Goal: Task Accomplishment & Management: Complete application form

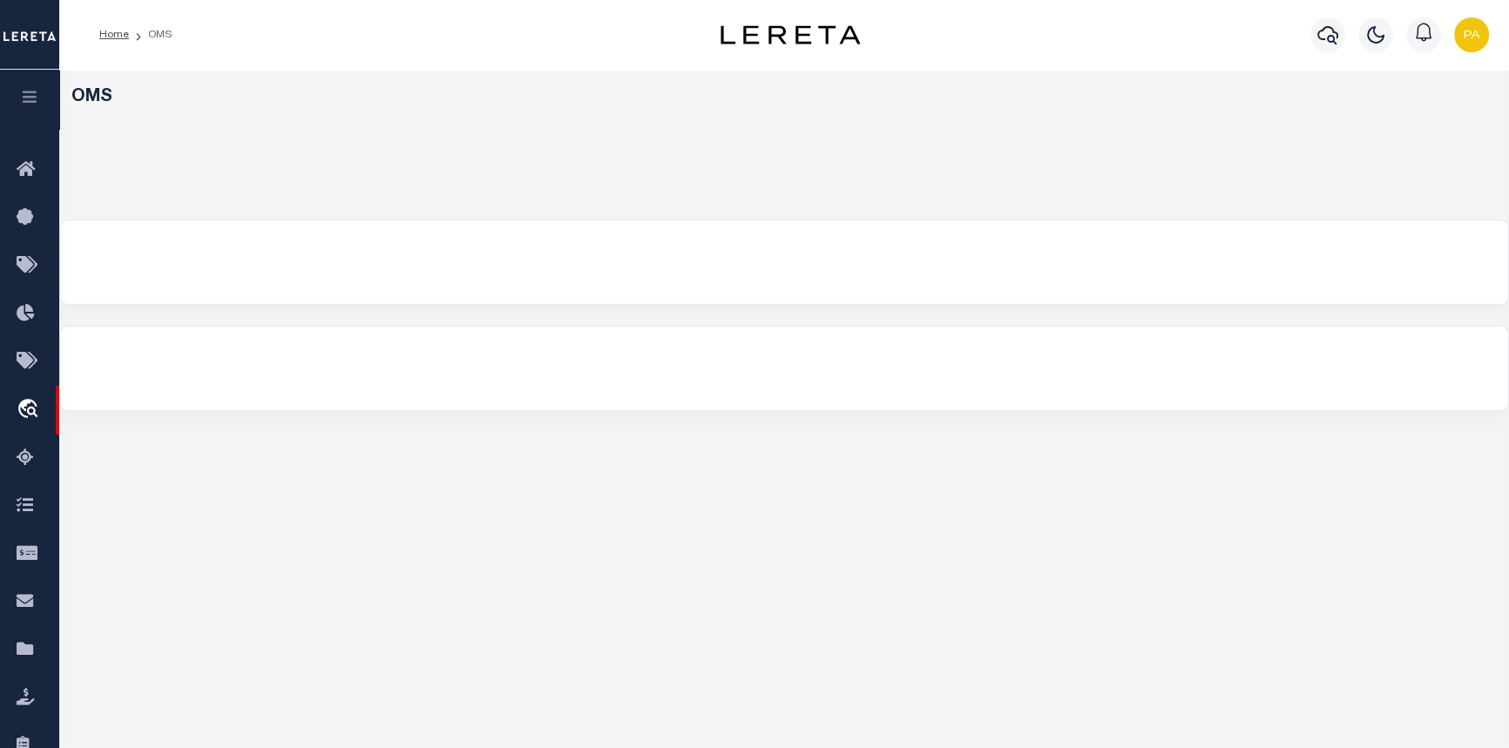
select select "200"
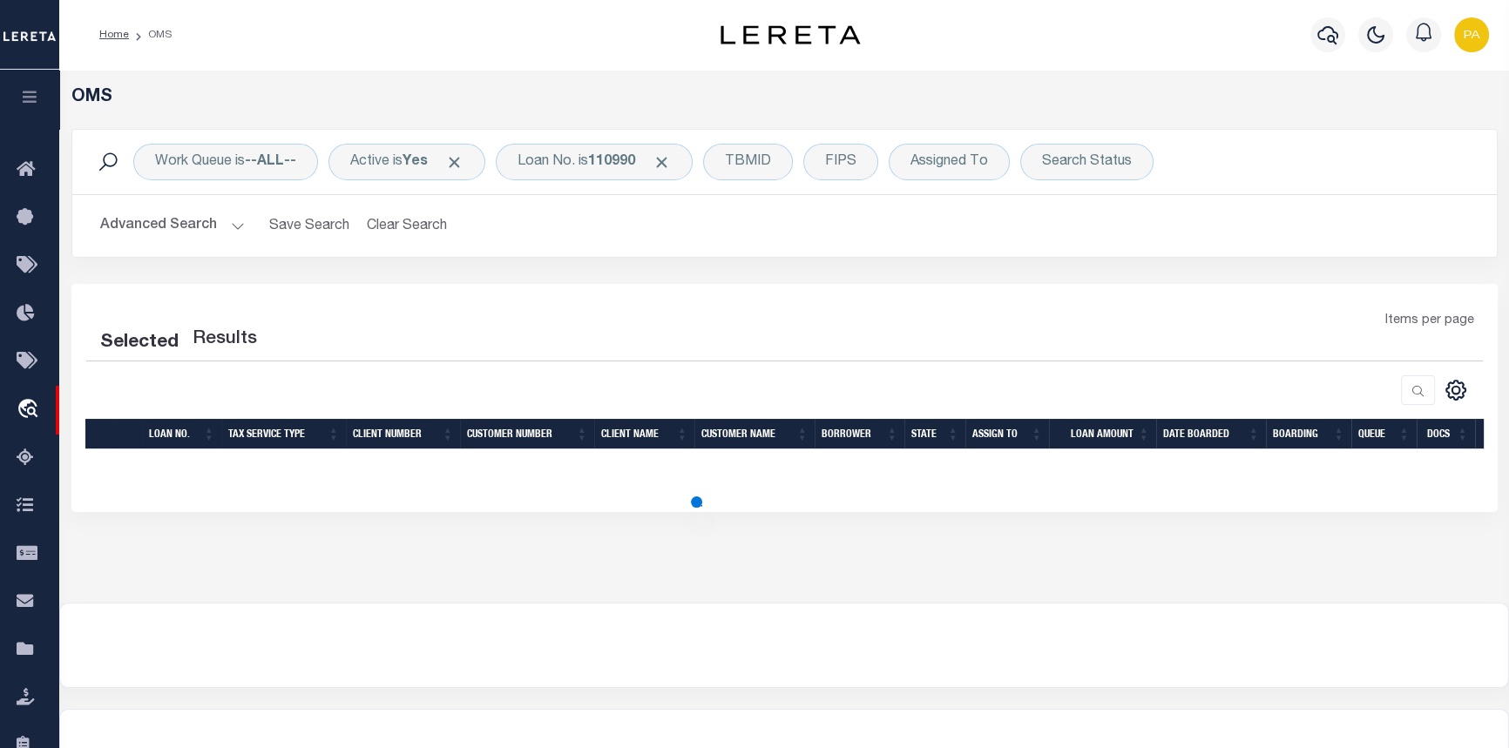
select select "200"
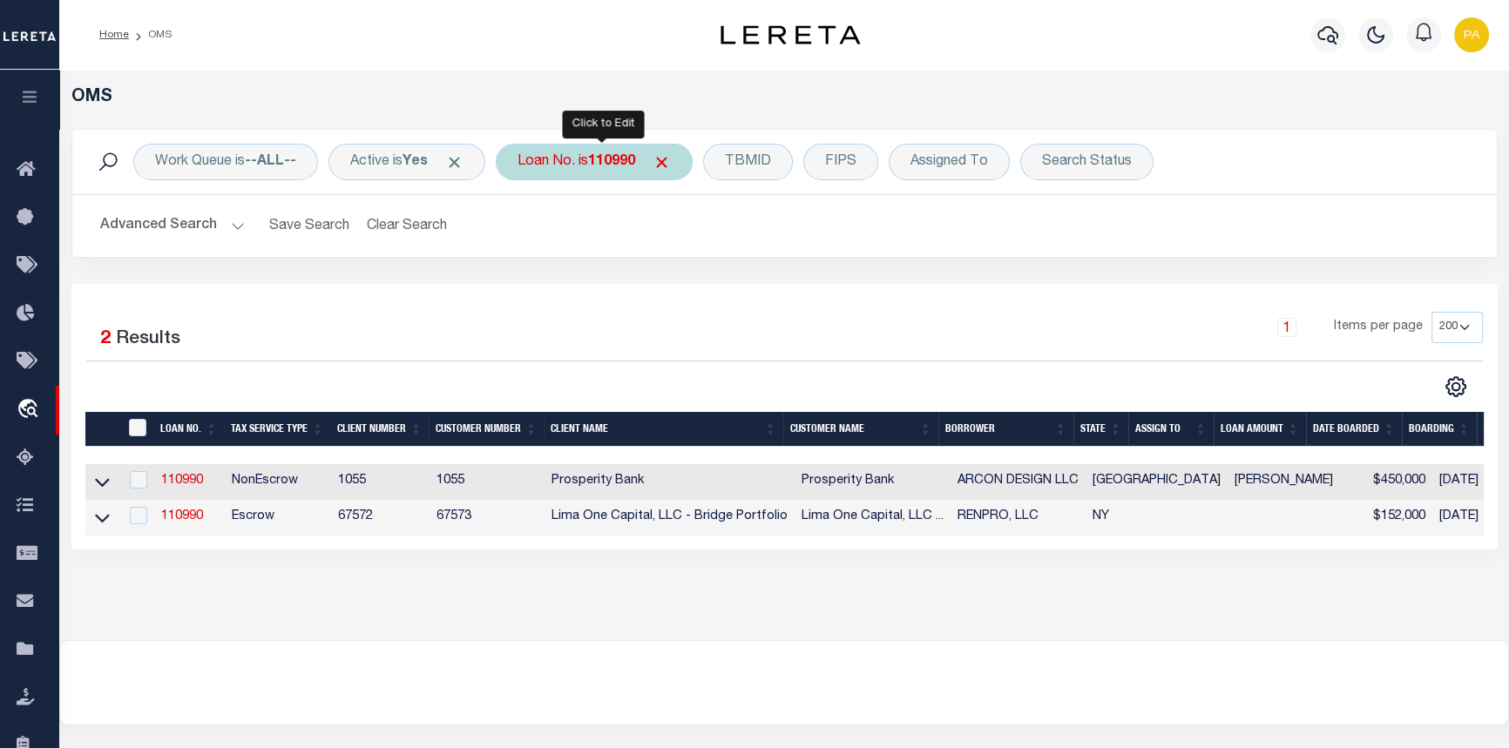
click at [630, 157] on b "110990" at bounding box center [611, 162] width 47 height 14
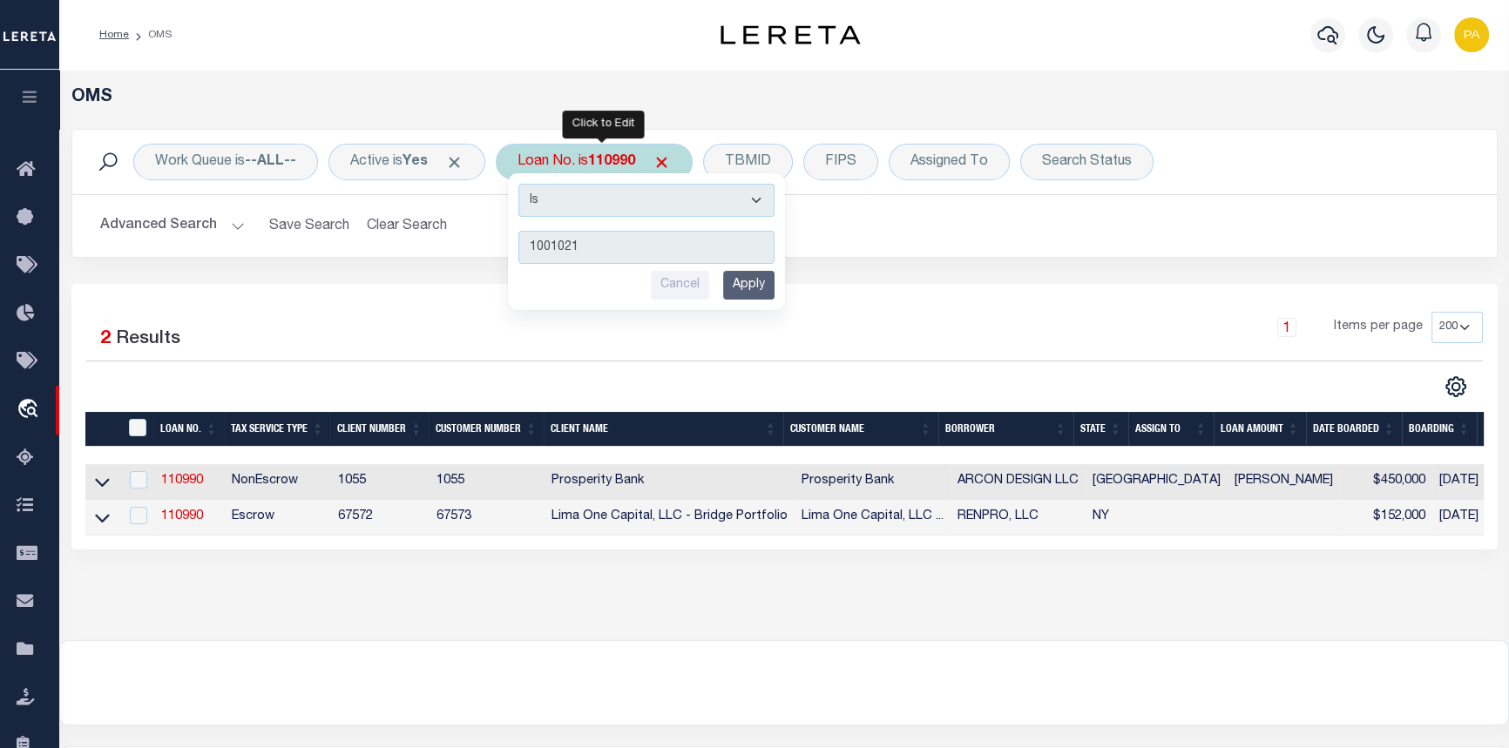
type input "10010216"
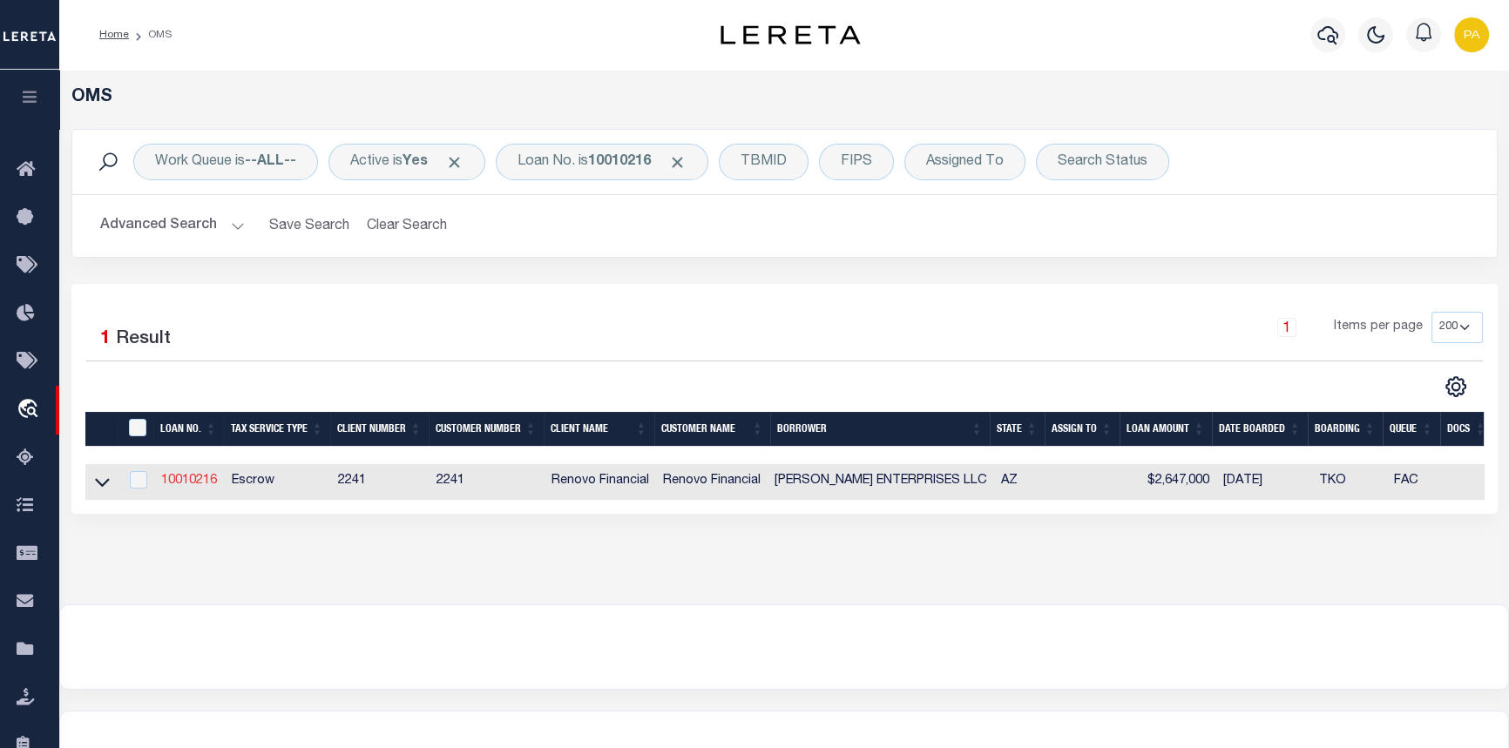
click at [186, 480] on link "10010216" at bounding box center [189, 481] width 56 height 12
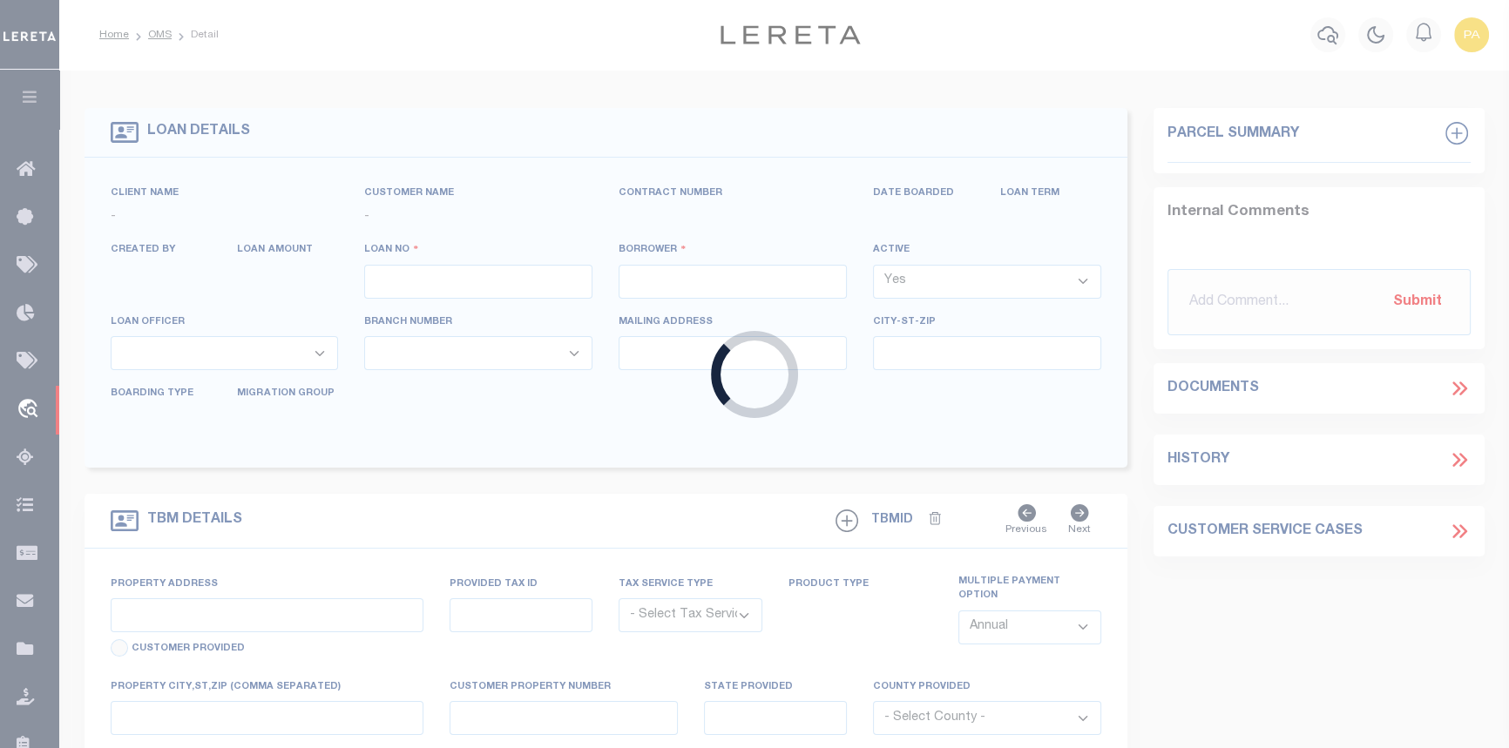
type input "10010216"
type input "MIKE JOHNSON ENTERPRISES LLC"
select select
type input "8006 S 38TH PL"
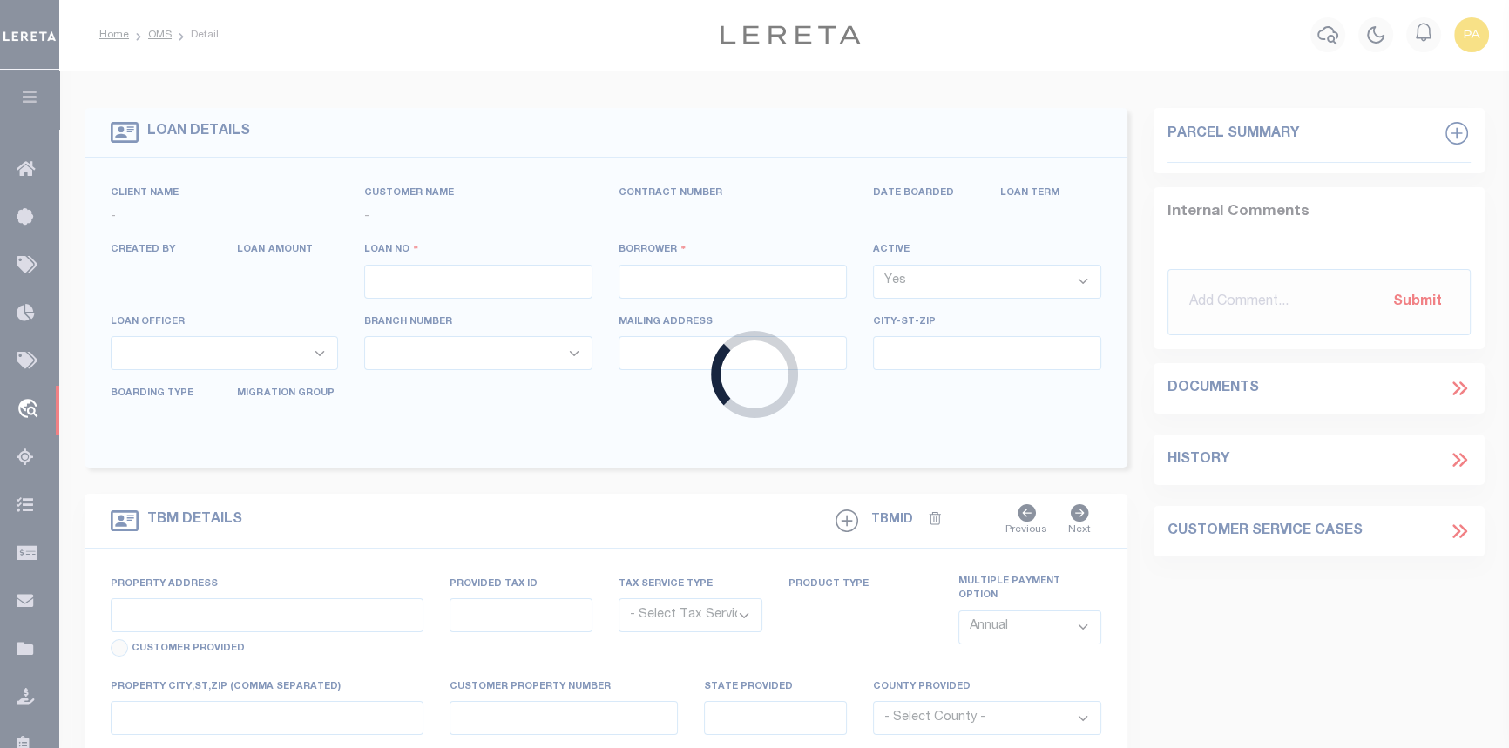
type input "PHOENIX,AZ,85042"
select select "10"
select select "Escrow"
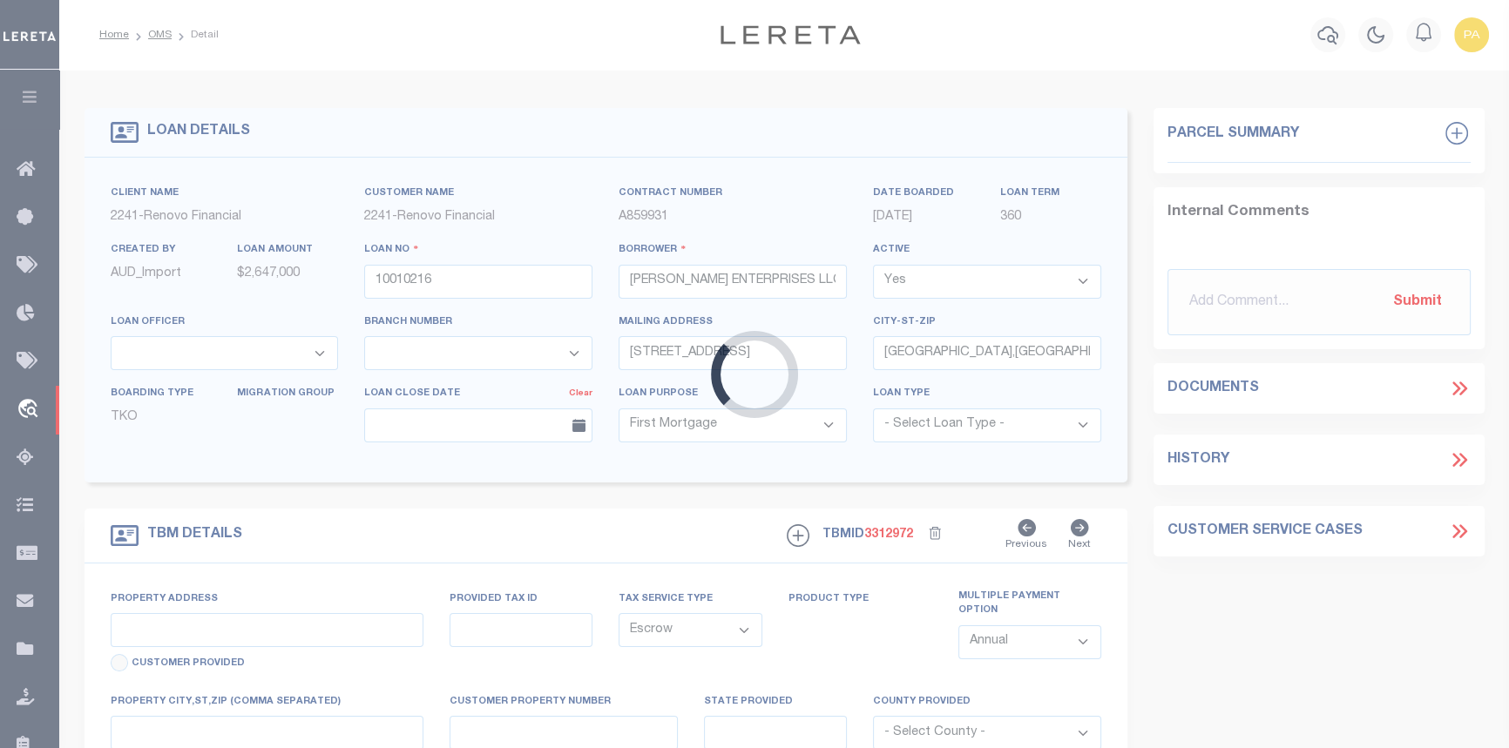
type input "4012 S 3RD AVE"
type input "104-89-085 0"
select select
type input "PHOENIX AZ 850411501"
type input "a0k8Y00000jIKq3"
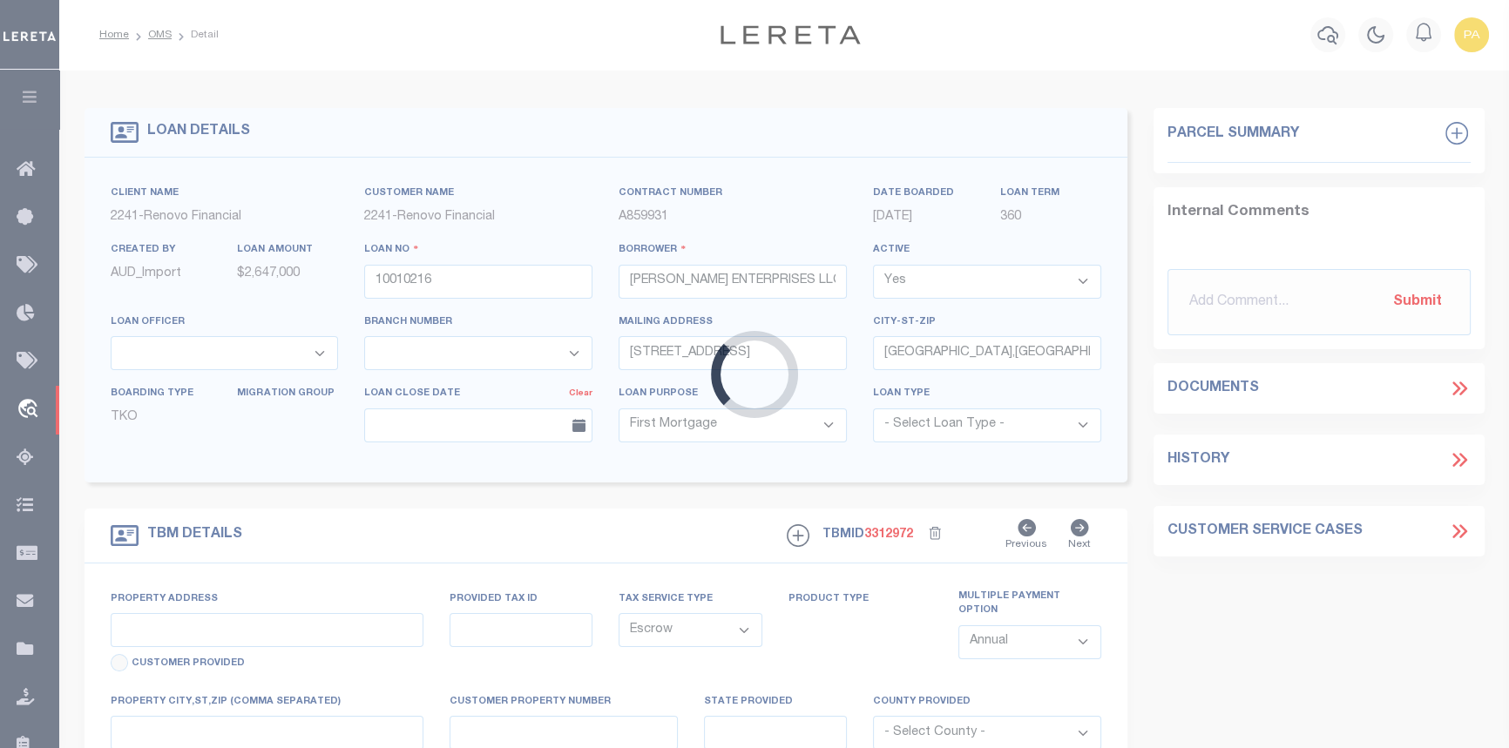
type input "AZ"
select select "25067"
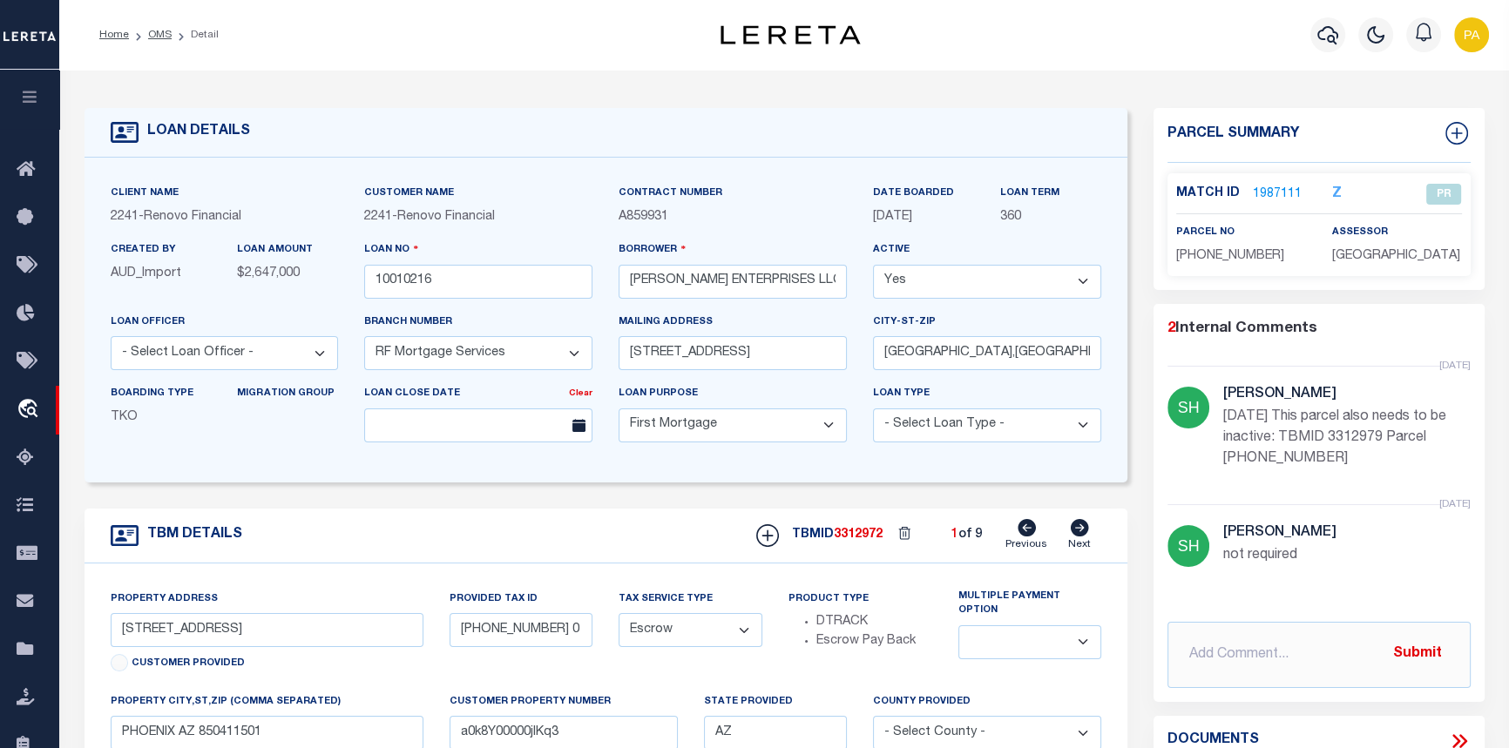
click at [1085, 537] on icon at bounding box center [1079, 527] width 19 height 17
type input "1514 W SHERMAN AVE"
type input "112-10-050 4"
select select
type input "PHOENIX AZ 85007"
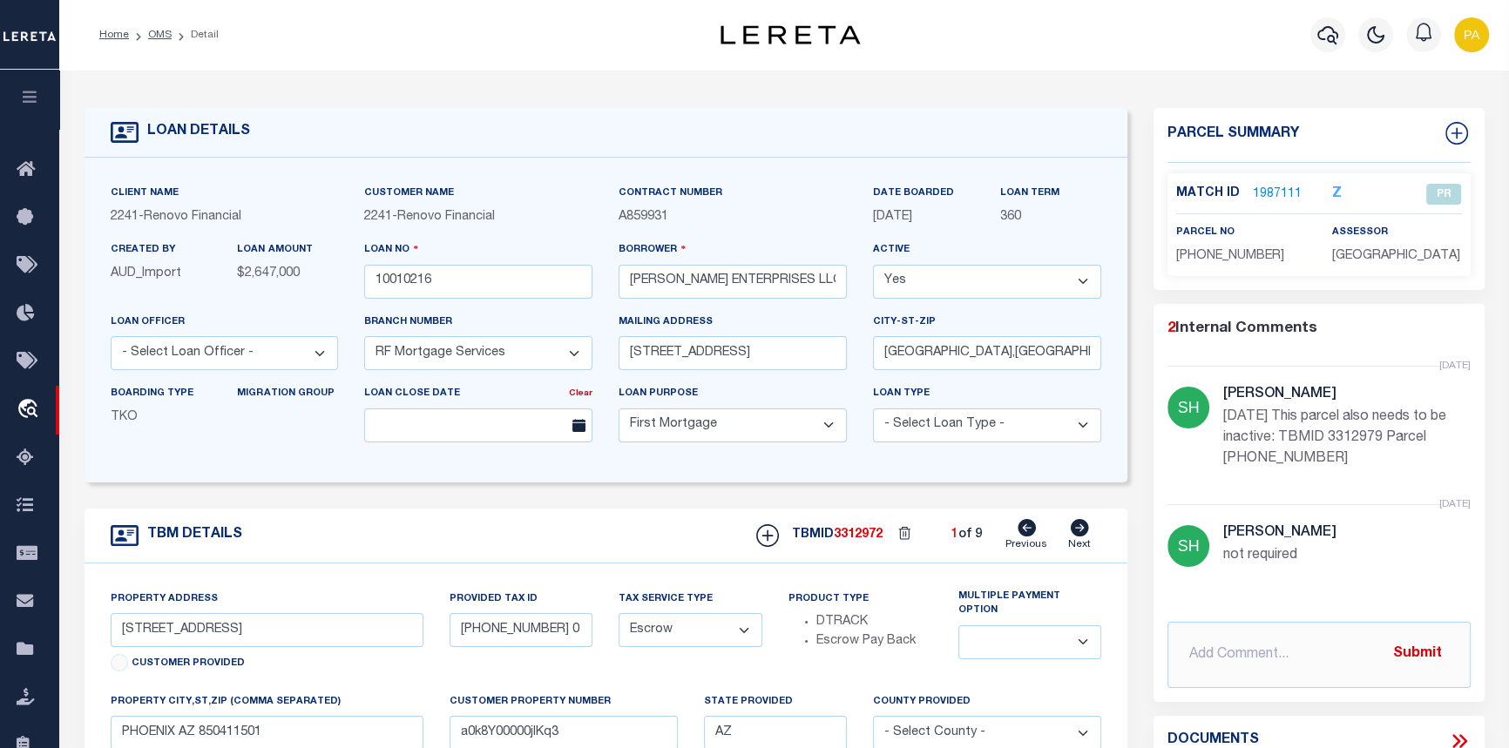
type input "a0k8Y00000jIKq4"
select select
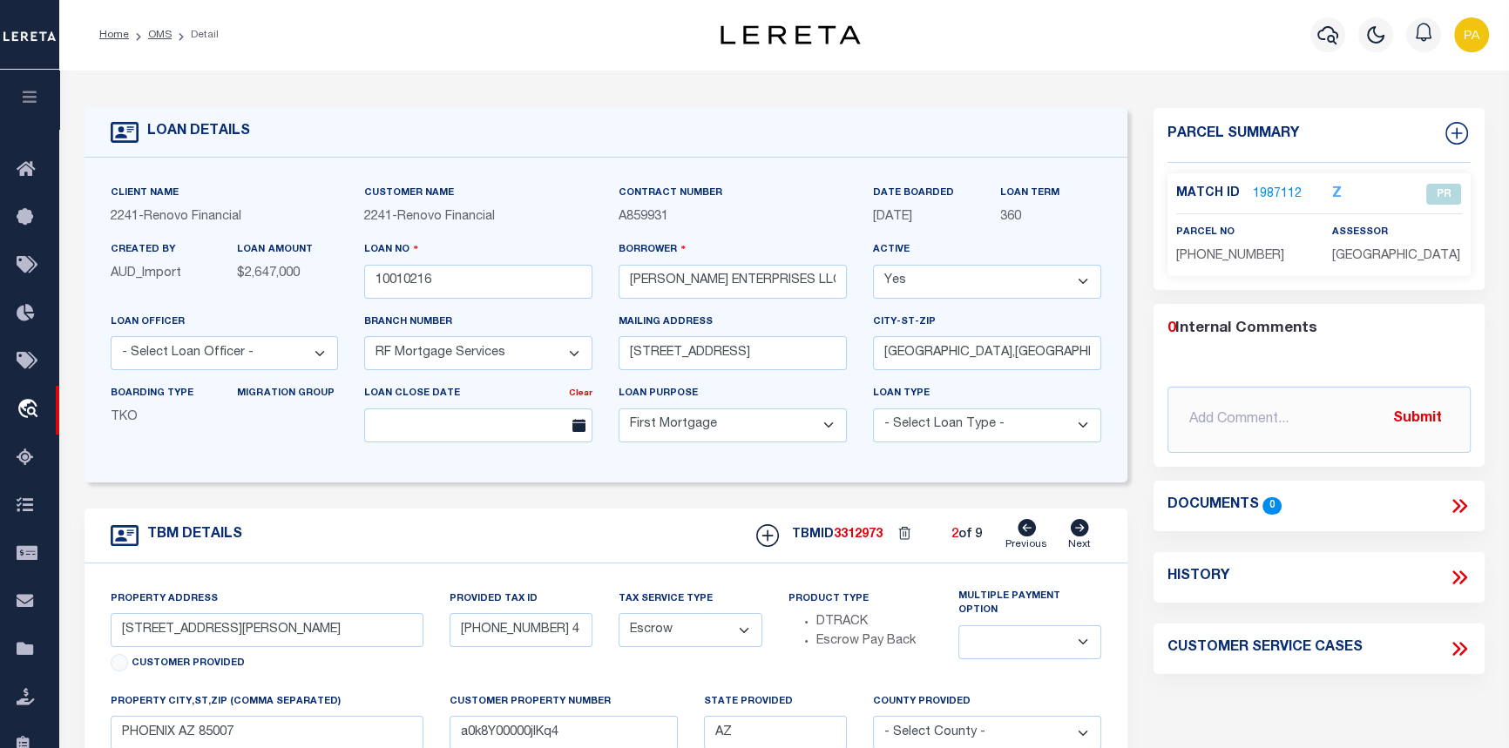
click at [1085, 537] on icon at bounding box center [1079, 527] width 19 height 17
type input "1713 S 117TH DR"
type input "113-04-023 4"
select select
type input "AVONDALE AZ 853232429"
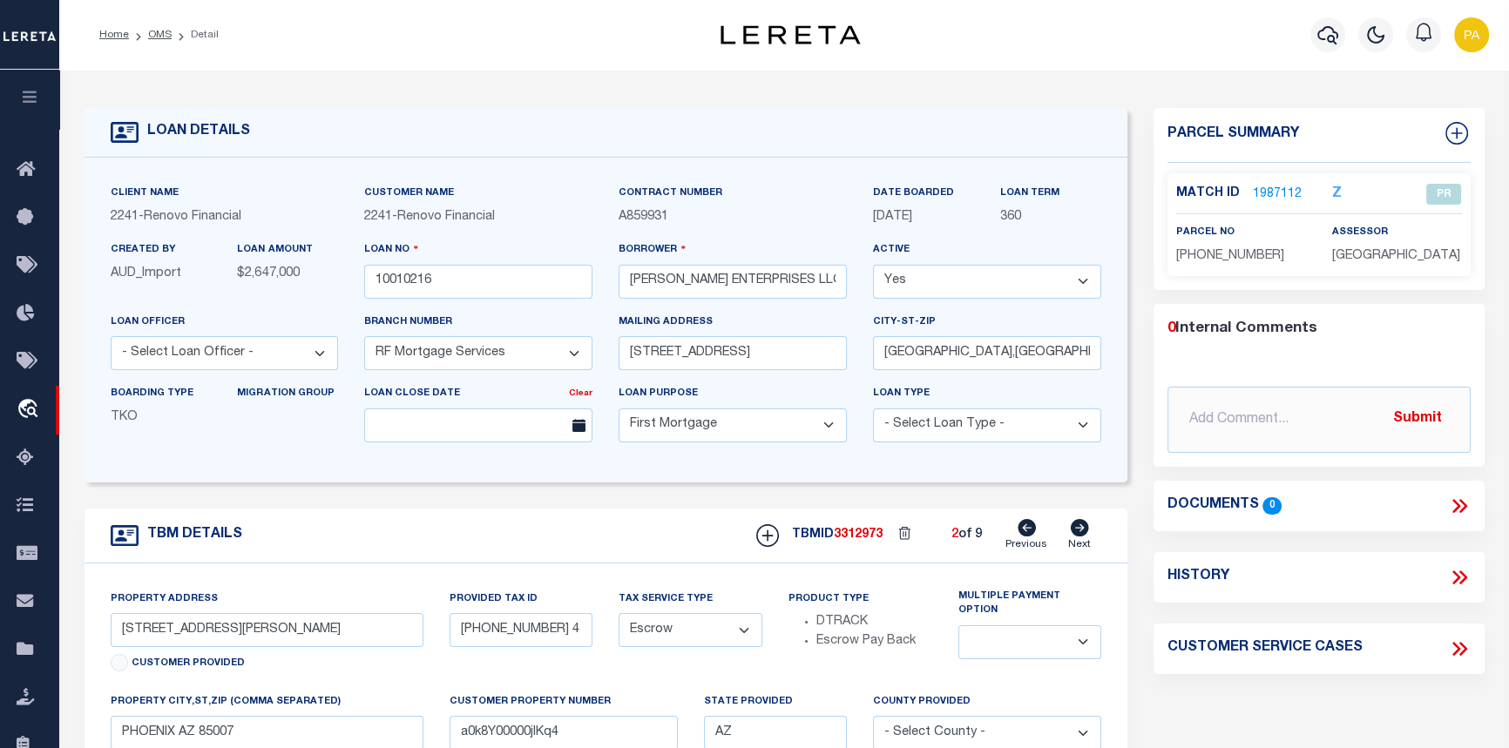
type input "a0k8Y00000jIKq5"
select select
click at [1085, 537] on icon at bounding box center [1079, 527] width 19 height 17
type input "7336 S 48TH GLEN"
type input "113-04-024 1"
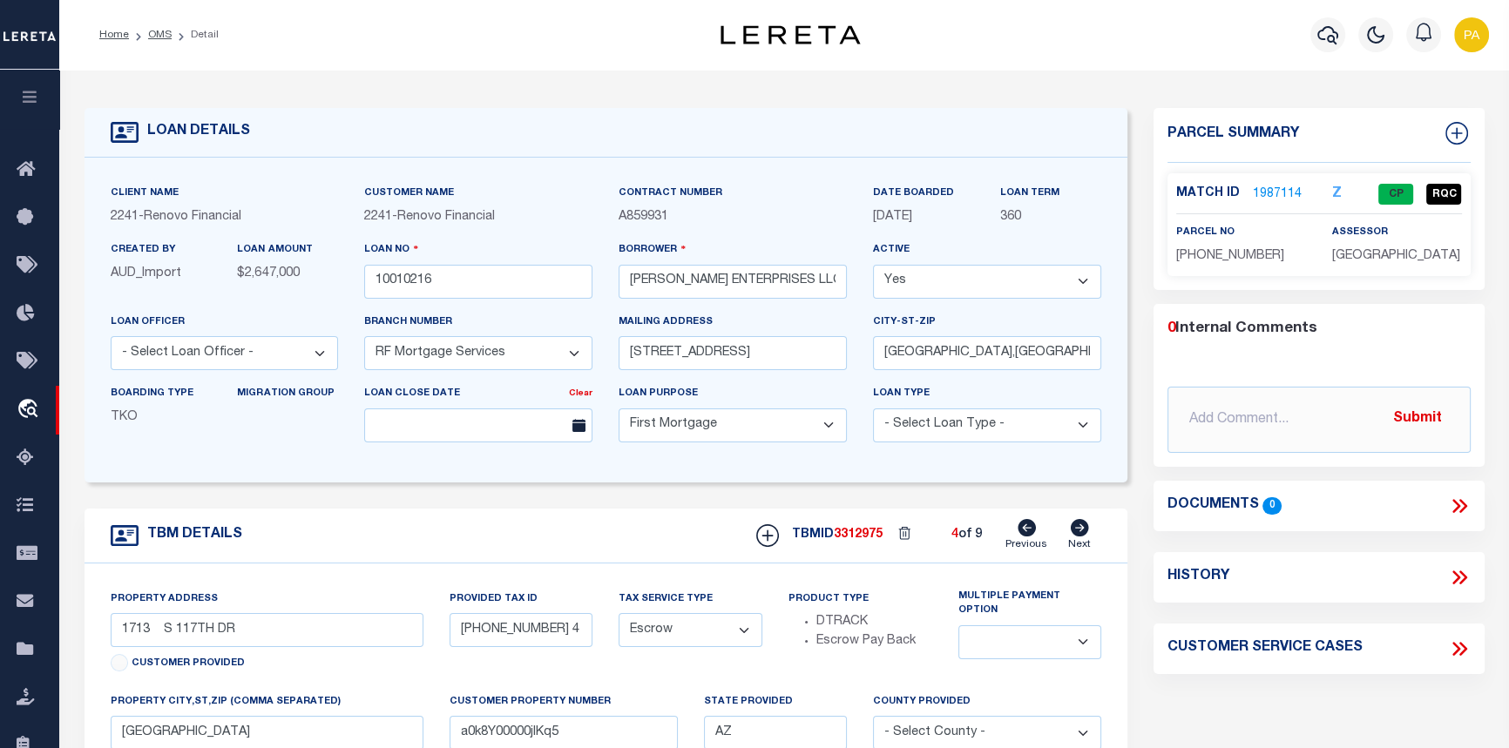
select select
type input "LAVEEN VILLAGE AZ 85339"
type input "a0k8Y00000jIKq6"
select select
click at [1085, 537] on icon at bounding box center [1079, 527] width 19 height 17
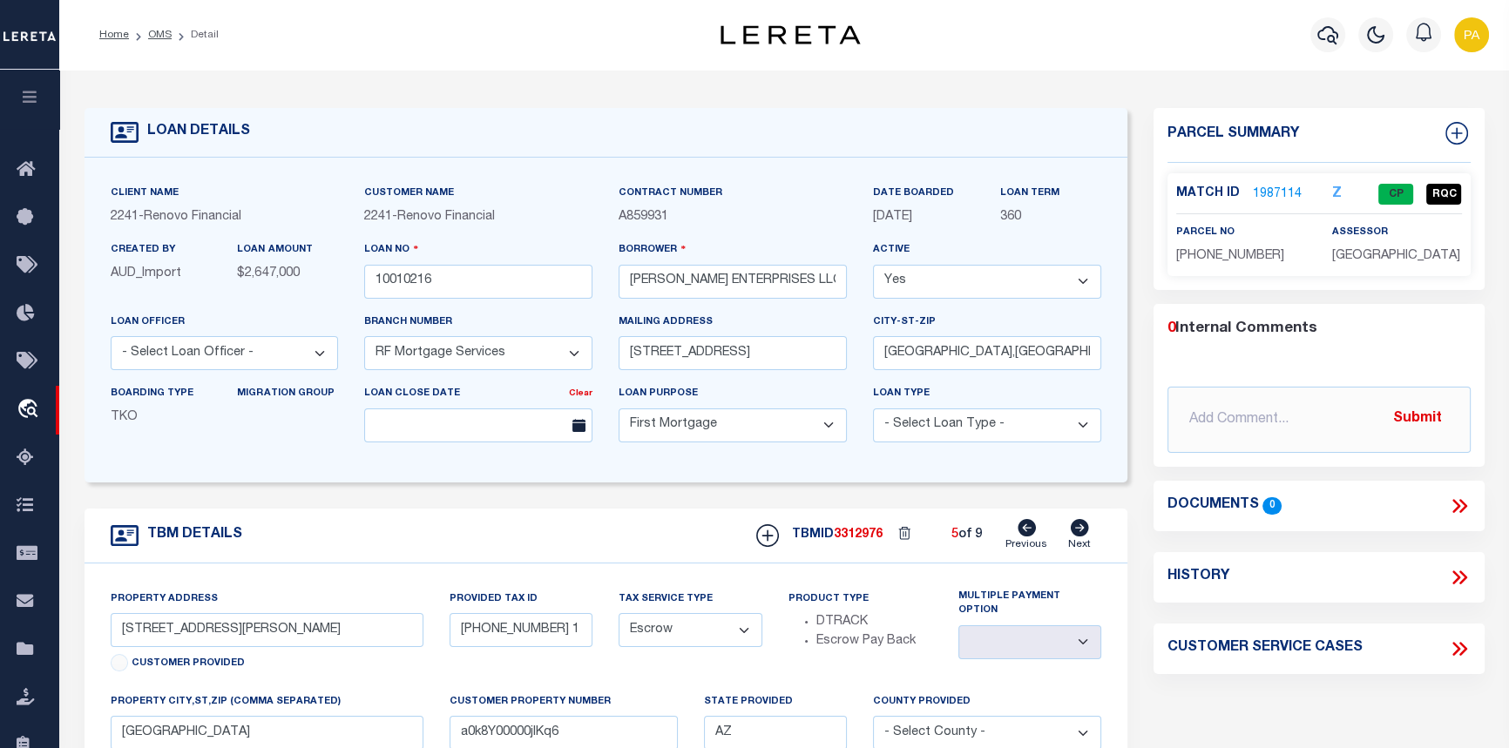
type input "1038 N 25TH ST"
type input "121-79-128 1"
select select
type input "PHOENIX AZ 85008"
type input "a0k8Y00000jIKq7"
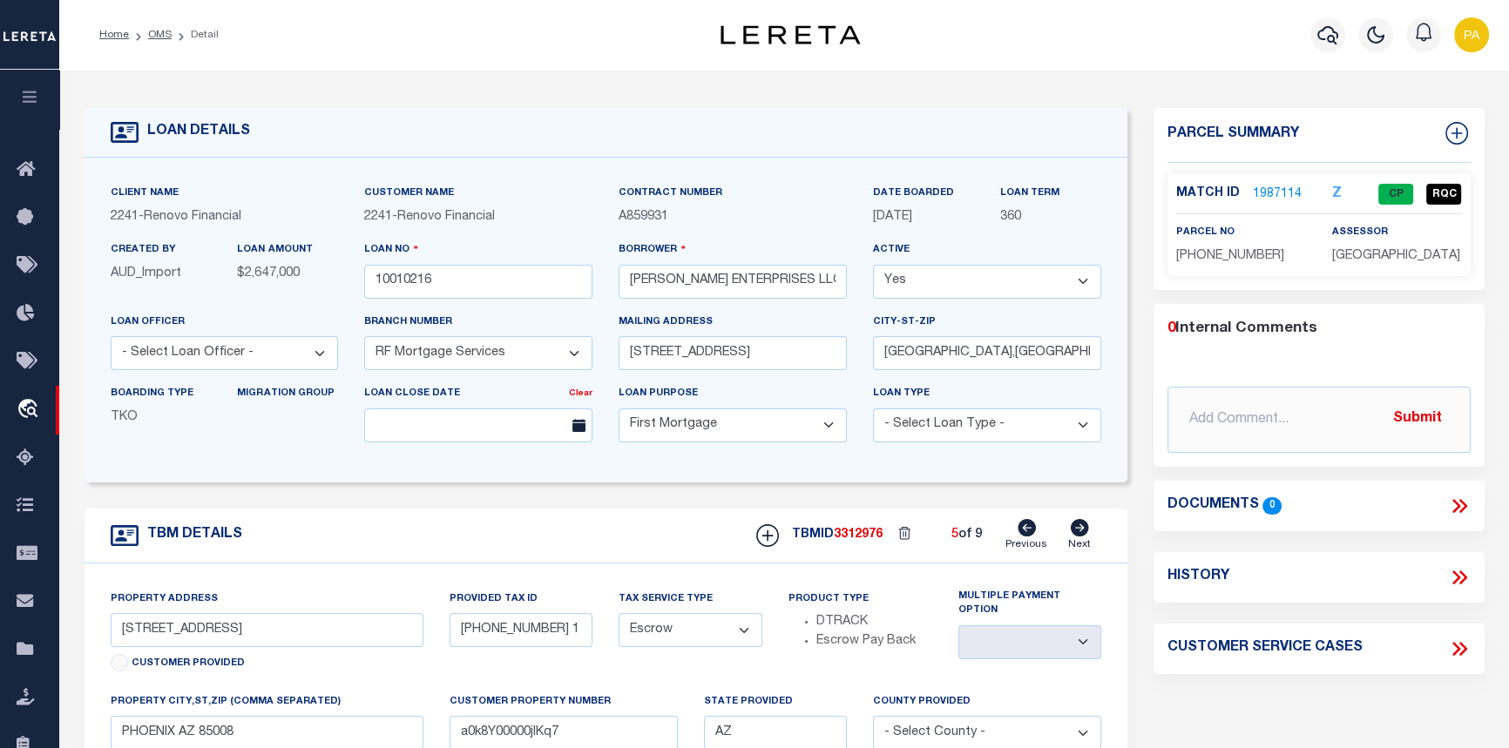
select select
click at [1085, 537] on icon at bounding box center [1079, 527] width 19 height 17
type input "1046 N 25TH ST"
type input "121-79-132A2"
select select
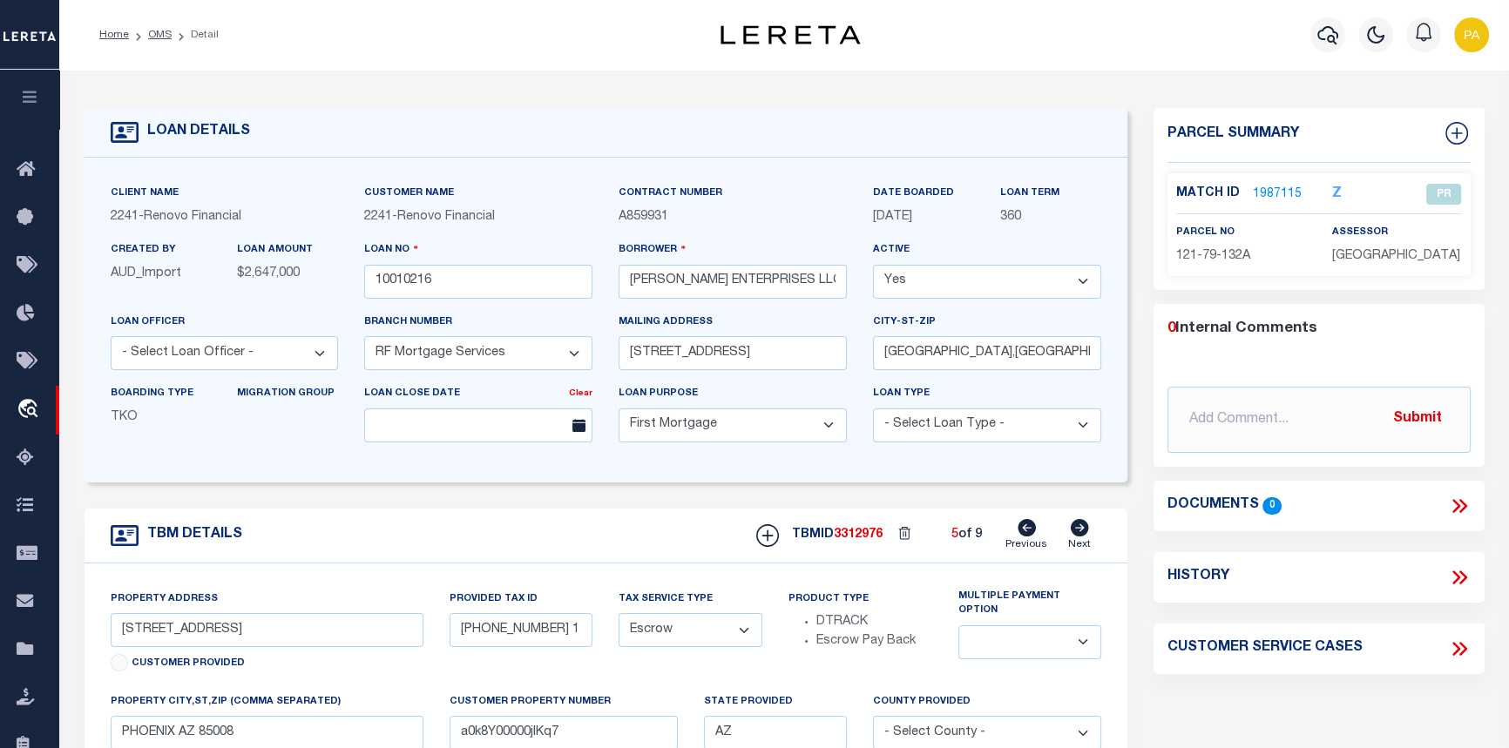
type input "a0k8Y00000jIKqD"
select select
click at [1085, 537] on icon at bounding box center [1080, 527] width 18 height 17
type input "315 E CAROL AVE"
type input "149-04-057 4"
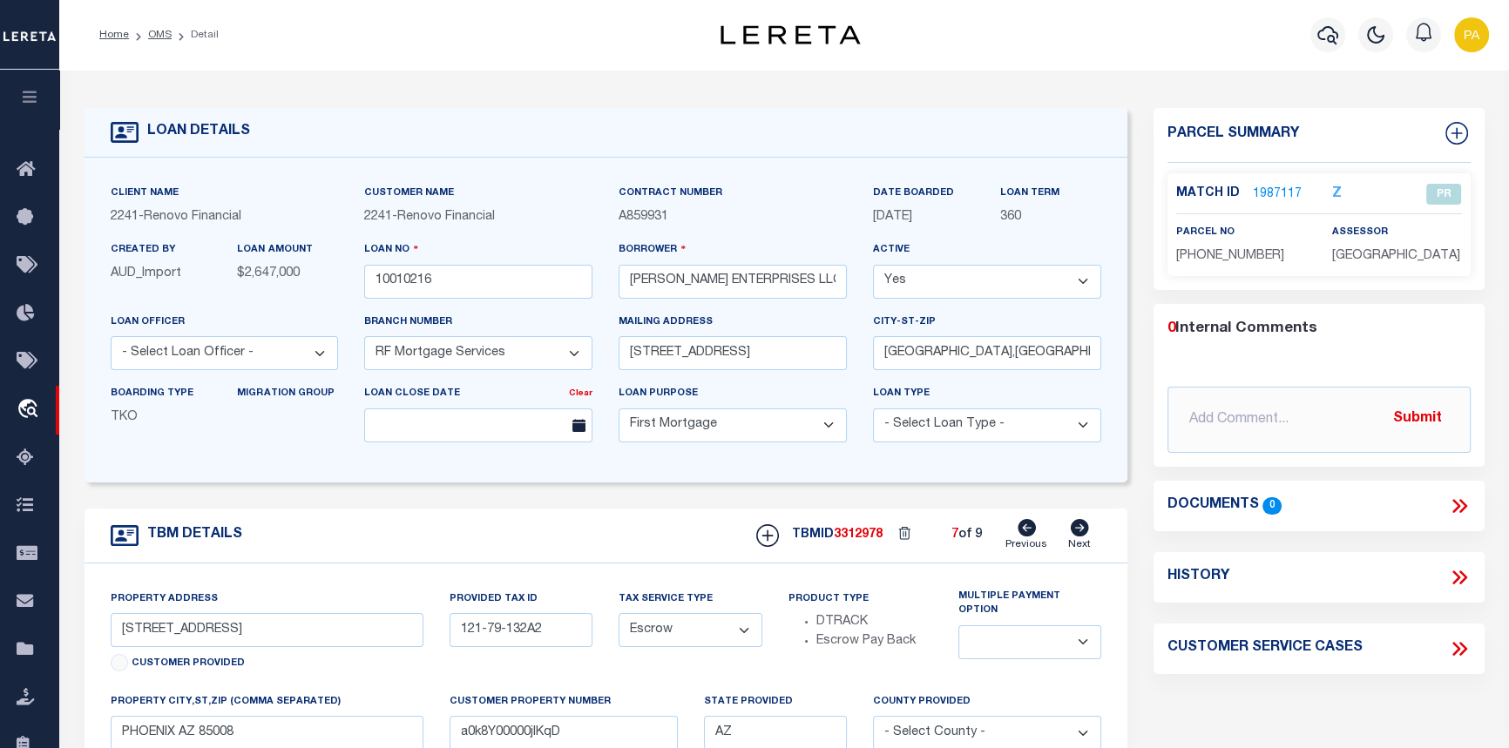
select select
type input "PHOENIX AZ 85020"
type input "a0k8Y00000jIKqE"
select select
click at [1085, 537] on icon at bounding box center [1080, 527] width 18 height 17
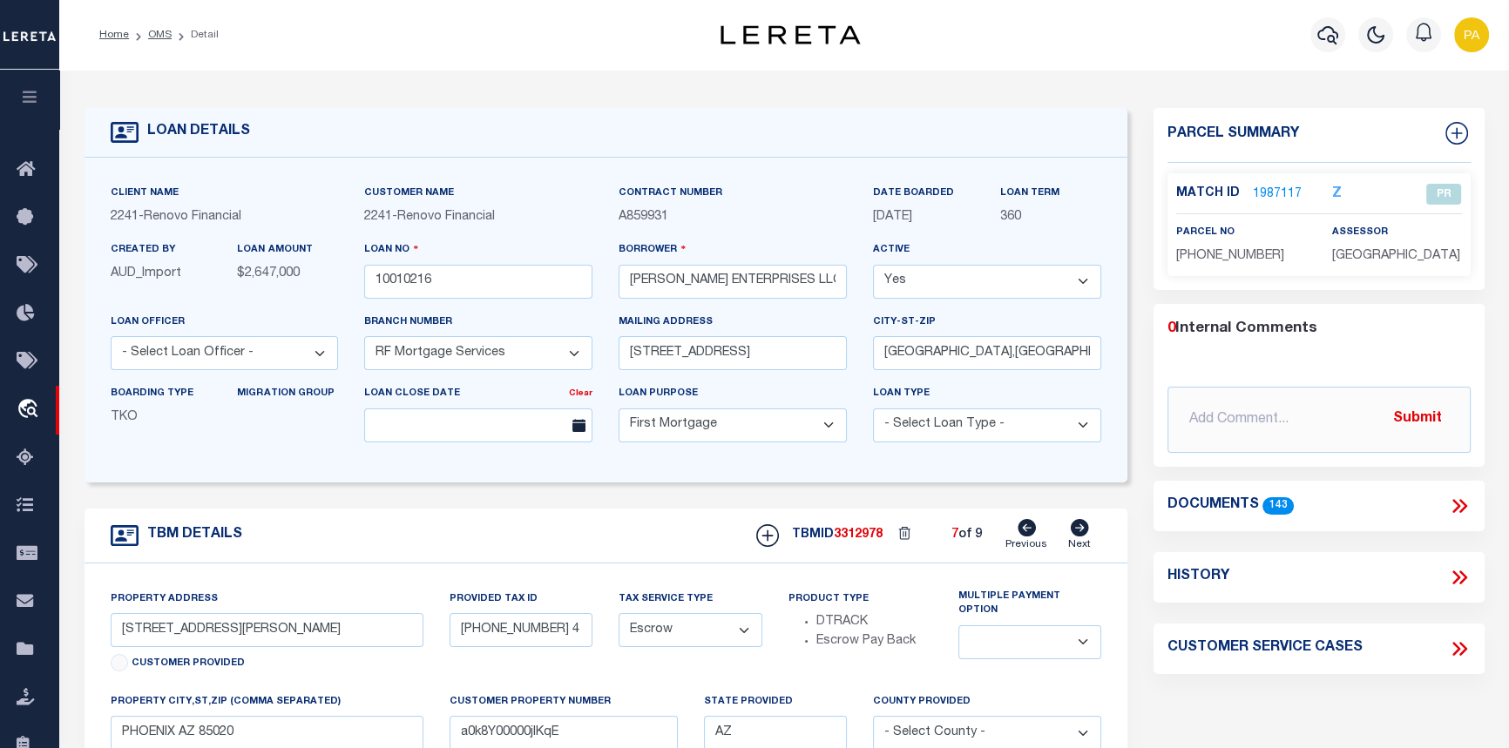
type input "12418 N 24TH AVE"
type input "159-45-086 7"
select select
type input "PHOENIX AZ 85029"
type input "a0k8Y00000jIKqF"
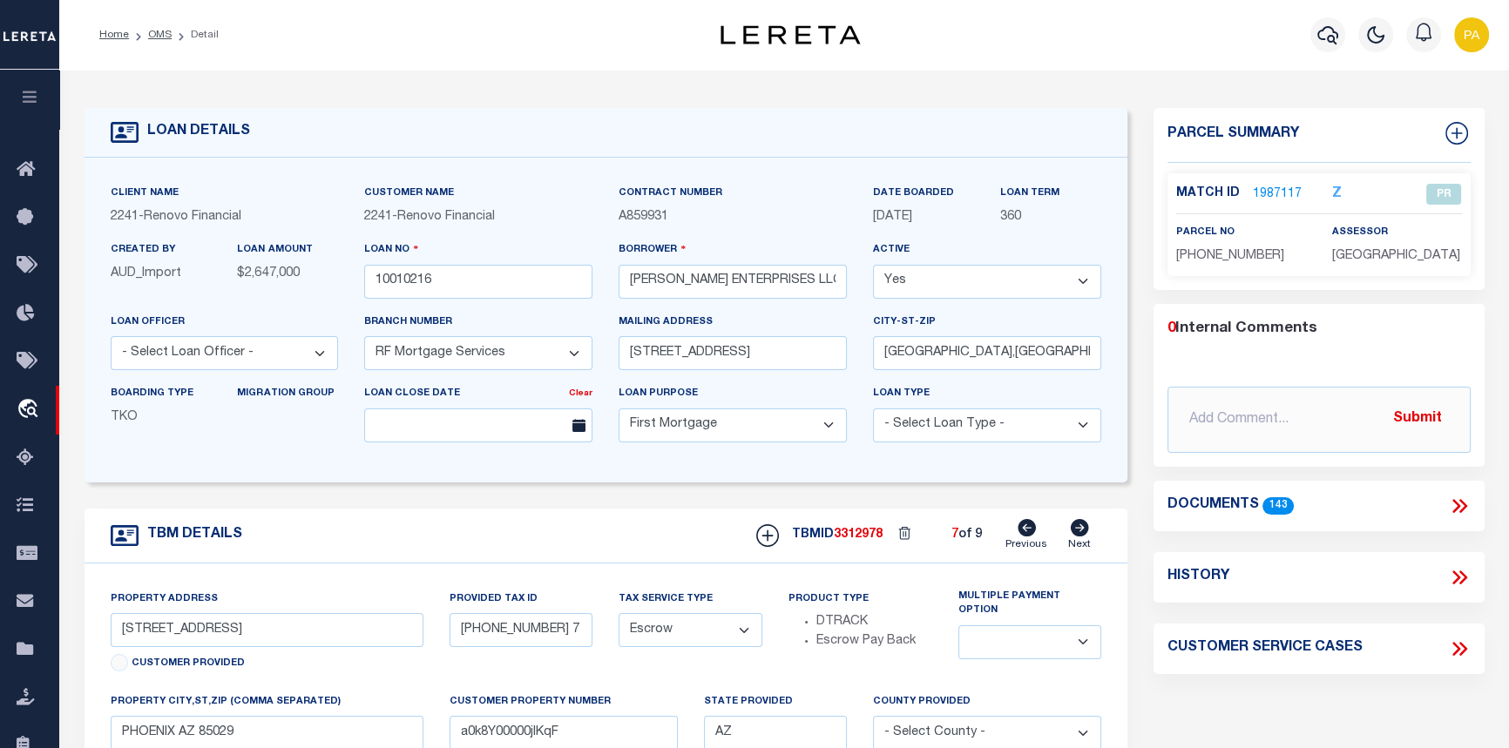
select select
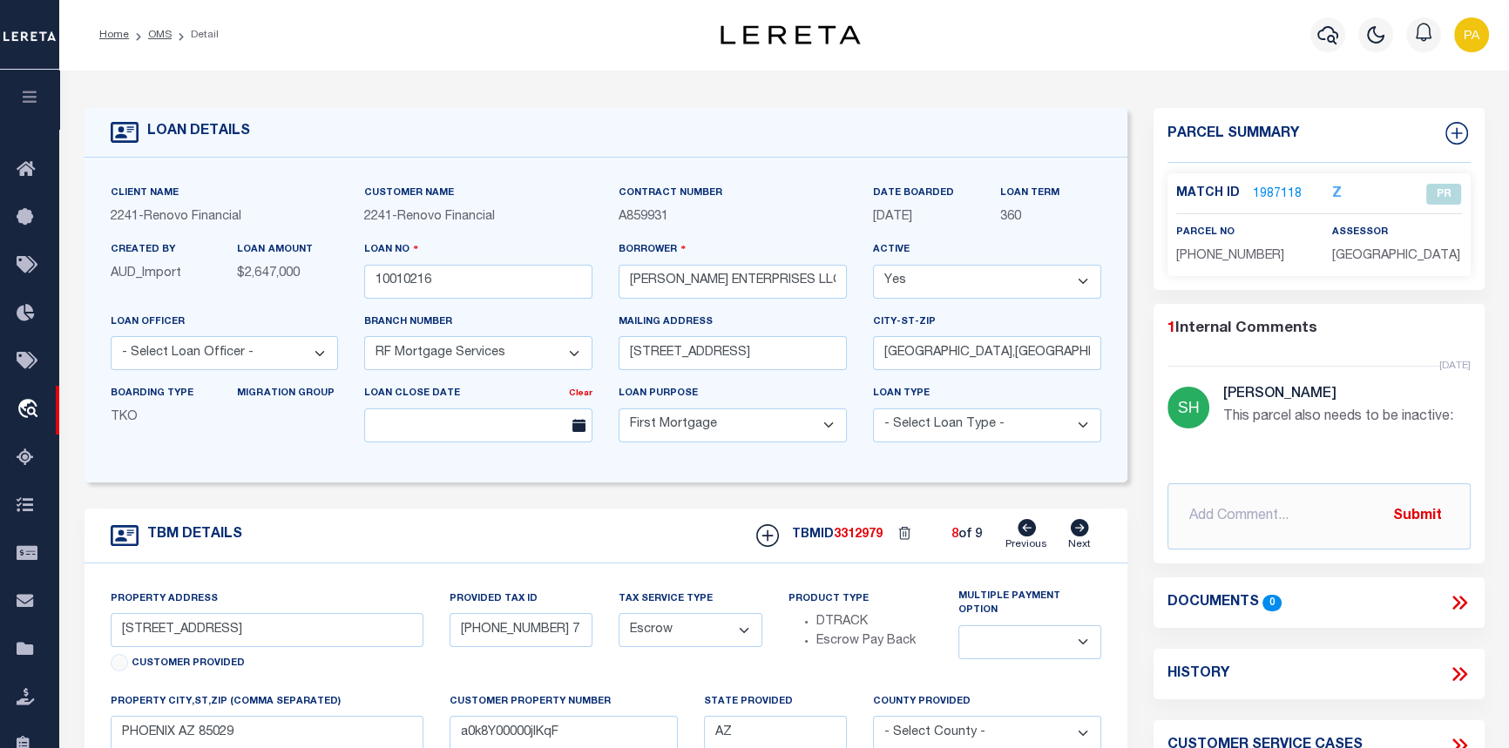
click at [1085, 537] on icon at bounding box center [1080, 527] width 18 height 17
type input "4014 S 3RD AVE"
type input "500-30-408 6"
select select
type input "PHOENIX AZ 85041"
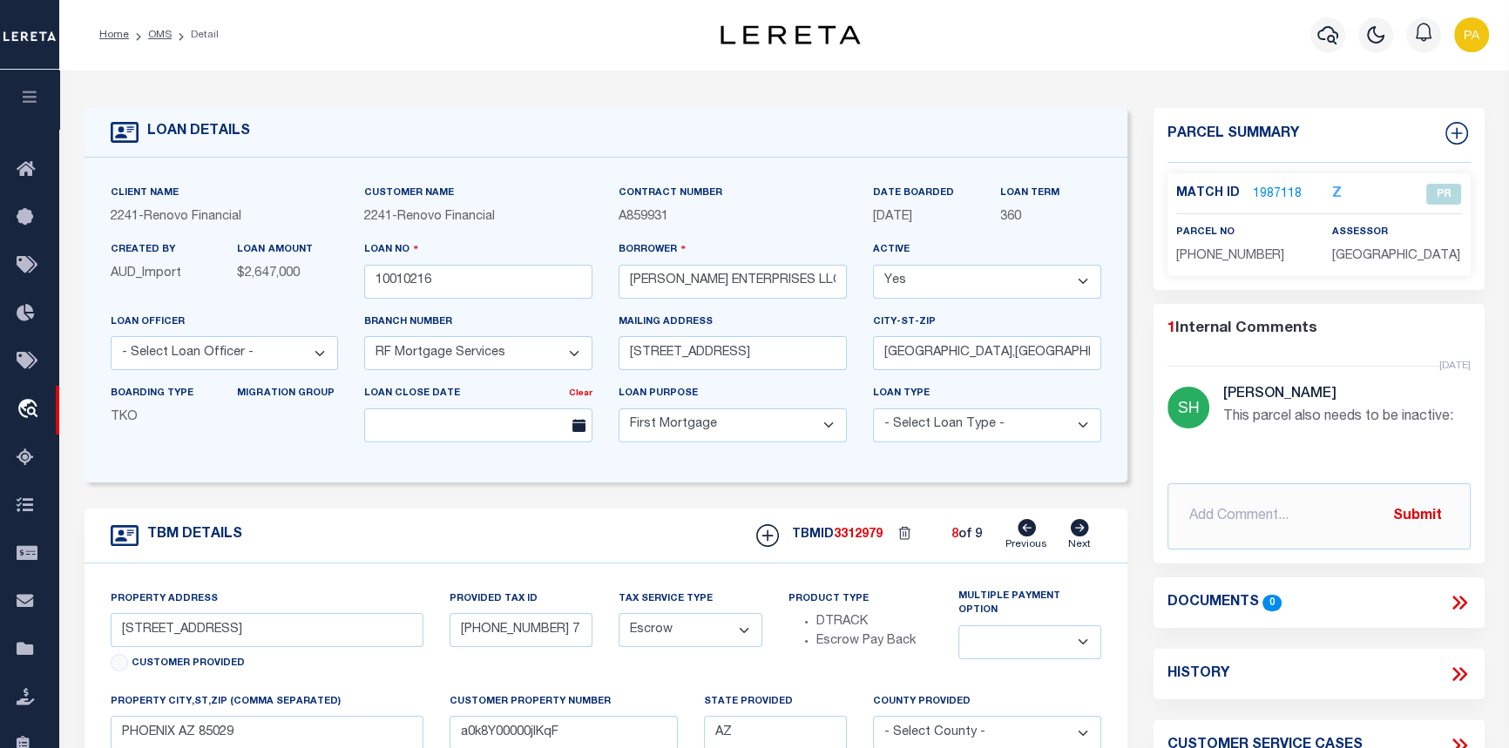
type input "a0k8Y00000jIKqG"
select select
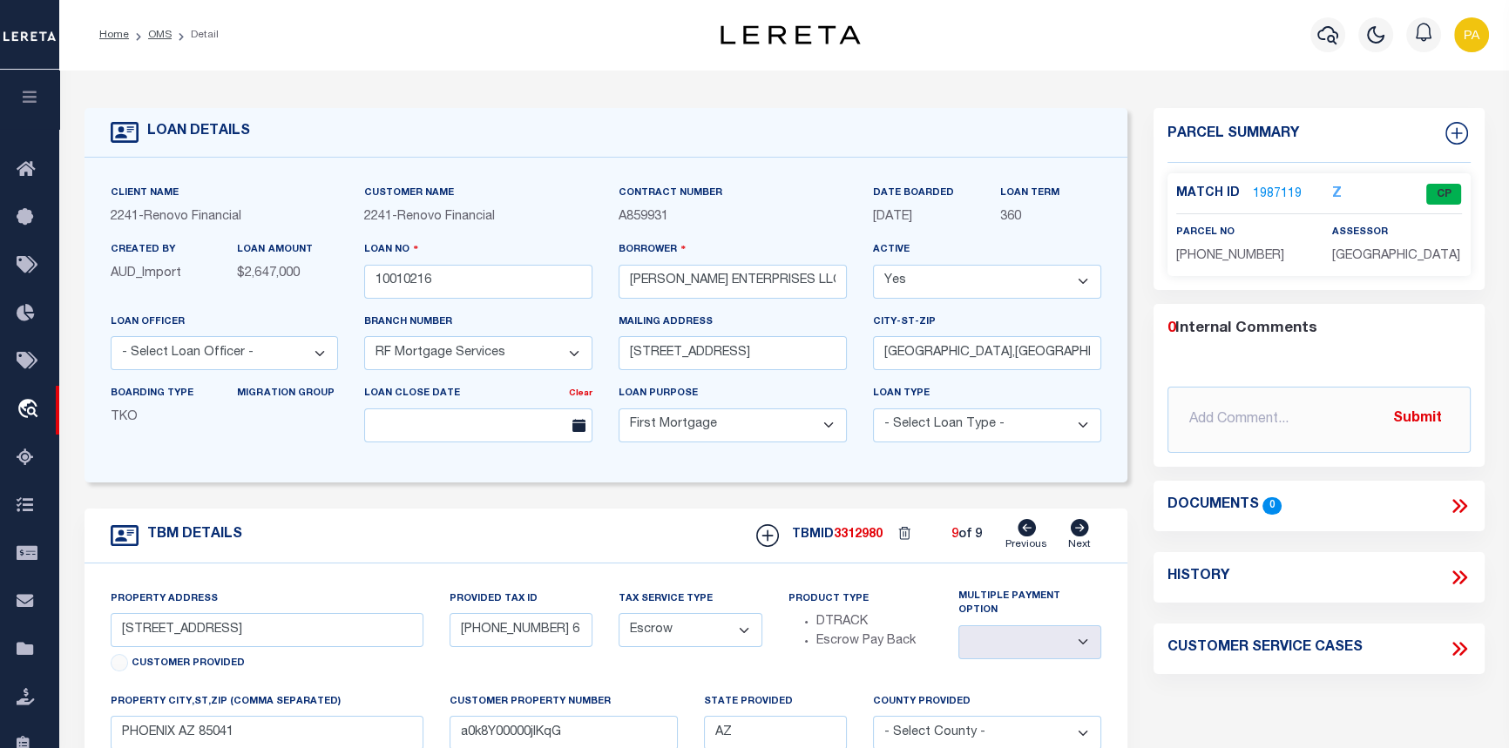
click at [1030, 534] on icon at bounding box center [1027, 527] width 18 height 17
type input "12418 N 24TH AVE"
type input "159-45-086 7"
select select
type input "PHOENIX AZ 85029"
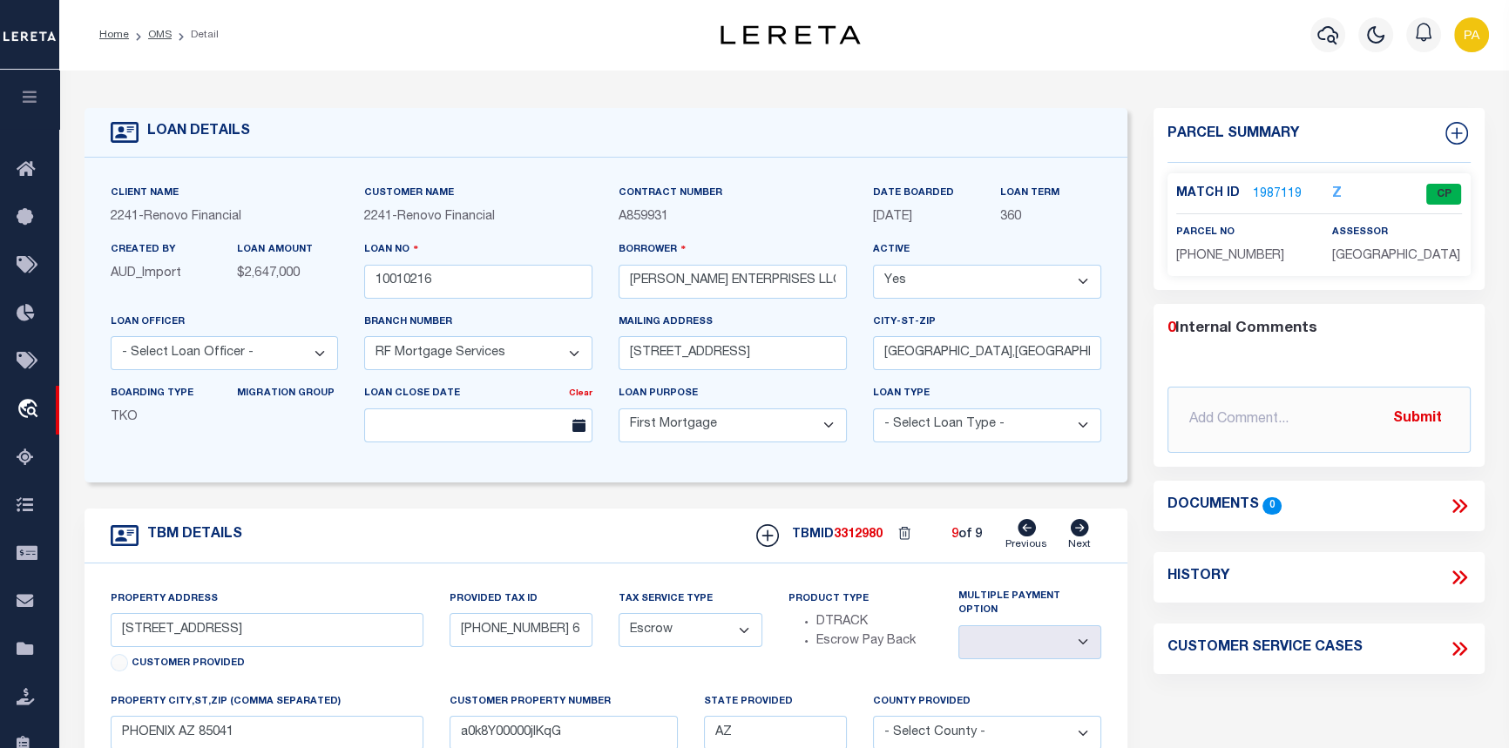
type input "a0k8Y00000jIKqF"
select select
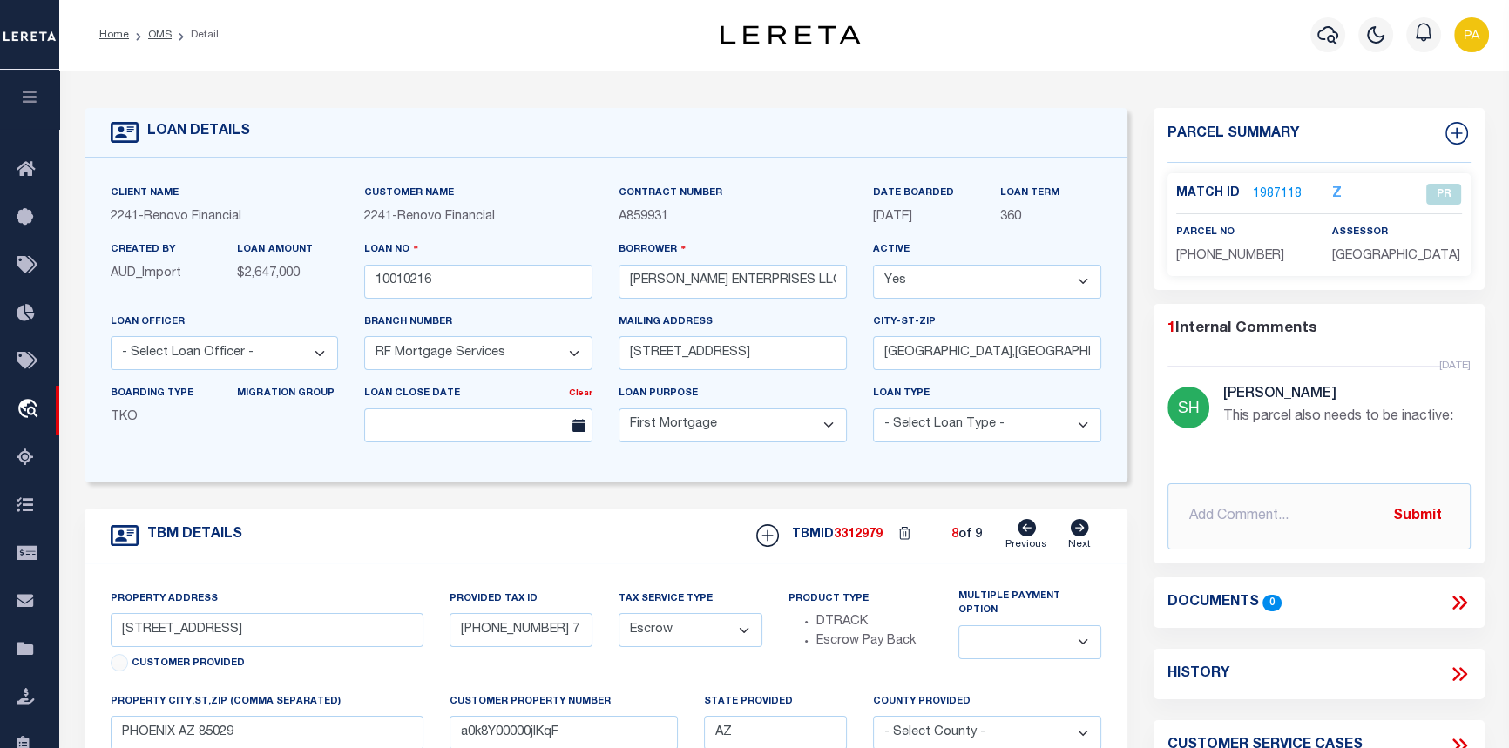
click at [1030, 534] on icon at bounding box center [1027, 527] width 18 height 17
type input "315 E CAROL AVE"
type input "149-04-057 4"
select select
type input "PHOENIX AZ 85020"
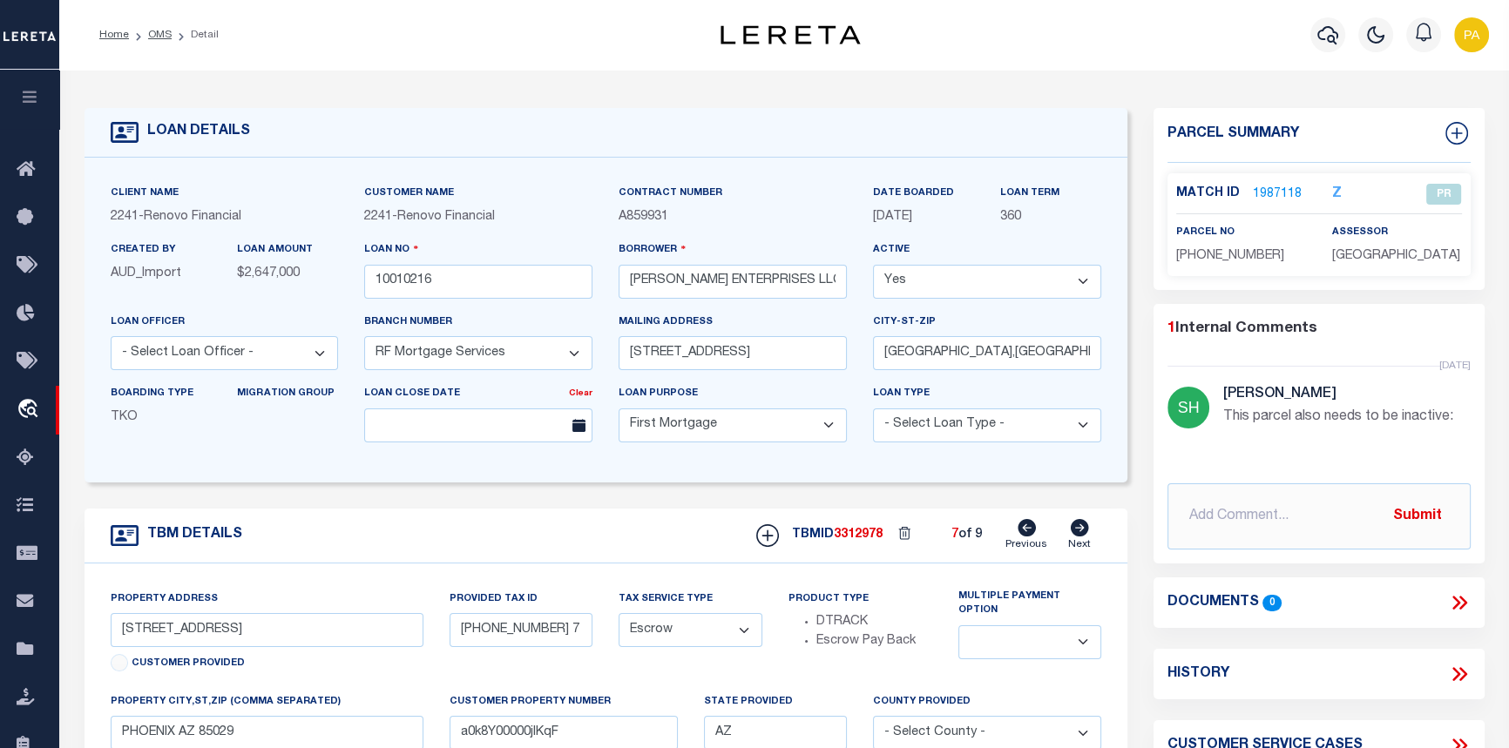
type input "a0k8Y00000jIKqE"
select select
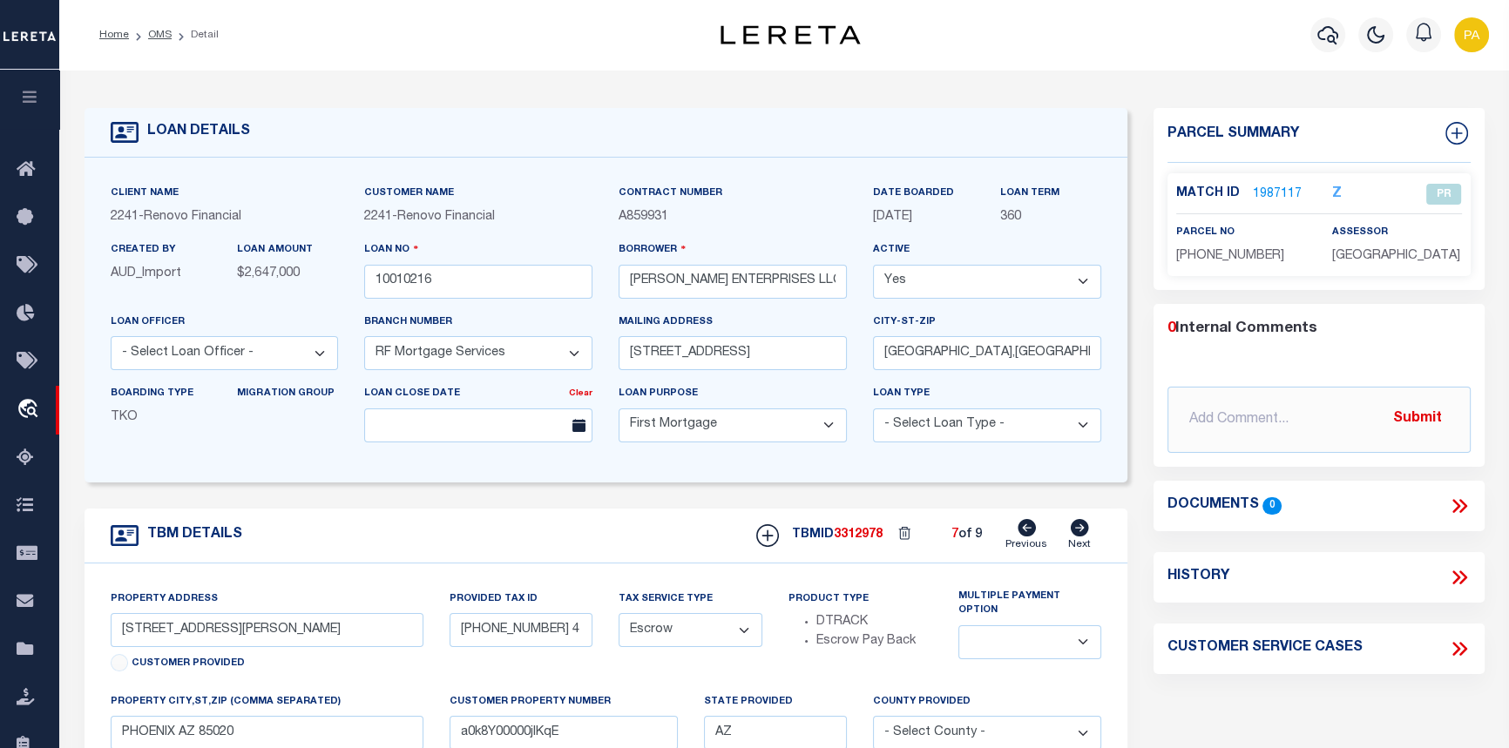
click at [1030, 533] on icon at bounding box center [1027, 527] width 18 height 17
type input "1046 N 25TH ST"
type input "121-79-132A2"
select select
type input "PHOENIX AZ 85008"
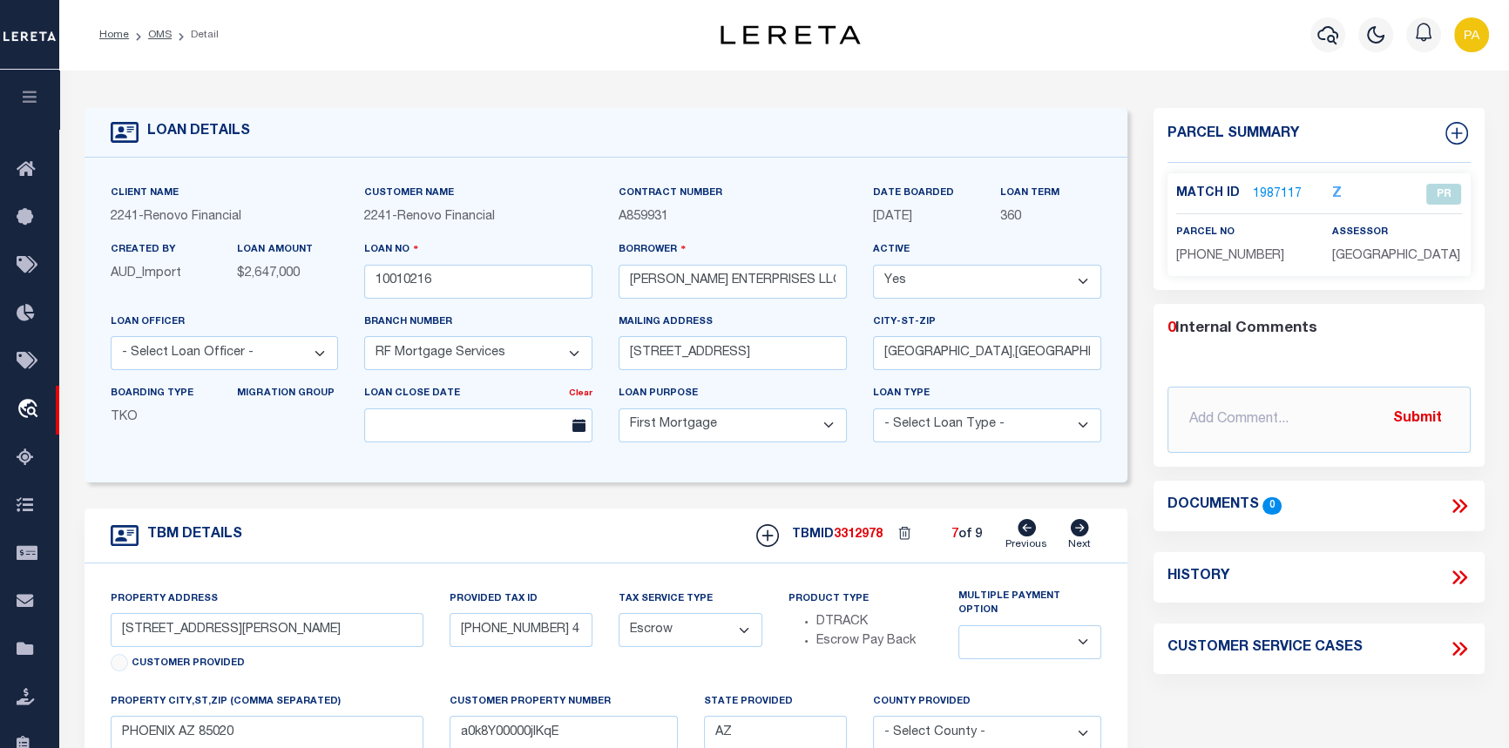
type input "a0k8Y00000jIKqD"
select select
click at [1030, 532] on icon at bounding box center [1027, 527] width 18 height 17
type input "1038 N 25TH ST"
type input "121-79-128 1"
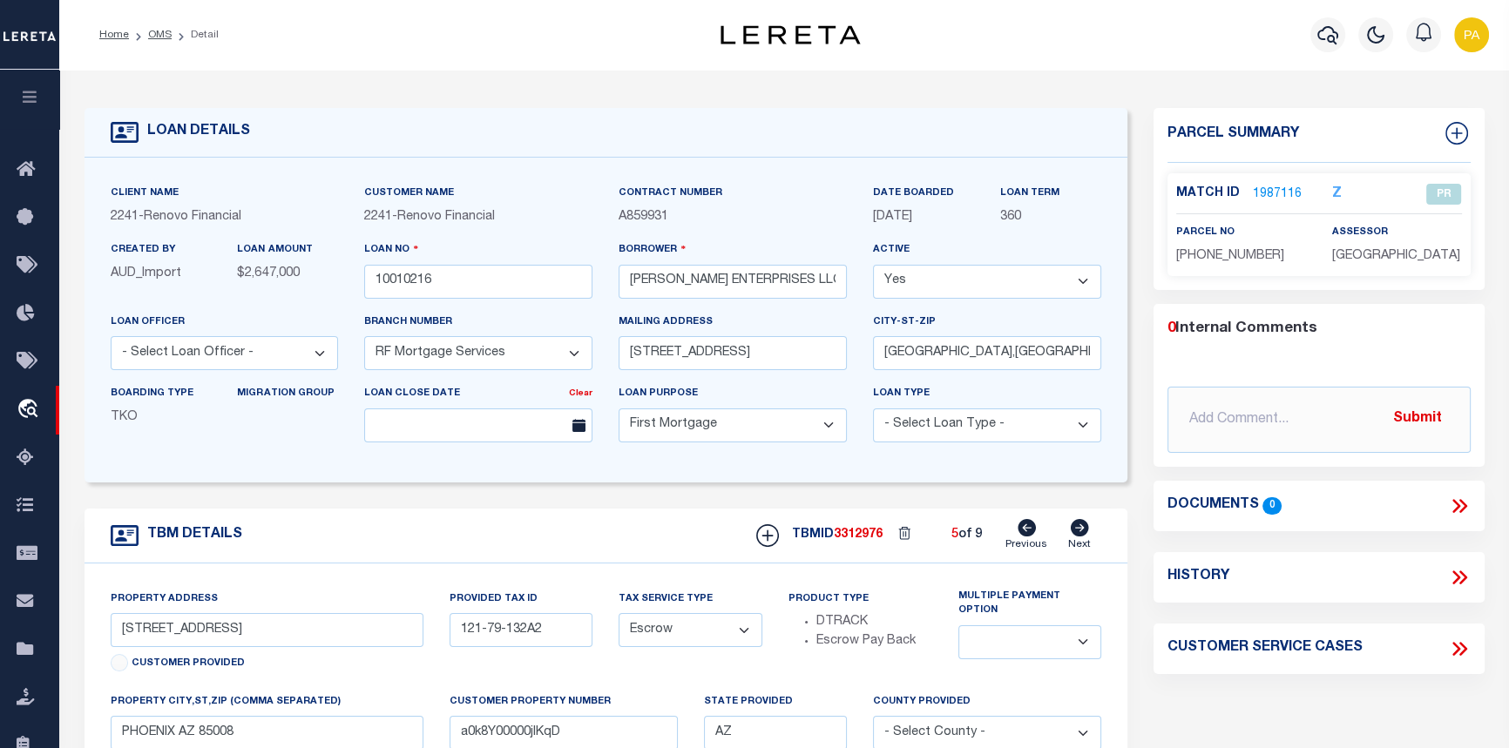
select select
type input "a0k8Y00000jIKq7"
select select
click at [1029, 531] on icon at bounding box center [1027, 527] width 18 height 17
type input "7336 S 48TH GLEN"
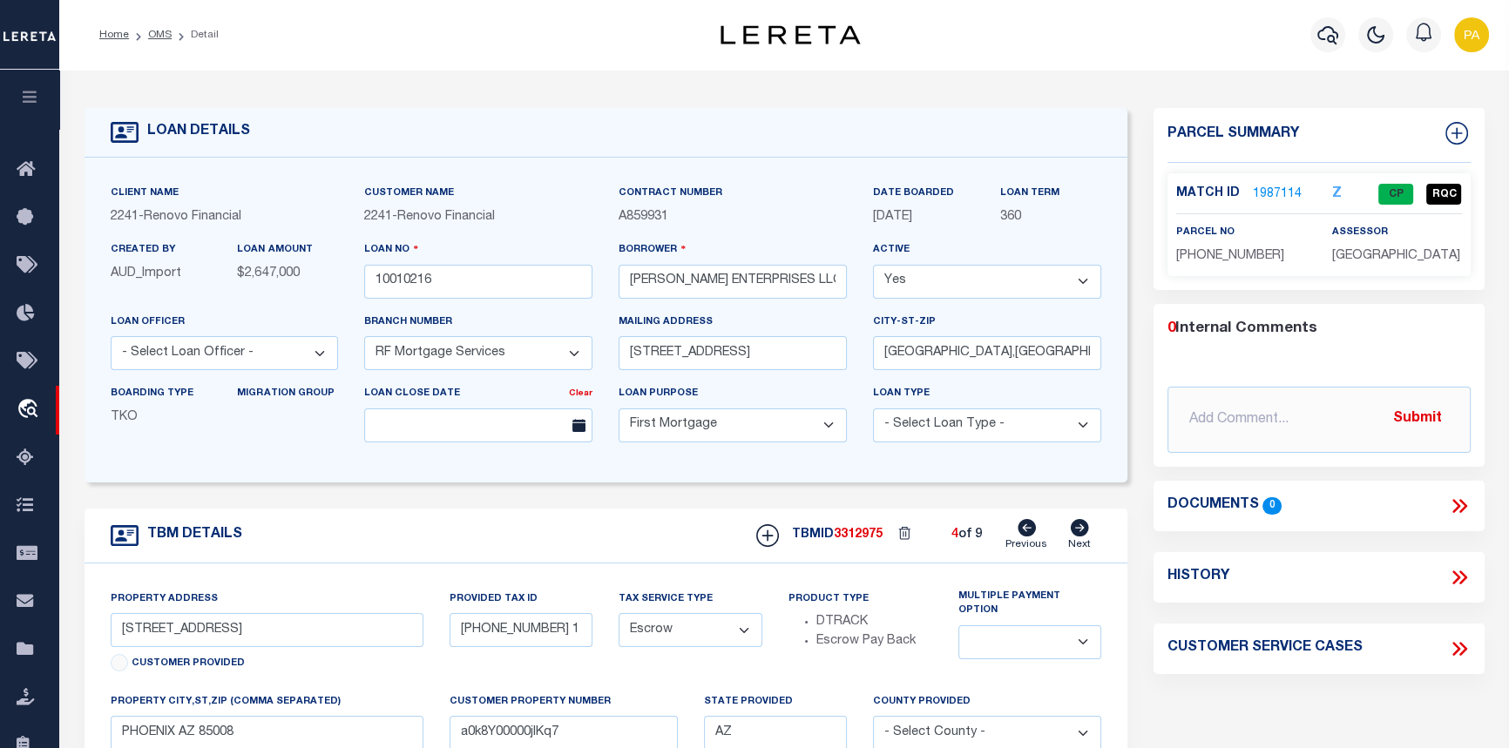
type input "113-04-024 1"
select select
type input "LAVEEN VILLAGE AZ 85339"
type input "a0k8Y00000jIKq6"
select select
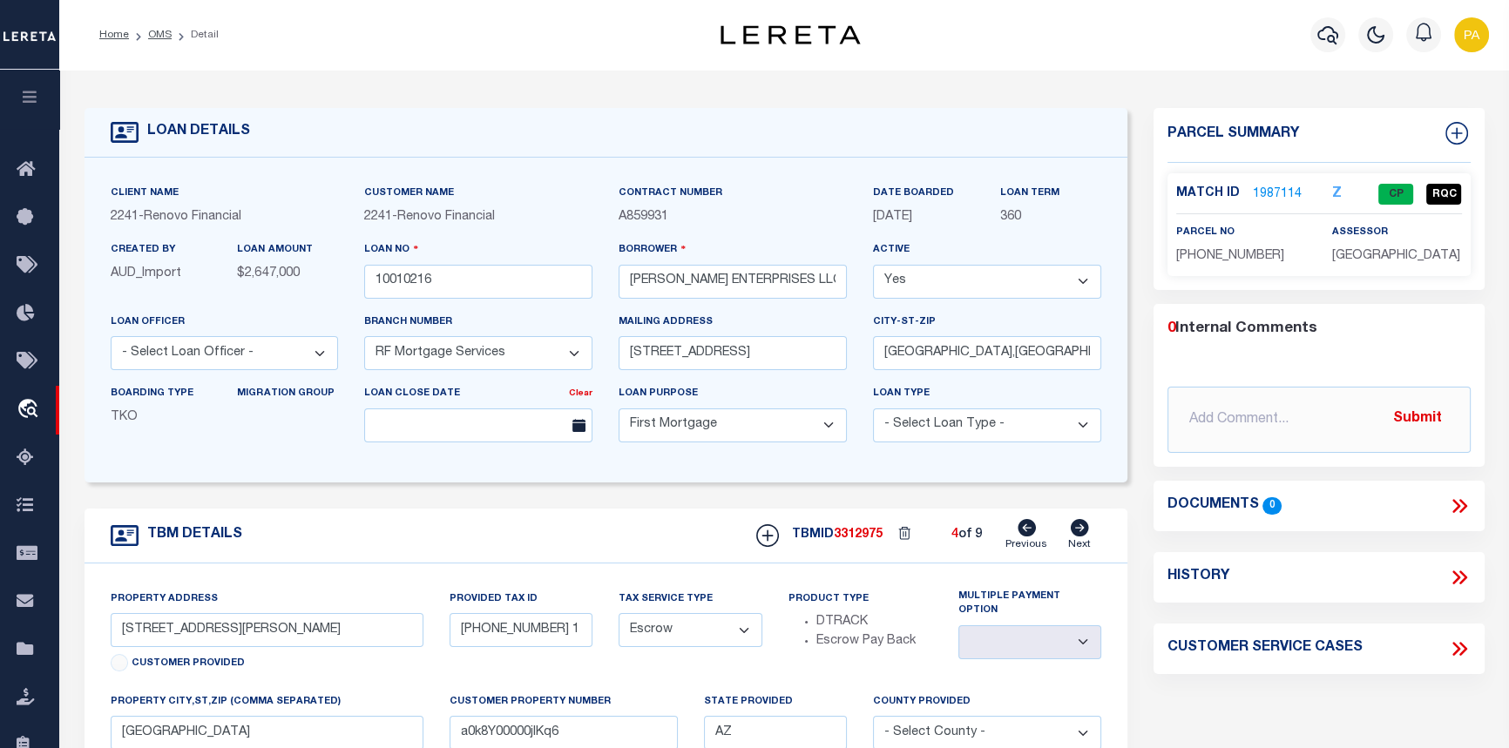
click at [1274, 188] on link "1987114" at bounding box center [1277, 195] width 49 height 18
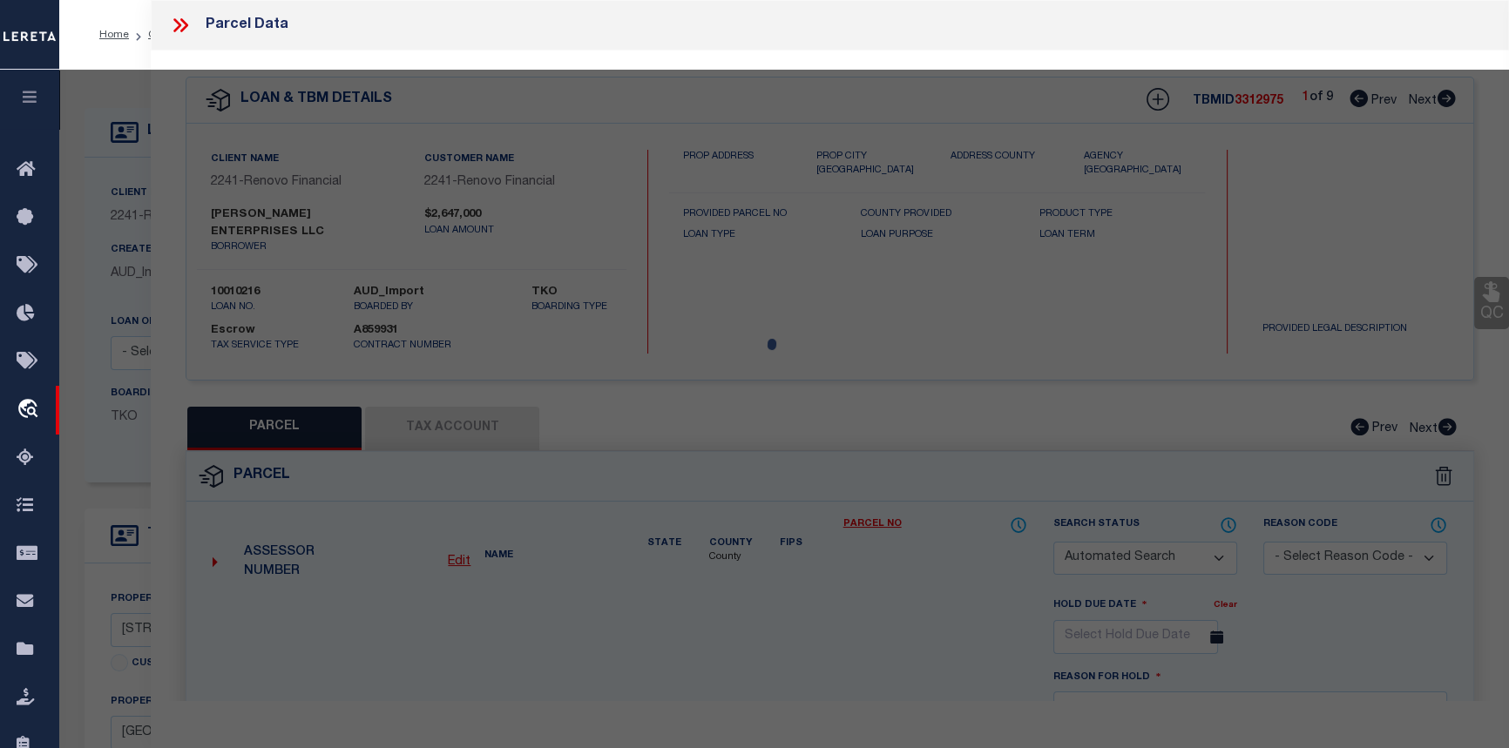
checkbox input "false"
select select "CP"
type input "10489085 0"
select select "AGW"
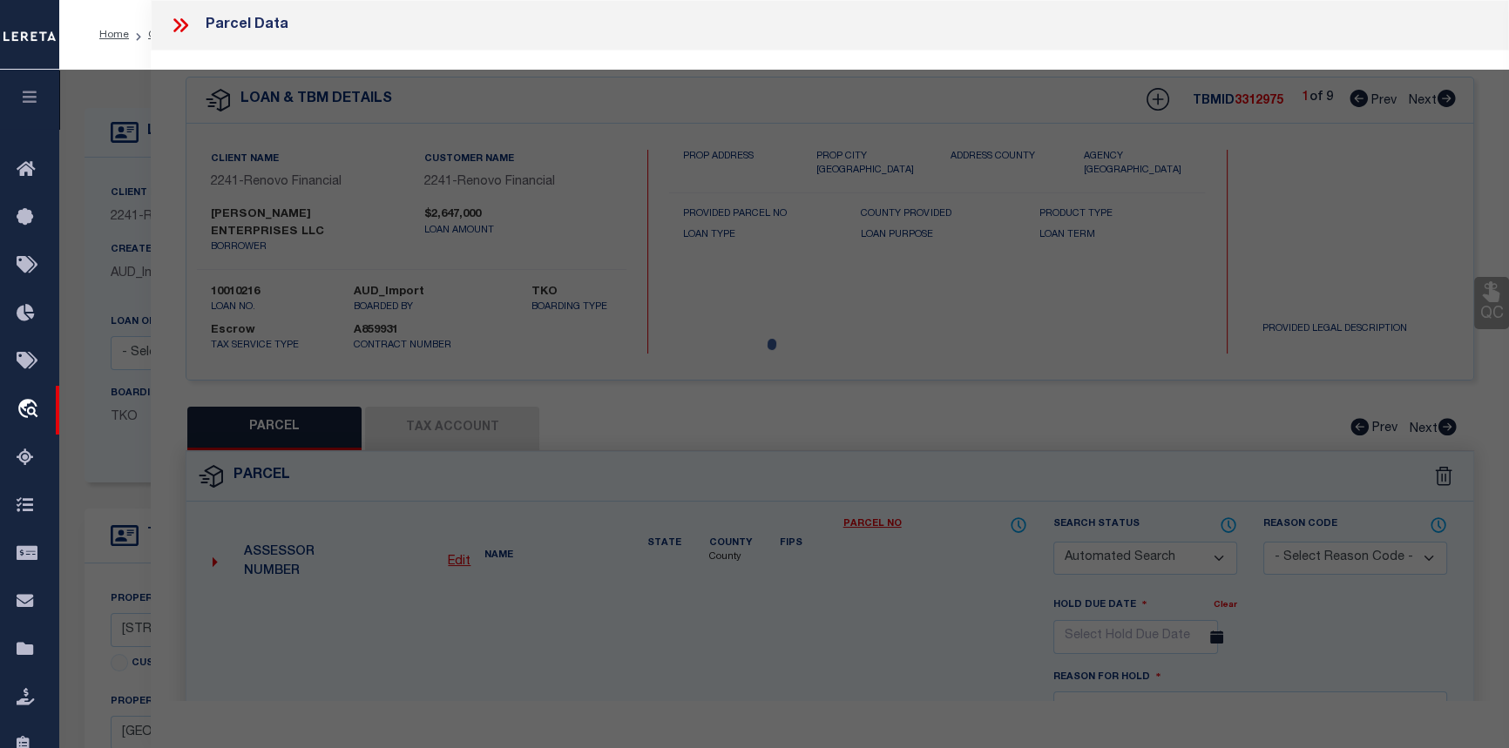
select select "ADD"
type input "7336 S 48TH GLEN"
type textarea "10/7/25 I contacted Scott because loan 10010216 is inactive and he submitted a …"
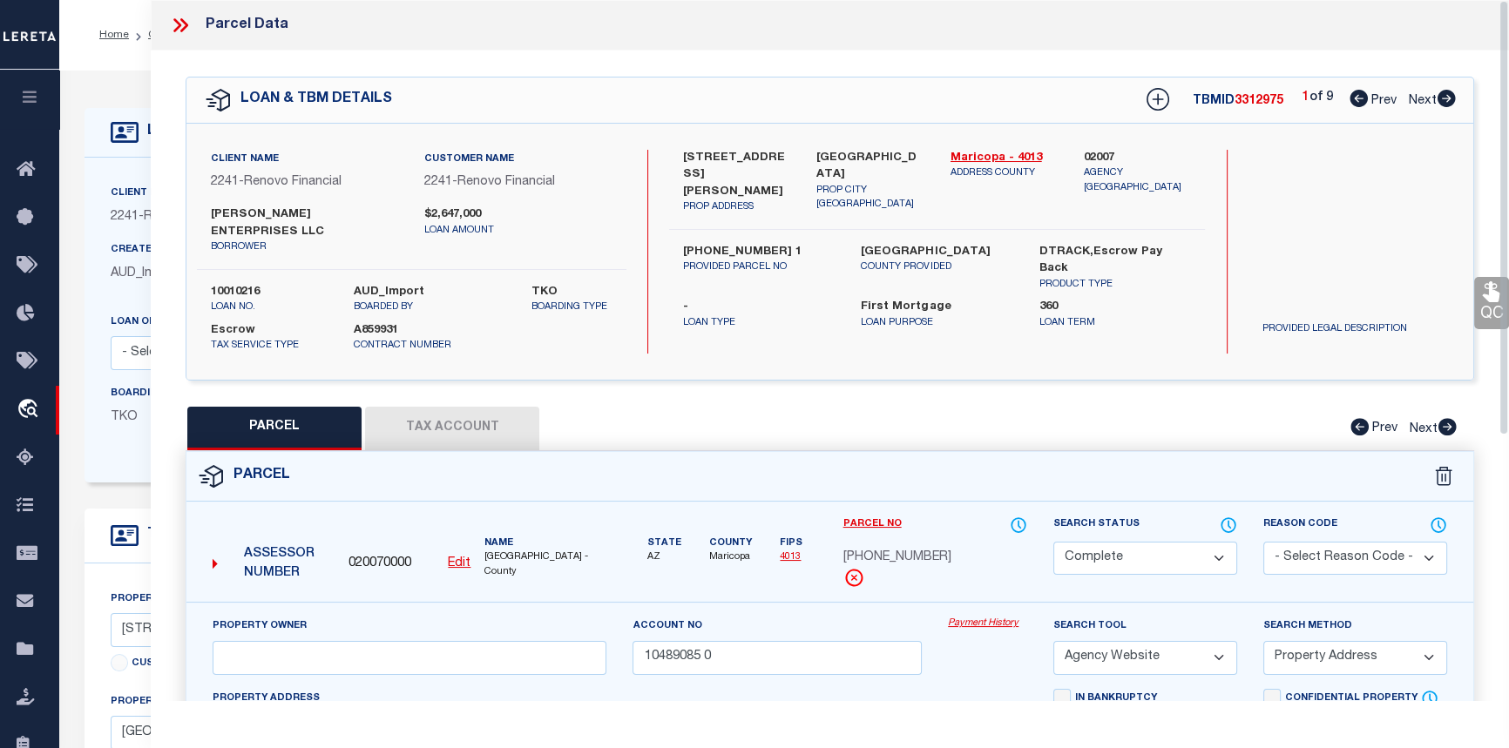
click at [964, 626] on link "Payment History" at bounding box center [987, 624] width 79 height 15
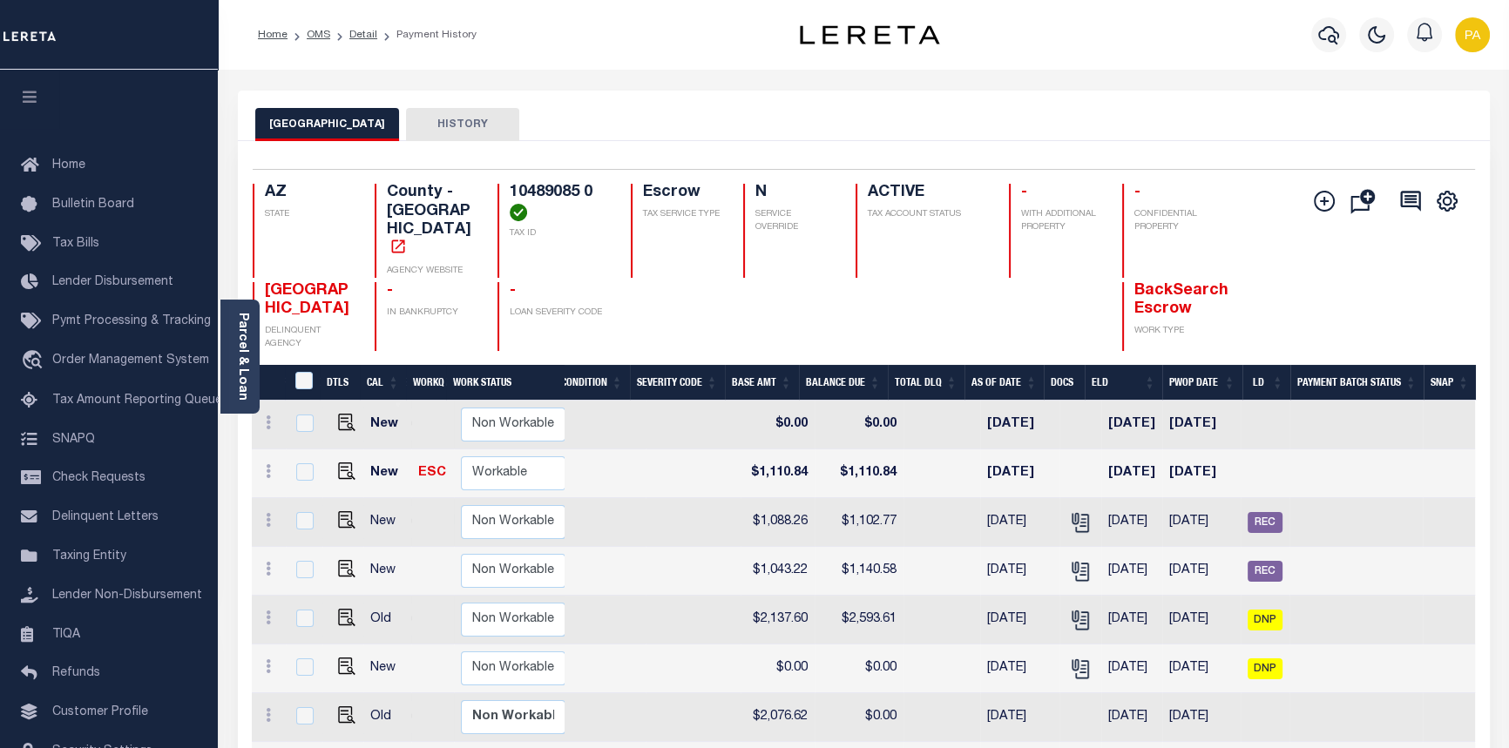
click at [374, 30] on ol "Home OMS Detail Payment History" at bounding box center [367, 35] width 247 height 37
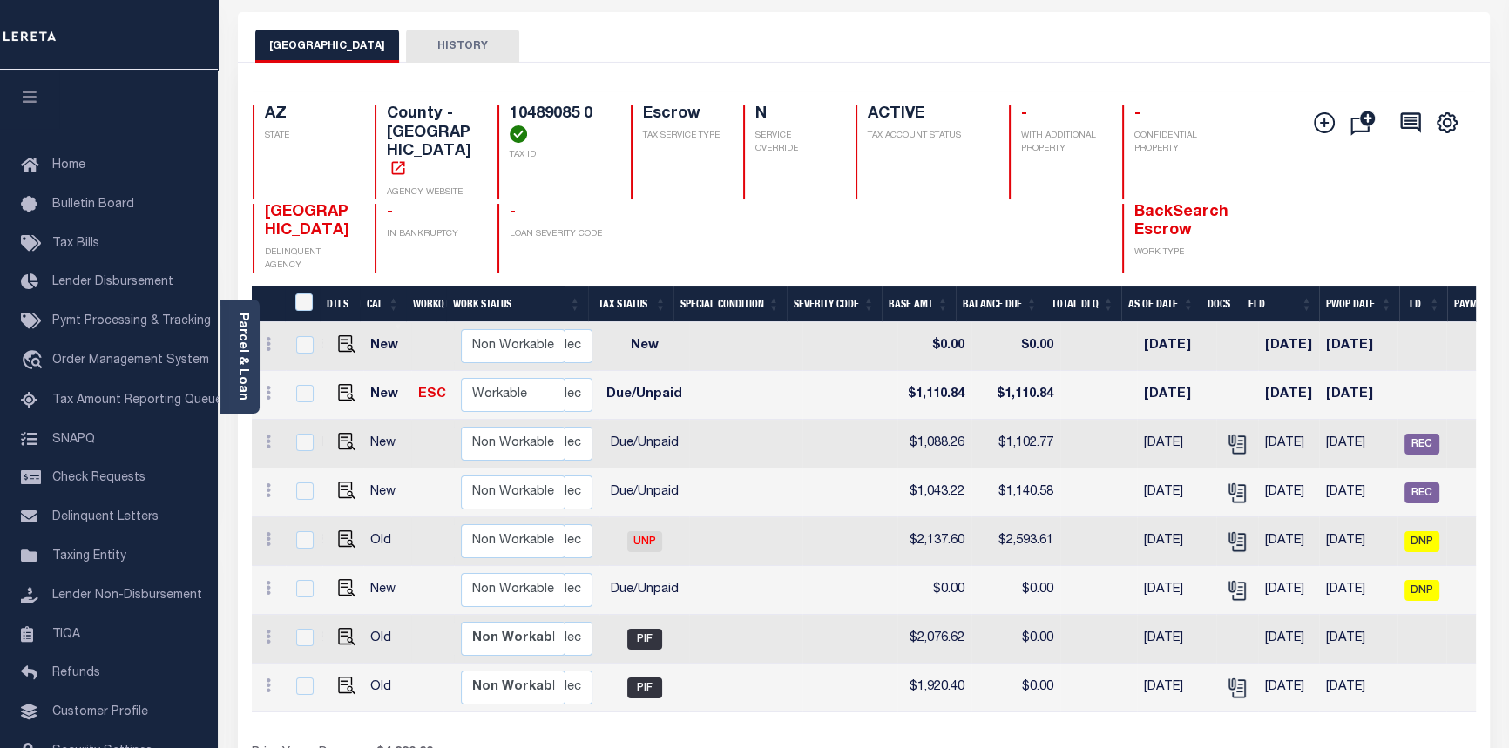
scroll to position [0, 497]
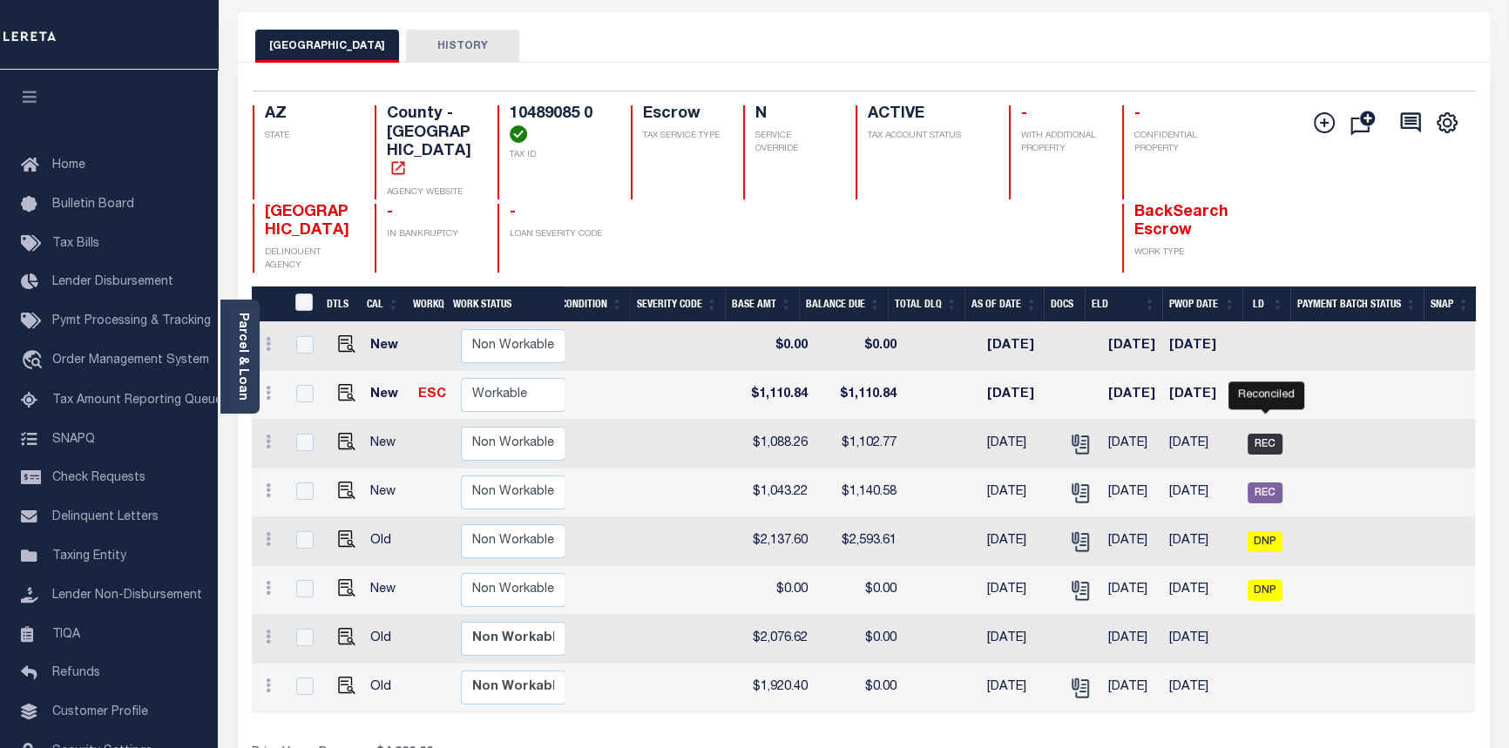
click at [1263, 434] on span "REC" at bounding box center [1265, 444] width 35 height 21
checkbox input "true"
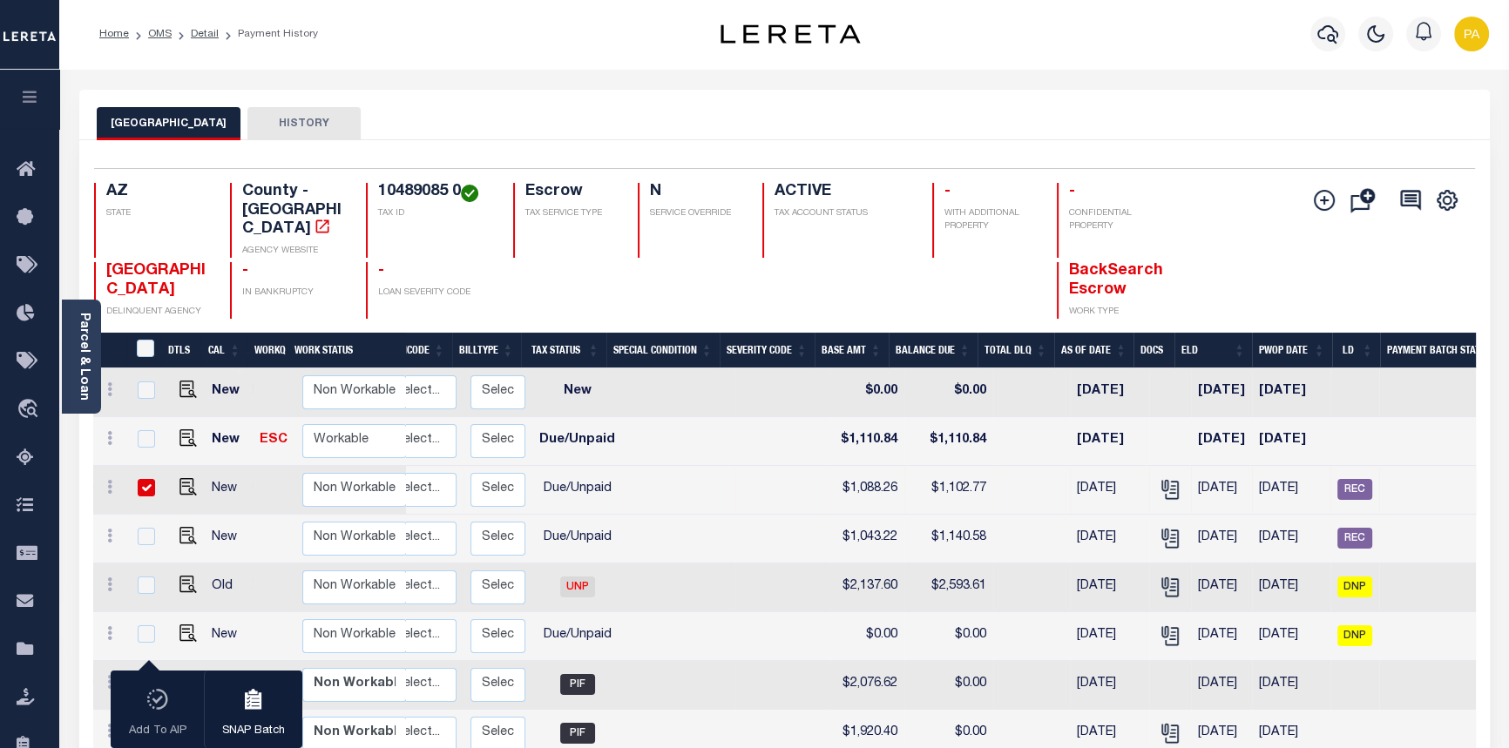
scroll to position [0, 0]
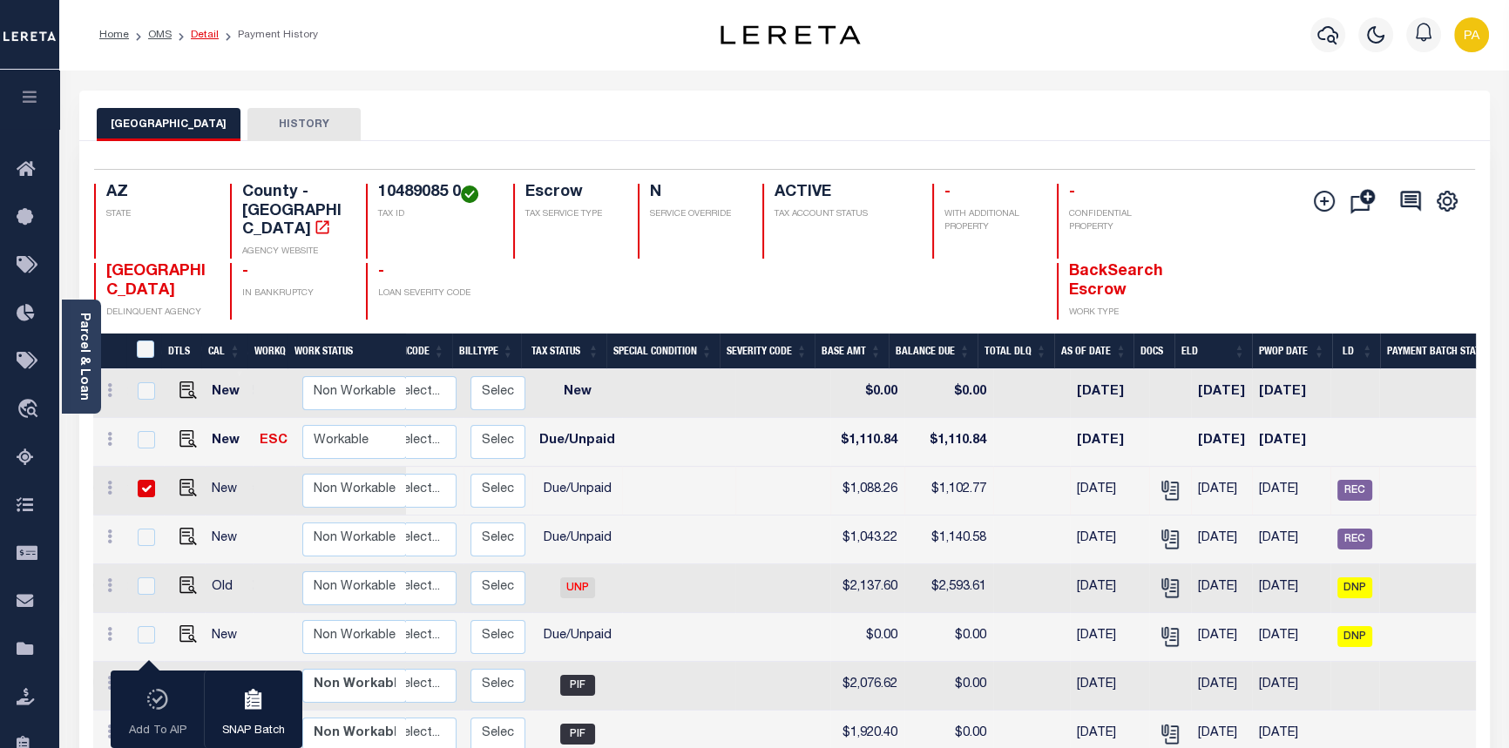
click at [207, 31] on link "Detail" at bounding box center [205, 35] width 28 height 10
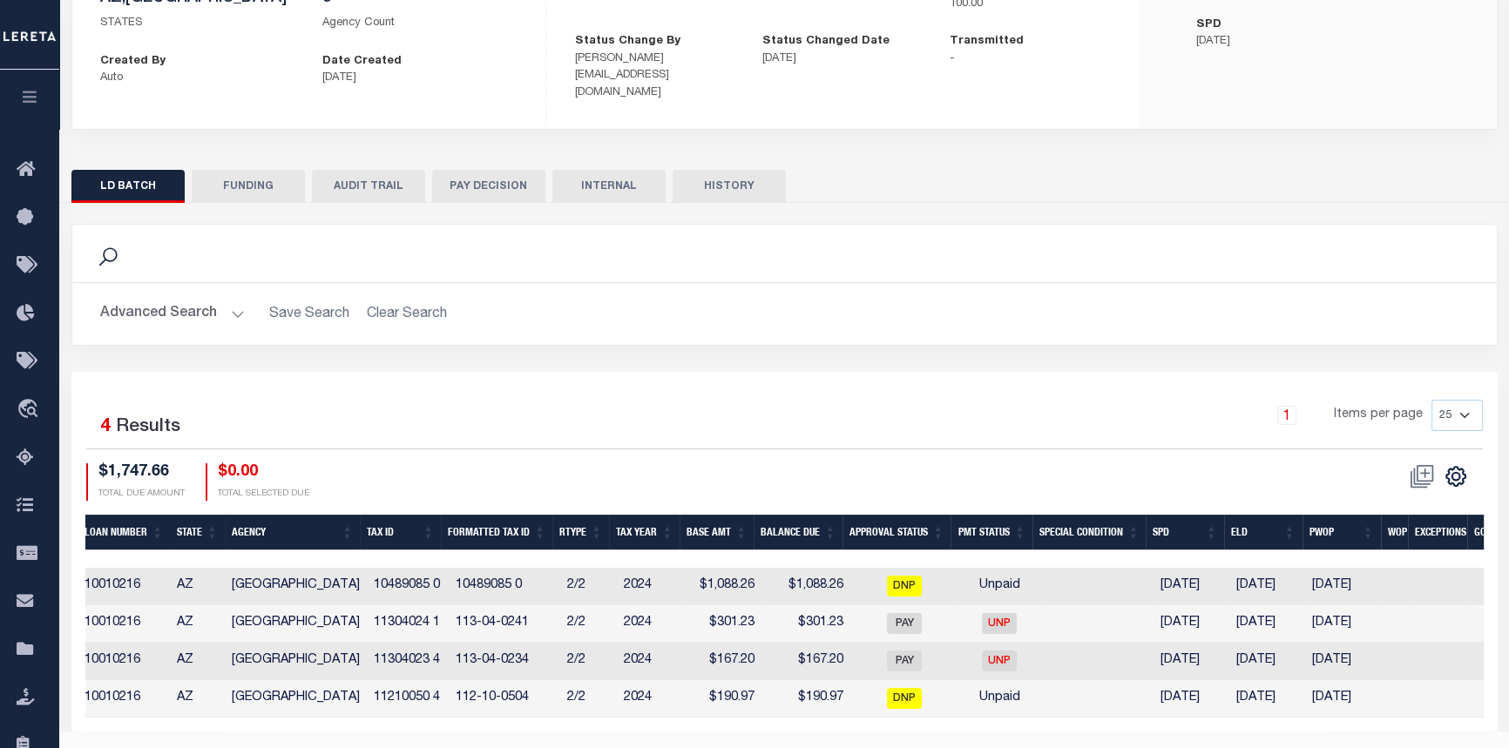
scroll to position [0, 526]
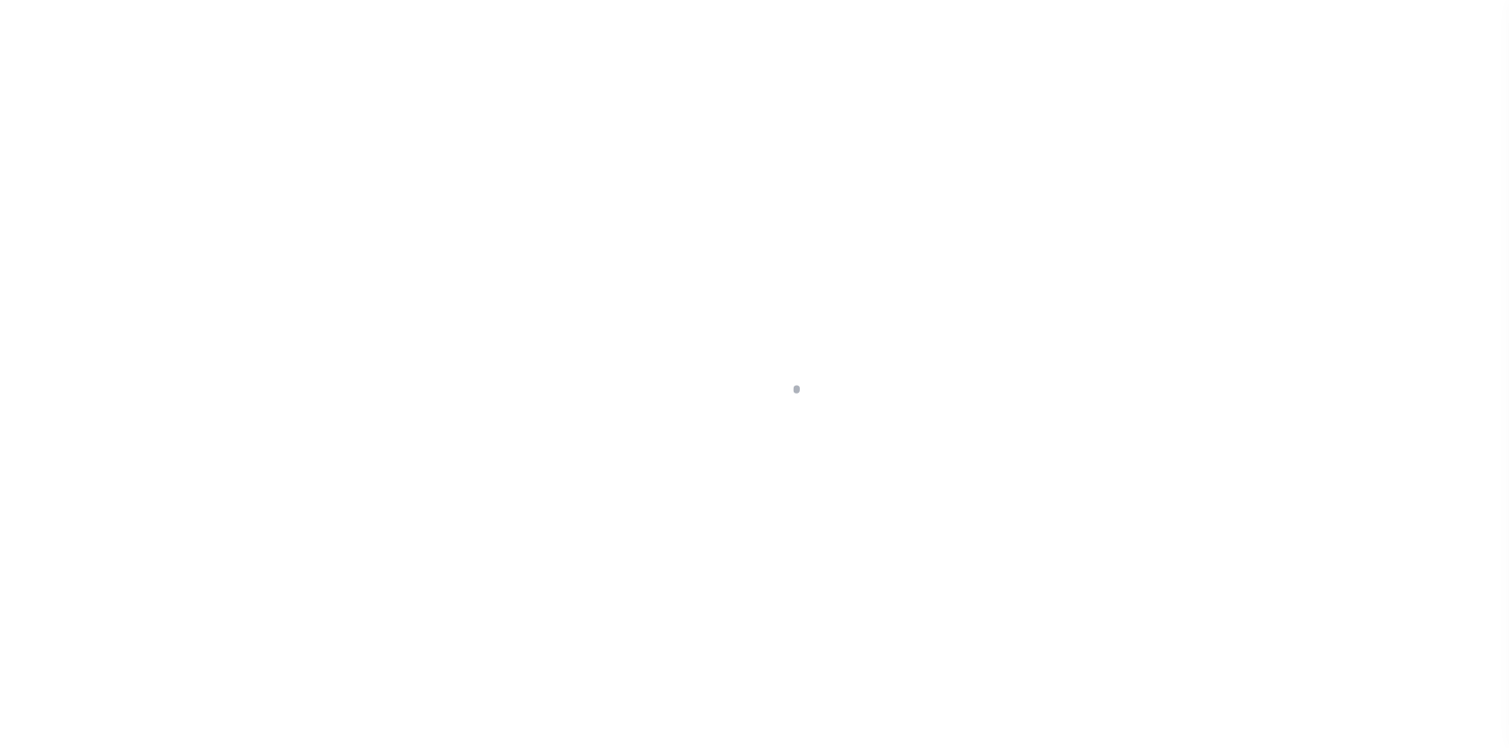
select select "10"
select select "Escrow"
type input "7336 S 48TH GLEN"
type input "113-04-024 1"
select select
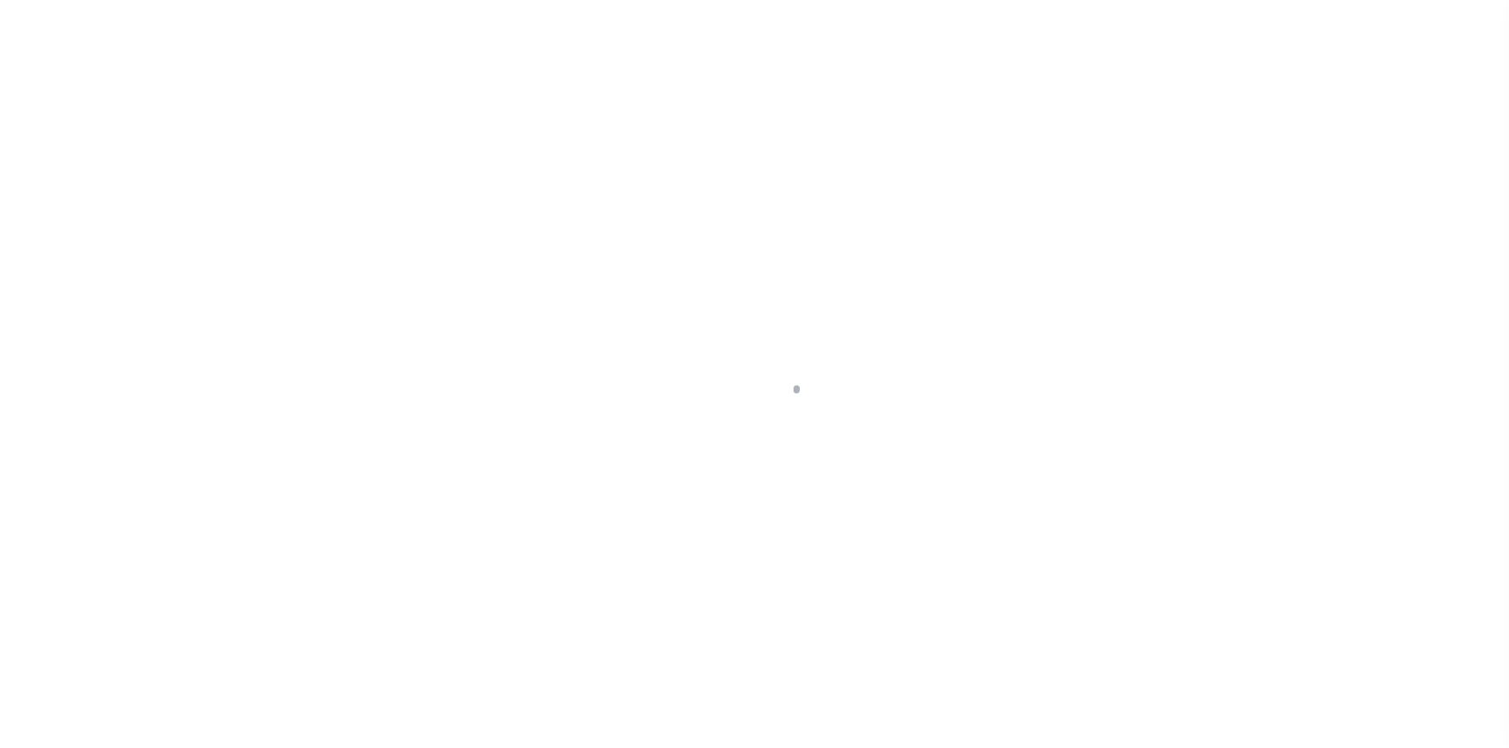
type input "LAVEEN VILLAGE AZ 85339"
type input "a0k8Y00000jIKq6"
type input "AZ"
select select
select select "25067"
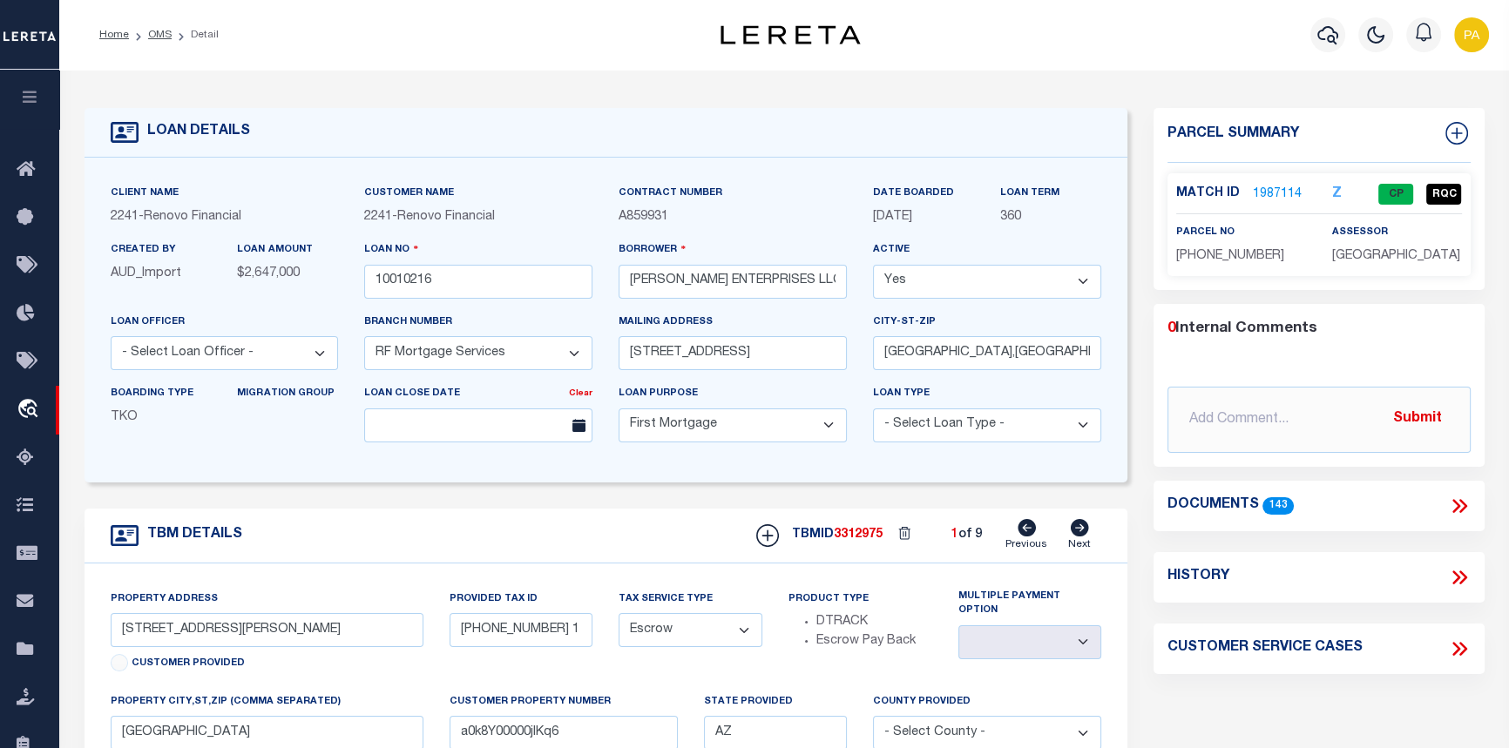
click at [1081, 537] on icon at bounding box center [1080, 527] width 18 height 17
type input "1514 W SHERMAN AVE"
type input "112-10-050 4"
select select
type input "PHOENIX AZ 85007"
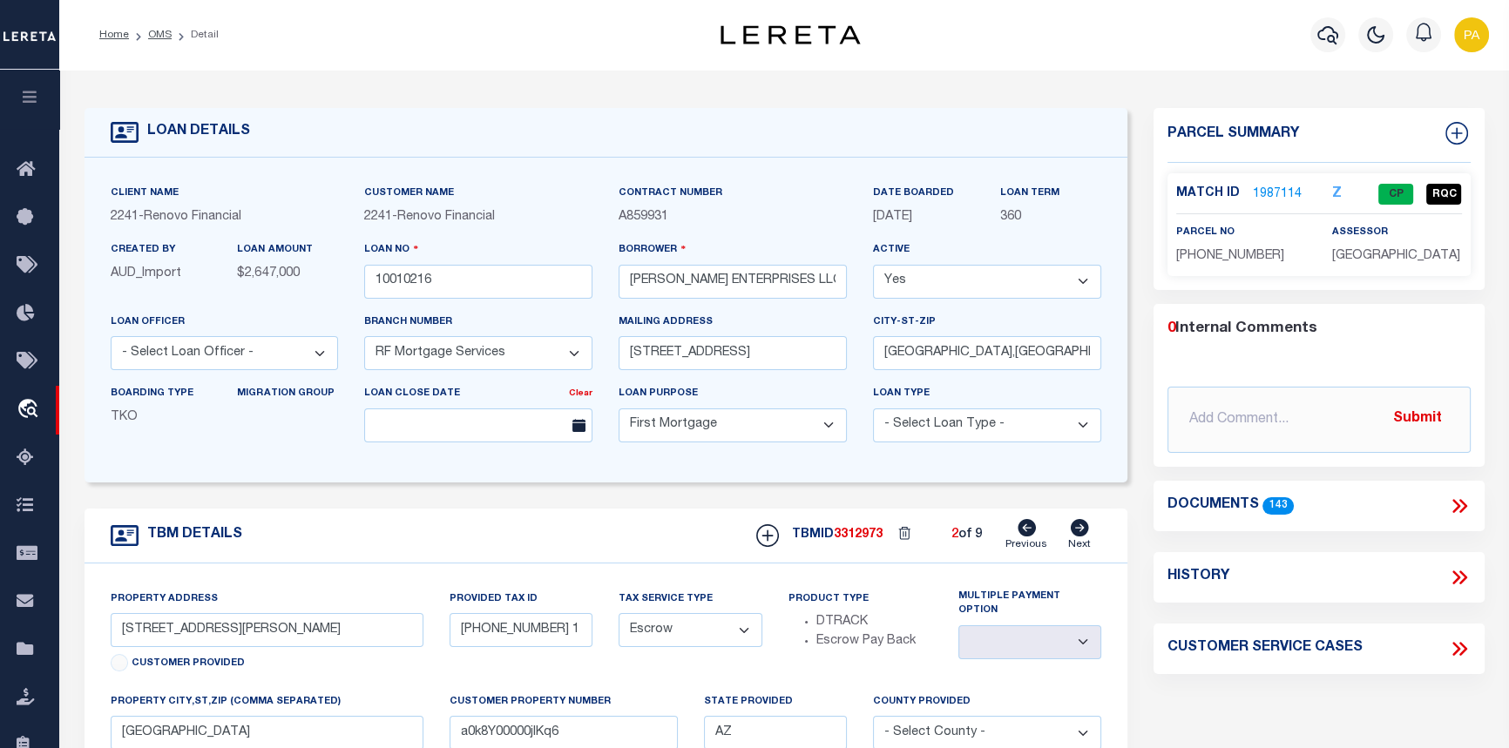
type input "a0k8Y00000jIKq4"
select select
click at [1079, 534] on icon at bounding box center [1080, 527] width 18 height 17
type input "1713 S 117TH DR"
type input "113-04-023 4"
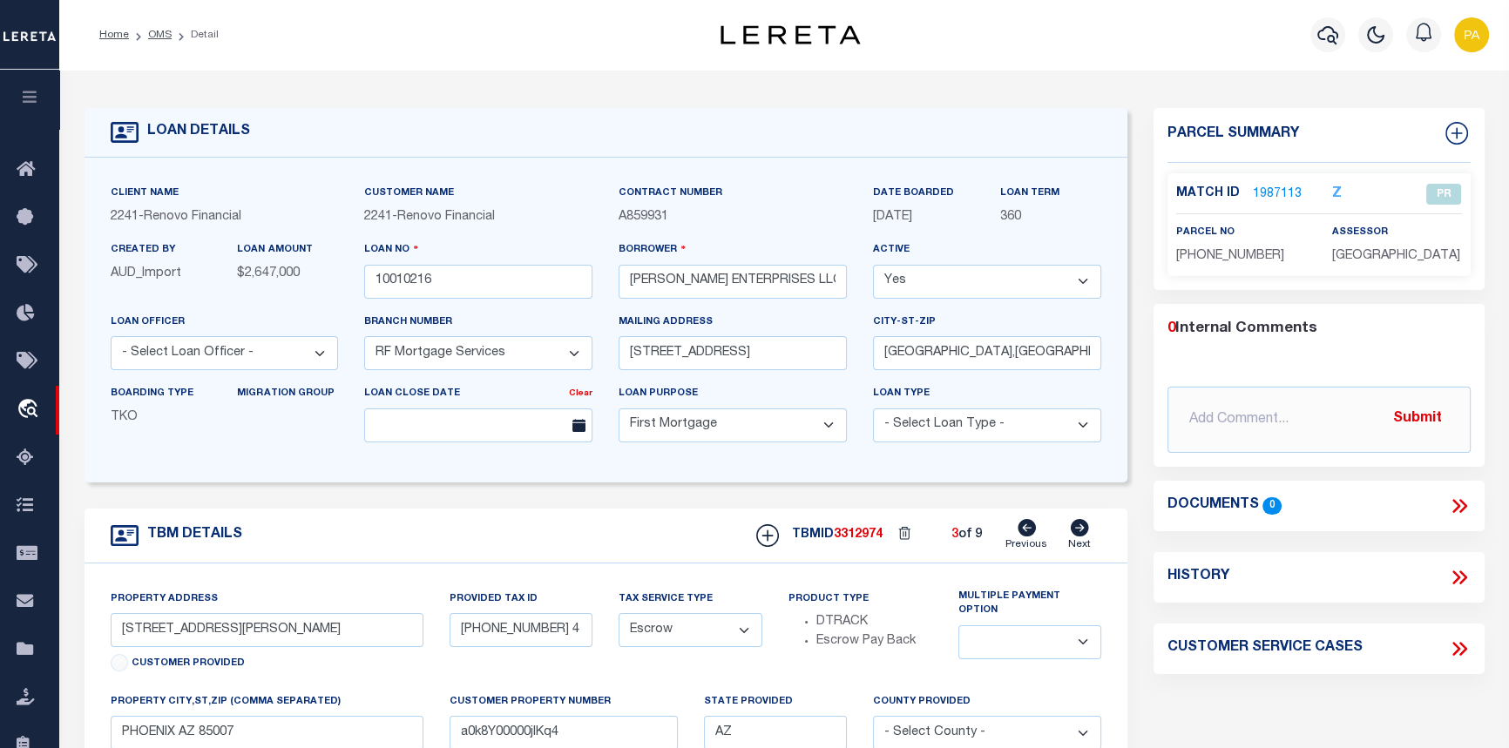
select select
type input "AVONDALE AZ 853232429"
type input "a0k8Y00000jIKq5"
select select
click at [1079, 534] on icon at bounding box center [1080, 527] width 18 height 17
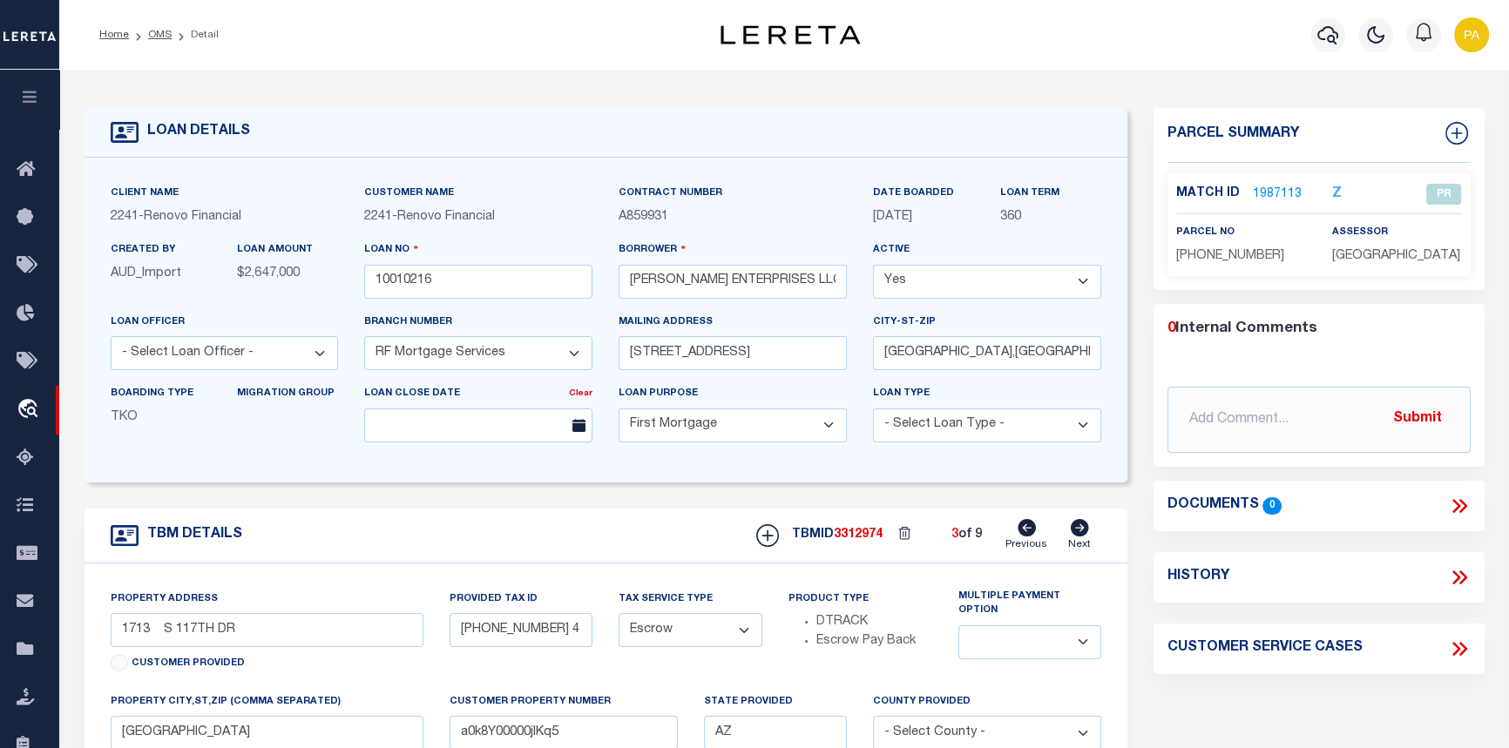
type input "4012 S 3RD AVE"
type input "104-89-085 0"
select select
type input "PHOENIX AZ 850411501"
type input "a0k8Y00000jIKq3"
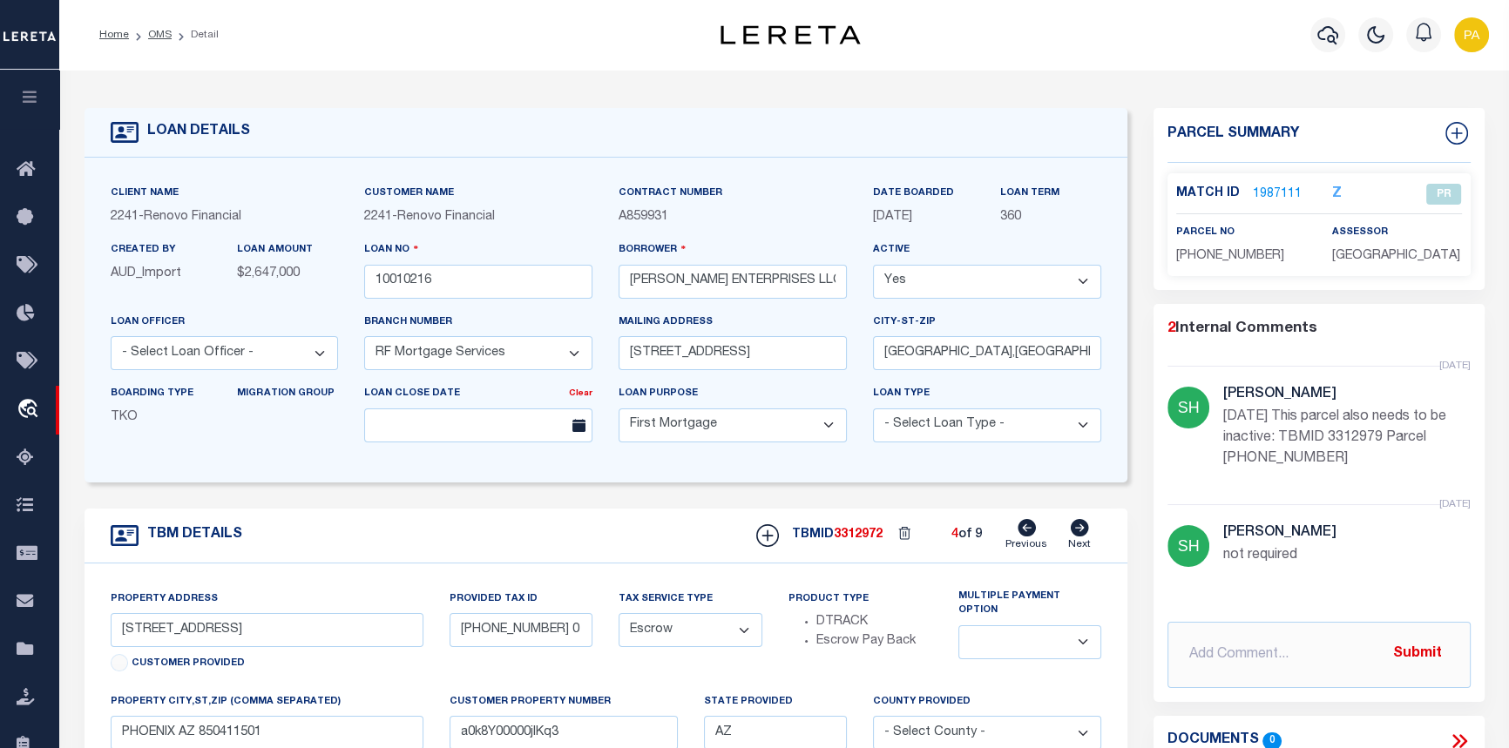
click at [1079, 534] on icon at bounding box center [1080, 527] width 18 height 17
type input "1038 N 25TH ST"
type input "121-79-128 1"
select select
type input "PHOENIX AZ 85008"
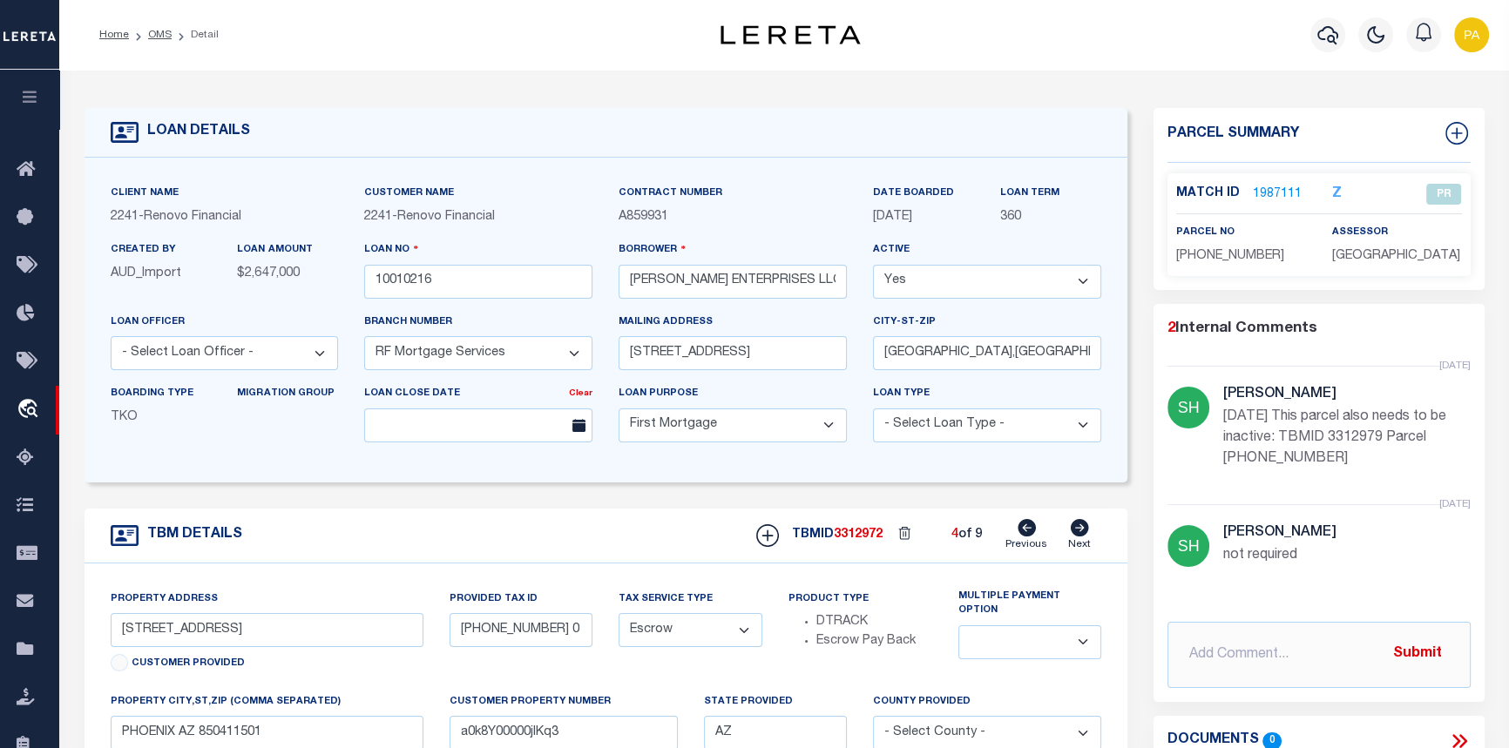
type input "a0k8Y00000jIKq7"
select select
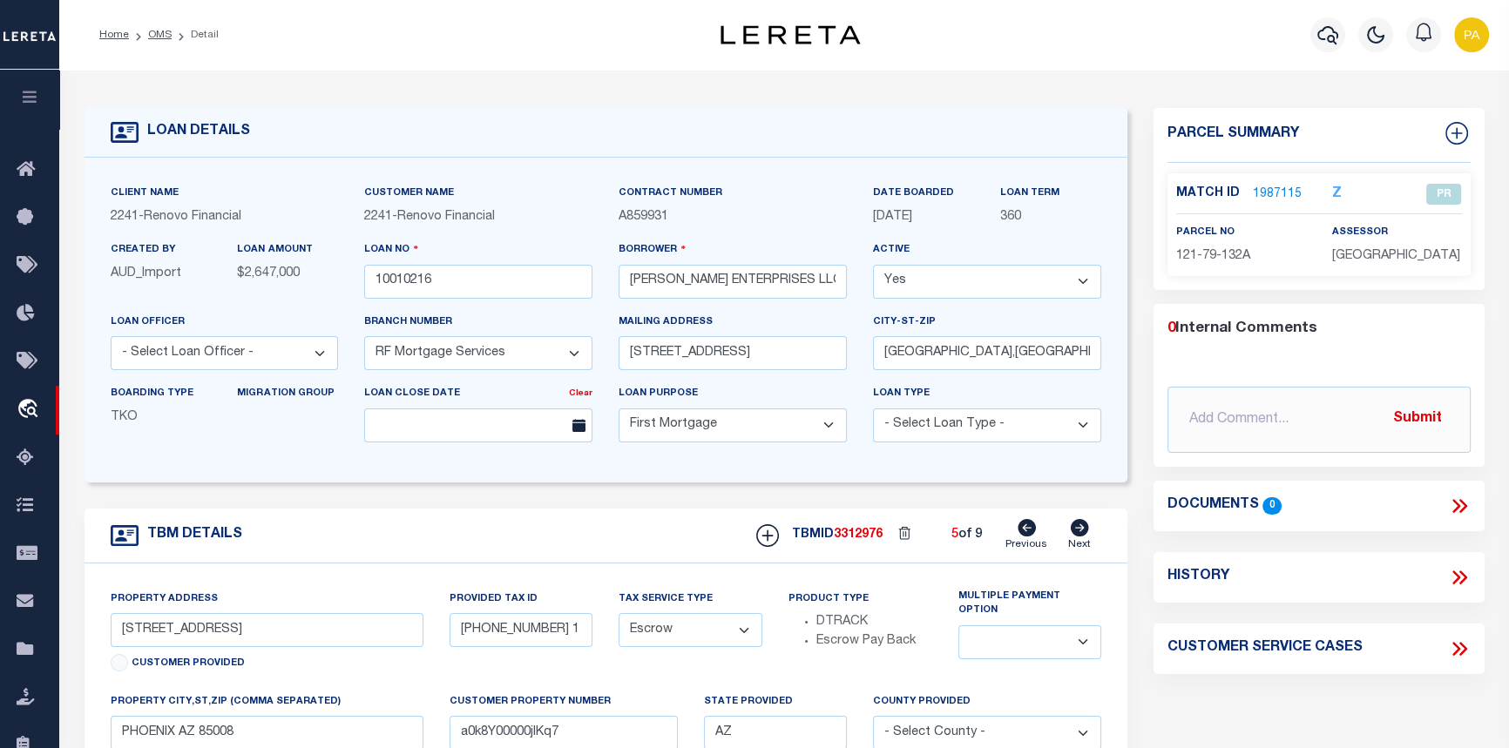
click at [1079, 534] on icon at bounding box center [1080, 527] width 18 height 17
type input "1046 N 25TH ST"
type input "121-79-132A2"
select select
type input "a0k8Y00000jIKqD"
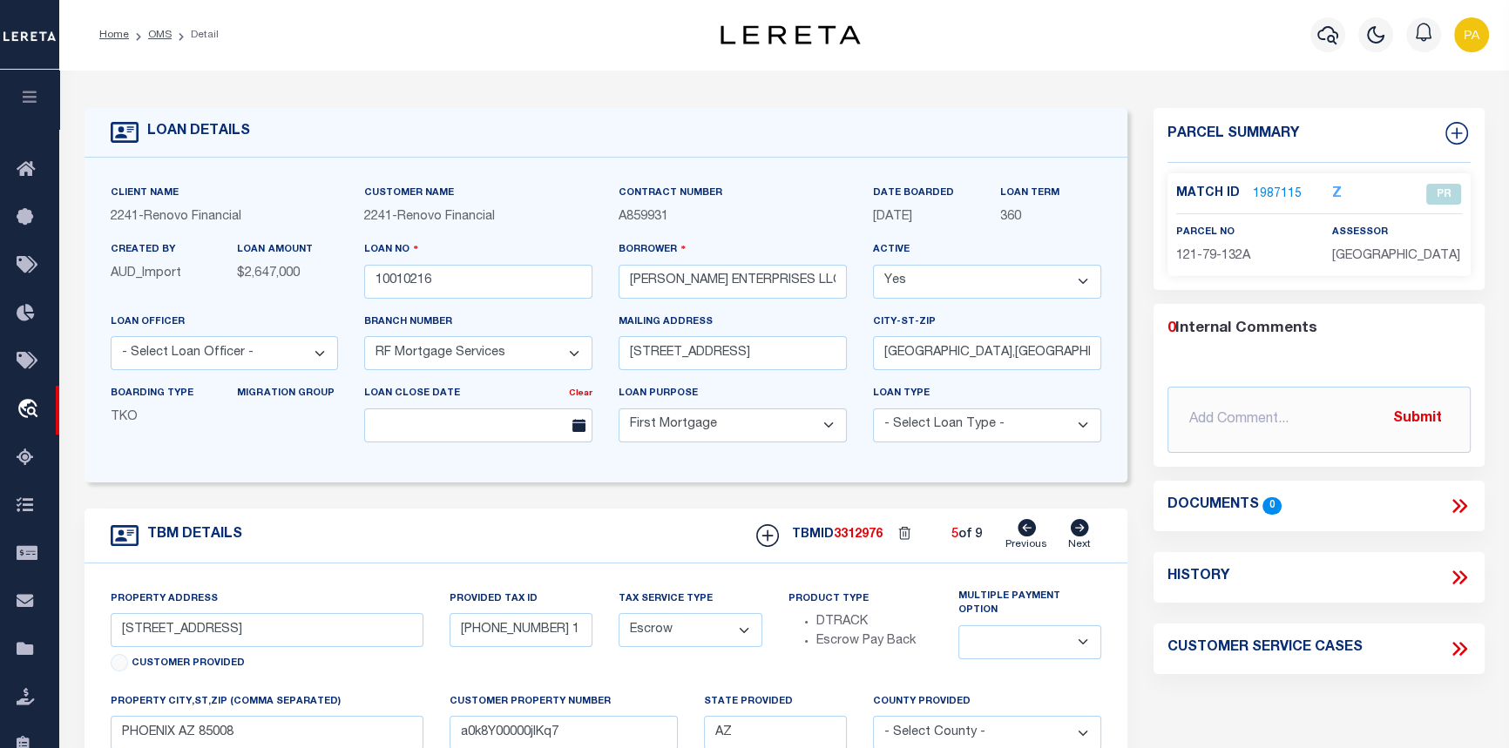
select select
click at [1079, 534] on icon at bounding box center [1080, 527] width 18 height 17
type input "315 E CAROL AVE"
type input "149-04-057 4"
select select
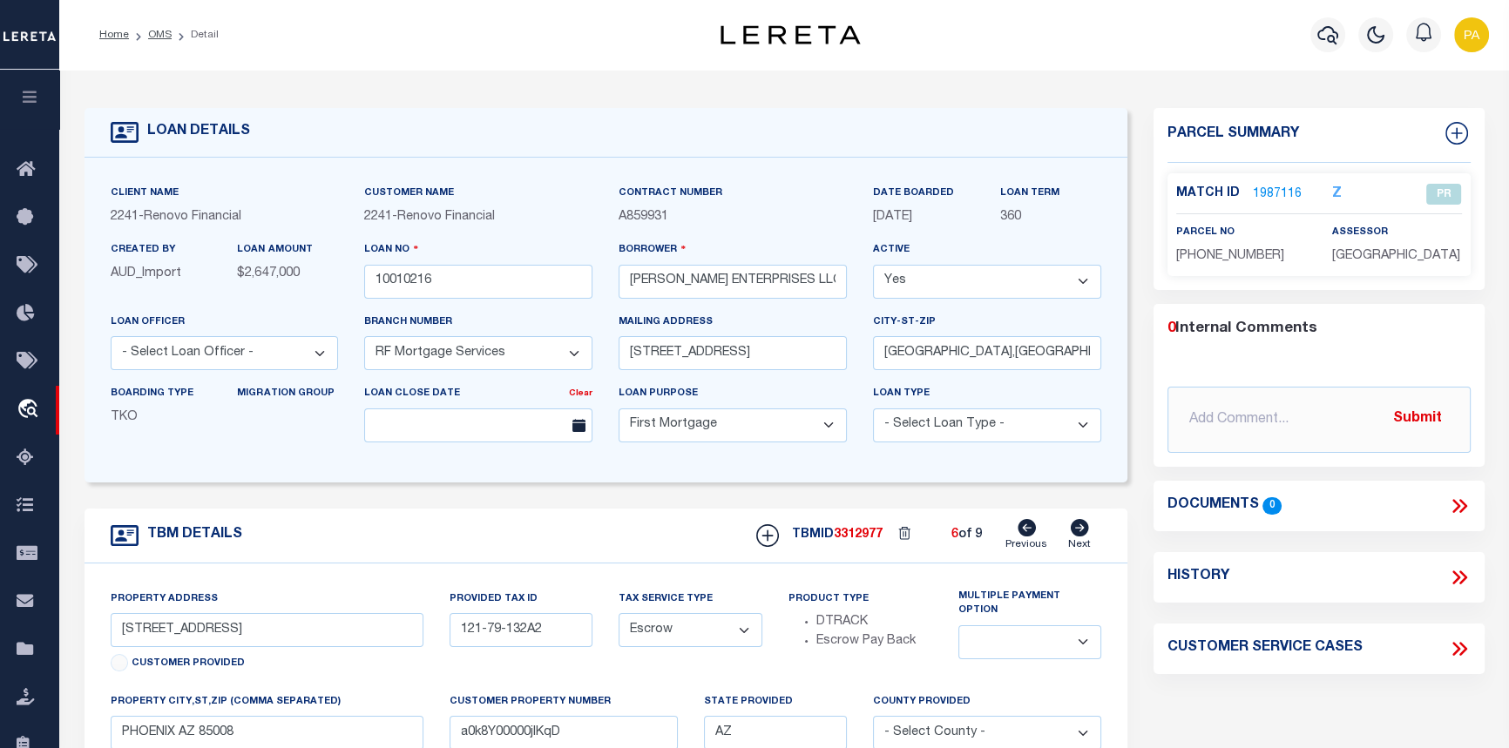
type input "PHOENIX AZ 85020"
type input "a0k8Y00000jIKqE"
select select
click at [1079, 534] on icon at bounding box center [1080, 527] width 18 height 17
type input "12418 N 24TH AVE"
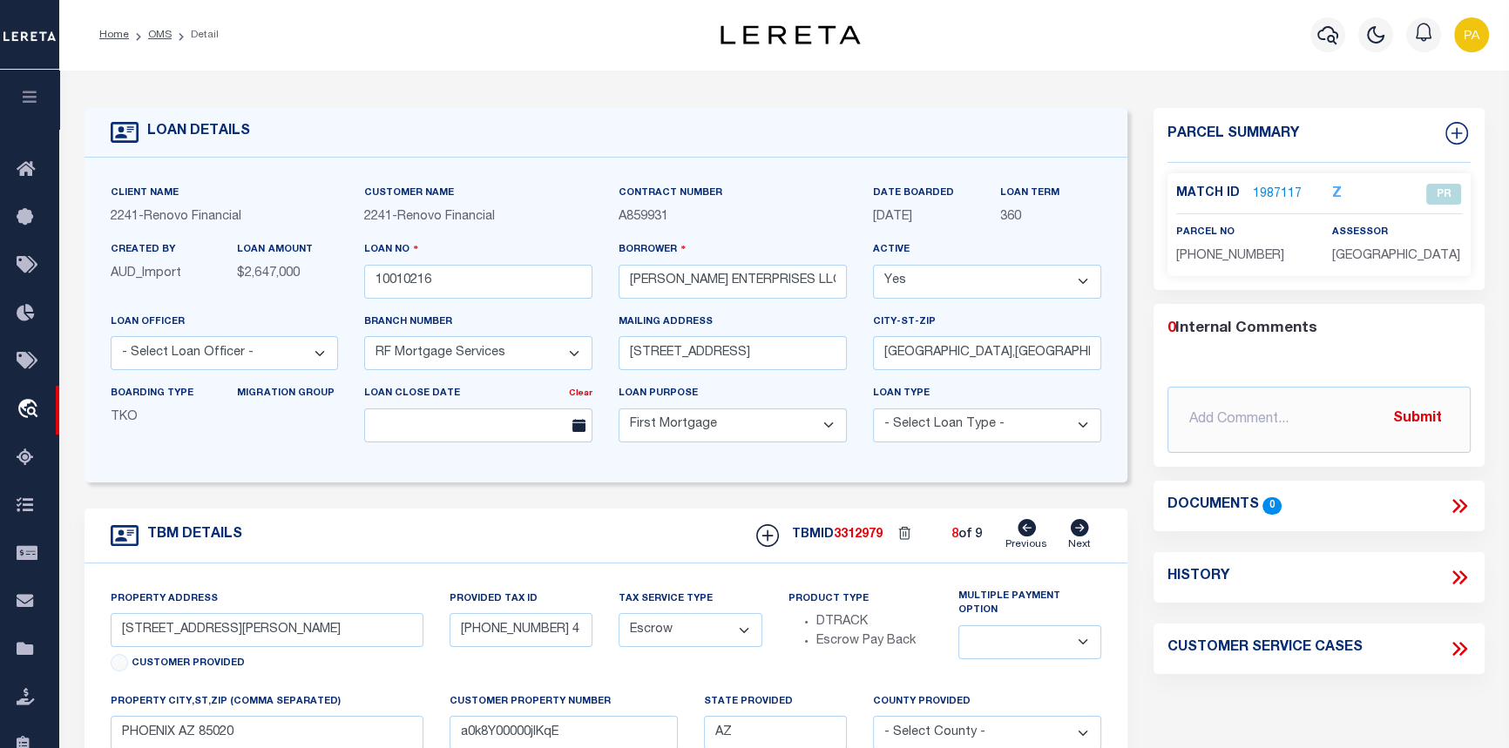
type input "159-45-086 7"
select select
type input "PHOENIX AZ 85029"
type input "a0k8Y00000jIKqF"
select select
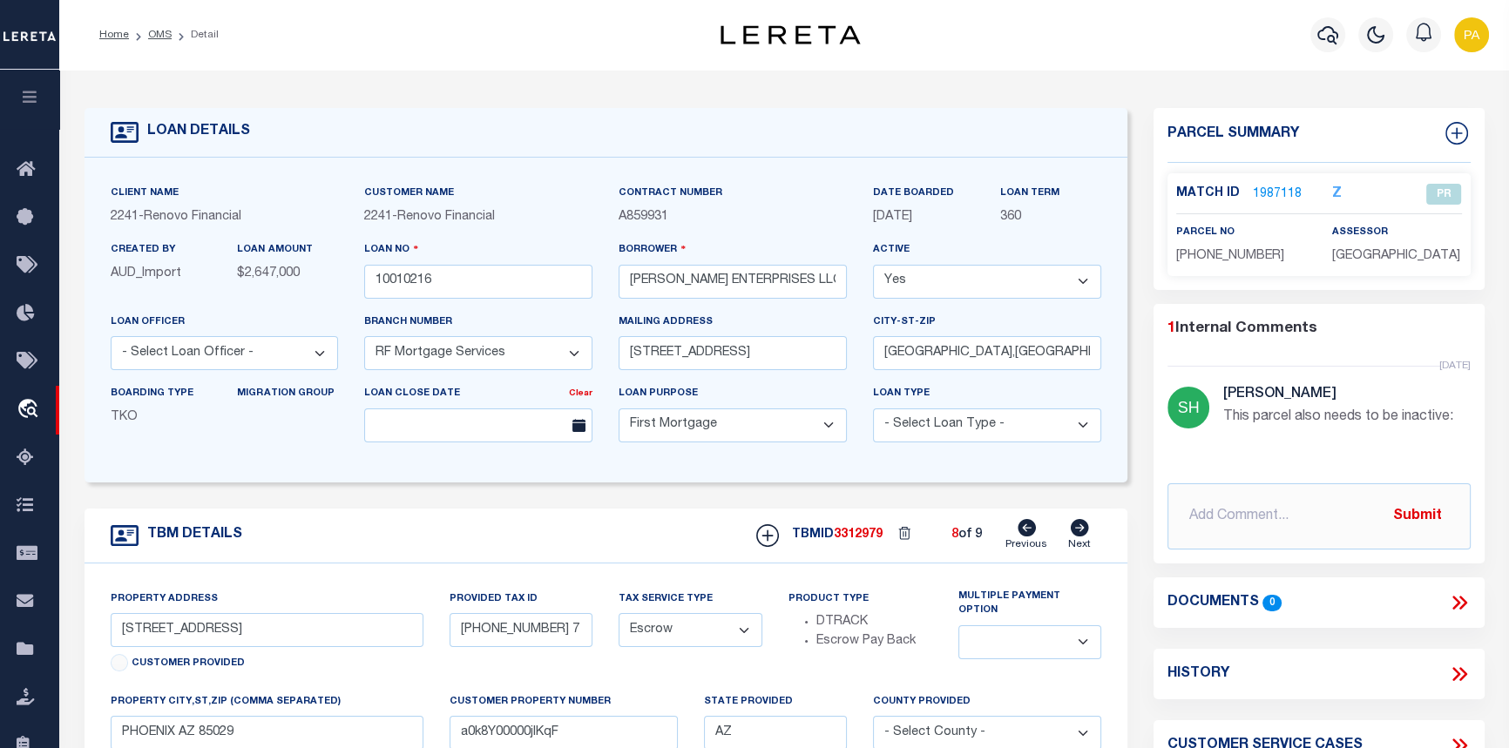
click at [1077, 533] on icon at bounding box center [1080, 527] width 18 height 17
type input "4014 S 3RD AVE"
type input "500-30-408 6"
select select
type input "PHOENIX AZ 85041"
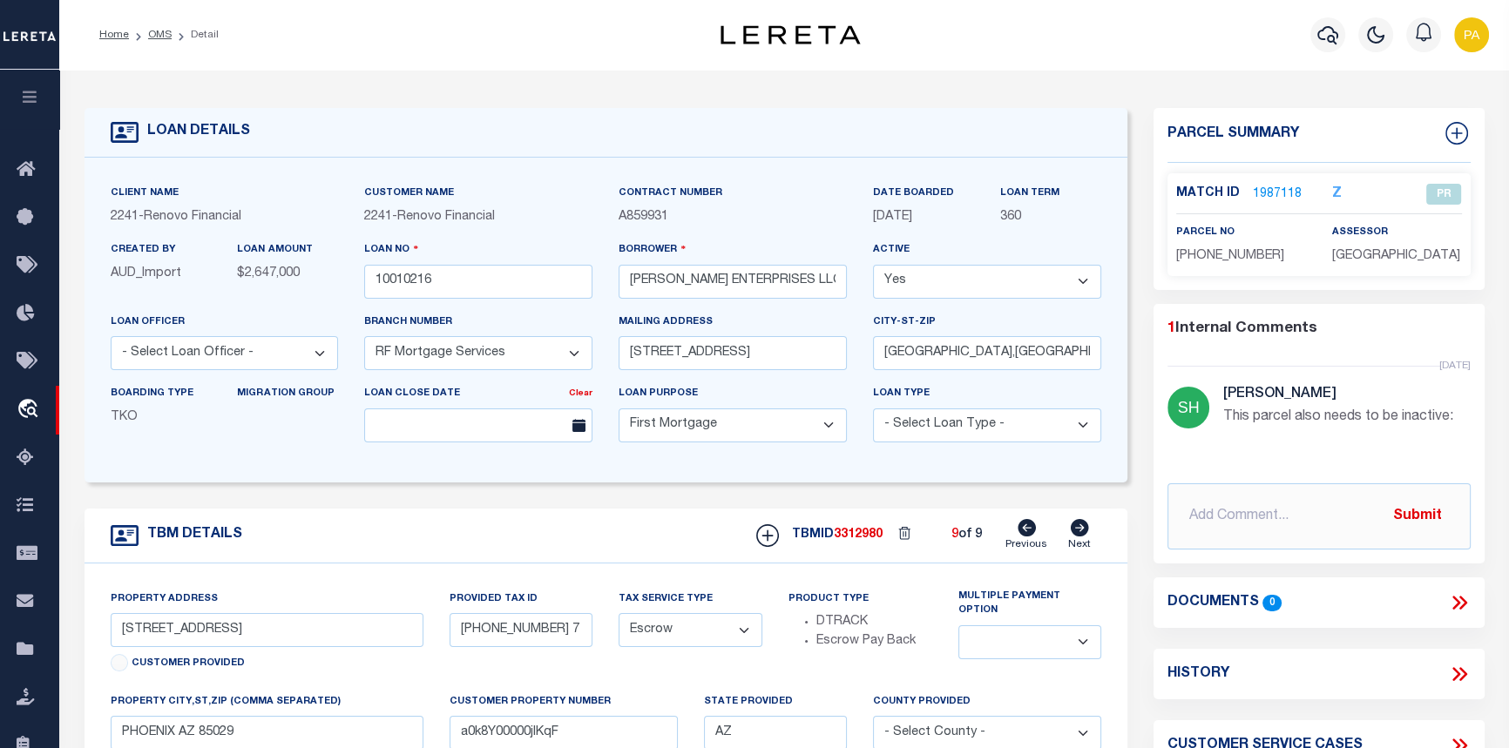
type input "a0k8Y00000jIKqG"
select select
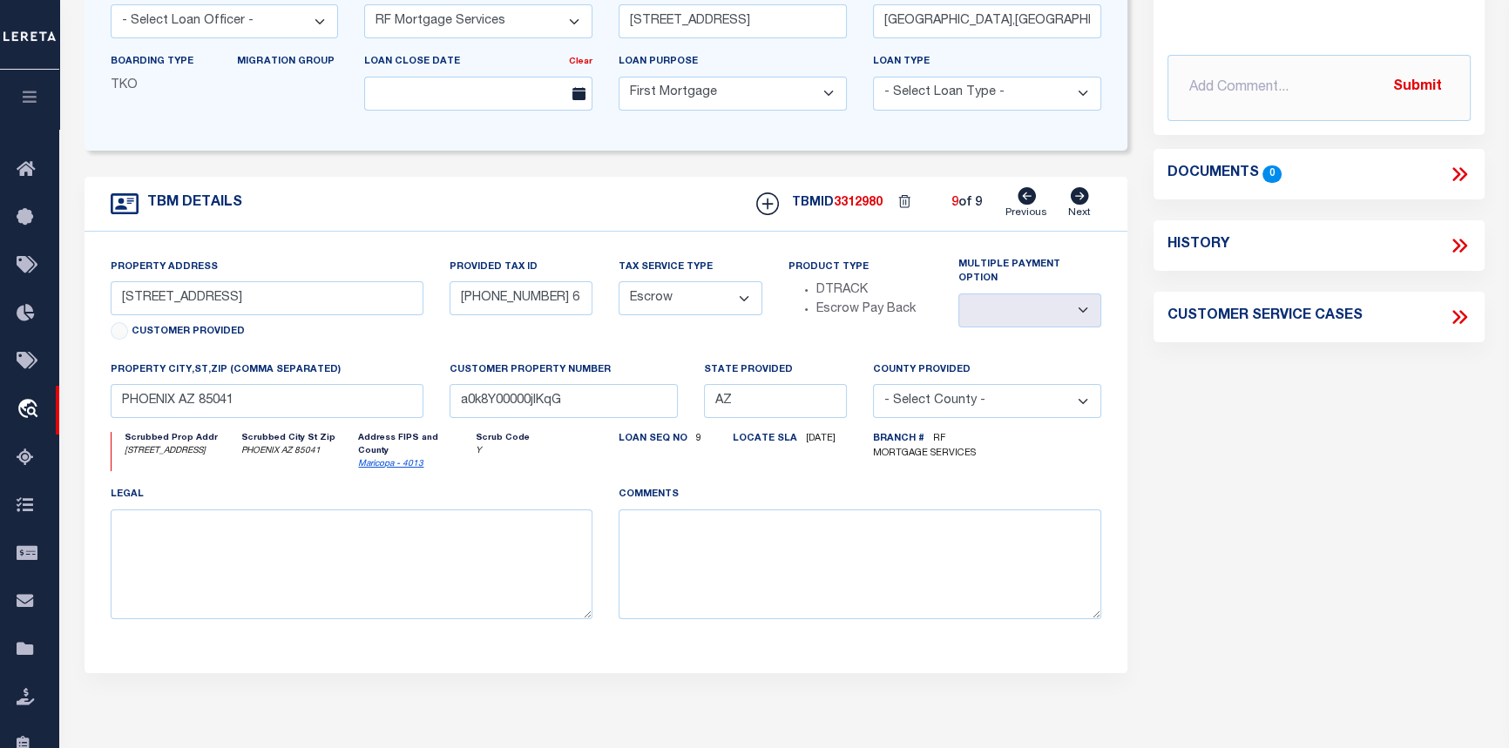
scroll to position [396, 0]
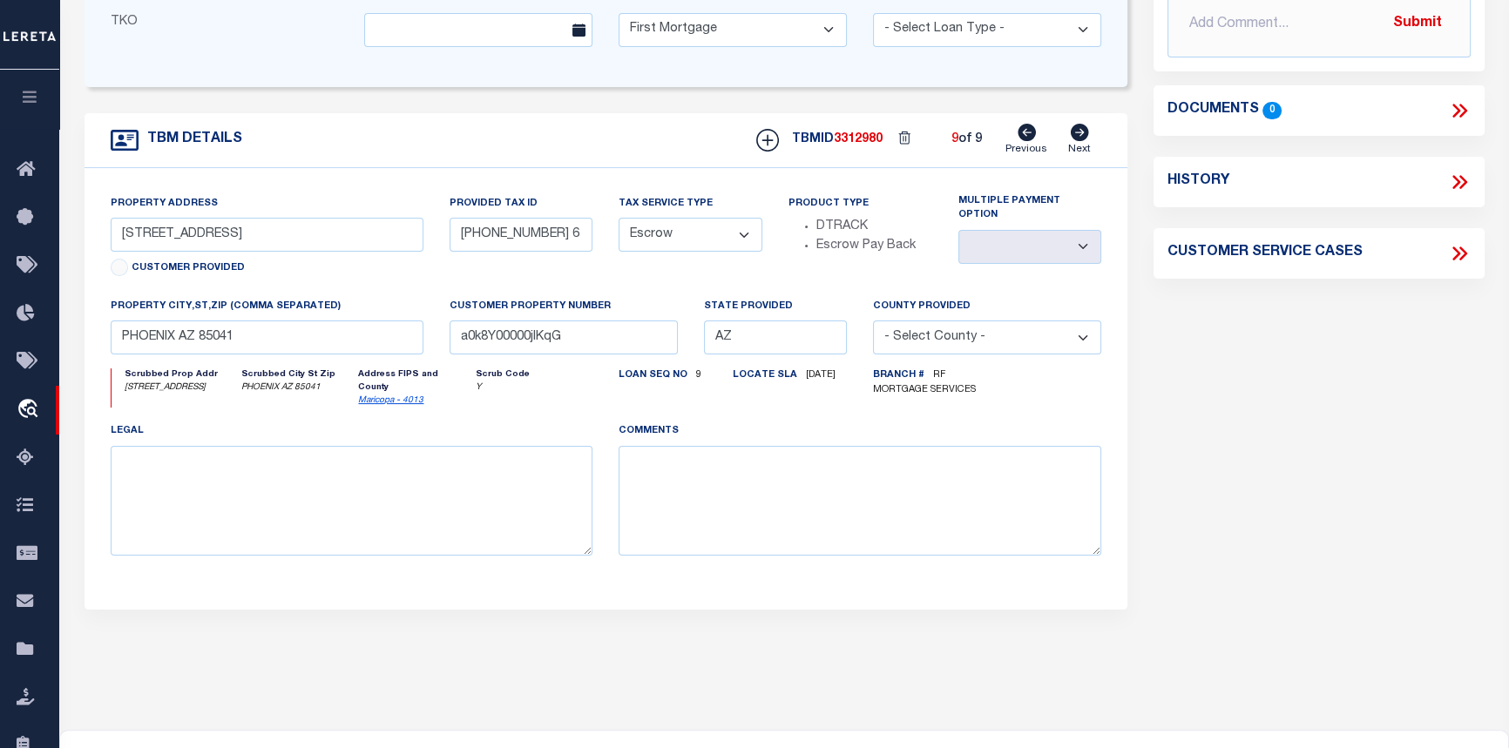
click at [1459, 254] on icon at bounding box center [1456, 254] width 8 height 14
select select "50"
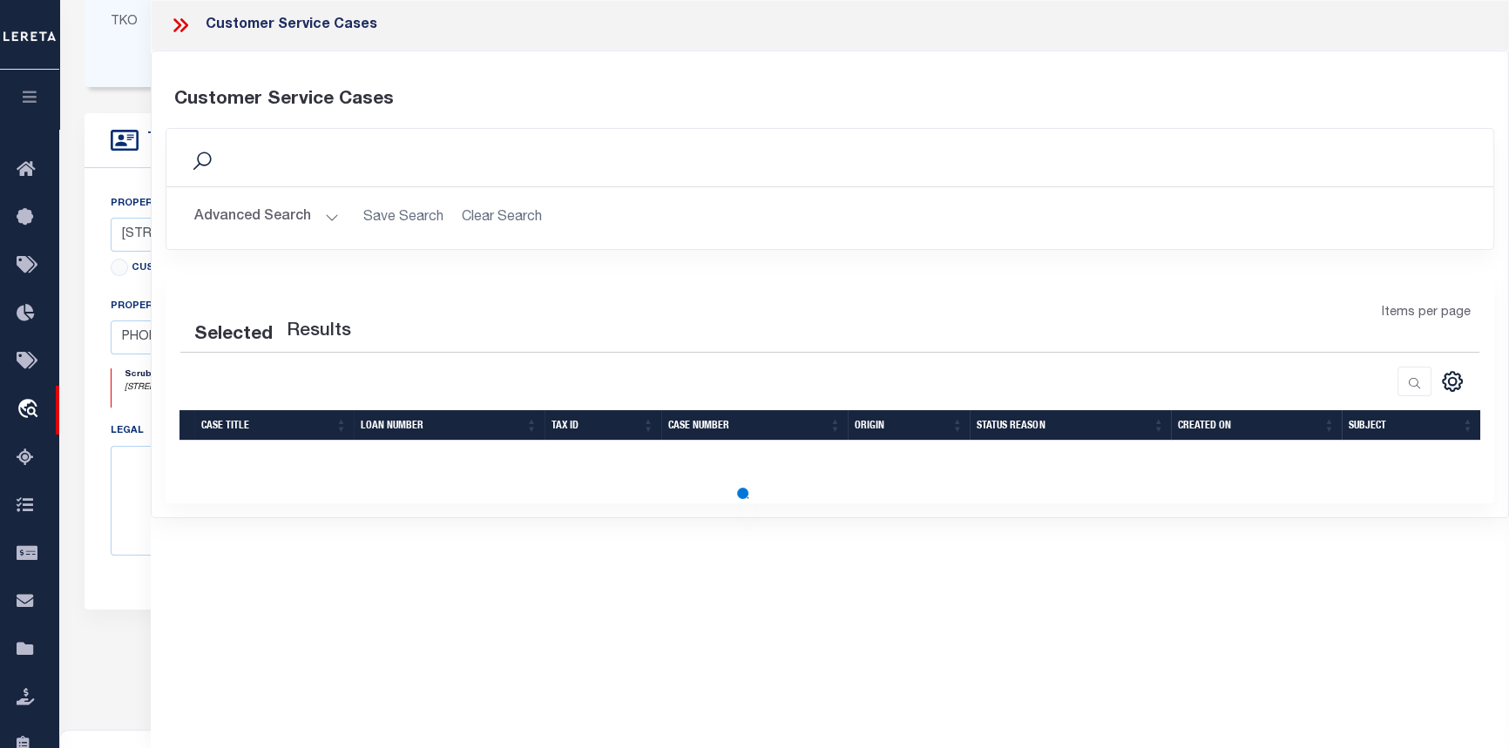
select select "50"
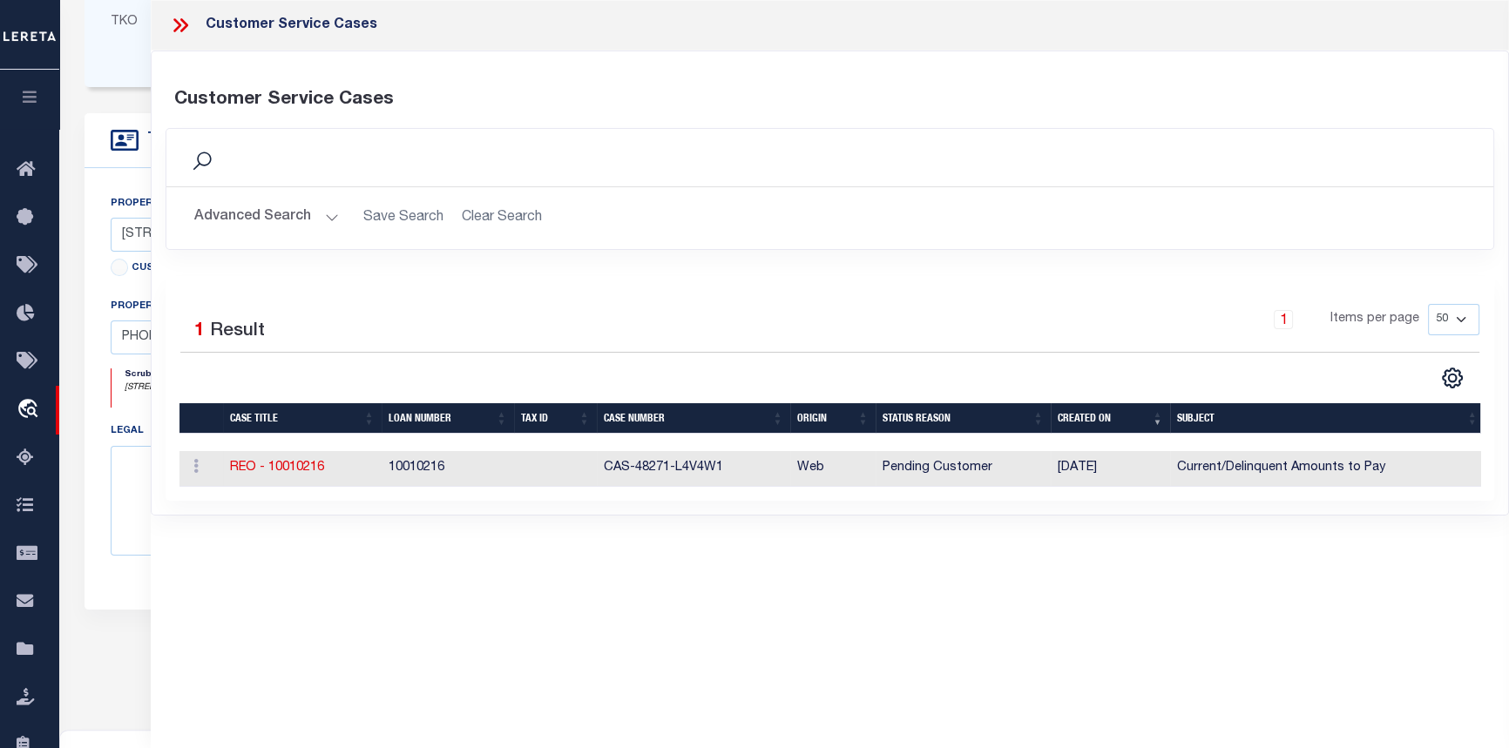
click at [179, 19] on icon at bounding box center [180, 25] width 23 height 23
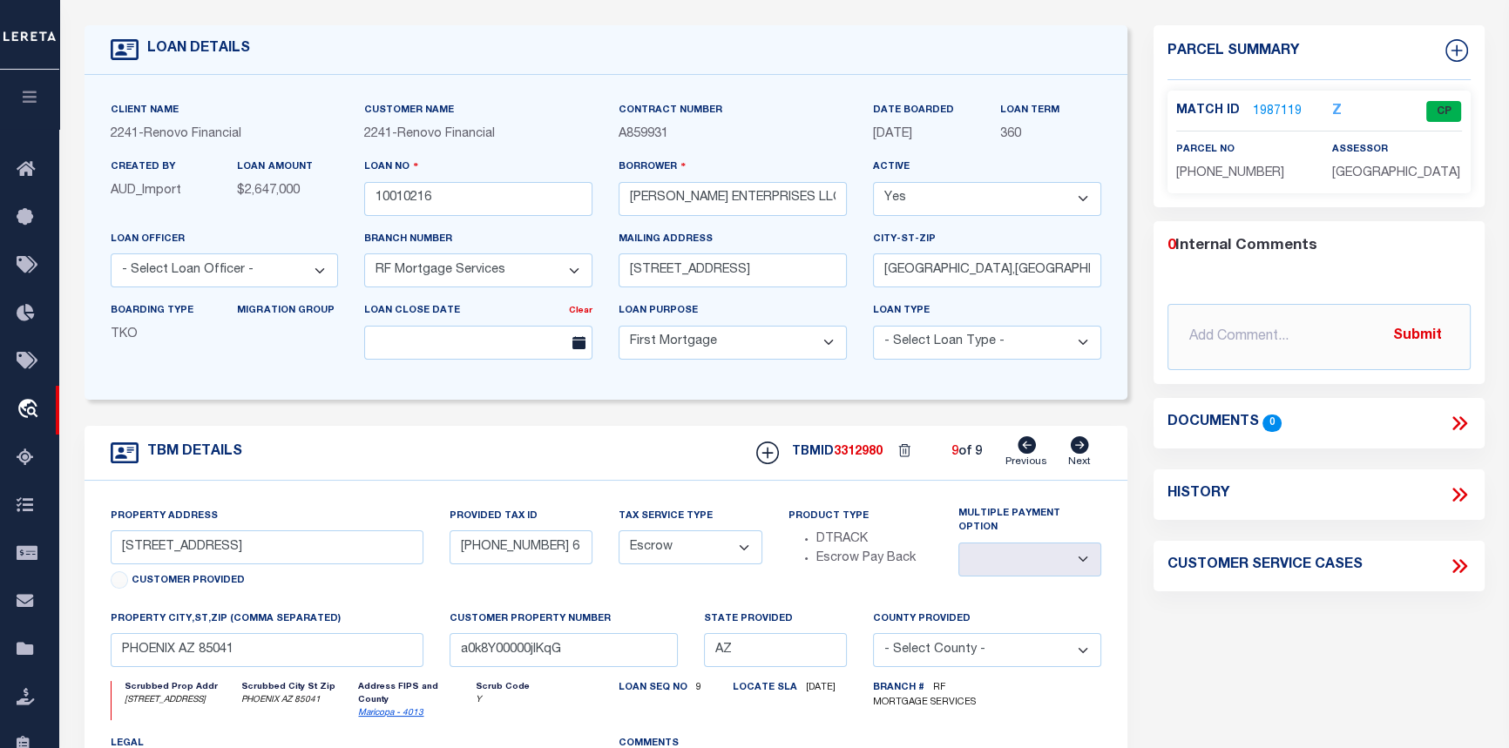
scroll to position [0, 0]
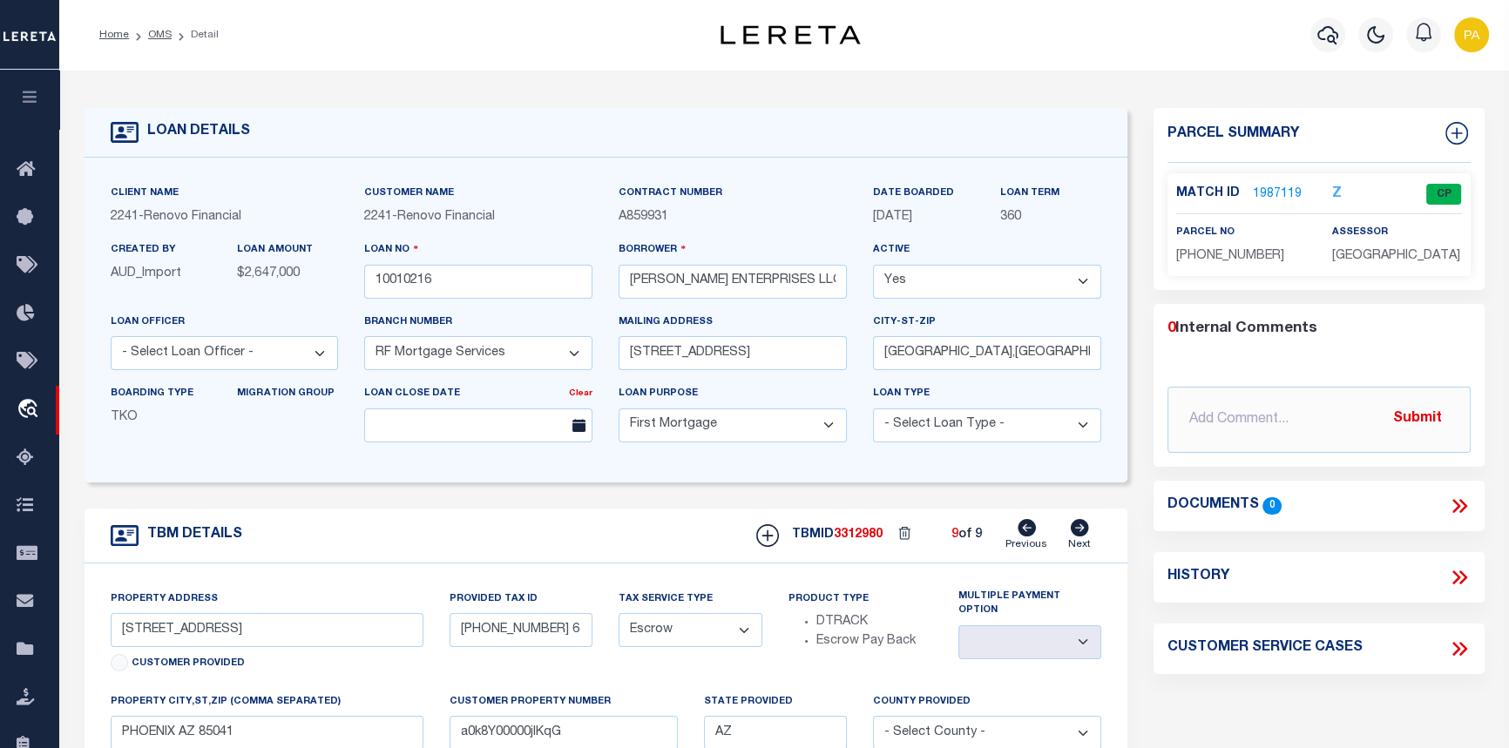
click at [1261, 192] on link "1987119" at bounding box center [1277, 195] width 49 height 18
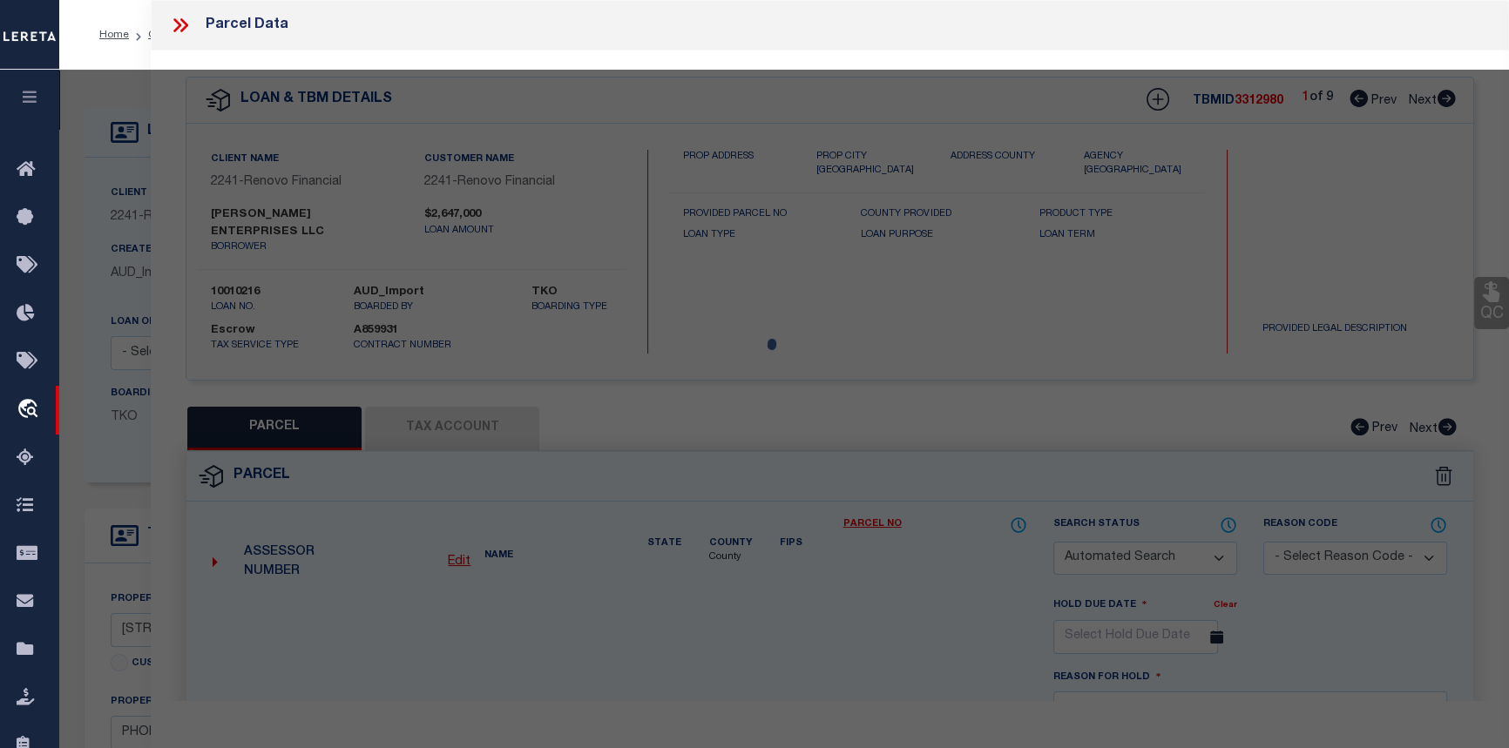
checkbox input "false"
select select "CP"
type input "11304024 1"
type input "4014 S 3RD AVE"
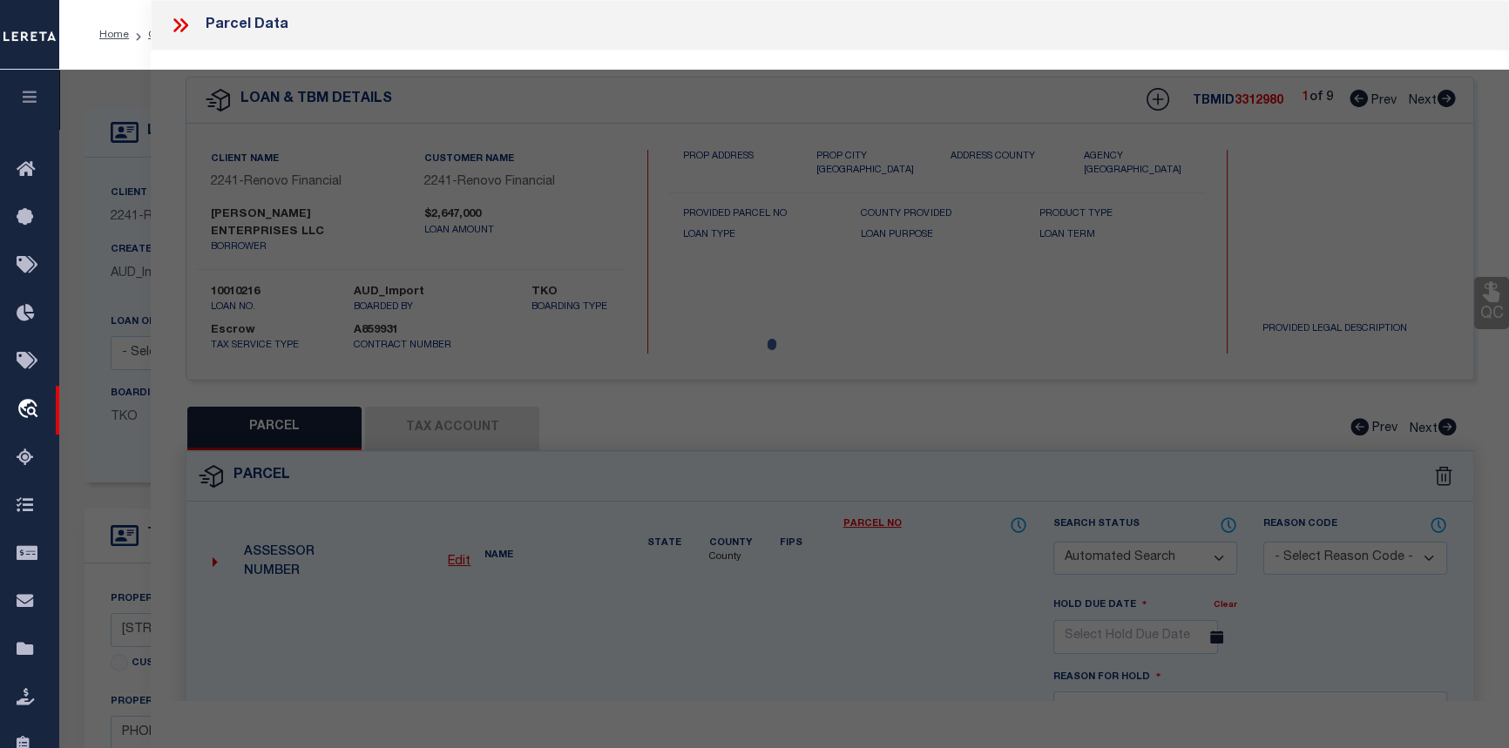
checkbox input "false"
type textarea "Tax Id Special Project"
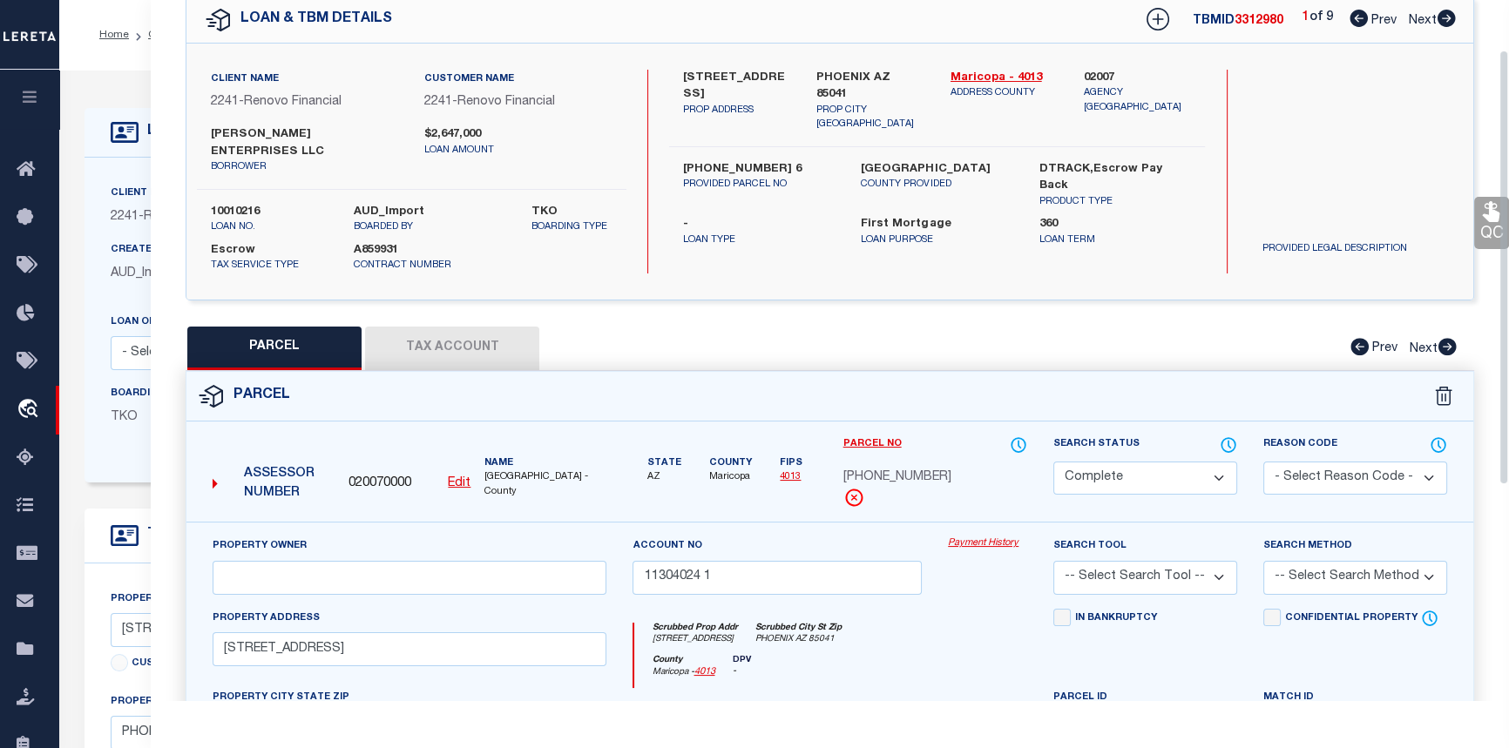
scroll to position [78, 0]
click at [1444, 19] on icon at bounding box center [1446, 19] width 18 height 17
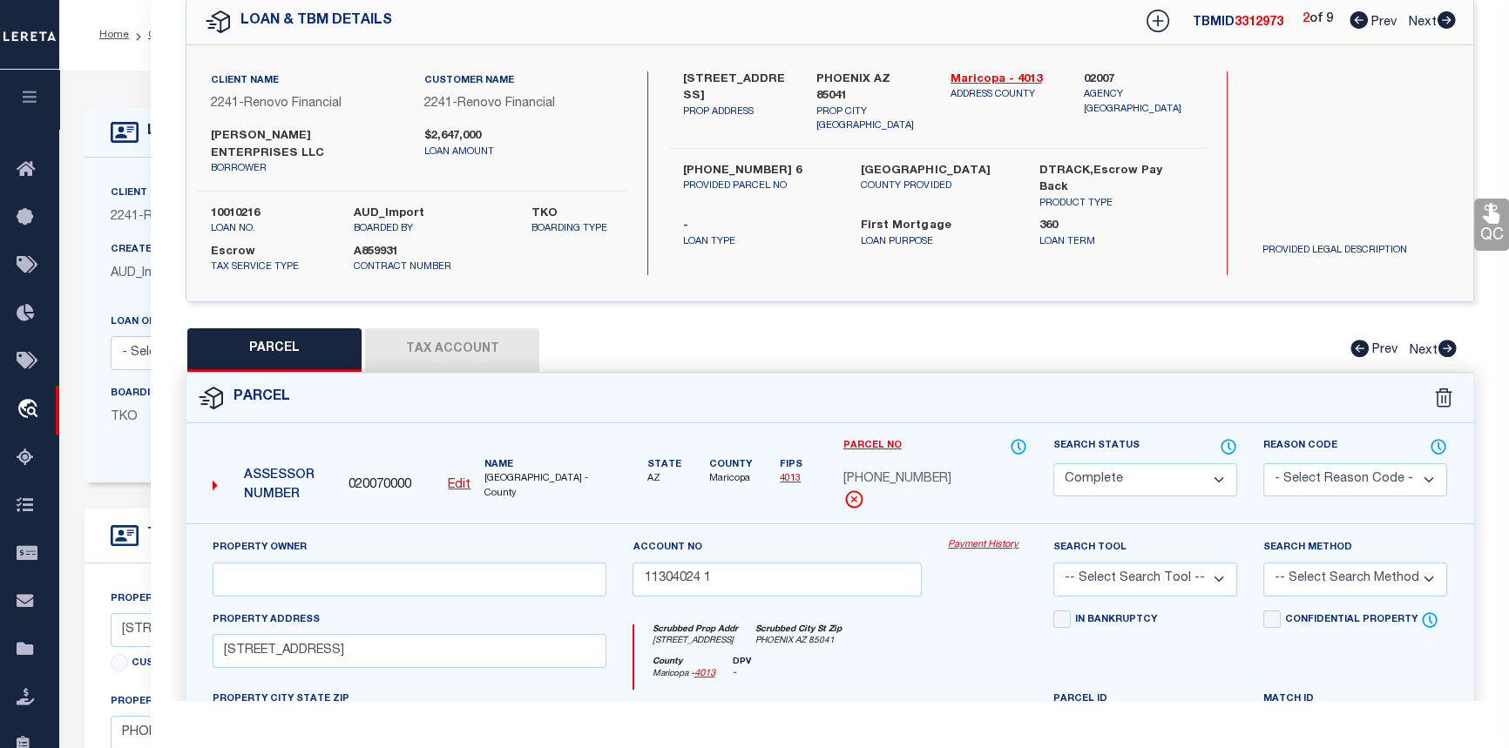
select select "AS"
checkbox input "false"
select select "PR"
select select "RLS"
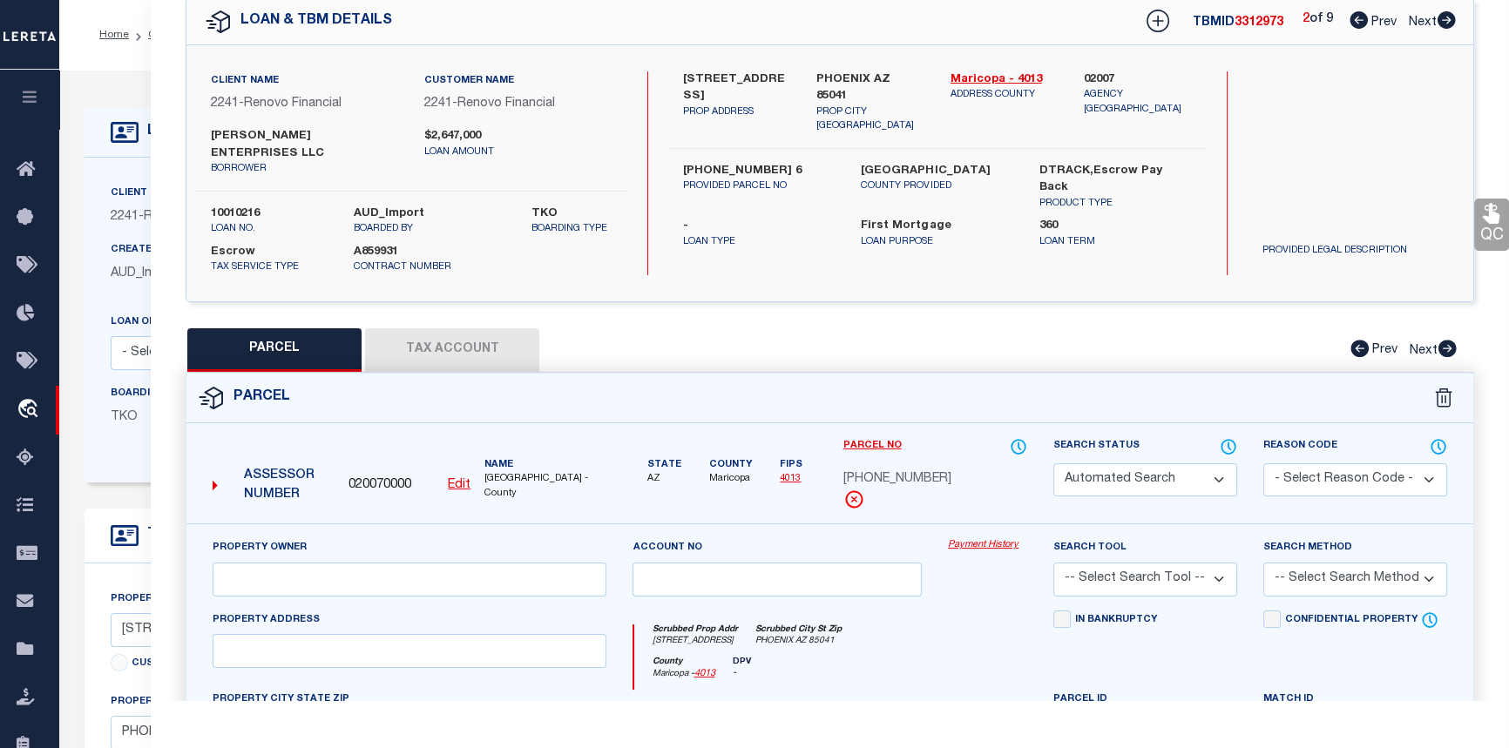
type input "MIKE JOHNSON ENTERPRISES LLC"
select select
type input "1514 W SHERMAN ST"
type input "PHOENIX AZ 85007"
type textarea "NORTH STEVE RAYBURN SUB Lot # 14"
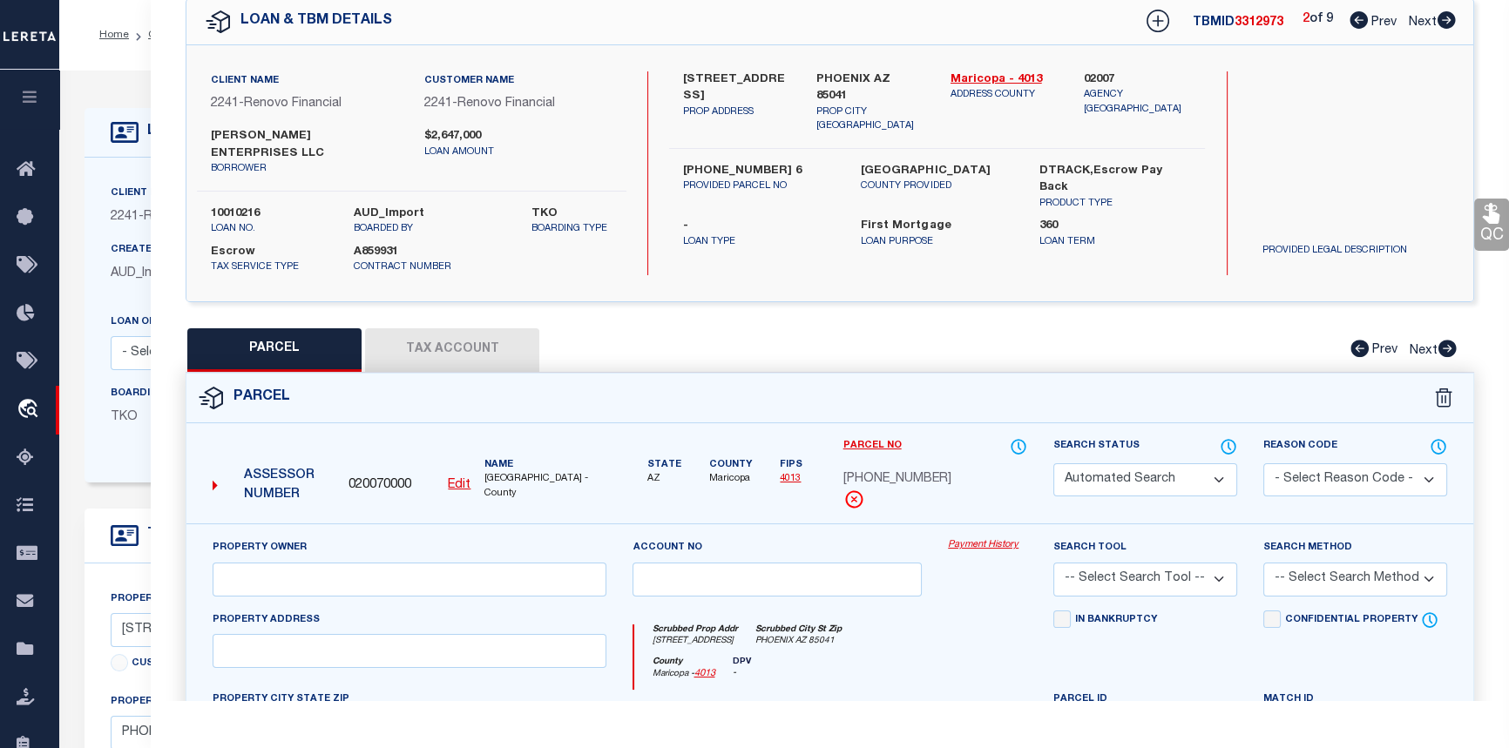
type textarea "Tax Id Special Project"
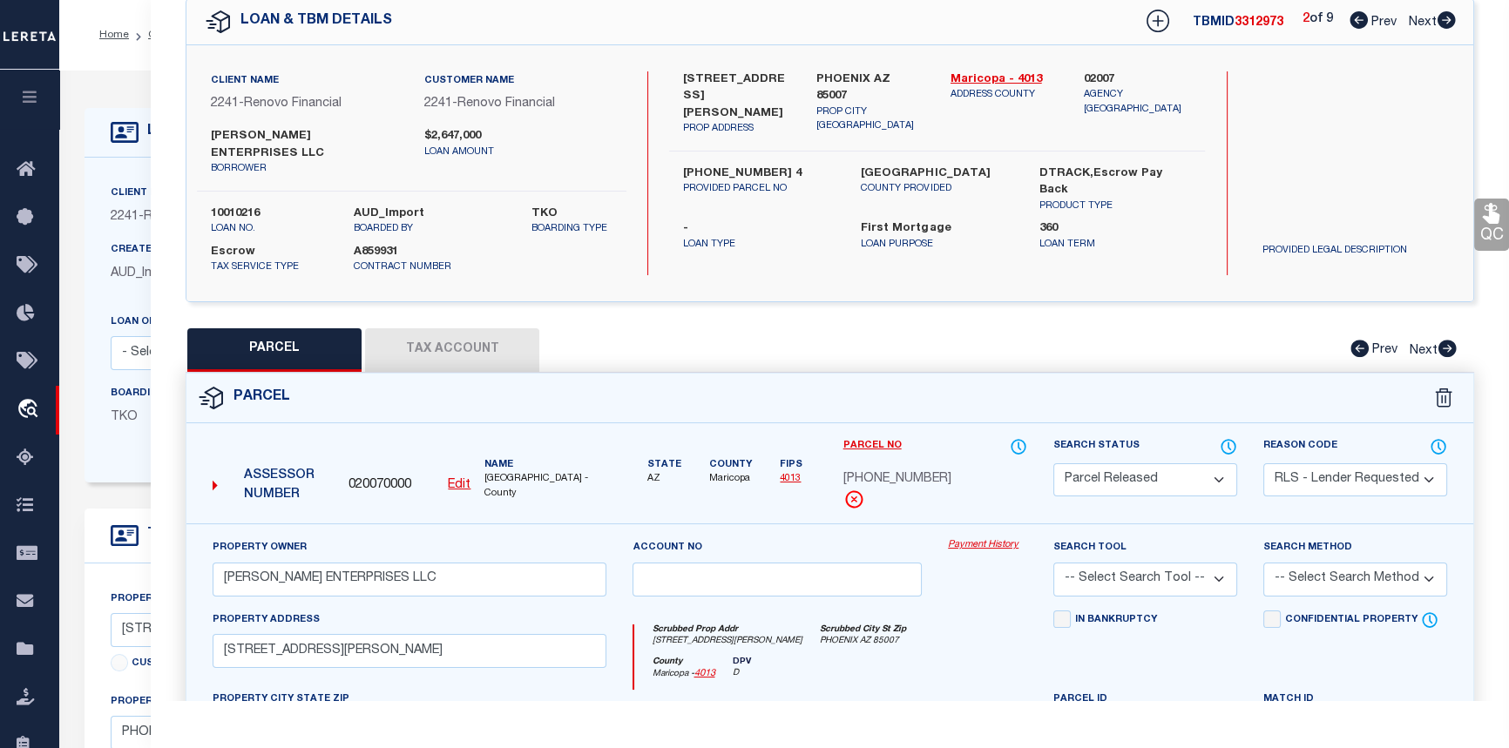
click at [1444, 19] on icon at bounding box center [1446, 19] width 18 height 17
select select "AS"
select select
checkbox input "false"
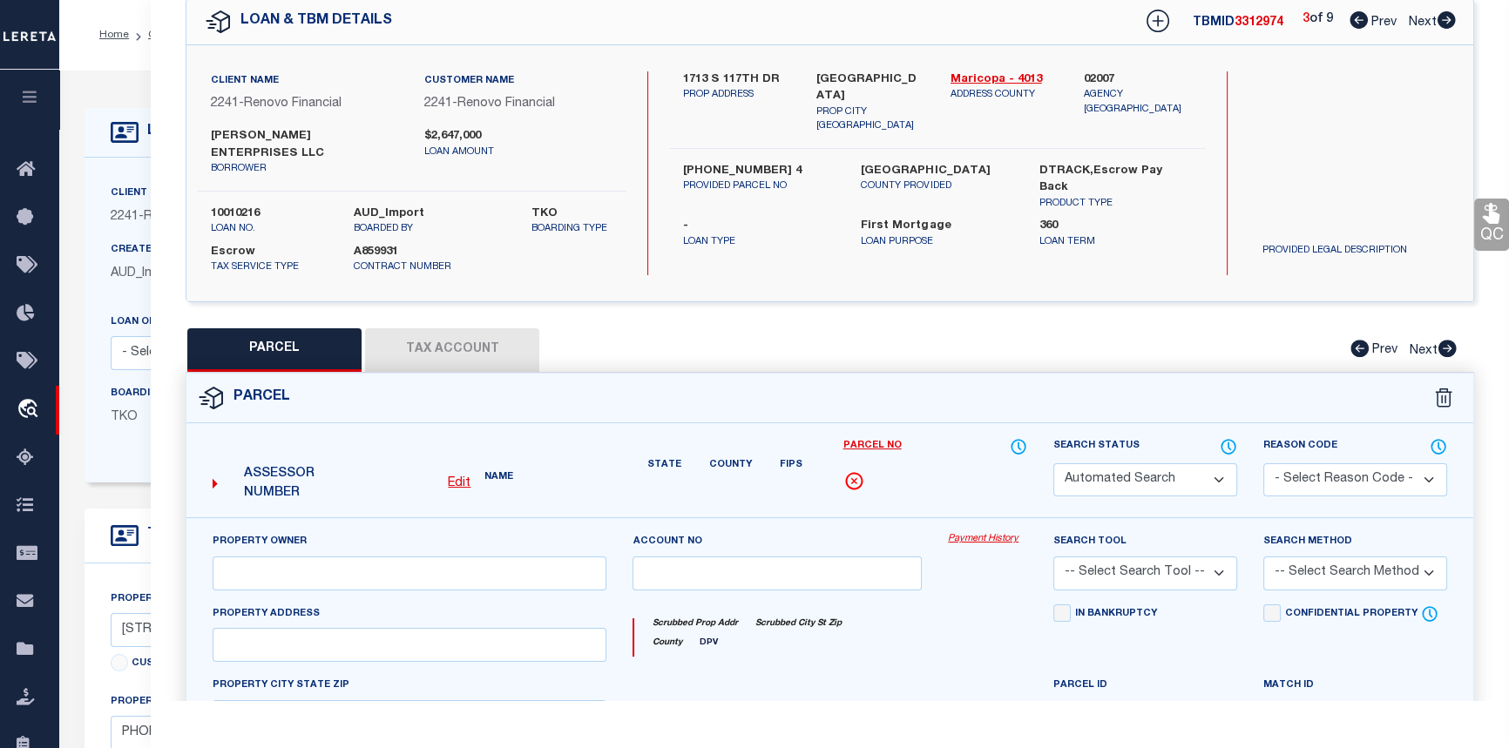
select select "PR"
select select "RLS"
type input "50030408 6"
type input "1713 S 117TH DR"
type textarea "Tax Id Special Project"
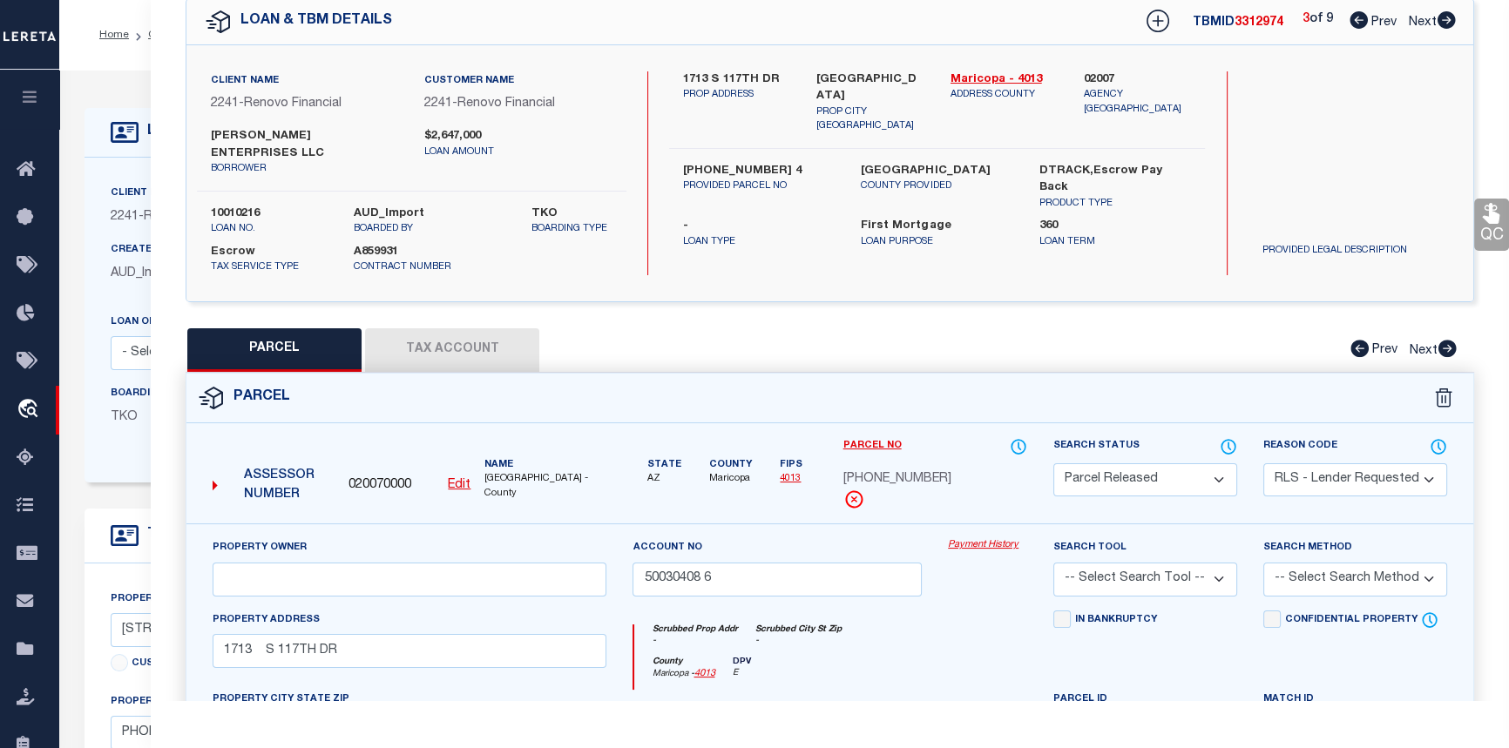
click at [1444, 19] on icon at bounding box center [1446, 19] width 18 height 17
select select "AS"
select select
checkbox input "false"
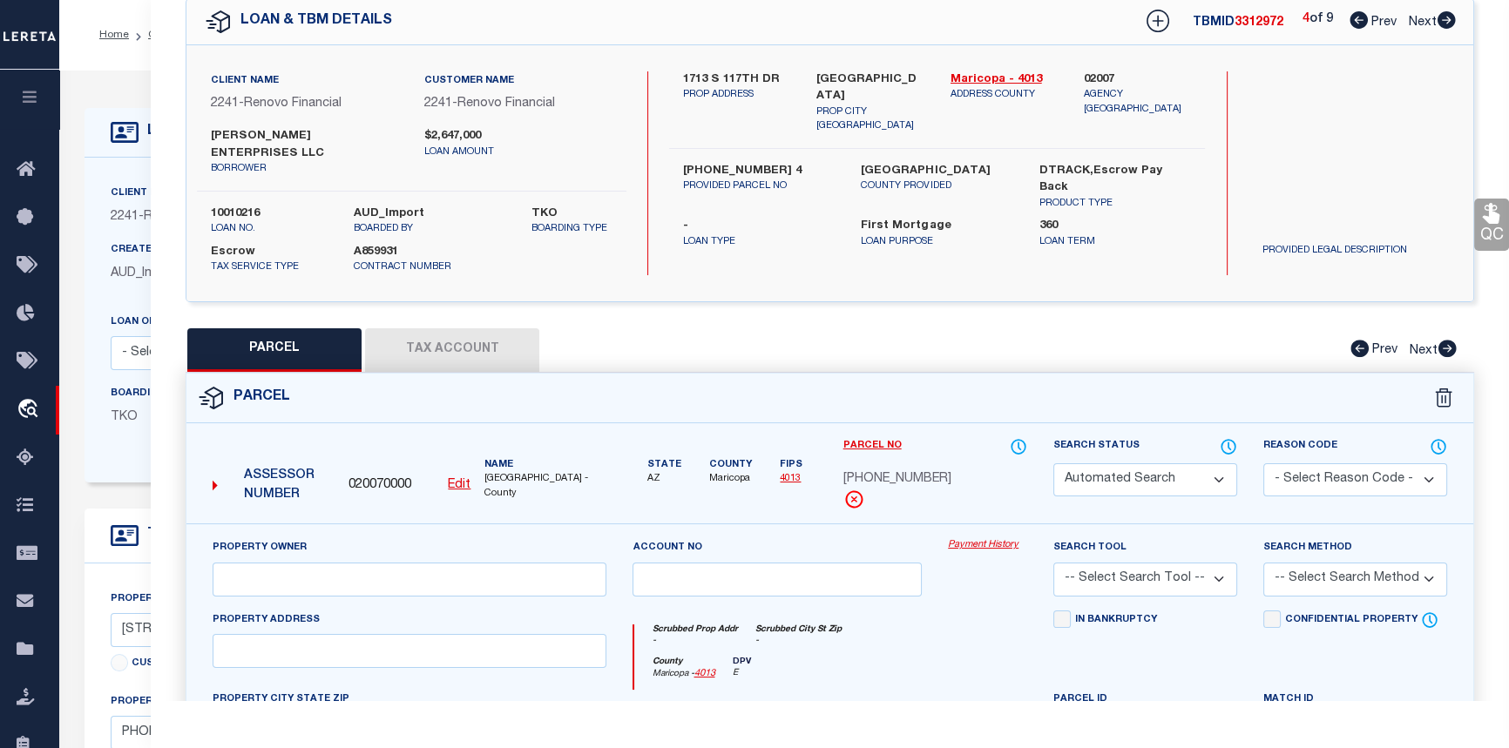
select select "PR"
select select "099"
type input "11304023 4"
type input "4012 S 3RD AVE"
type textarea "not required"
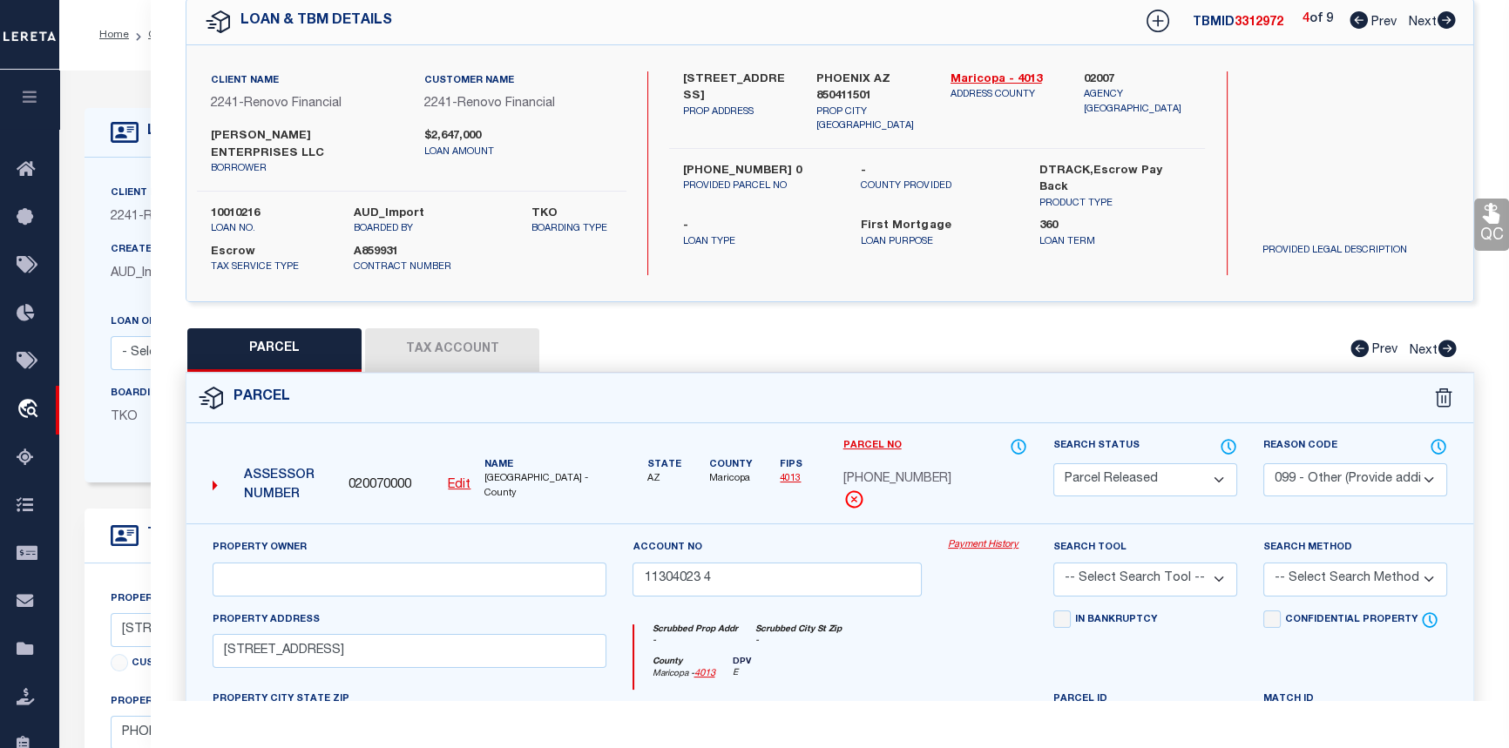
click at [1444, 19] on icon at bounding box center [1446, 19] width 18 height 17
select select "AS"
select select
checkbox input "false"
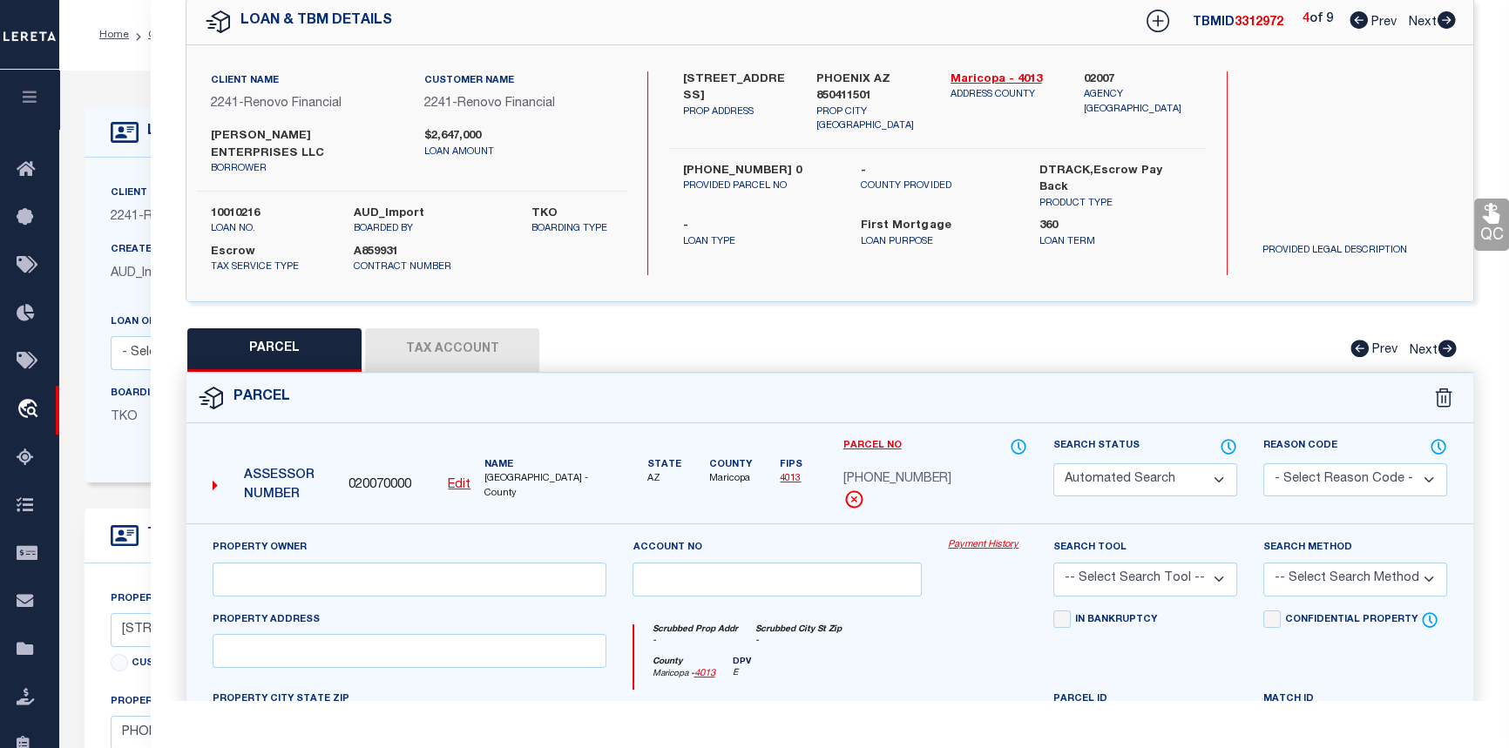
select select "PR"
select select "RLS"
type input "12179132A2"
type input "1038 N 25TH ST"
type textarea "Tax Id Special Project"
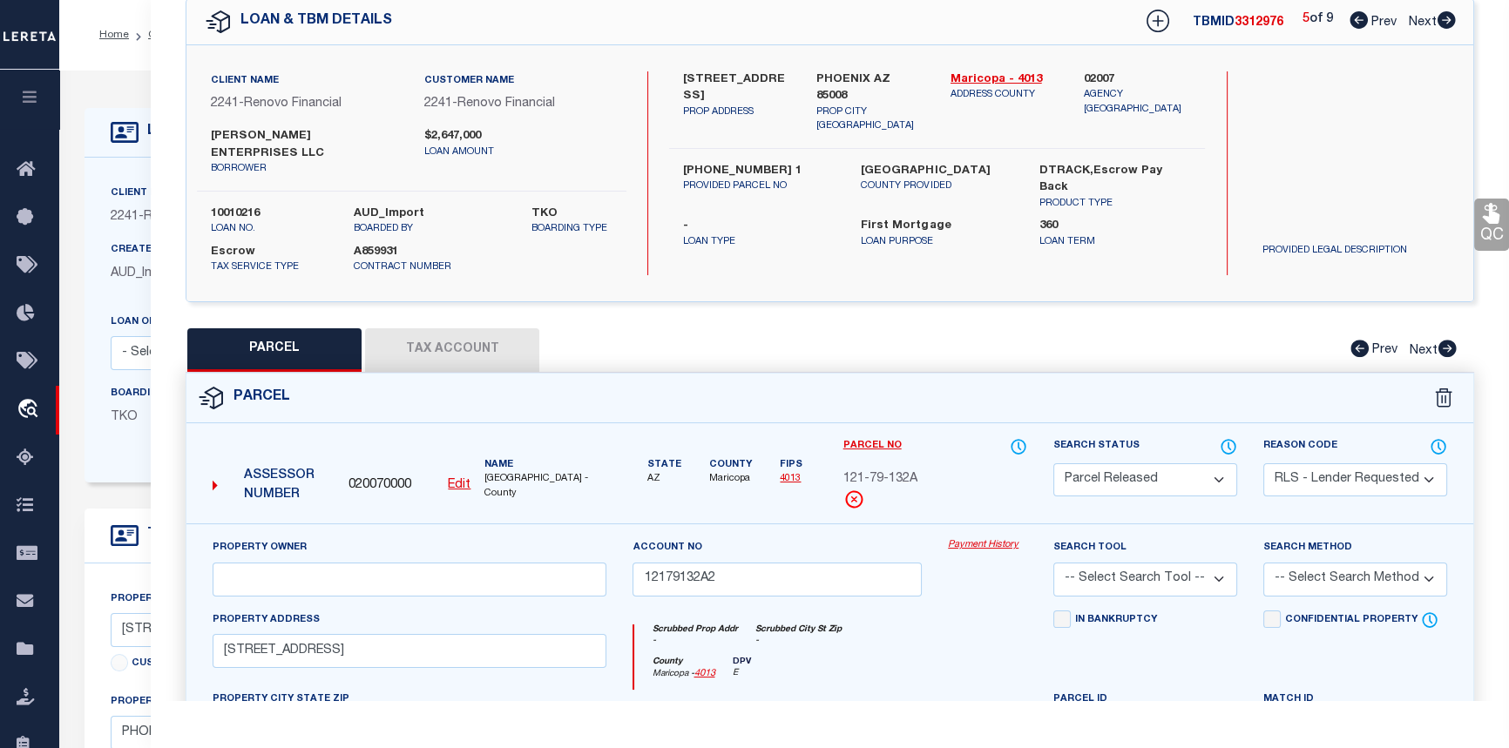
click at [1444, 19] on icon at bounding box center [1446, 19] width 18 height 17
select select "AS"
select select
checkbox input "false"
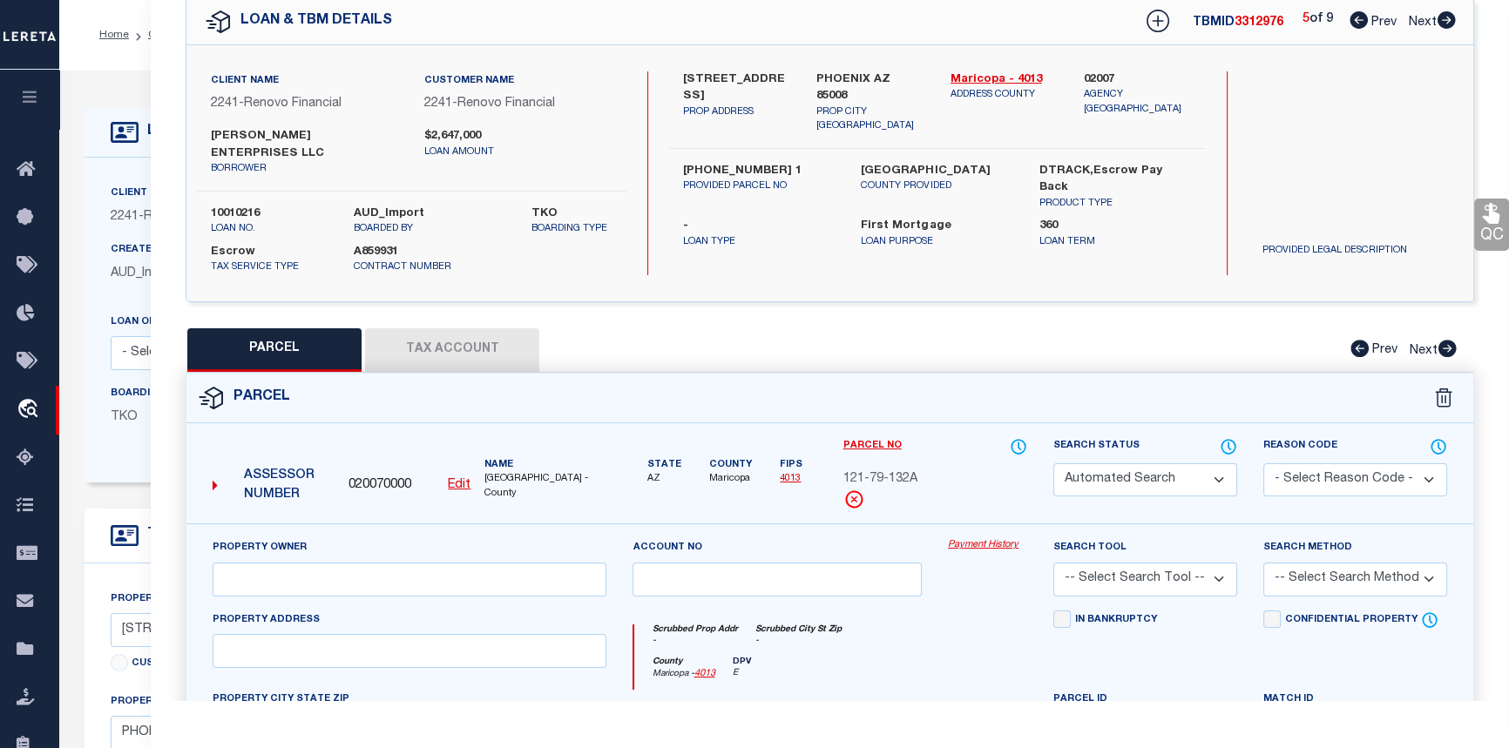
select select "PR"
select select "RLS"
type input "12179128 1"
type input "1046 N 25TH ST"
type textarea "Tax Id Special Project"
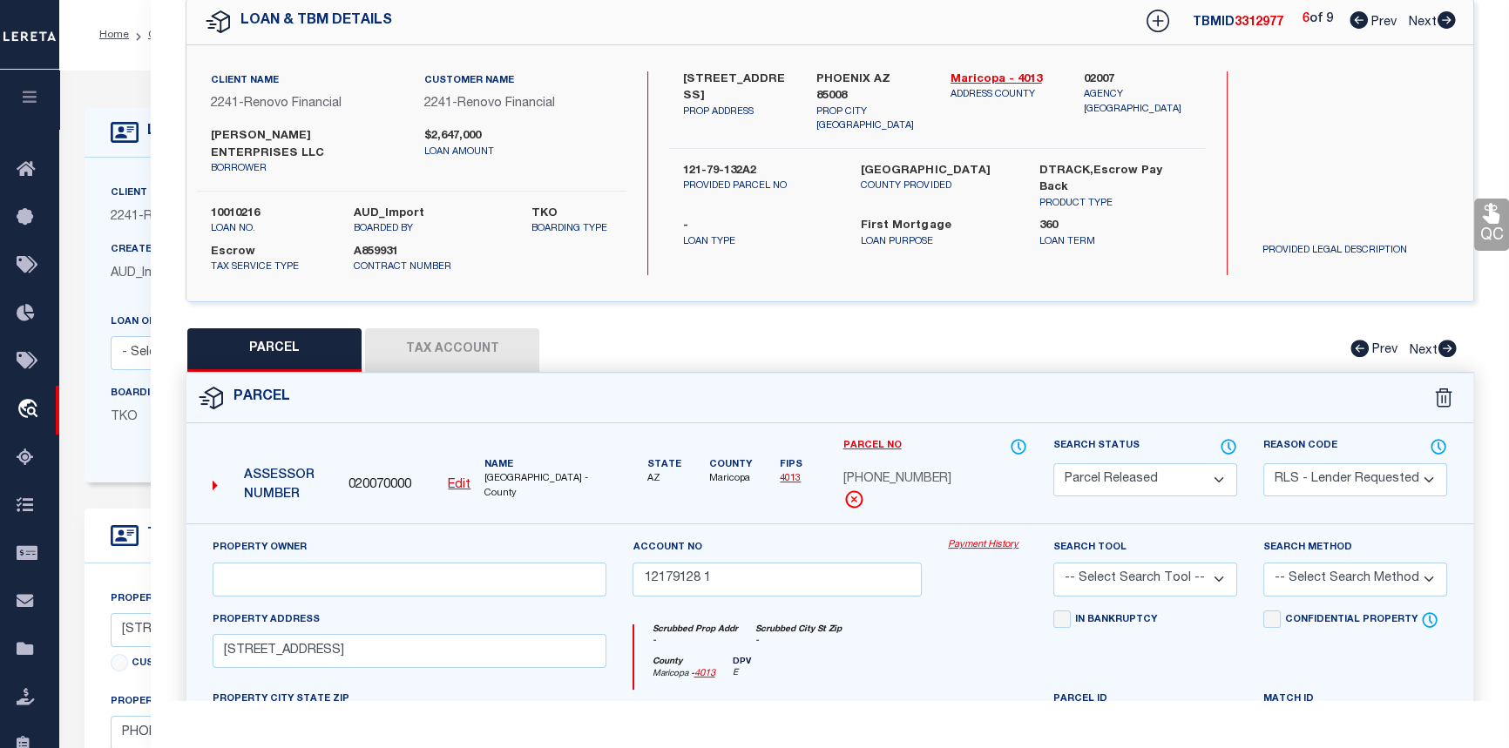
click at [1444, 19] on icon at bounding box center [1446, 19] width 18 height 17
select select "AS"
select select
checkbox input "false"
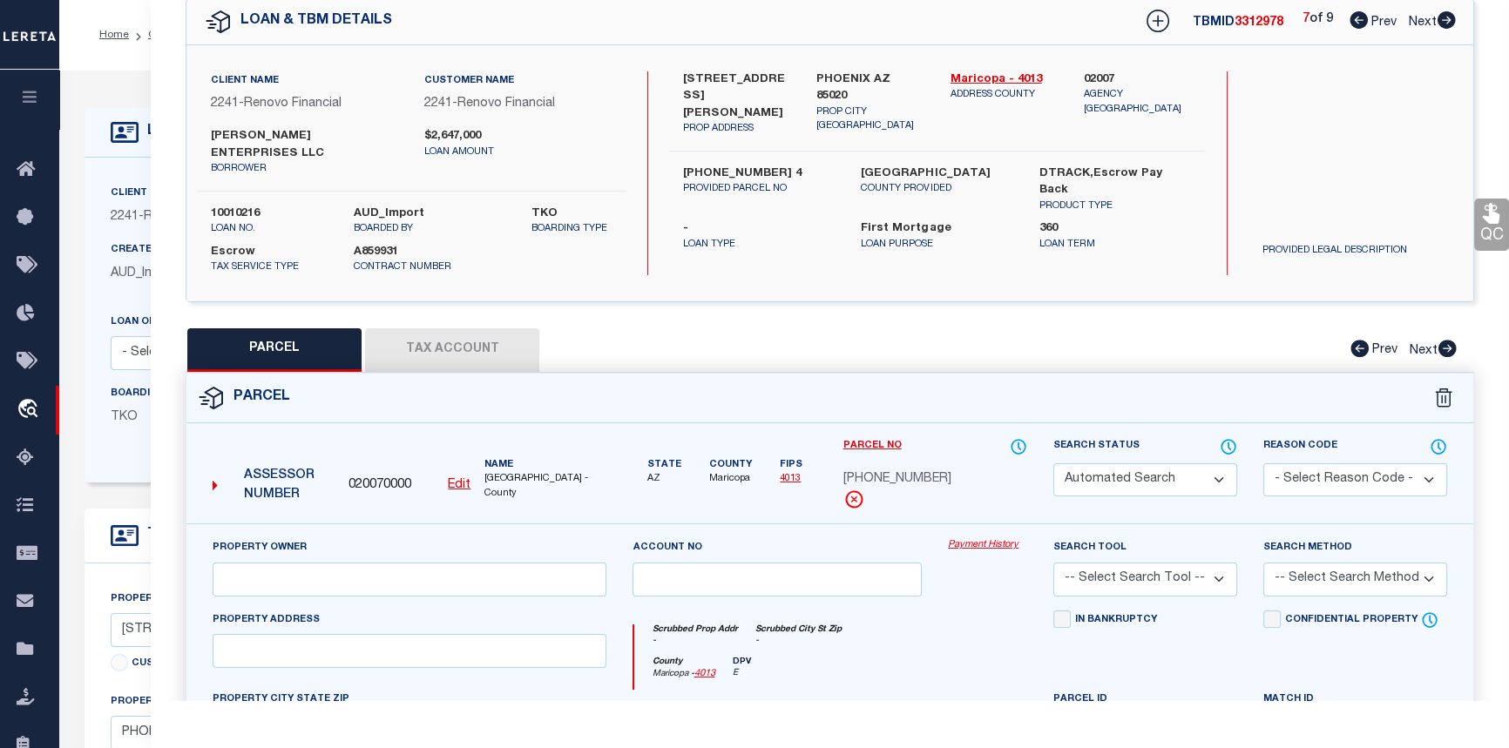
select select "PR"
select select "RLS"
type input "15945086 7"
type input "315 E CAROL AVE"
type textarea "Tax Id Special Project"
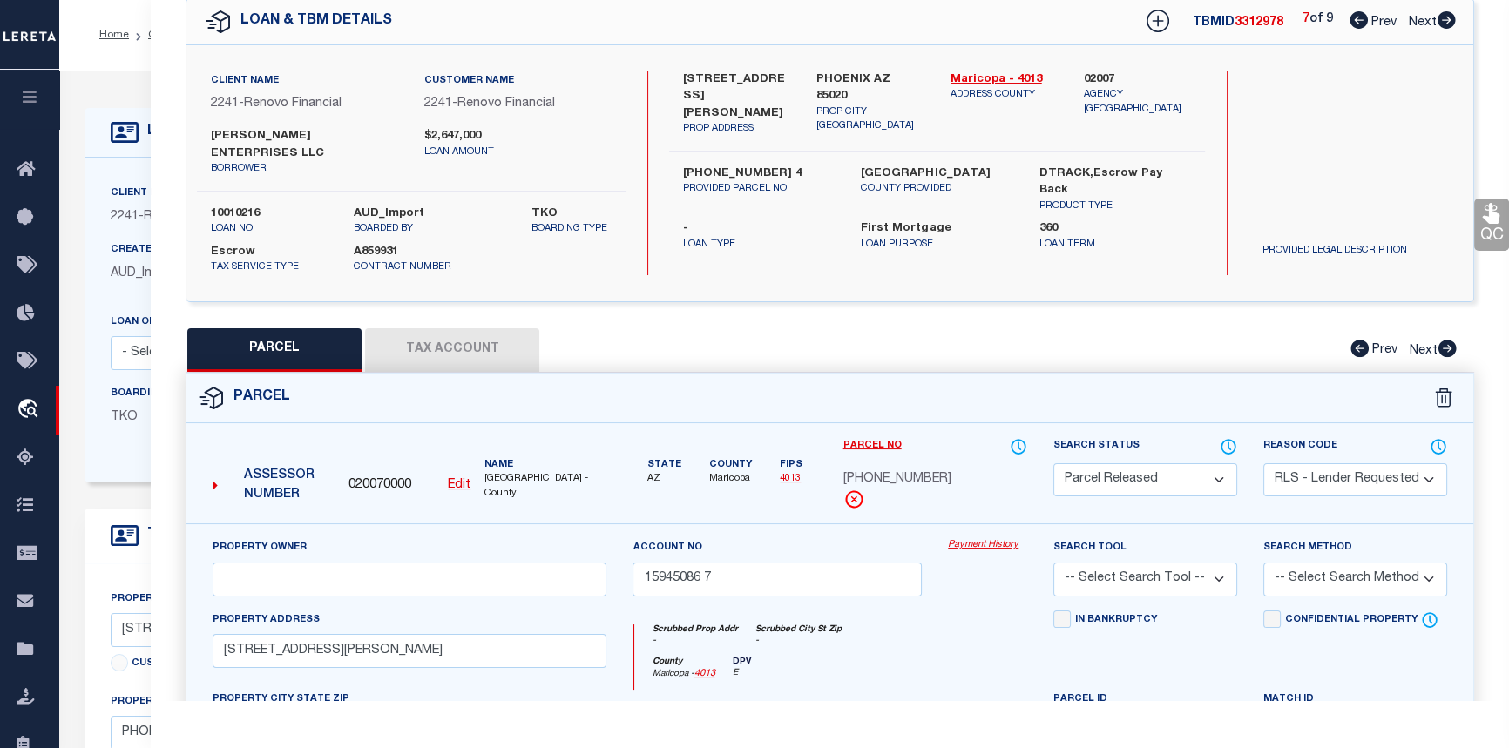
click at [1444, 19] on icon at bounding box center [1446, 19] width 18 height 17
select select "AS"
select select
checkbox input "false"
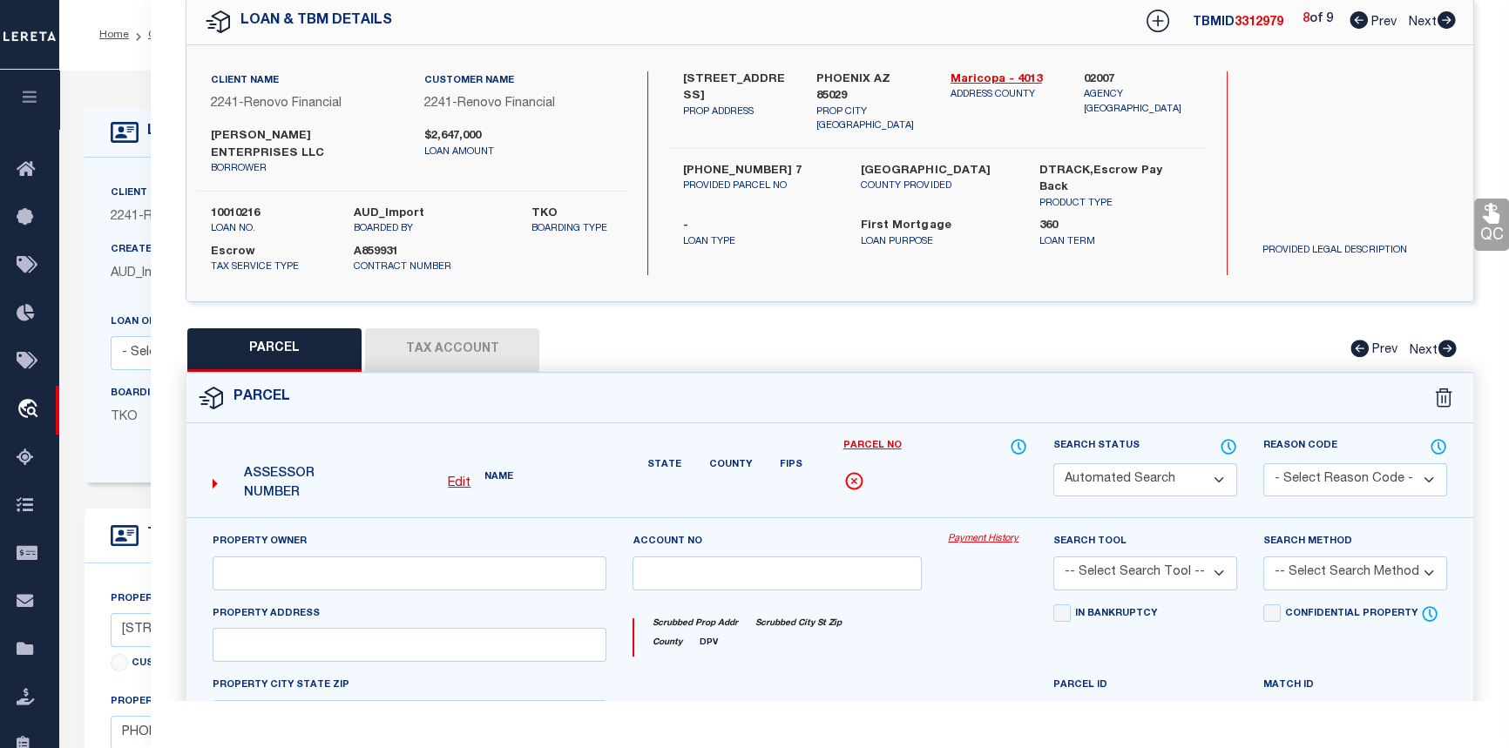
select select "PR"
select select "099"
type input "14904057 4"
select select "AGW"
select select "ADD"
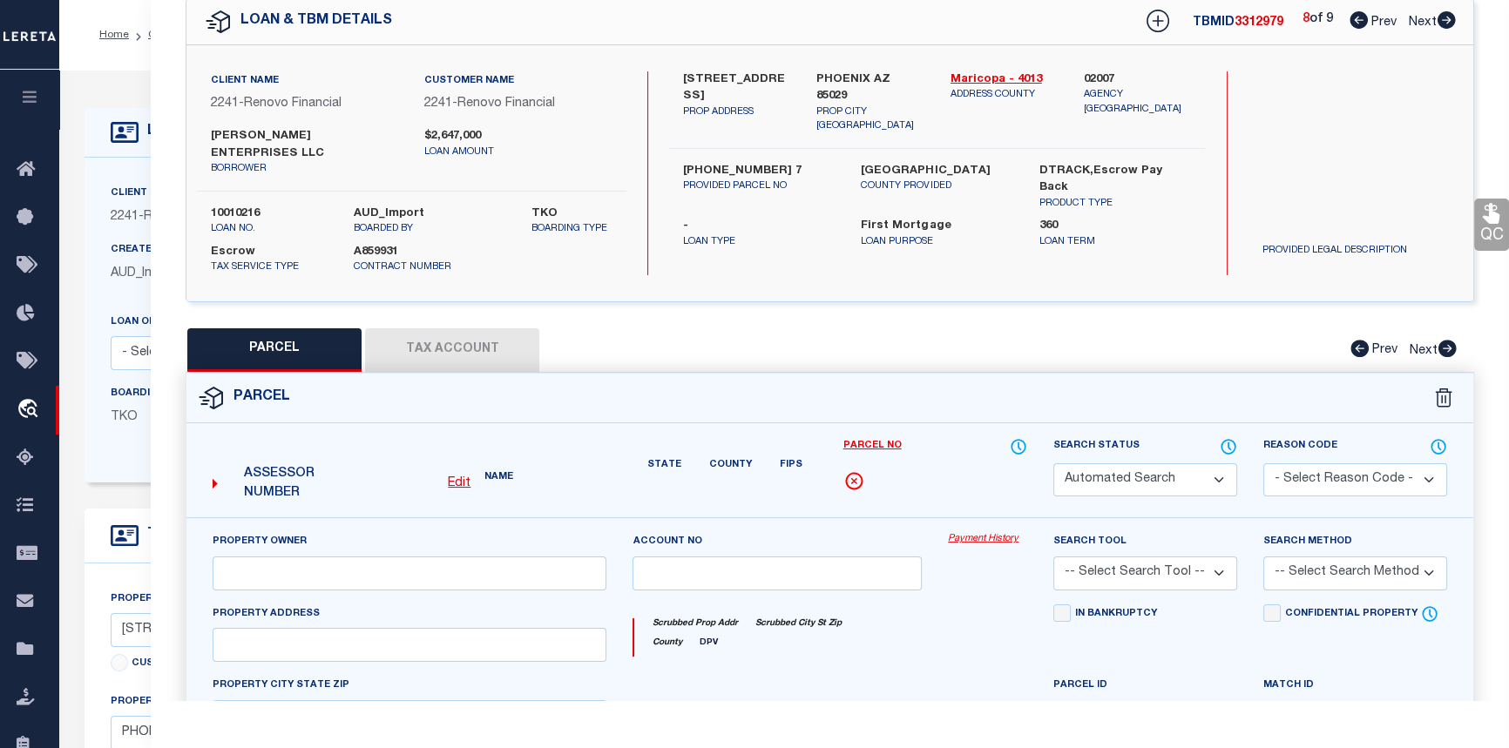
type input "12418 N 24TH AVE"
type textarea "This parcel also needs to be inactive:"
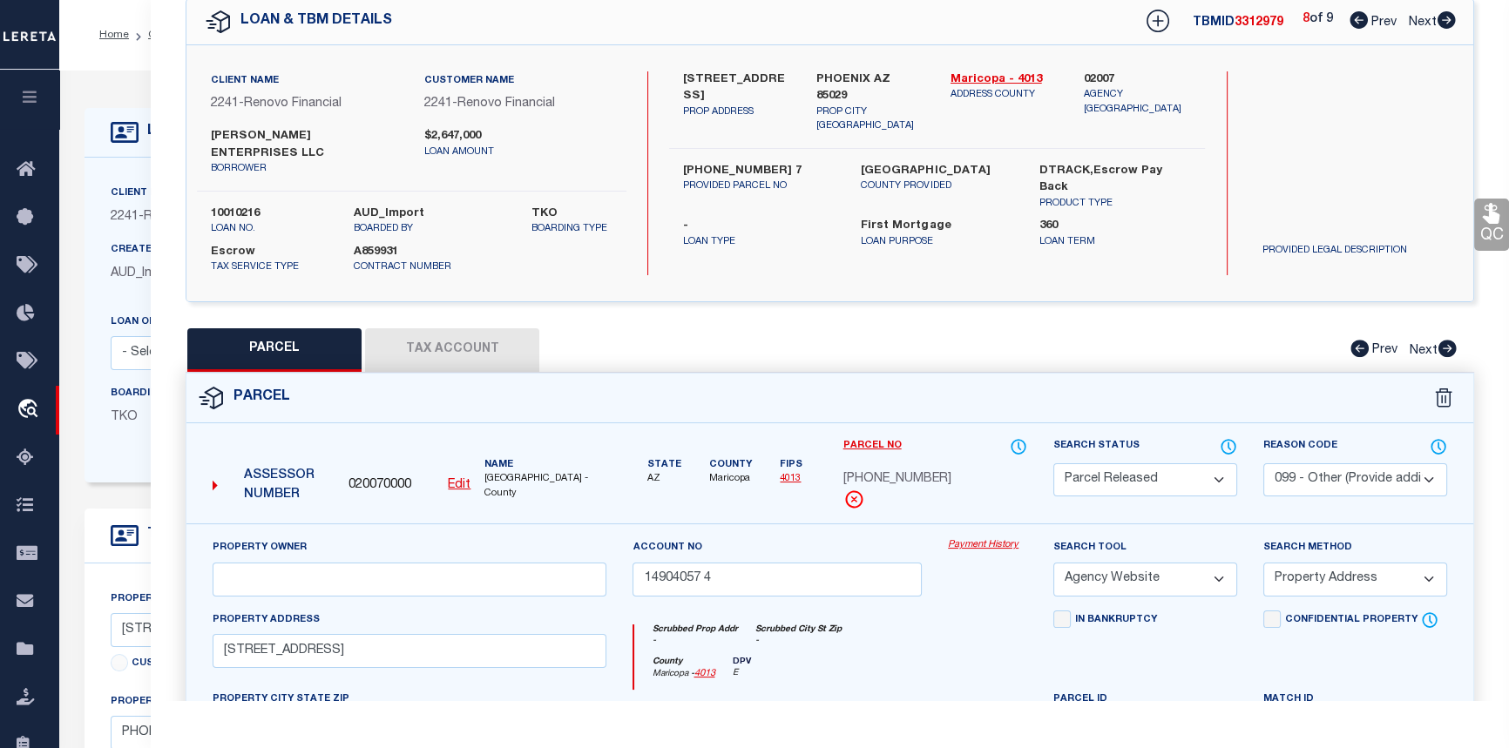
click at [1444, 19] on icon at bounding box center [1446, 19] width 18 height 17
select select "AS"
select select
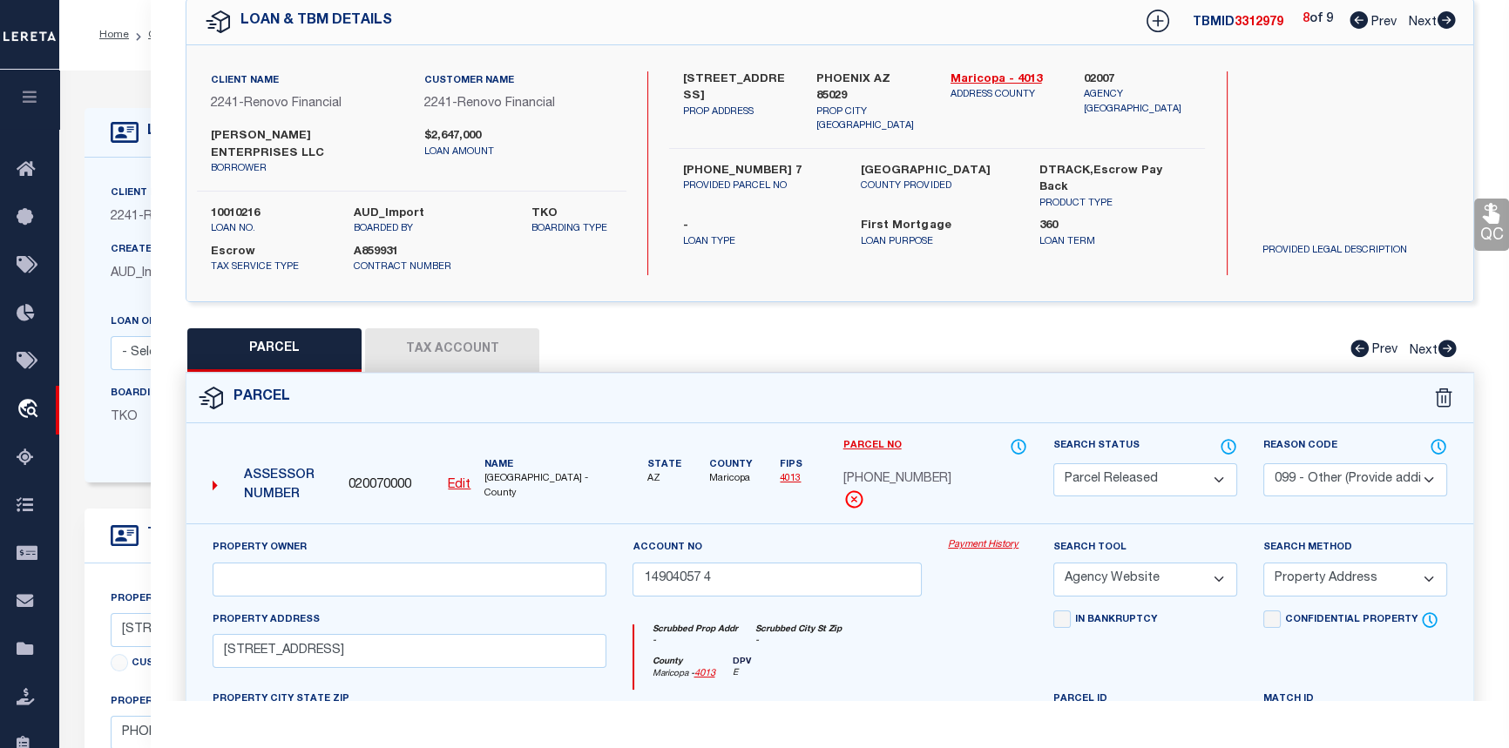
checkbox input "false"
select select "CP"
type input "10489085 0"
select select "AGW"
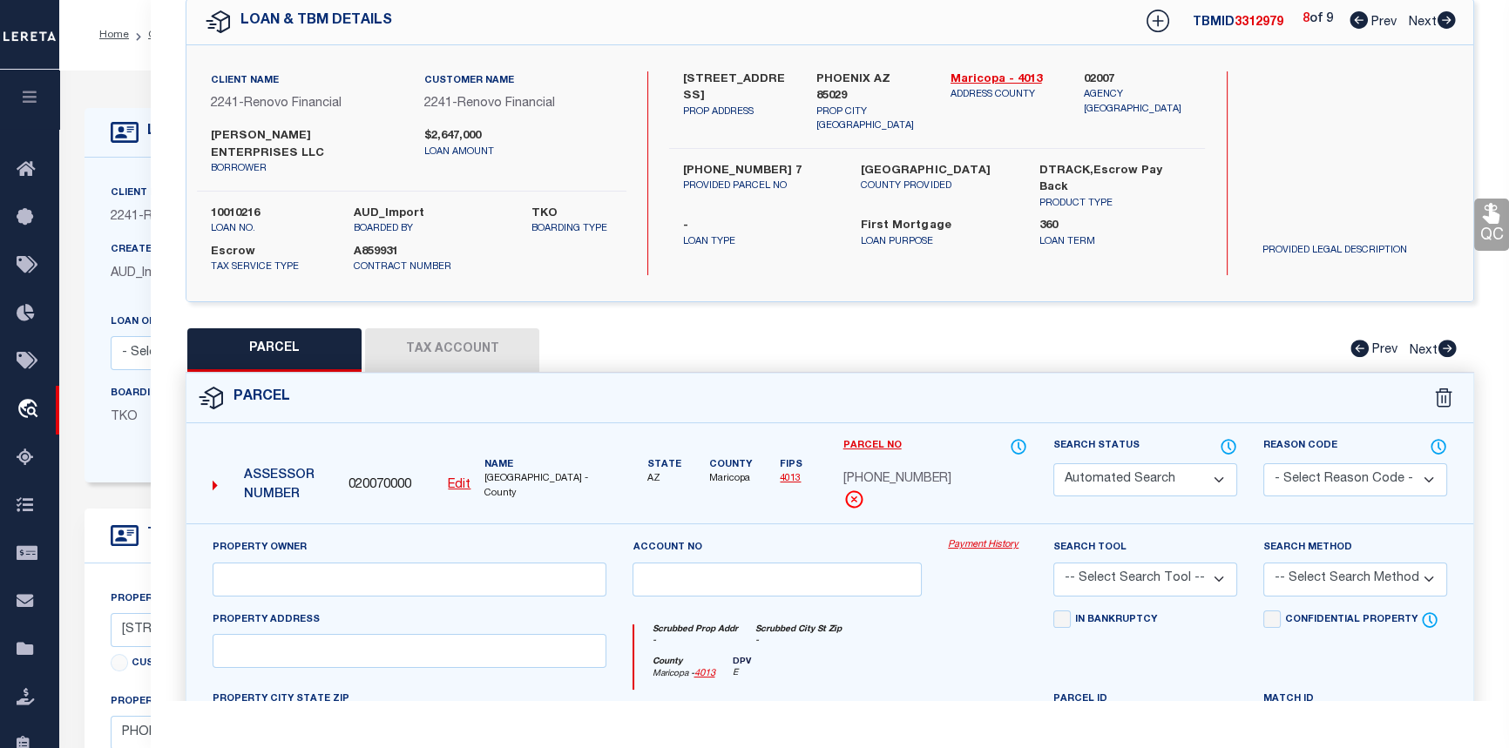
select select "ADD"
type input "7336 S 48TH GLEN"
type textarea "10/7/25 I contacted Scott because loan 10010216 is inactive and he submitted a …"
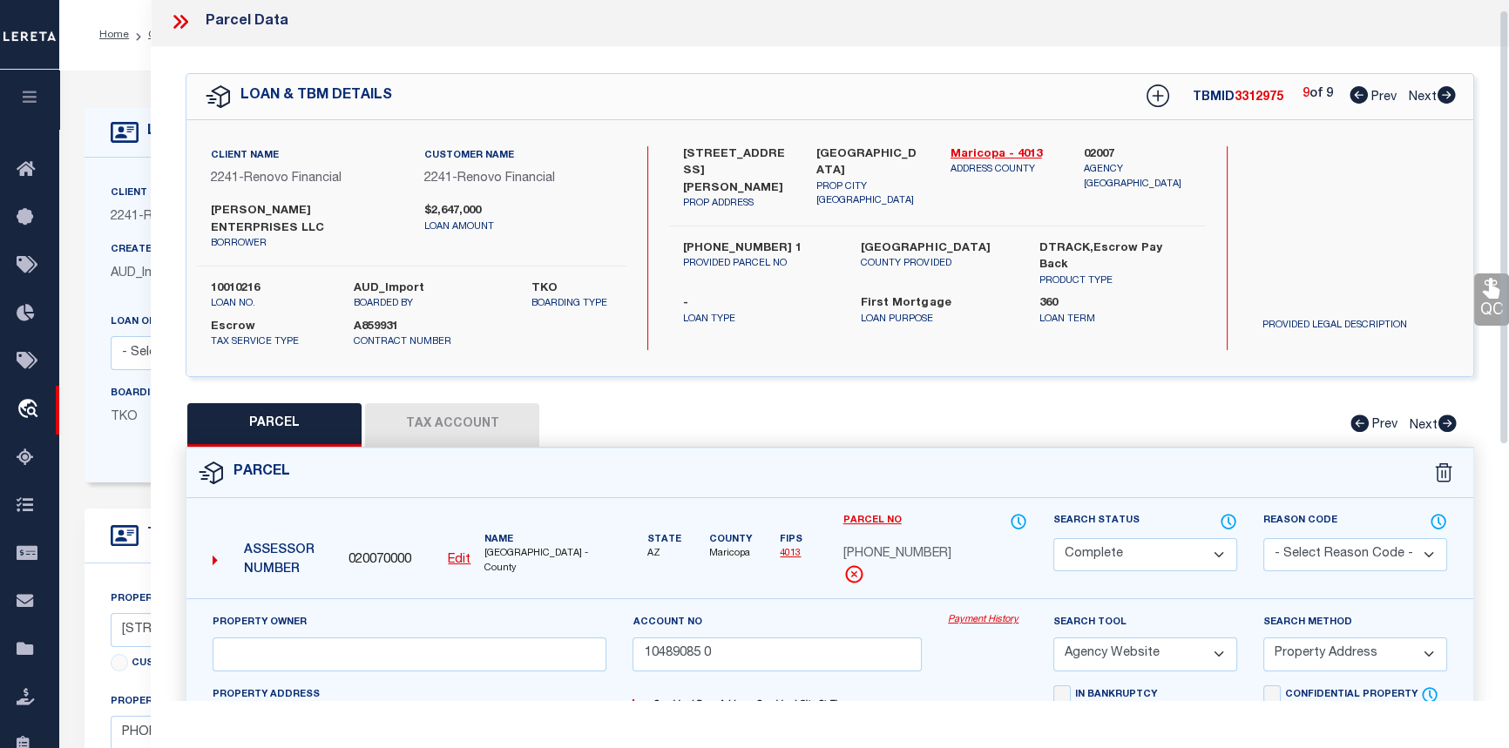
scroll to position [0, 0]
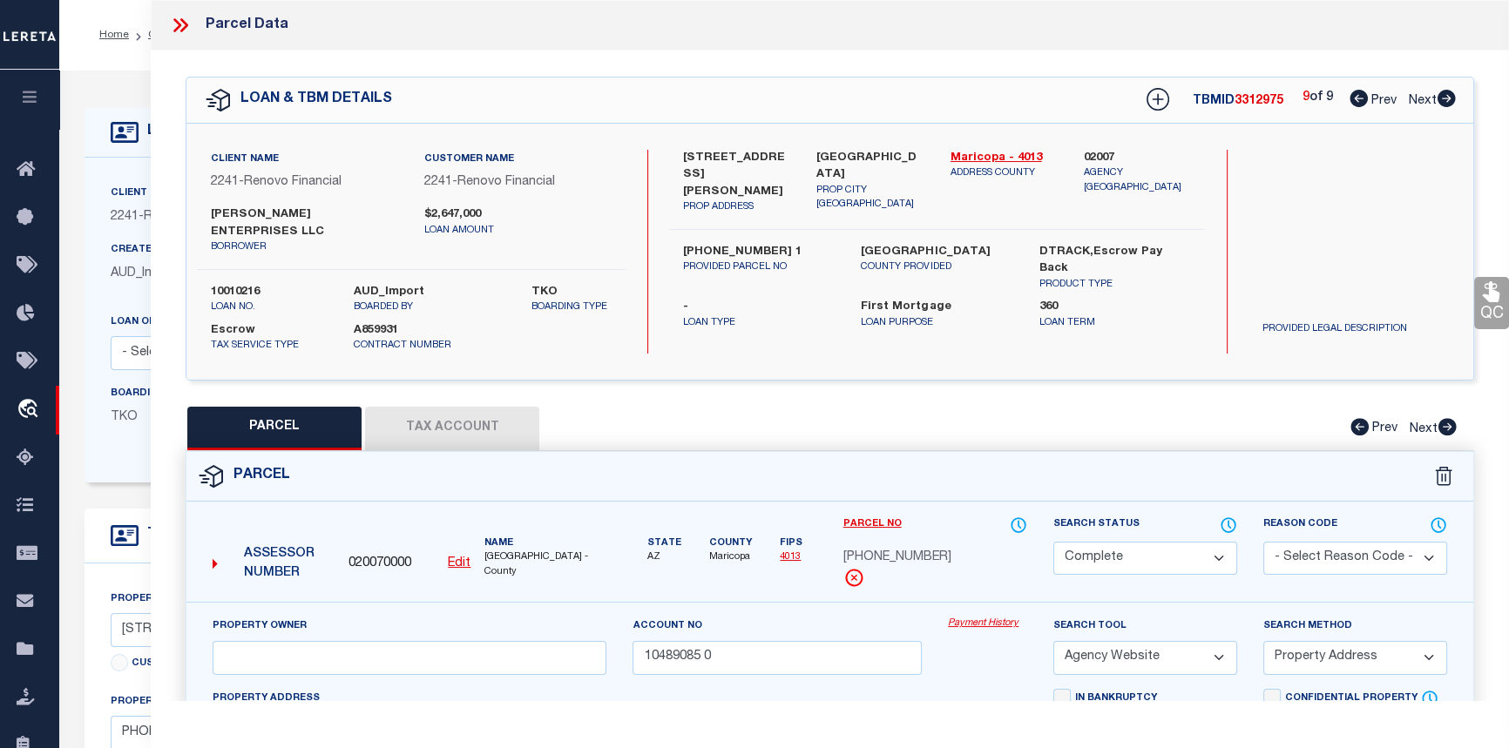
click at [1353, 101] on icon at bounding box center [1358, 98] width 18 height 17
select select "AS"
select select
checkbox input "false"
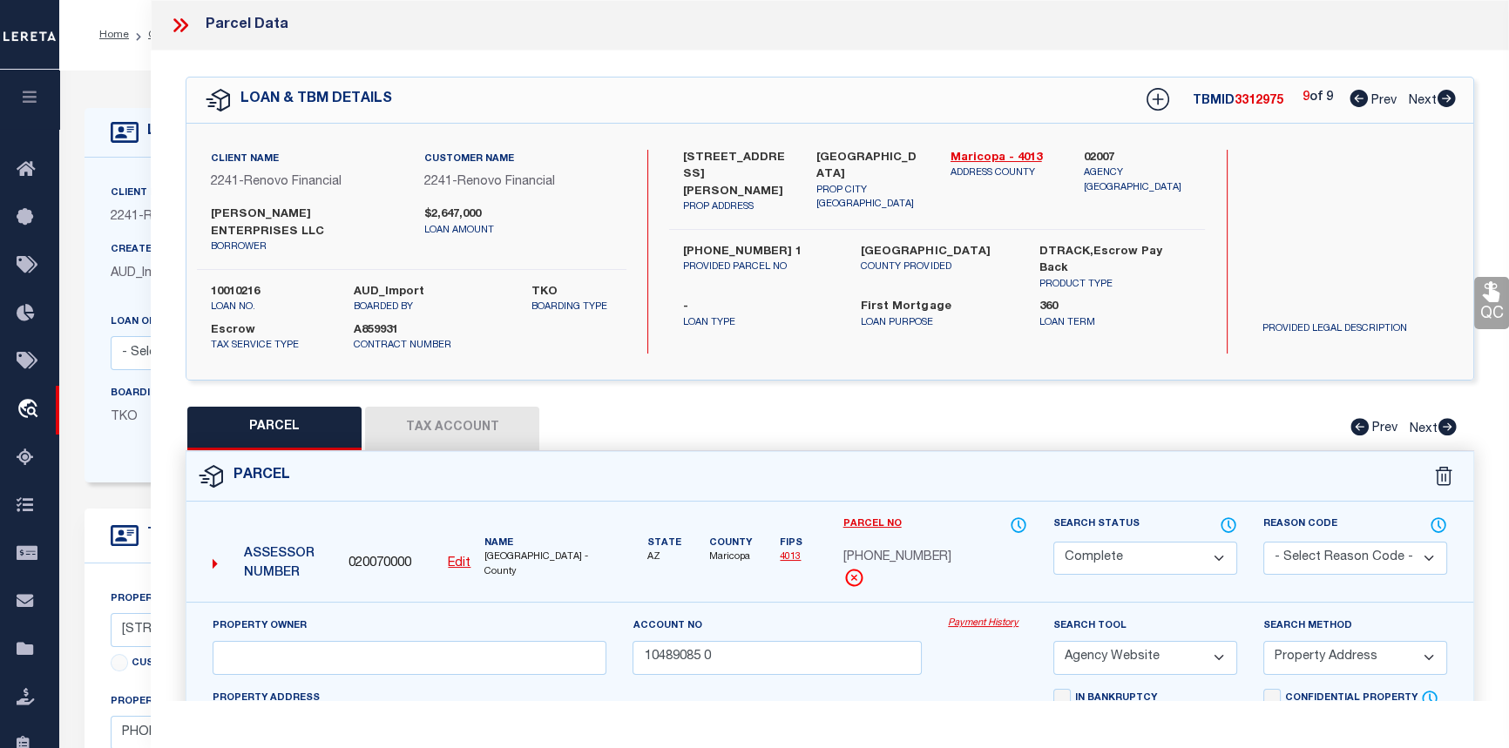
checkbox input "false"
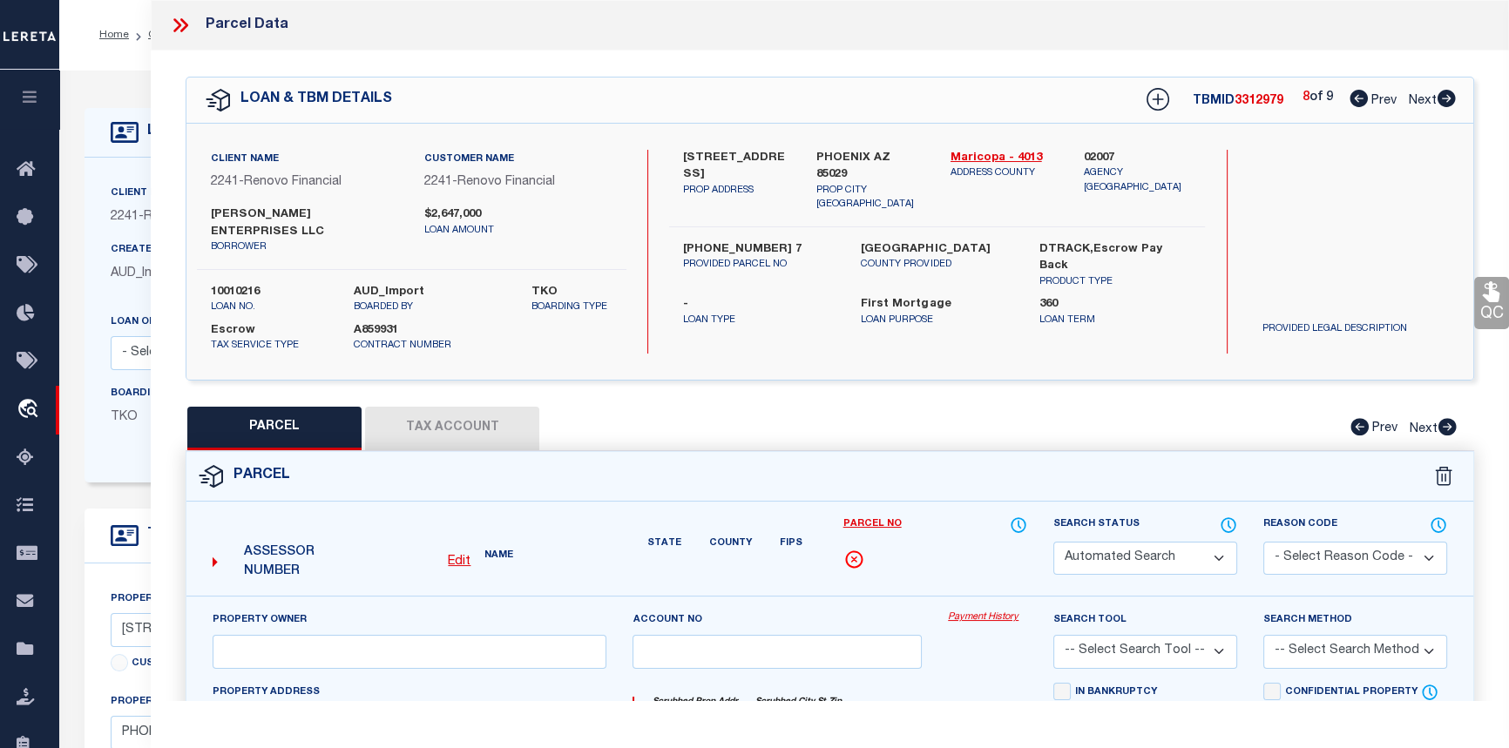
select select "PR"
select select "099"
type input "14904057 4"
select select "AGW"
select select "ADD"
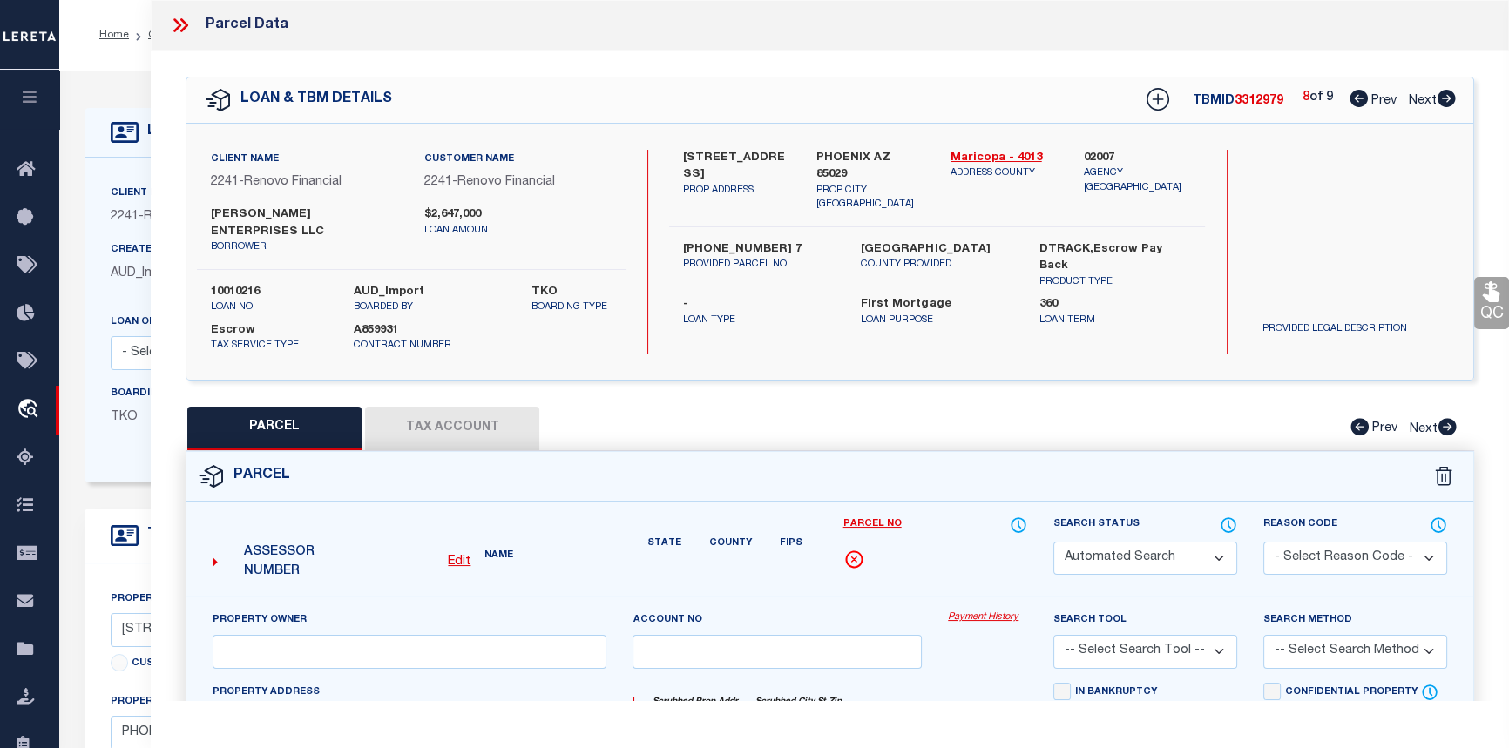
type input "12418 N 24TH AVE"
type textarea "This parcel also needs to be inactive:"
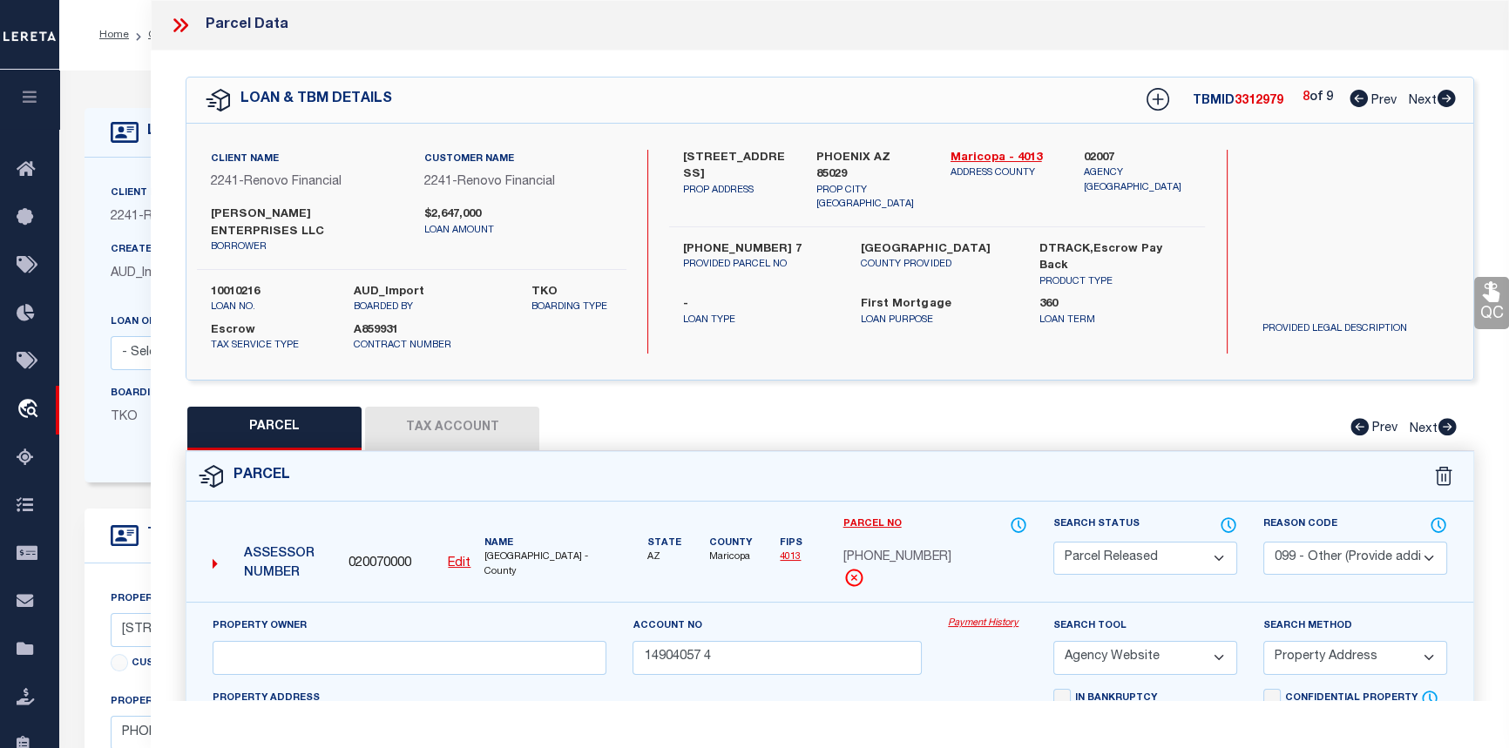
click at [1353, 101] on icon at bounding box center [1358, 98] width 18 height 17
select select "AS"
select select
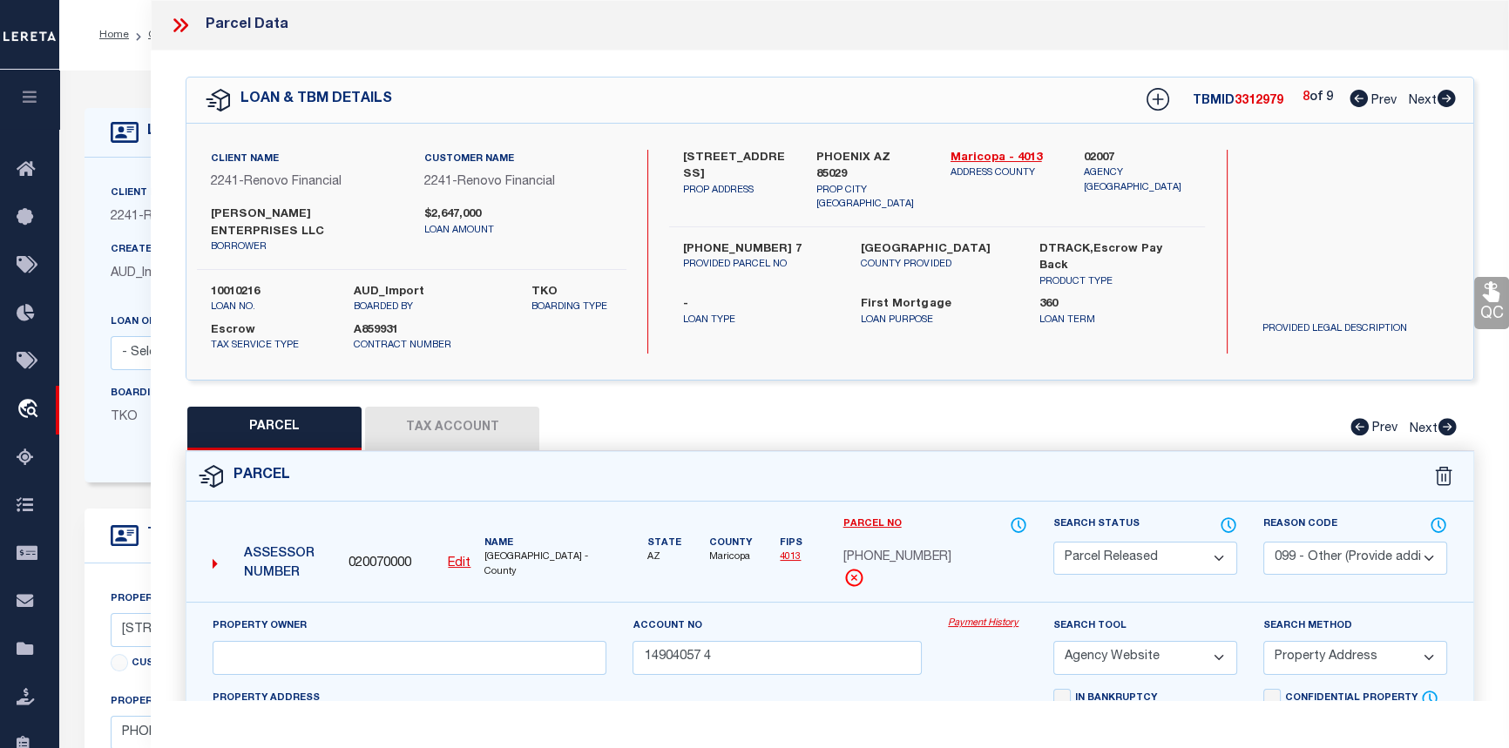
checkbox input "false"
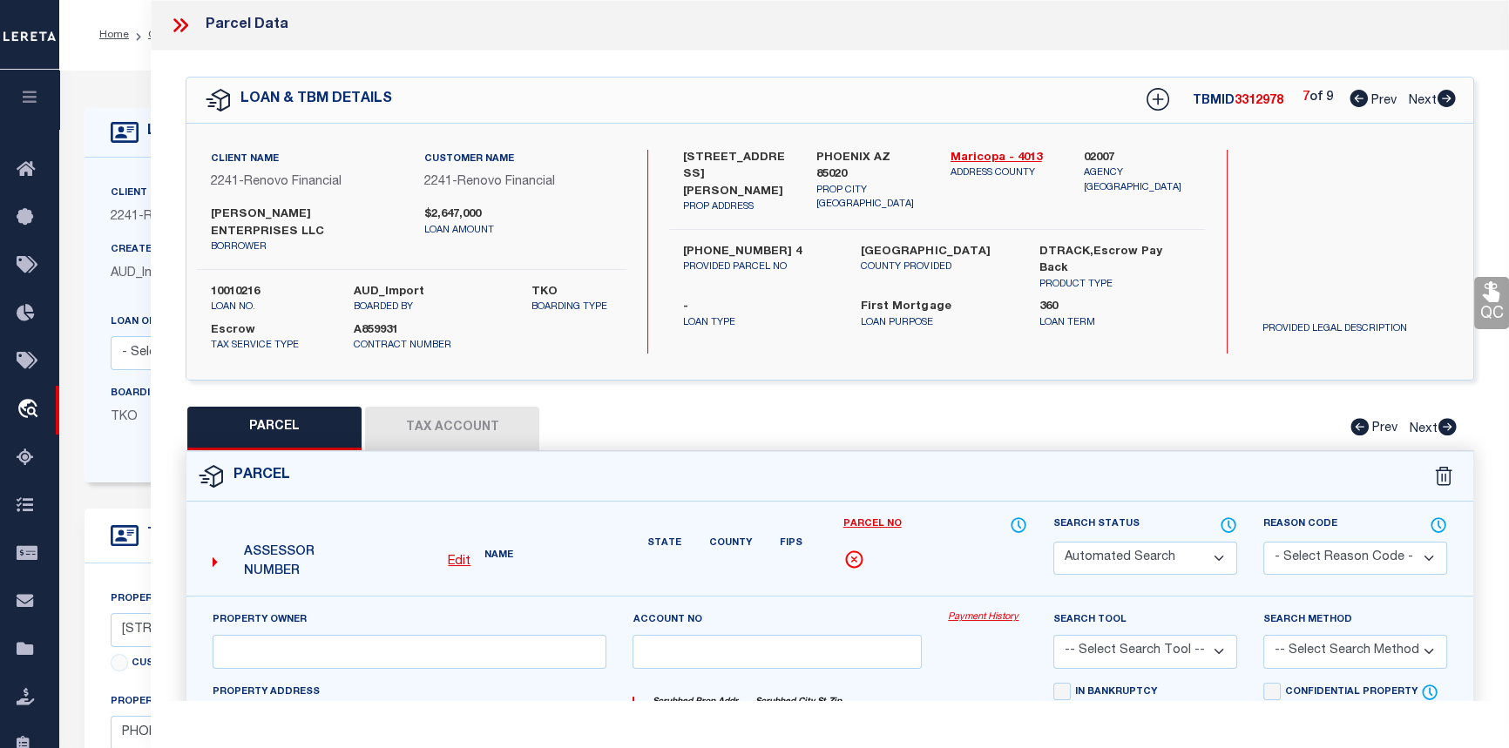
select select "PR"
select select "RLS"
type input "15945086 7"
type input "315 E CAROL AVE"
type textarea "Tax Id Special Project"
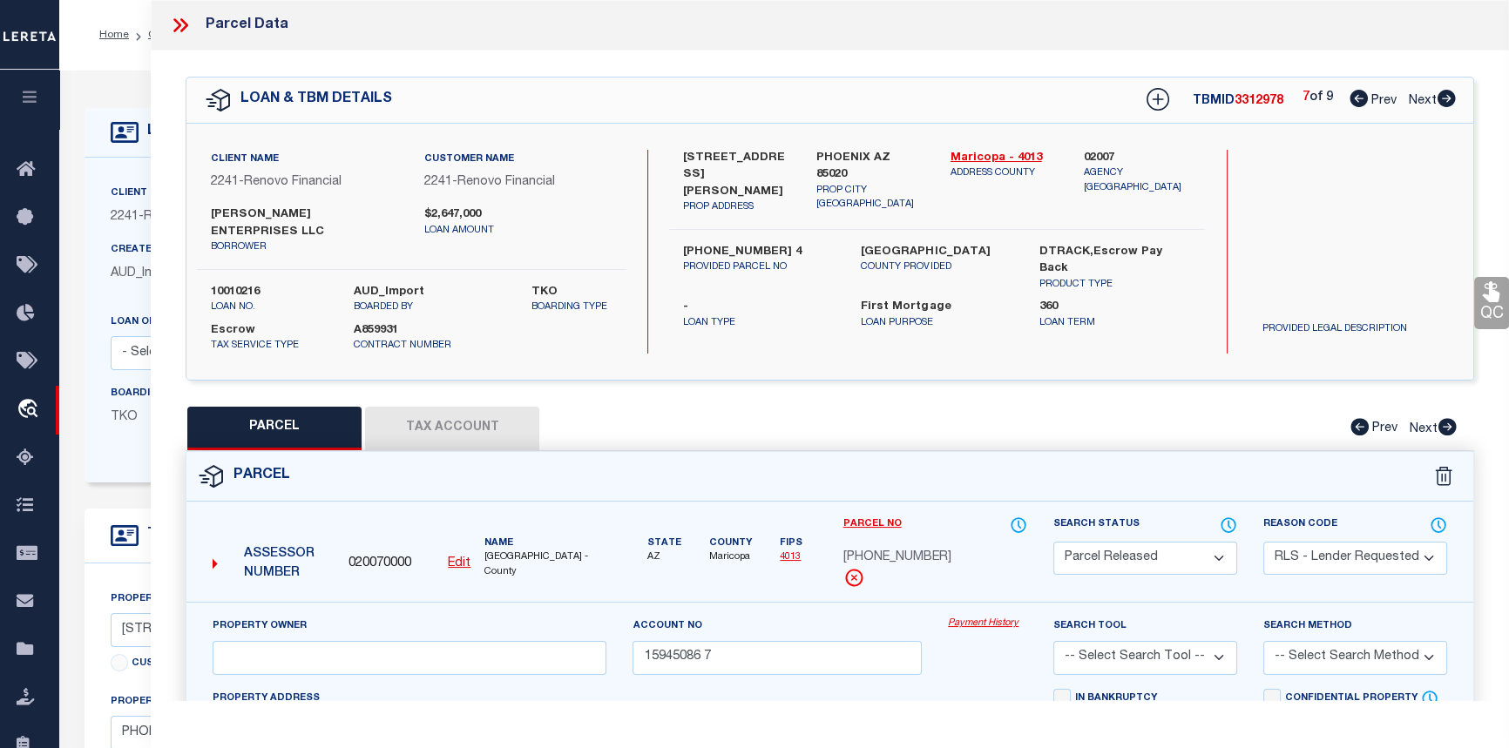
click at [1353, 101] on icon at bounding box center [1358, 98] width 18 height 17
select select "AS"
click at [1353, 101] on icon at bounding box center [1358, 98] width 18 height 17
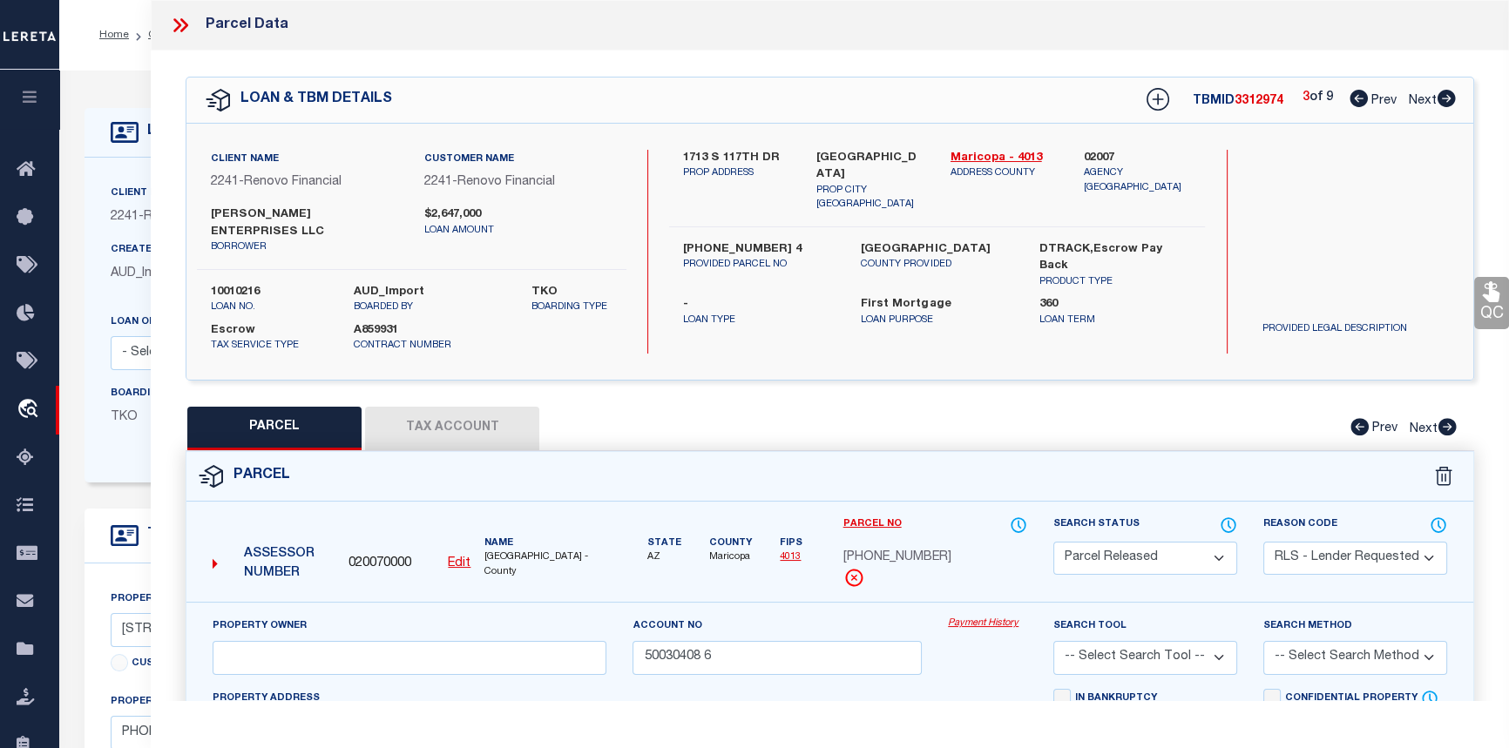
click at [1353, 101] on icon at bounding box center [1358, 98] width 18 height 17
click at [1353, 102] on icon at bounding box center [1358, 98] width 18 height 17
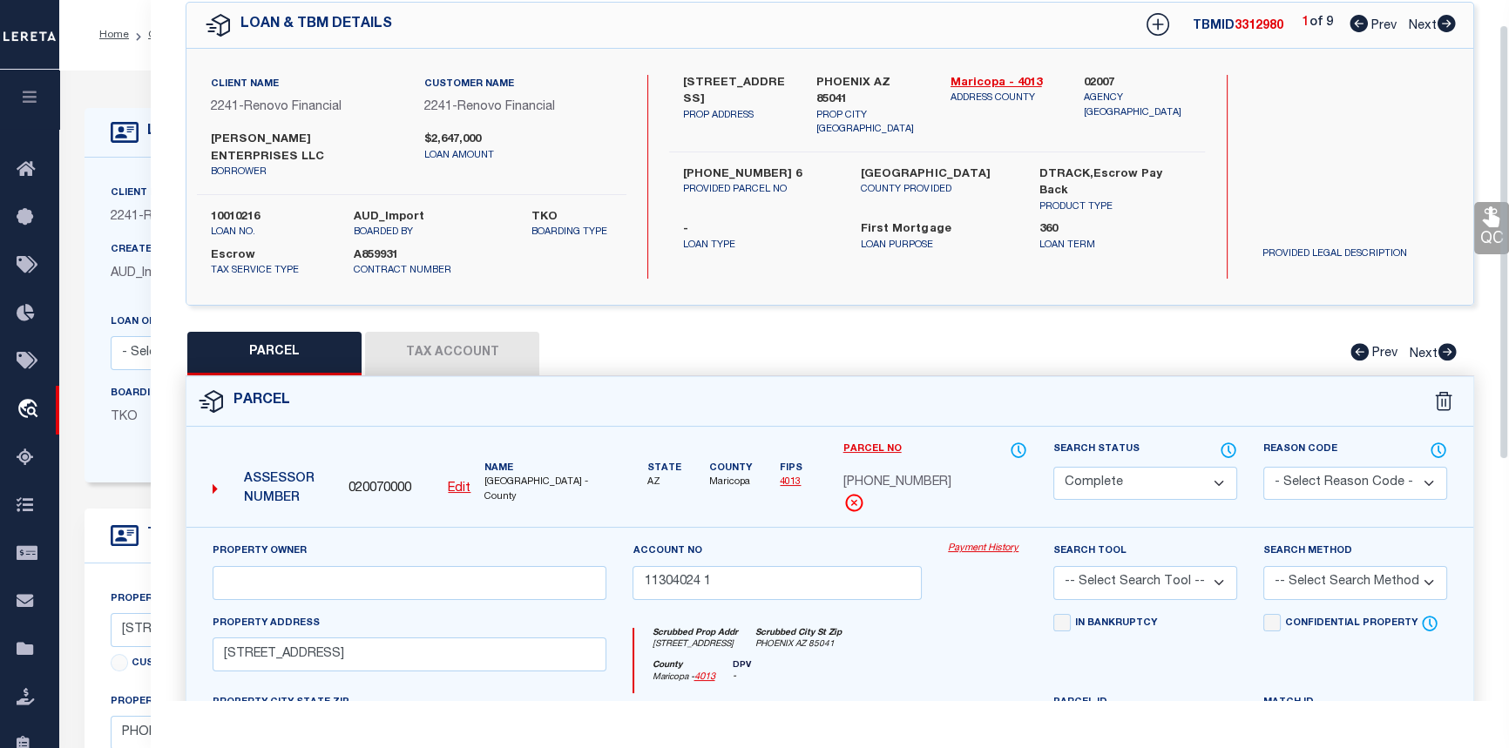
scroll to position [78, 0]
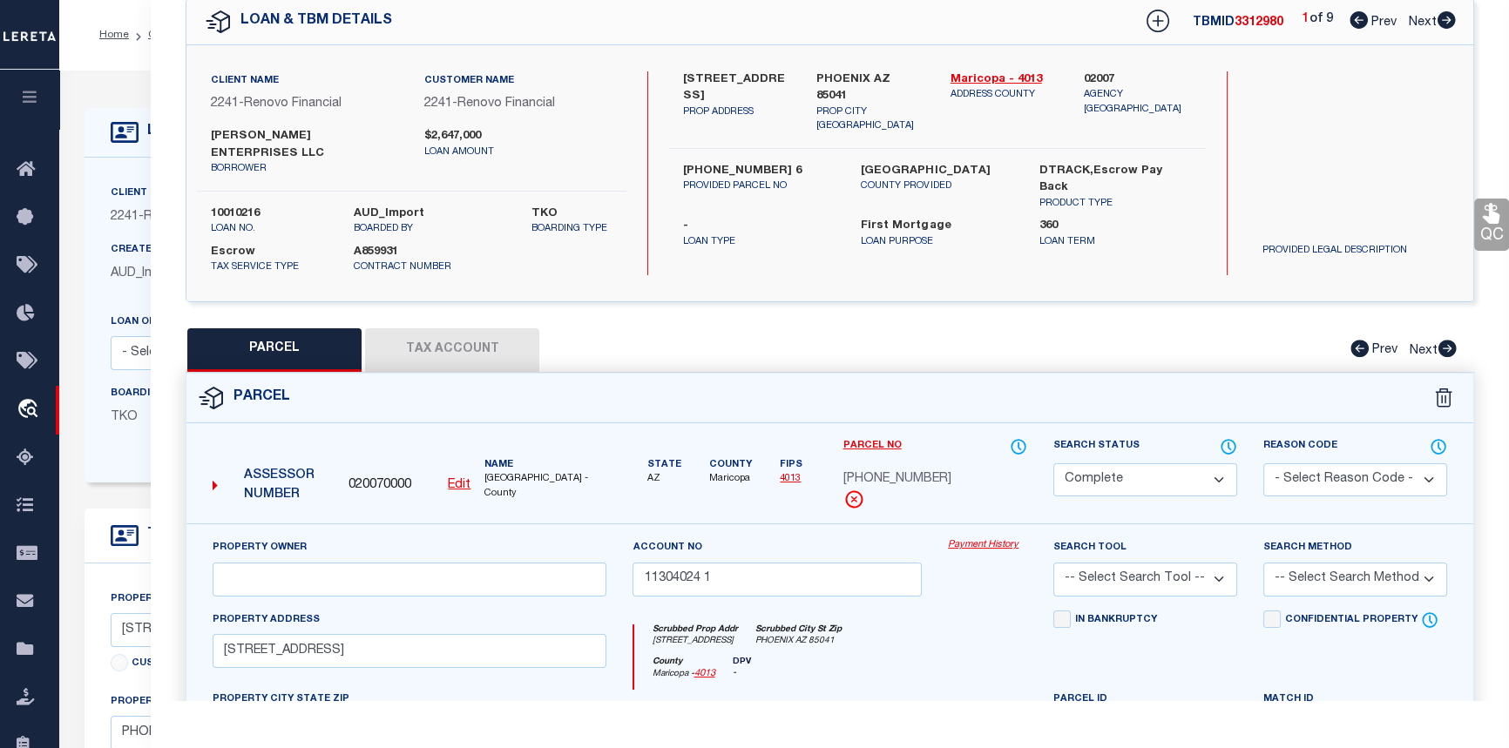
click at [1445, 23] on icon at bounding box center [1446, 19] width 18 height 17
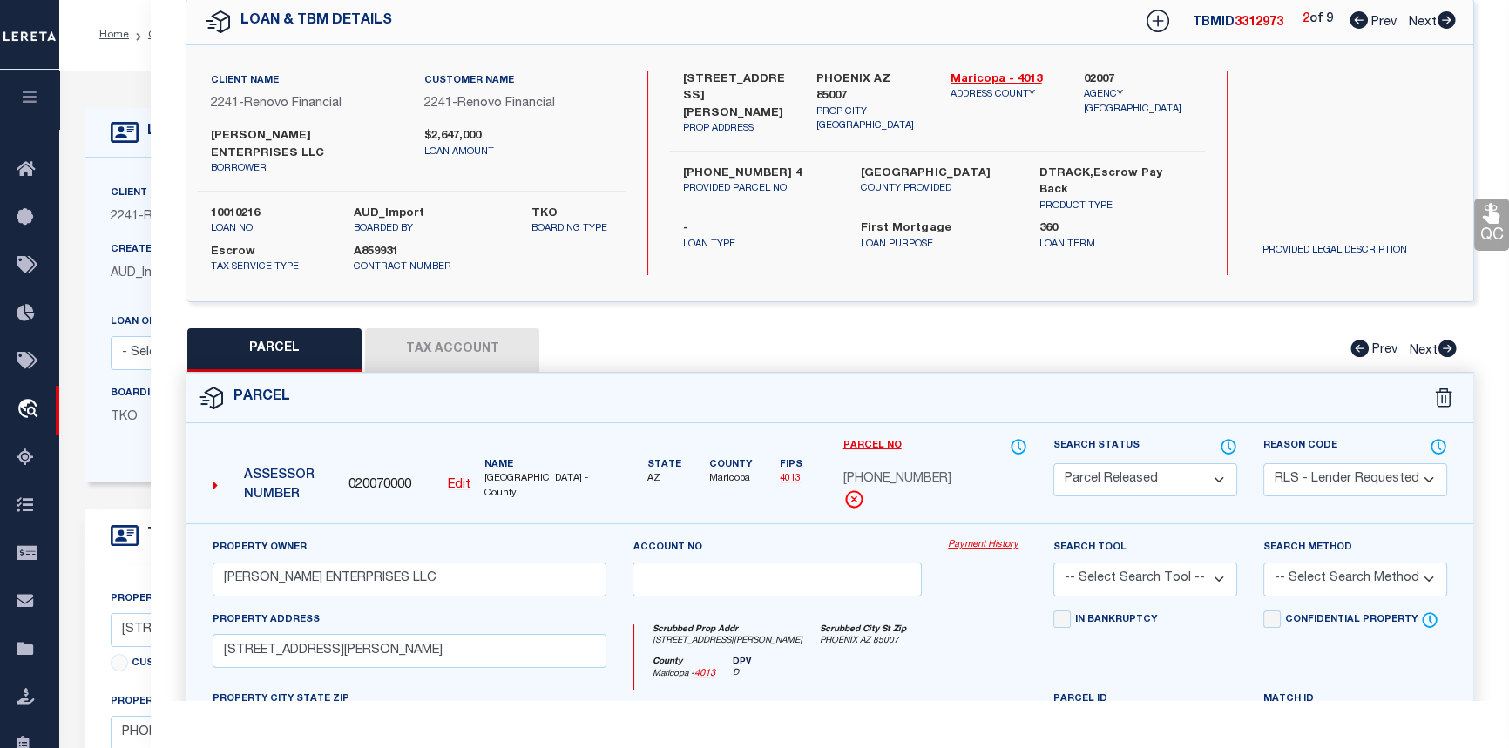
click at [1445, 23] on icon at bounding box center [1446, 19] width 18 height 17
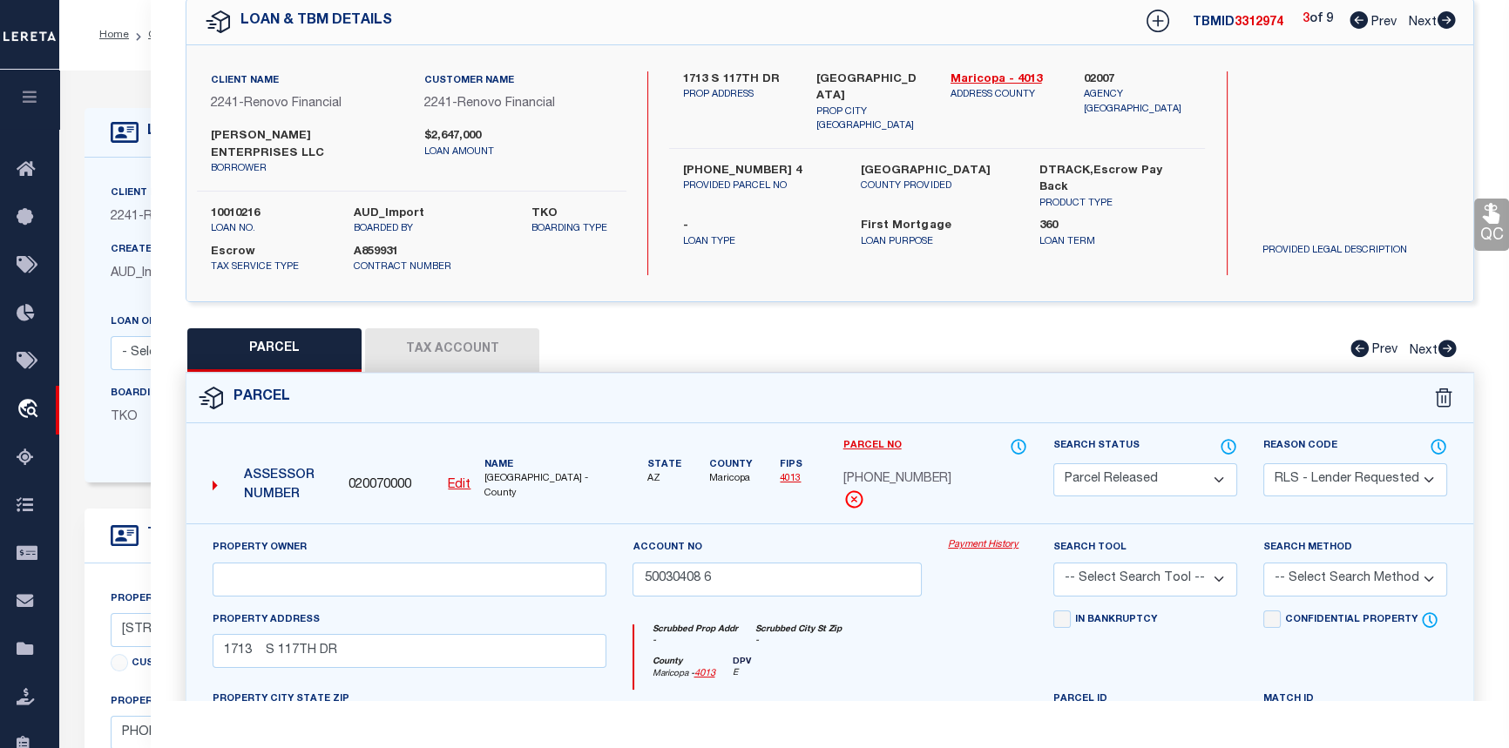
click at [1445, 23] on icon at bounding box center [1446, 19] width 18 height 17
click at [1444, 23] on icon at bounding box center [1446, 19] width 18 height 17
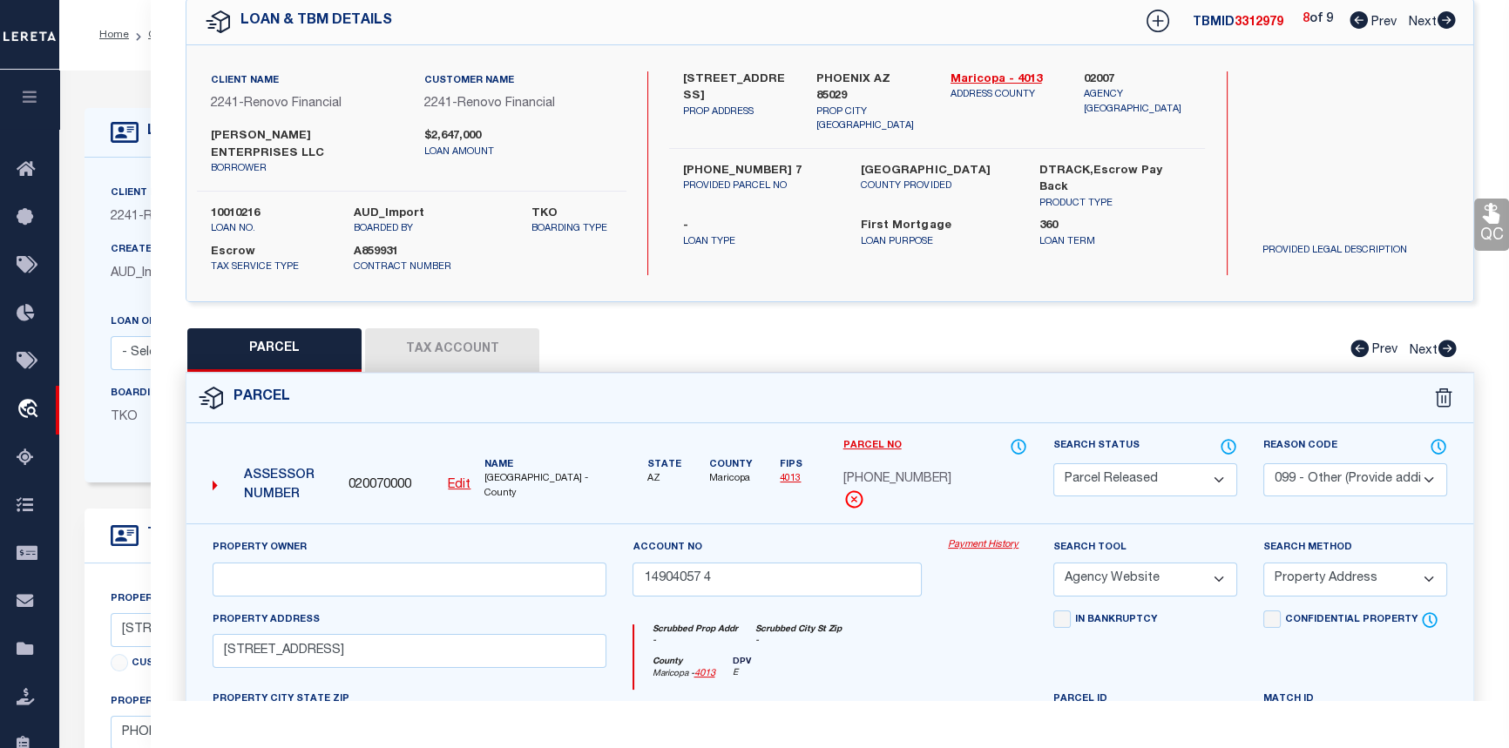
click at [1444, 23] on icon at bounding box center [1446, 19] width 18 height 17
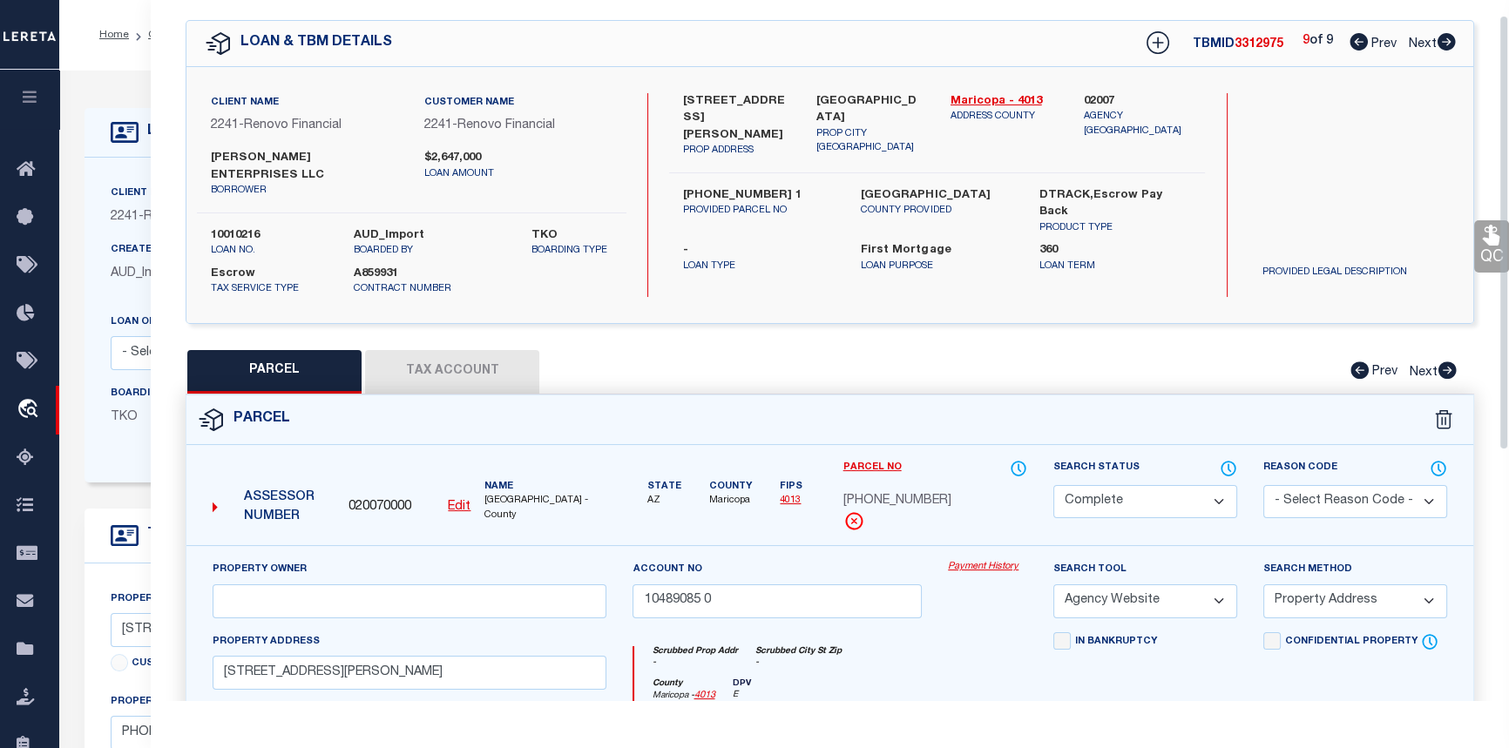
scroll to position [0, 0]
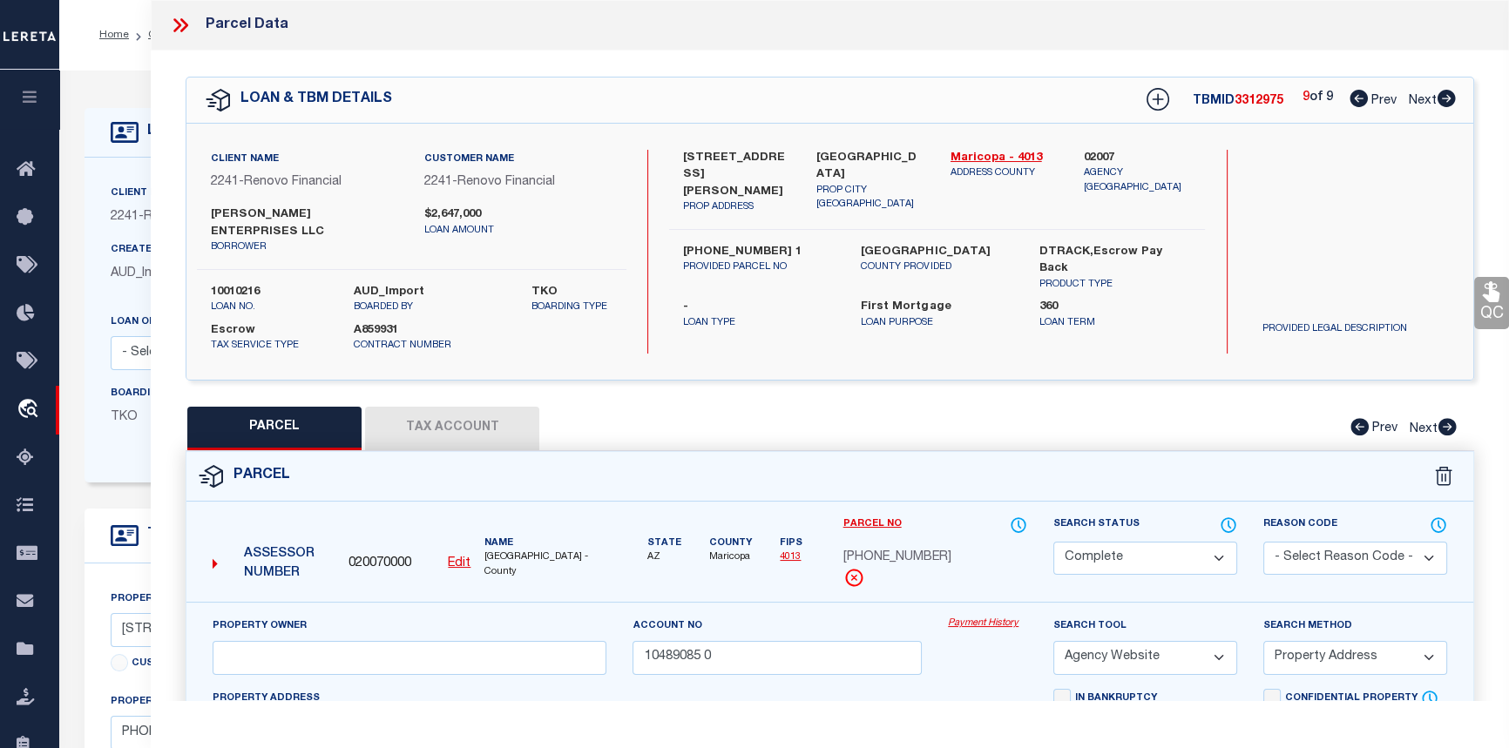
click at [178, 27] on icon at bounding box center [177, 25] width 8 height 14
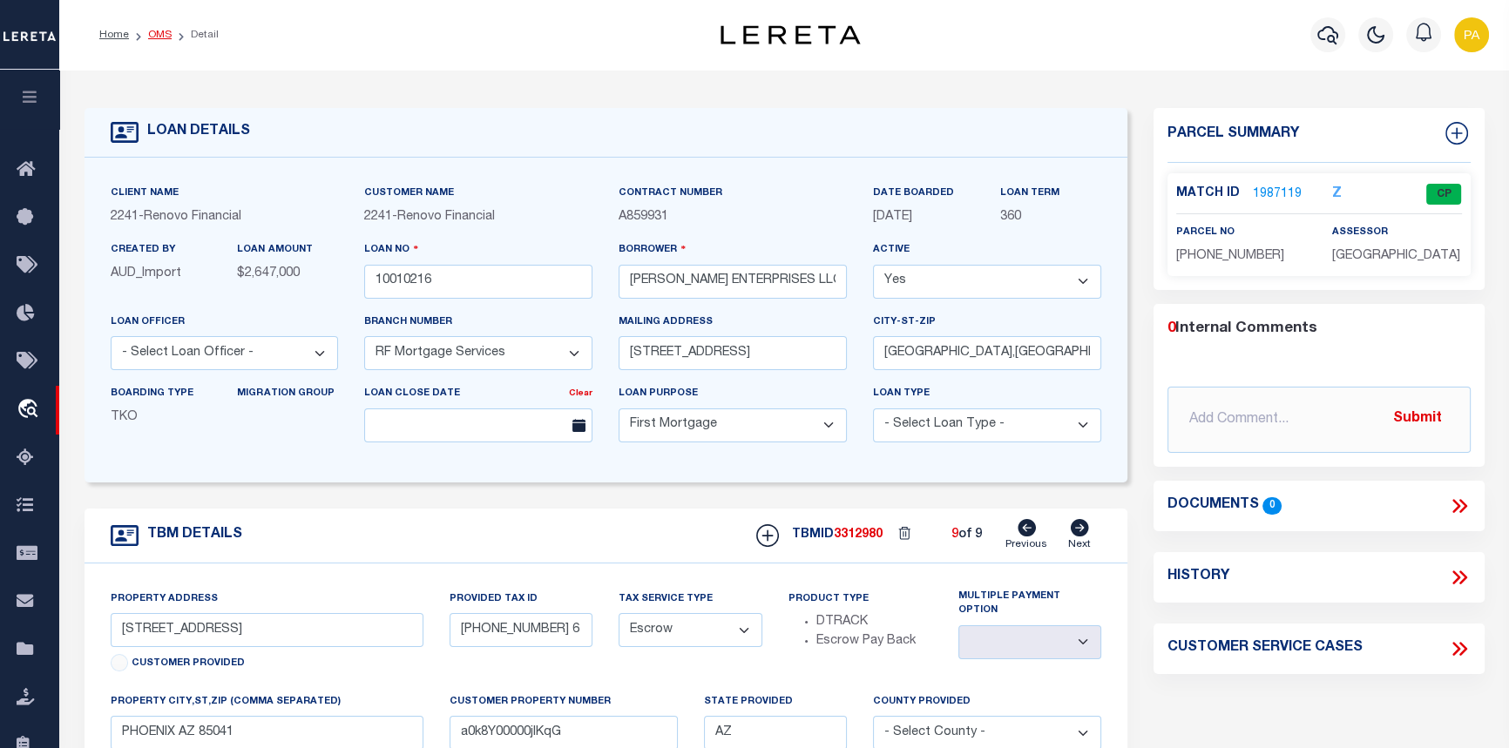
click at [166, 31] on link "OMS" at bounding box center [160, 35] width 24 height 10
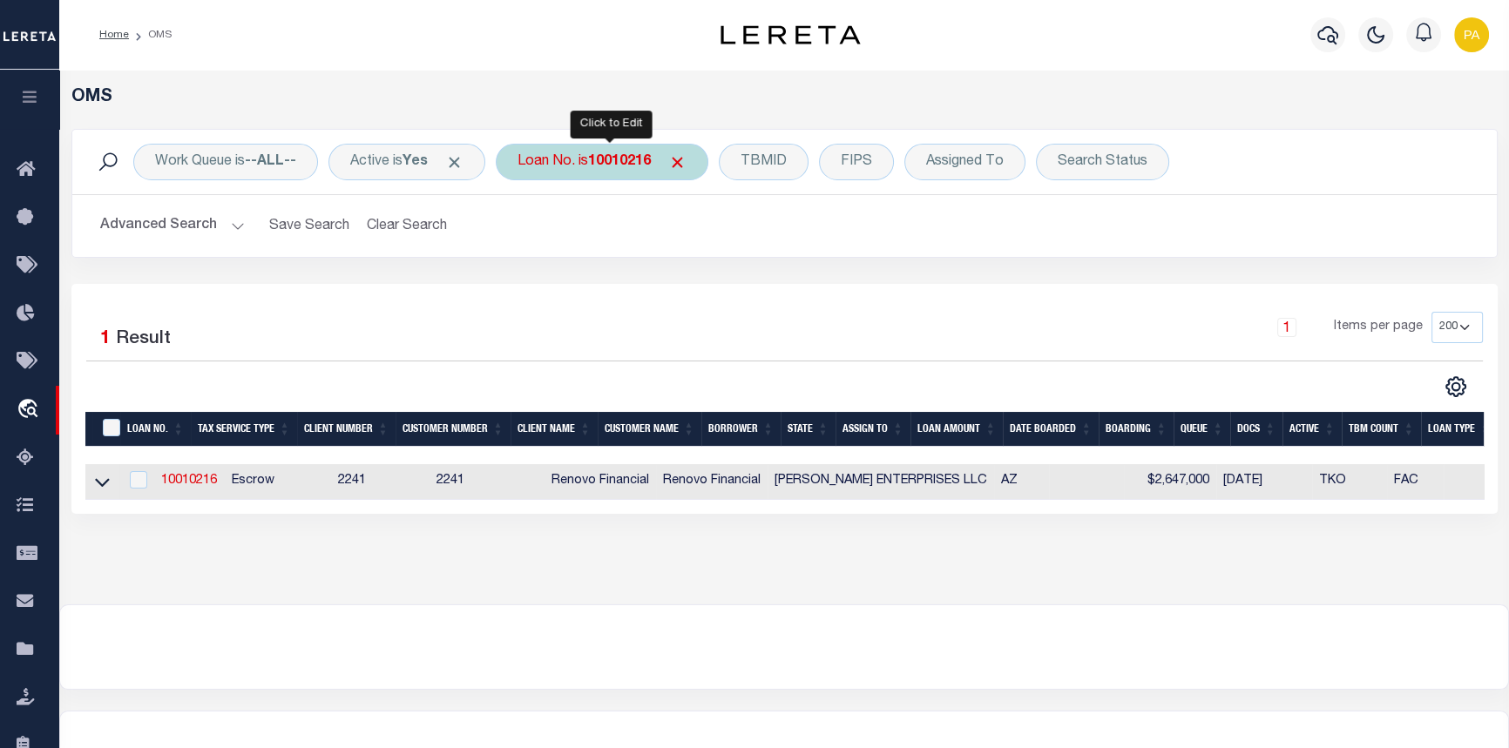
click at [635, 155] on b "10010216" at bounding box center [619, 162] width 63 height 14
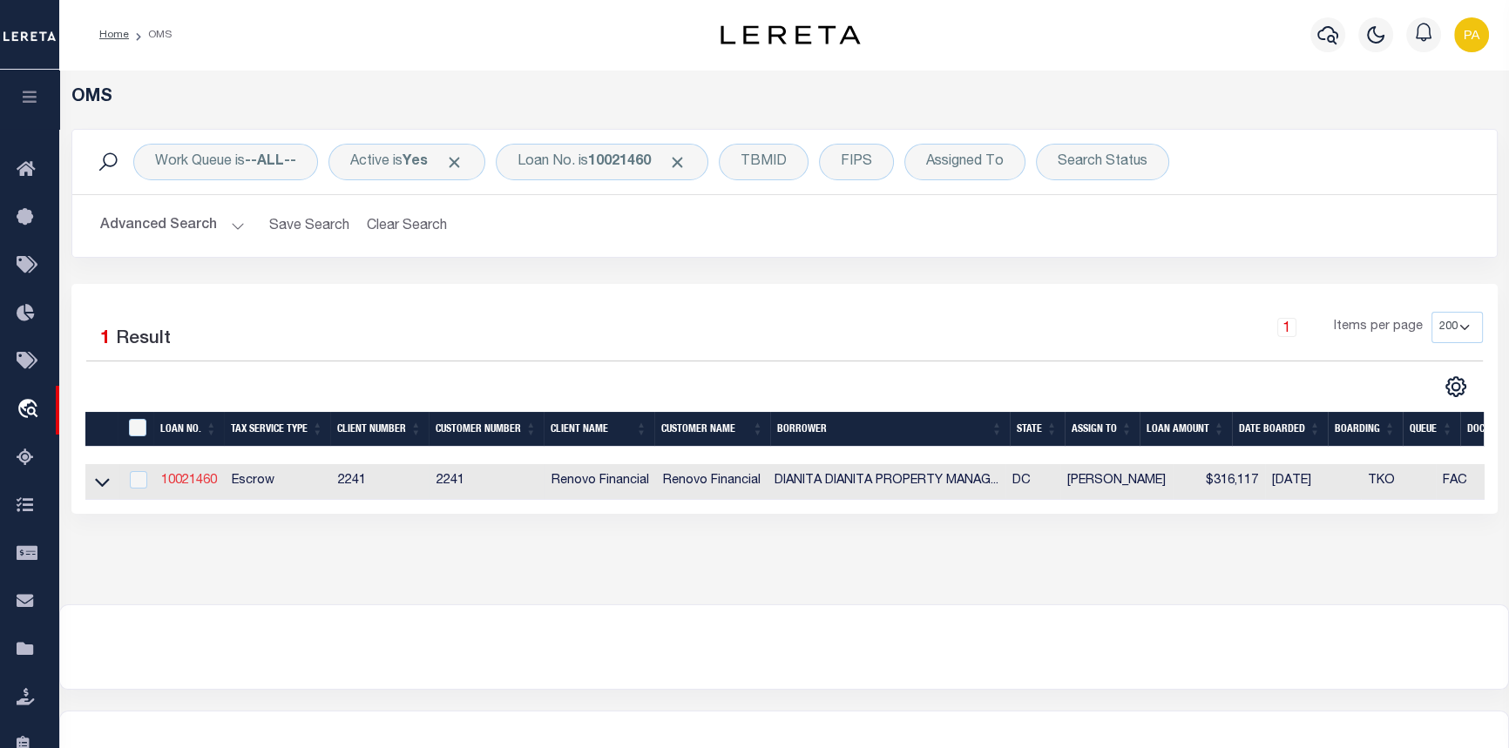
click at [190, 482] on link "10021460" at bounding box center [189, 481] width 56 height 12
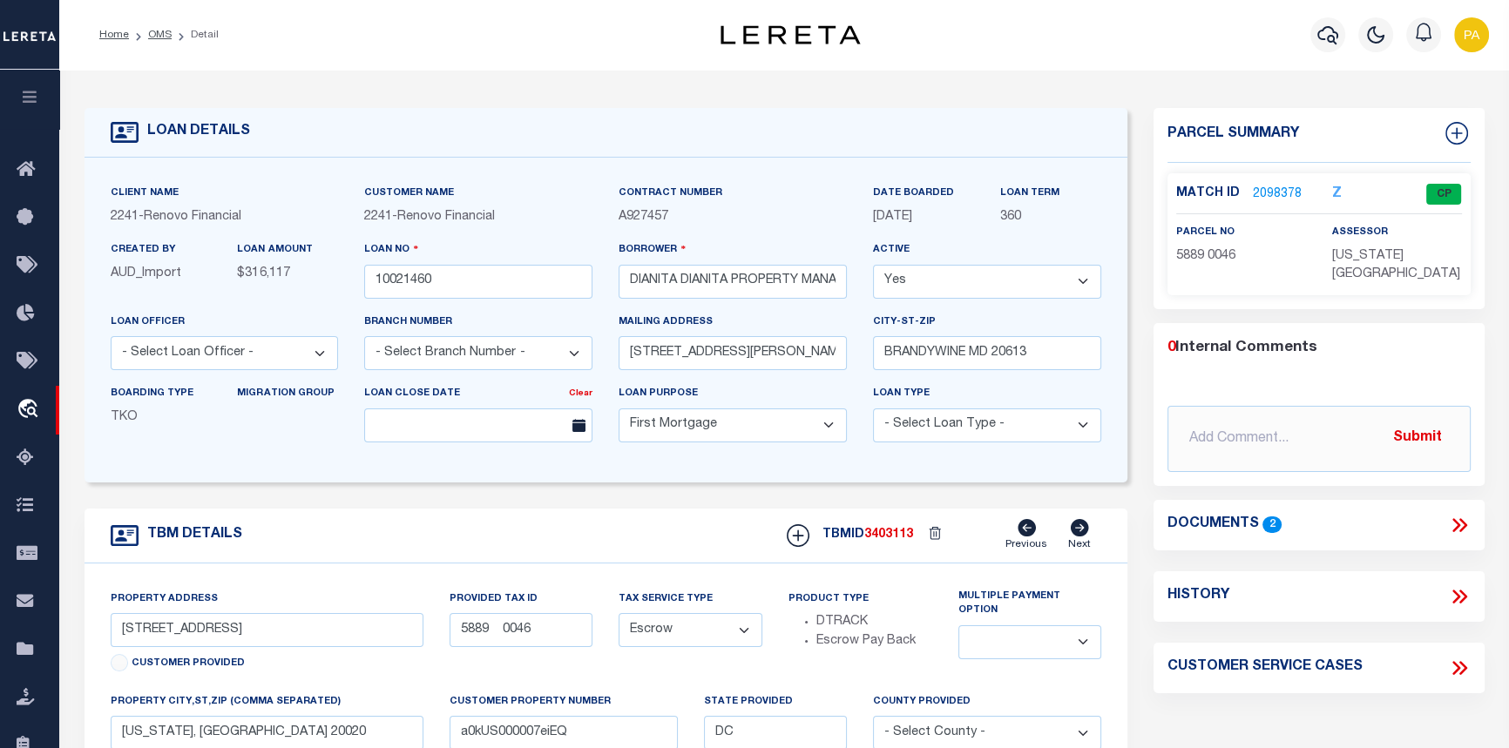
click at [1261, 200] on link "2098378" at bounding box center [1277, 195] width 49 height 18
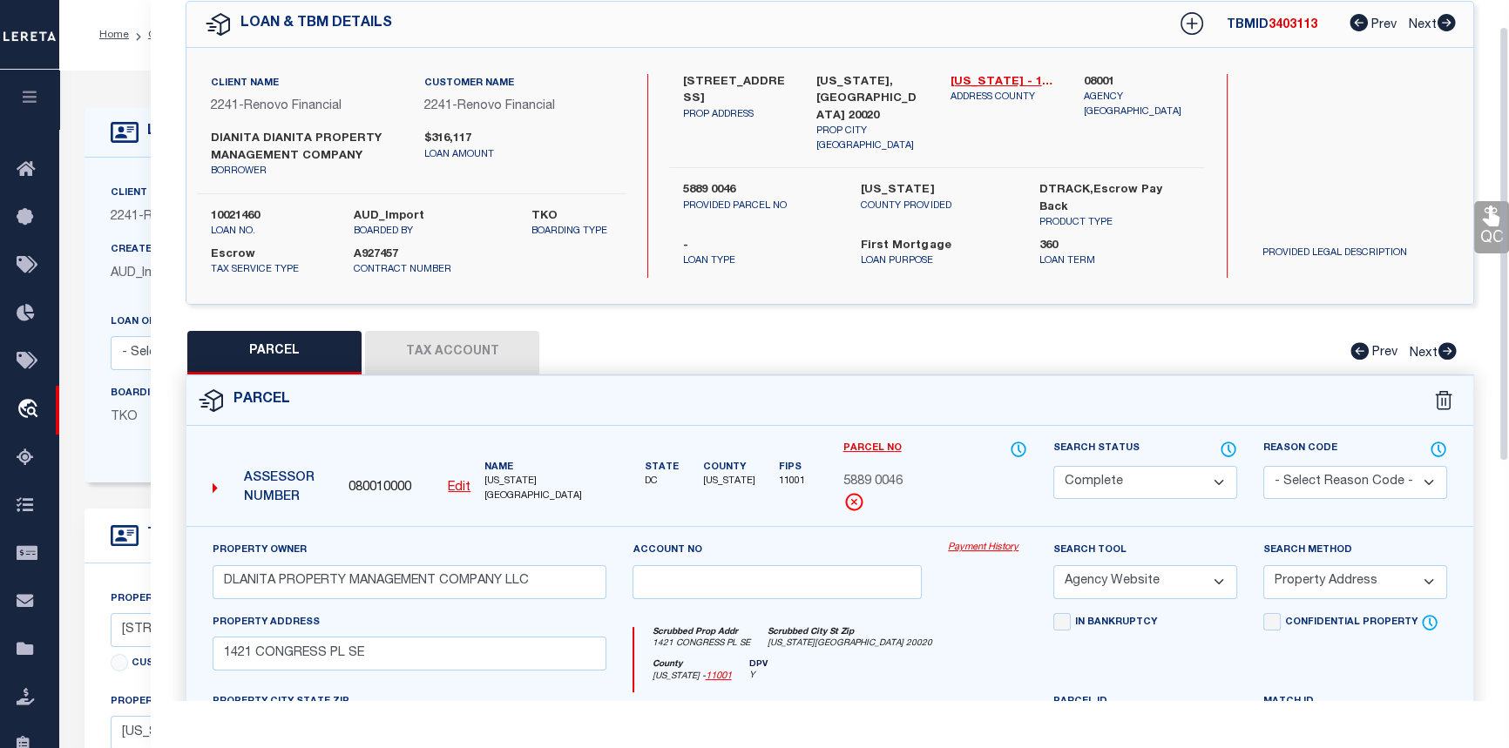
scroll to position [78, 0]
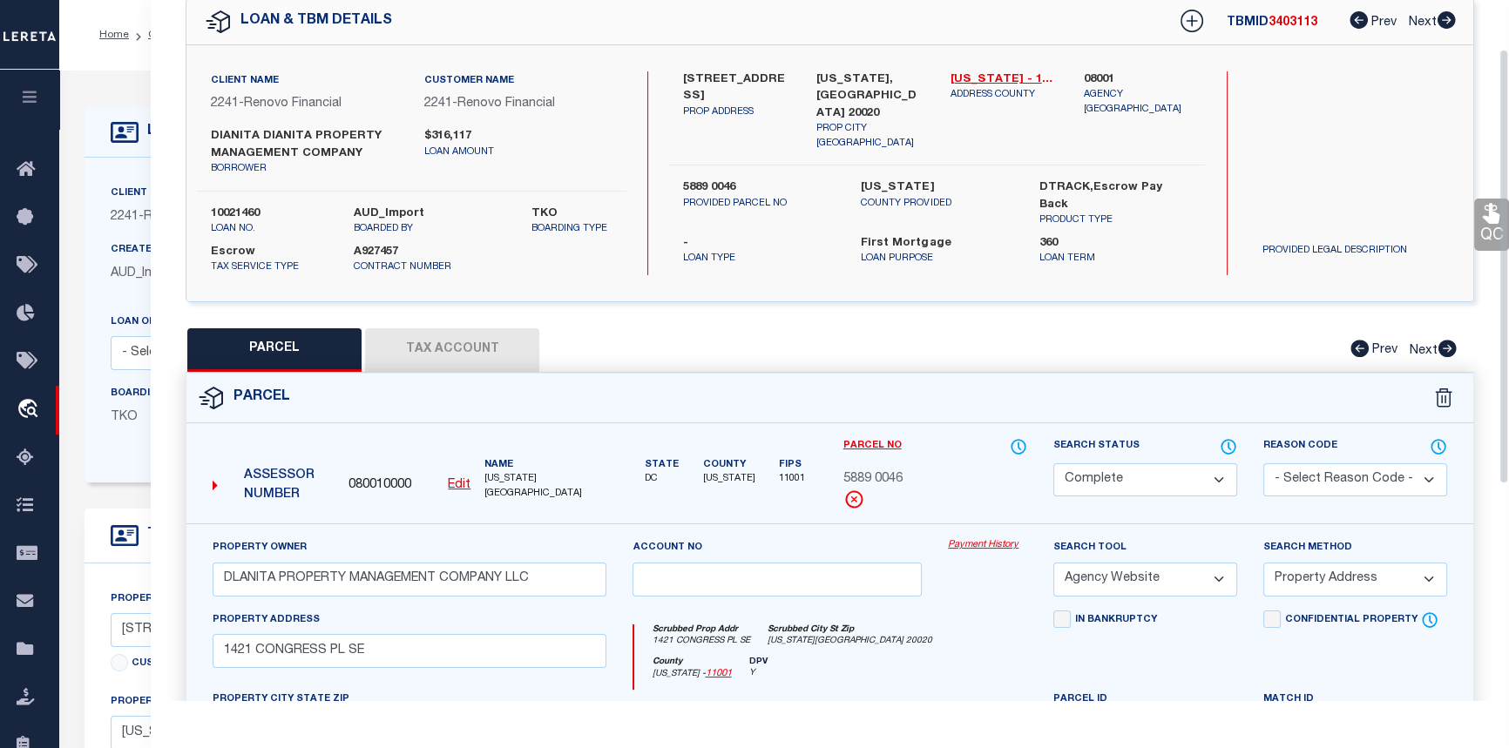
click at [971, 546] on link "Payment History" at bounding box center [987, 545] width 79 height 15
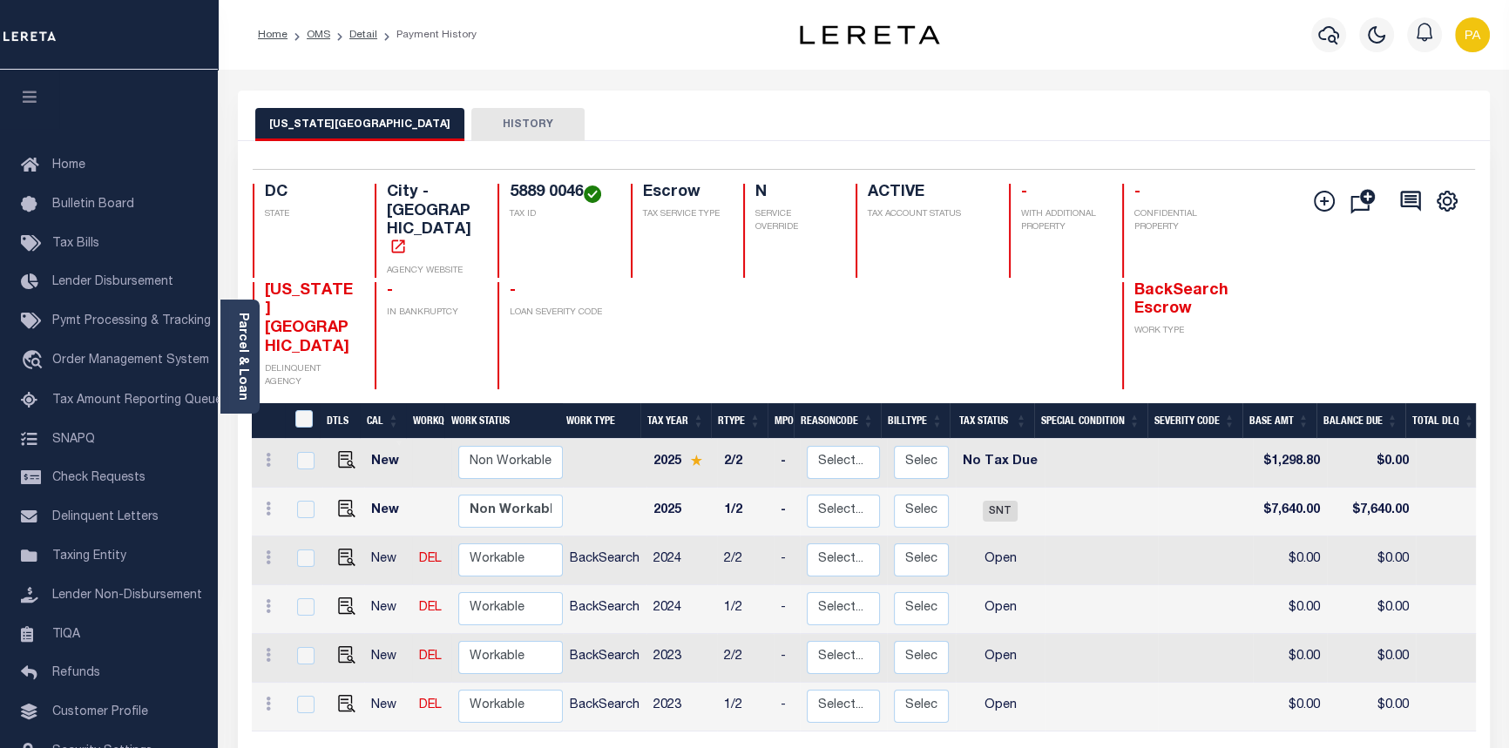
scroll to position [0, 518]
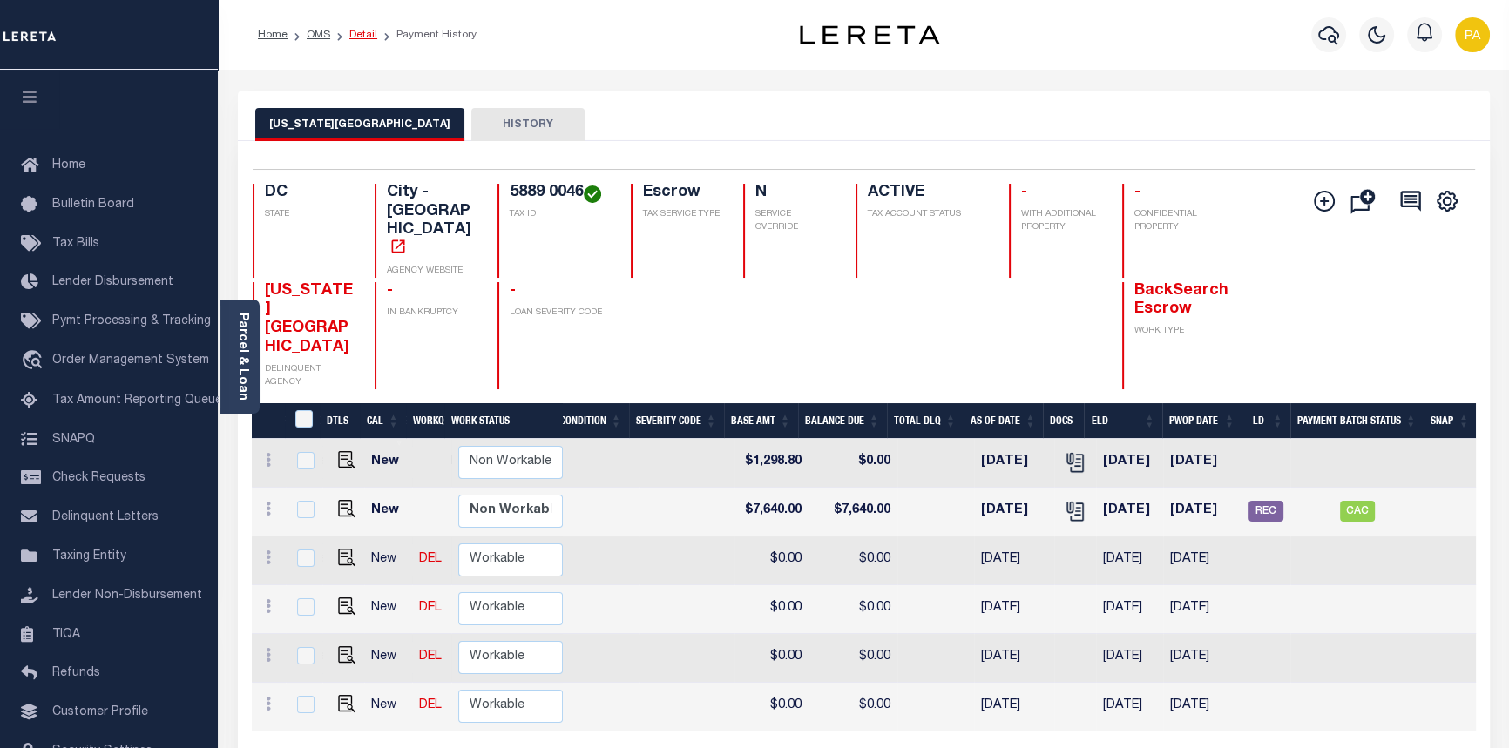
click at [363, 30] on link "Detail" at bounding box center [363, 35] width 28 height 10
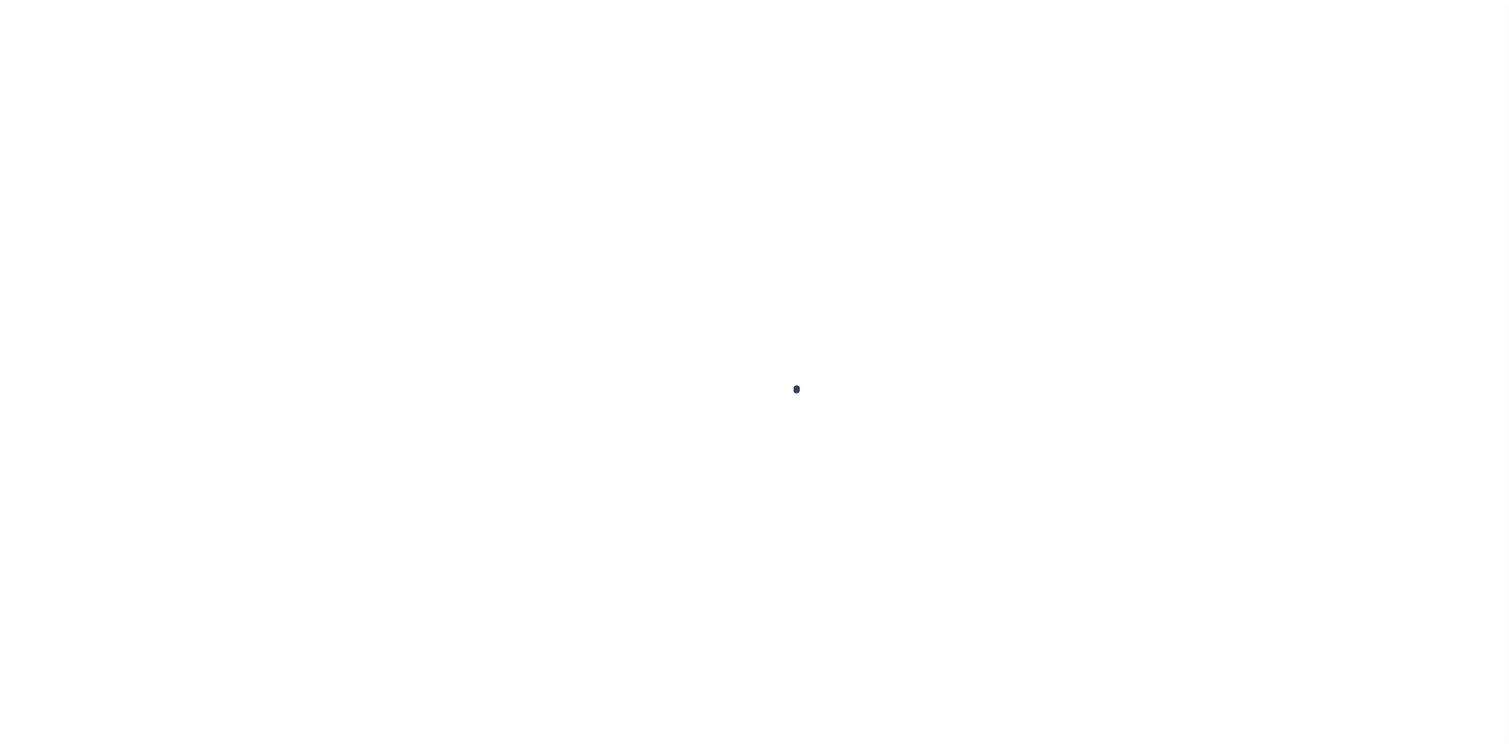
select select "10"
select select "Escrow"
type input "[STREET_ADDRESS]"
type input "5889 0046"
select select
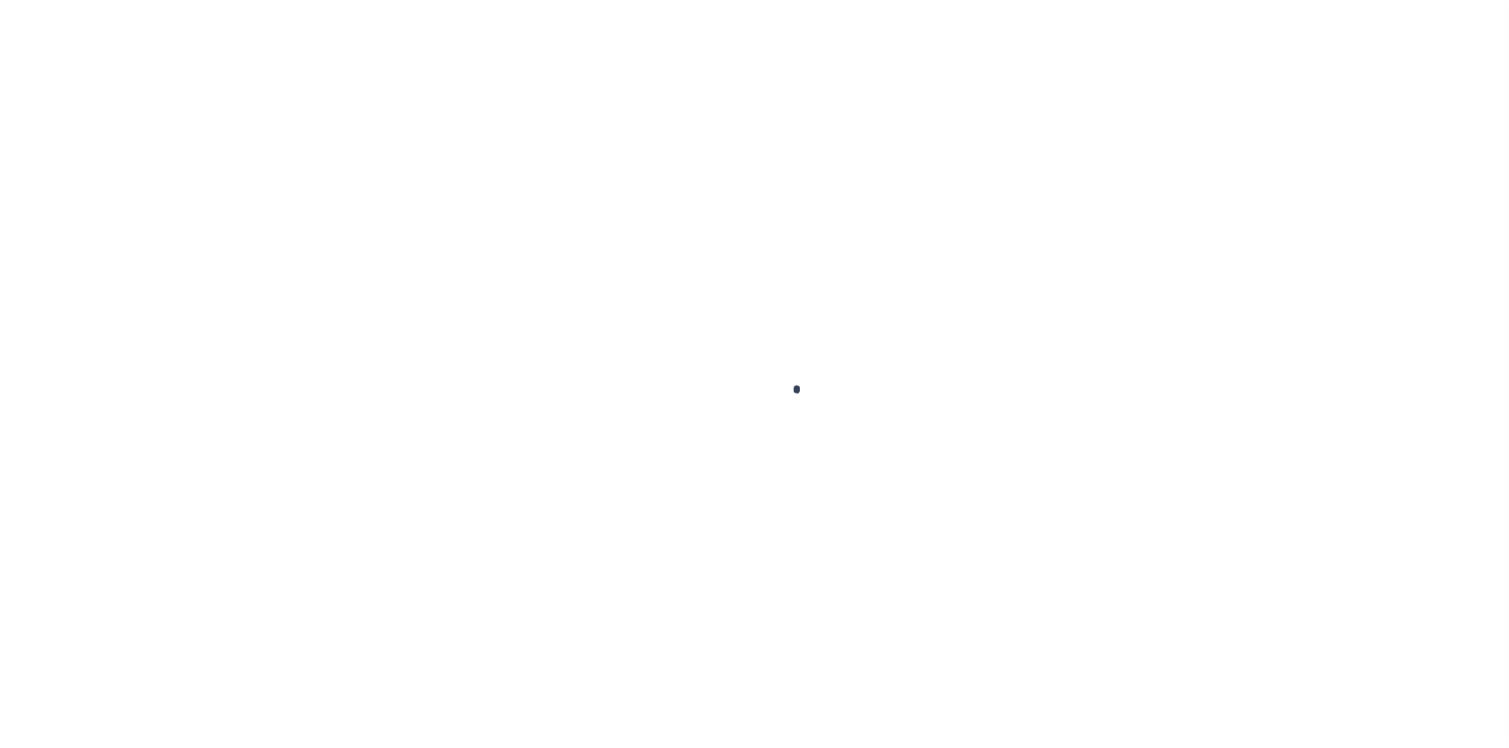
type input "[US_STATE], [GEOGRAPHIC_DATA] 20020"
type input "a0kUS000007eiEQ"
type input "DC"
select select
type textarea "Liability Limited to Customer Provided Parcel"
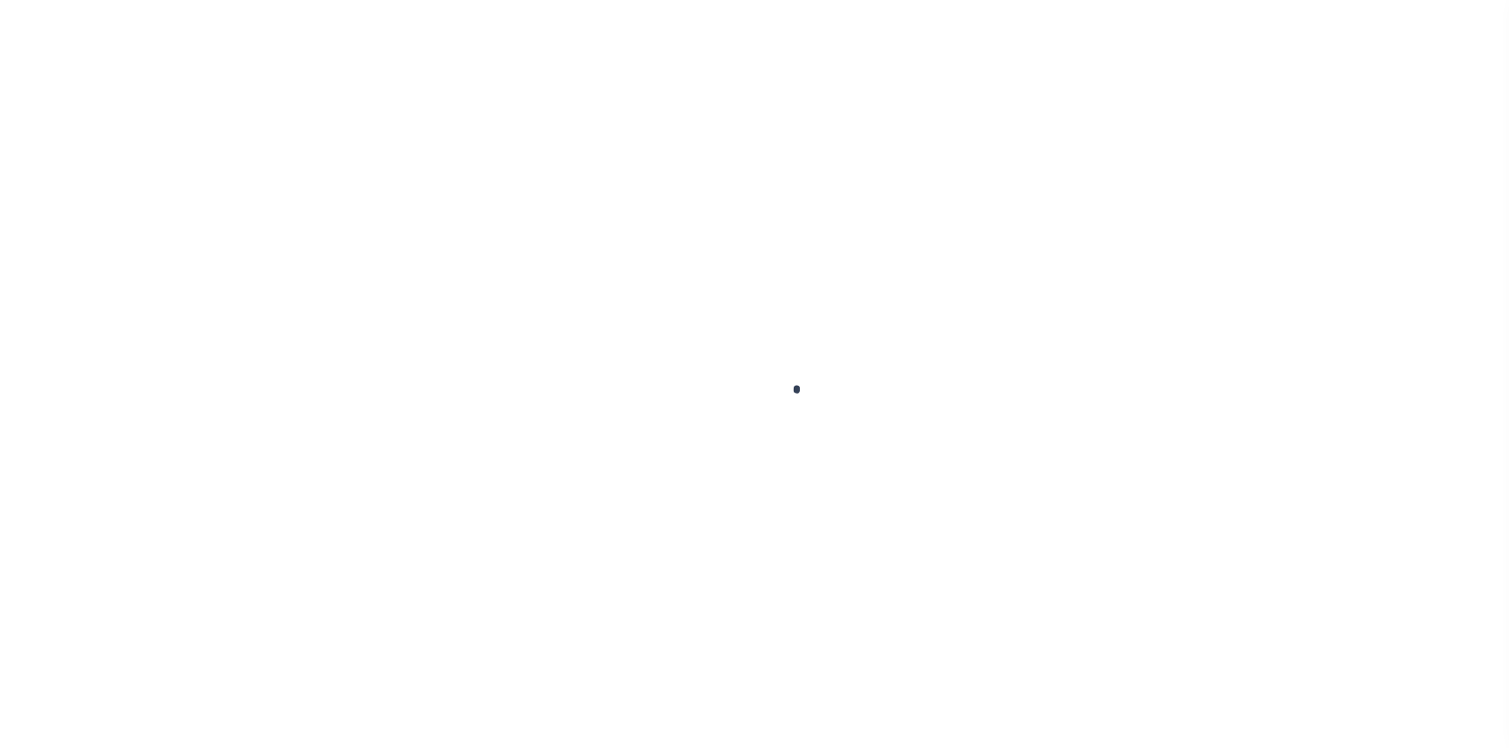
select select "25067"
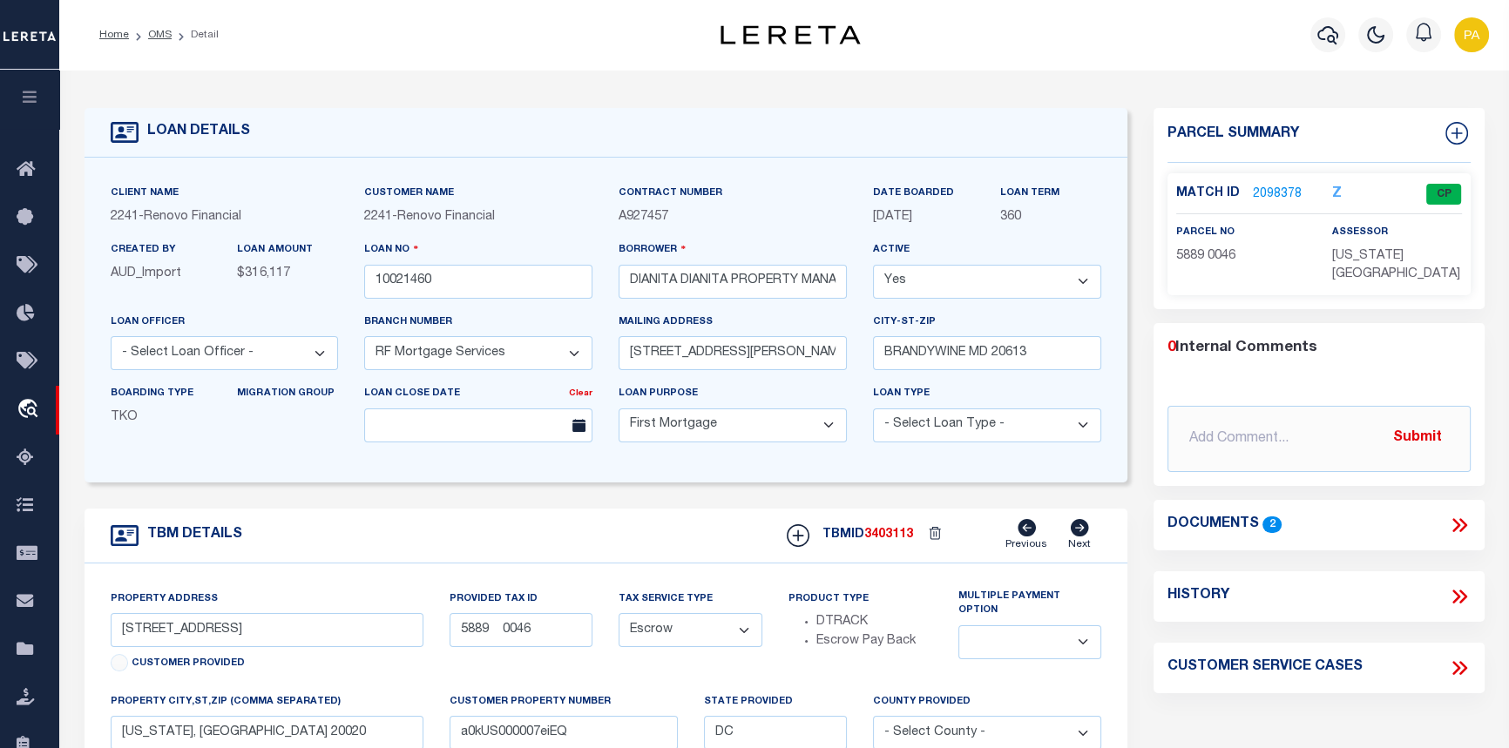
click at [1281, 194] on link "2098378" at bounding box center [1277, 195] width 49 height 18
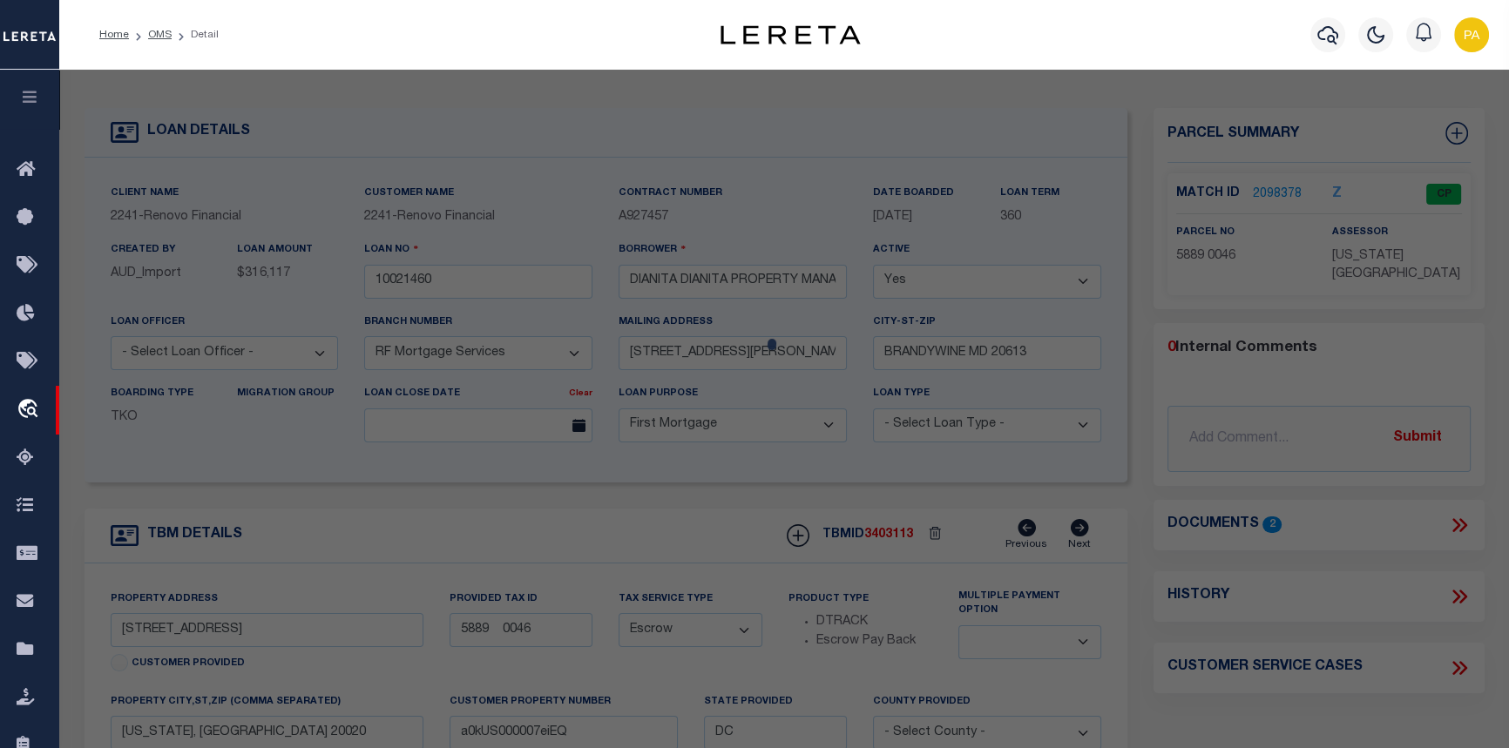
checkbox input "false"
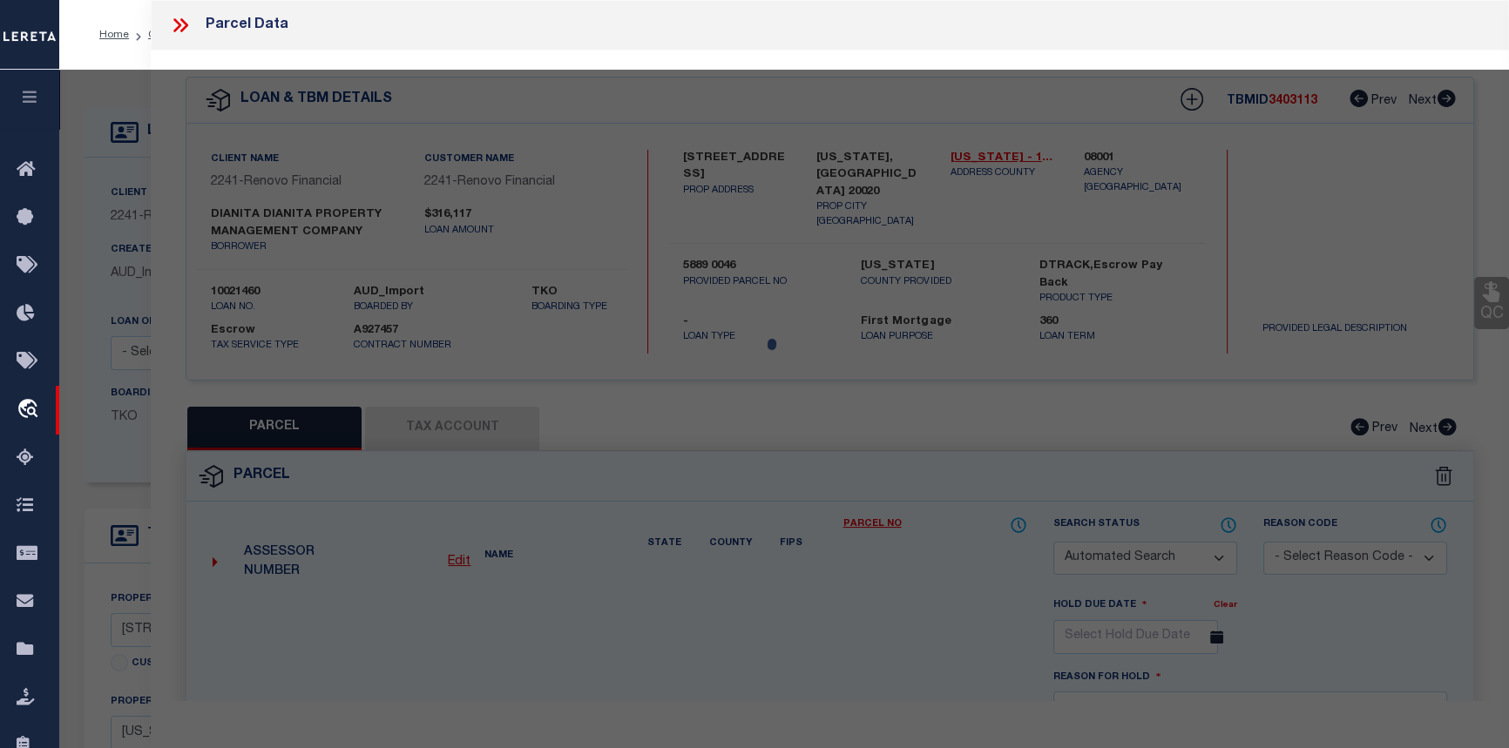
select select "CP"
type input "DLANITA PROPERTY MANAGEMENT COMPANY LLC"
select select "AGW"
select select "ADD"
type input "1421 CONGRESS PL SE"
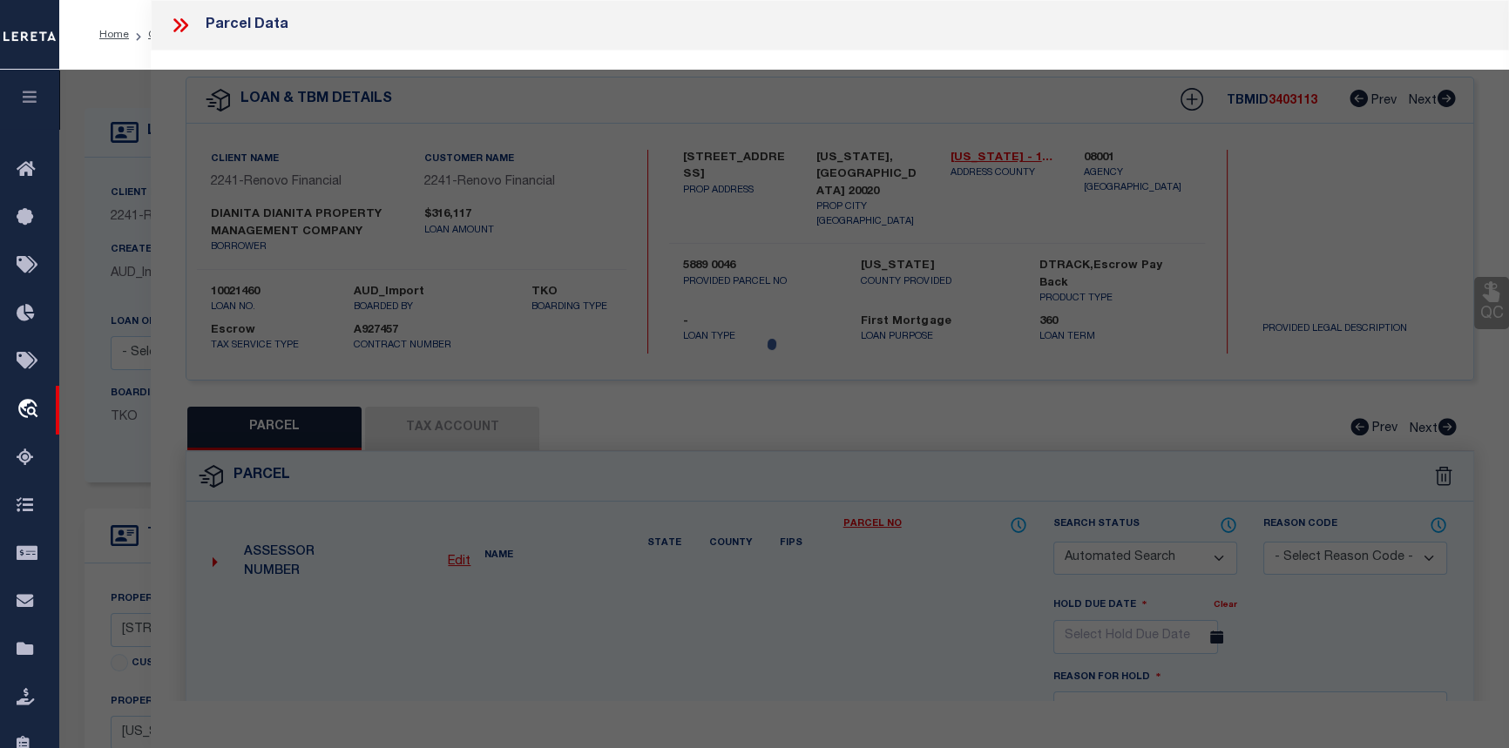
checkbox input "false"
type input "[US_STATE][GEOGRAPHIC_DATA] 20020"
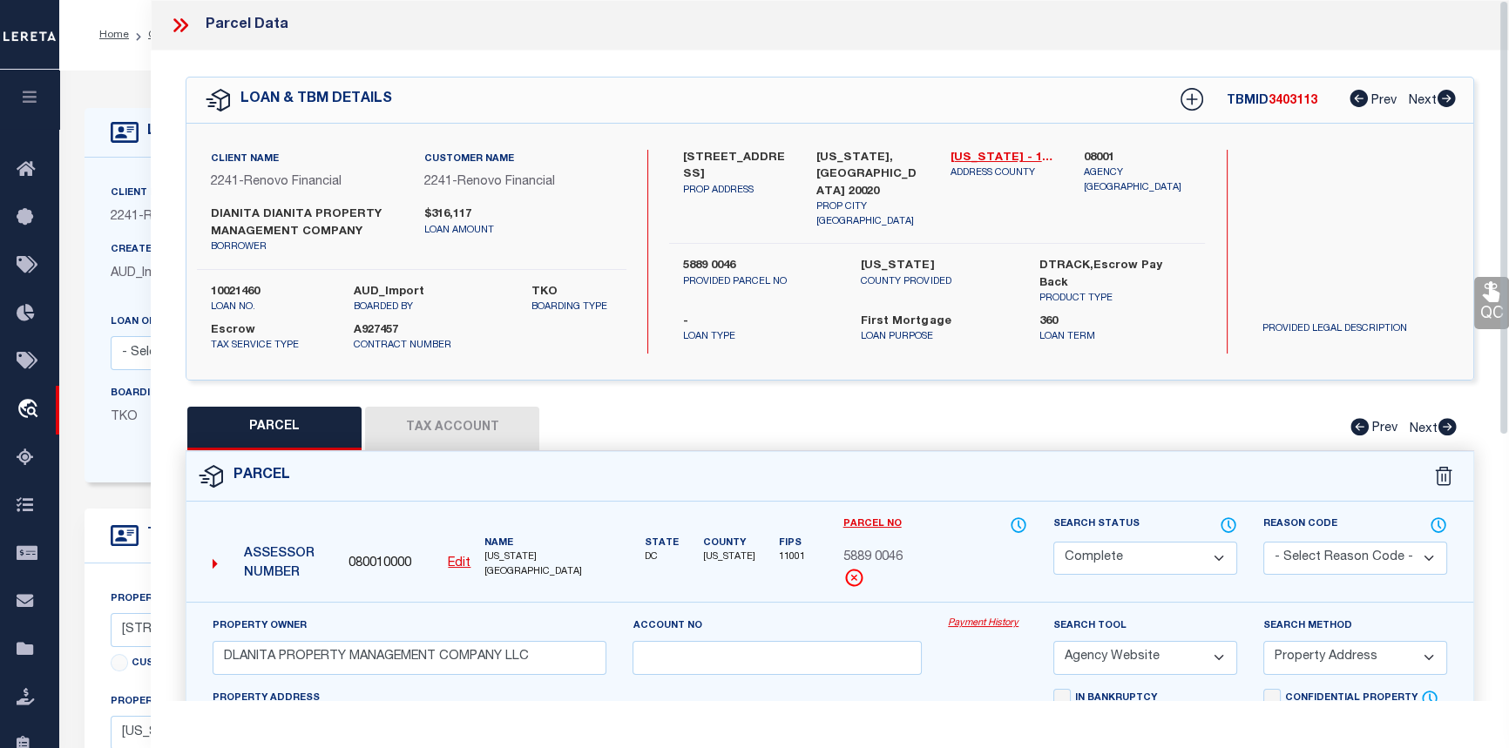
click at [973, 626] on link "Payment History" at bounding box center [987, 624] width 79 height 15
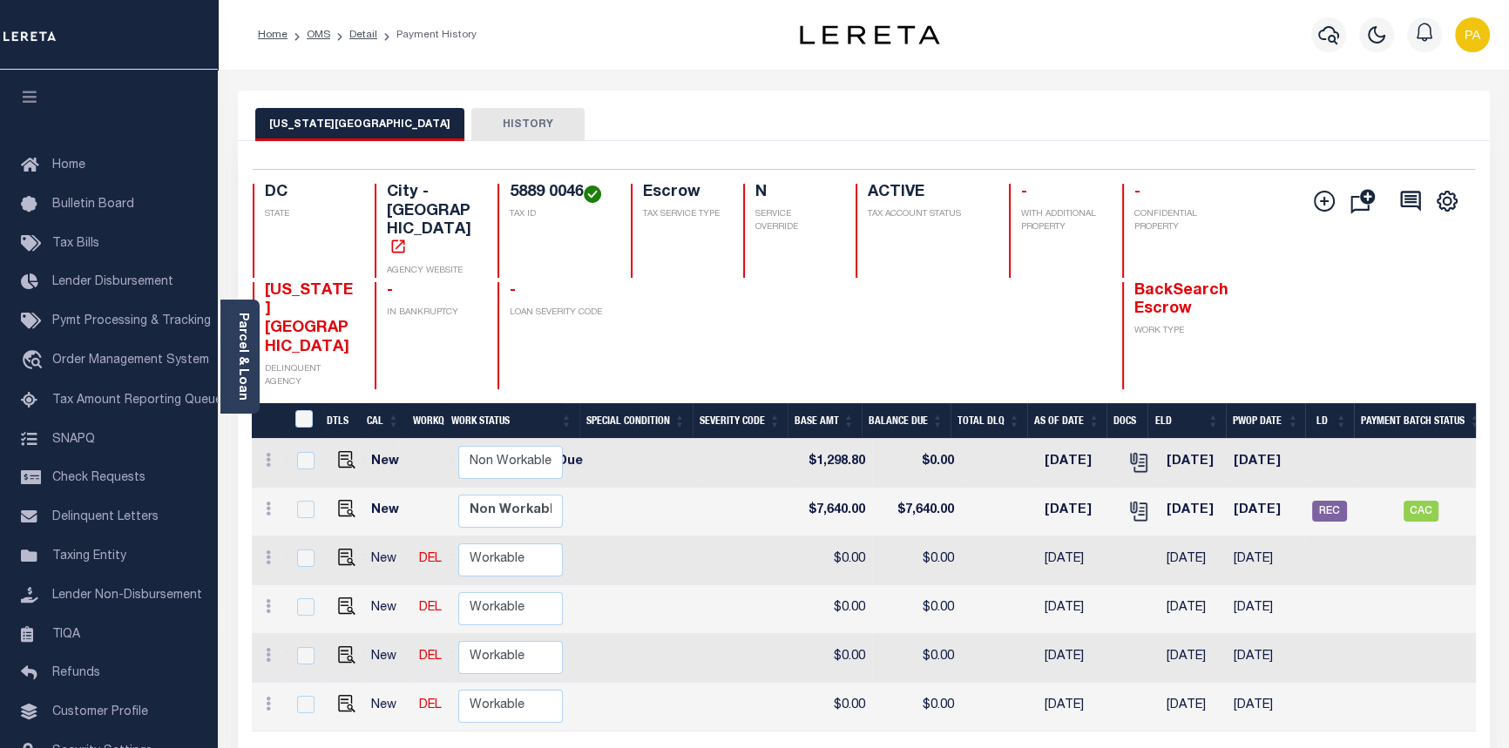
scroll to position [0, 518]
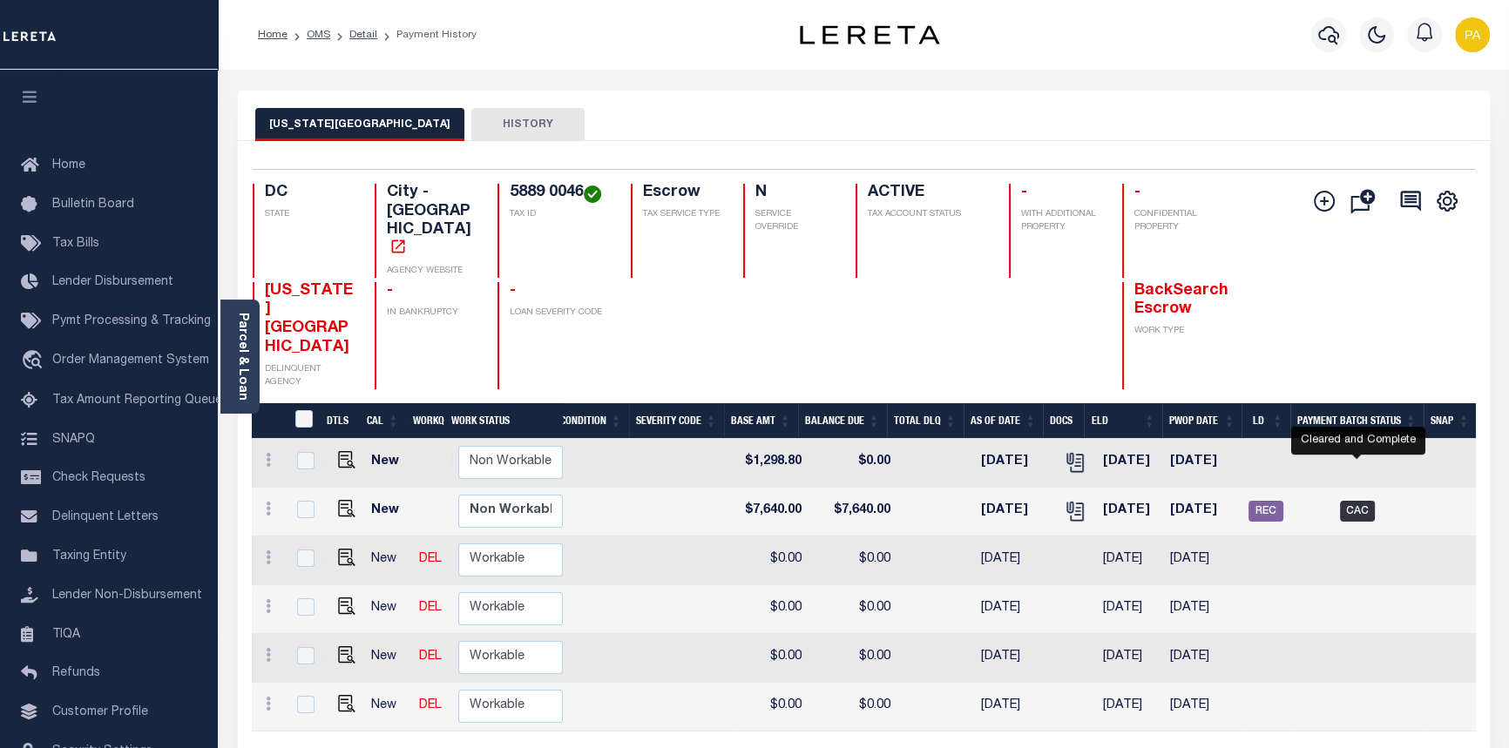
click at [1358, 501] on span "CAC" at bounding box center [1357, 511] width 35 height 21
checkbox input "true"
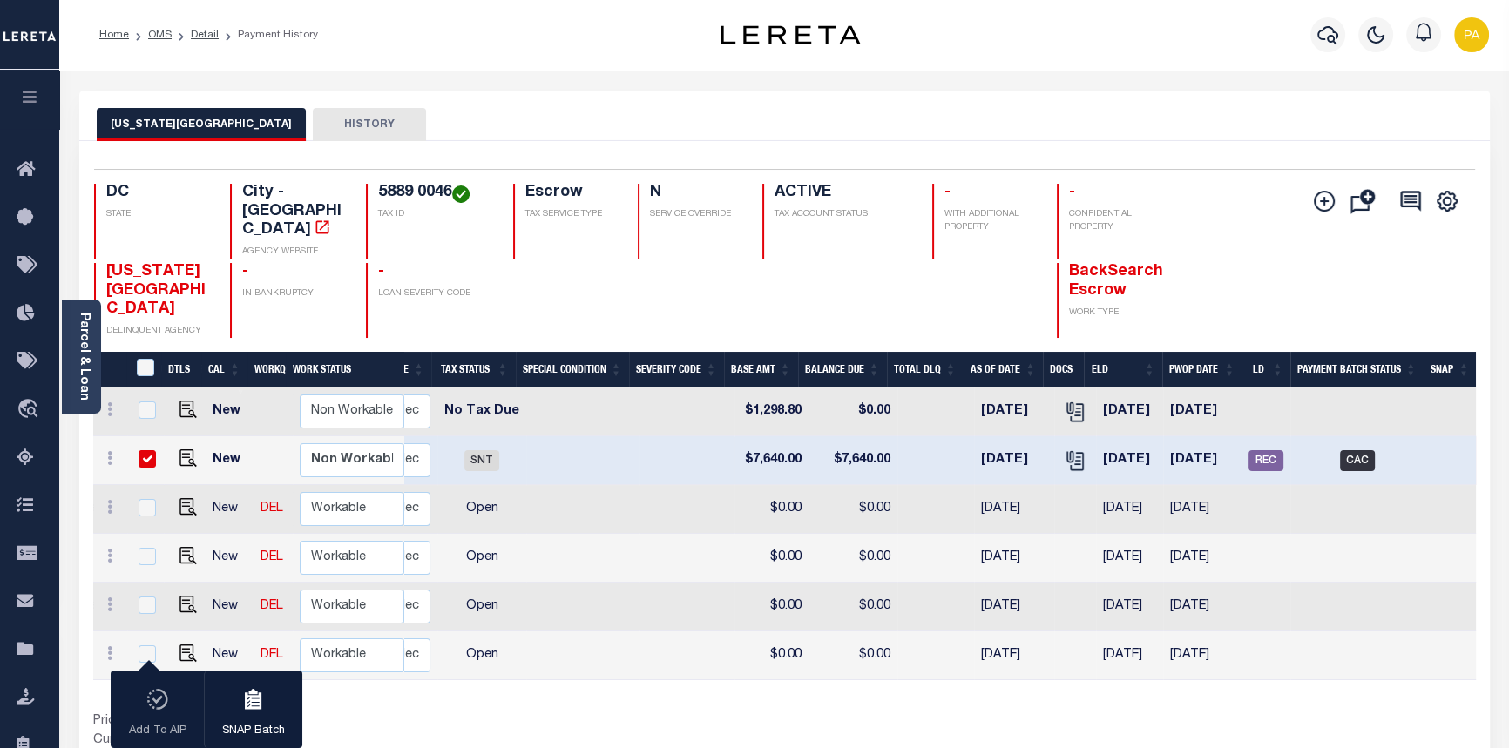
scroll to position [0, 360]
click at [208, 34] on link "Detail" at bounding box center [205, 35] width 28 height 10
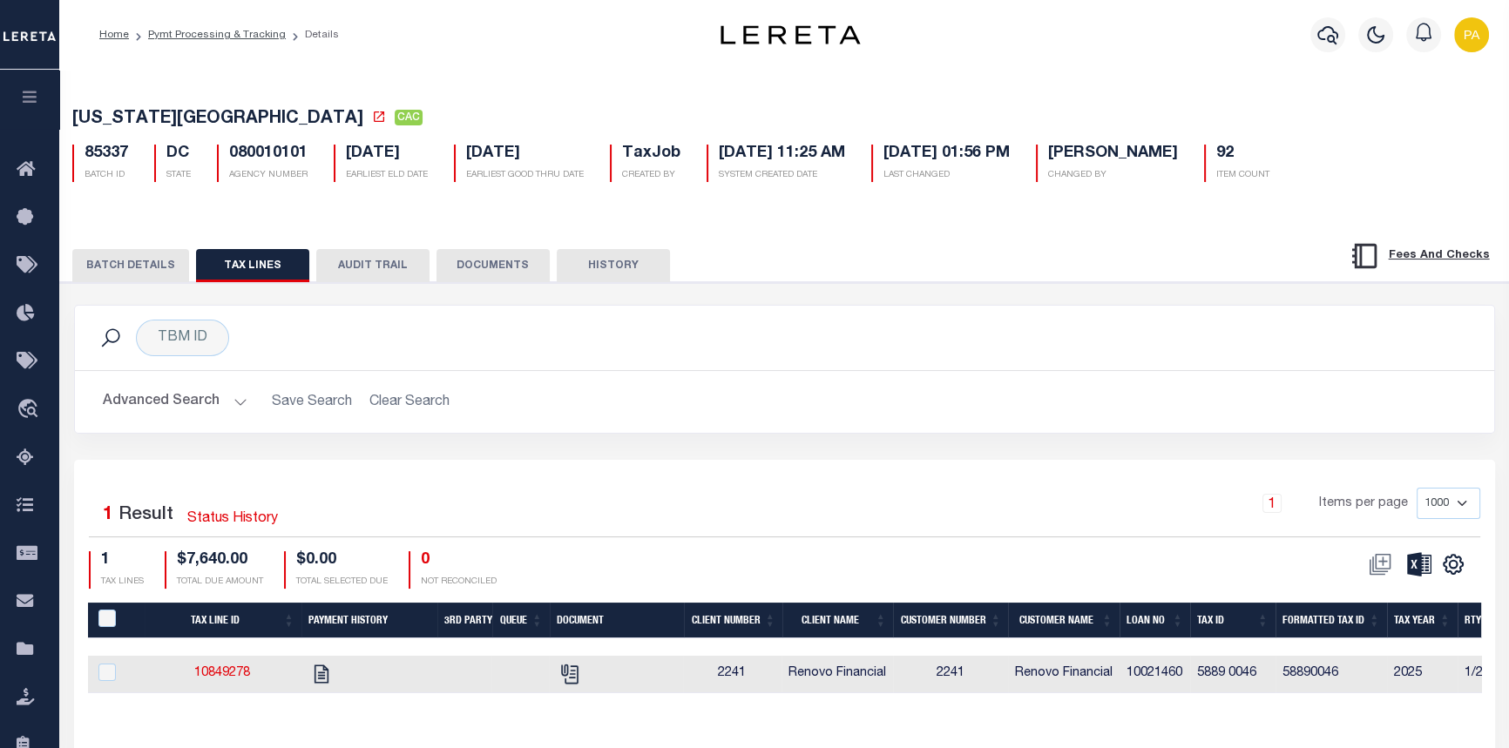
click at [122, 267] on button "BATCH DETAILS" at bounding box center [130, 265] width 117 height 33
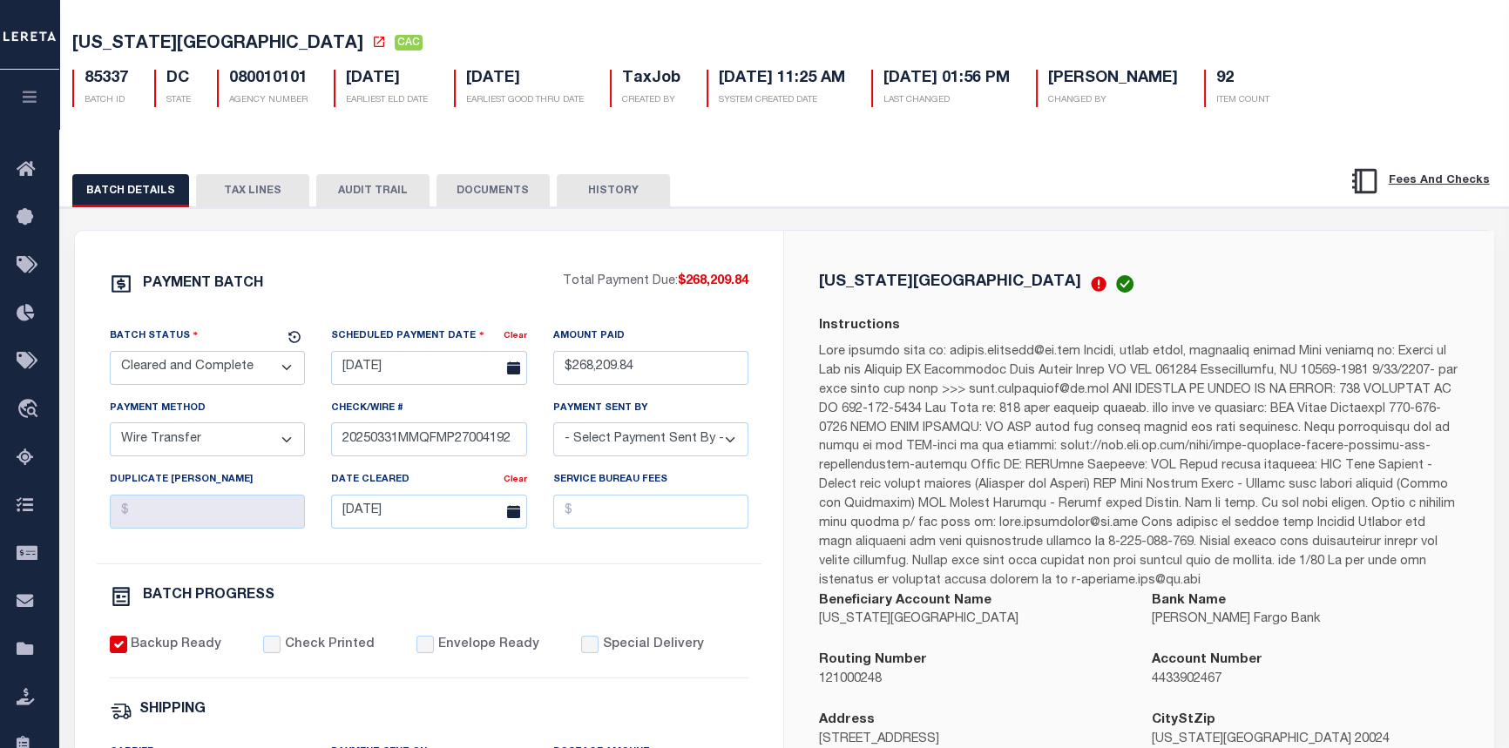
scroll to position [78, 0]
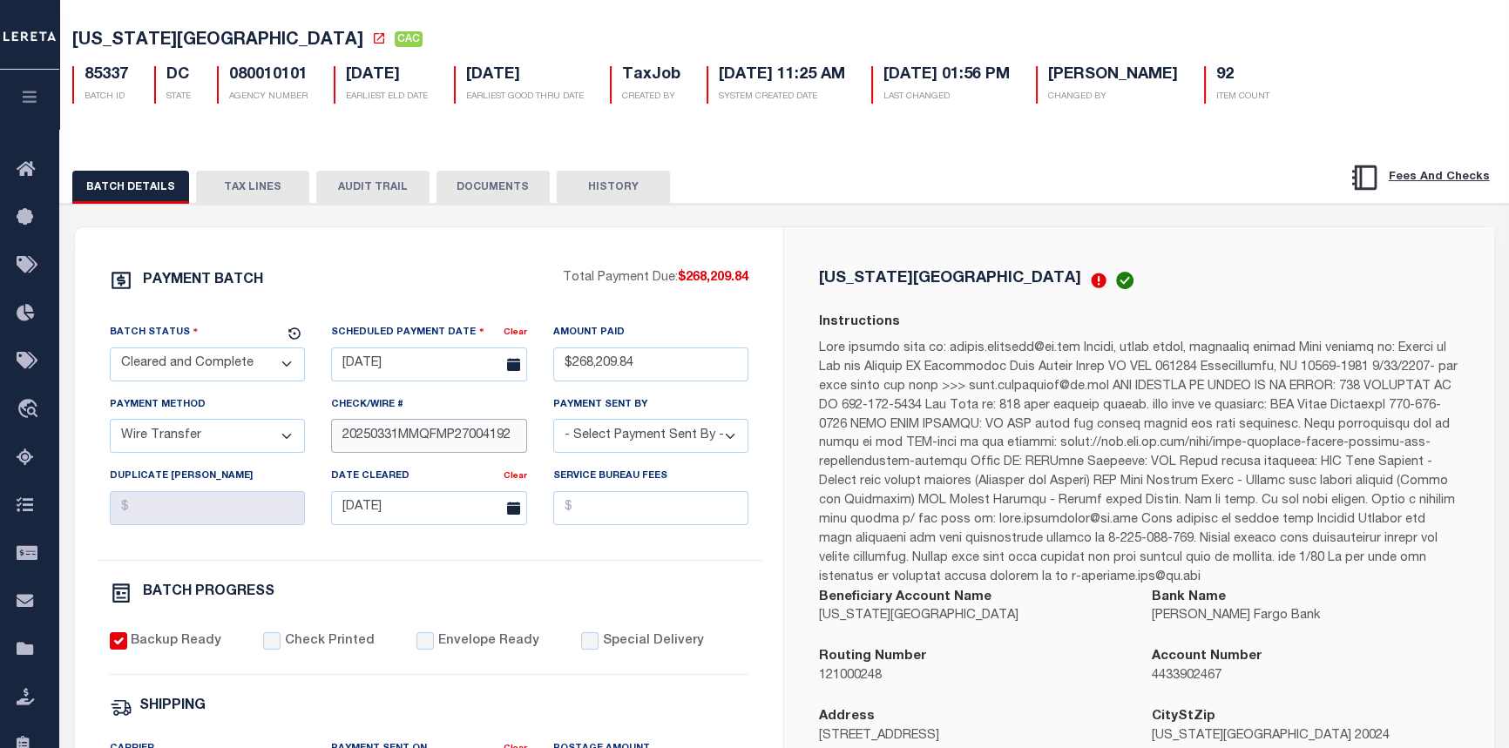
drag, startPoint x: 338, startPoint y: 438, endPoint x: 531, endPoint y: 449, distance: 192.8
click at [531, 449] on div "Check/Wire # 20250331MMQFMP27004192" at bounding box center [429, 431] width 222 height 71
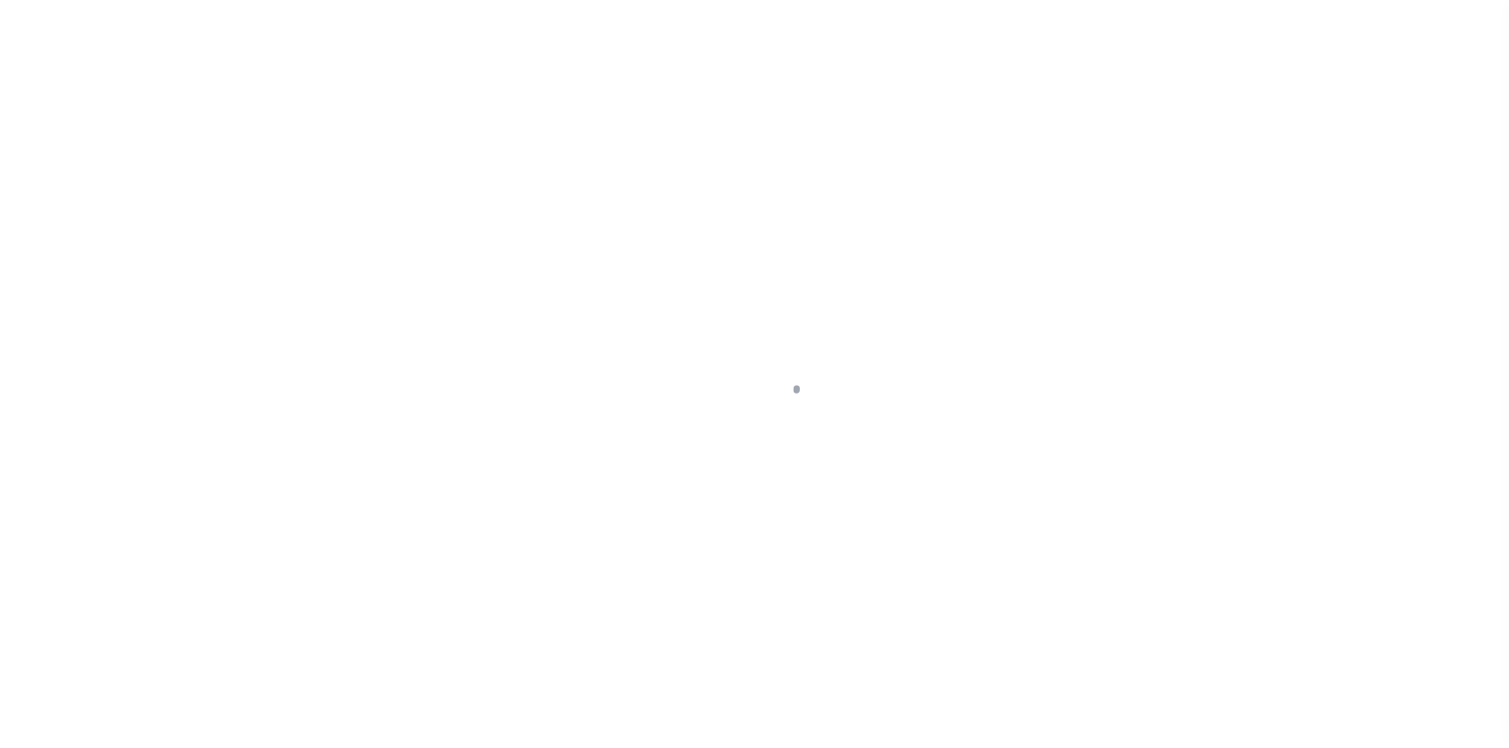
select select "10"
select select "Escrow"
type input "[STREET_ADDRESS]"
type input "5889 0046"
select select
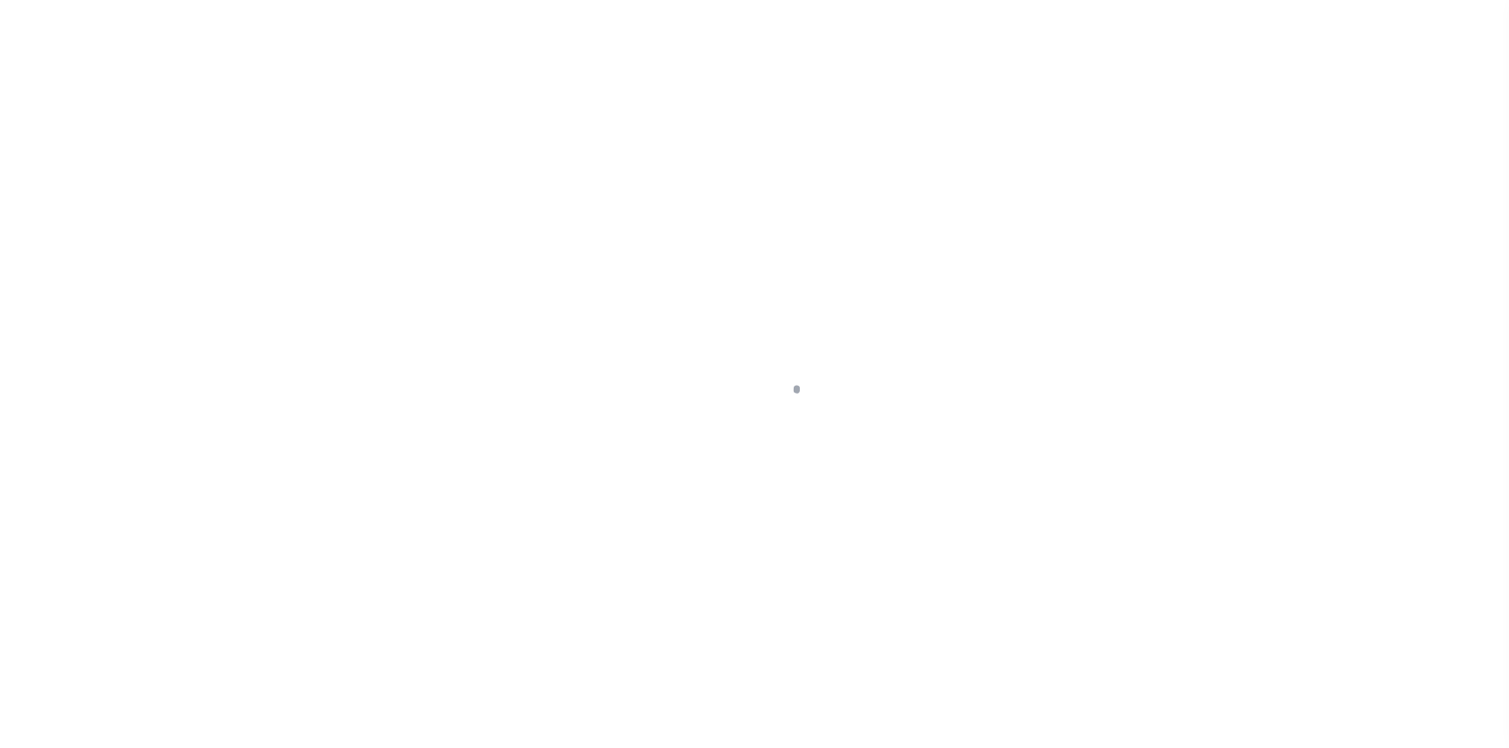
type input "[US_STATE], [GEOGRAPHIC_DATA] 20020"
type input "a0kUS000007eiEQ"
type input "DC"
select select
type textarea "Liability Limited to Customer Provided Parcel"
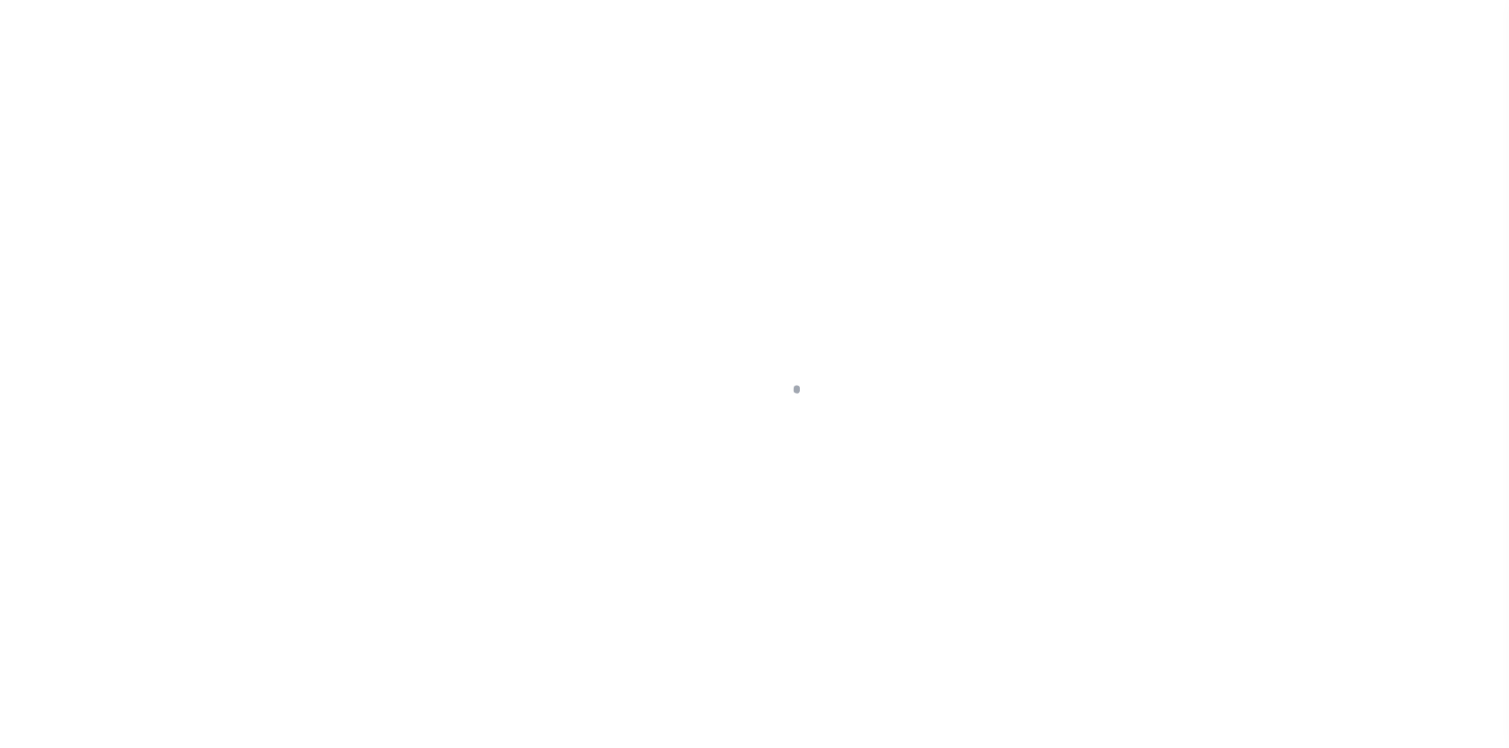
select select "25067"
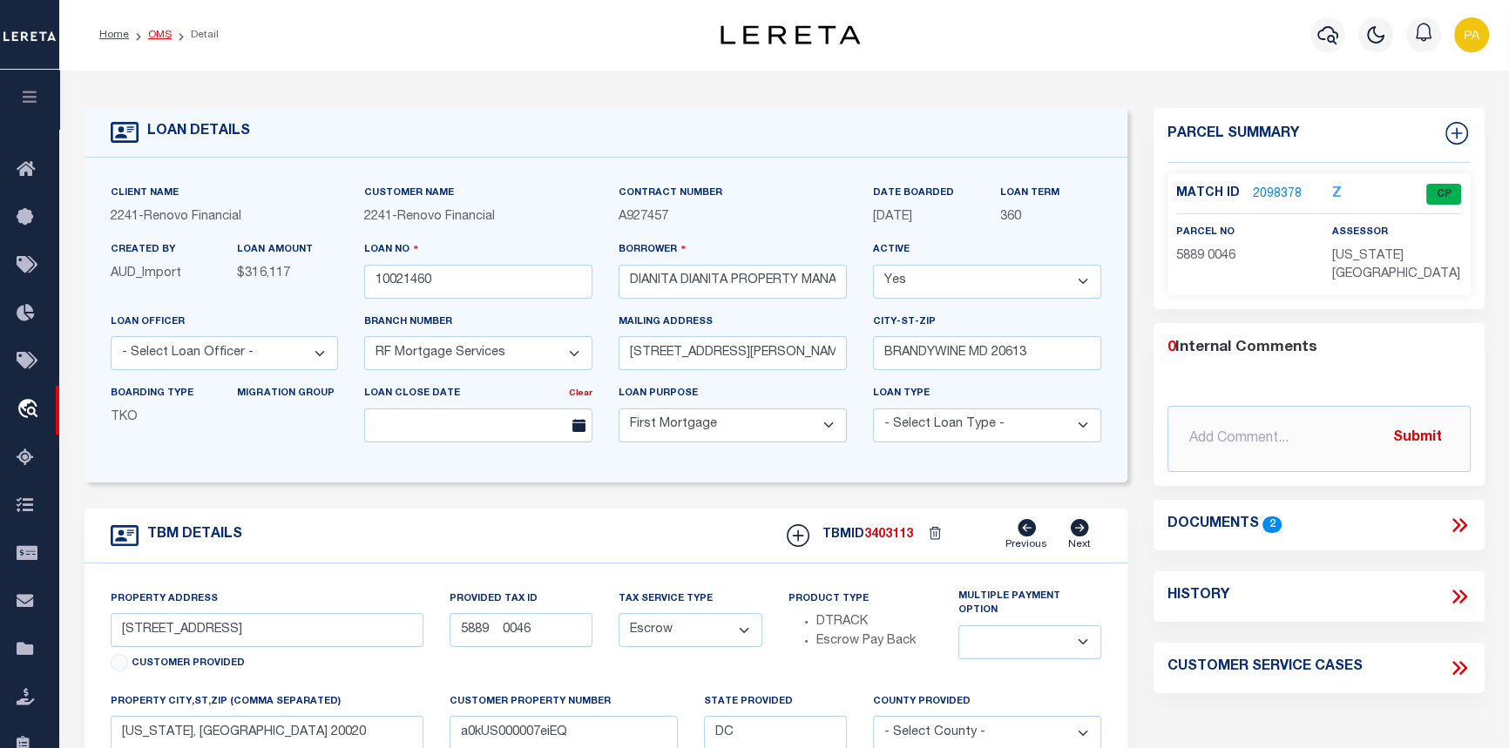
click at [159, 35] on link "OMS" at bounding box center [160, 35] width 24 height 10
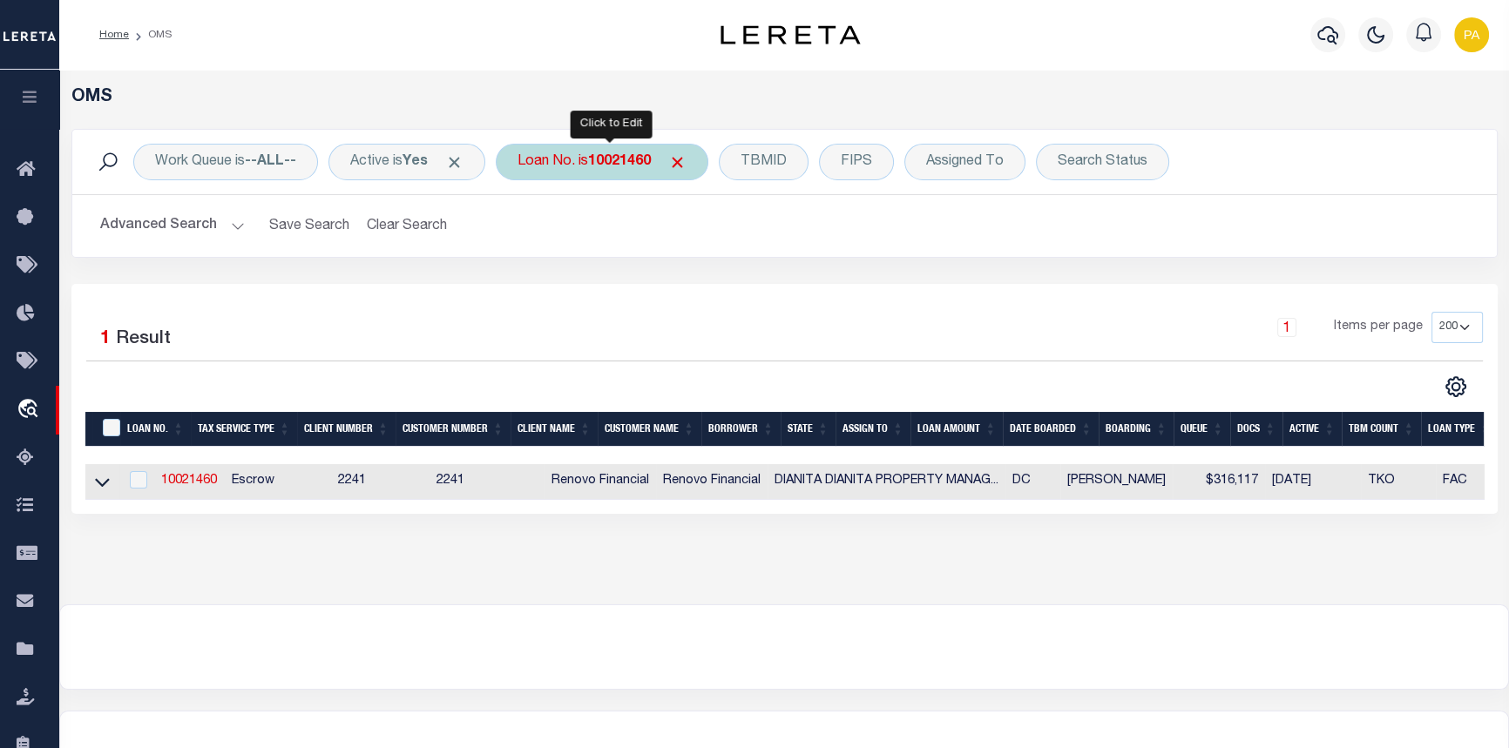
click at [596, 157] on div "Loan No. is 10021460" at bounding box center [602, 162] width 213 height 37
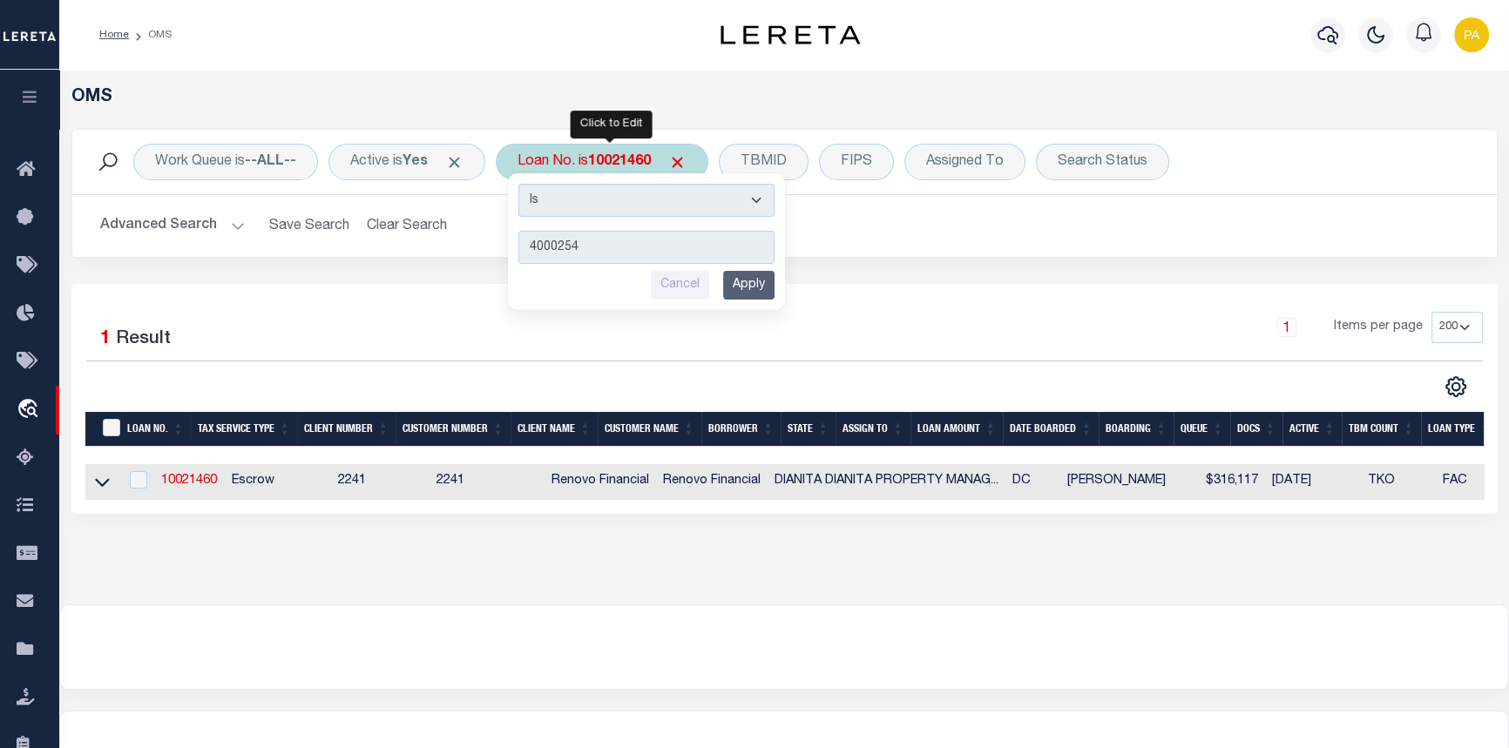
type input "40002543"
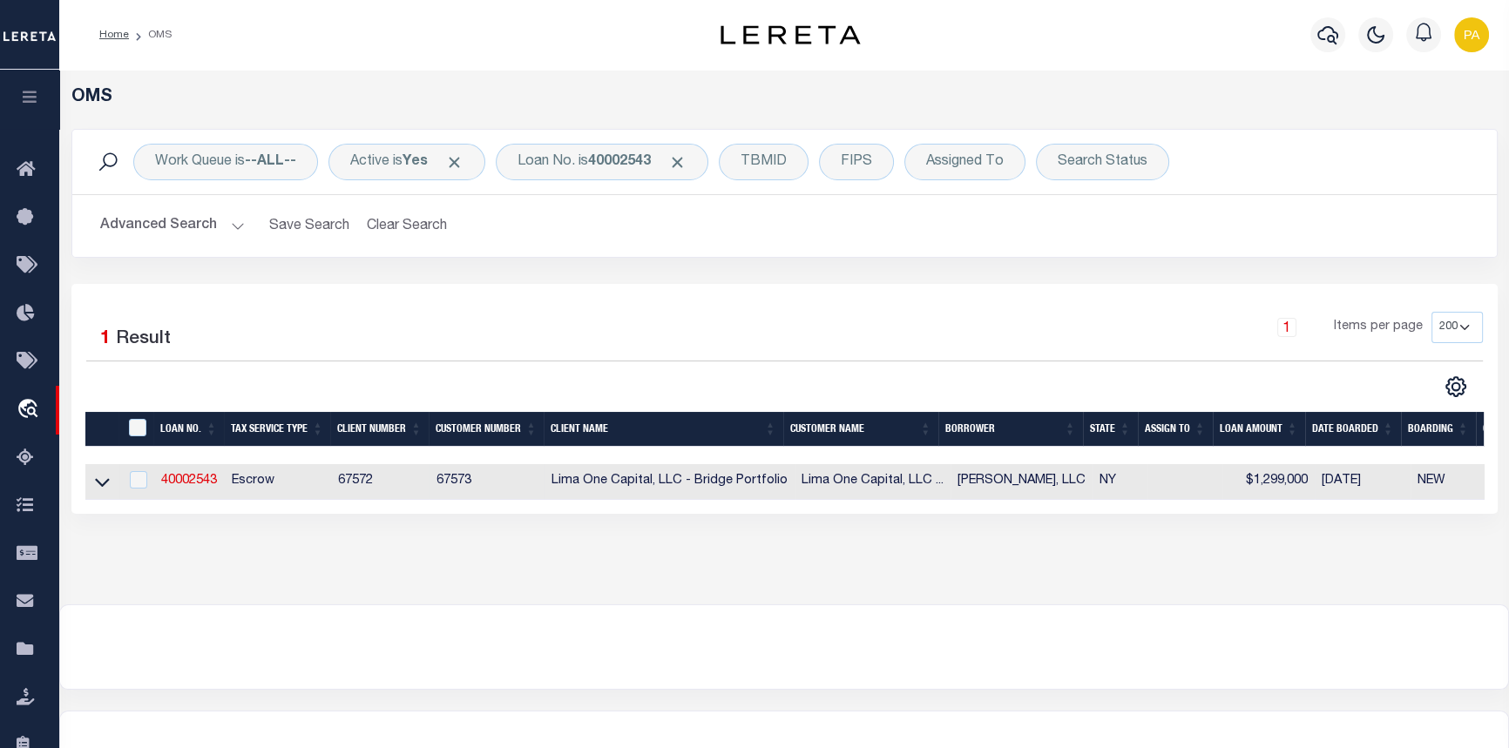
click at [224, 484] on td "40002543" at bounding box center [189, 482] width 71 height 36
checkbox input "true"
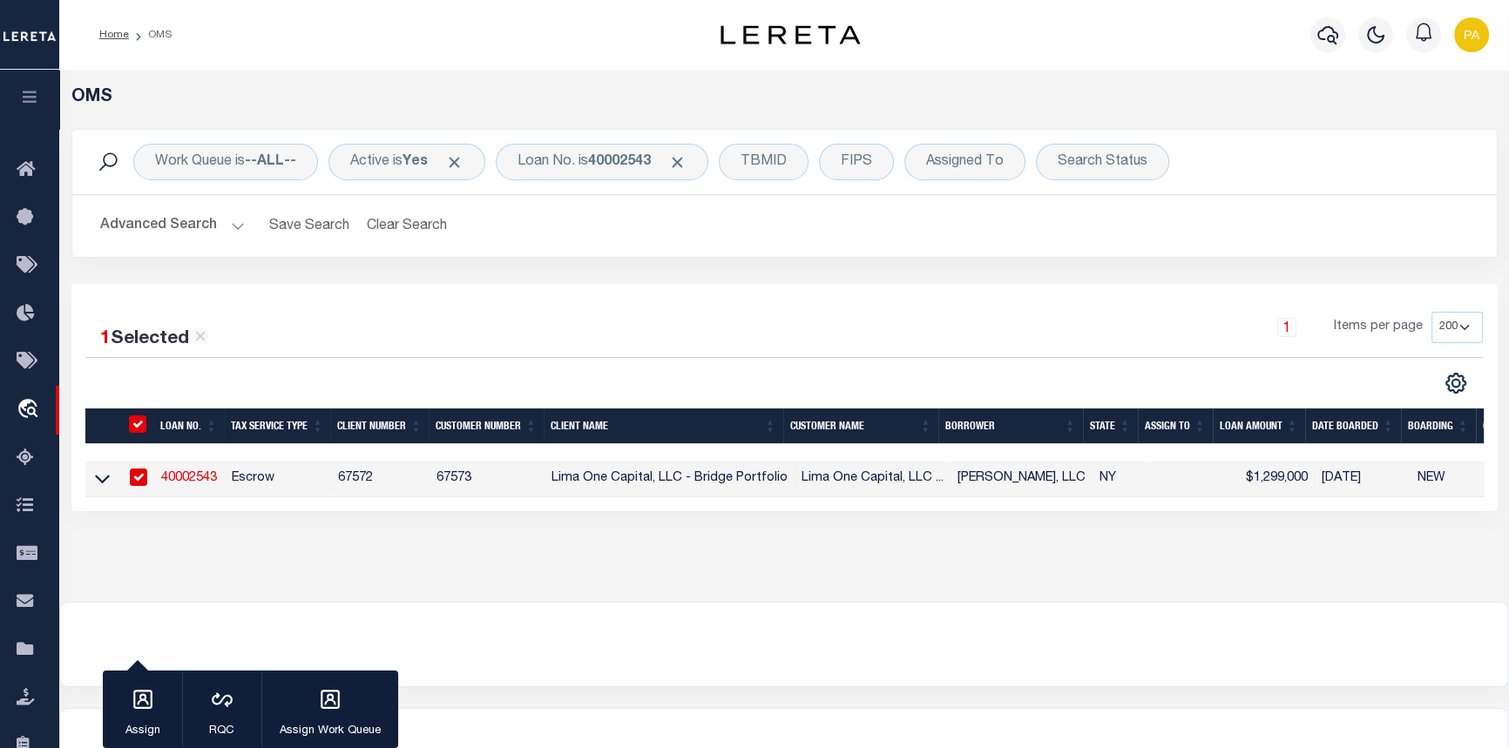
click at [198, 477] on link "40002543" at bounding box center [189, 478] width 56 height 12
type input "40002543"
type input "[PERSON_NAME], LLC"
select select
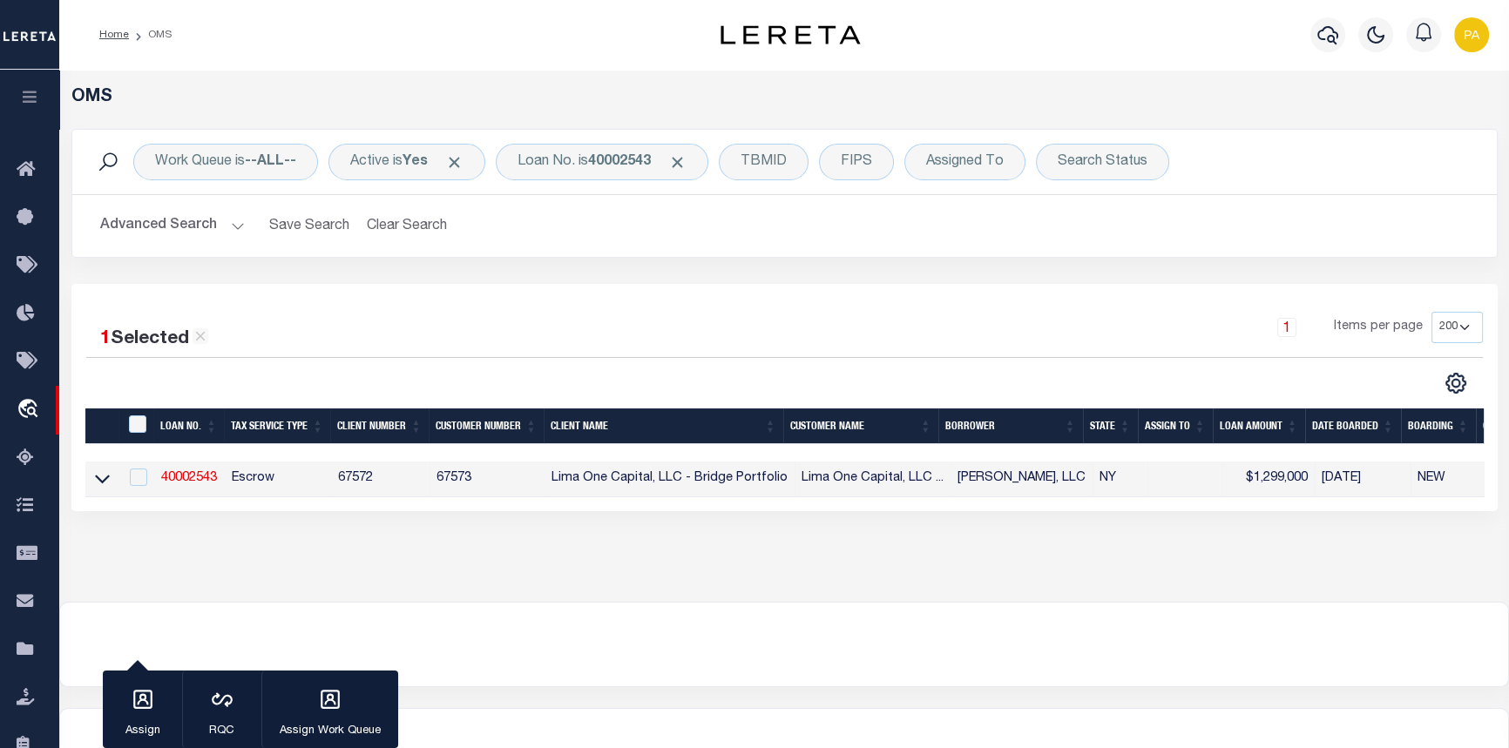
select select
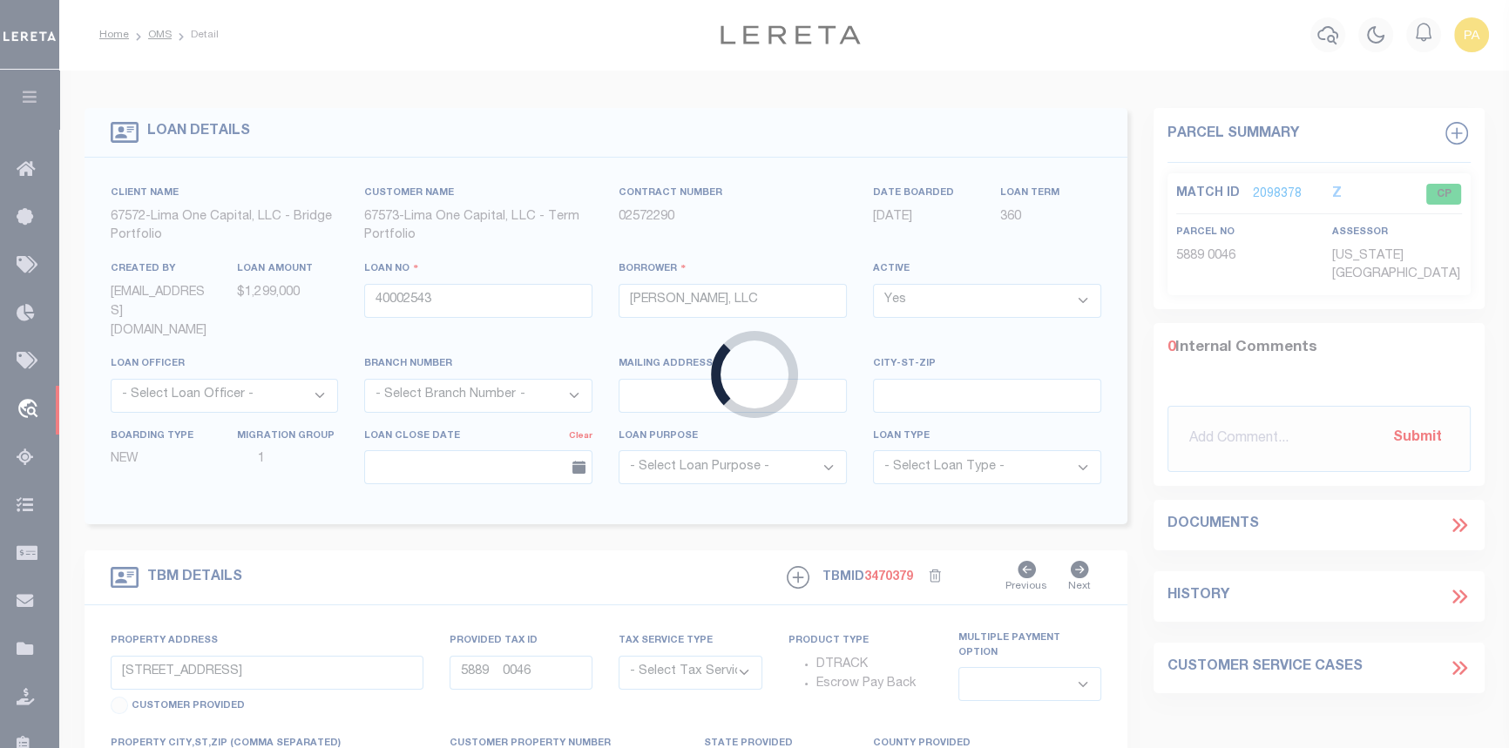
type input "465 SECOND ST"
radio input "true"
select select "Escrow"
type input "TROY NY 12180"
type input "40002543-2"
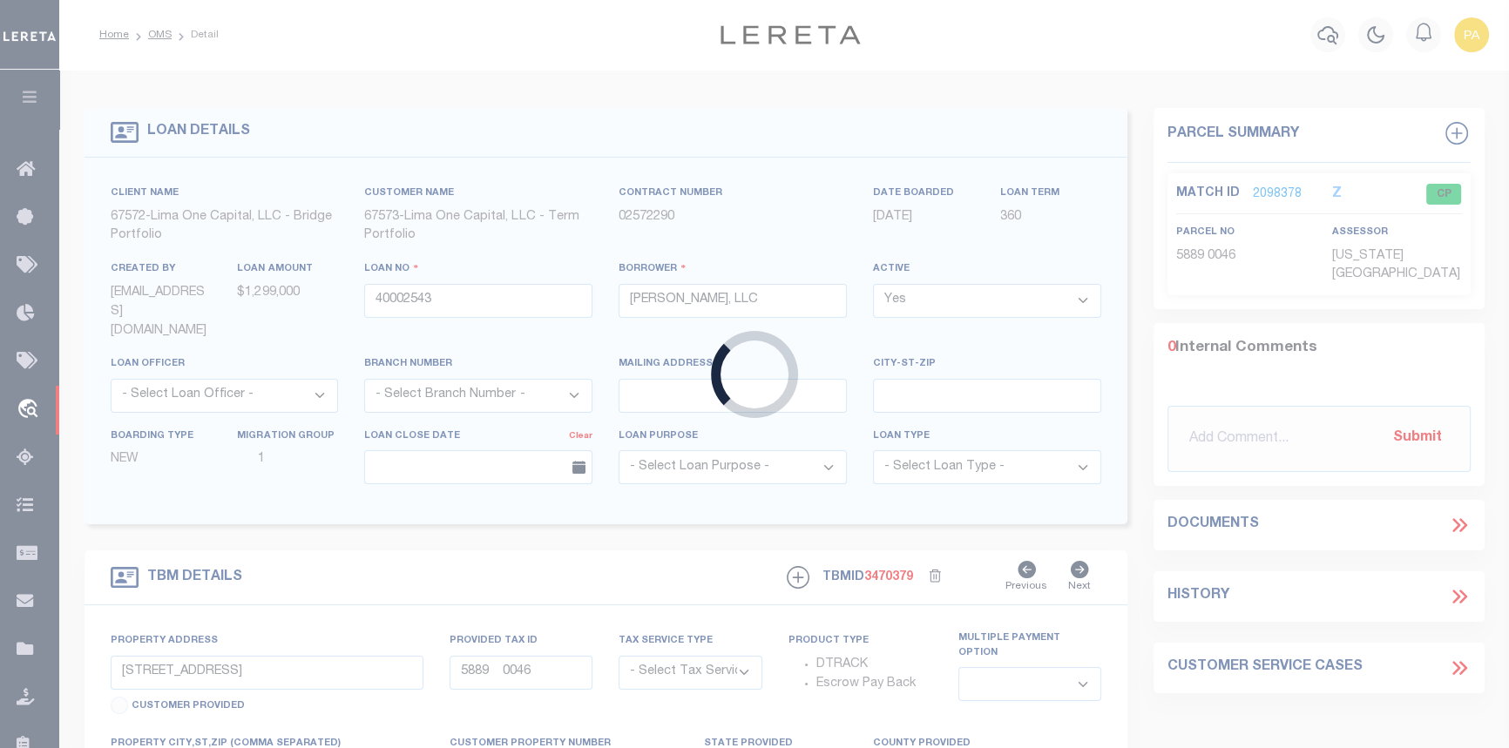
type input "NY"
type textarea "[DATE] LEGAL COVERS 10 PARCELS"
select select "4"
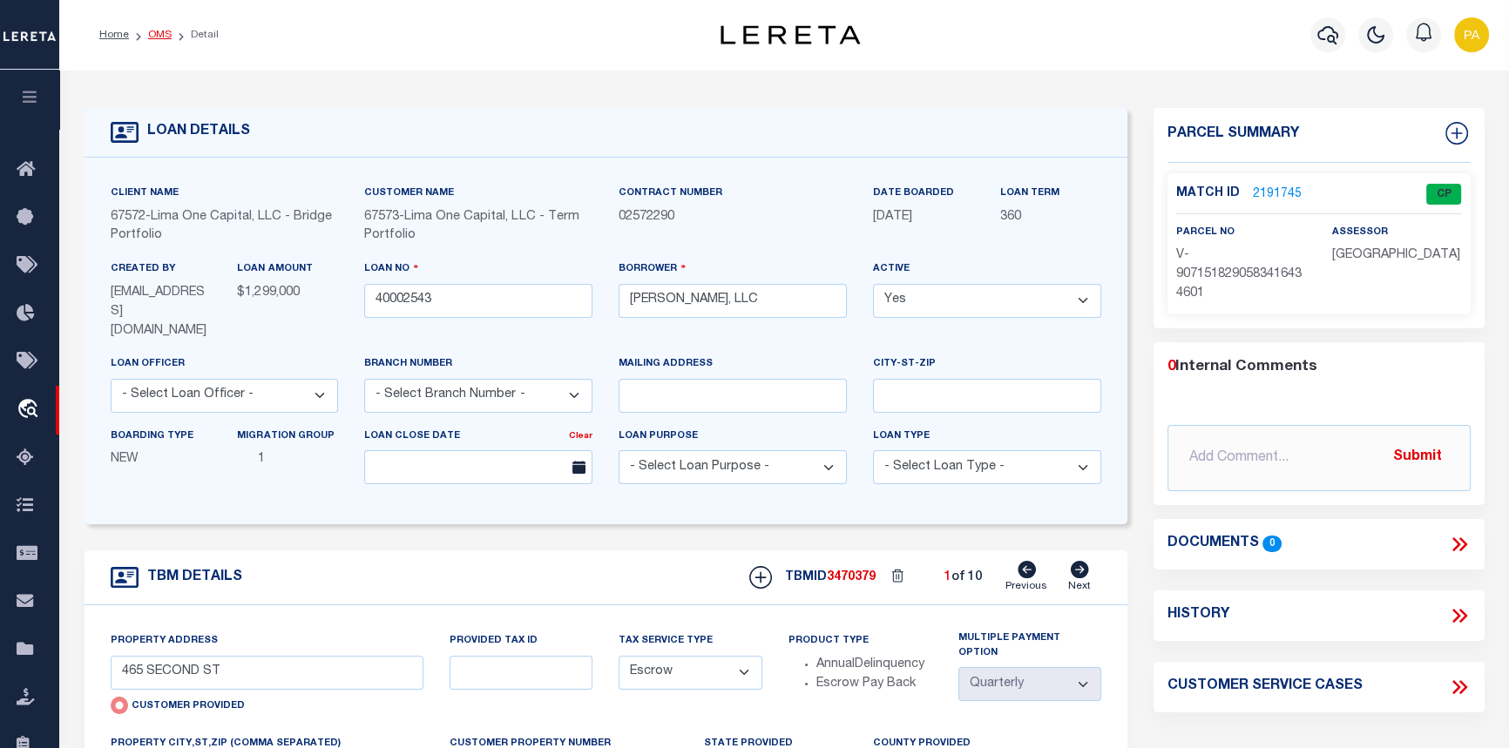
click at [152, 37] on link "OMS" at bounding box center [160, 35] width 24 height 10
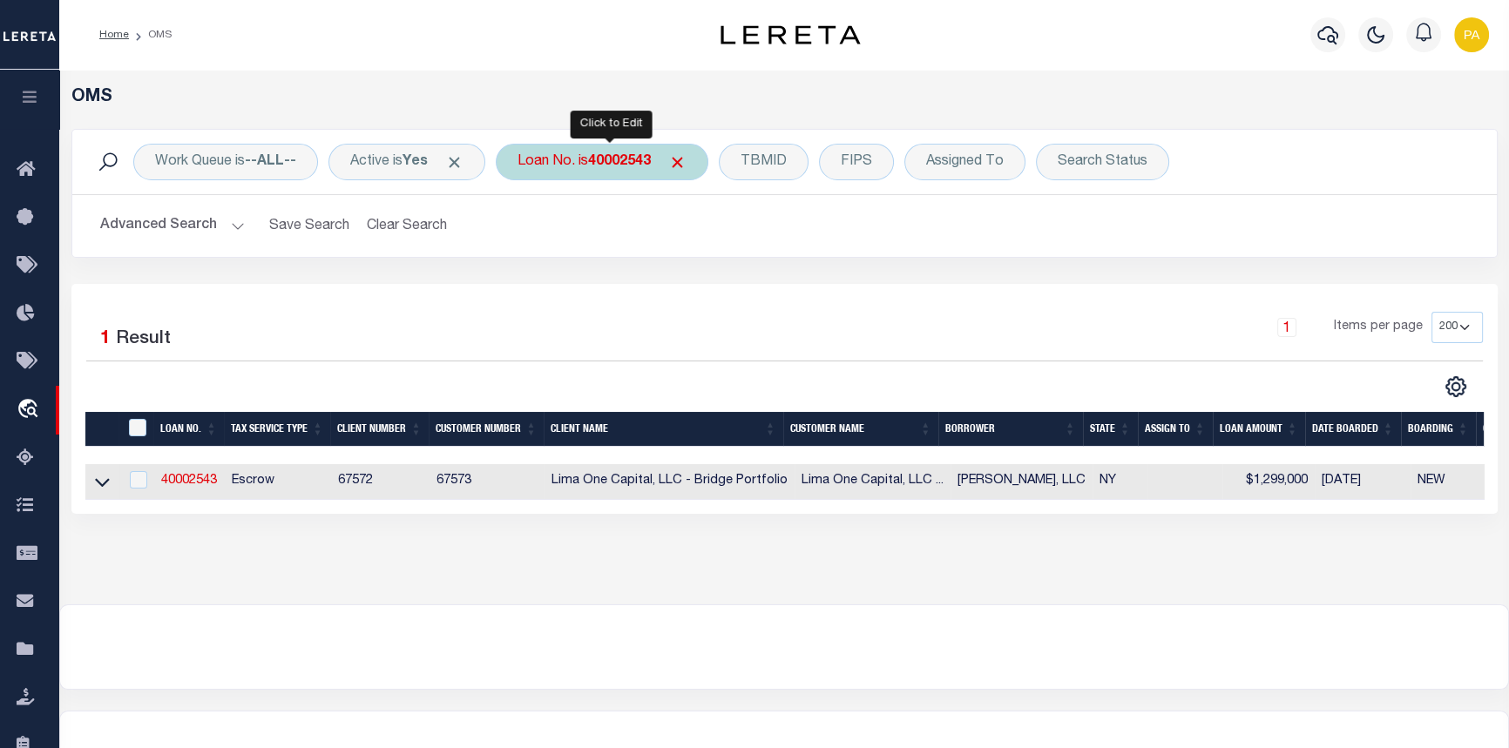
click at [605, 155] on b "40002543" at bounding box center [619, 162] width 63 height 14
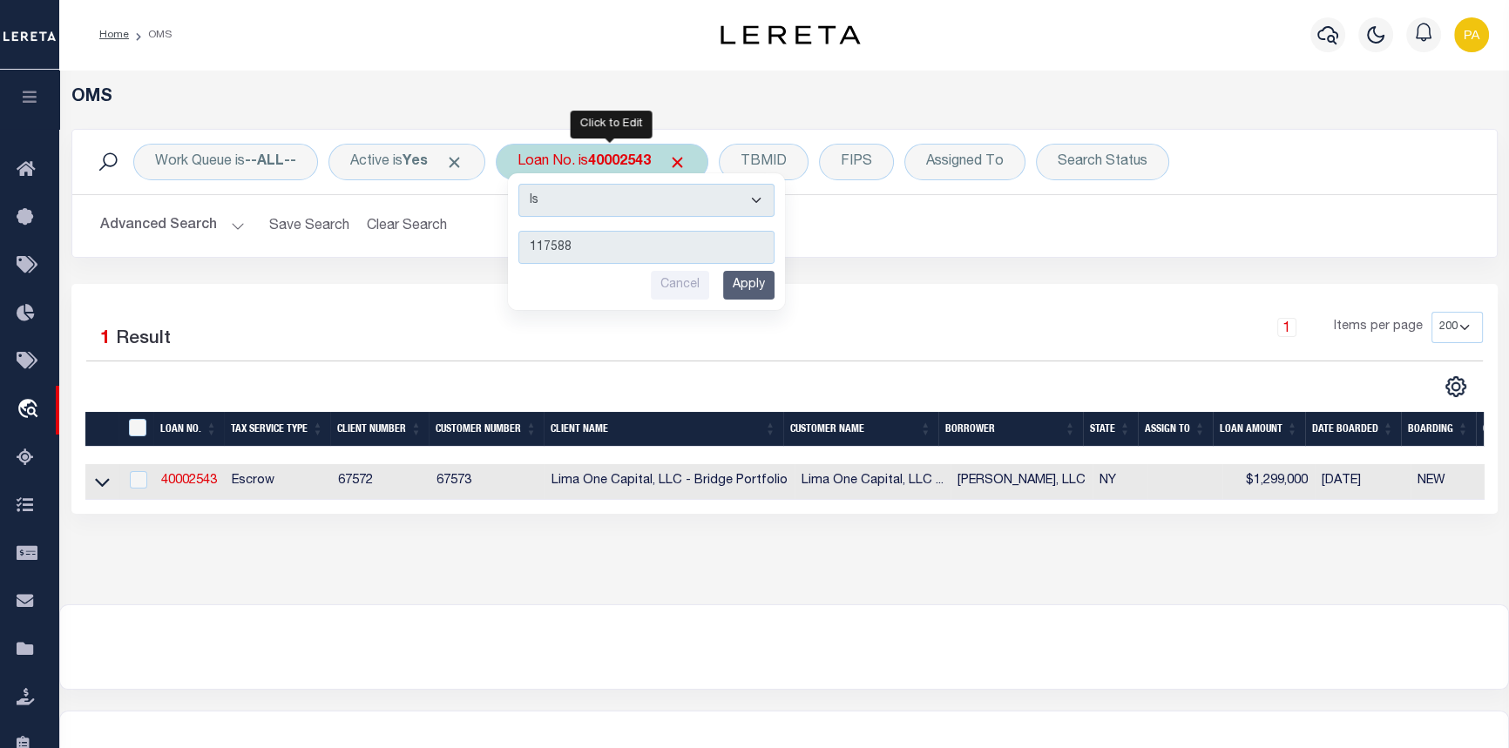
type input "117588"
click at [769, 291] on input "Apply" at bounding box center [748, 285] width 51 height 29
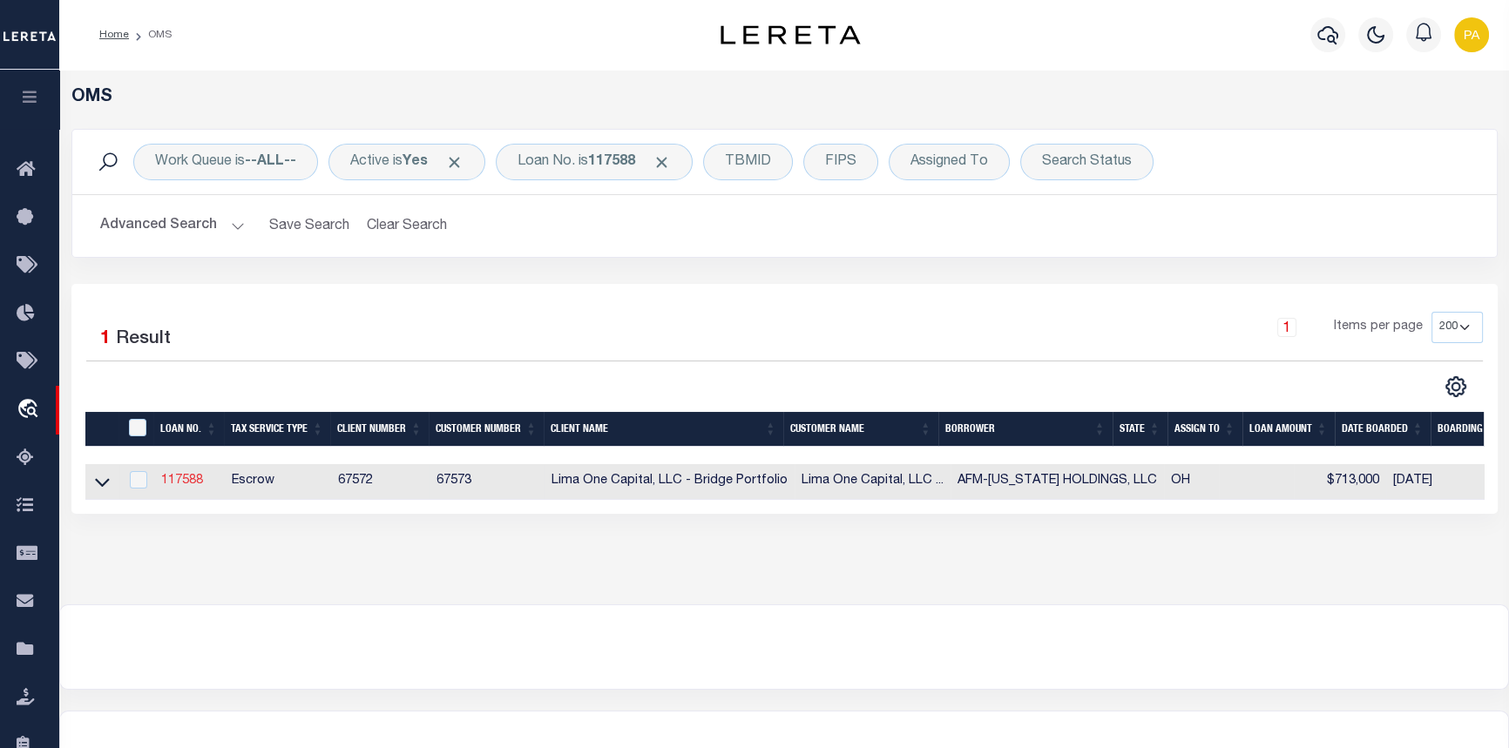
click at [182, 485] on link "117588" at bounding box center [182, 481] width 42 height 12
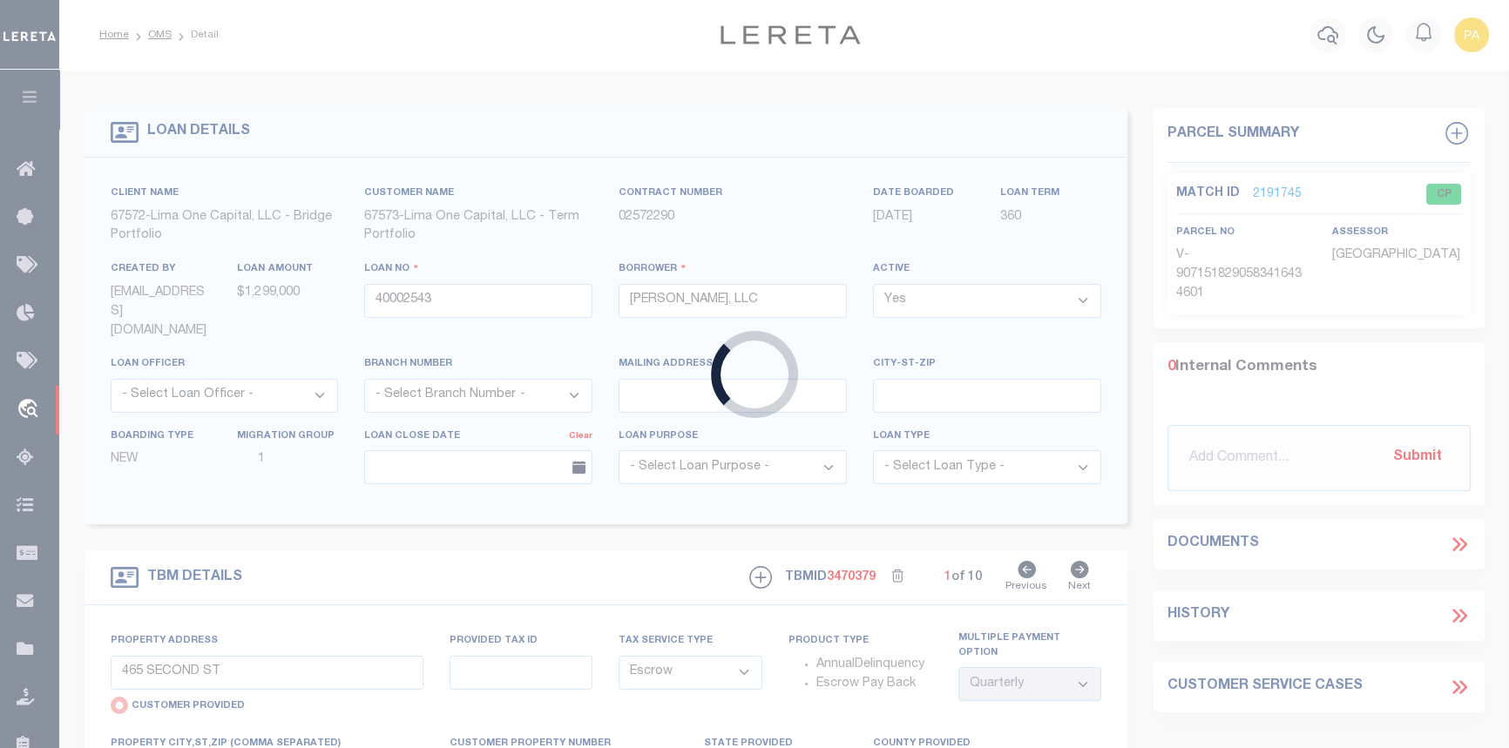
type input "117588"
type input "AFM-[US_STATE] HOLDINGS, LLC"
select select
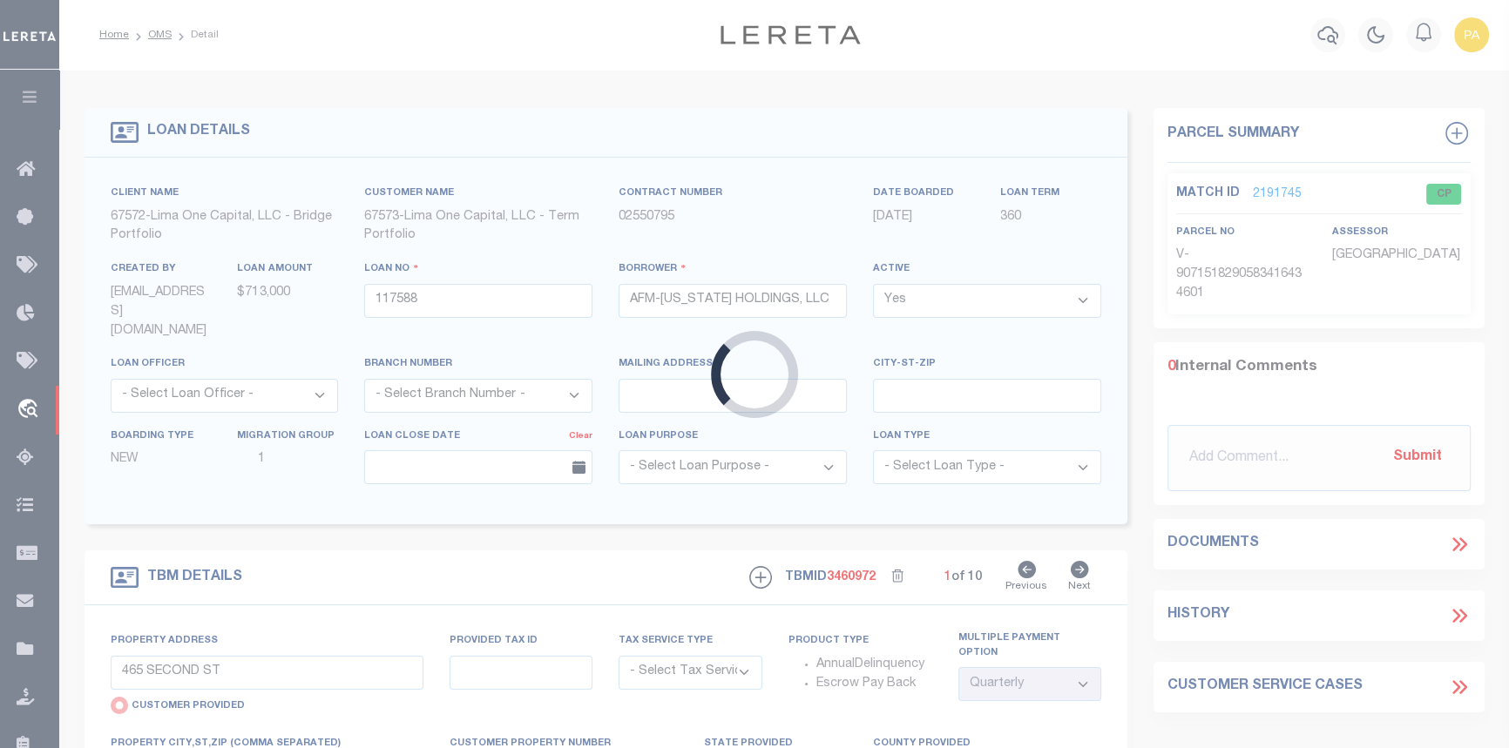
type input "2055 CHESTERLAND AVE"
select select "Escrow"
select select
type input "LAKEWOOD OH 44107"
type input "117588-1"
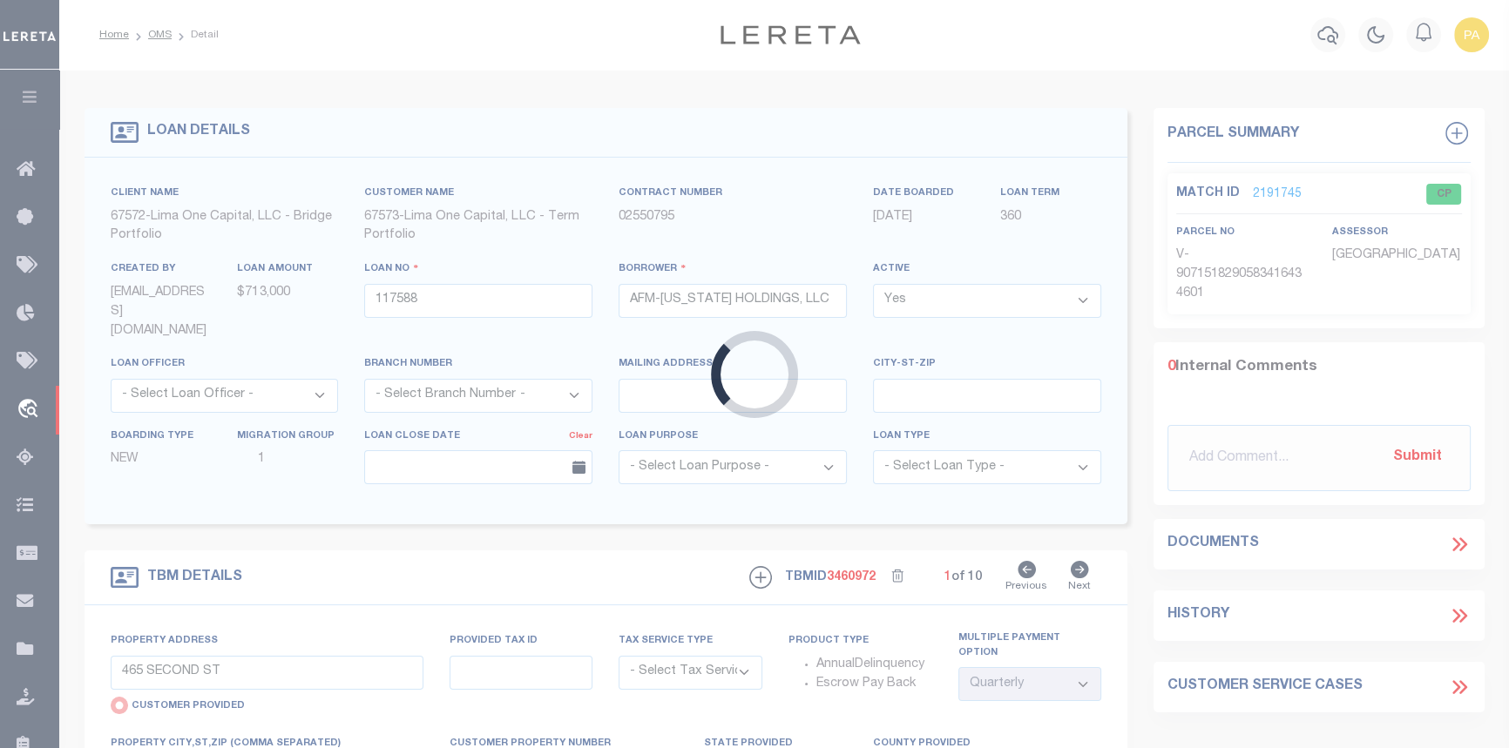
type input "OH"
type textarea "COLLECTOR: ENTITY: PARCEL: 31518104"
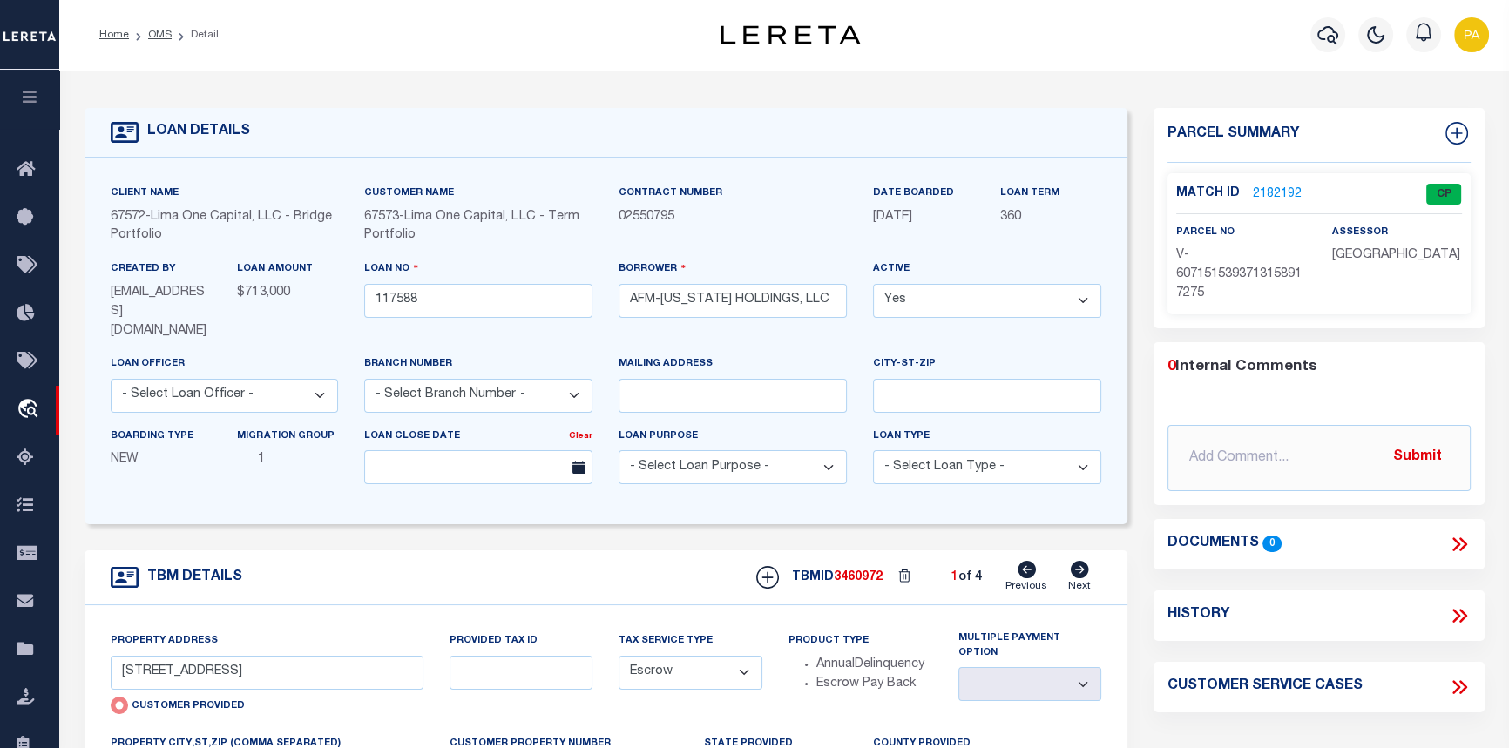
click at [1272, 191] on link "2182192" at bounding box center [1277, 195] width 49 height 18
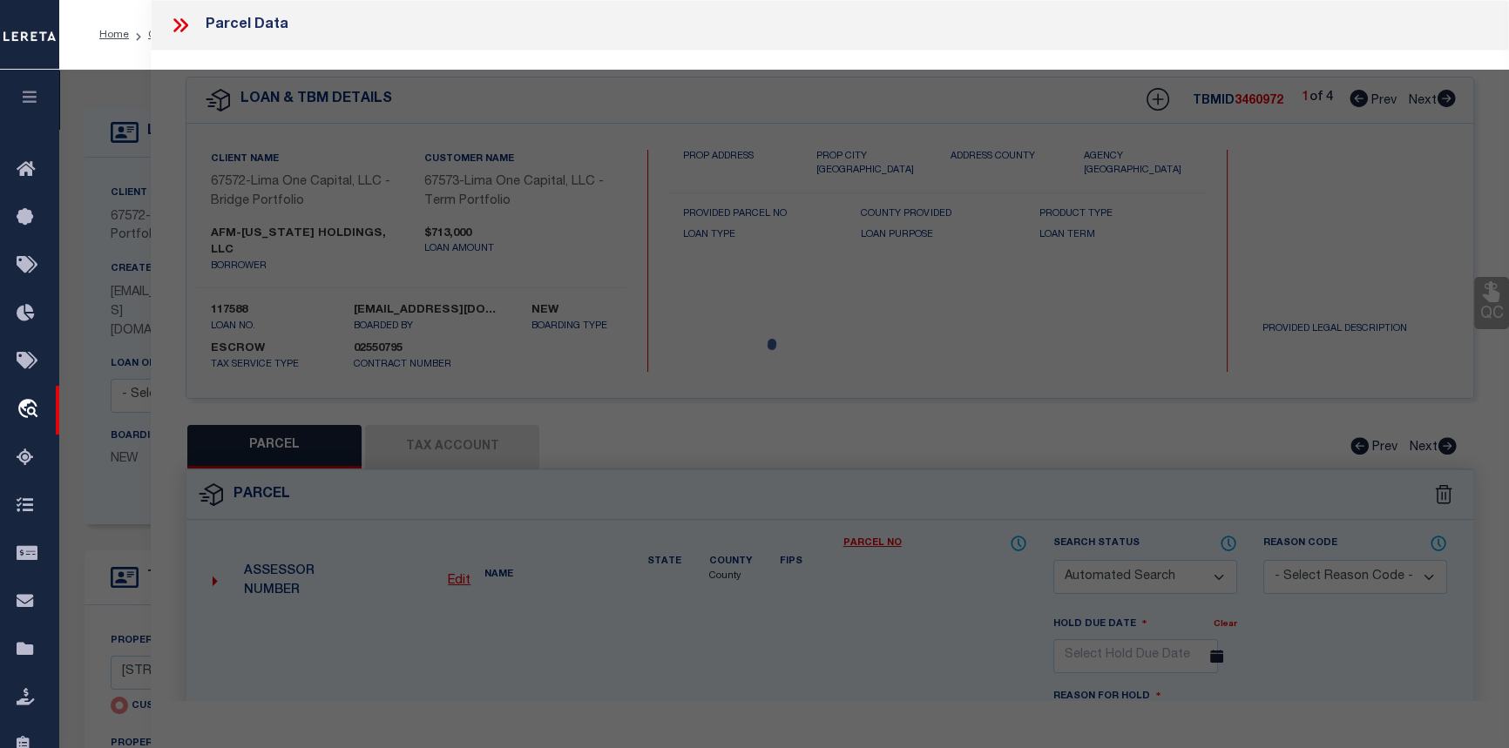
checkbox input "false"
select select "CP"
select select "AGW"
select select
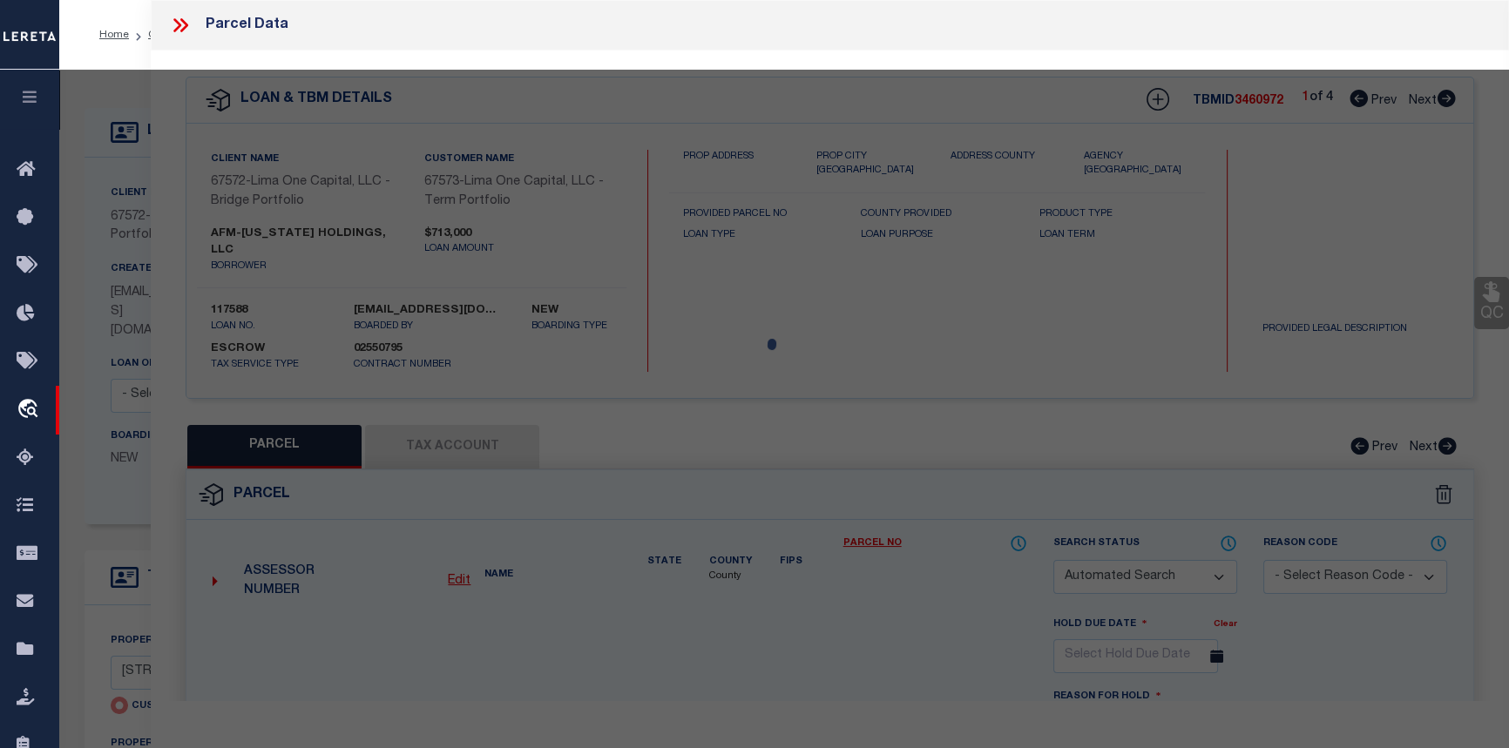
type input "2055 CHESTERLAND AVE"
checkbox input "false"
type input "LAKEWOOD OH 44107"
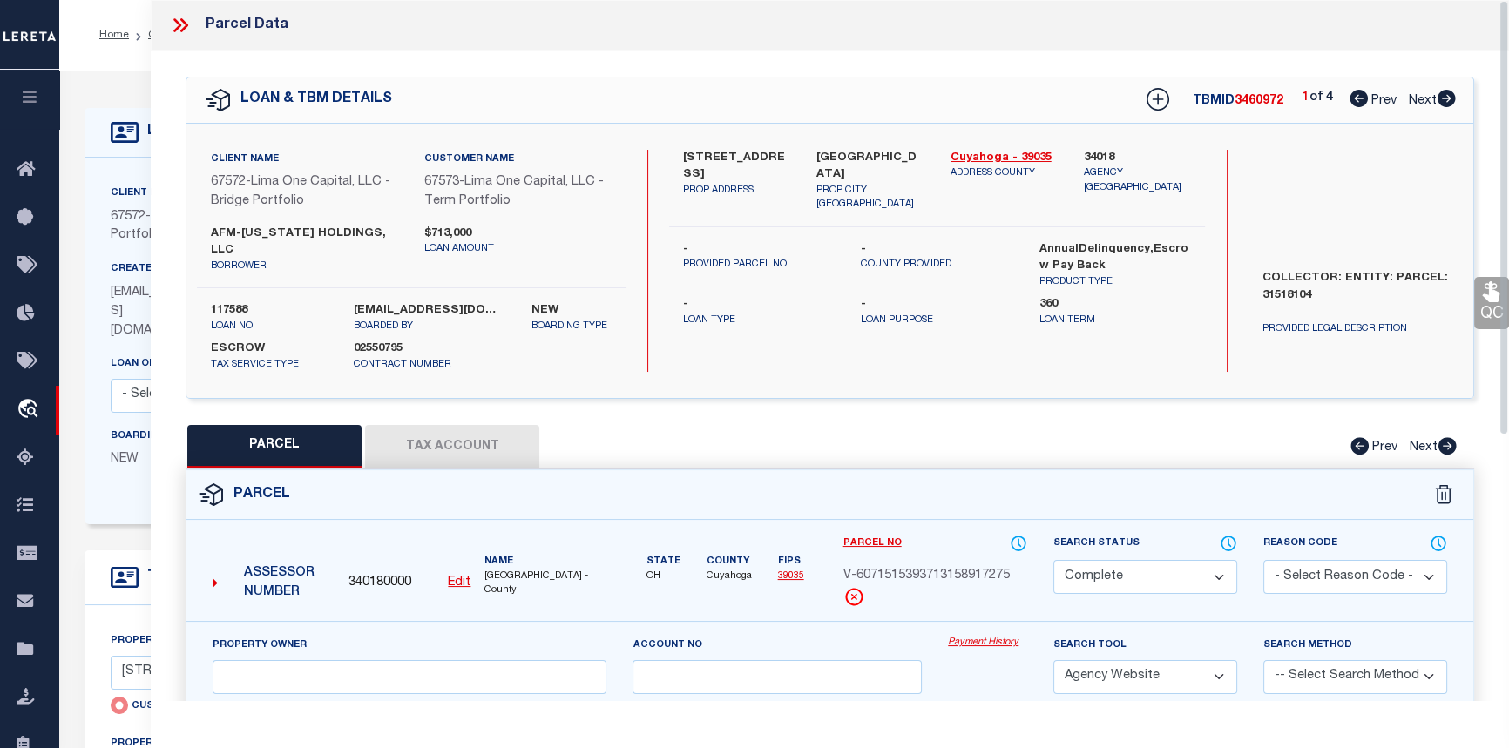
click at [449, 433] on button "Tax Account" at bounding box center [452, 447] width 174 height 44
select select "100"
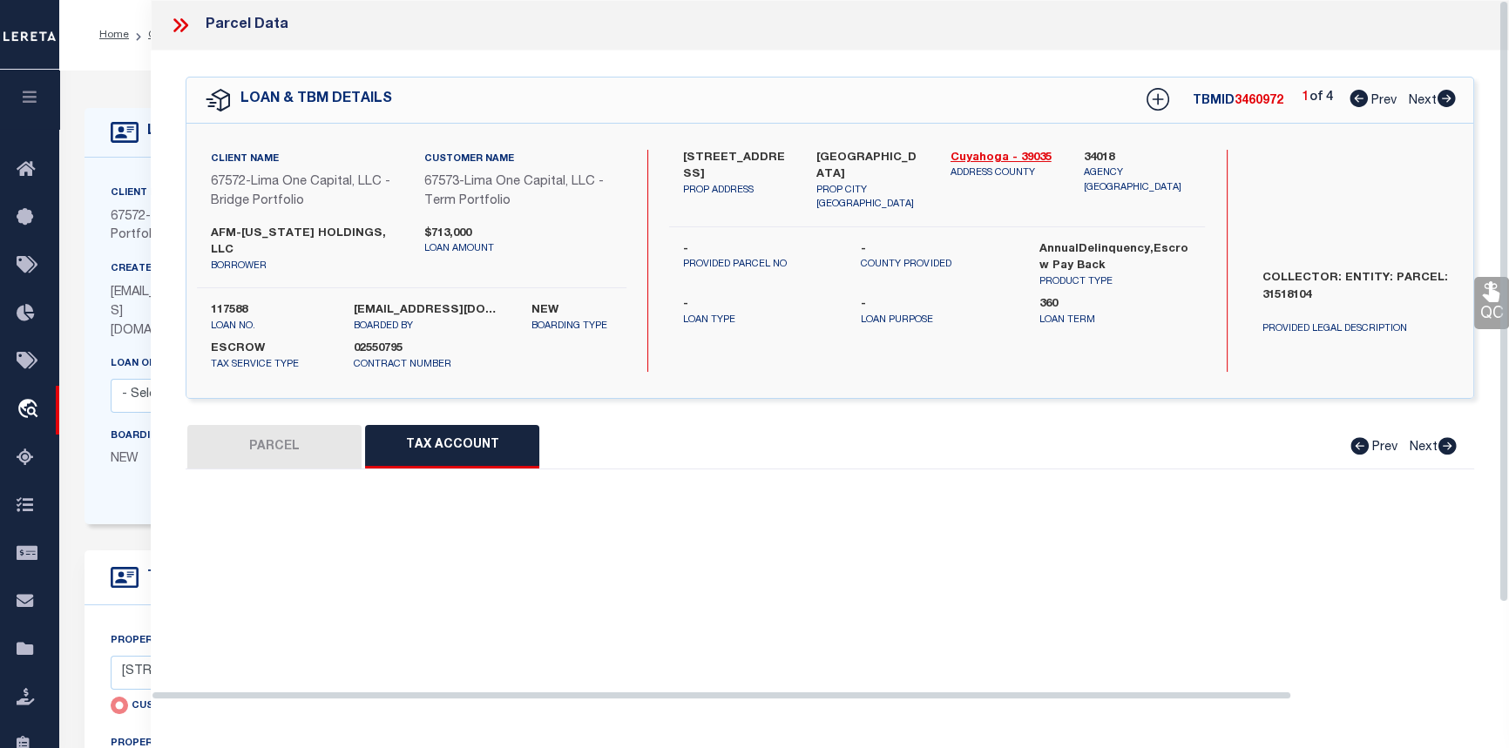
select select "100"
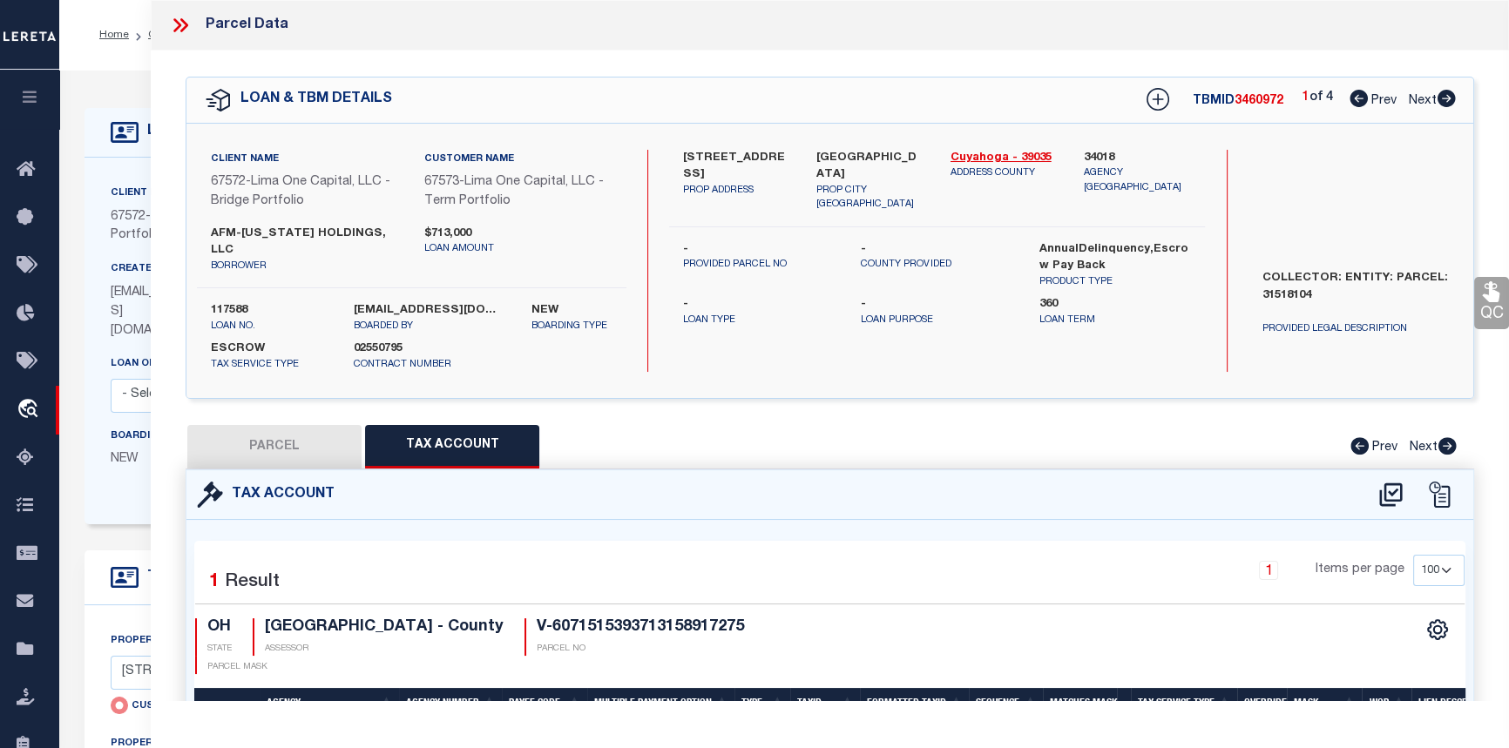
click at [1453, 100] on icon at bounding box center [1446, 98] width 18 height 17
select select "AS"
select select
checkbox input "false"
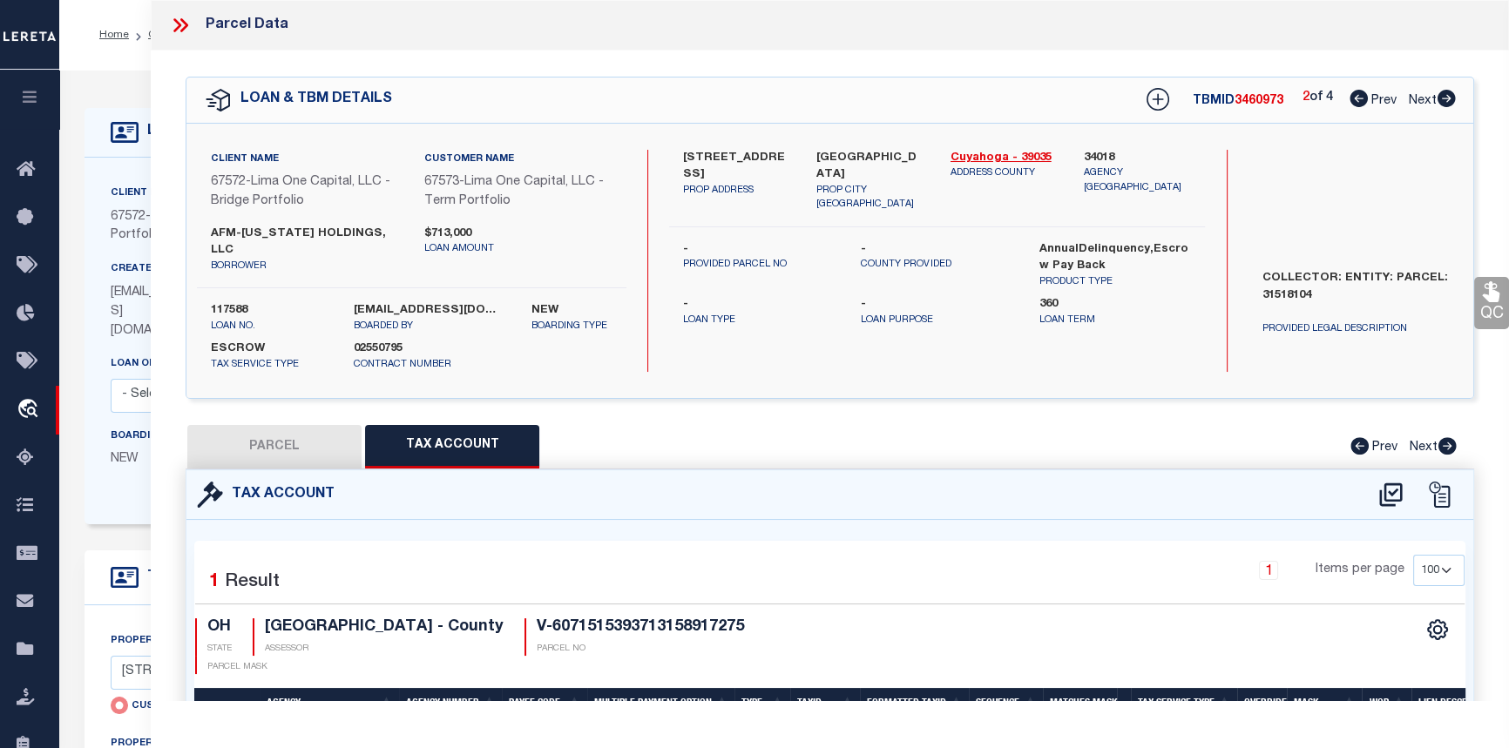
select select "CP"
select select "AGW"
select select
type input "1279 WEBB RD"
checkbox input "false"
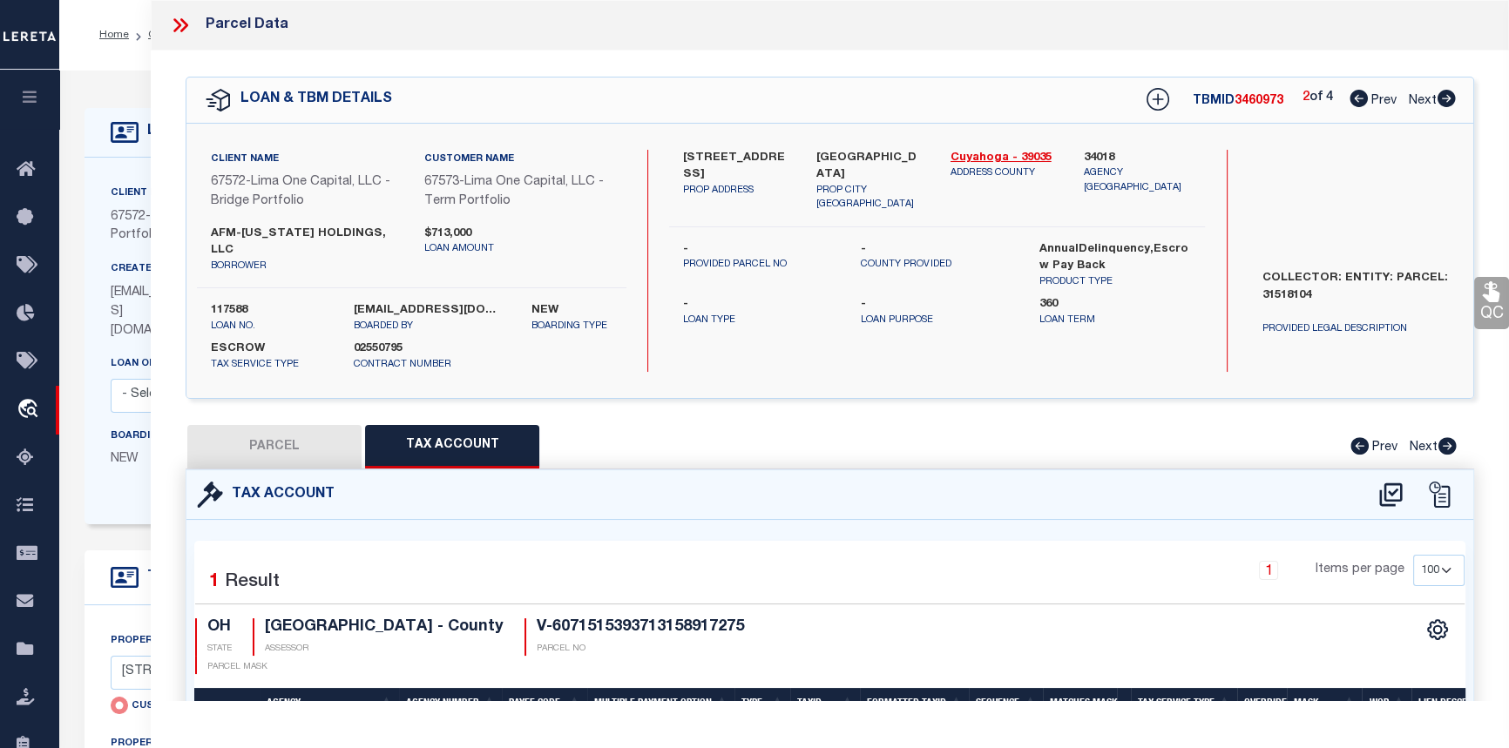
type input "LAKEWOOD OH 44107"
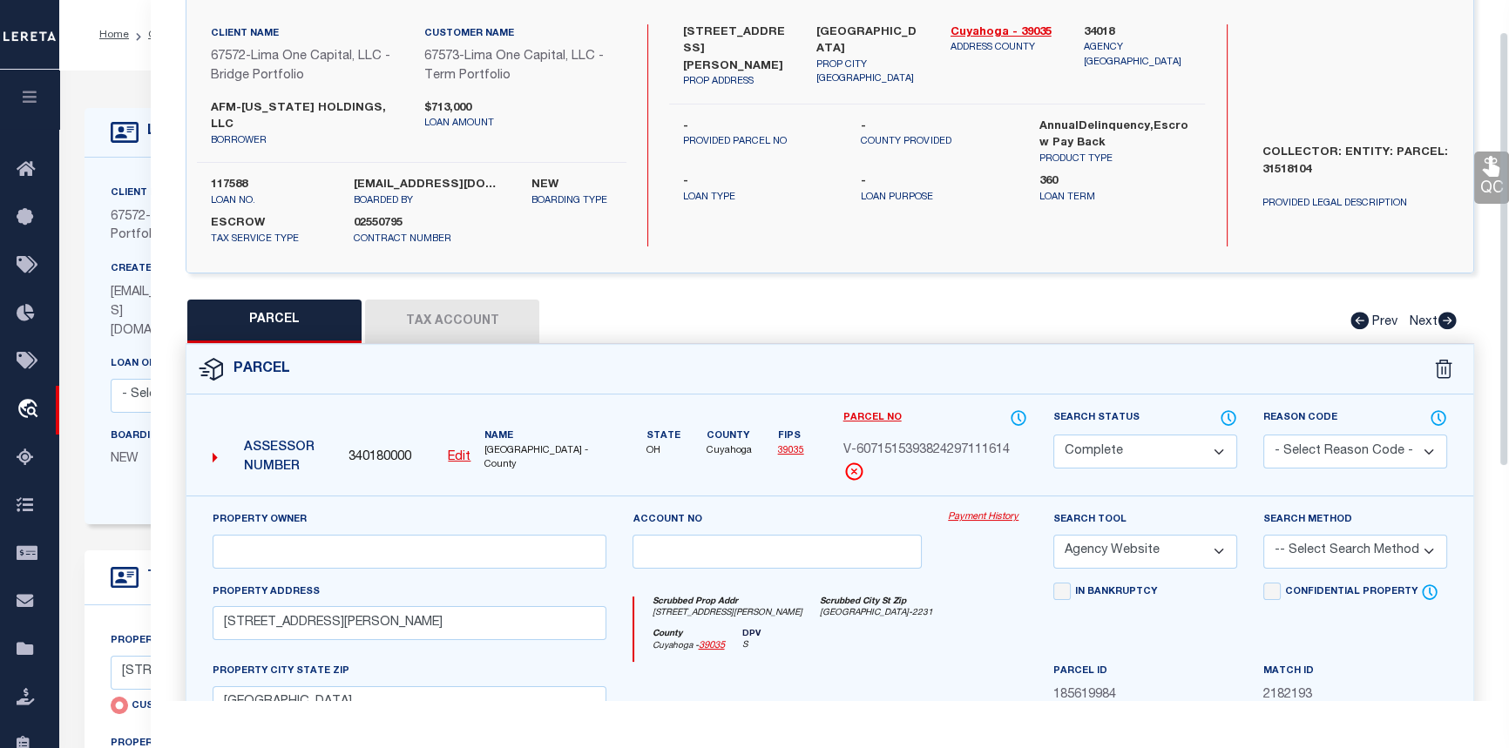
scroll to position [158, 0]
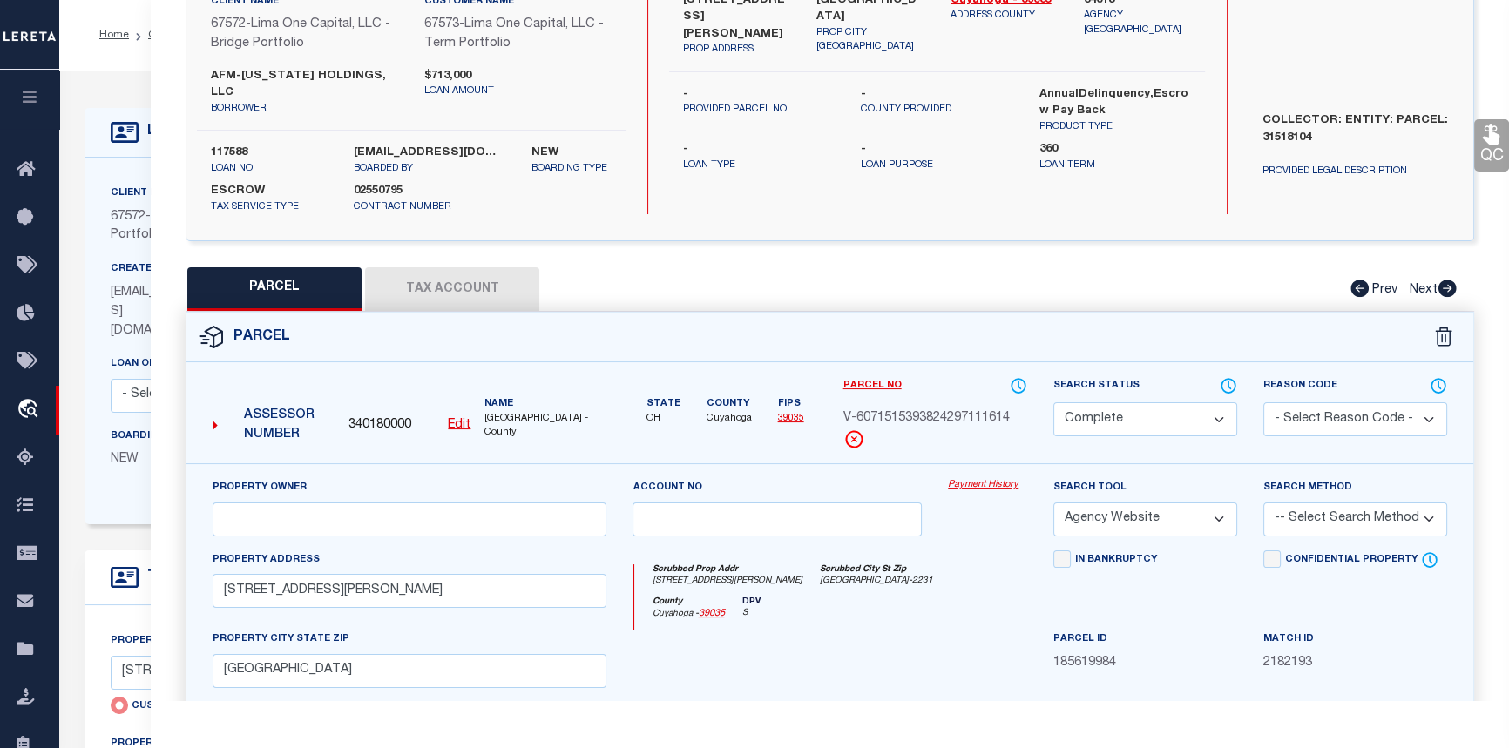
click at [425, 275] on button "Tax Account" at bounding box center [452, 289] width 174 height 44
select select "100"
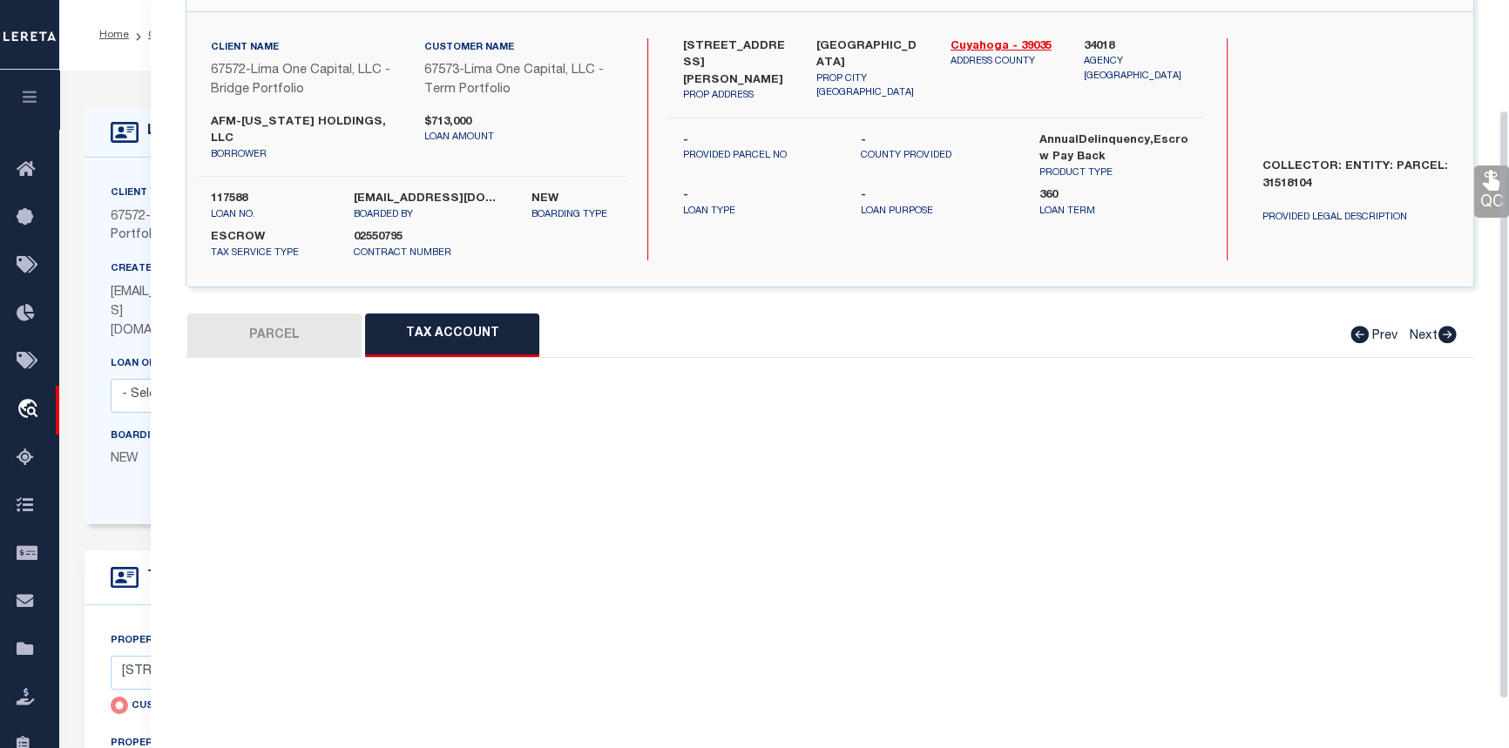
select select "100"
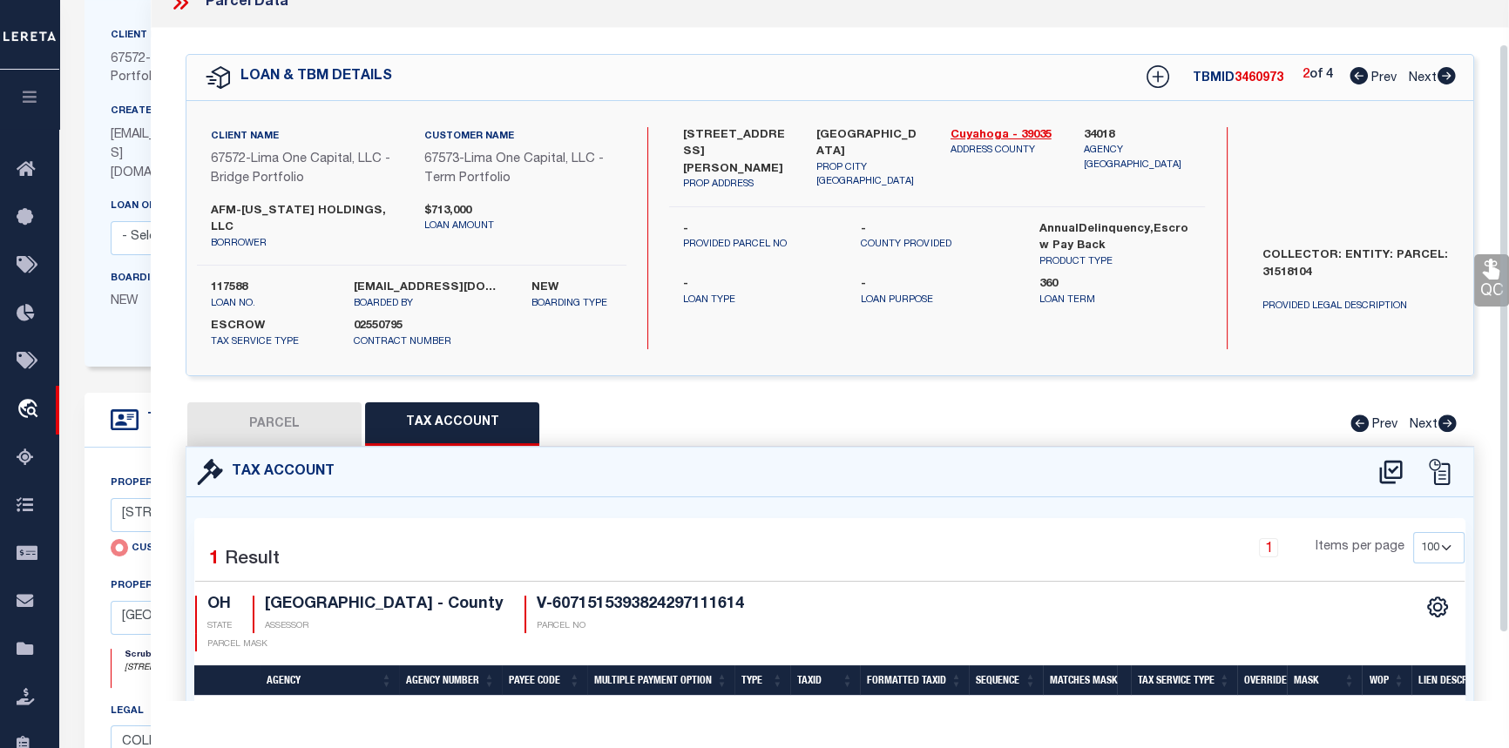
scroll to position [0, 0]
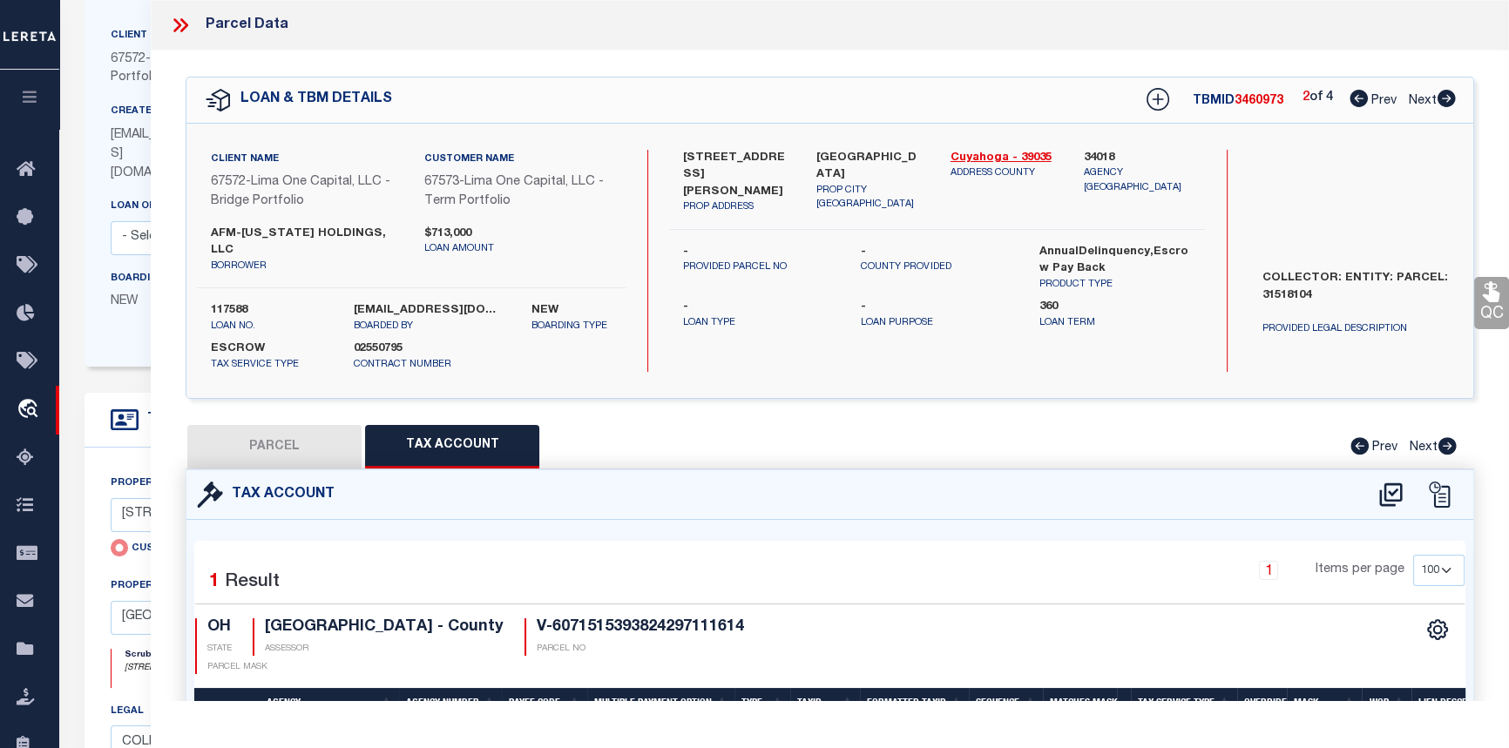
click at [1447, 95] on icon at bounding box center [1446, 98] width 18 height 17
select select "AS"
select select
checkbox input "false"
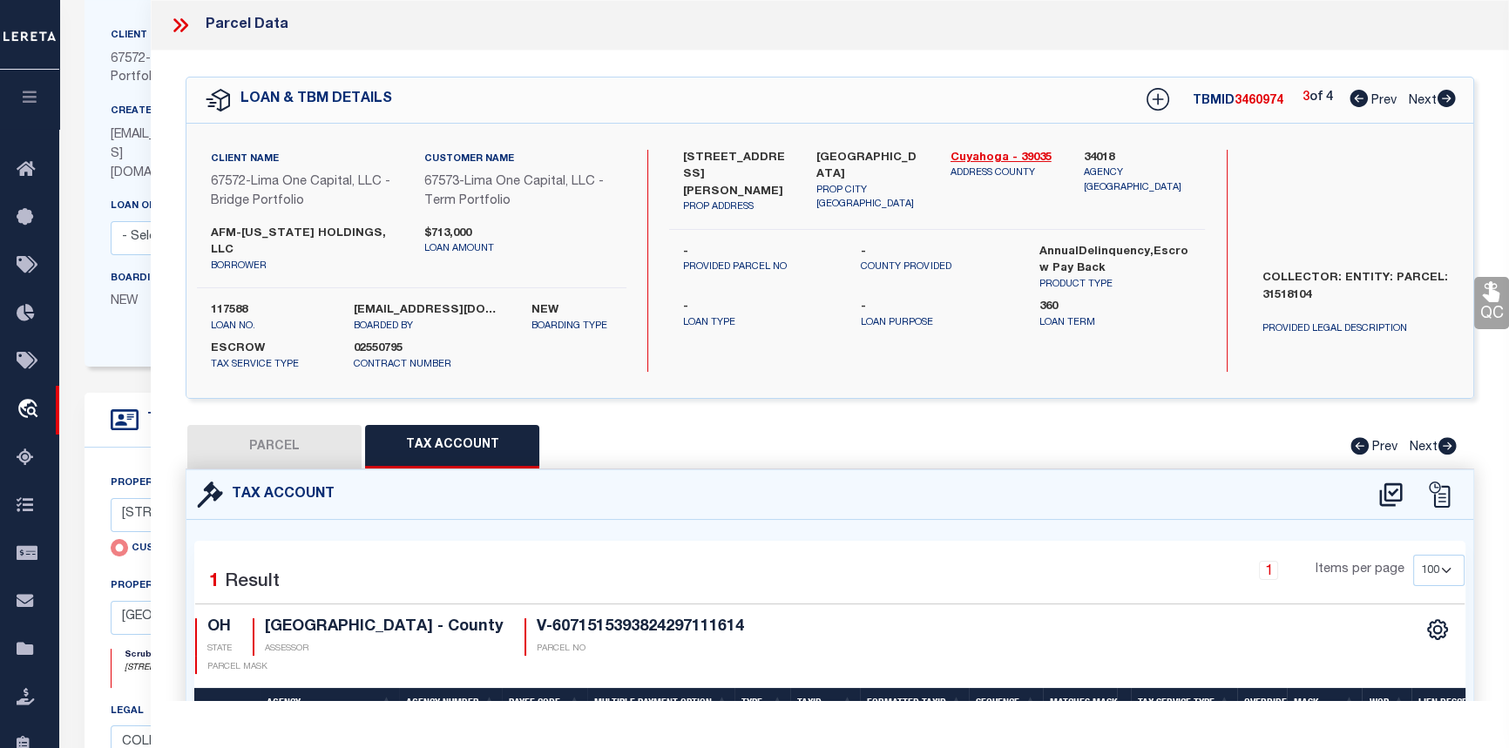
select select "CP"
select select "AGW"
select select
type input "5543 MEADOW LN"
checkbox input "false"
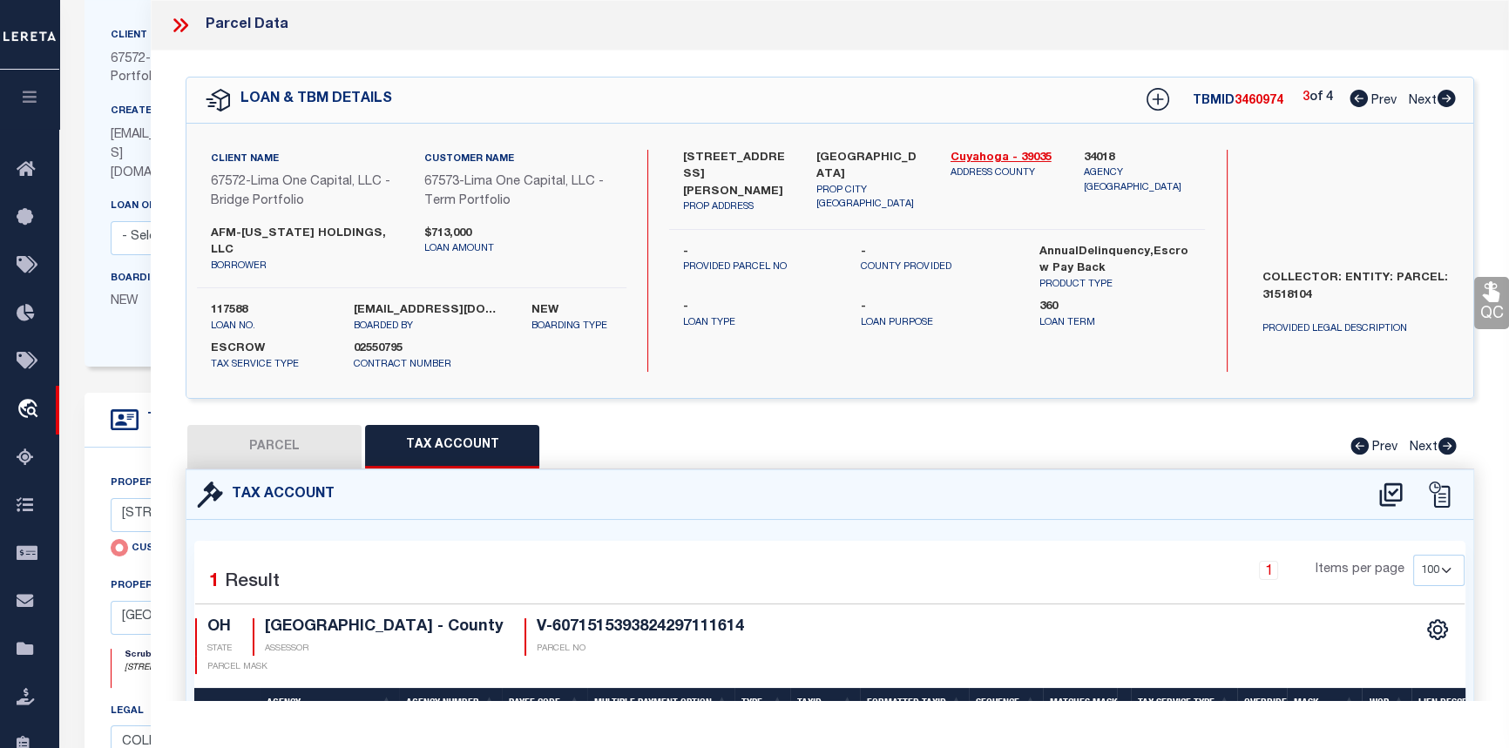
type input "BEDFORD HEIGHTS OH 44146"
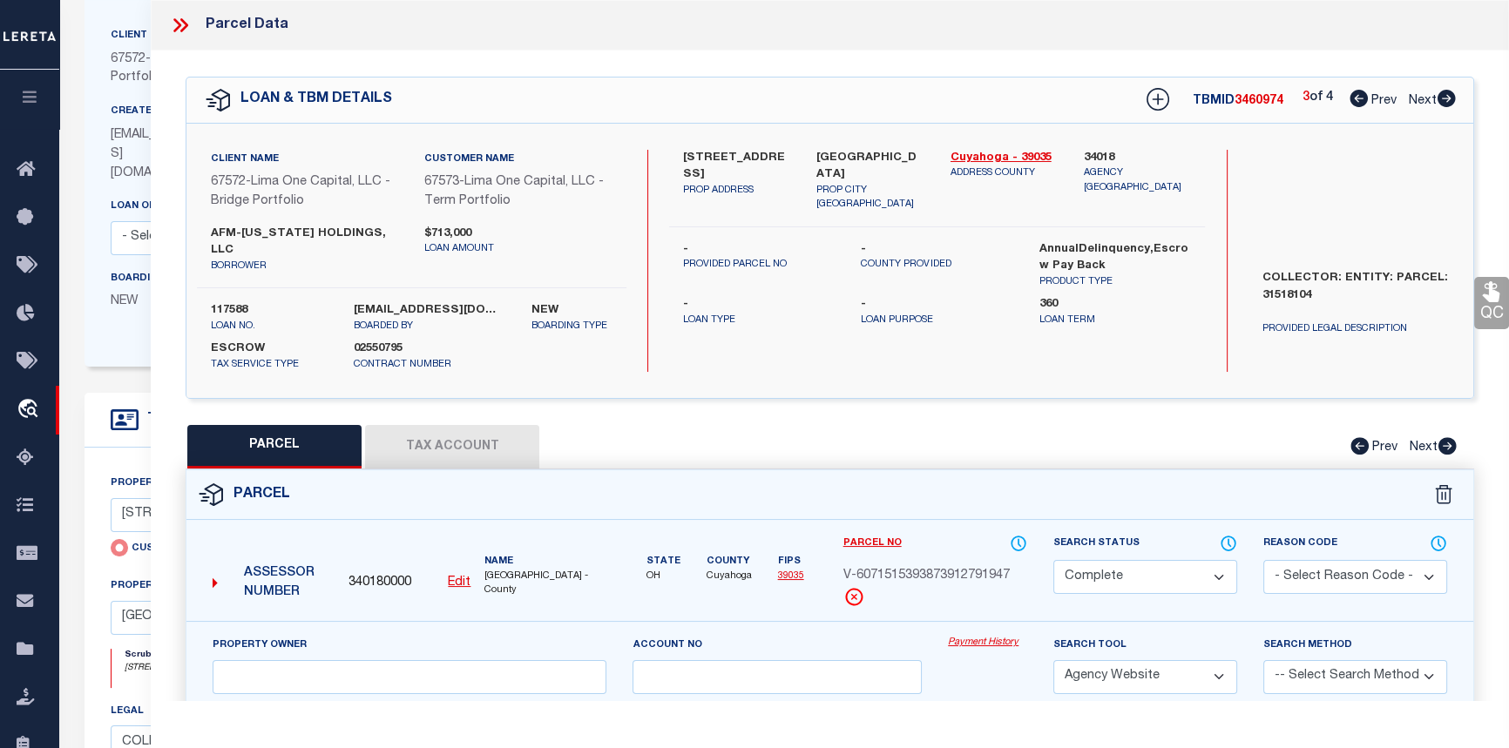
click at [434, 425] on button "Tax Account" at bounding box center [452, 447] width 174 height 44
select select "100"
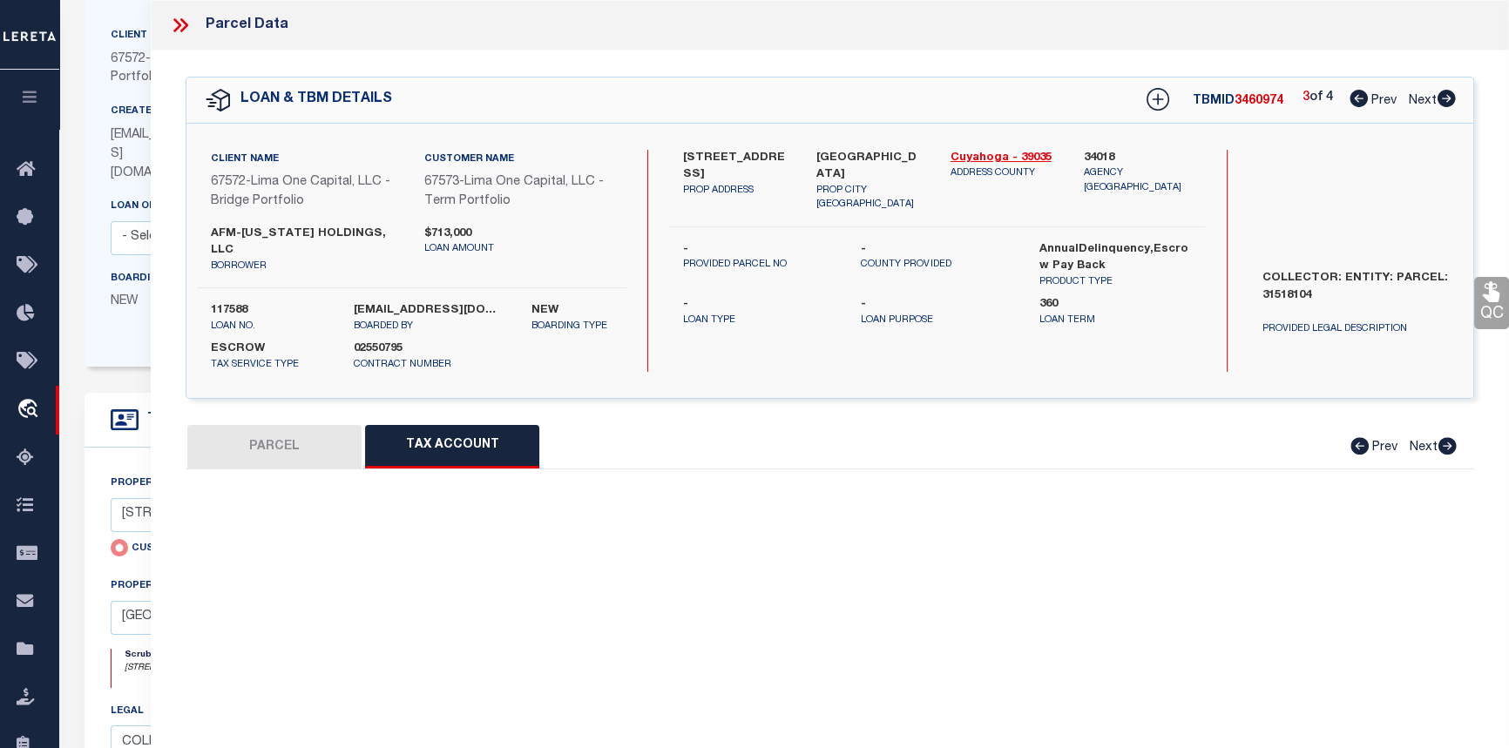
select select "100"
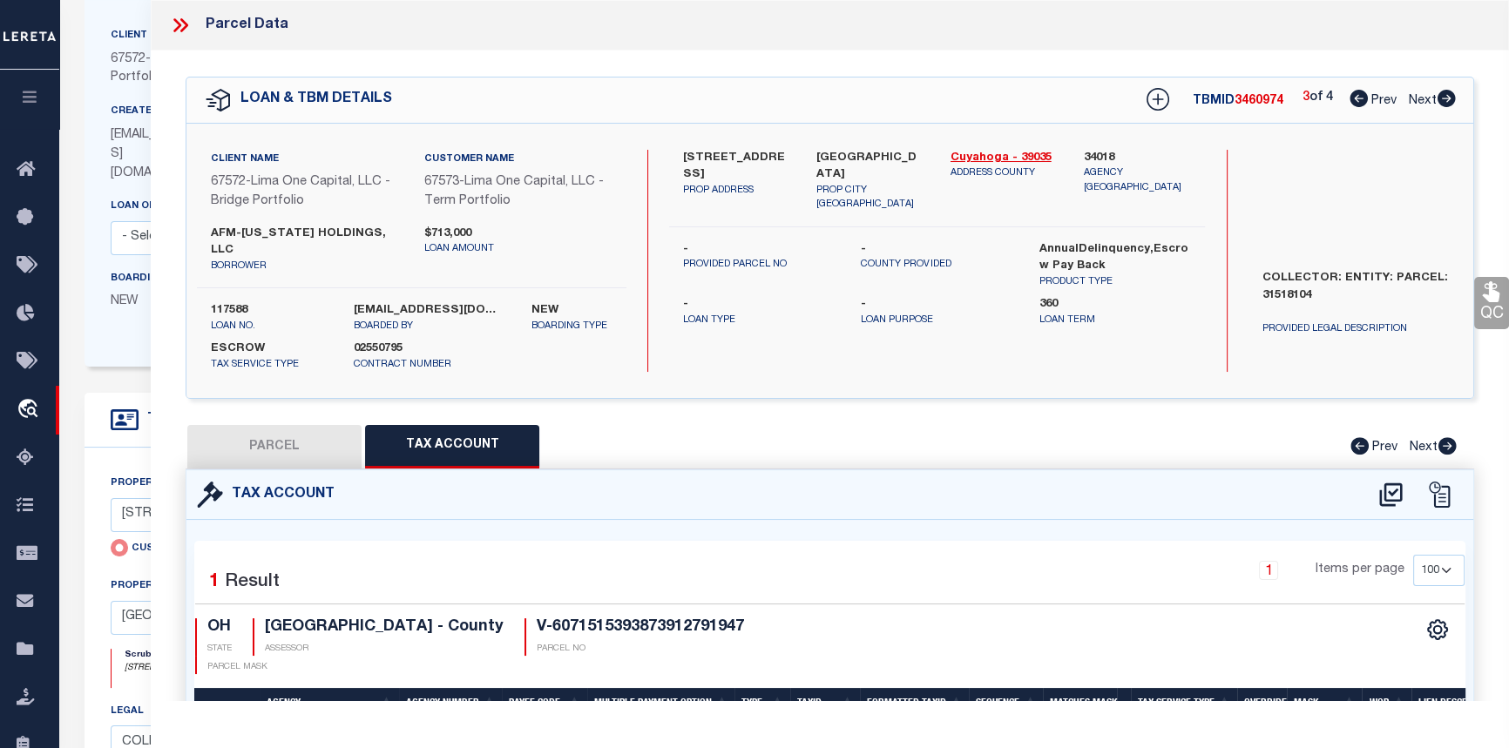
click at [1441, 104] on icon at bounding box center [1446, 98] width 18 height 17
select select "AS"
select select
checkbox input "false"
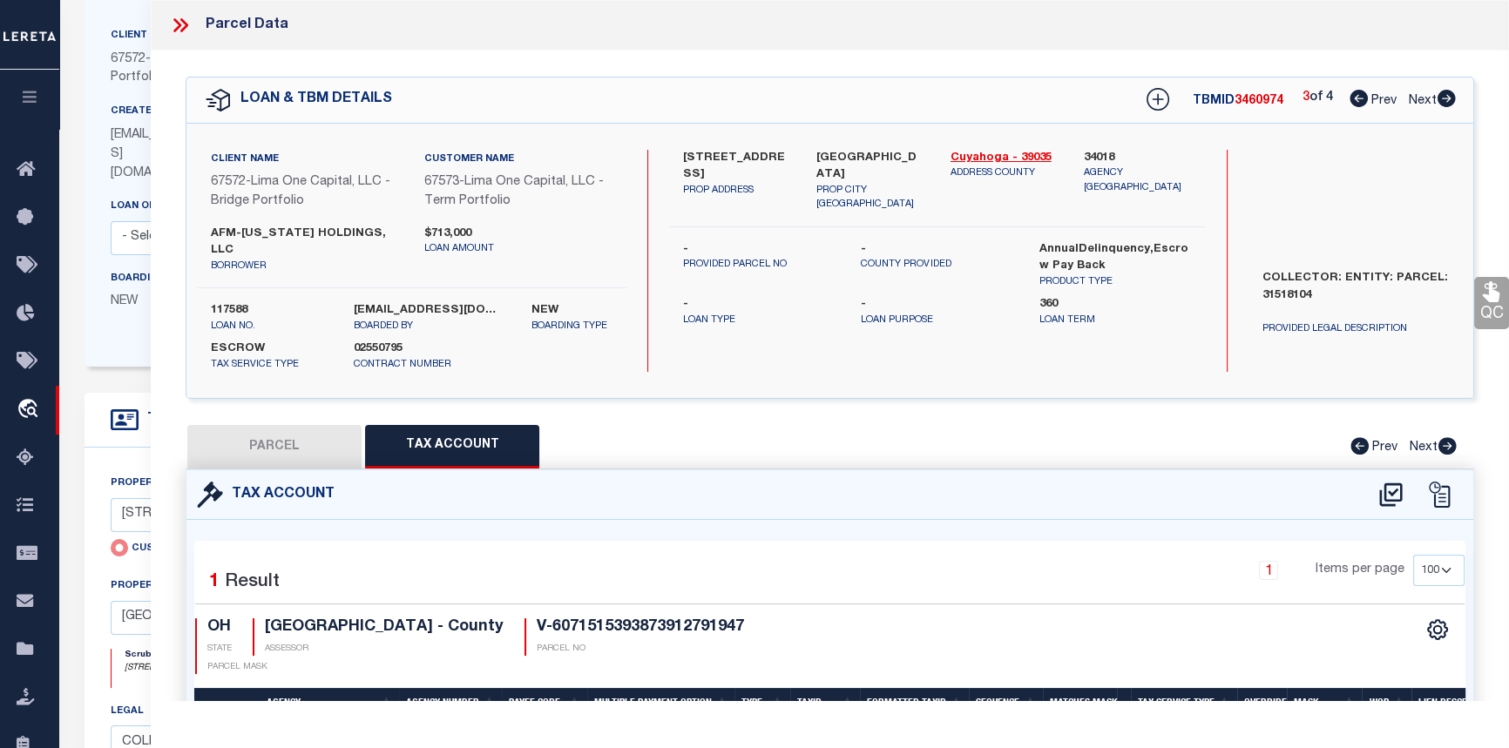
select select "CP"
select select "AGW"
select select
type input "[STREET_ADDRESS]"
checkbox input "false"
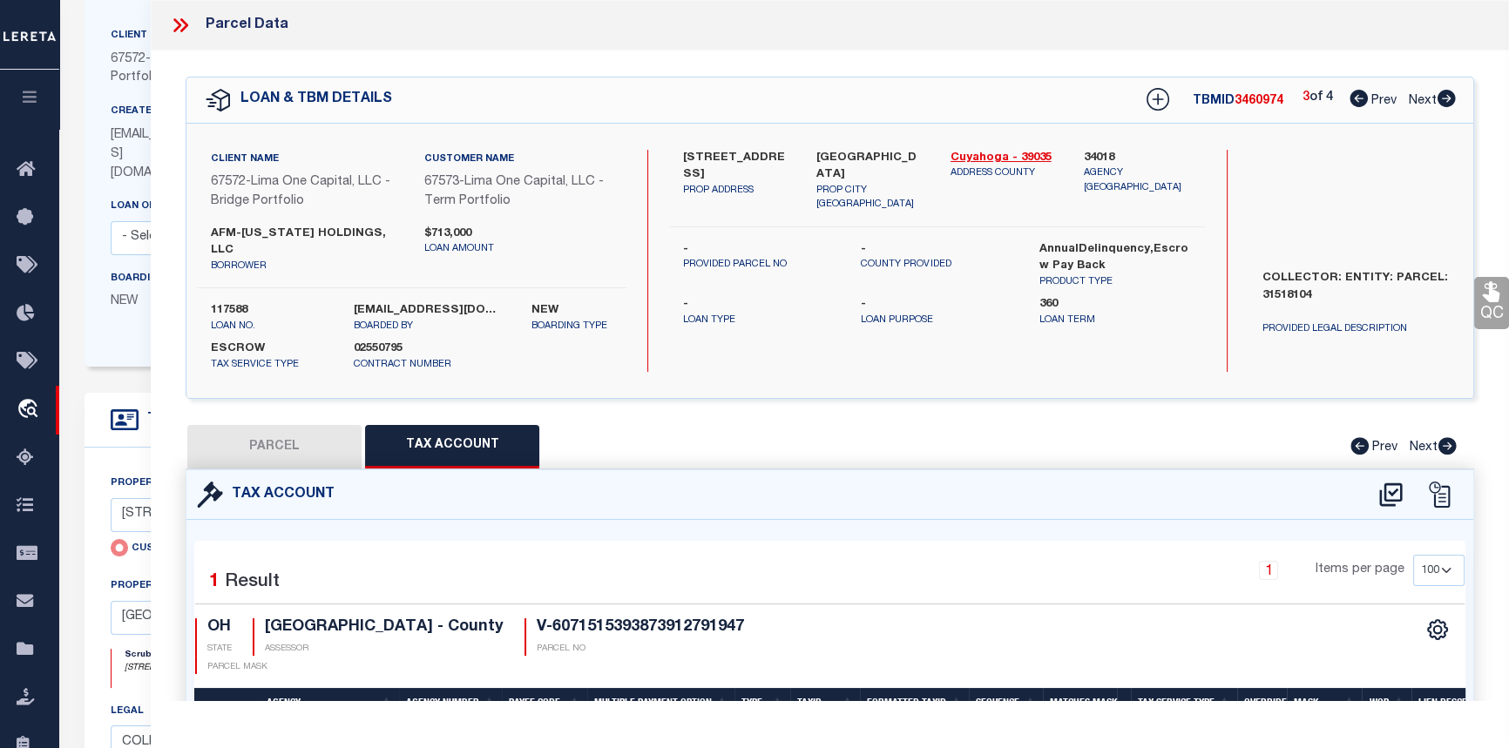
type input "WADSWORTH OH 44281"
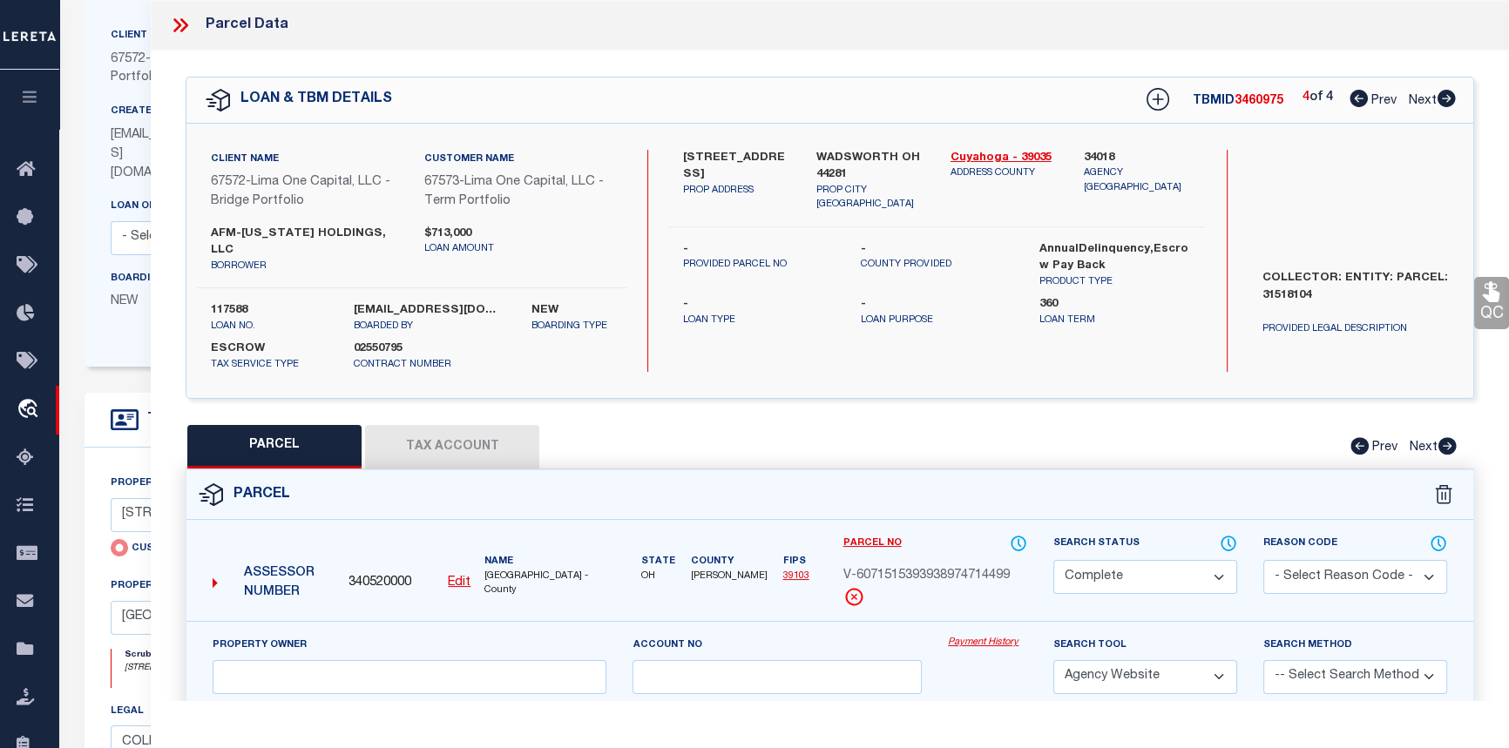
click at [460, 435] on button "Tax Account" at bounding box center [452, 447] width 174 height 44
select select "100"
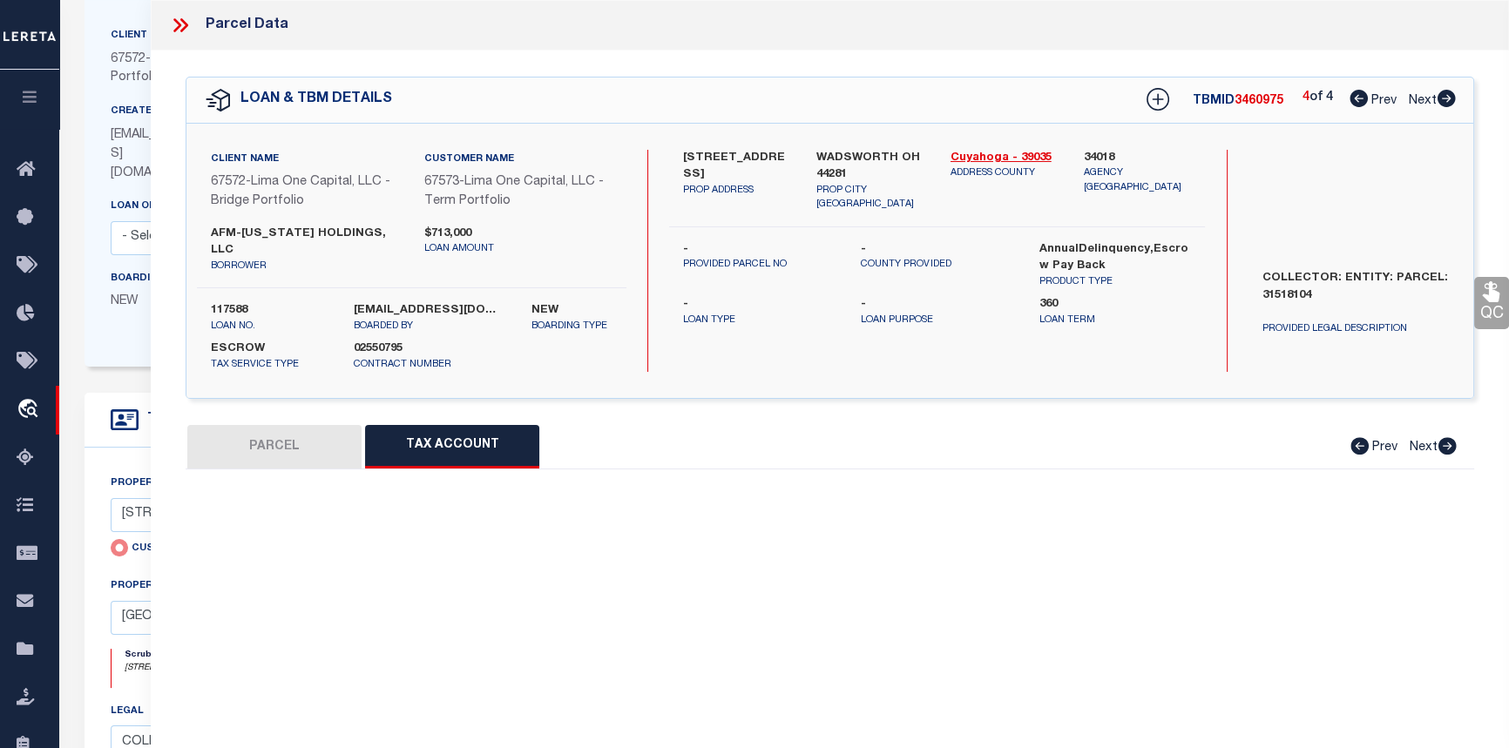
select select "100"
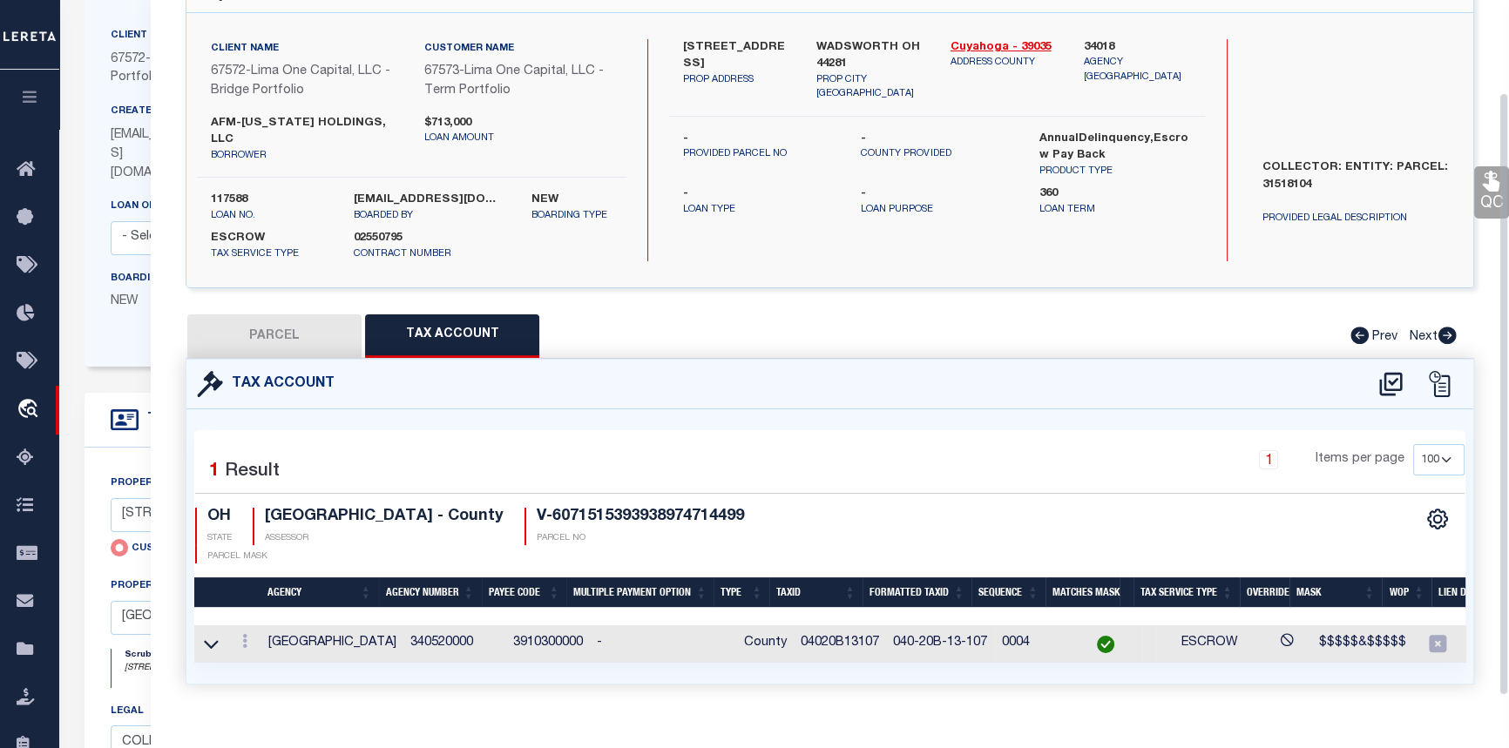
scroll to position [112, 0]
click at [296, 321] on button "PARCEL" at bounding box center [274, 336] width 174 height 44
select select "AS"
select select
checkbox input "false"
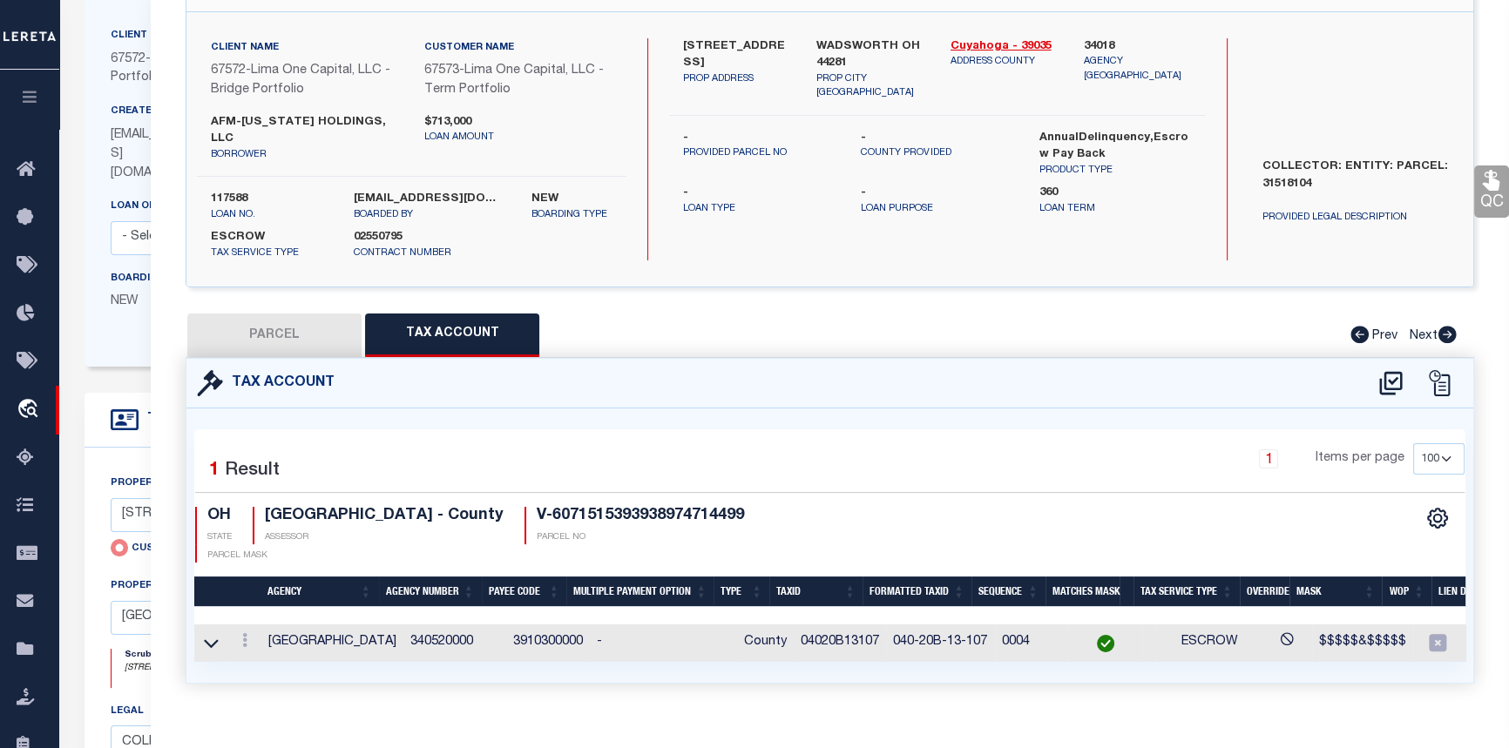
checkbox input "false"
select select "CP"
select select "AGW"
select select
type input "340 OAK STREET"
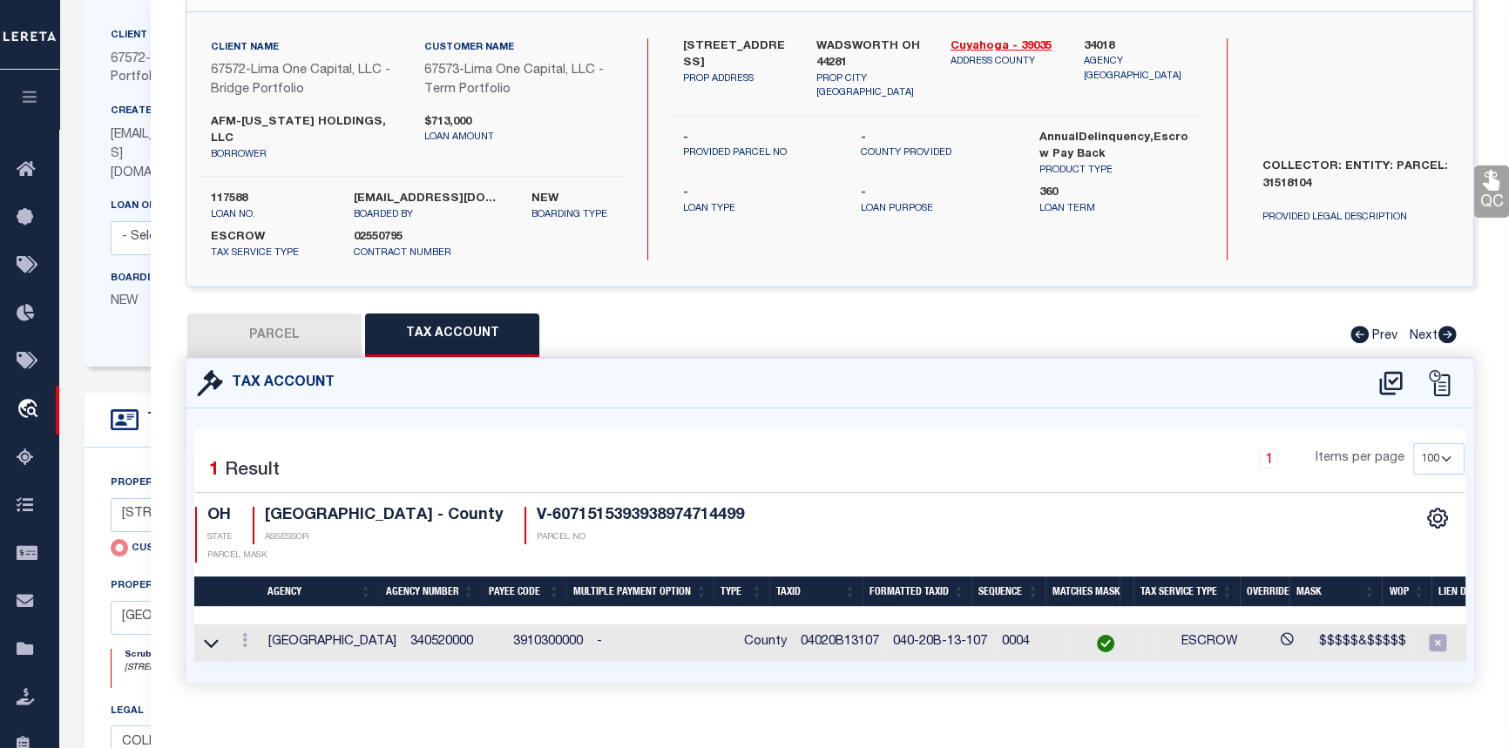
checkbox input "false"
type input "WADSWORTH OH 44281"
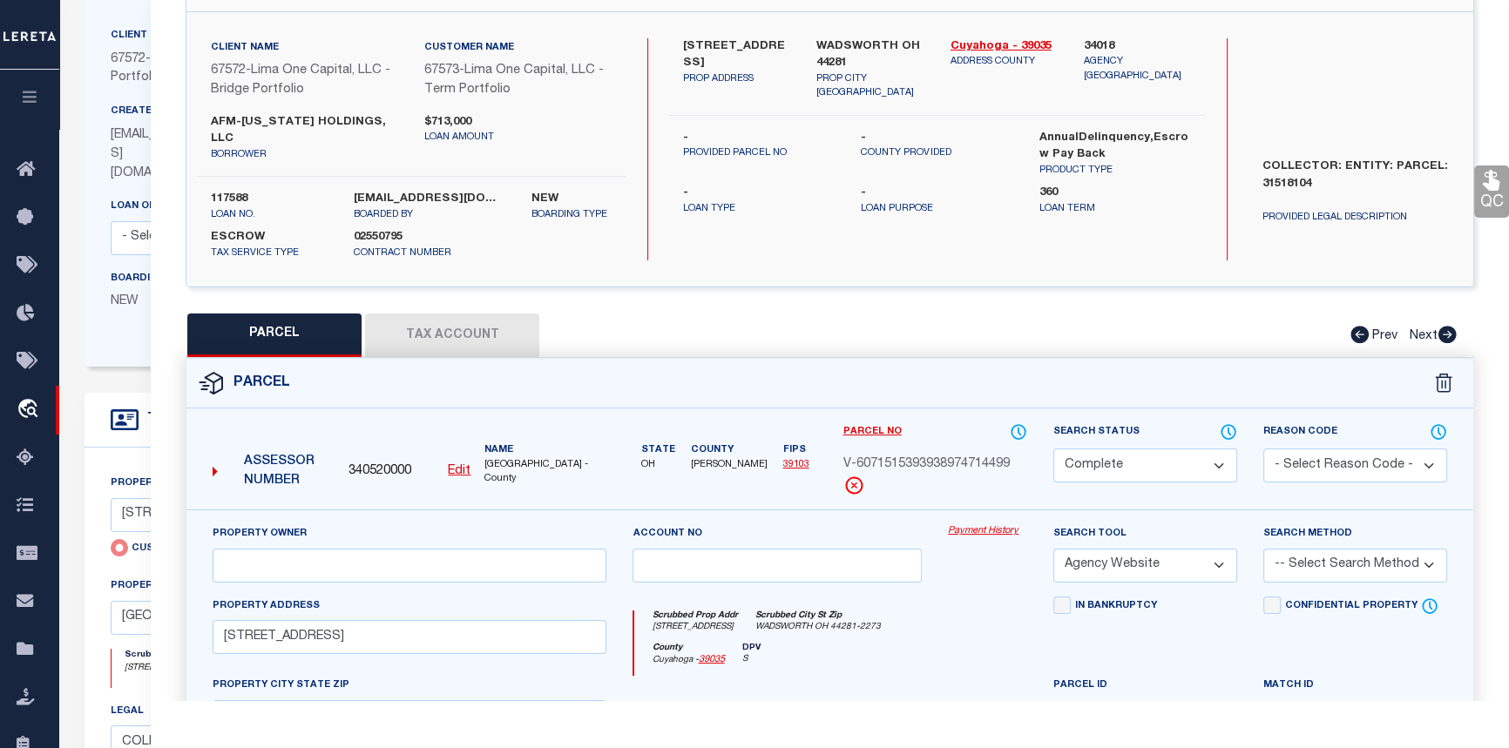
click at [994, 524] on link "Payment History" at bounding box center [987, 531] width 79 height 15
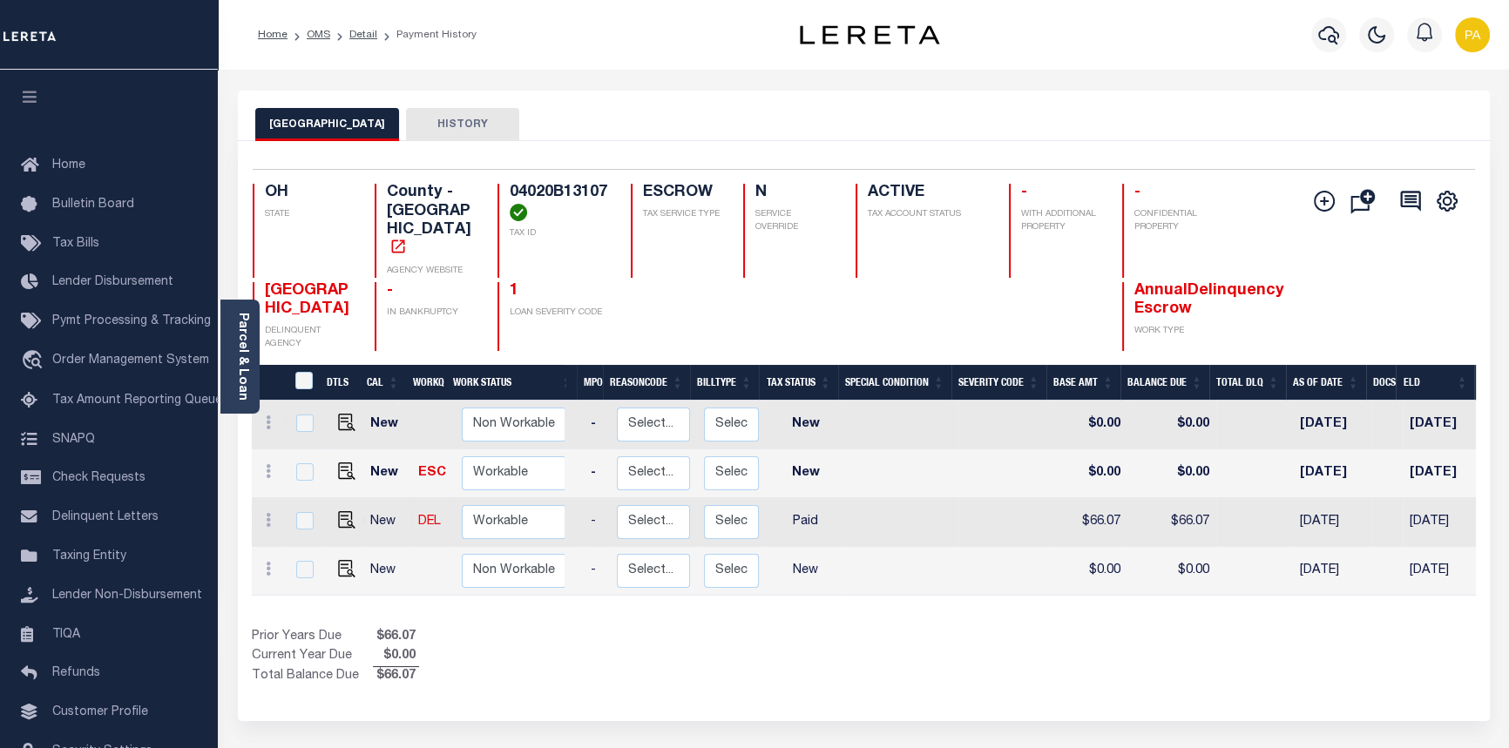
scroll to position [0, 546]
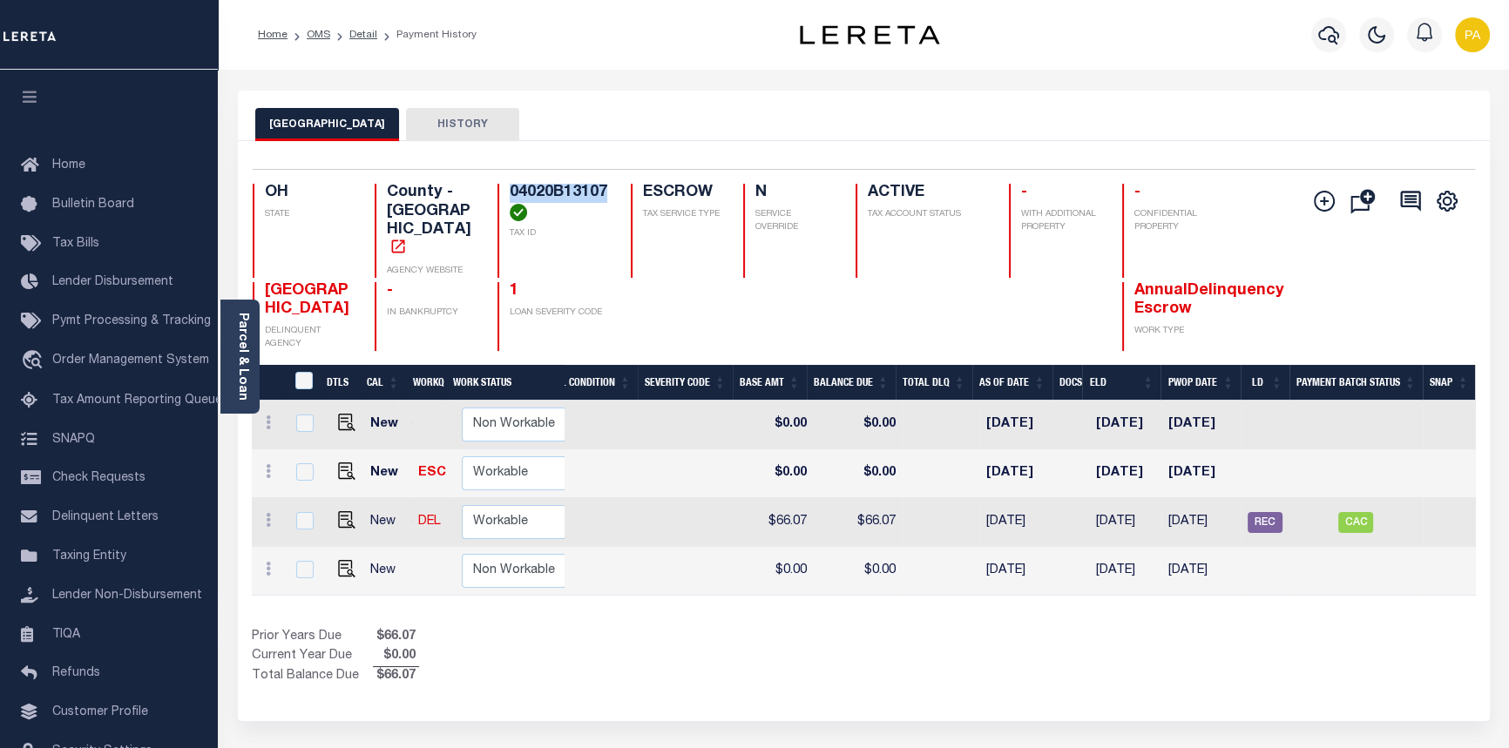
drag, startPoint x: 506, startPoint y: 198, endPoint x: 612, endPoint y: 193, distance: 106.4
click at [612, 193] on div "OH STATE County - OH AGENCY WEBSITE 04020B13107 TAX ID ESCROW TAX SERVICE TYPE …" at bounding box center [762, 231] width 1018 height 94
copy h4 "04020B13107"
drag, startPoint x: 1223, startPoint y: 571, endPoint x: 1429, endPoint y: 567, distance: 205.6
click at [1426, 569] on div "DTLS CAL WorkQ Work Status Work Type Tax Year RType MPO ReasonCode BillType Tax…" at bounding box center [864, 498] width 1224 height 195
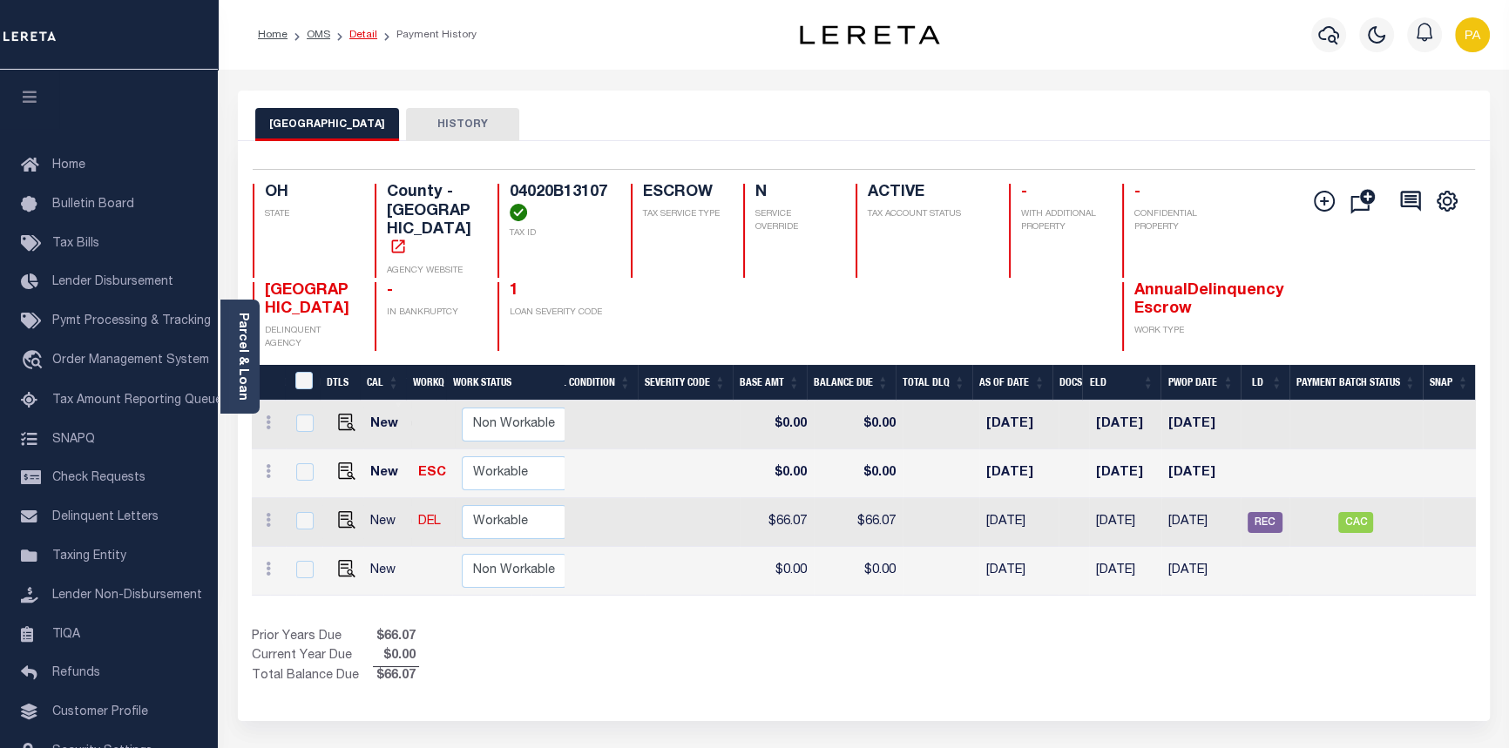
click at [365, 35] on link "Detail" at bounding box center [363, 35] width 28 height 10
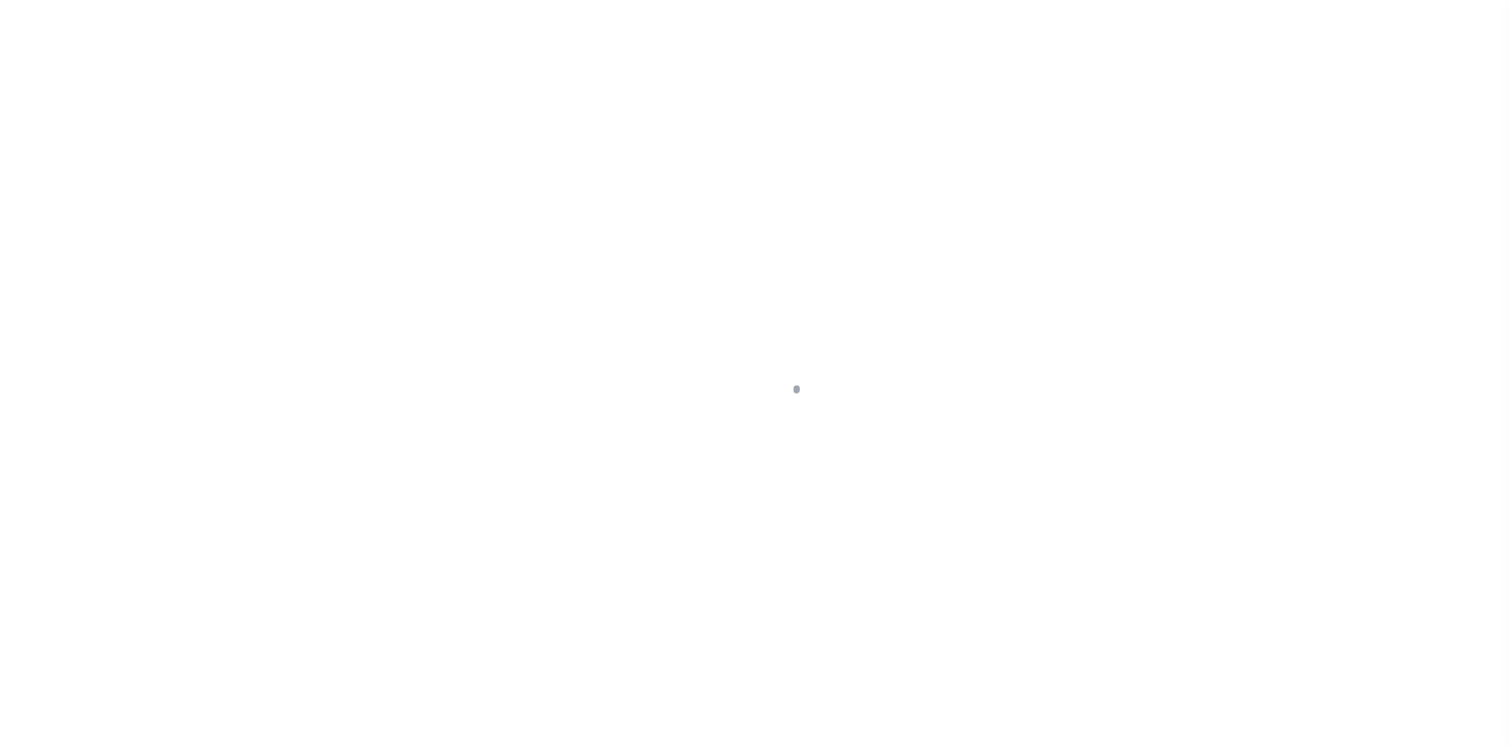
type input "[STREET_ADDRESS]"
select select "Escrow"
select select
type input "WADSWORTH OH 44281"
type input "117588-4"
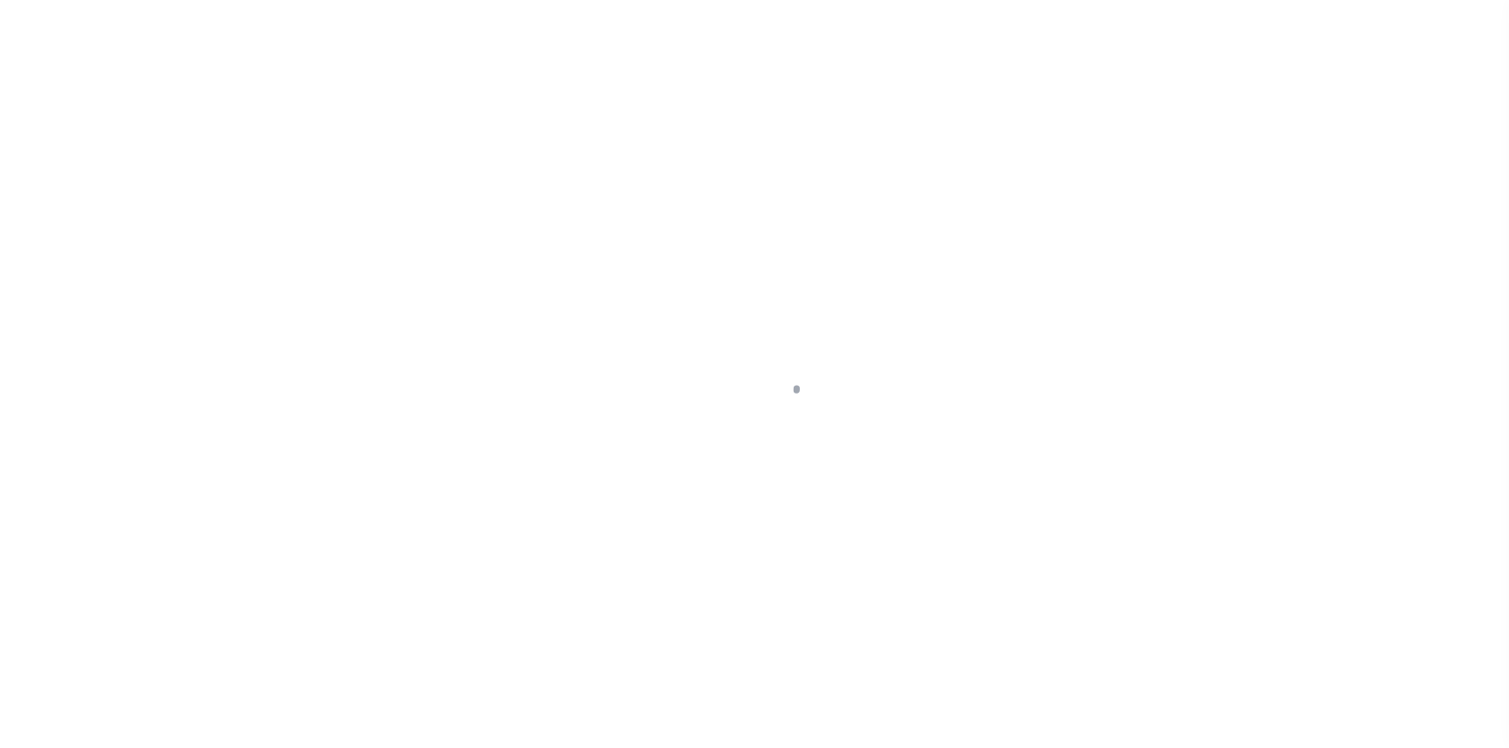
type input "OH"
type textarea "COLLECTOR: ENTITY: PARCEL: 31518104"
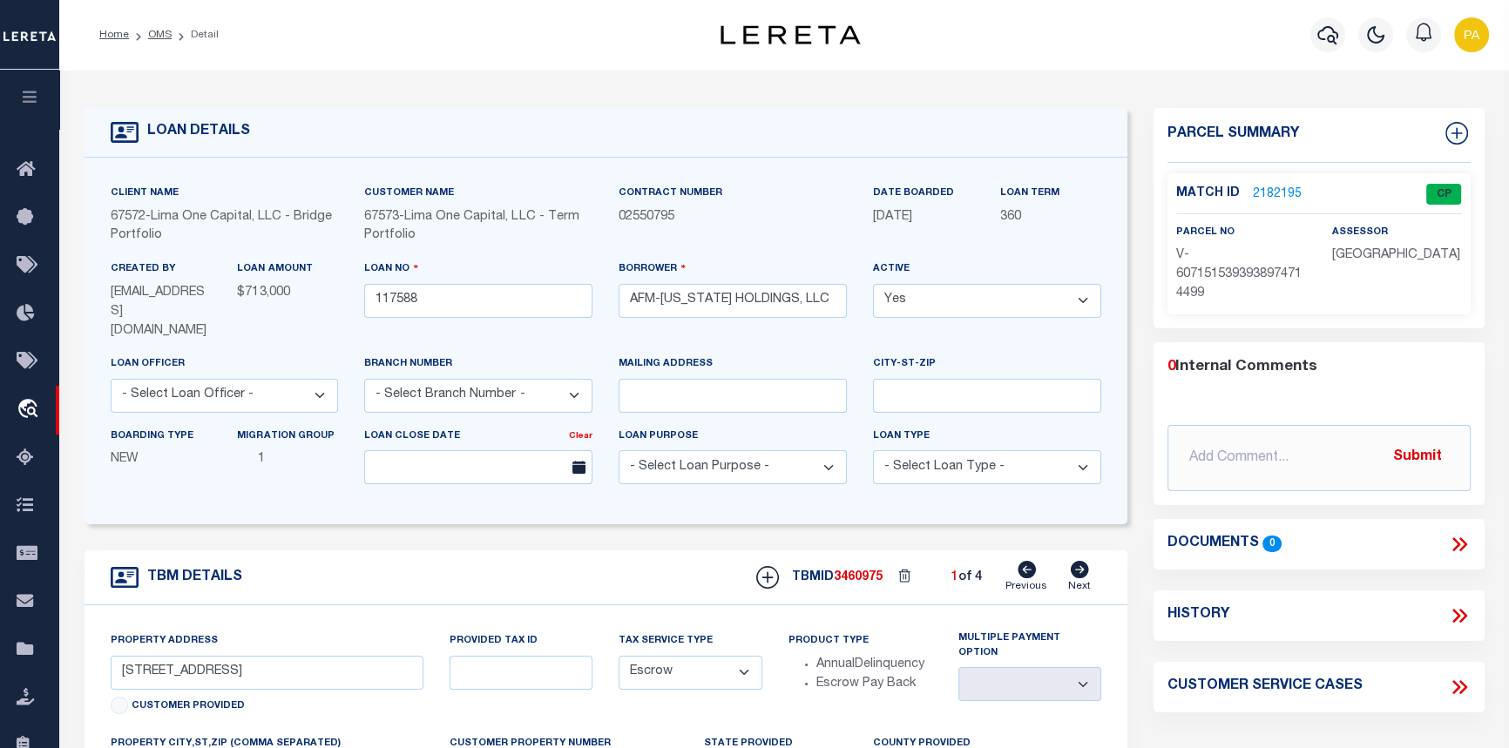
click at [1288, 195] on link "2182195" at bounding box center [1277, 195] width 49 height 18
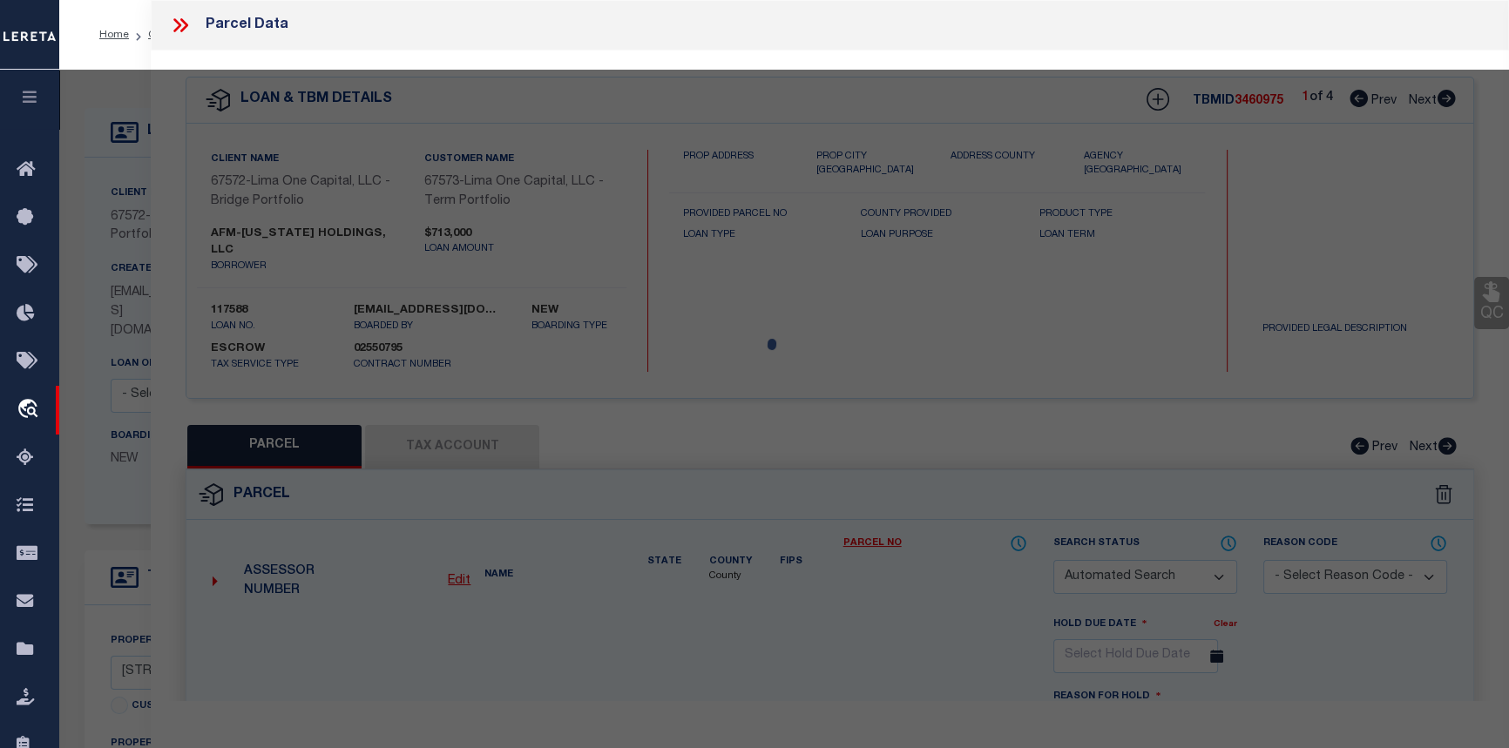
checkbox input "false"
select select "CP"
select select "AGW"
select select
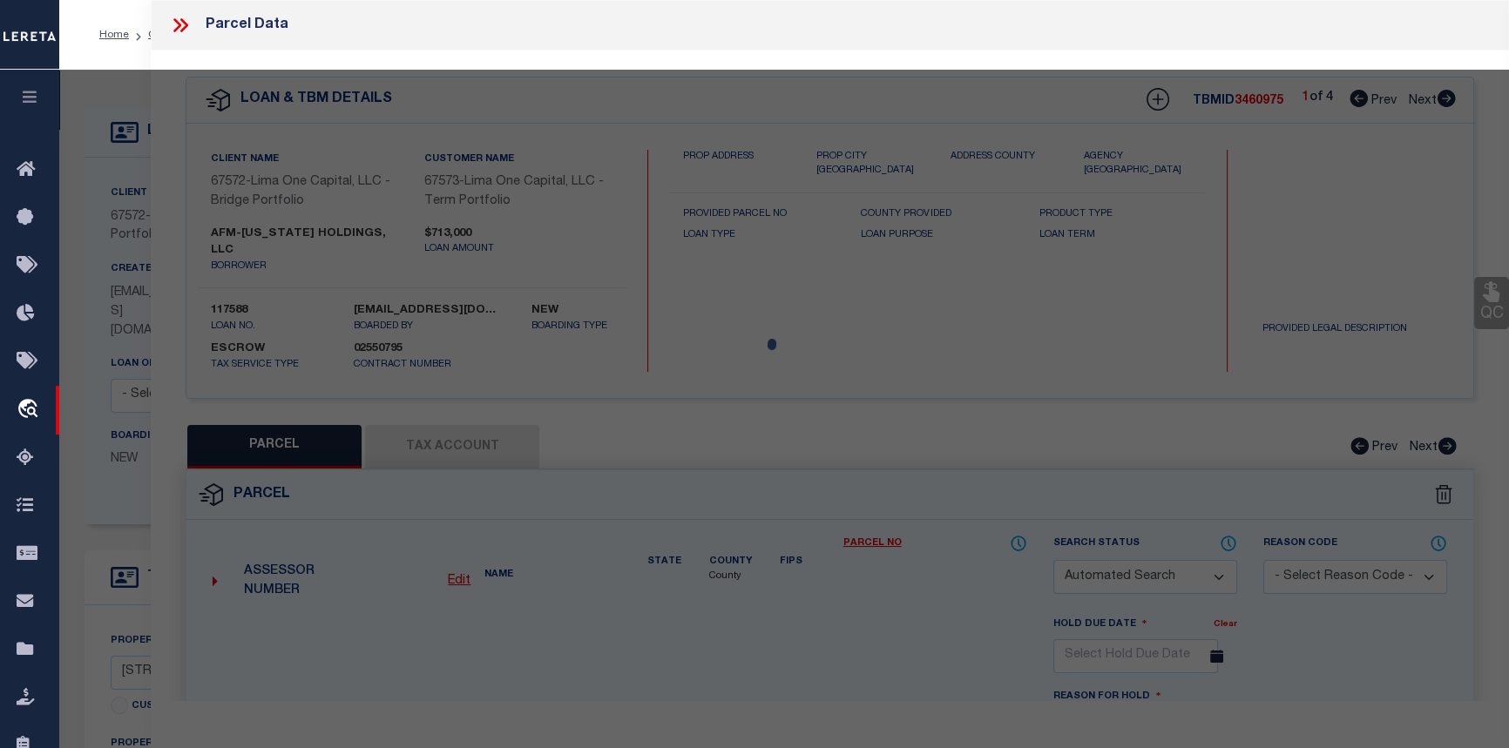
type input "[STREET_ADDRESS]"
checkbox input "false"
type input "WADSWORTH OH 44281"
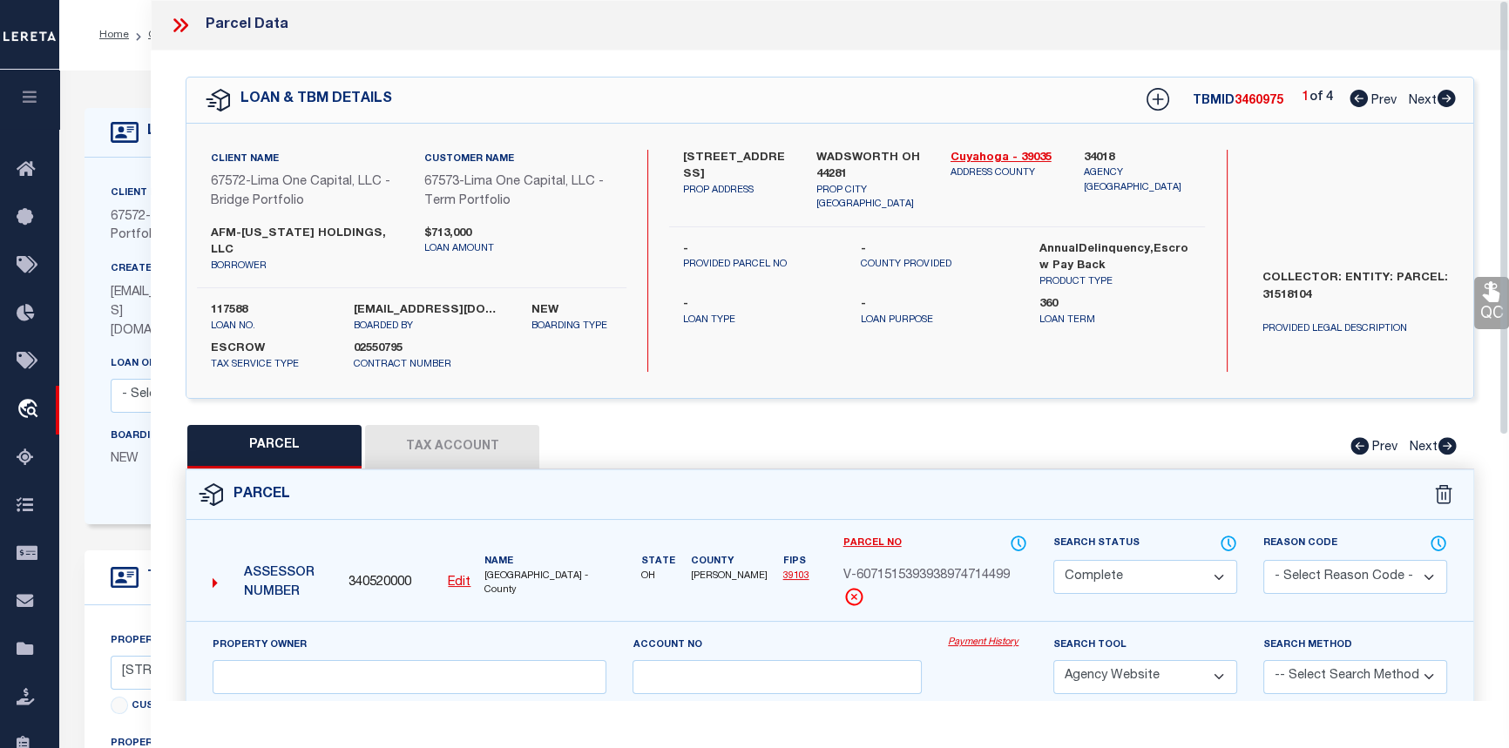
click at [995, 636] on link "Payment History" at bounding box center [987, 643] width 79 height 15
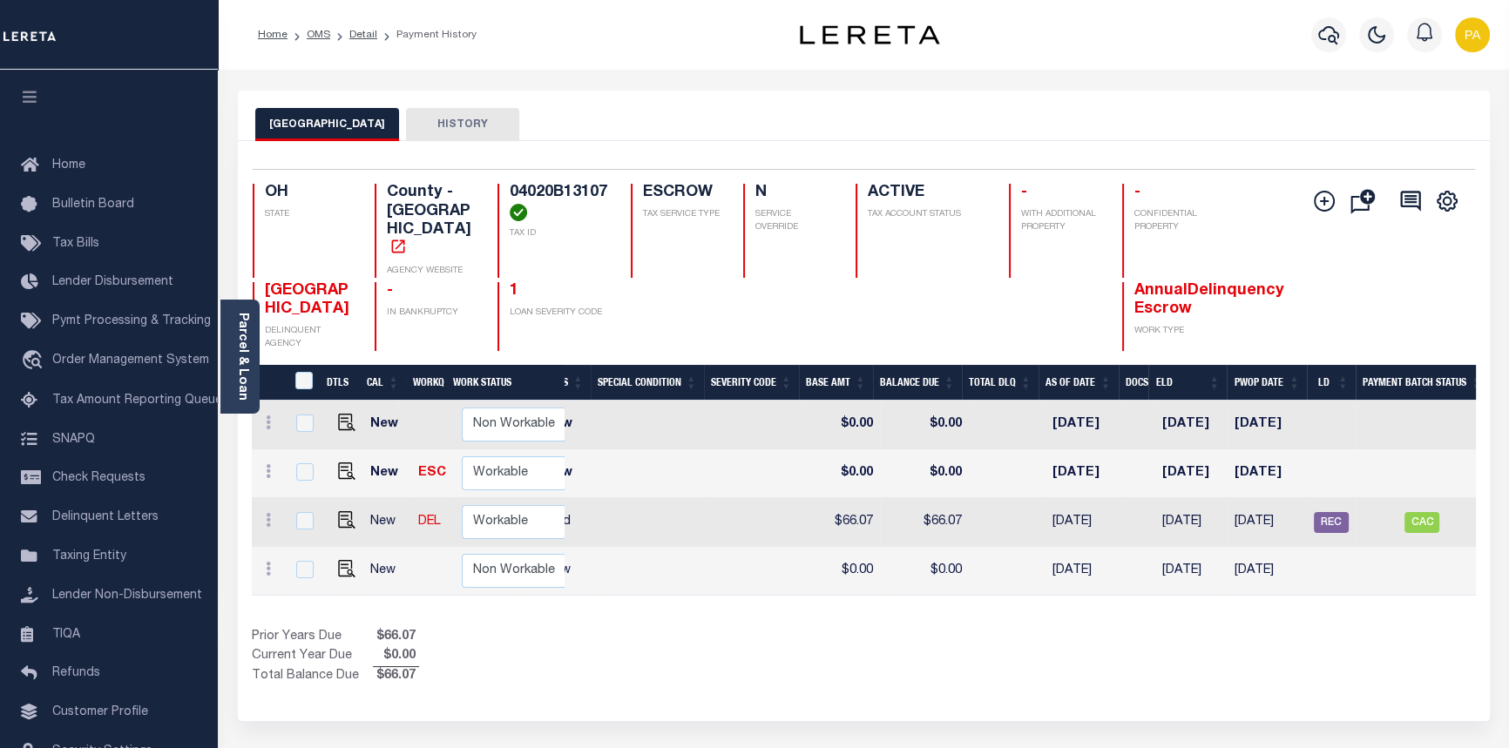
scroll to position [0, 546]
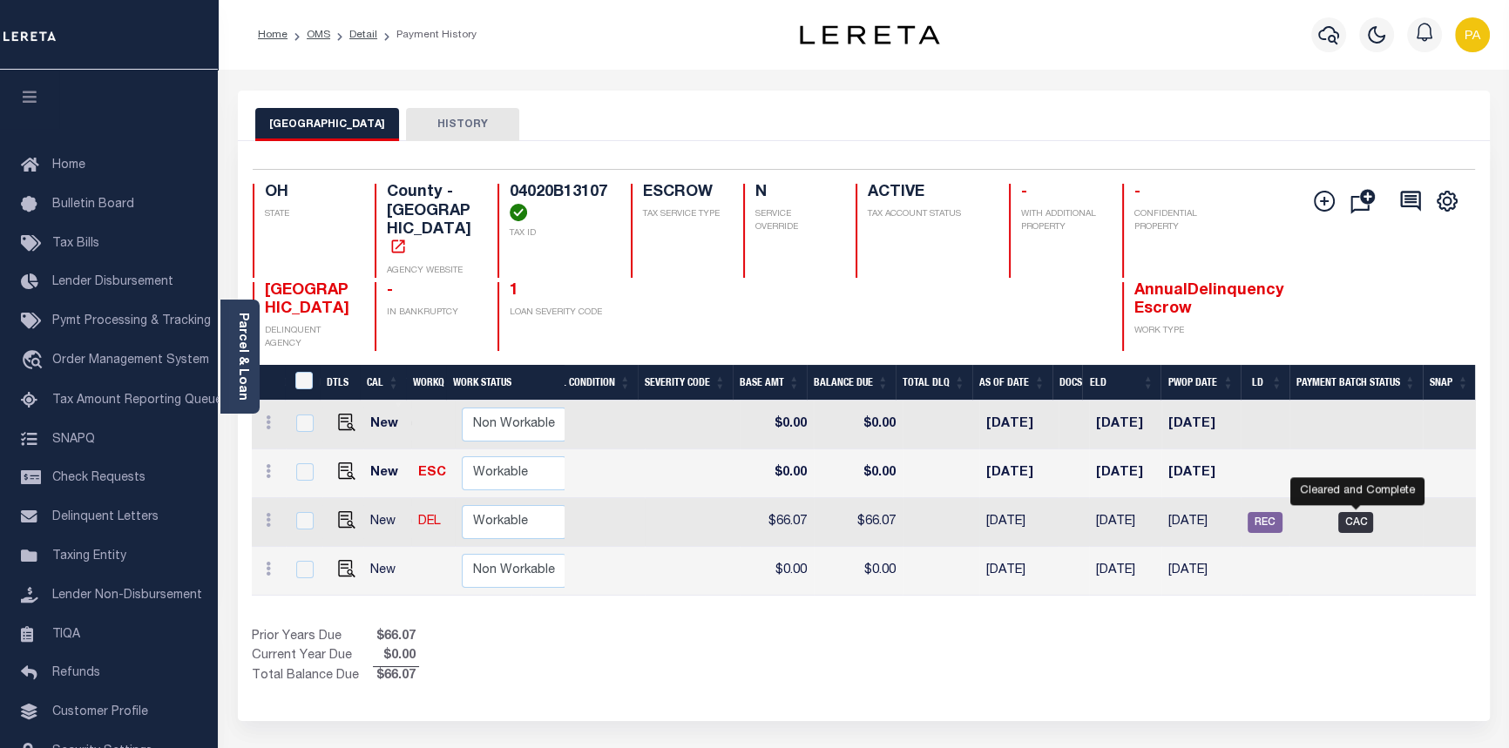
click at [1367, 512] on span "CAC" at bounding box center [1355, 522] width 35 height 21
checkbox input "true"
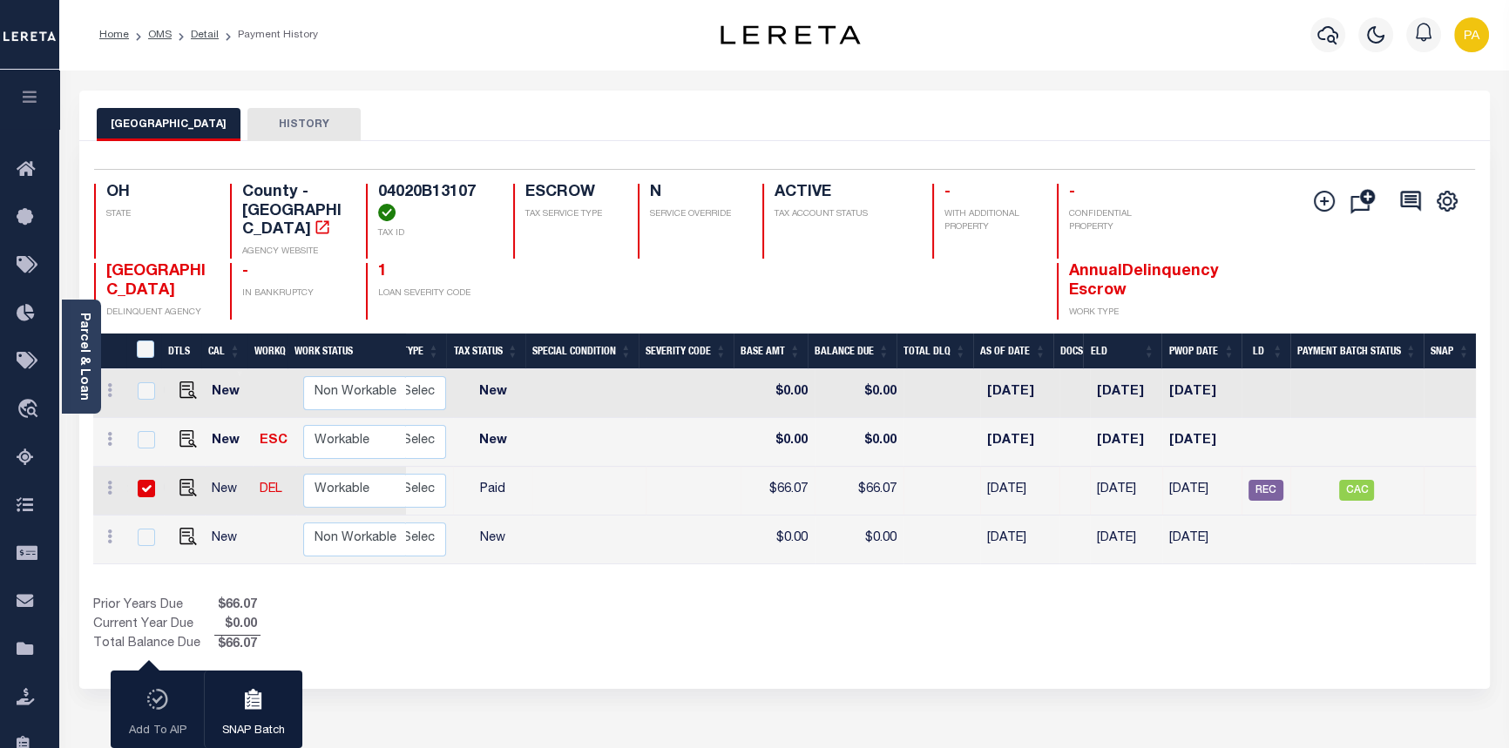
scroll to position [0, 0]
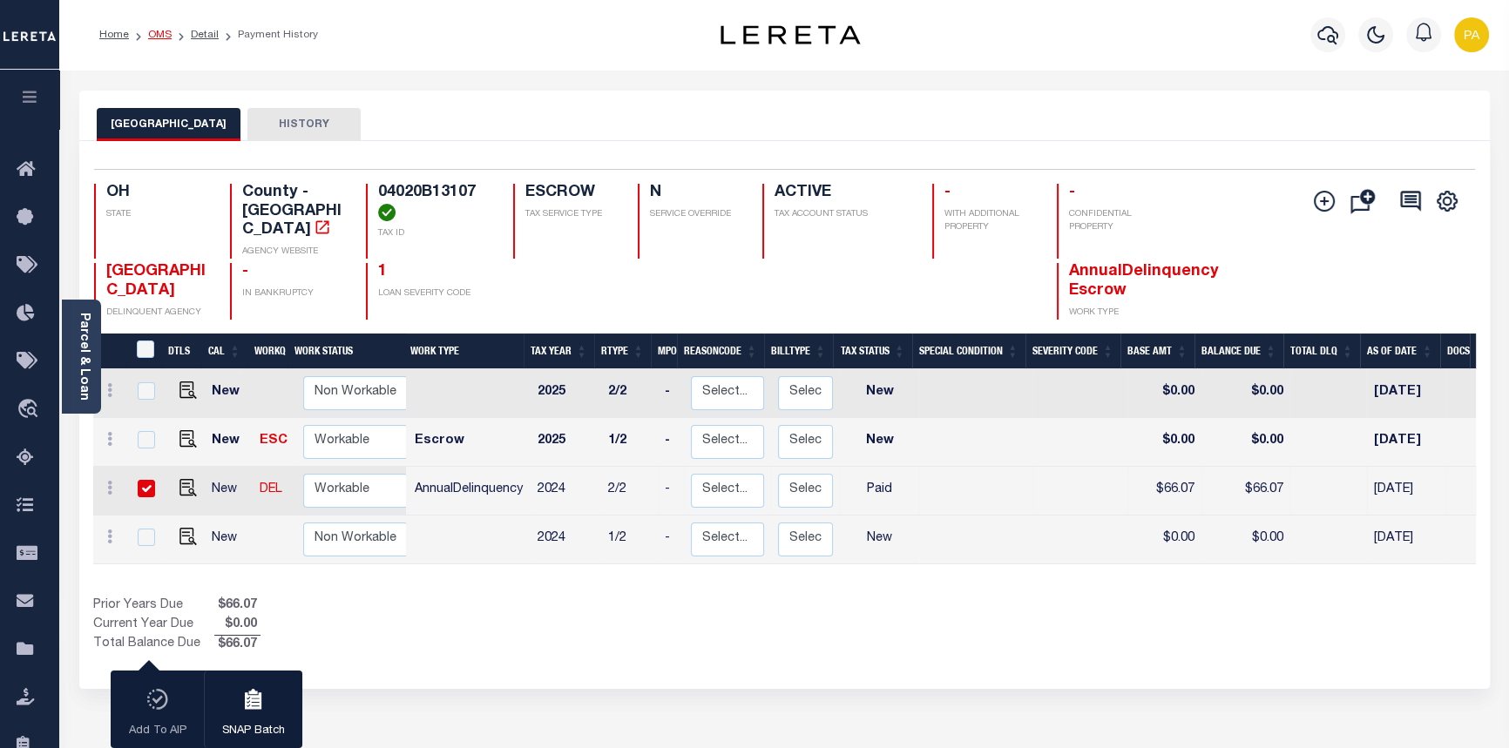
click at [164, 33] on link "OMS" at bounding box center [160, 35] width 24 height 10
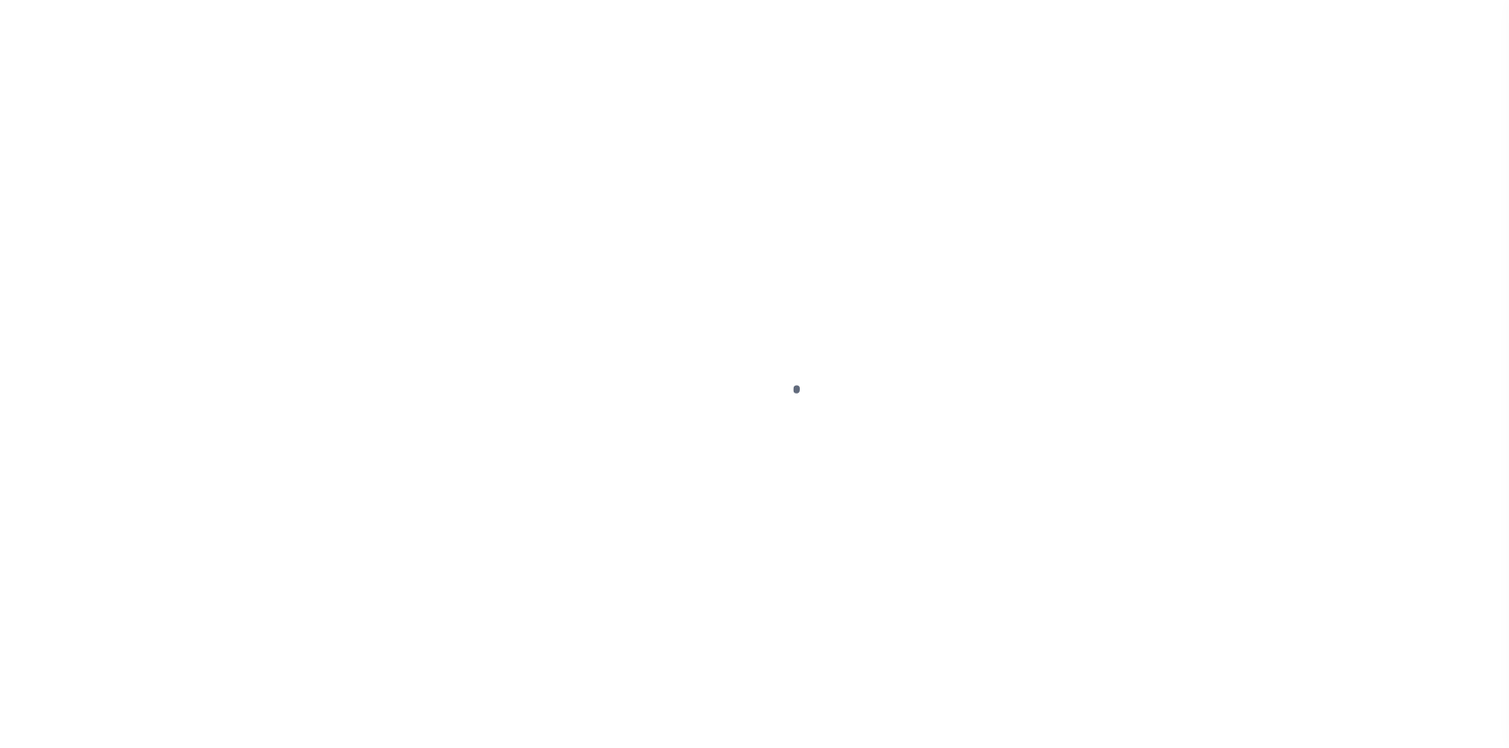
select select "CAC"
select select "CHK"
select select "Urbina, Matthew"
select select "USS"
select select "37"
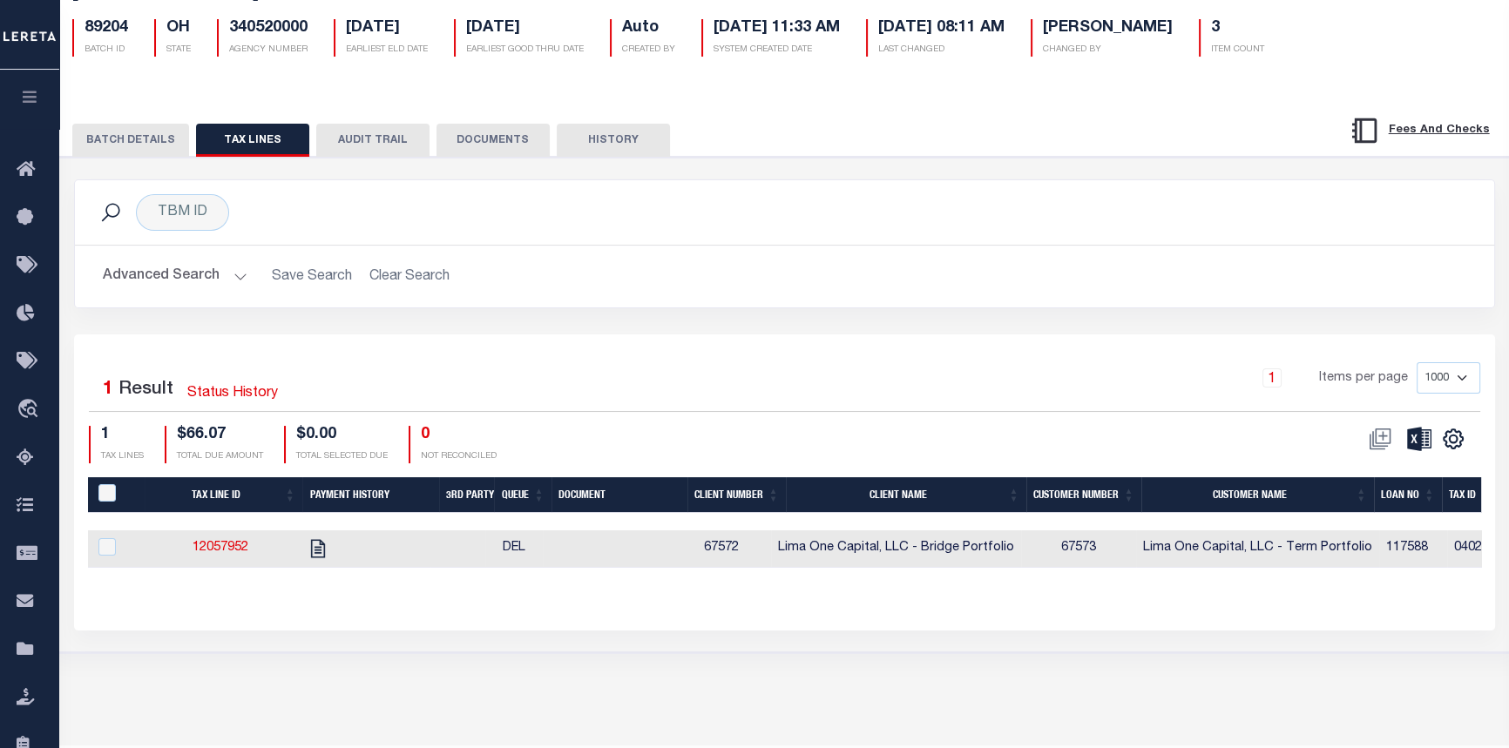
scroll to position [174, 0]
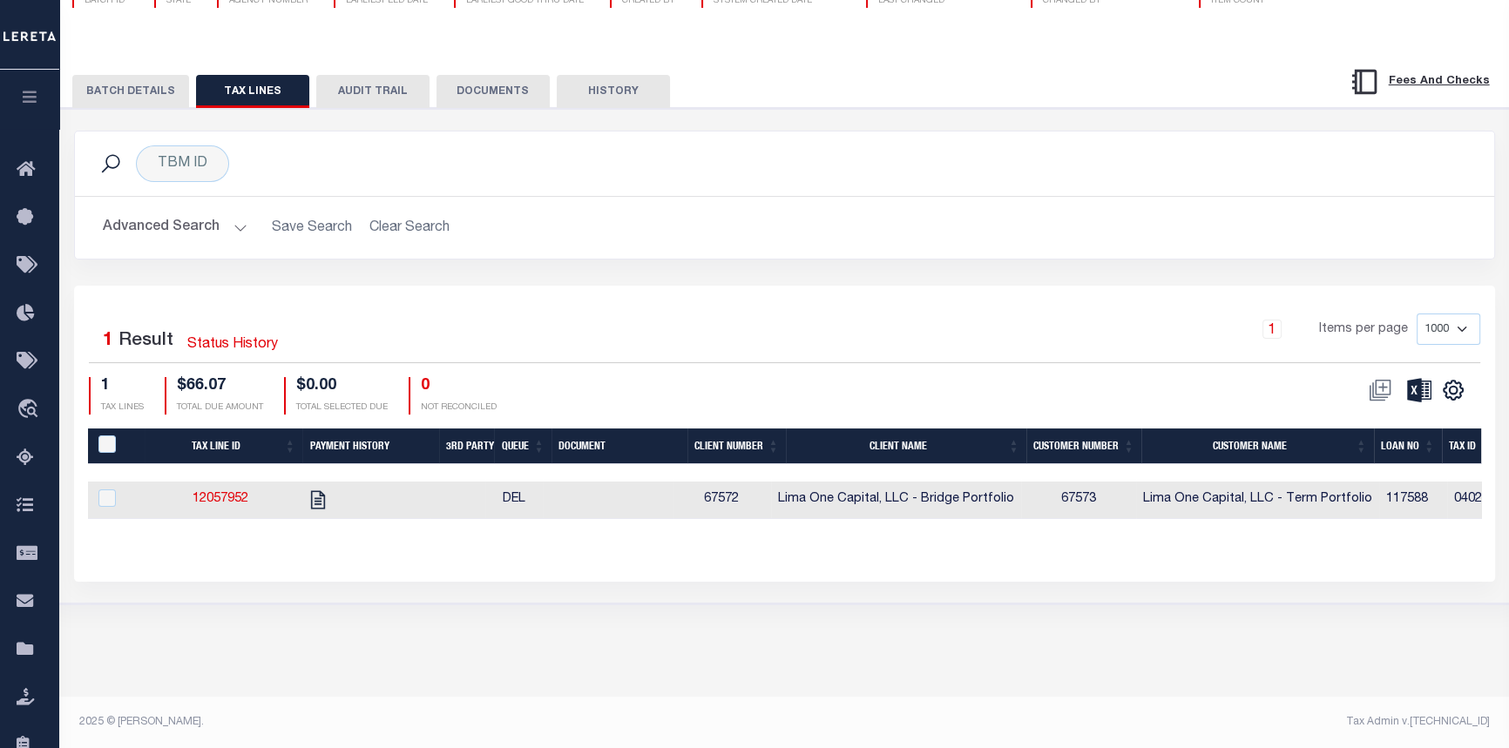
click at [94, 85] on button "BATCH DETAILS" at bounding box center [130, 91] width 117 height 33
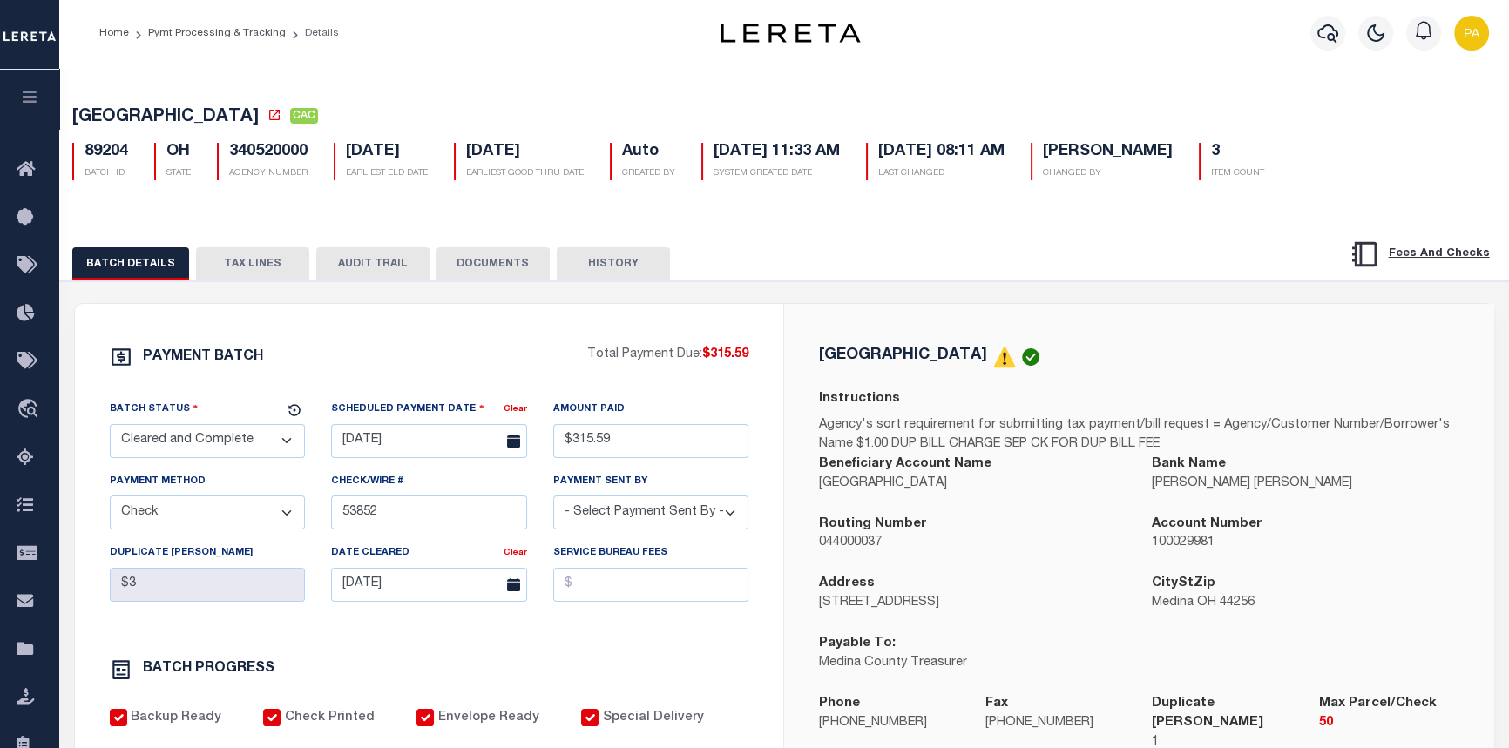
scroll to position [0, 0]
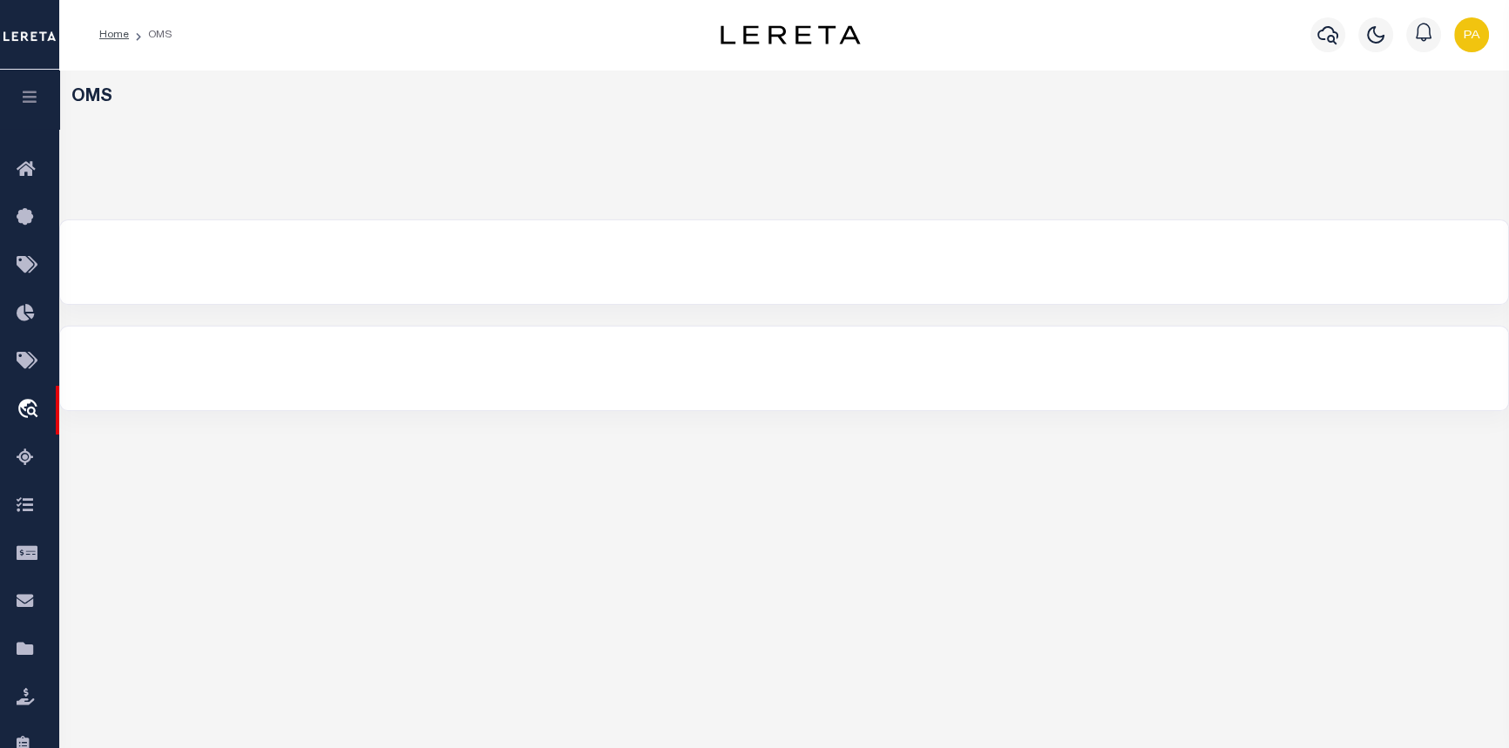
select select "200"
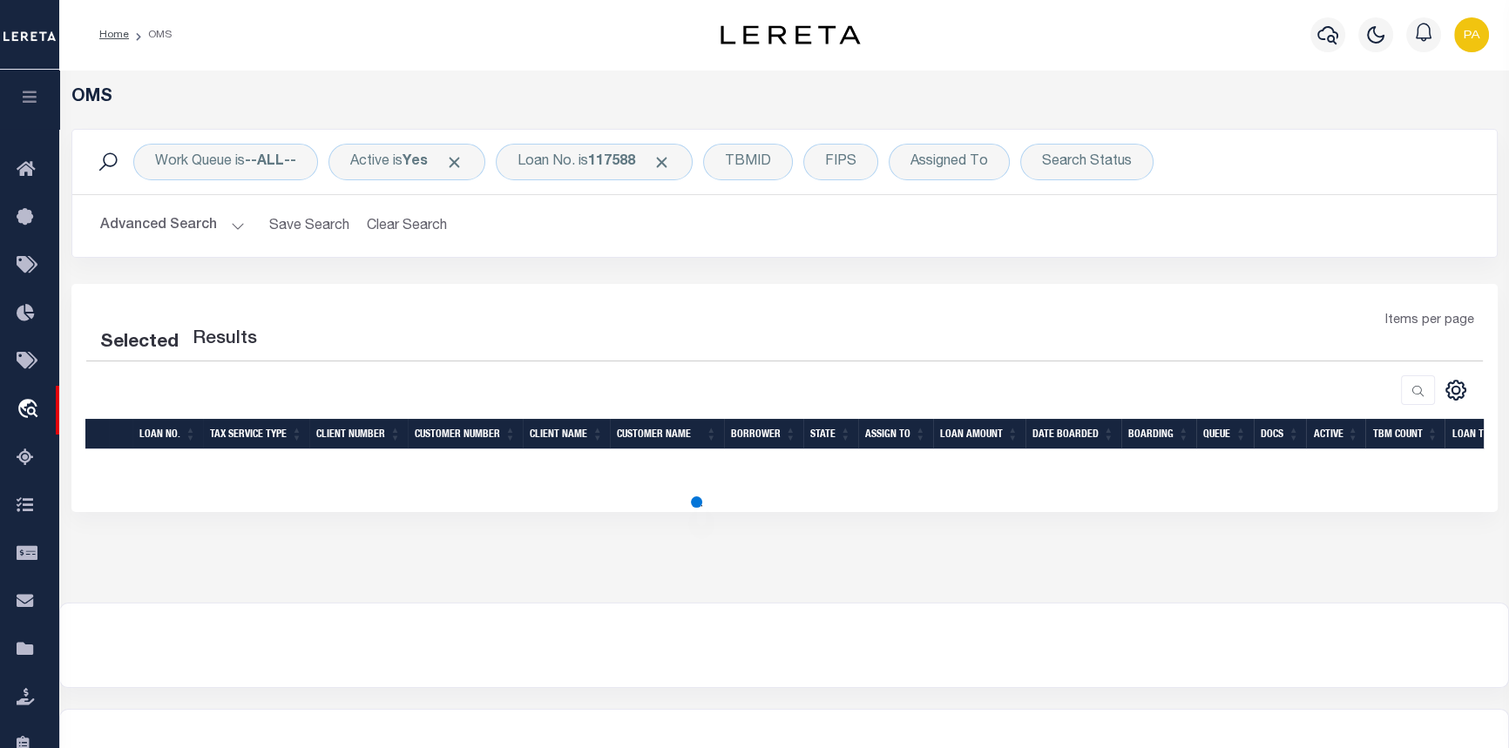
select select "200"
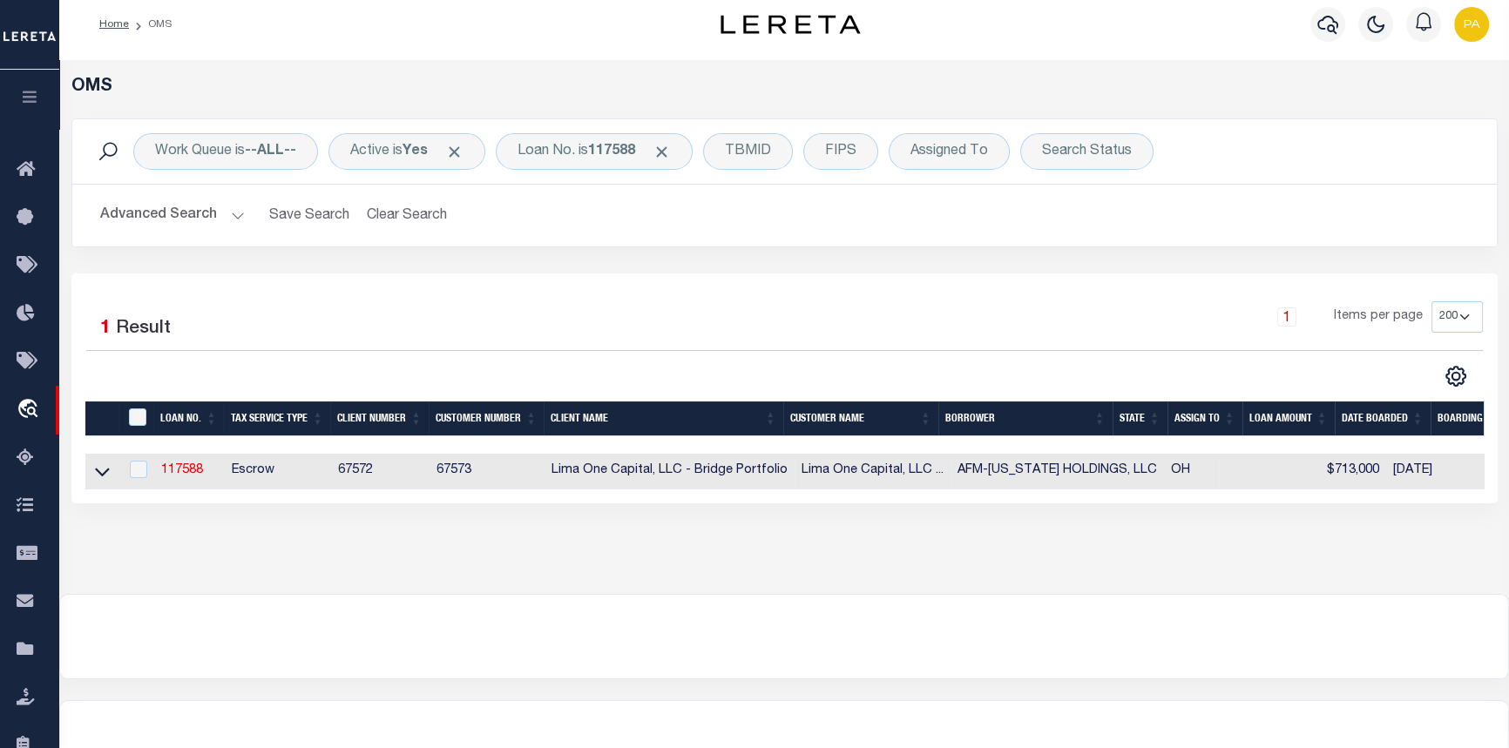
drag, startPoint x: 951, startPoint y: 635, endPoint x: 735, endPoint y: 553, distance: 231.1
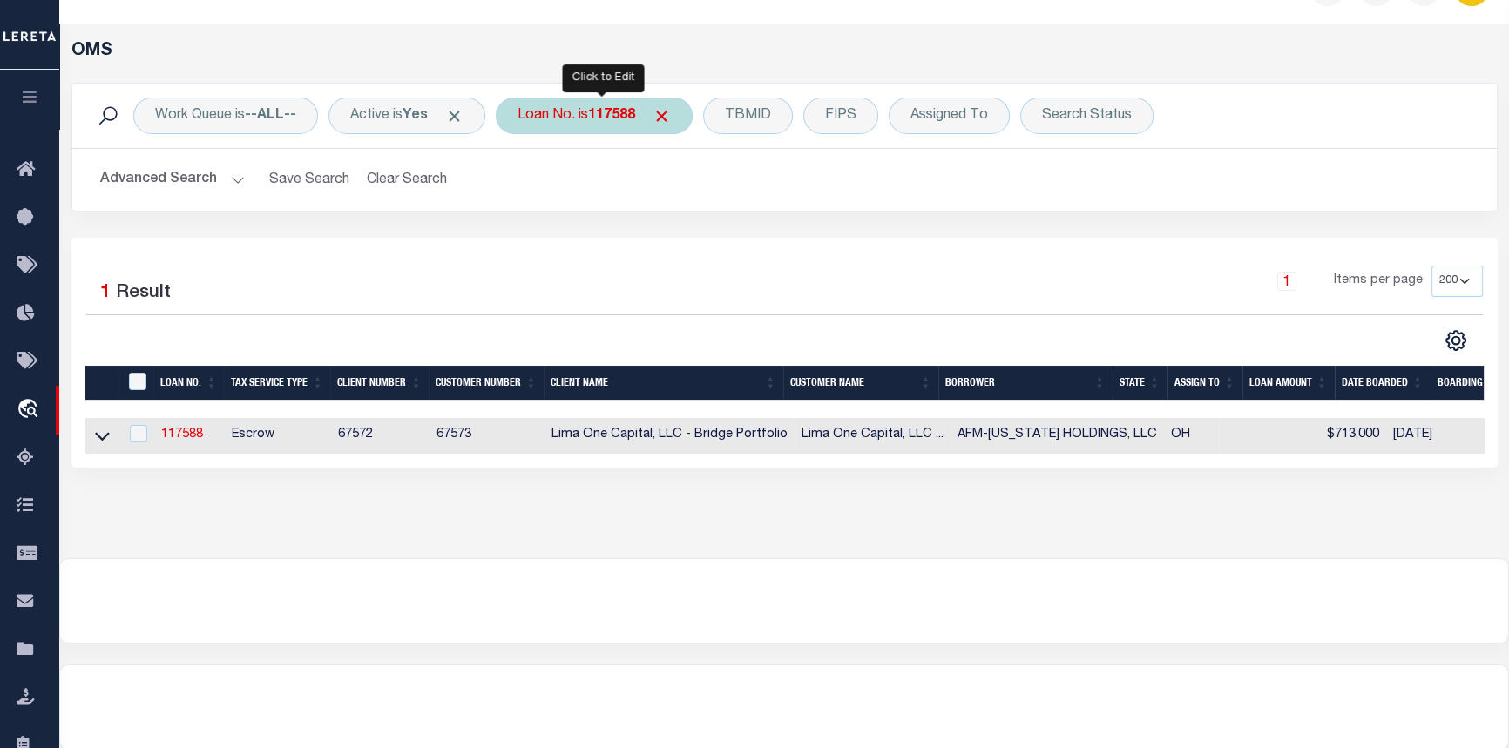
click at [591, 116] on div "Loan No. is 117588" at bounding box center [594, 116] width 197 height 37
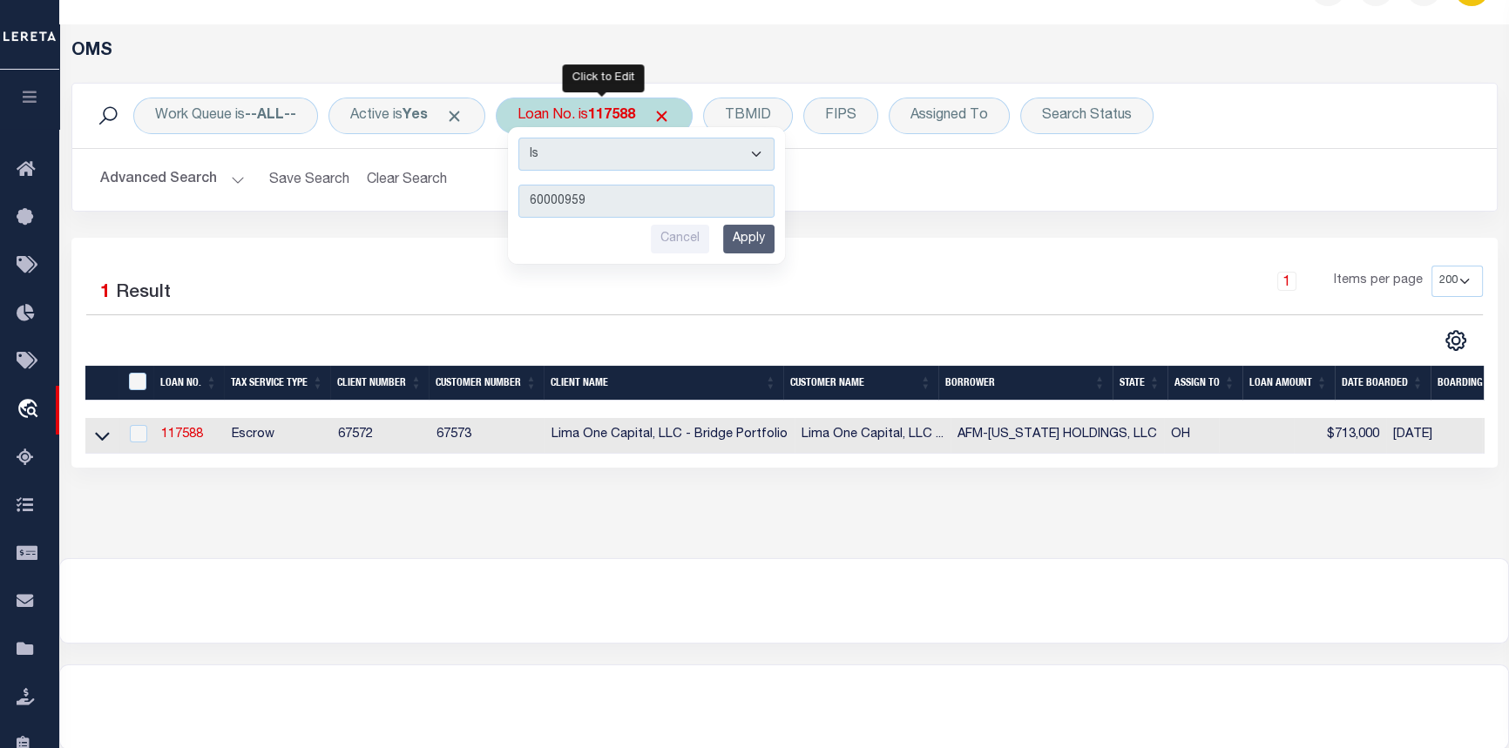
type input "600009593"
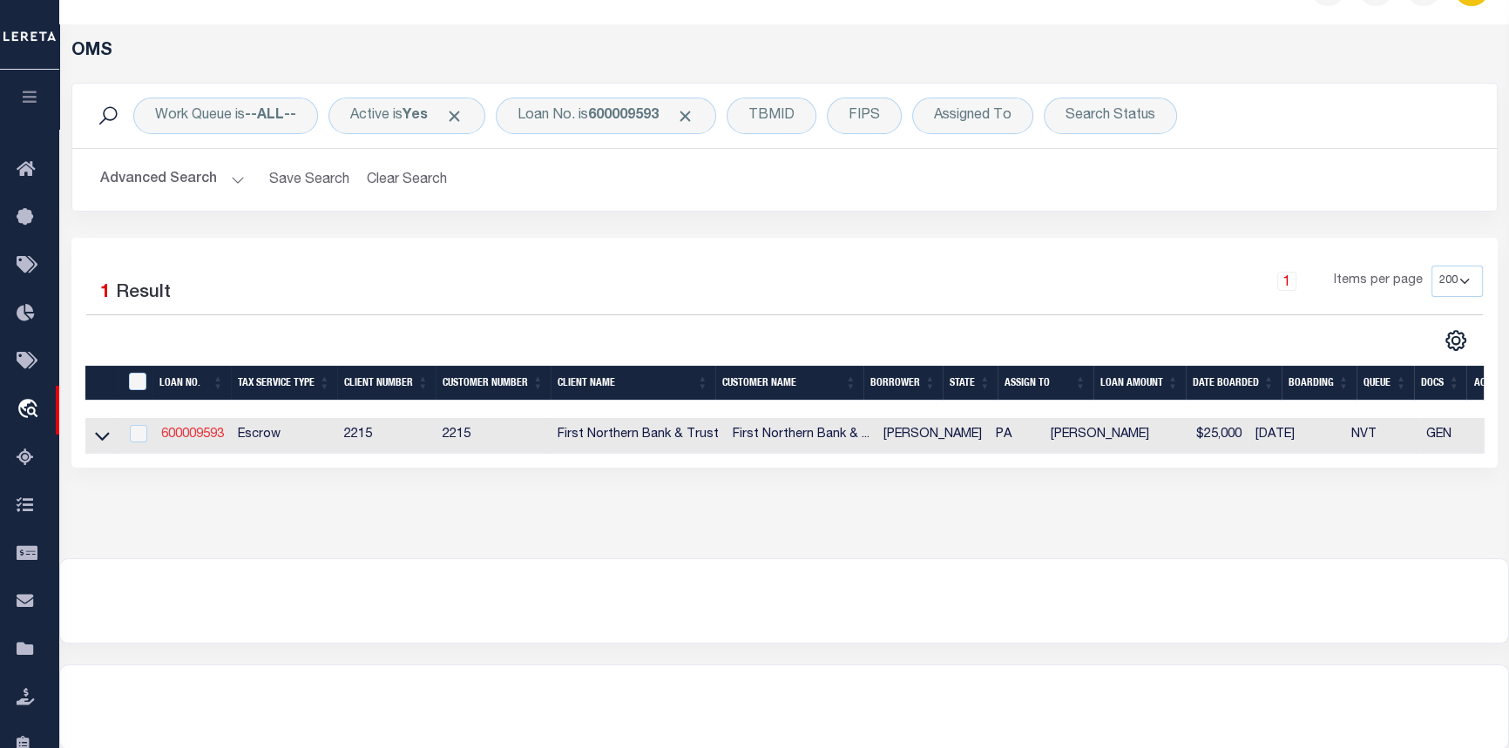
click at [201, 436] on link "600009593" at bounding box center [192, 435] width 63 height 12
type input "600009593"
type input "[PERSON_NAME]"
select select
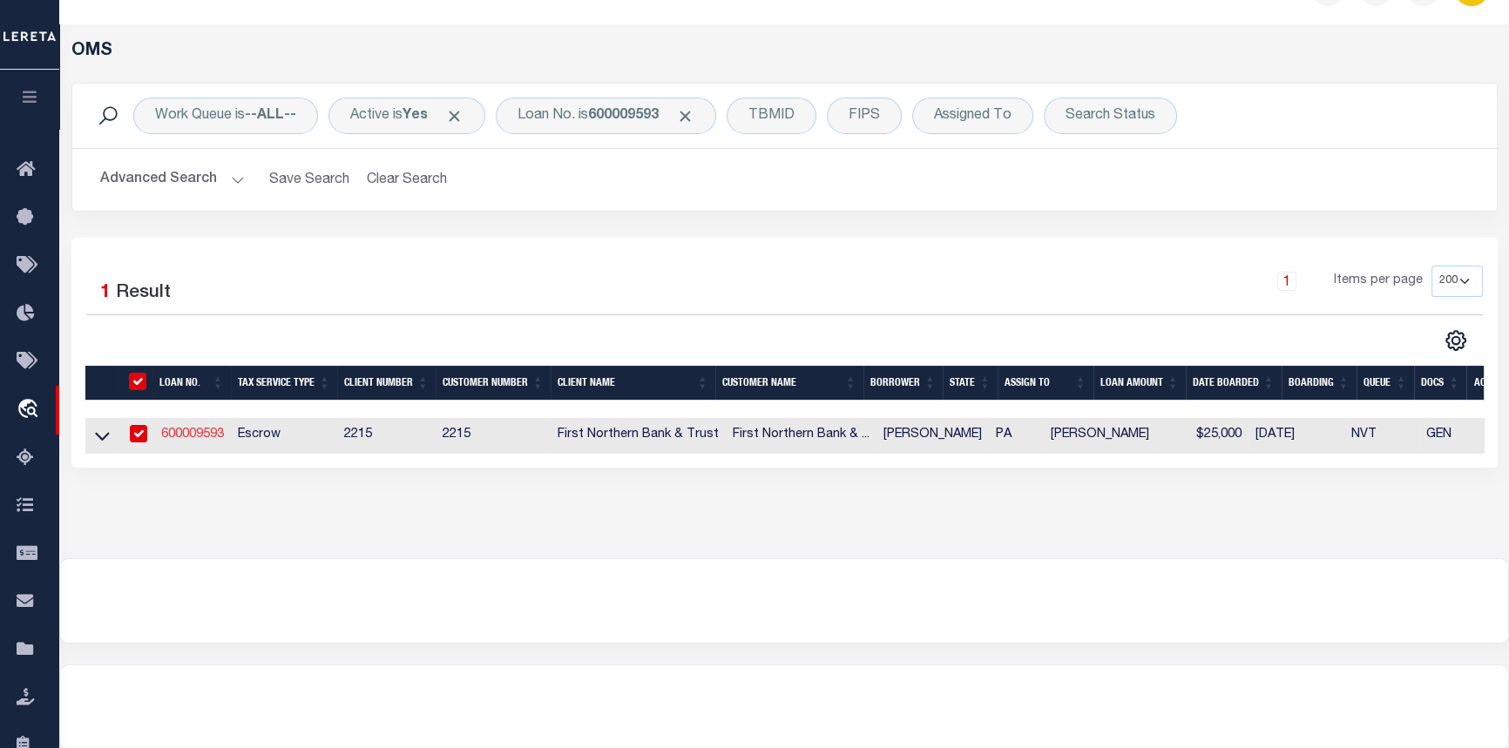
select select "Escrow"
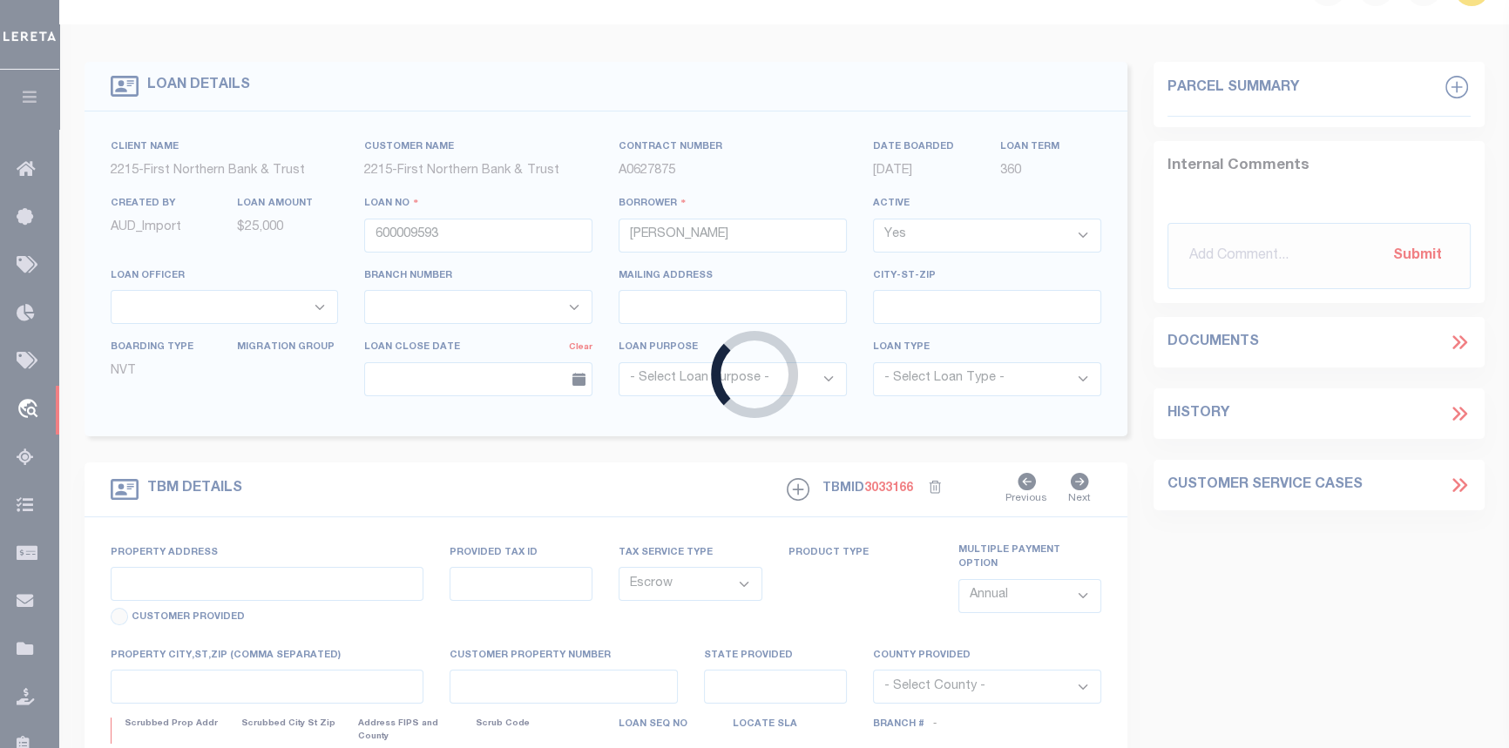
scroll to position [45, 0]
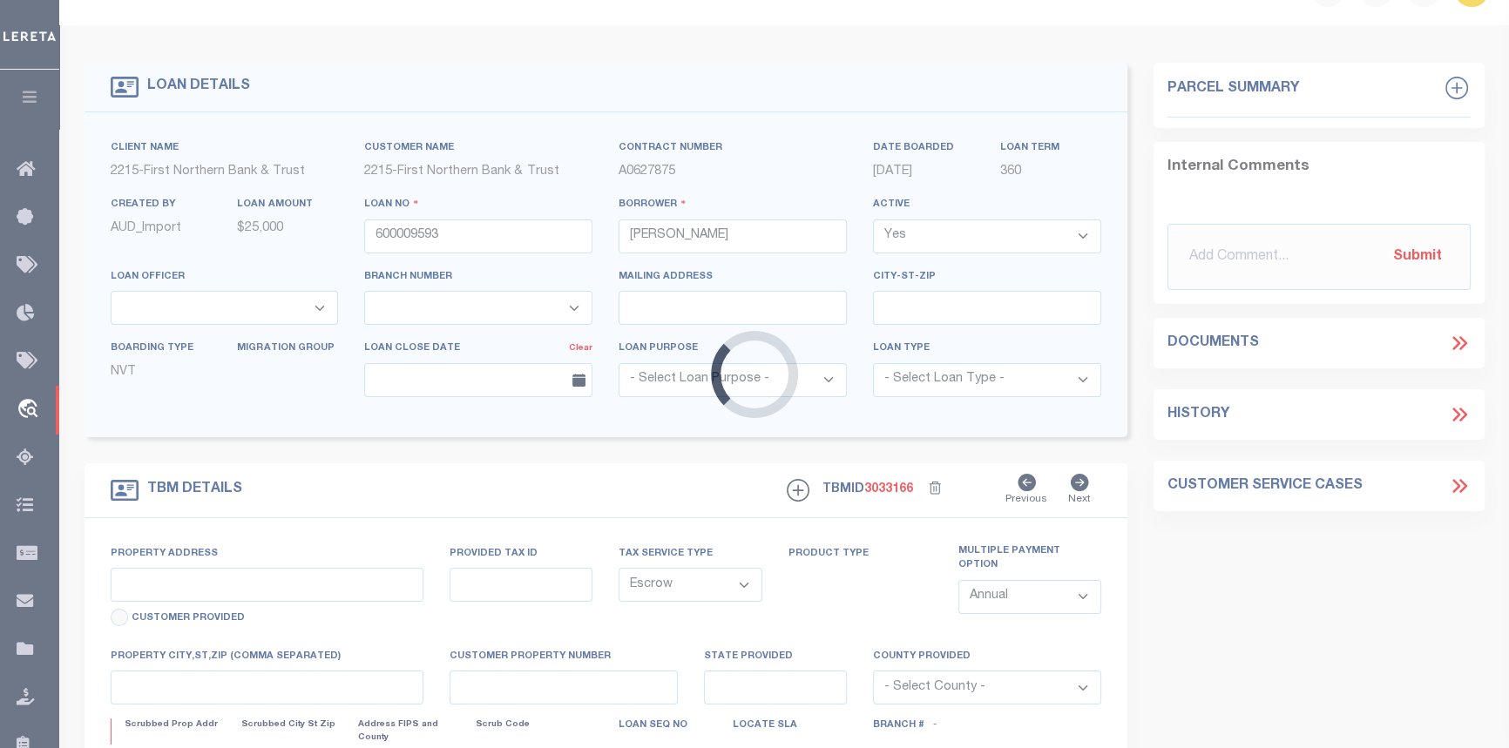
type input "[STREET_ADDRESS][PERSON_NAME]"
type input "E12 5 1 0131"
select select
type input "[GEOGRAPHIC_DATA] PA 18343"
type input "PA"
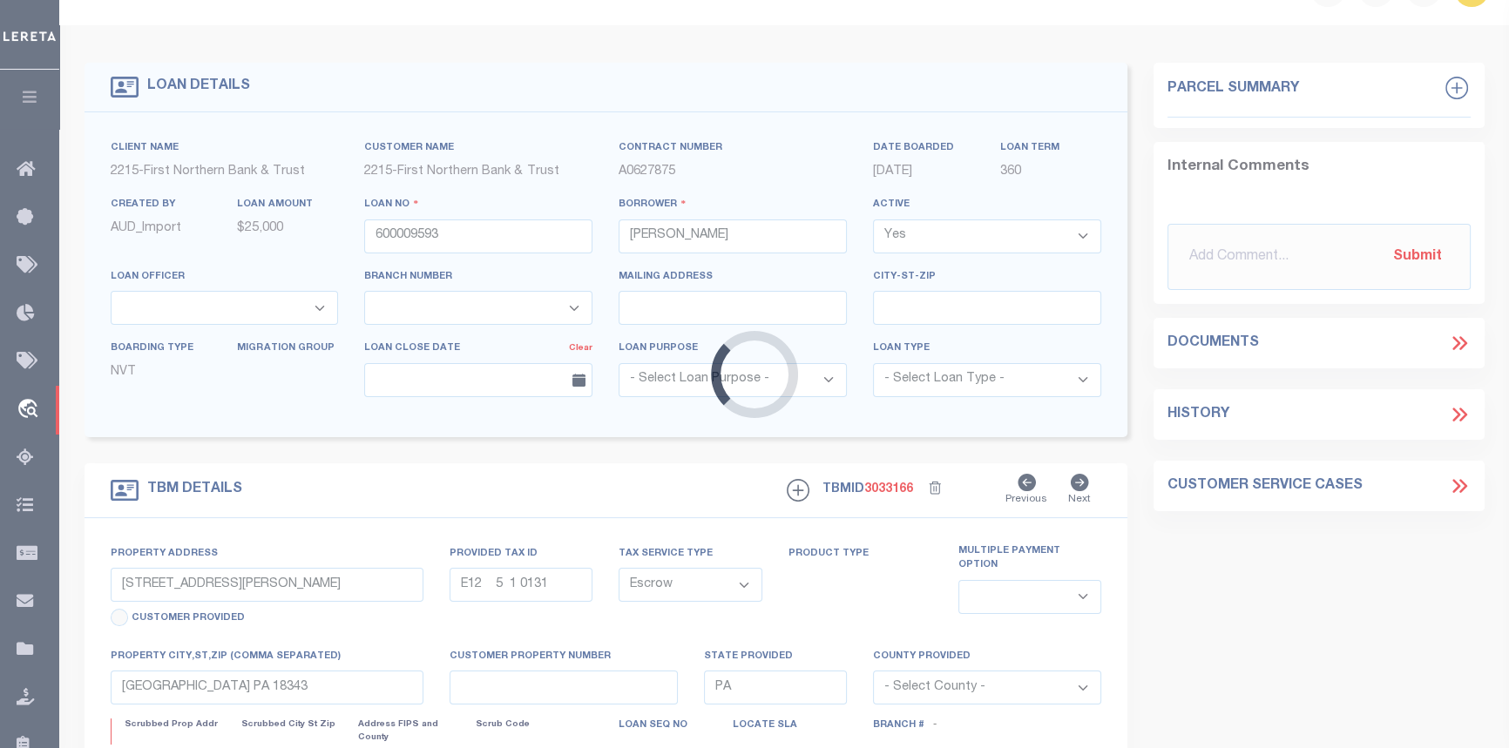
select select
type textarea "Liability subject to parcel provided"
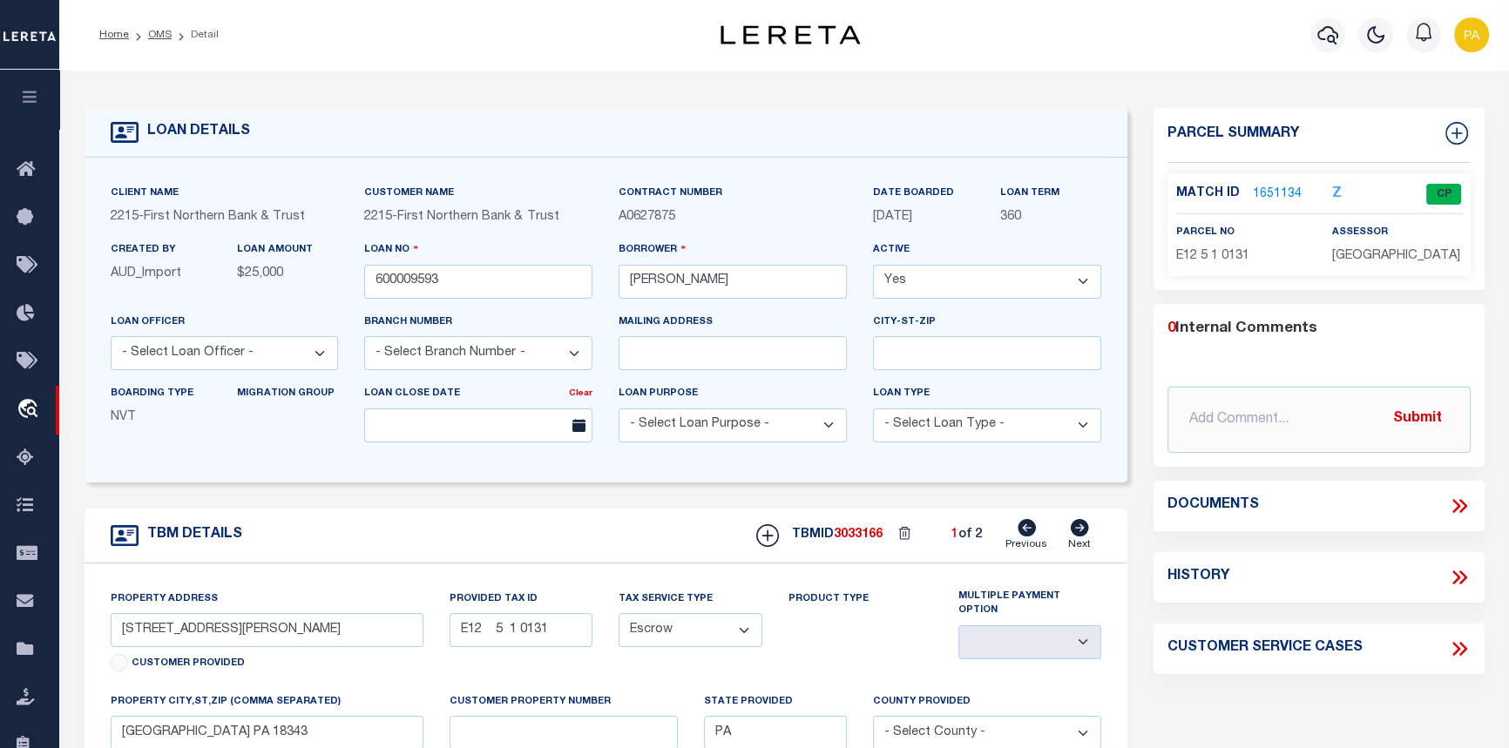
scroll to position [0, 0]
click at [1272, 186] on link "1651134" at bounding box center [1277, 195] width 49 height 18
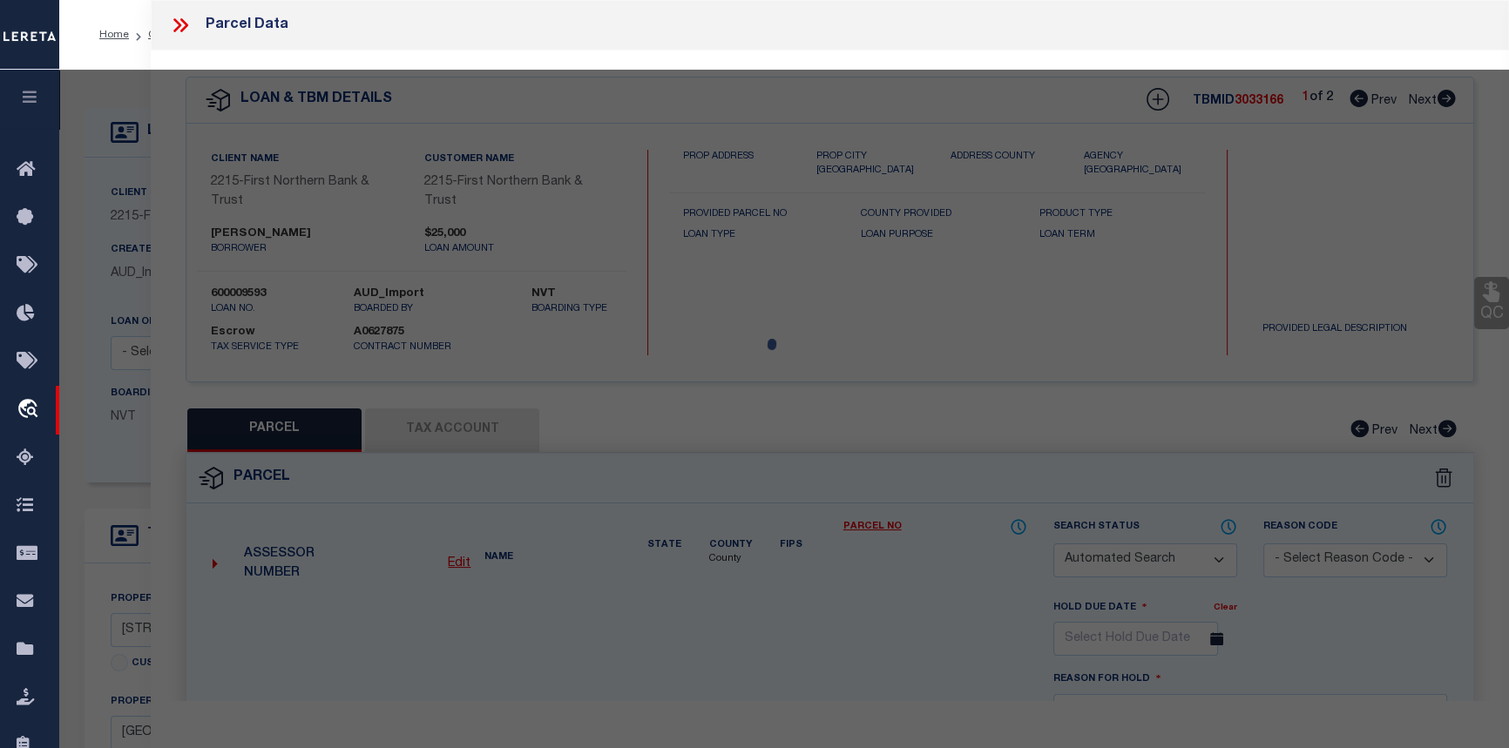
checkbox input "false"
select select "CP"
type input "TEEL TERRY L,"
select select "AGF"
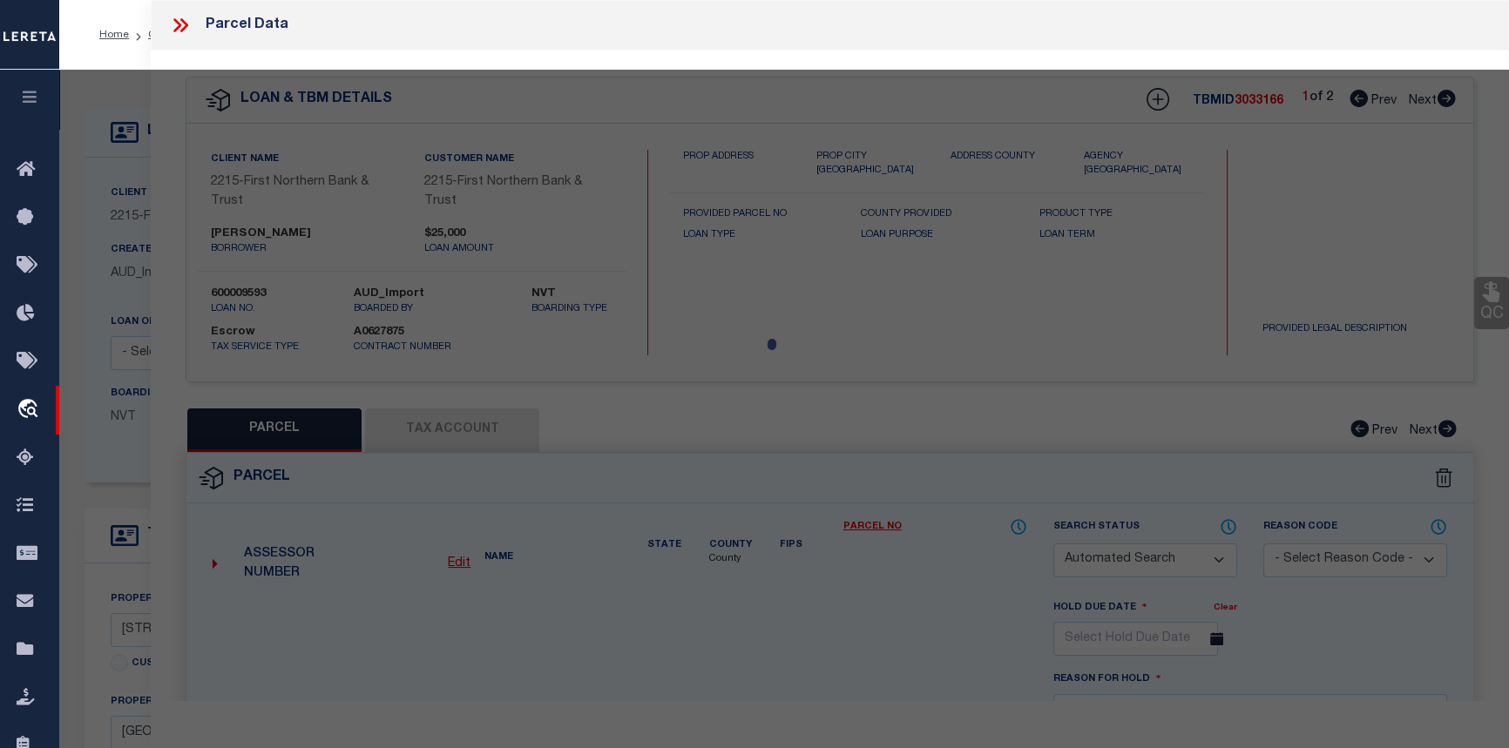
select select "ADD"
type input "827 CAMP MOLL RD"
checkbox input "false"
type input "PA"
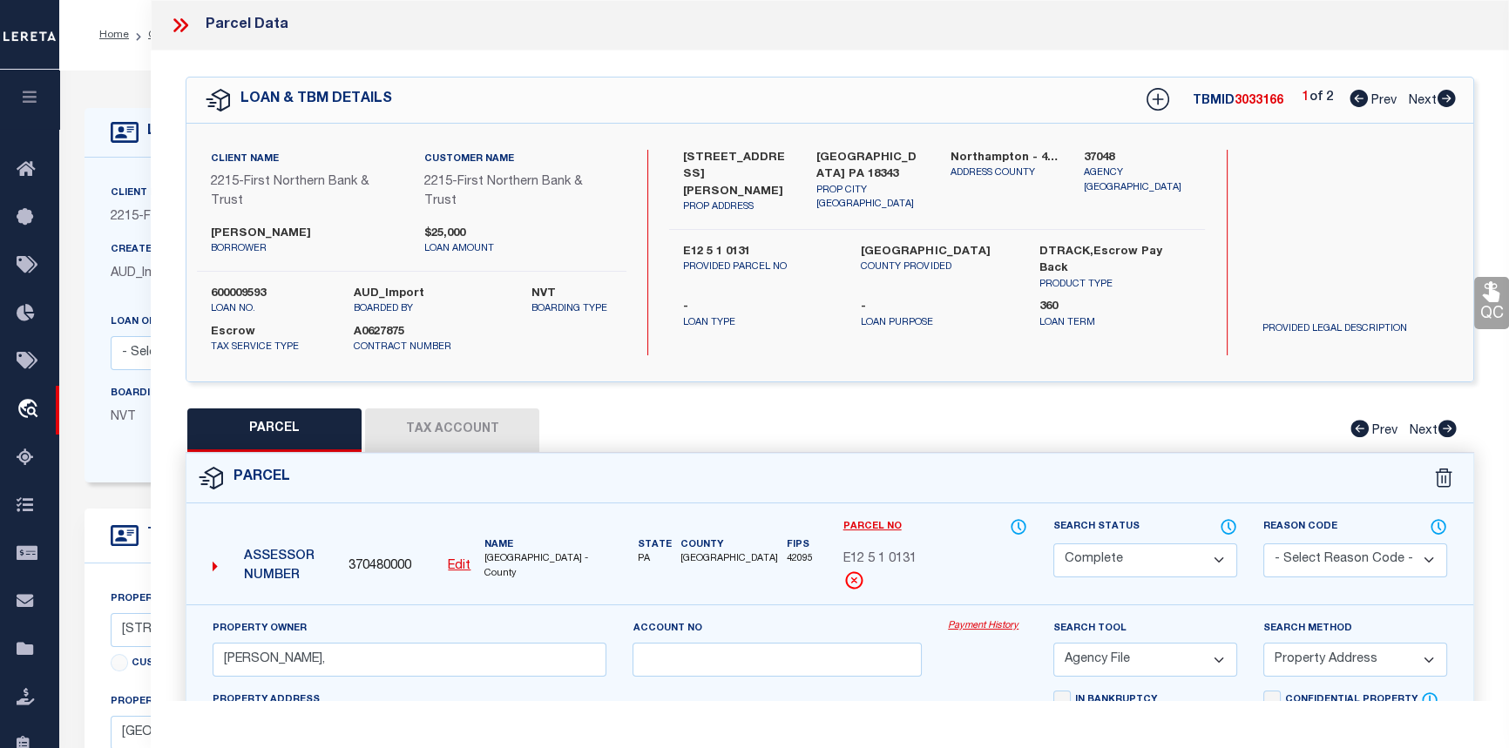
click at [983, 632] on link "Payment History" at bounding box center [987, 626] width 79 height 15
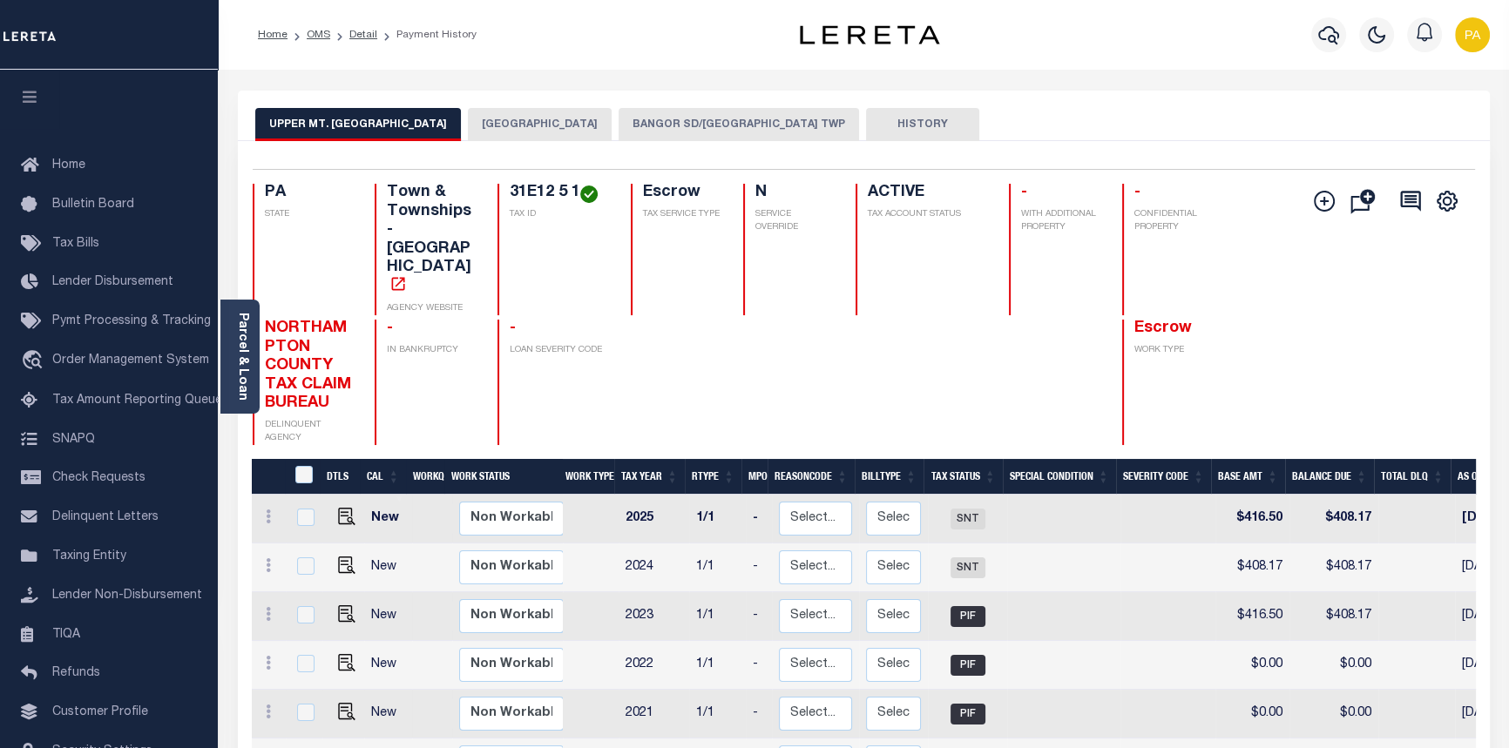
click at [703, 123] on button "BANGOR SD/[GEOGRAPHIC_DATA] TWP" at bounding box center [739, 124] width 240 height 33
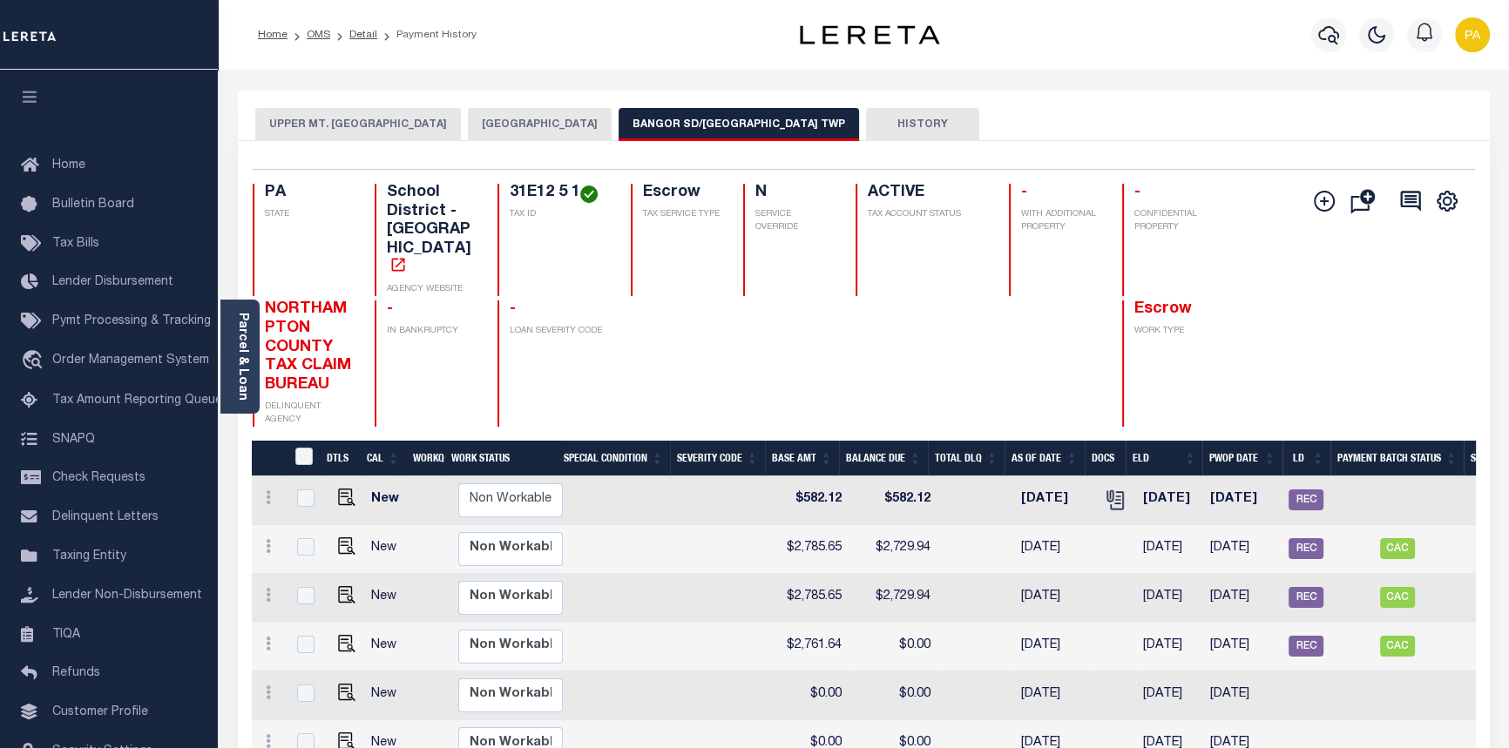
scroll to position [0, 491]
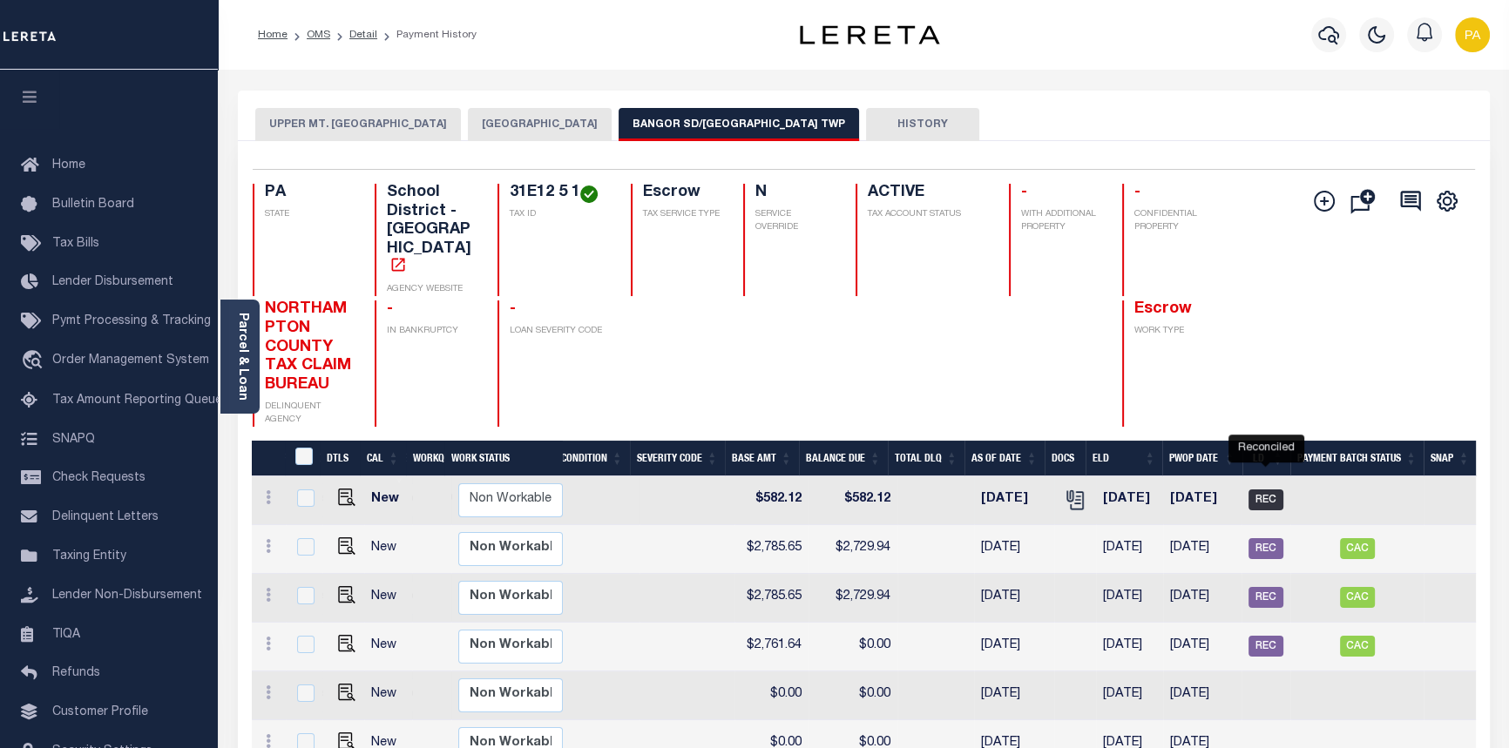
click at [1274, 490] on span "REC" at bounding box center [1265, 500] width 35 height 21
checkbox input "true"
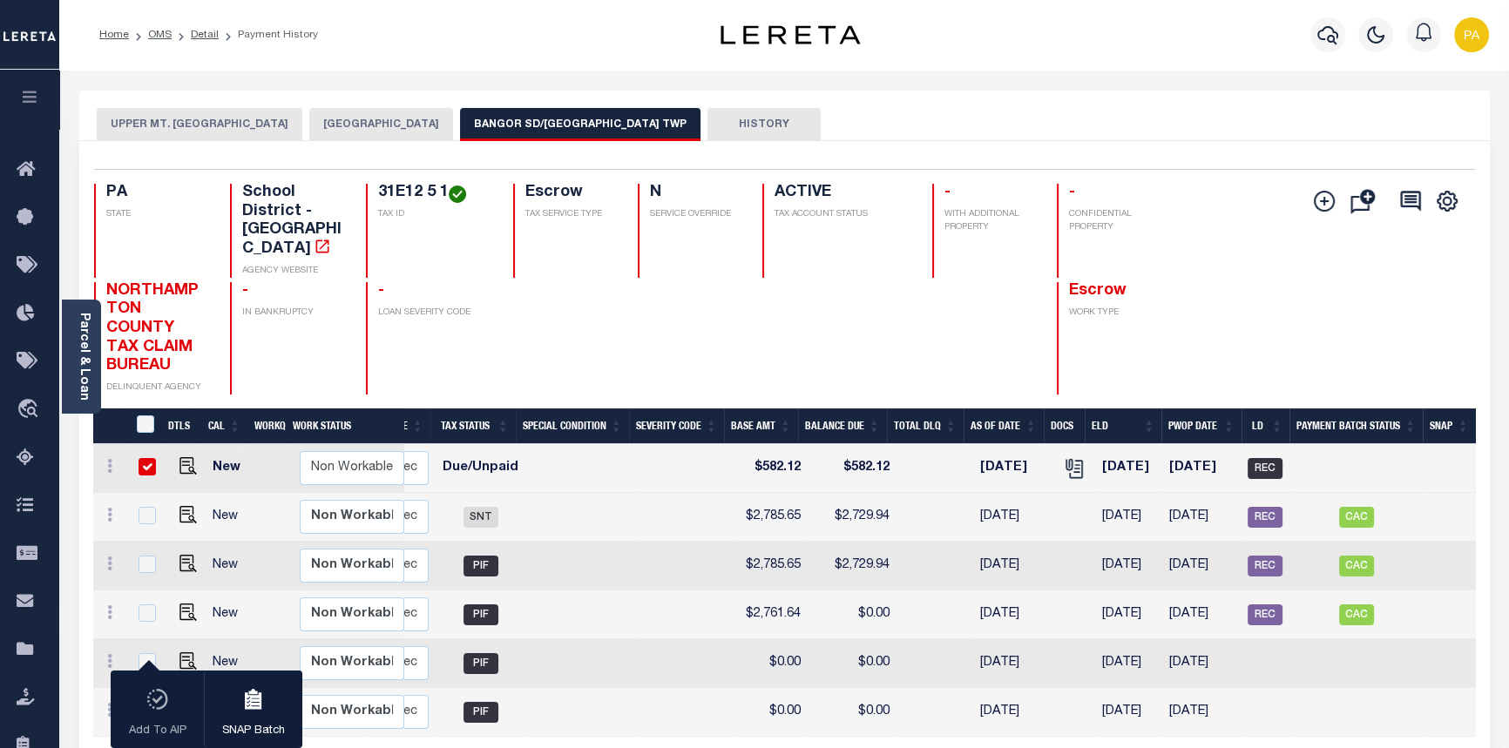
scroll to position [0, 333]
click at [1263, 507] on span "REC" at bounding box center [1265, 517] width 35 height 21
checkbox input "true"
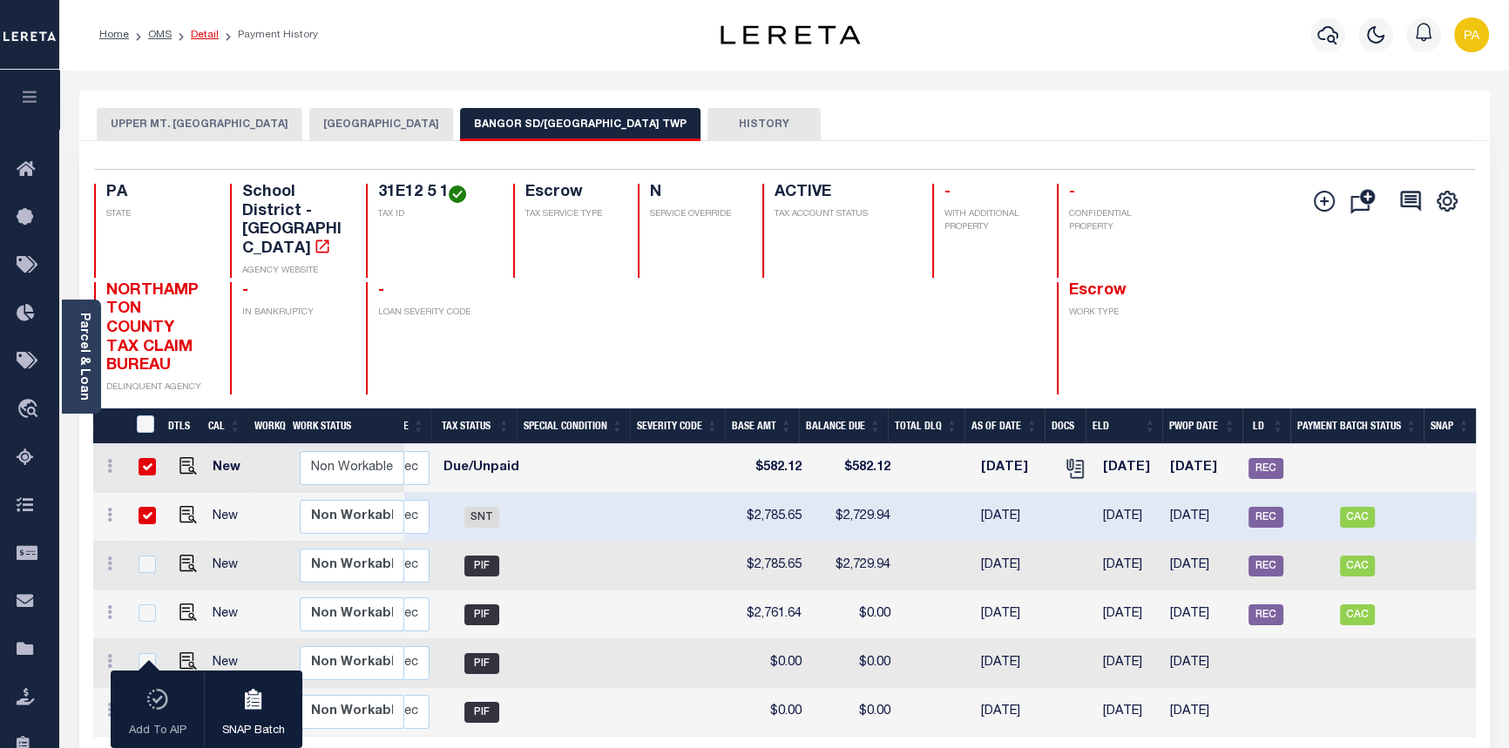
click at [196, 34] on link "Detail" at bounding box center [205, 35] width 28 height 10
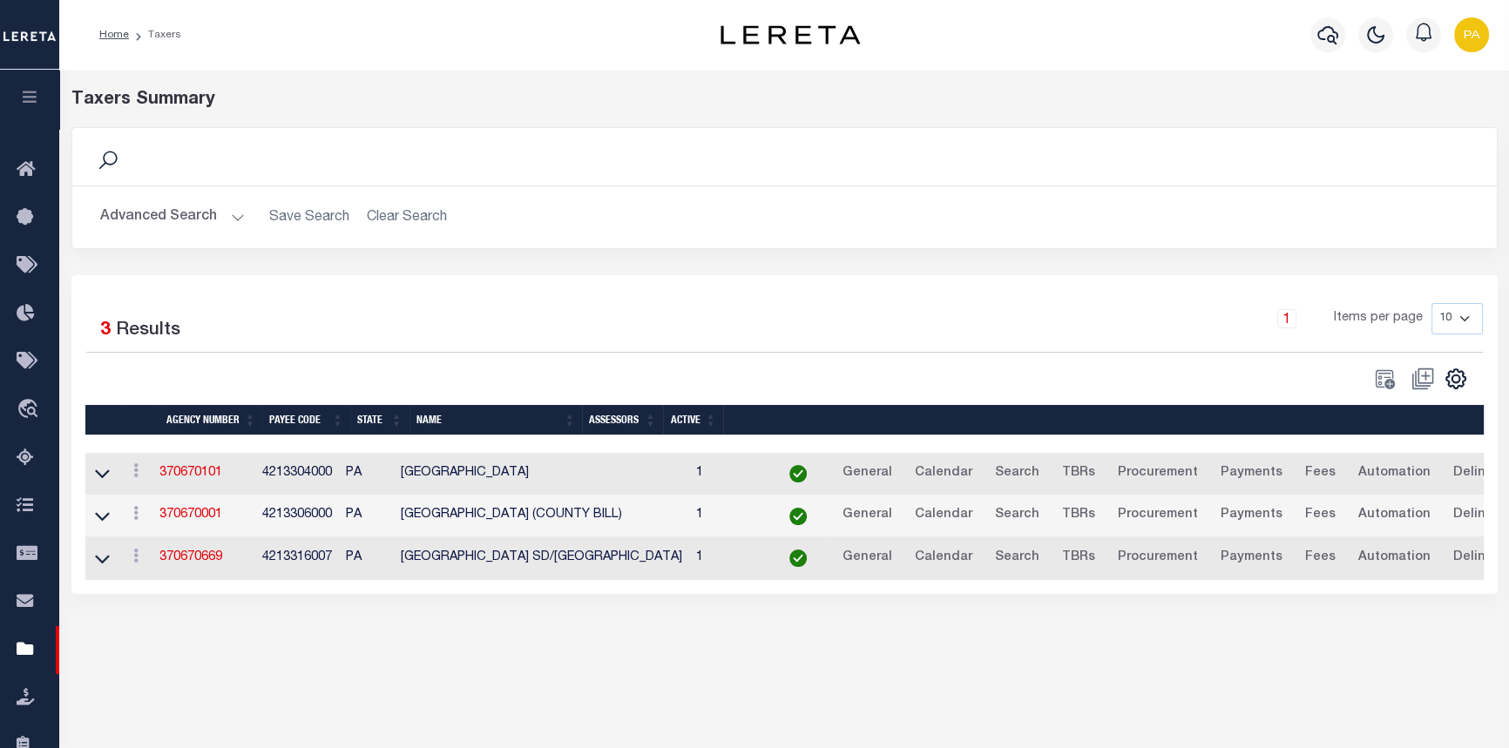
click at [239, 220] on button "Advanced Search" at bounding box center [172, 217] width 145 height 34
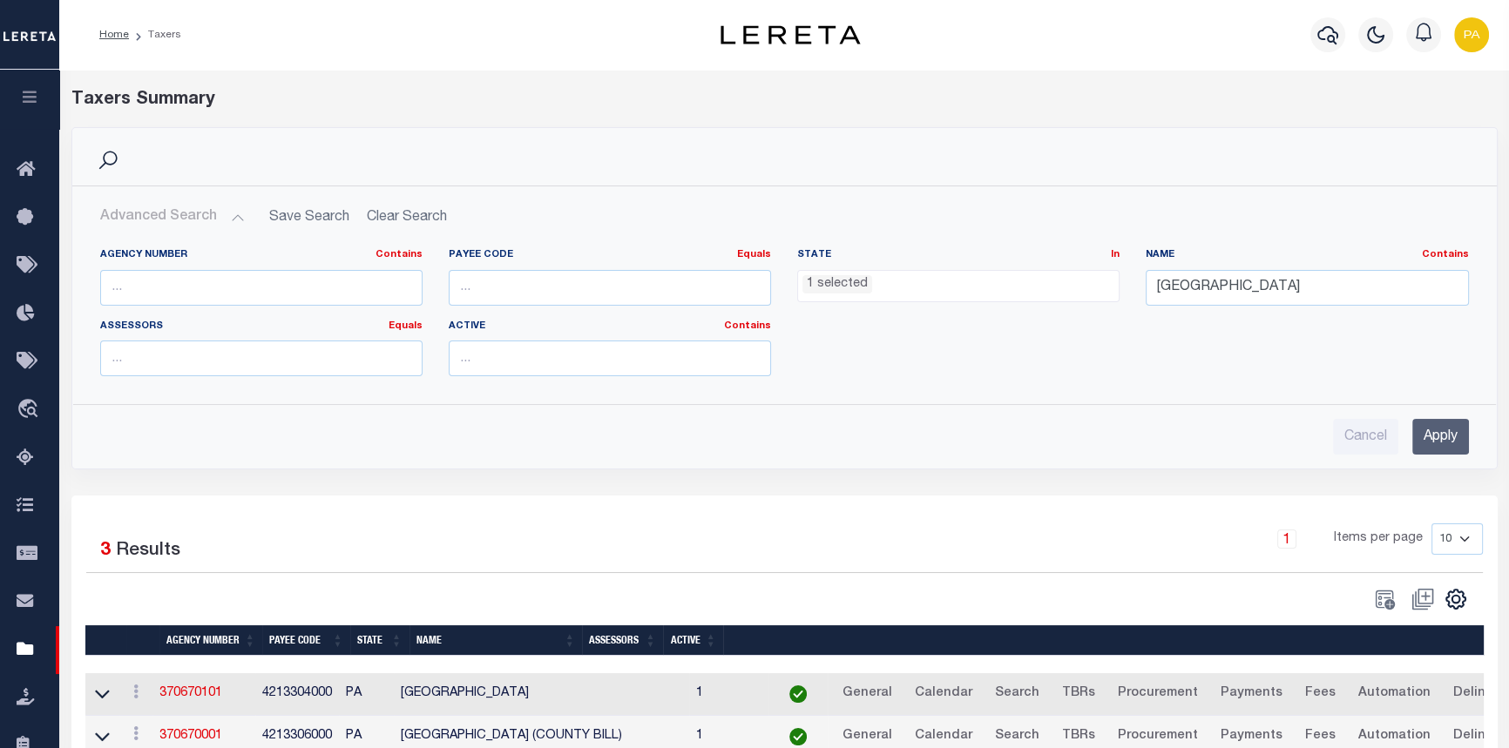
click at [892, 287] on ul "1 selected" at bounding box center [958, 283] width 321 height 24
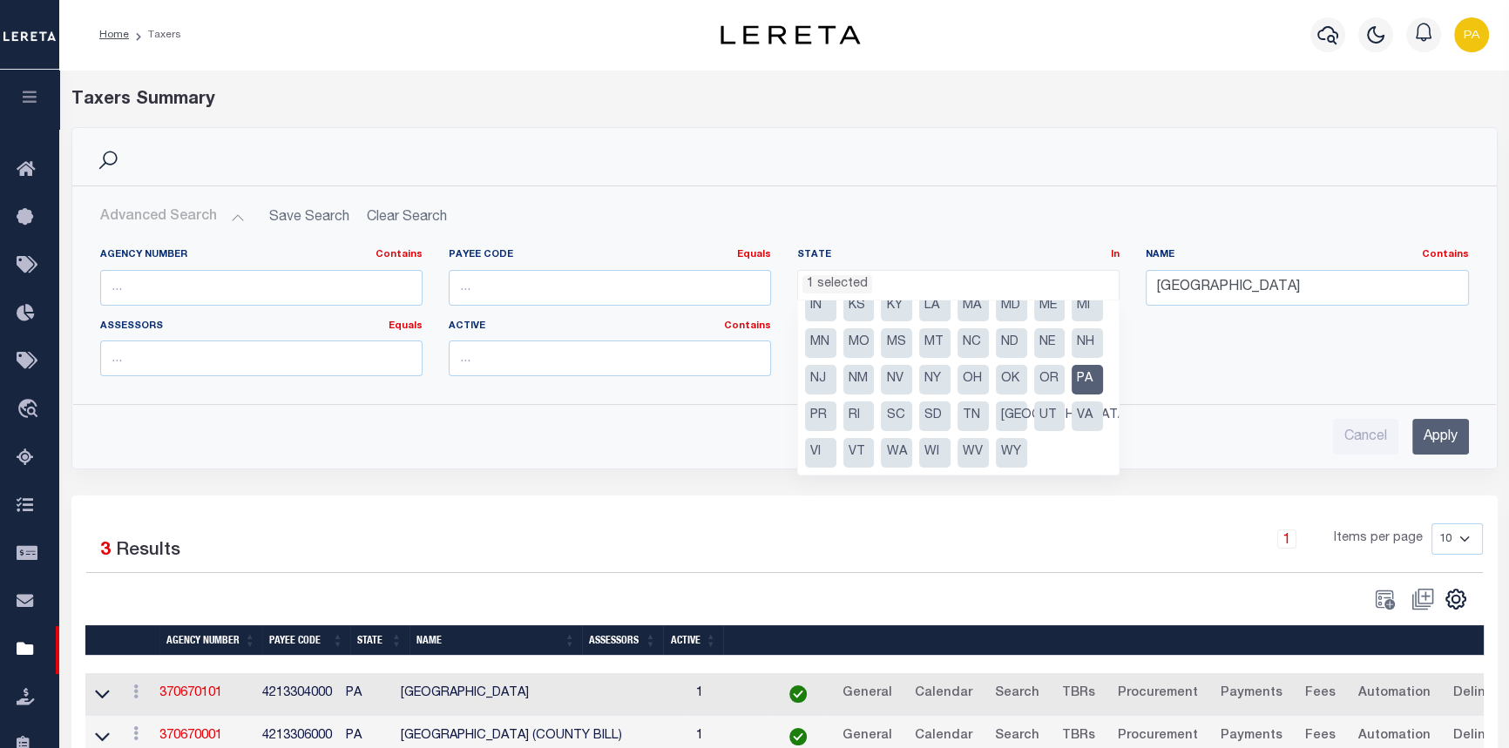
scroll to position [124, 0]
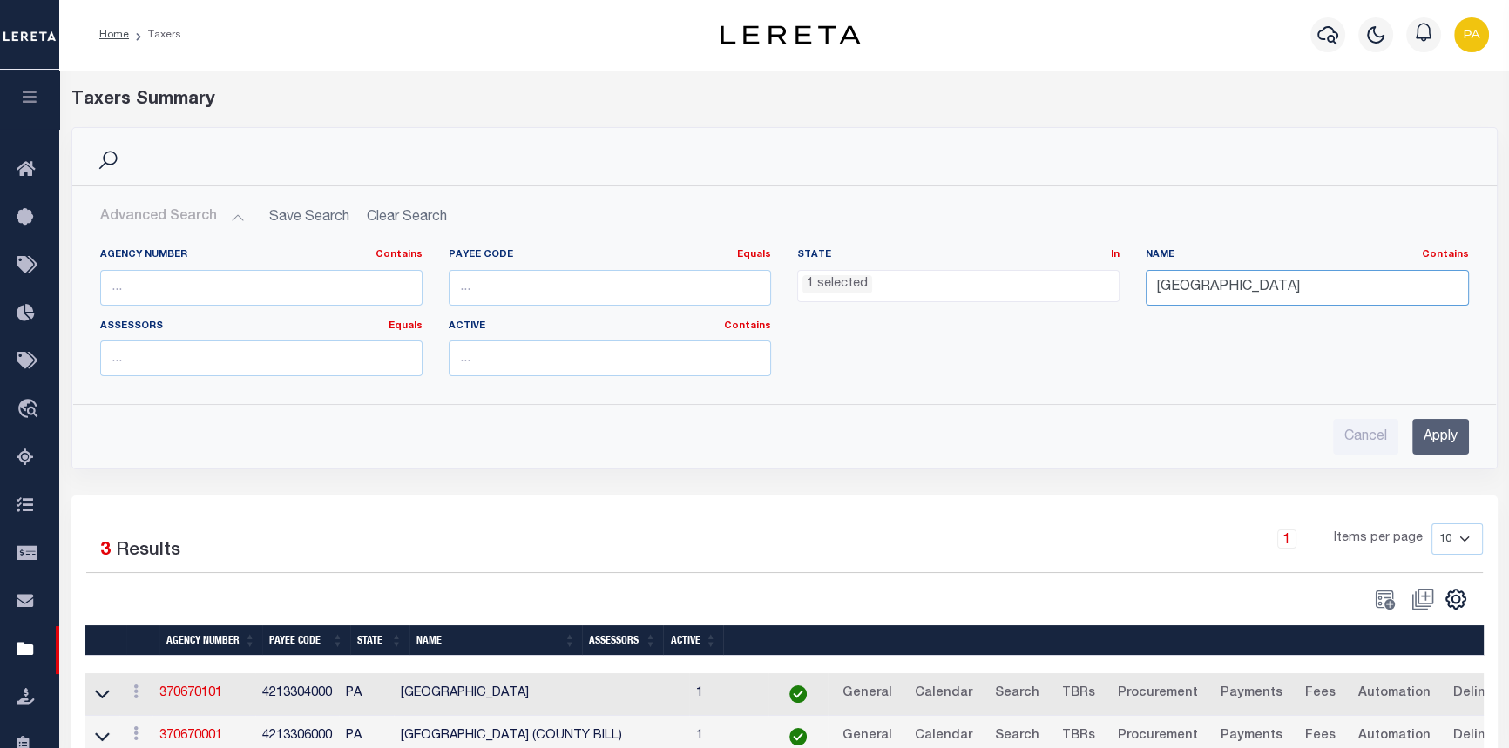
drag, startPoint x: 1254, startPoint y: 280, endPoint x: 915, endPoint y: 273, distance: 339.0
click at [915, 273] on div "Agency Number Contains Contains Is Payee Code Equals Equals Is Not Equal To Is …" at bounding box center [784, 319] width 1395 height 142
click at [1275, 290] on input "BANGOR SD/" at bounding box center [1307, 288] width 322 height 36
click at [1438, 437] on input "Apply" at bounding box center [1440, 437] width 57 height 36
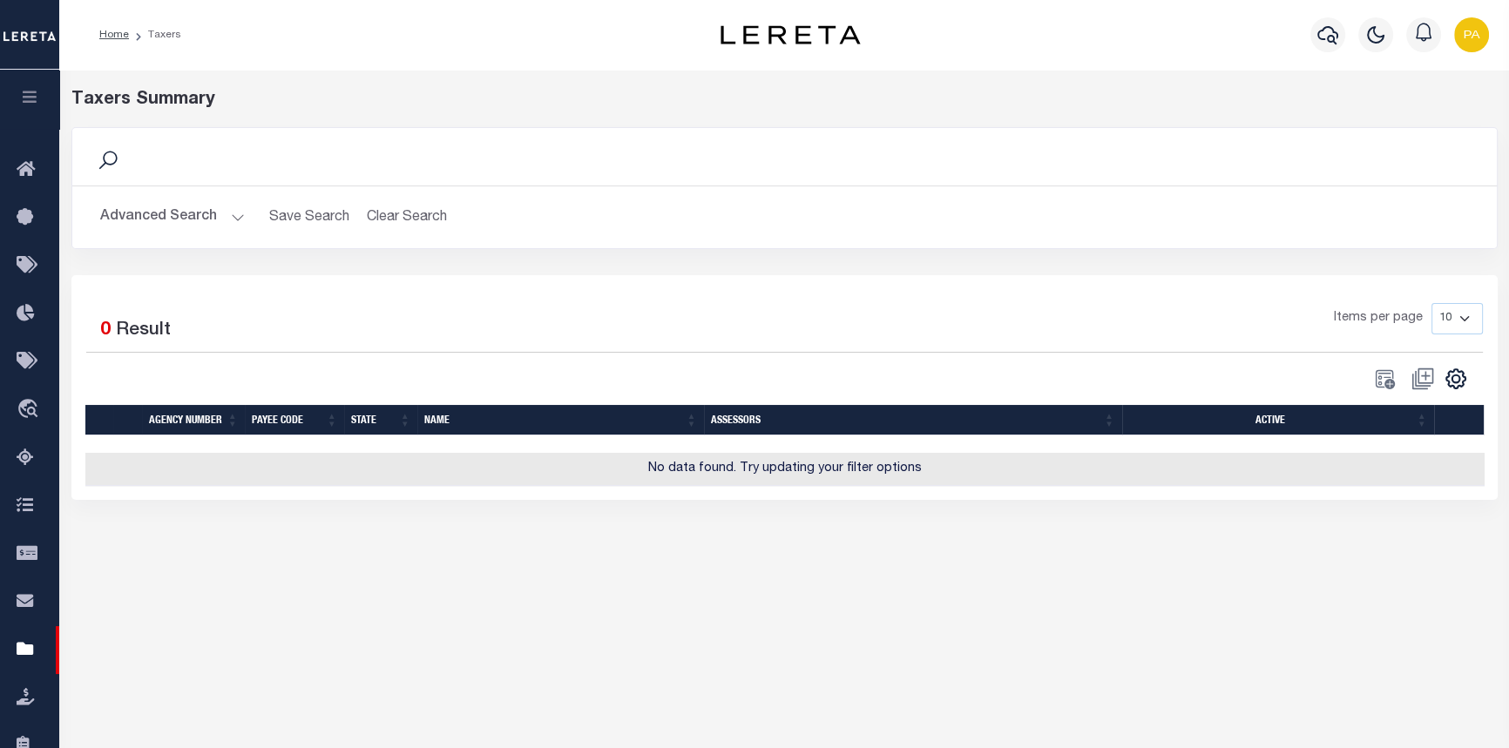
click at [227, 220] on button "Advanced Search" at bounding box center [172, 217] width 145 height 34
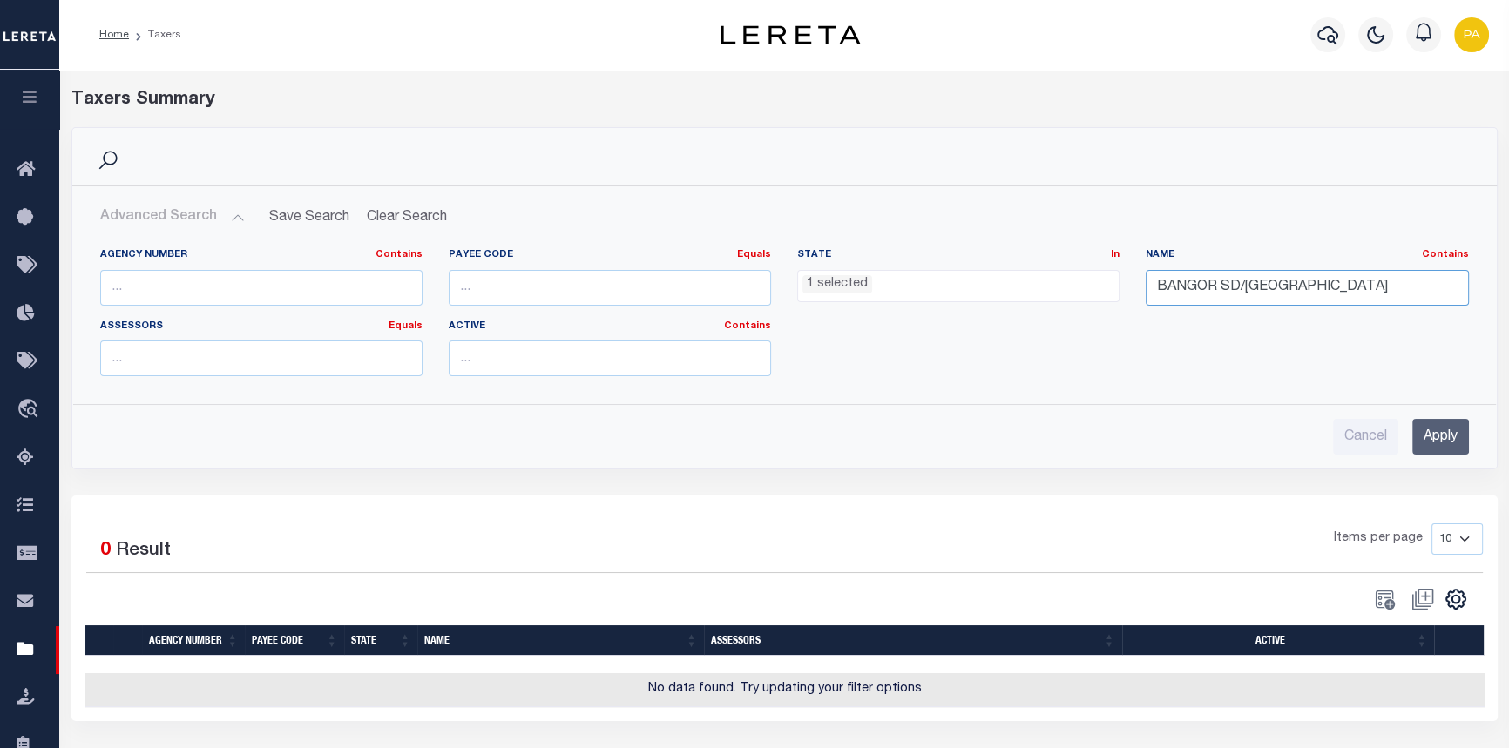
drag, startPoint x: 1238, startPoint y: 287, endPoint x: 1489, endPoint y: 436, distance: 291.8
click at [1508, 374] on html "Home Taxers" at bounding box center [754, 461] width 1509 height 923
type input "BANGOR SD"
click at [1444, 443] on input "Apply" at bounding box center [1440, 437] width 57 height 36
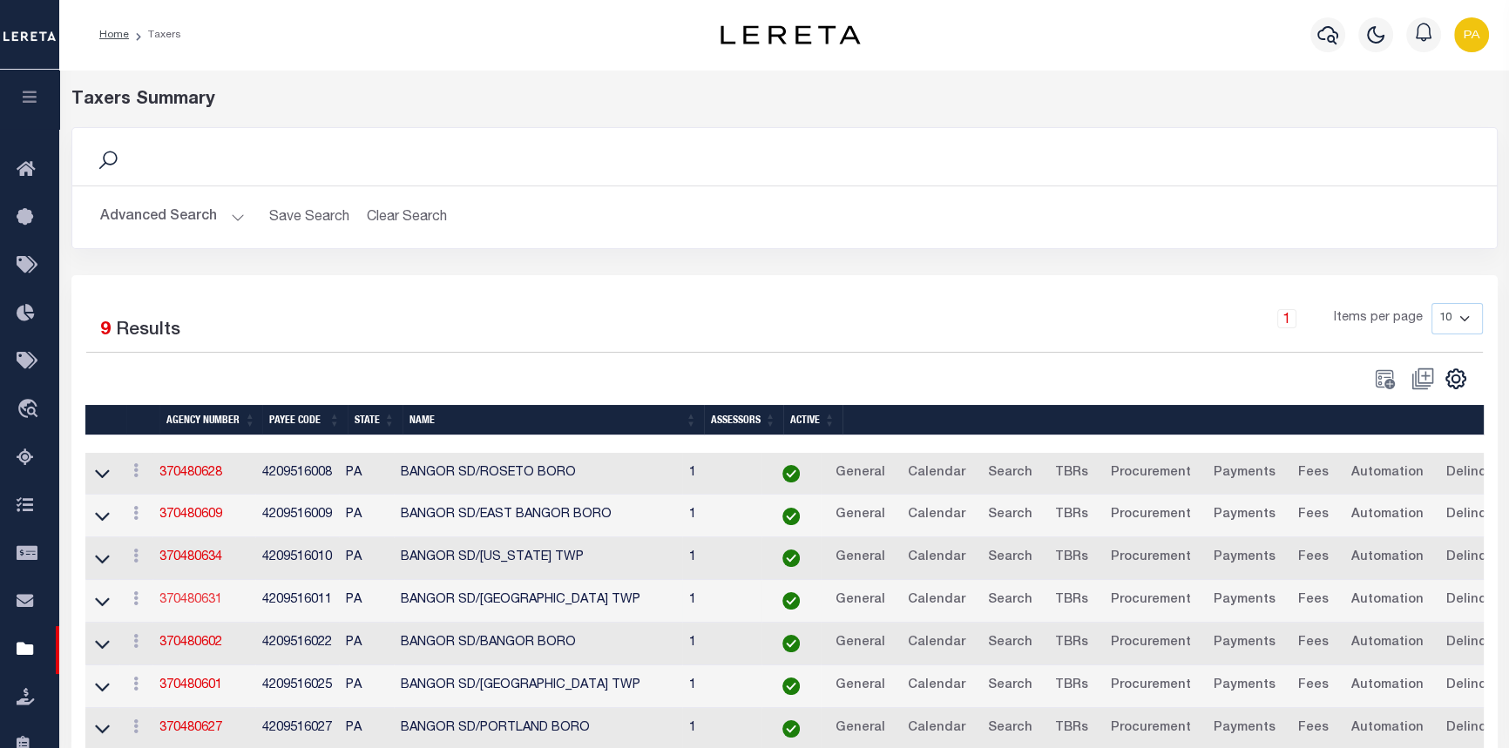
click at [181, 605] on link "370480631" at bounding box center [190, 600] width 63 height 12
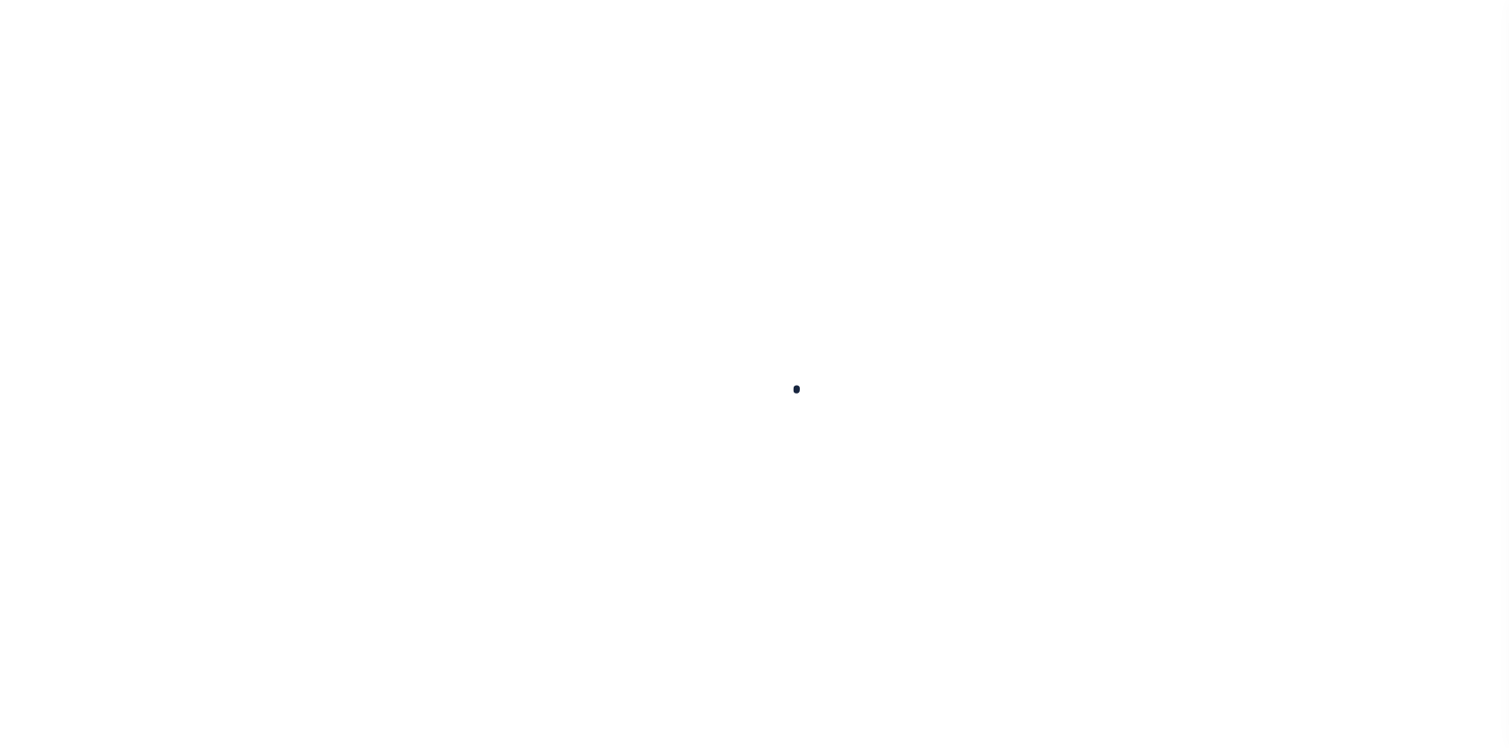
select select
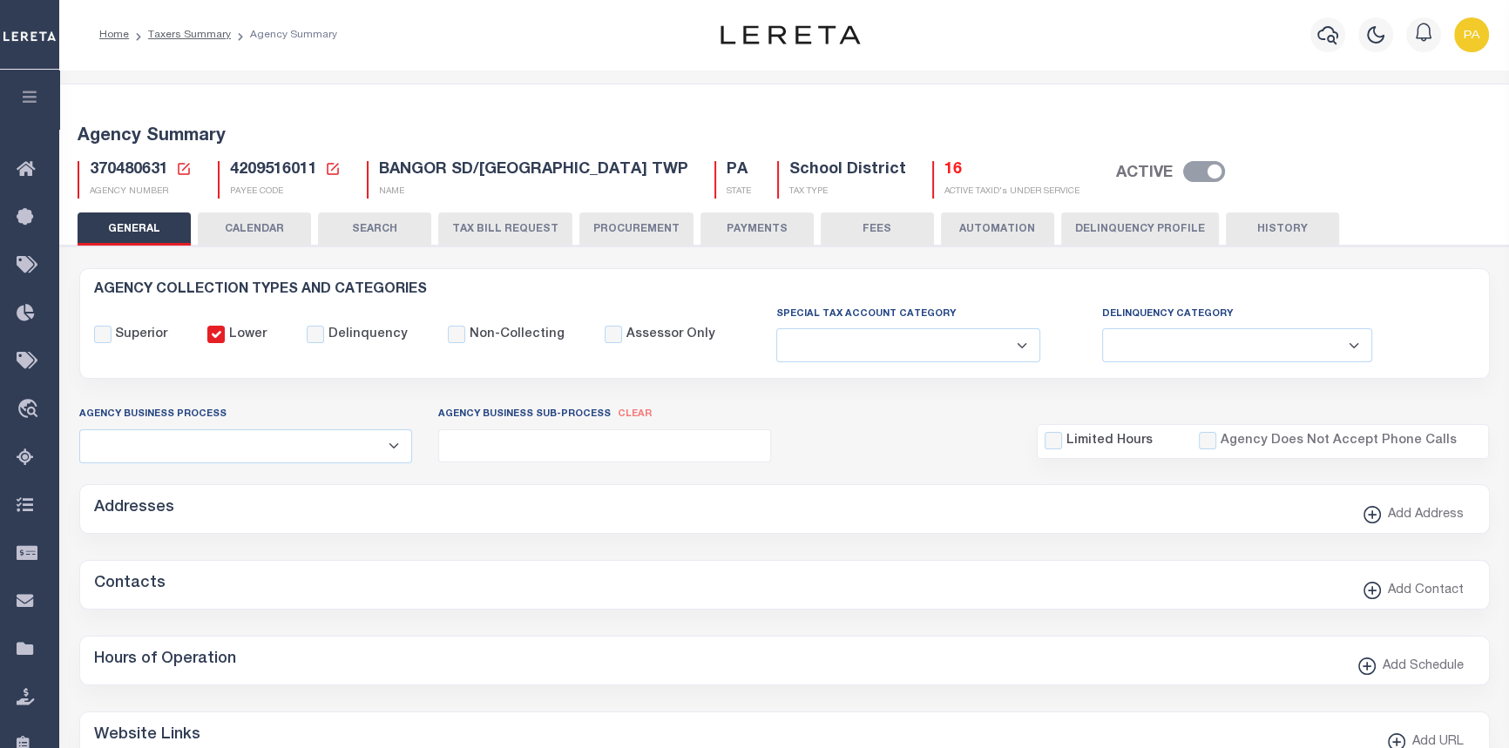
checkbox input "false"
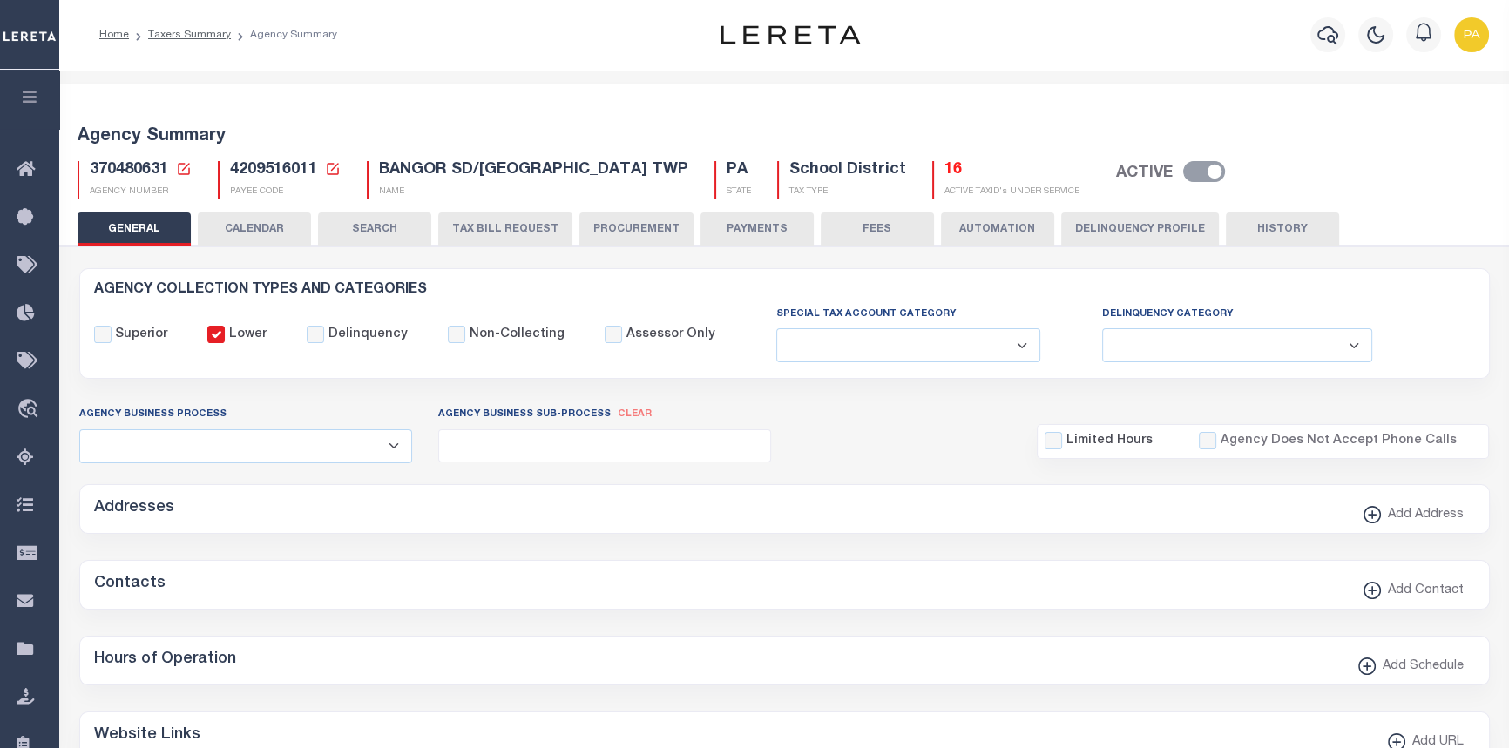
type input "4209516011"
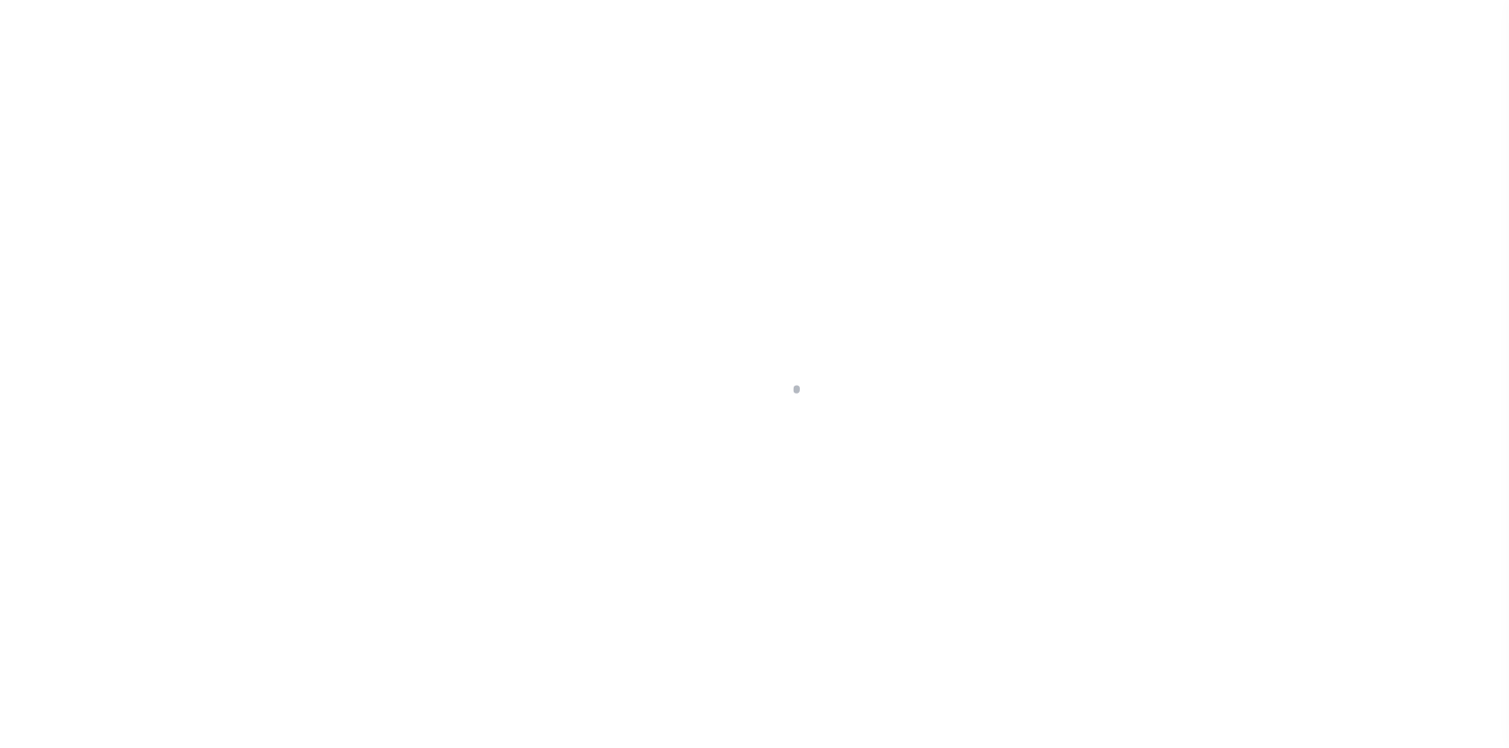
select select
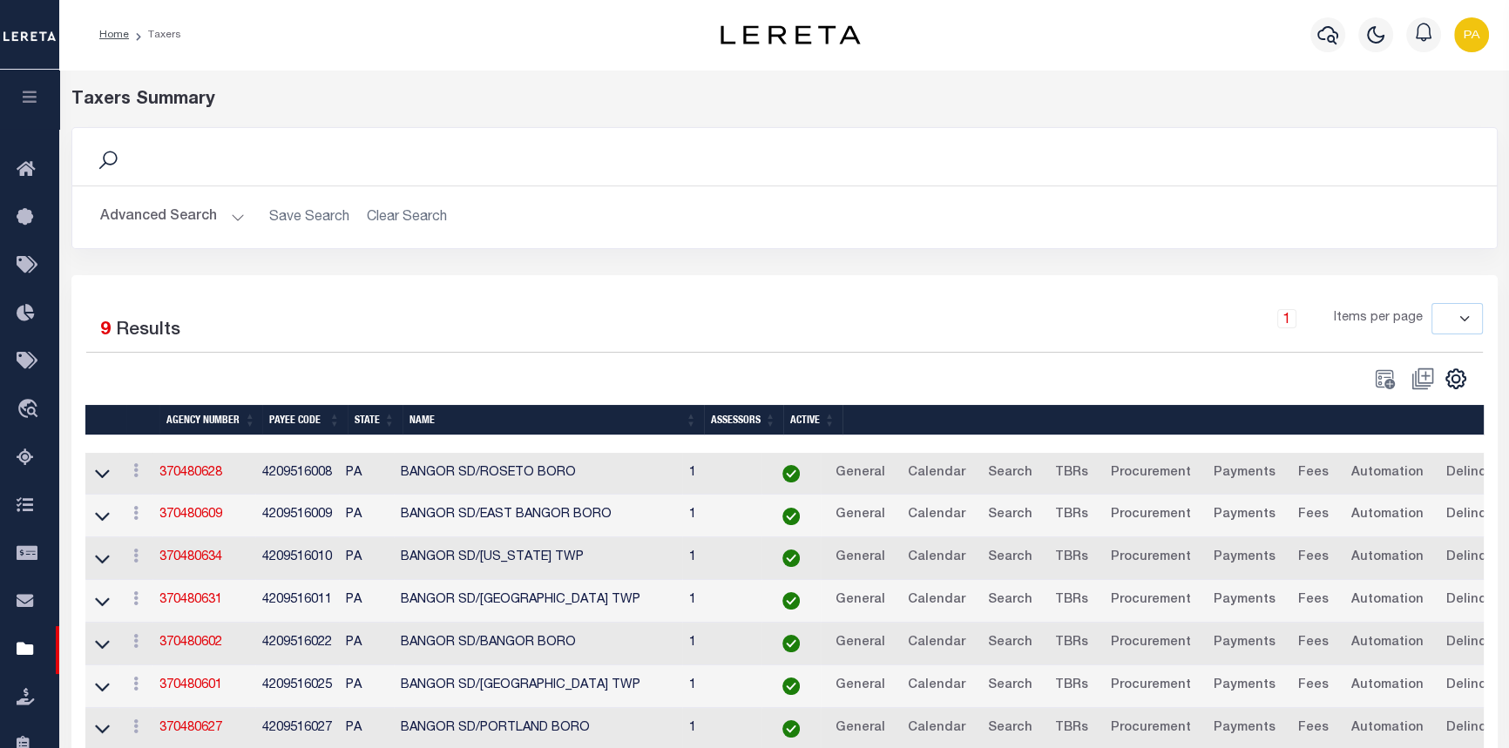
click at [401, 217] on h2 "Advanced Search Save Search Clear Search tblPayees_dynamictable_____DefaultSave…" at bounding box center [784, 217] width 1397 height 34
click at [236, 218] on button "Advanced Search" at bounding box center [172, 217] width 145 height 34
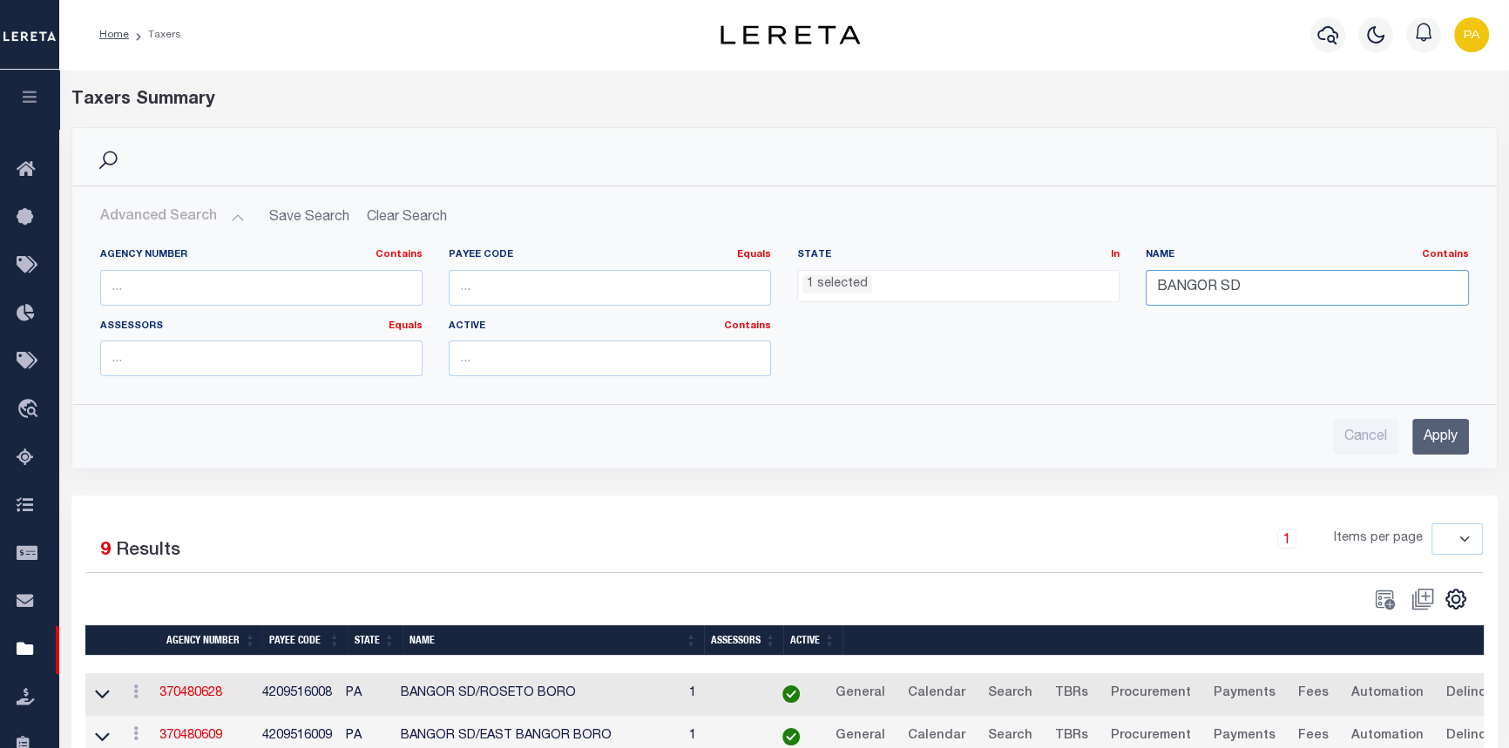
drag, startPoint x: 1230, startPoint y: 283, endPoint x: 610, endPoint y: 260, distance: 620.7
click at [848, 263] on div "Agency Number Contains Contains Is Payee Code Equals Equals Is Not Equal To Is …" at bounding box center [784, 319] width 1395 height 142
type input "u"
click at [1444, 442] on input "Apply" at bounding box center [1440, 437] width 57 height 36
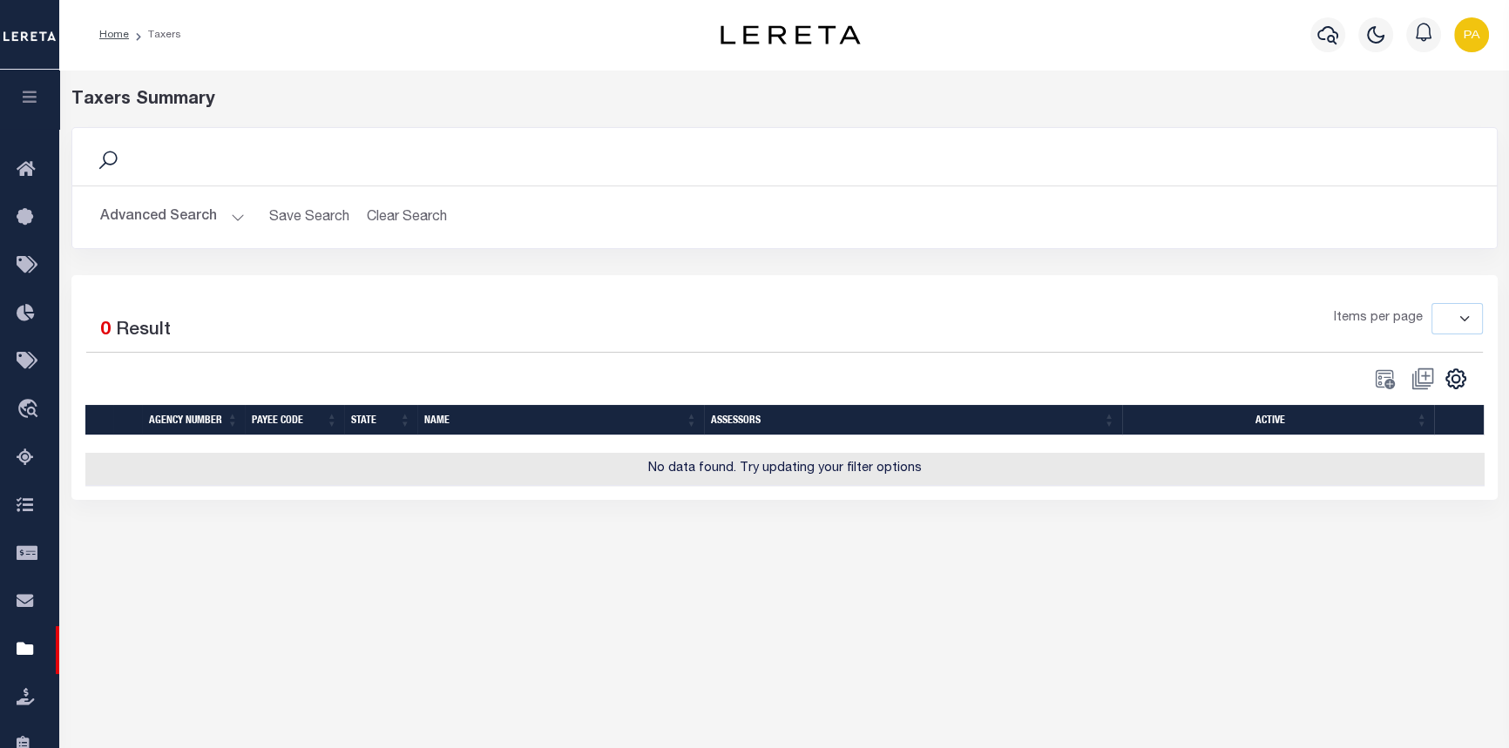
click at [234, 221] on button "Advanced Search" at bounding box center [172, 217] width 145 height 34
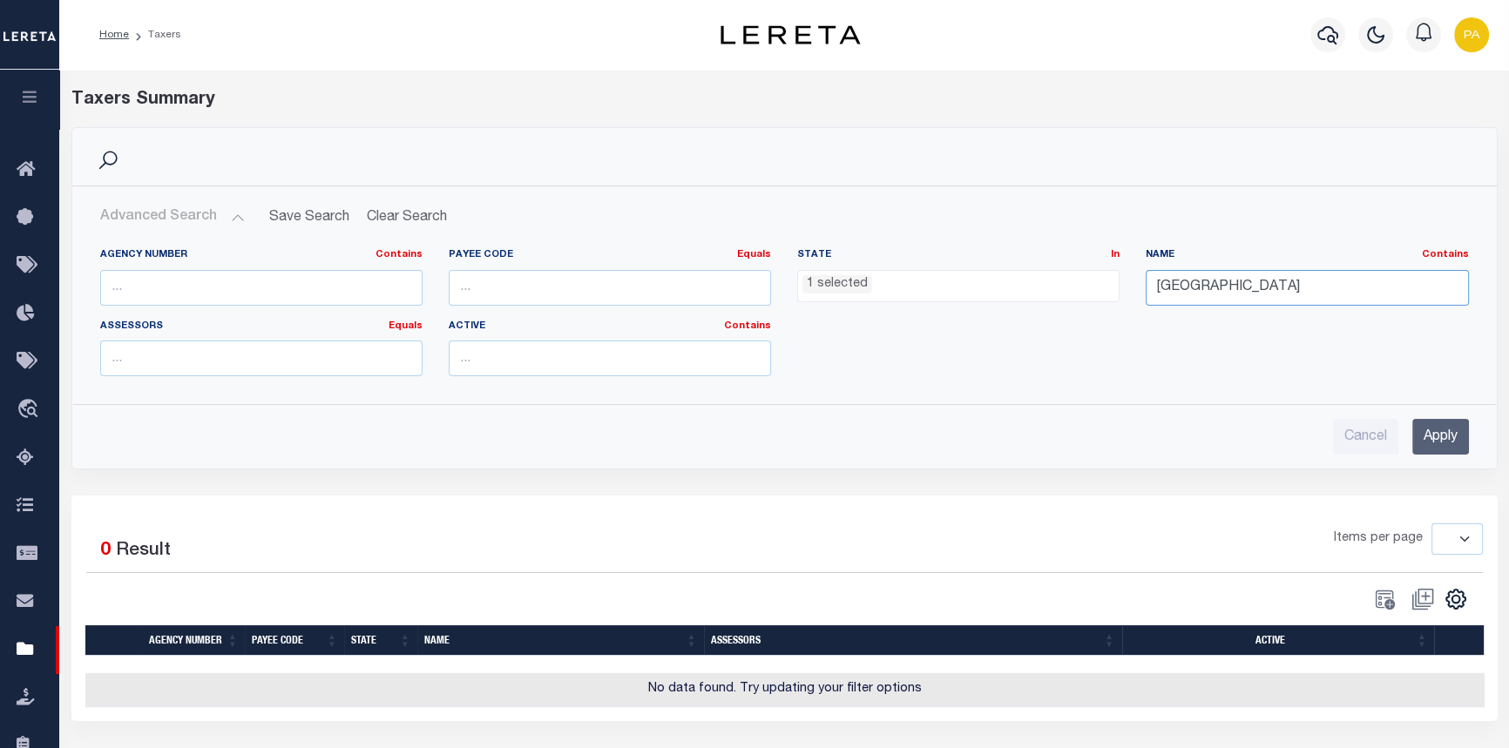
click at [1324, 292] on input "[GEOGRAPHIC_DATA]" at bounding box center [1307, 288] width 322 height 36
click at [1444, 445] on input "Apply" at bounding box center [1440, 437] width 57 height 36
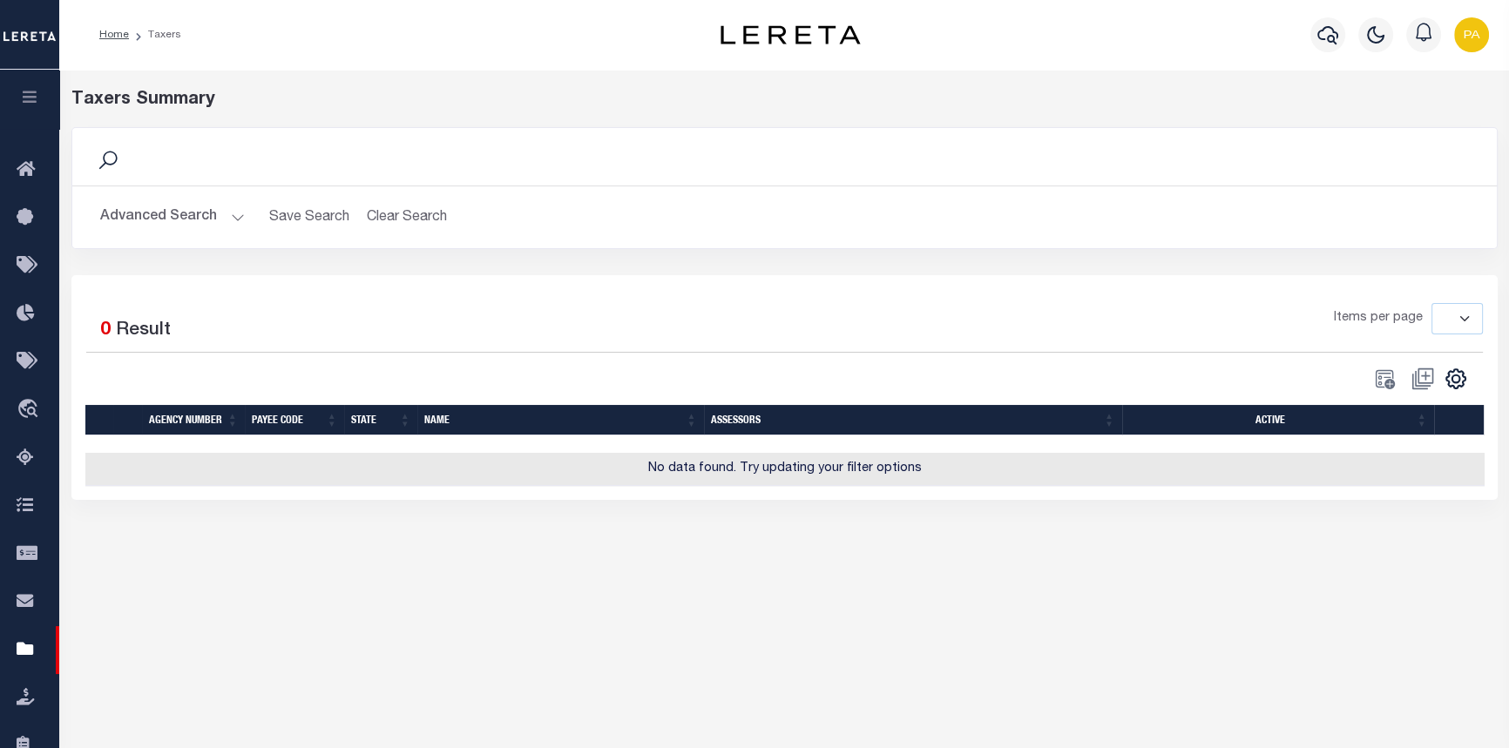
click at [223, 213] on button "Advanced Search" at bounding box center [172, 217] width 145 height 34
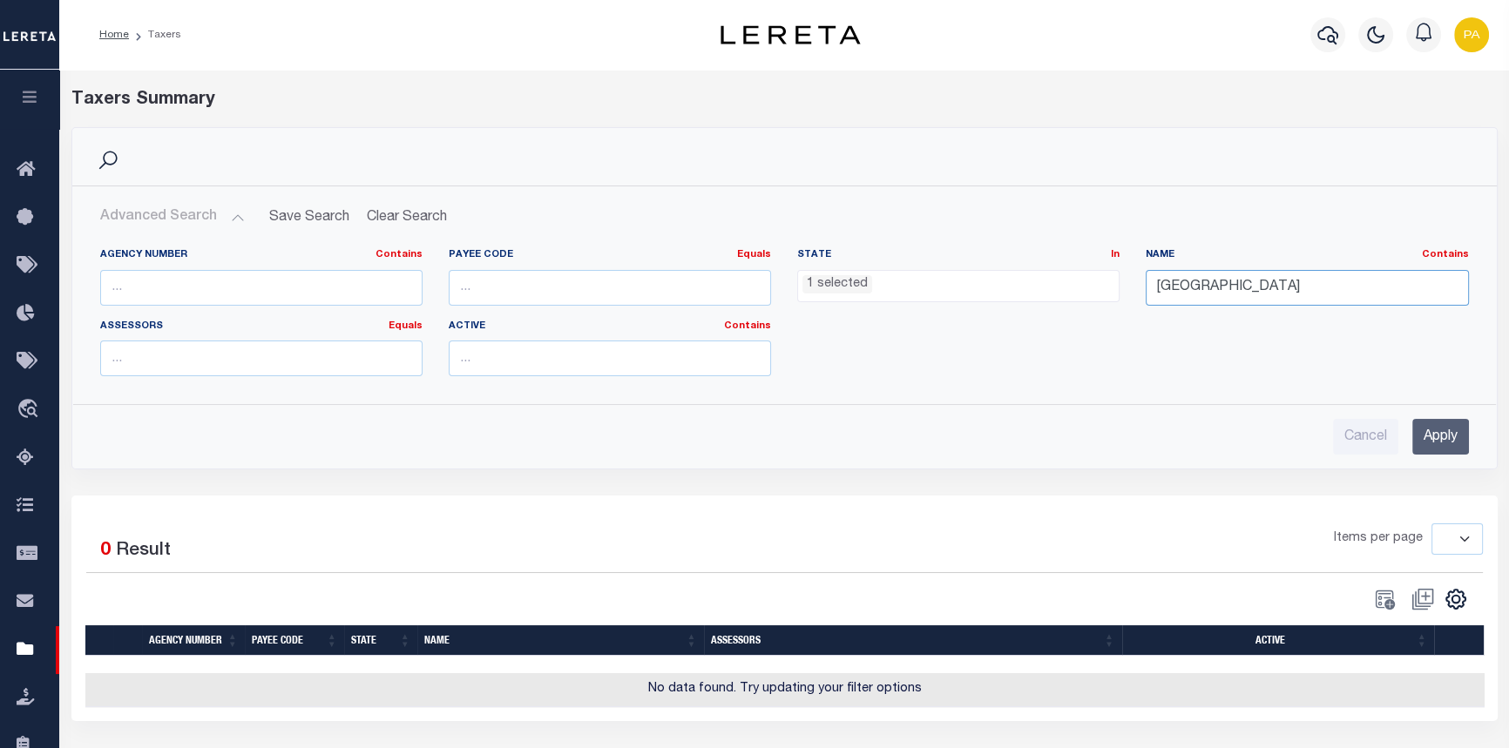
drag, startPoint x: 1258, startPoint y: 287, endPoint x: 1214, endPoint y: 282, distance: 43.8
click at [1214, 282] on input "[GEOGRAPHIC_DATA]" at bounding box center [1307, 288] width 322 height 36
click at [1437, 440] on input "Apply" at bounding box center [1440, 437] width 57 height 36
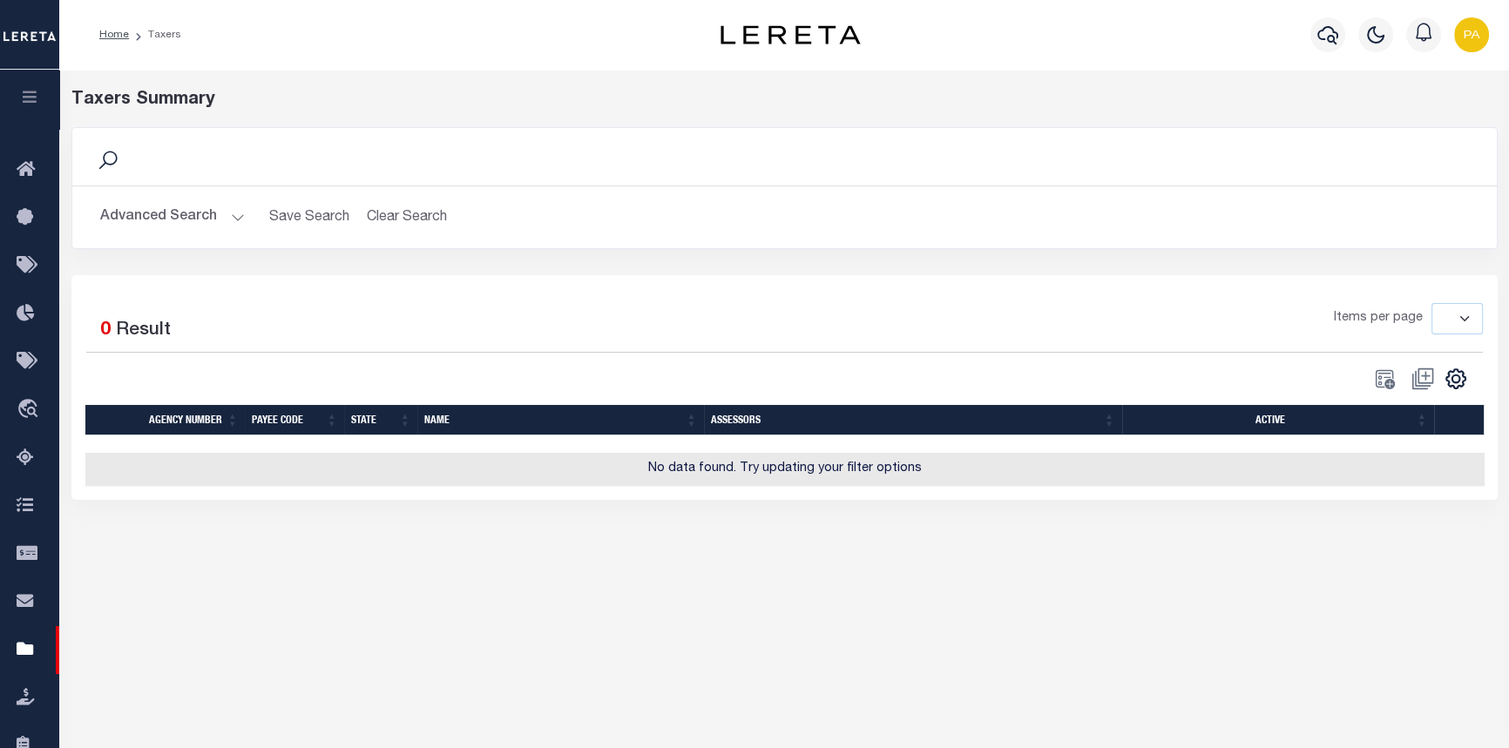
click at [235, 220] on button "Advanced Search" at bounding box center [172, 217] width 145 height 34
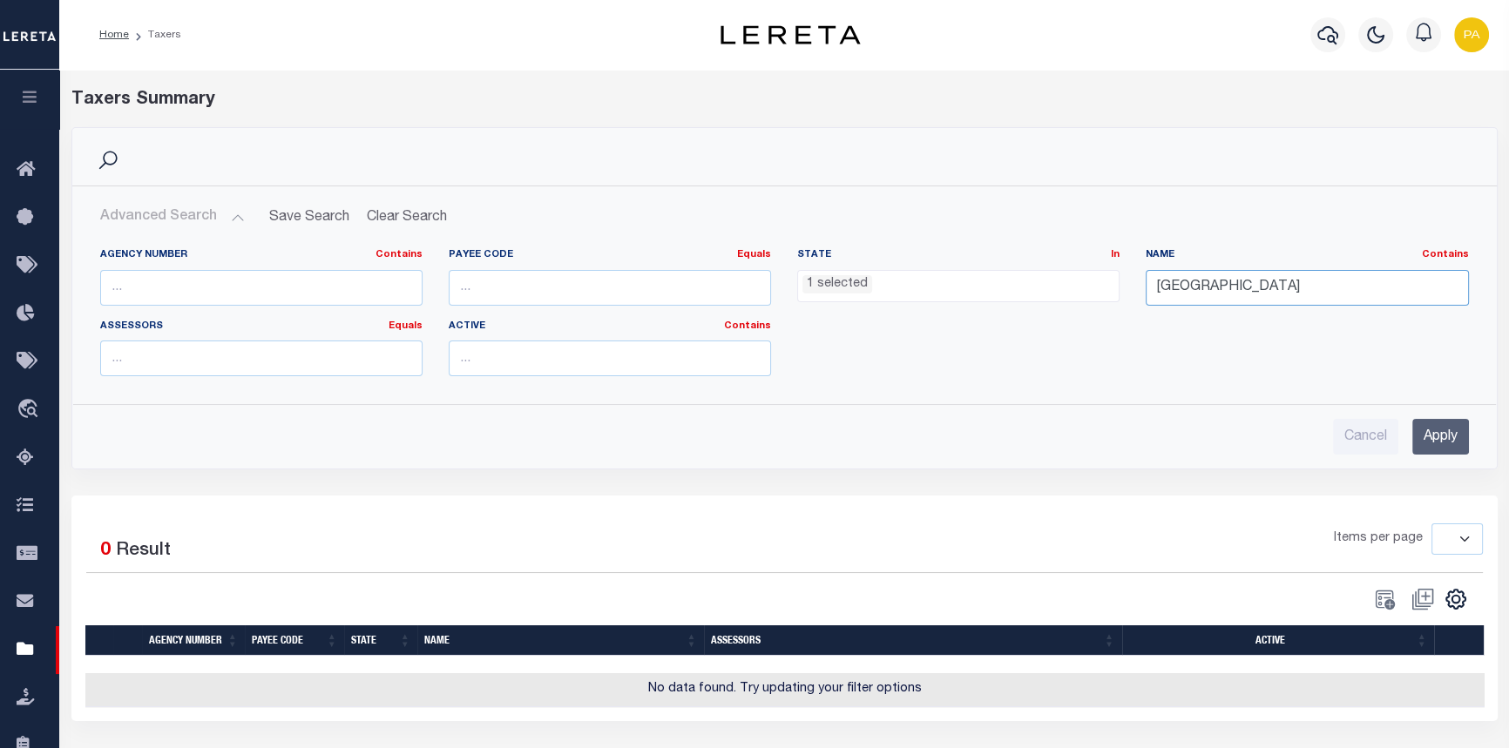
drag, startPoint x: 1363, startPoint y: 281, endPoint x: 1288, endPoint y: 275, distance: 75.2
click at [1288, 275] on input "UPPER MT BETHEL TOWNSHIP" at bounding box center [1307, 288] width 322 height 36
type input "UPPER MT BETHEL TWP"
click at [1452, 438] on input "Apply" at bounding box center [1440, 437] width 57 height 36
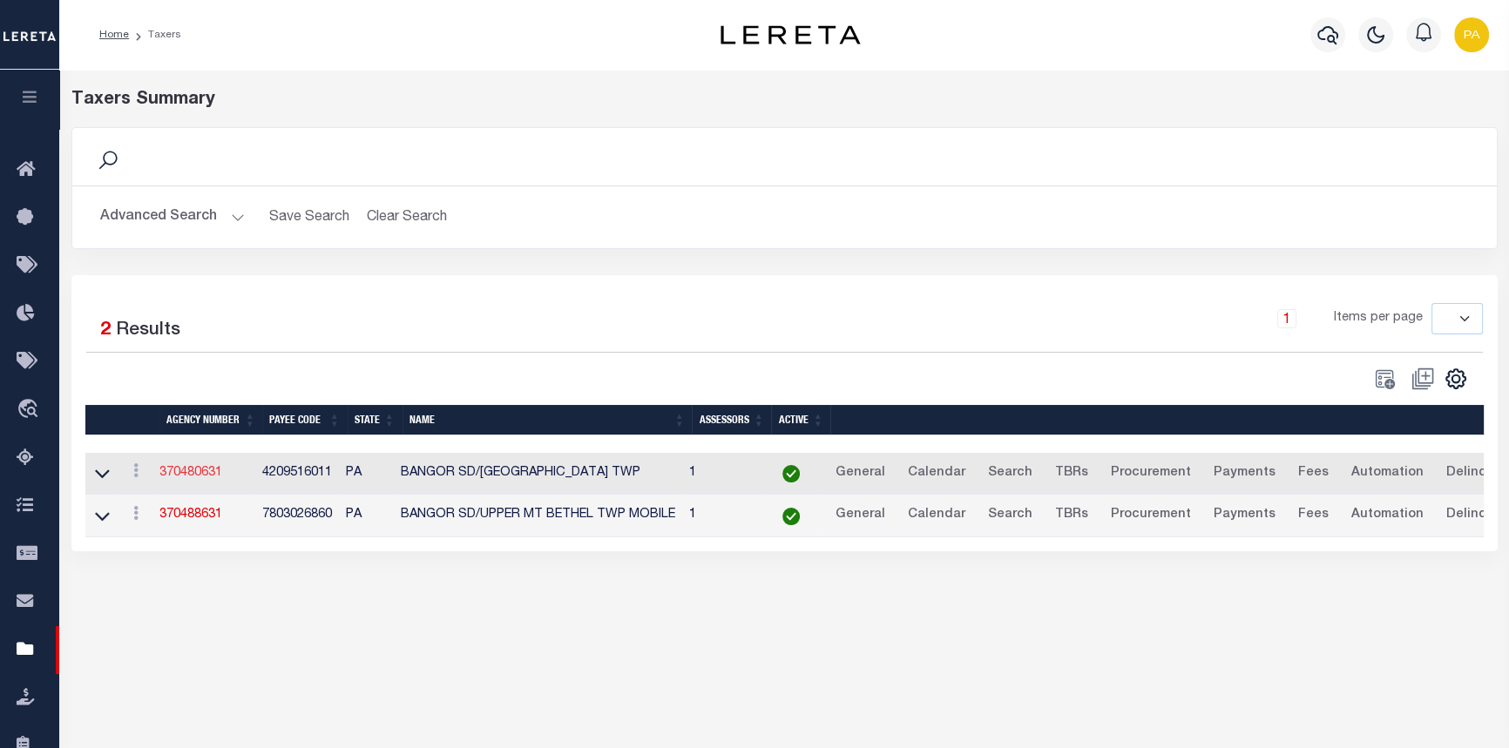
click at [191, 477] on link "370480631" at bounding box center [190, 473] width 63 height 12
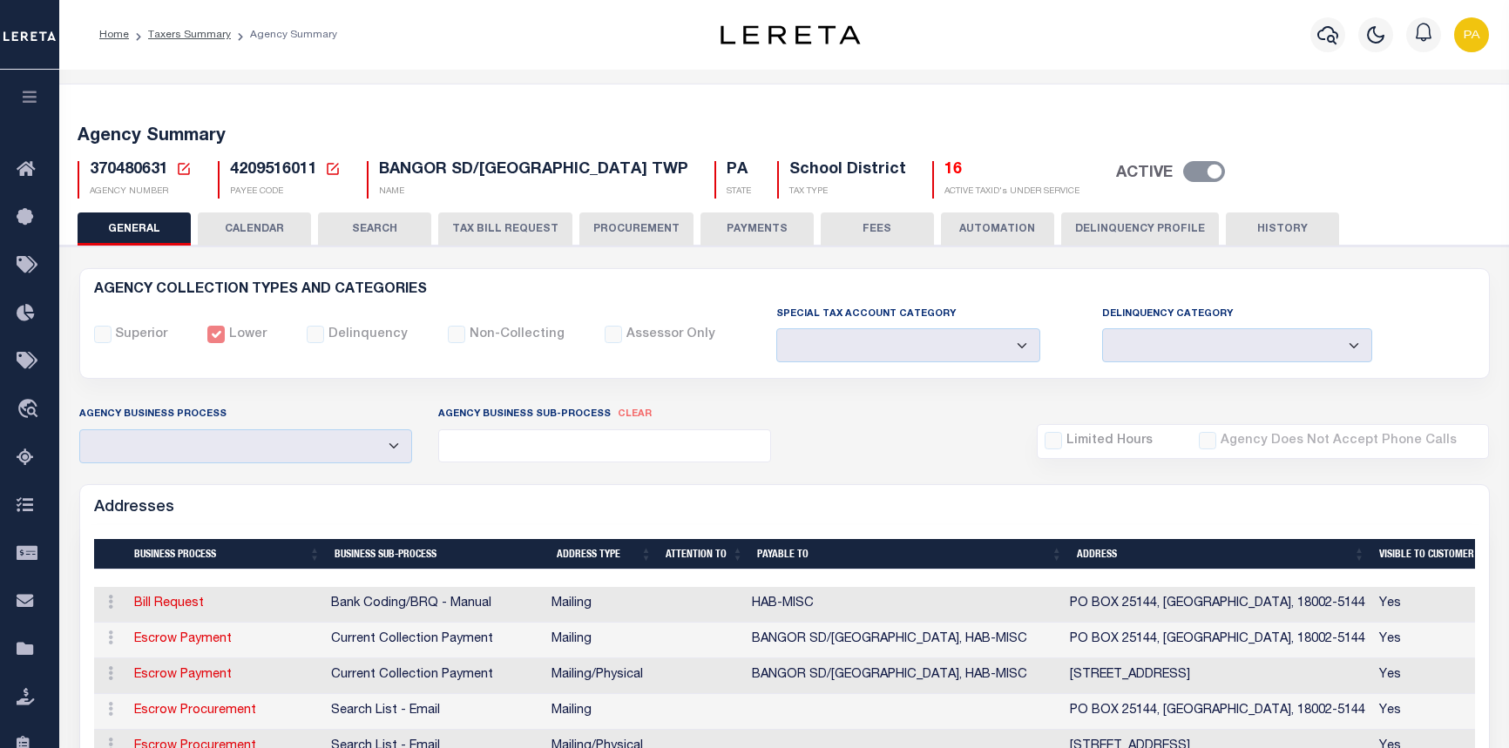
select select
click at [380, 229] on button "SEARCH" at bounding box center [374, 229] width 113 height 33
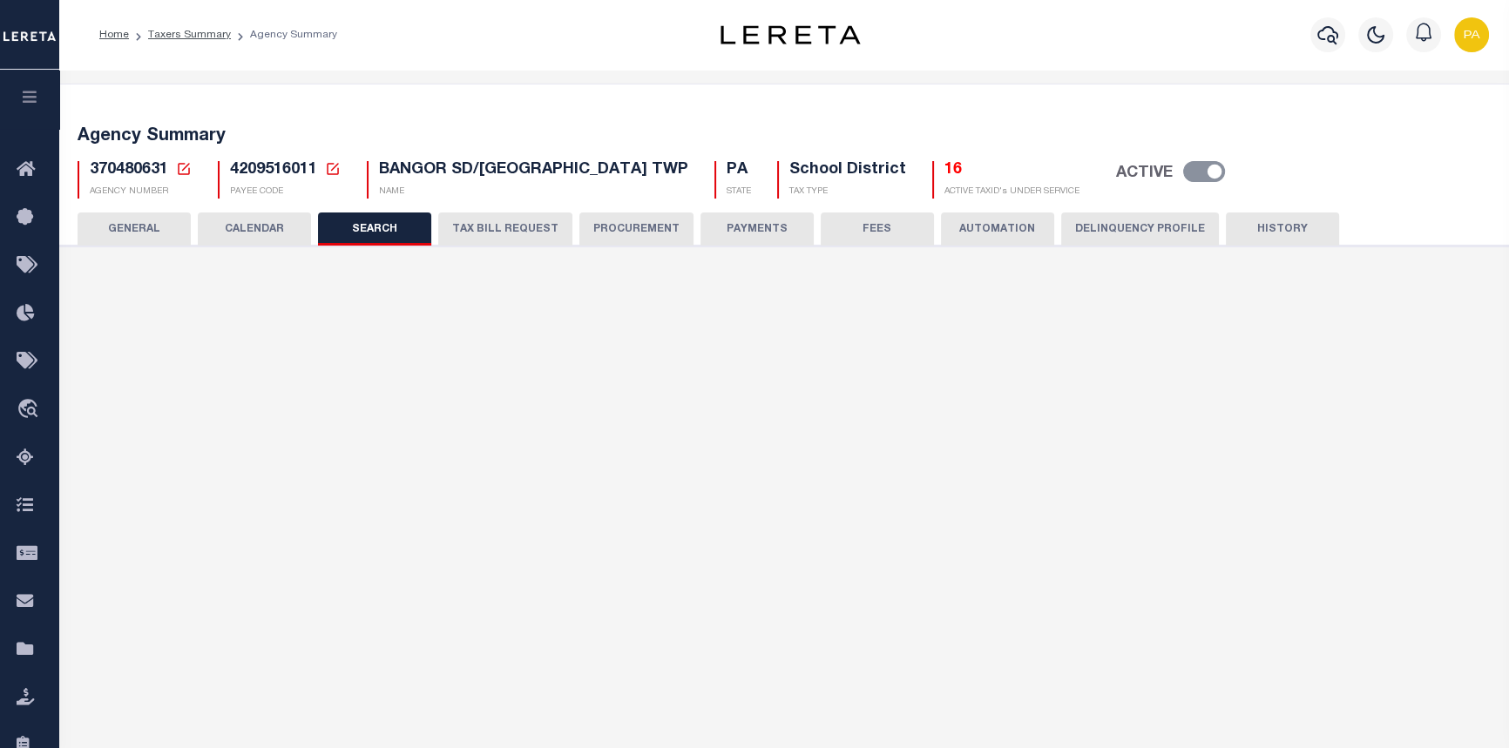
checkbox input "false"
type input "10000"
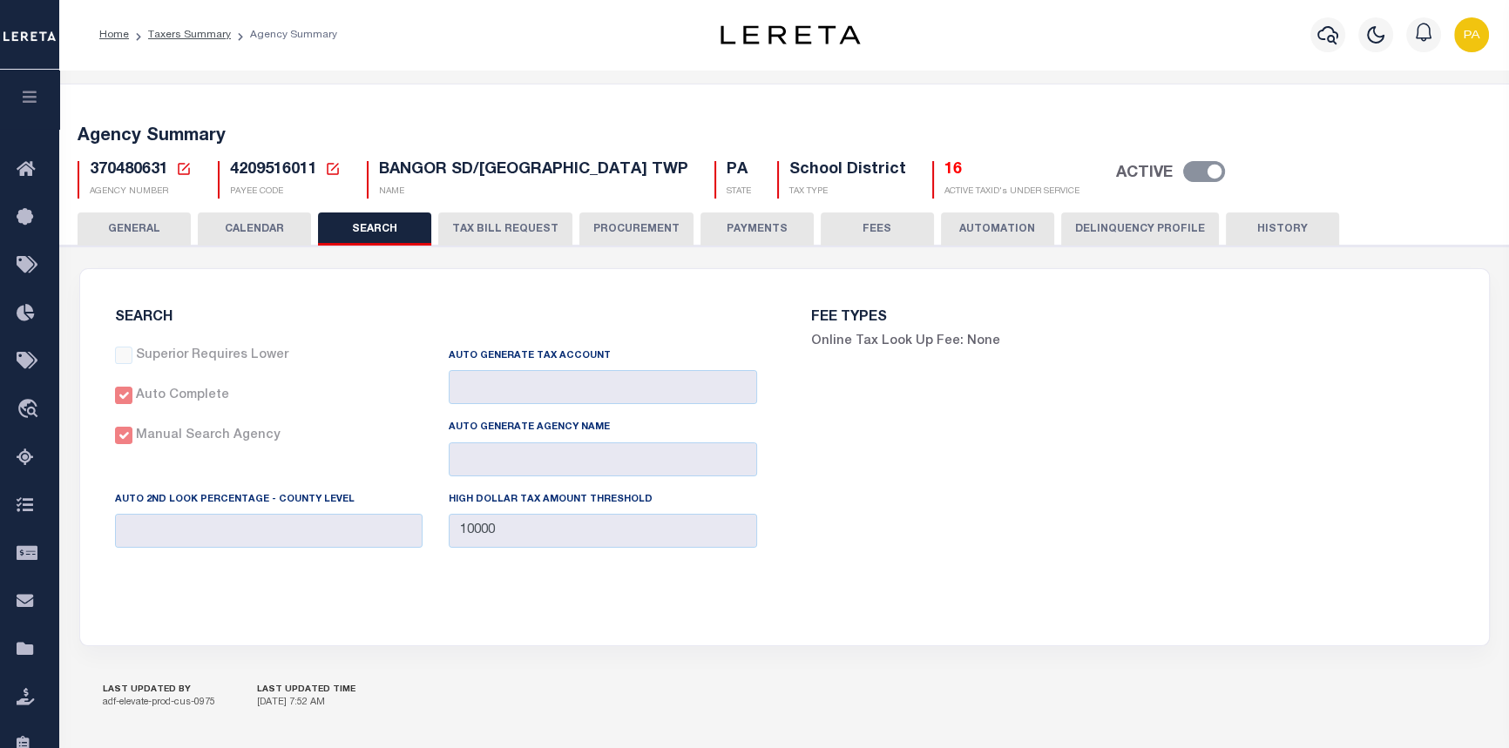
click at [525, 231] on button "TAX BILL REQUEST" at bounding box center [505, 229] width 134 height 33
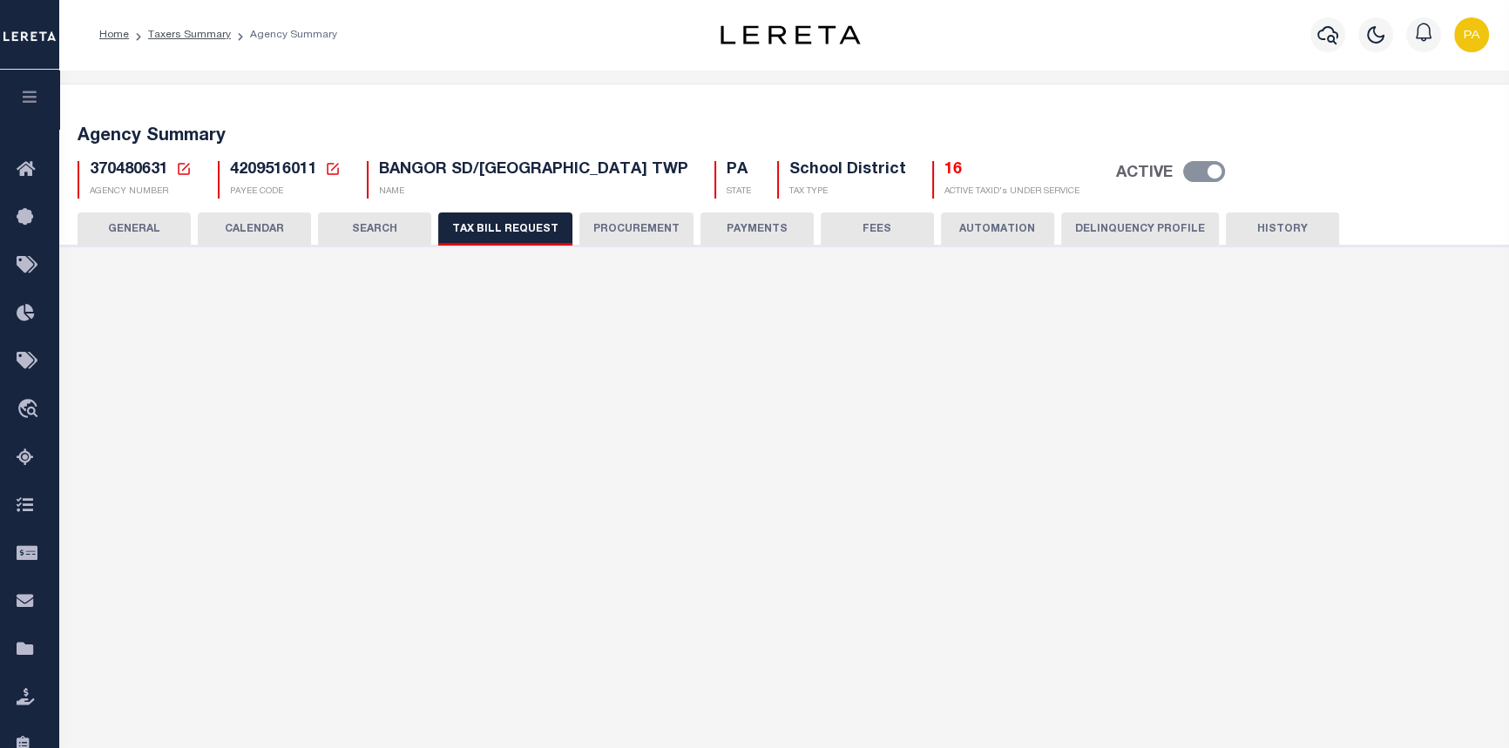
select select "29"
select select "16"
select select "false"
select select "15"
select select "1"
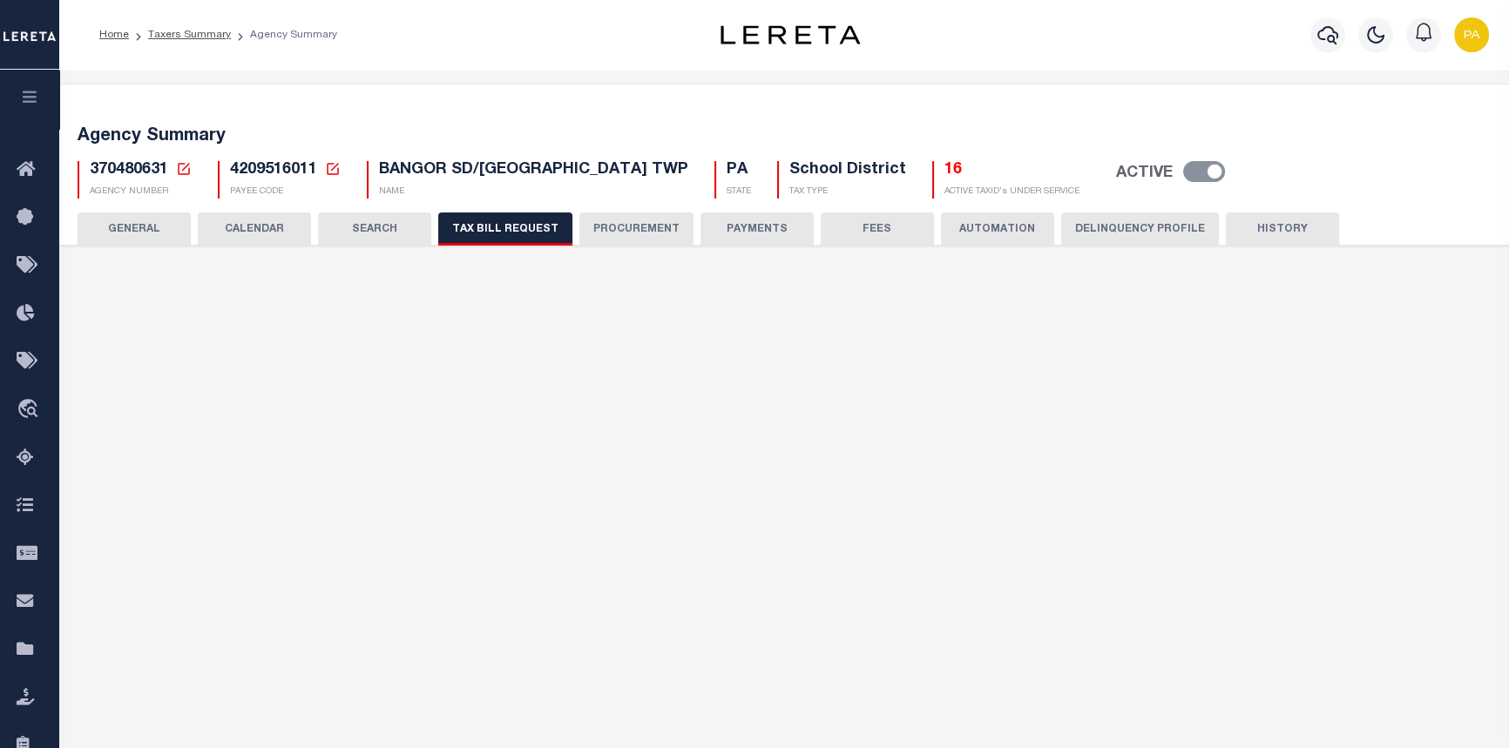
select select
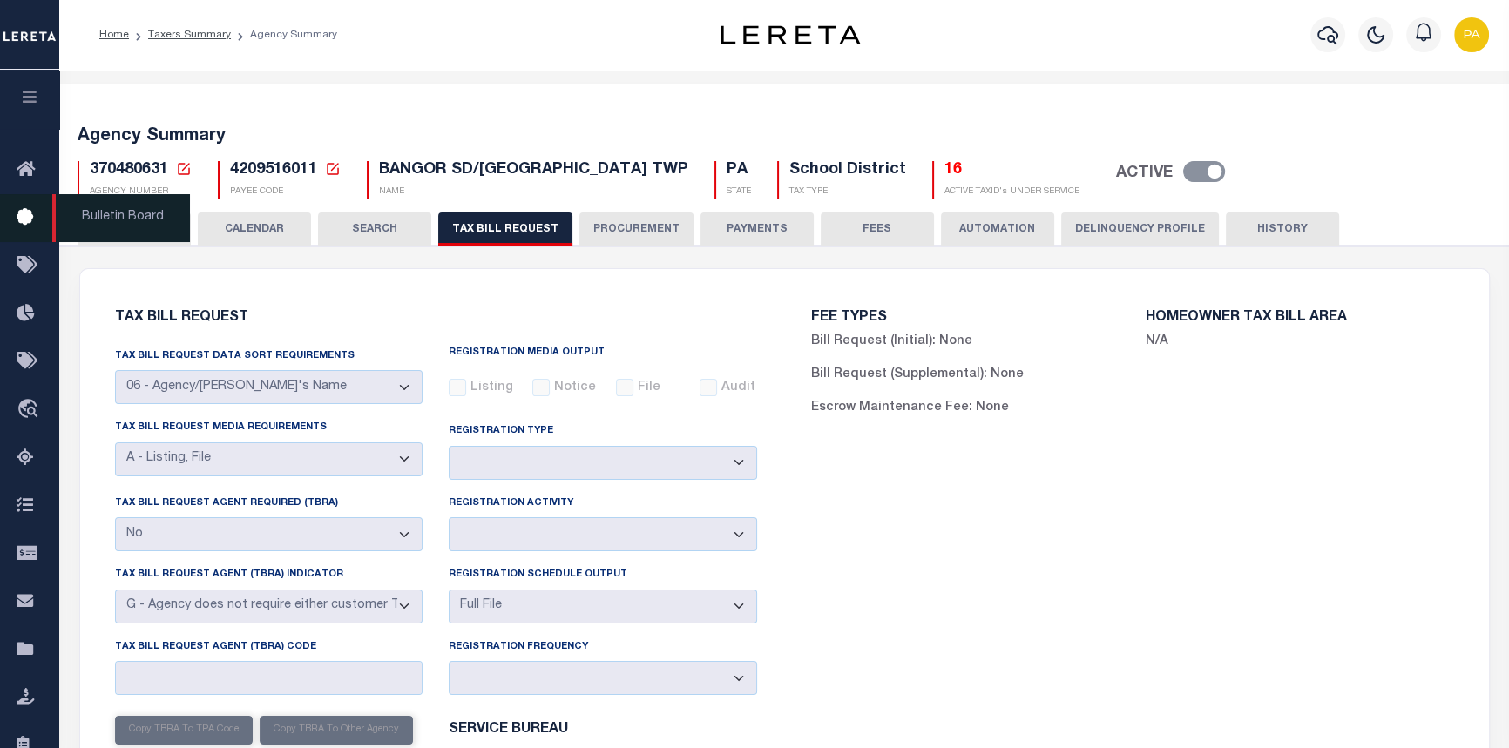
click at [113, 231] on span "Bulletin Board" at bounding box center [121, 218] width 138 height 48
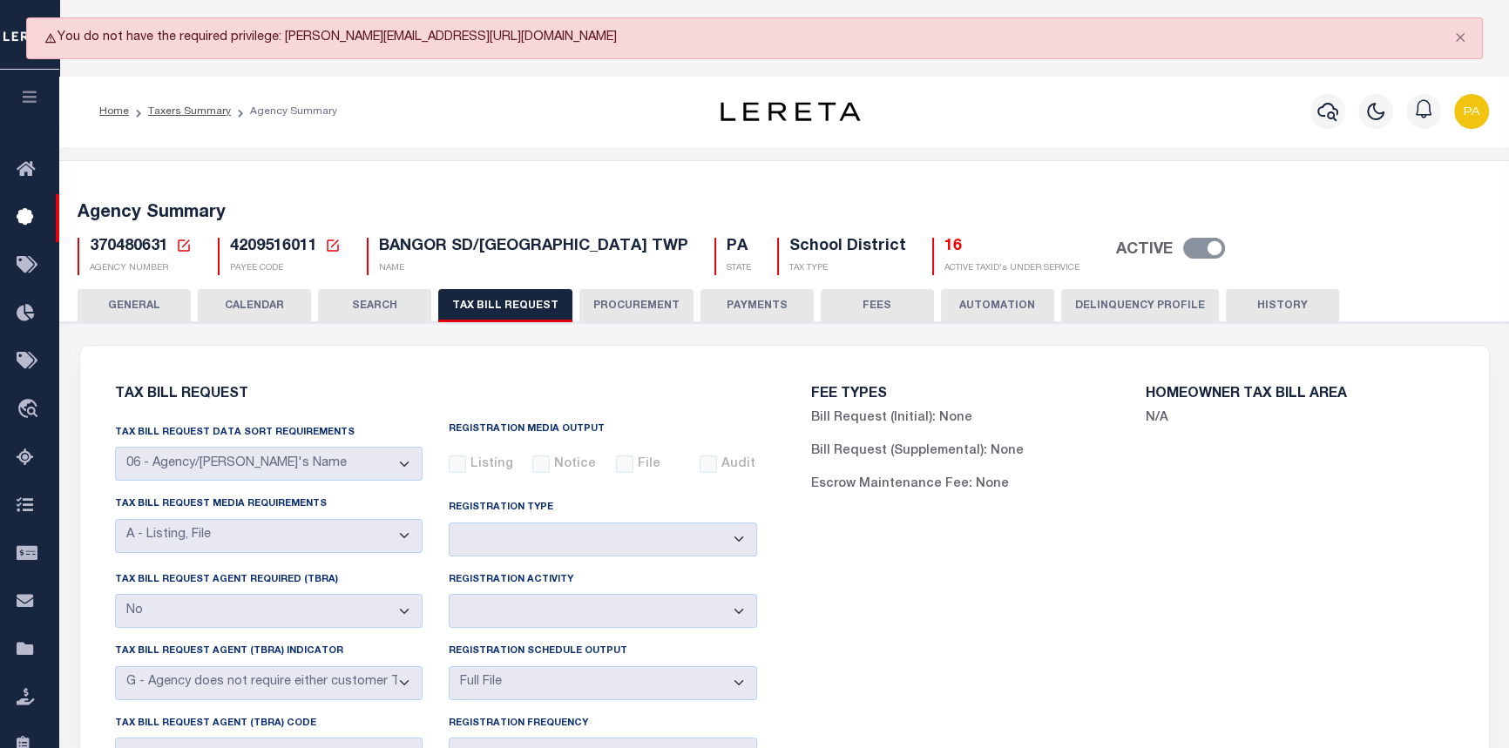
click at [139, 309] on button "GENERAL" at bounding box center [134, 305] width 113 height 33
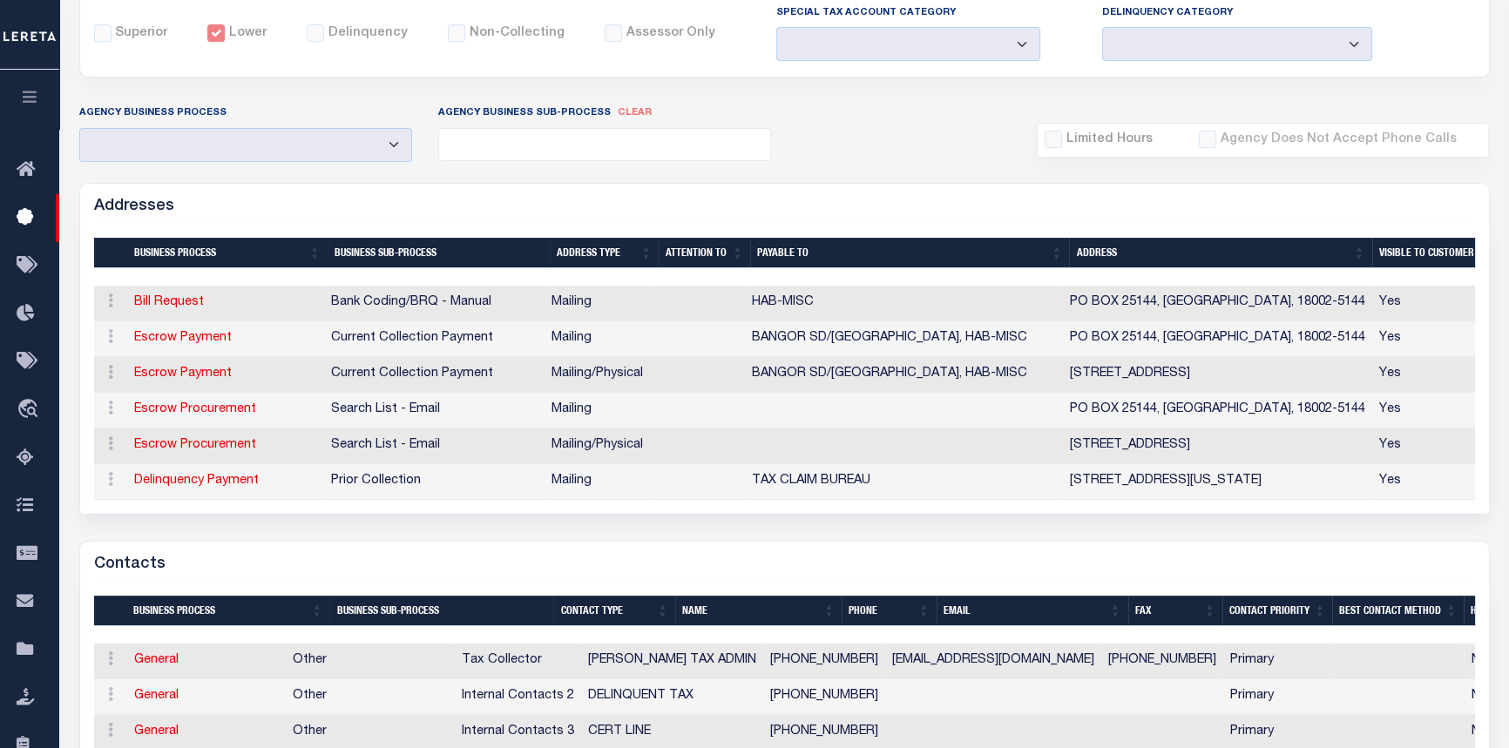
scroll to position [257, 0]
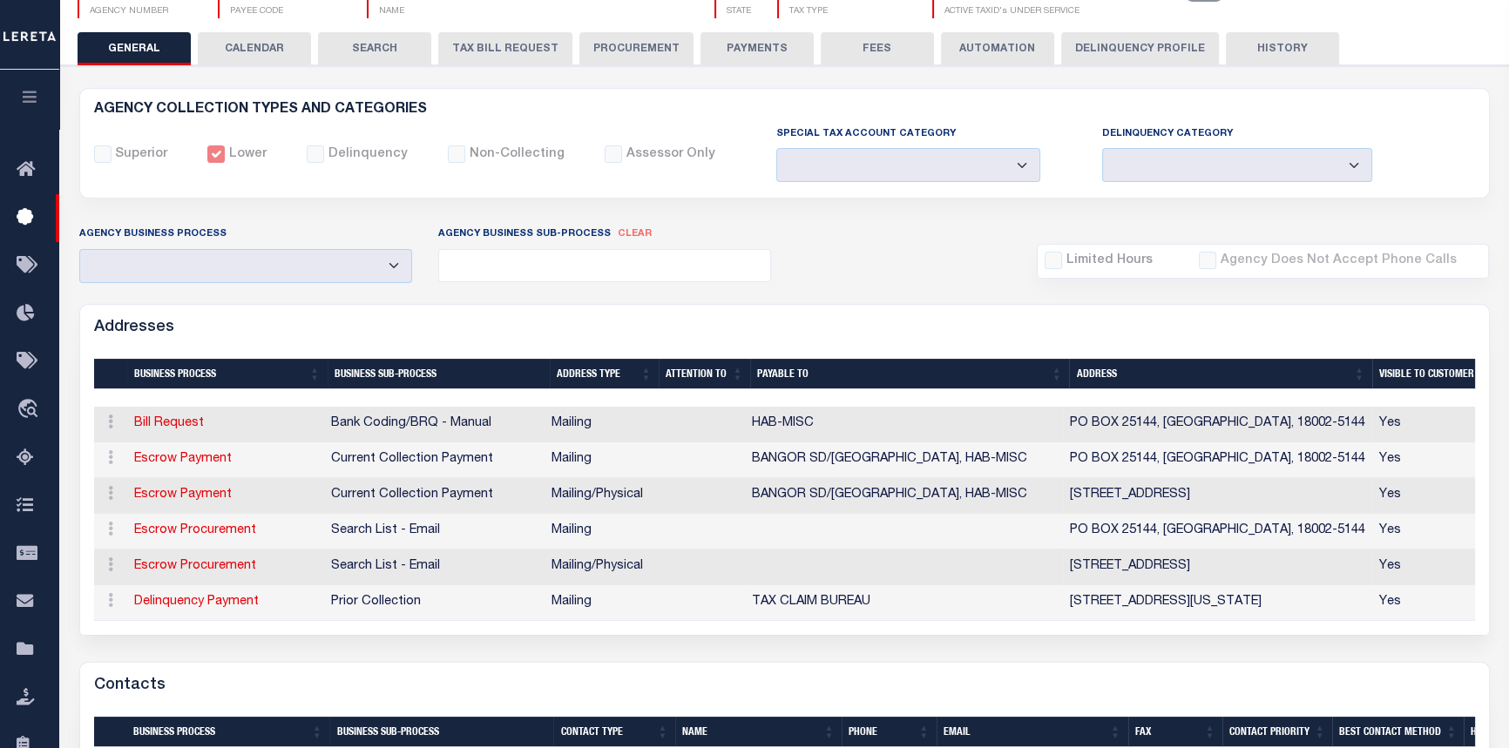
click at [619, 44] on button "PROCUREMENT" at bounding box center [636, 48] width 114 height 33
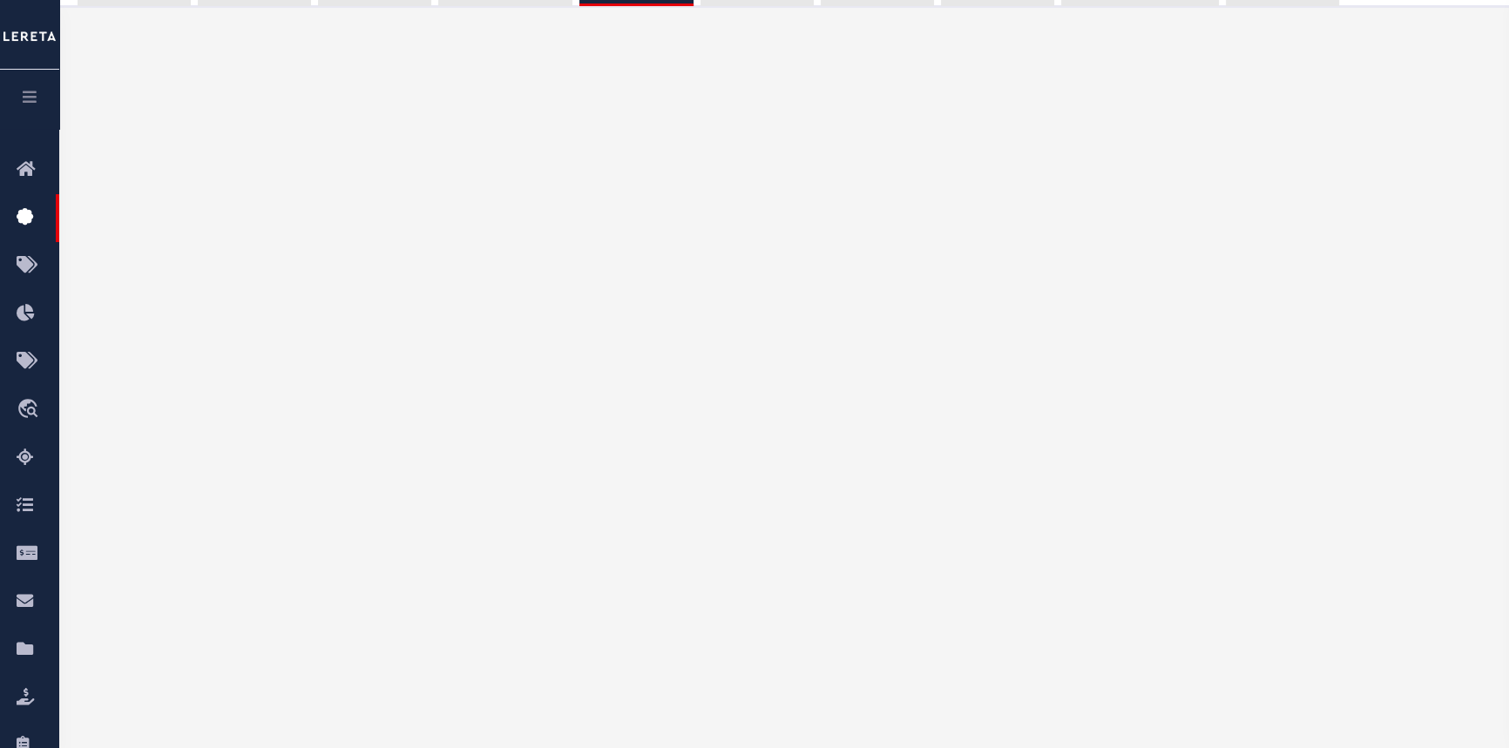
type input "$10,000"
select select "6"
select select "3"
checkbox input "true"
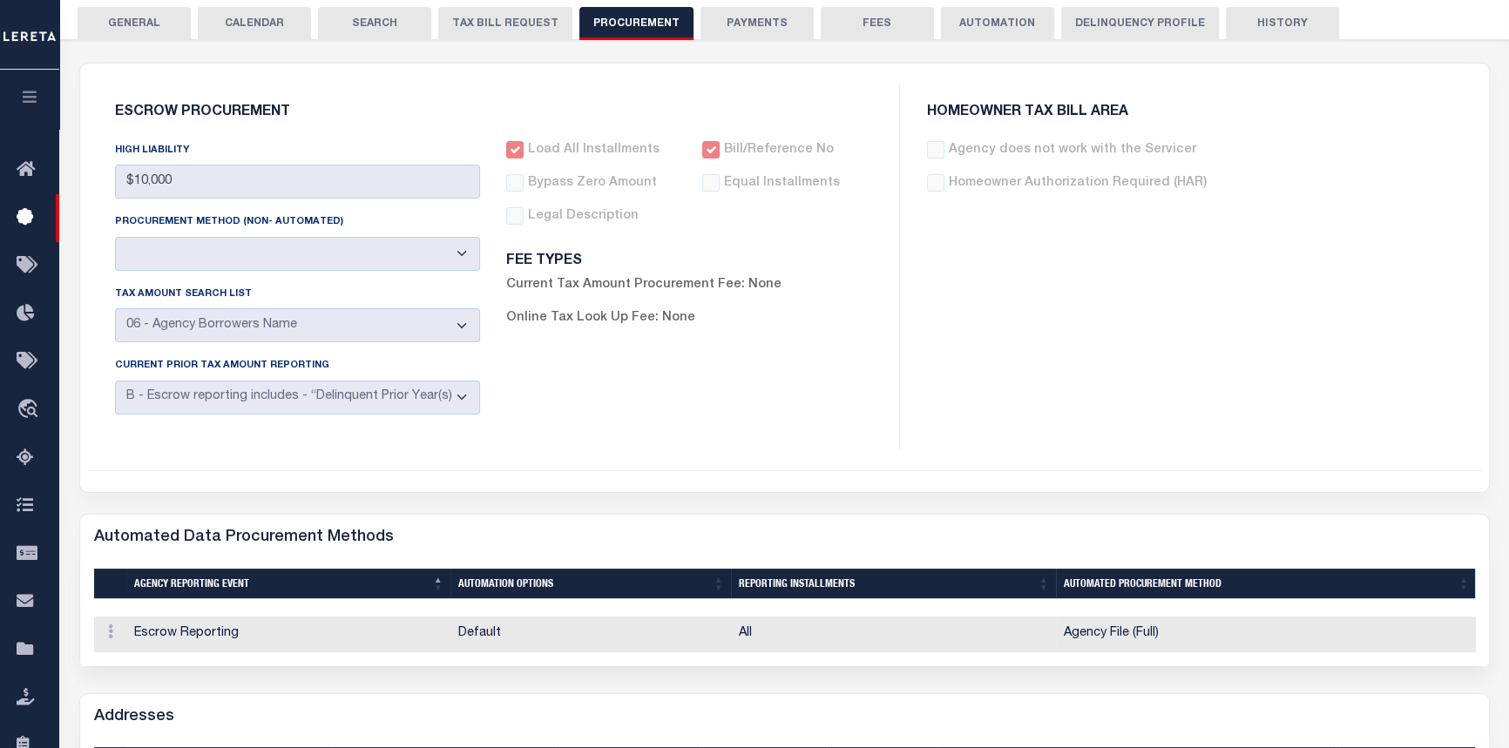
scroll to position [0, 0]
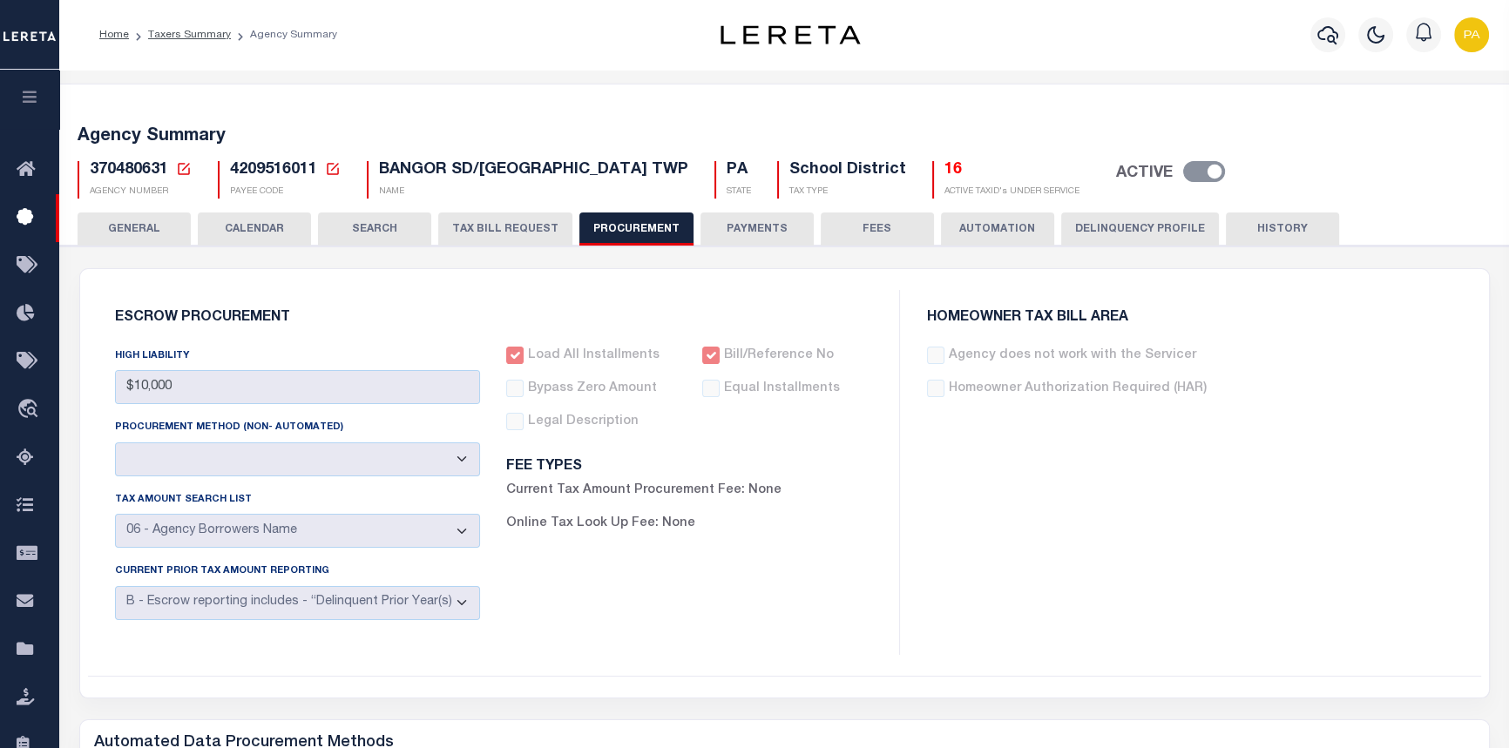
click at [134, 227] on button "GENERAL" at bounding box center [134, 229] width 113 height 33
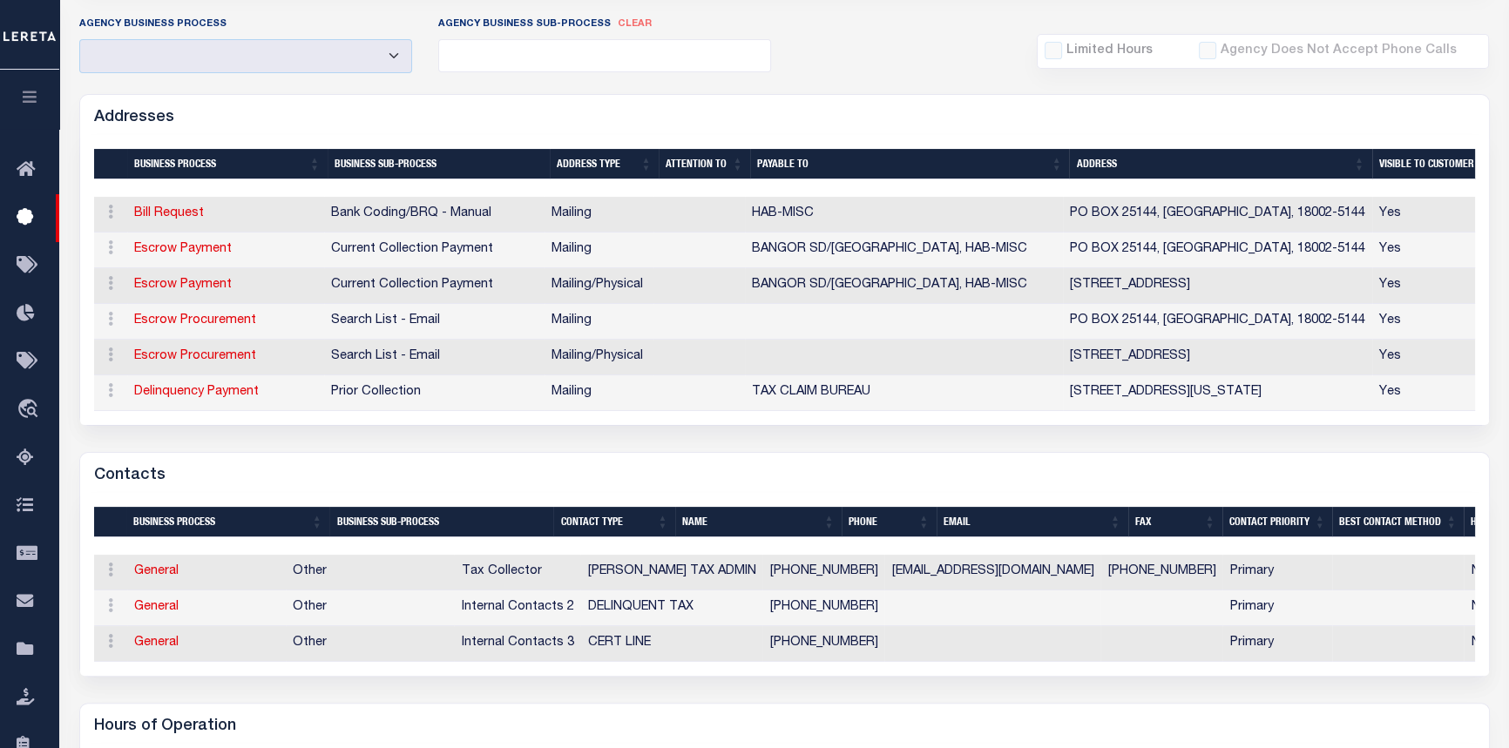
scroll to position [396, 0]
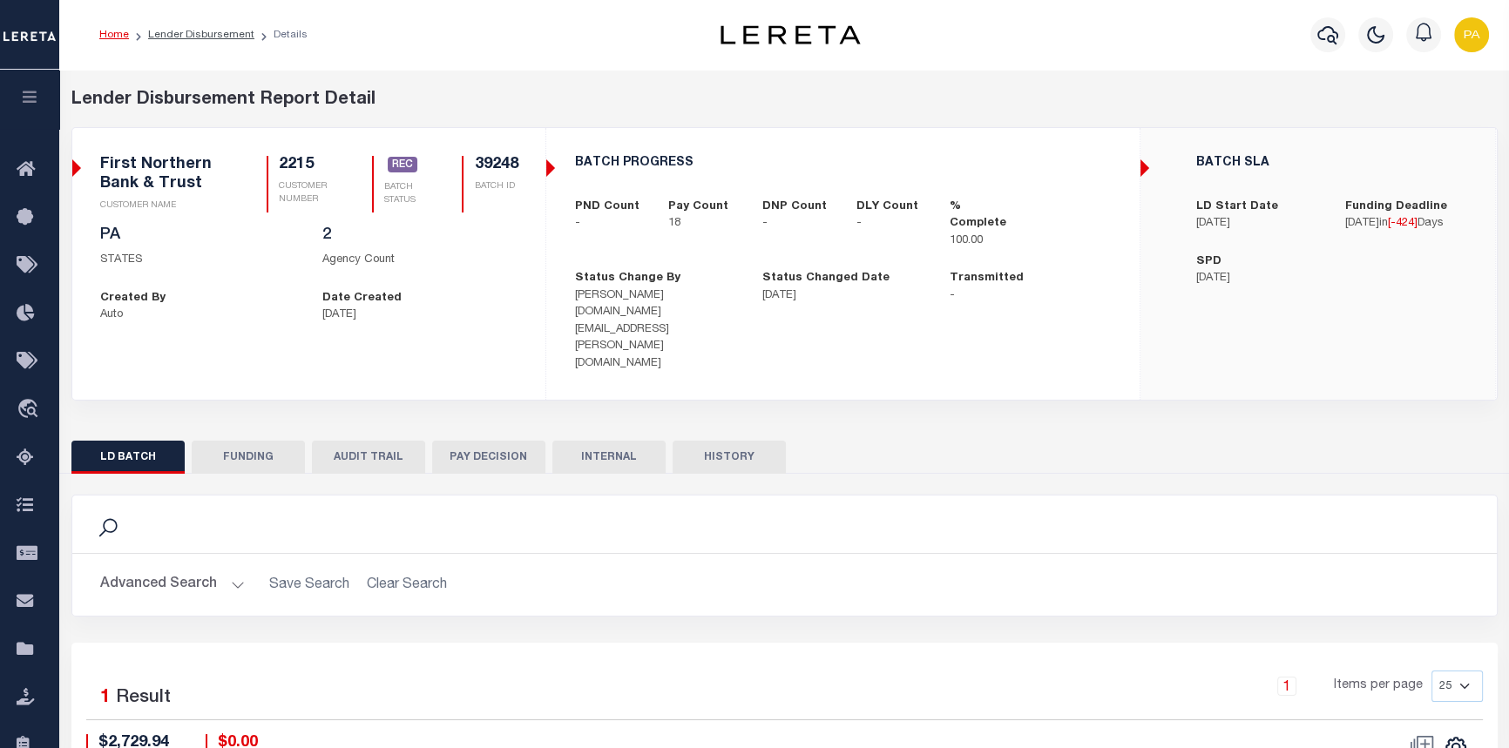
click at [235, 441] on button "FUNDING" at bounding box center [248, 457] width 113 height 33
type input "$51,824.06"
type input "$0"
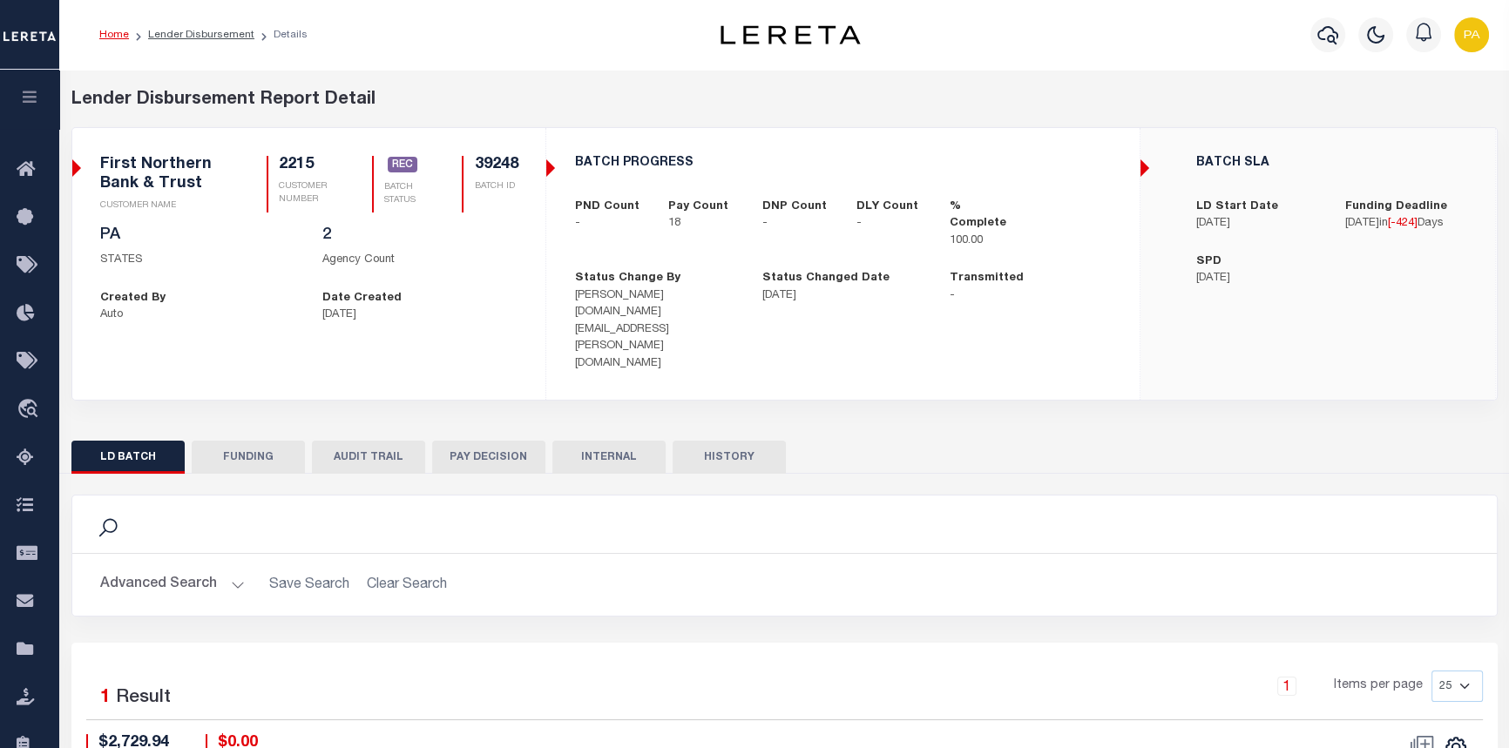
type input "[DATE]"
type input "20240808L2B77Q1C00184708081102FT03"
type input "[DATE]"
select select "100"
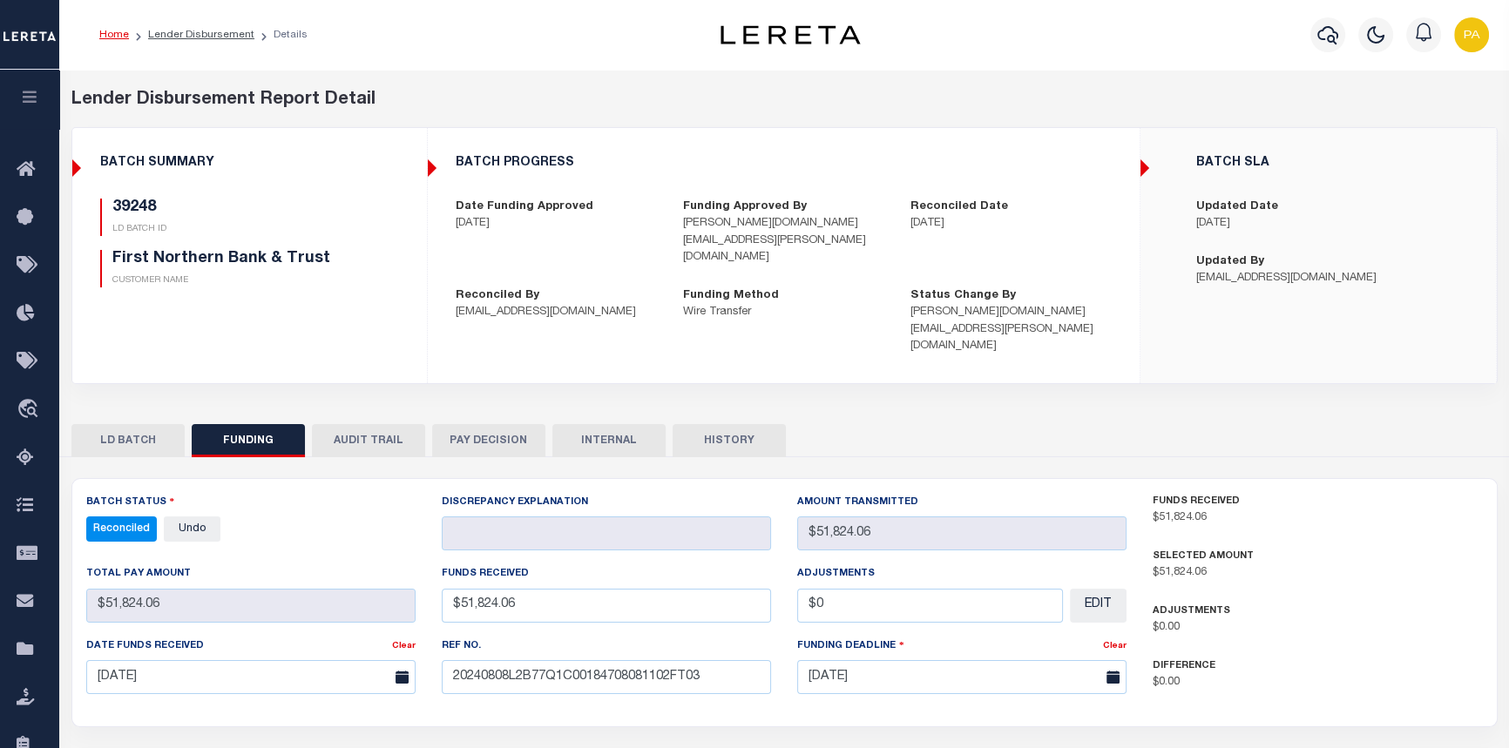
select select "100"
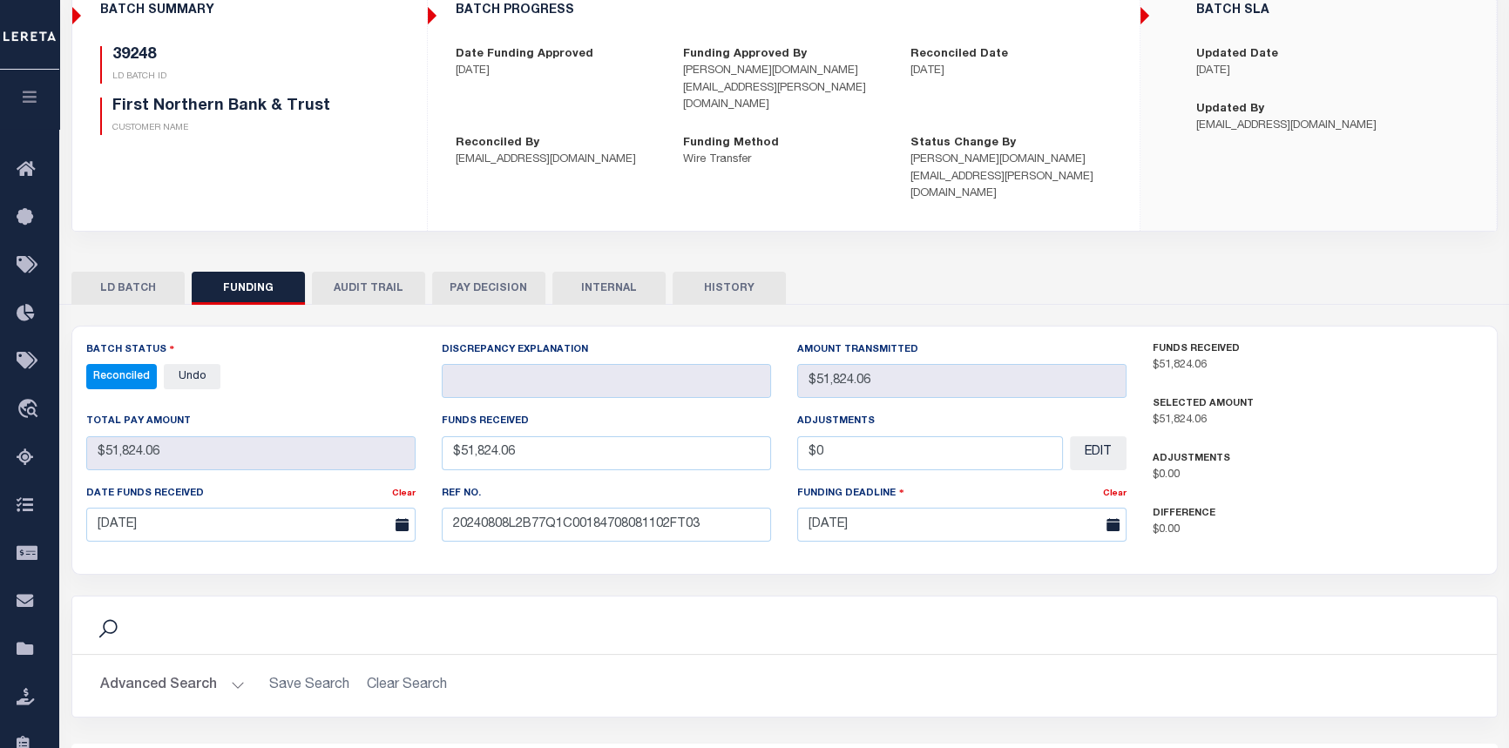
scroll to position [150, 0]
click at [240, 672] on button "Advanced Search" at bounding box center [172, 689] width 145 height 34
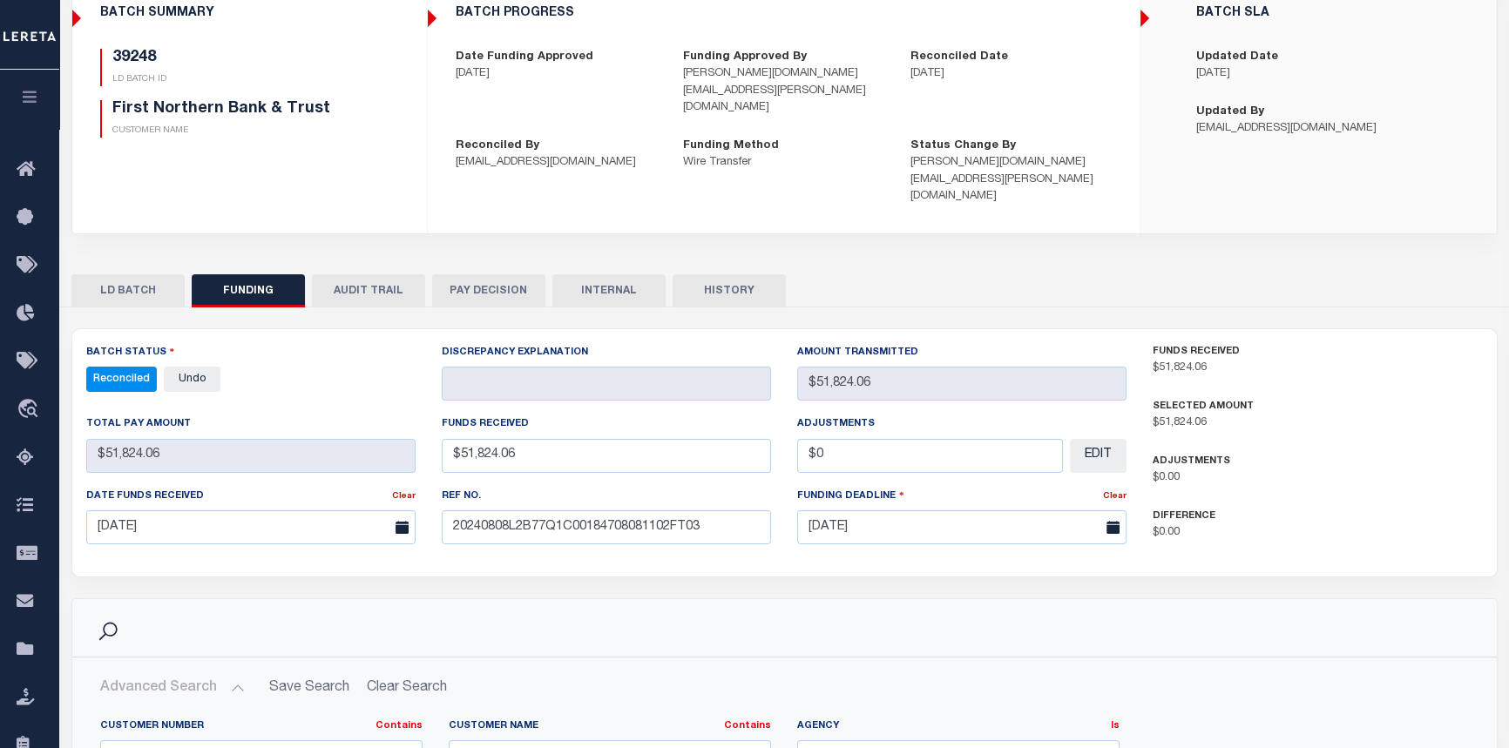
click at [613, 274] on button "INTERNAL" at bounding box center [608, 290] width 113 height 33
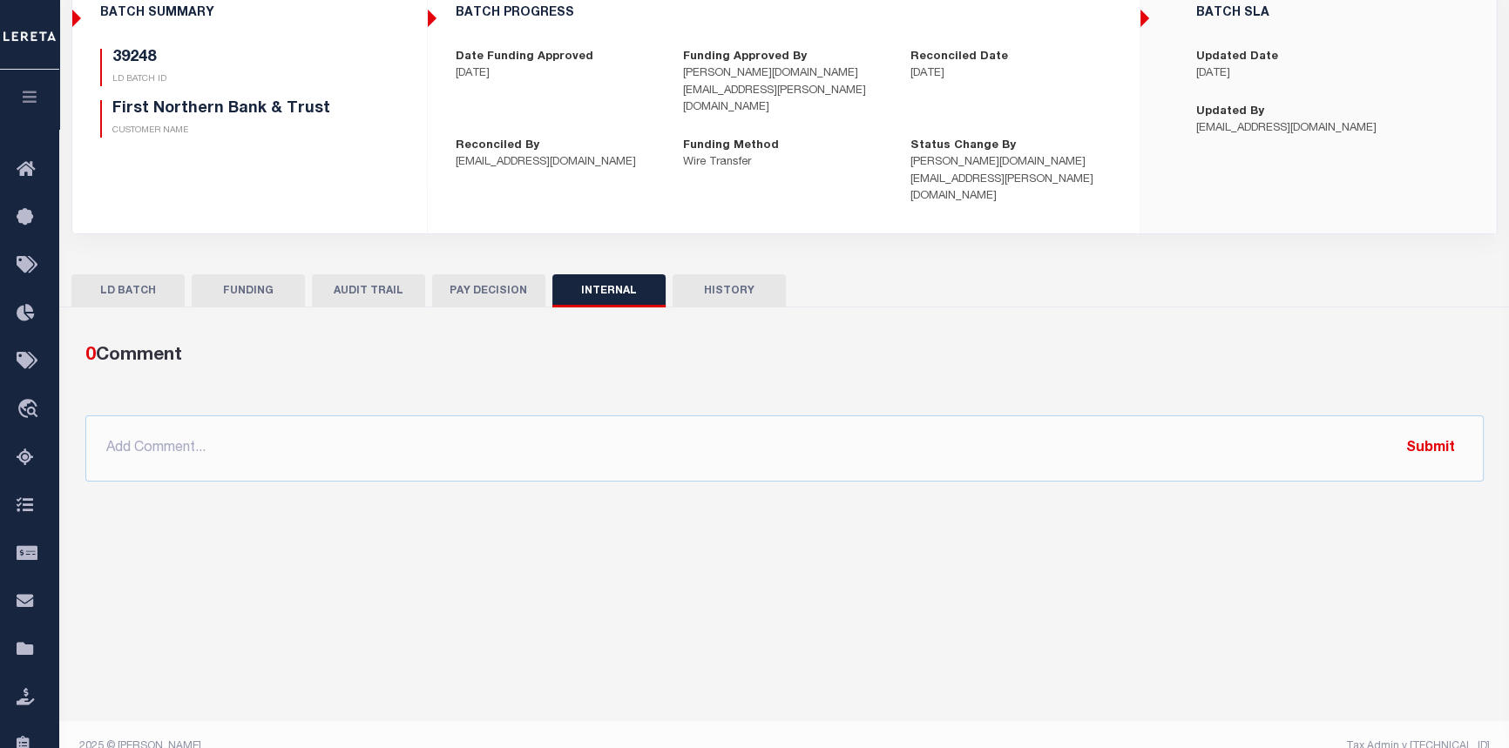
click at [505, 274] on button "PAY DECISION" at bounding box center [488, 290] width 113 height 33
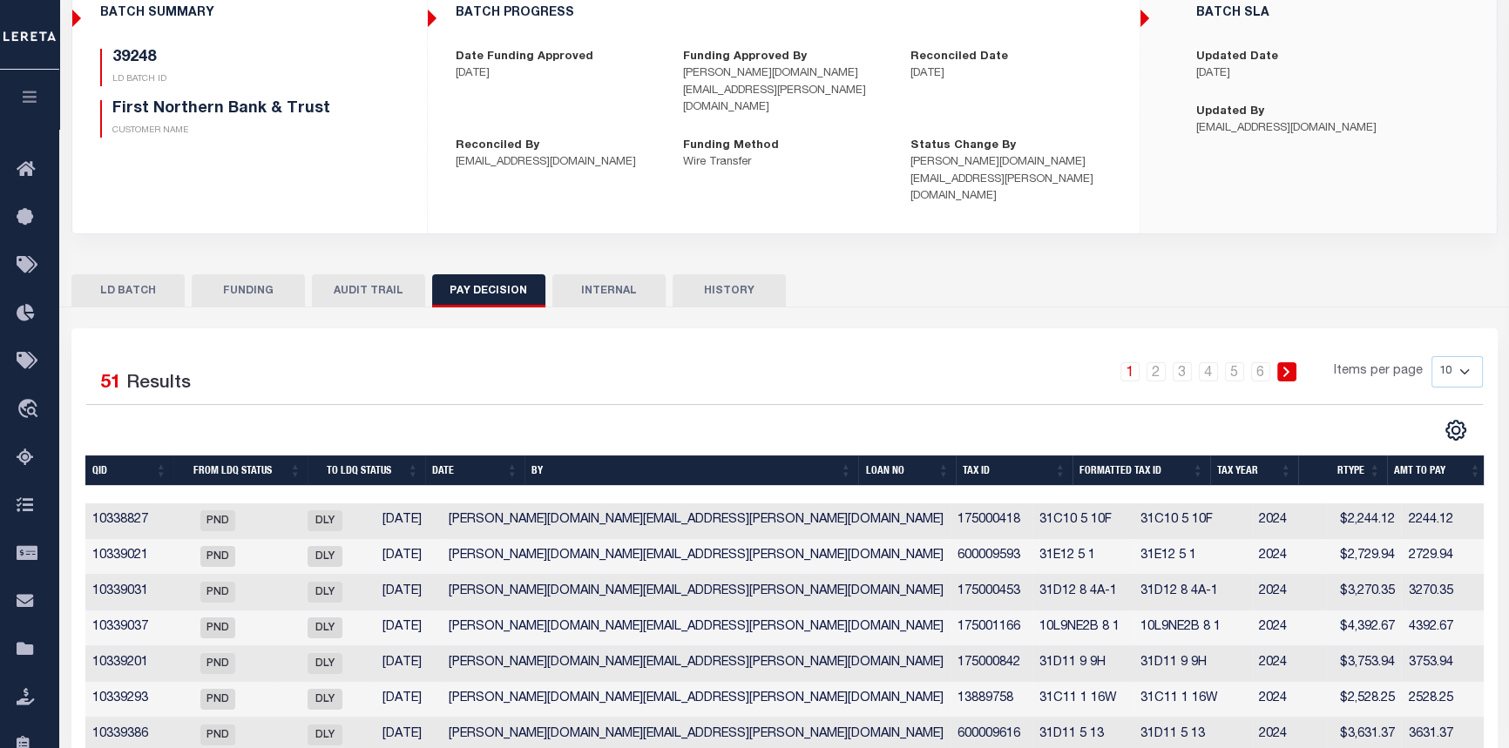
click at [710, 274] on button "HISTORY" at bounding box center [729, 290] width 113 height 33
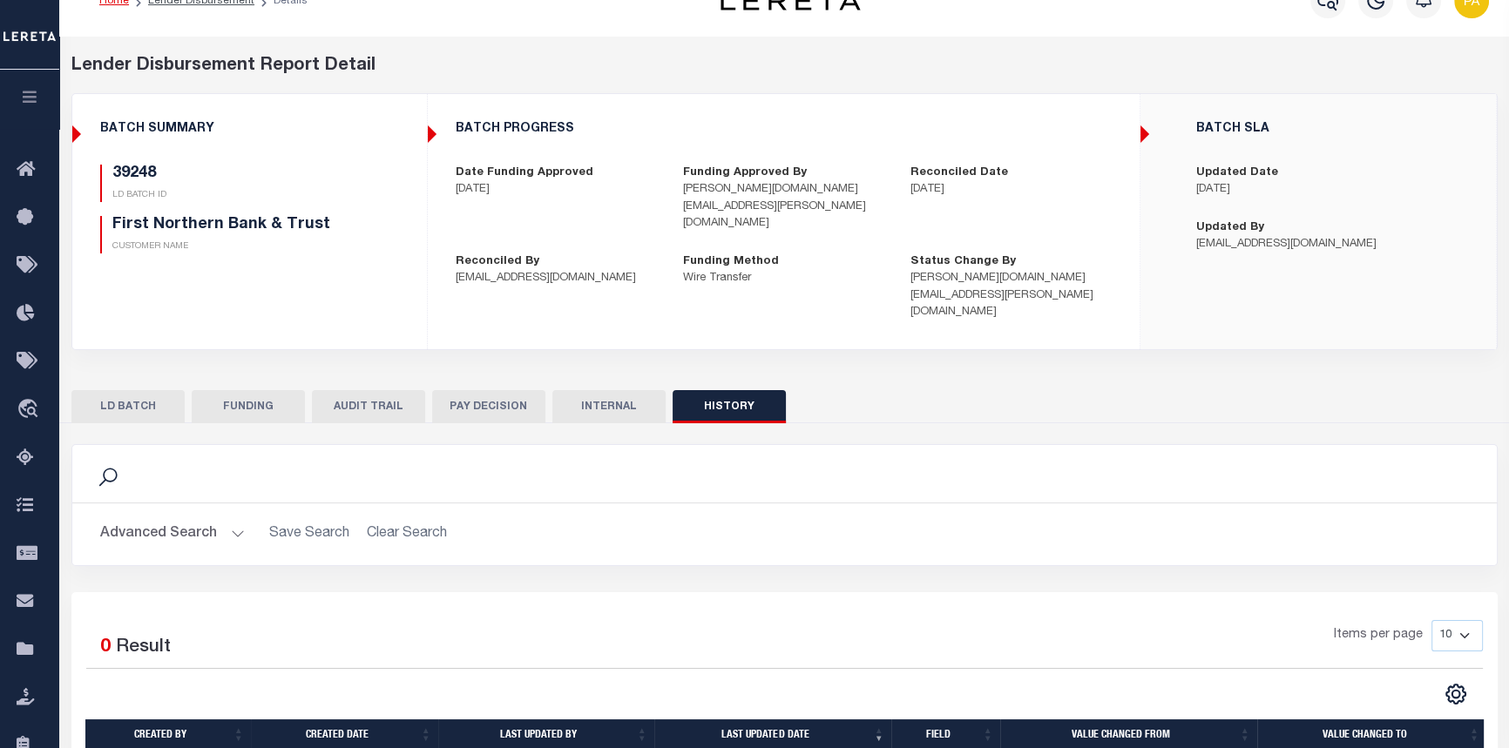
scroll to position [0, 0]
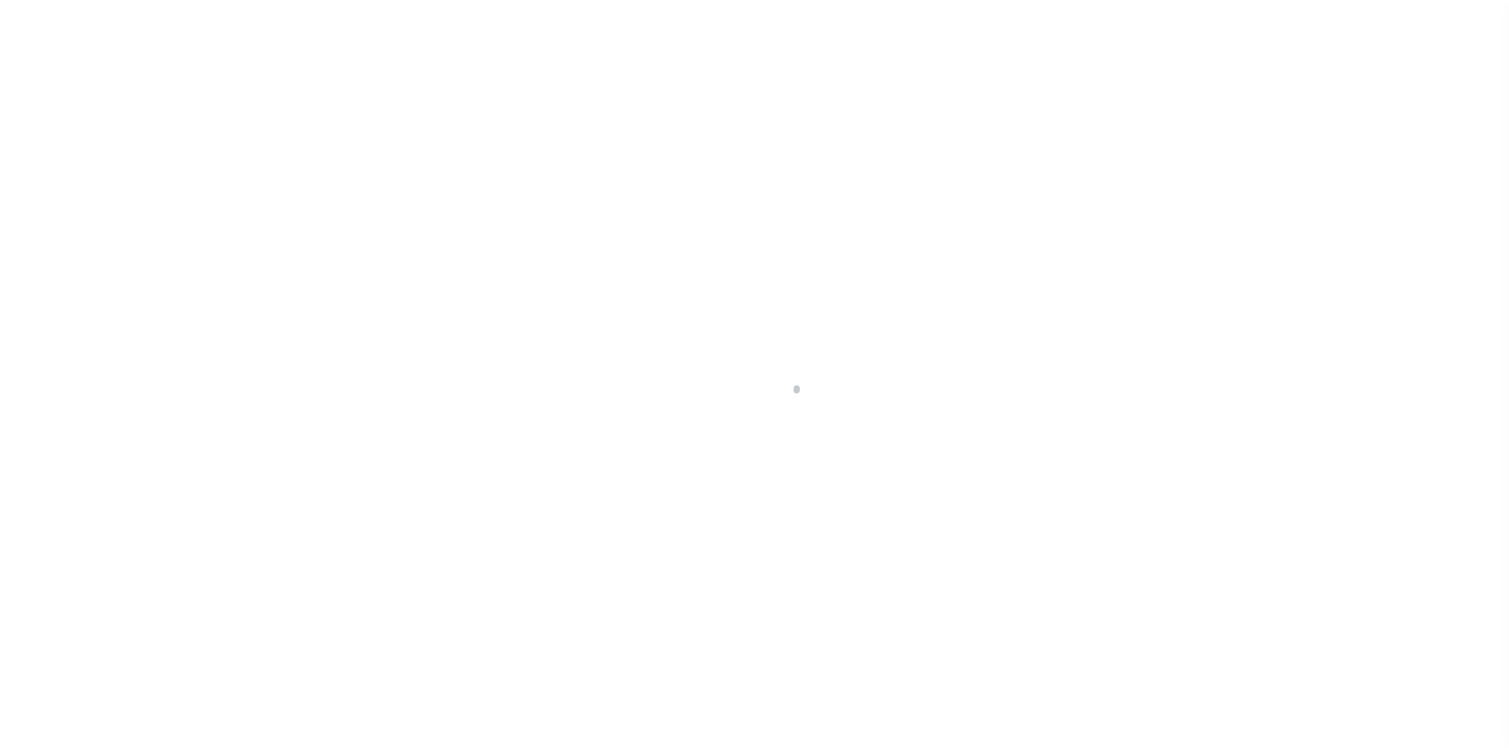
select select "Escrow"
type input "[STREET_ADDRESS][PERSON_NAME]"
type input "E12 5 1 0131"
select select
type input "[GEOGRAPHIC_DATA] PA 18343"
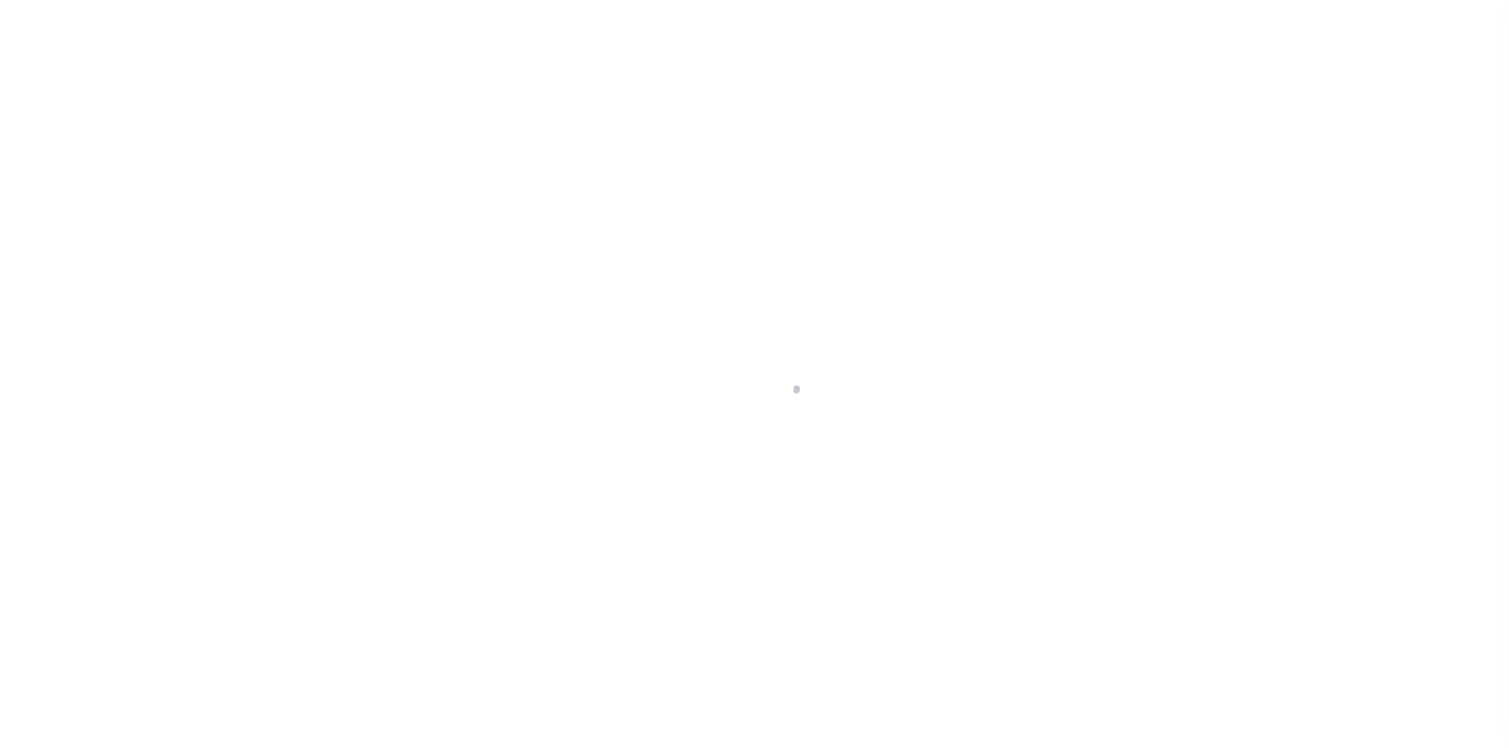
type input "PA"
select select
type textarea "Liability subject to parcel provided"
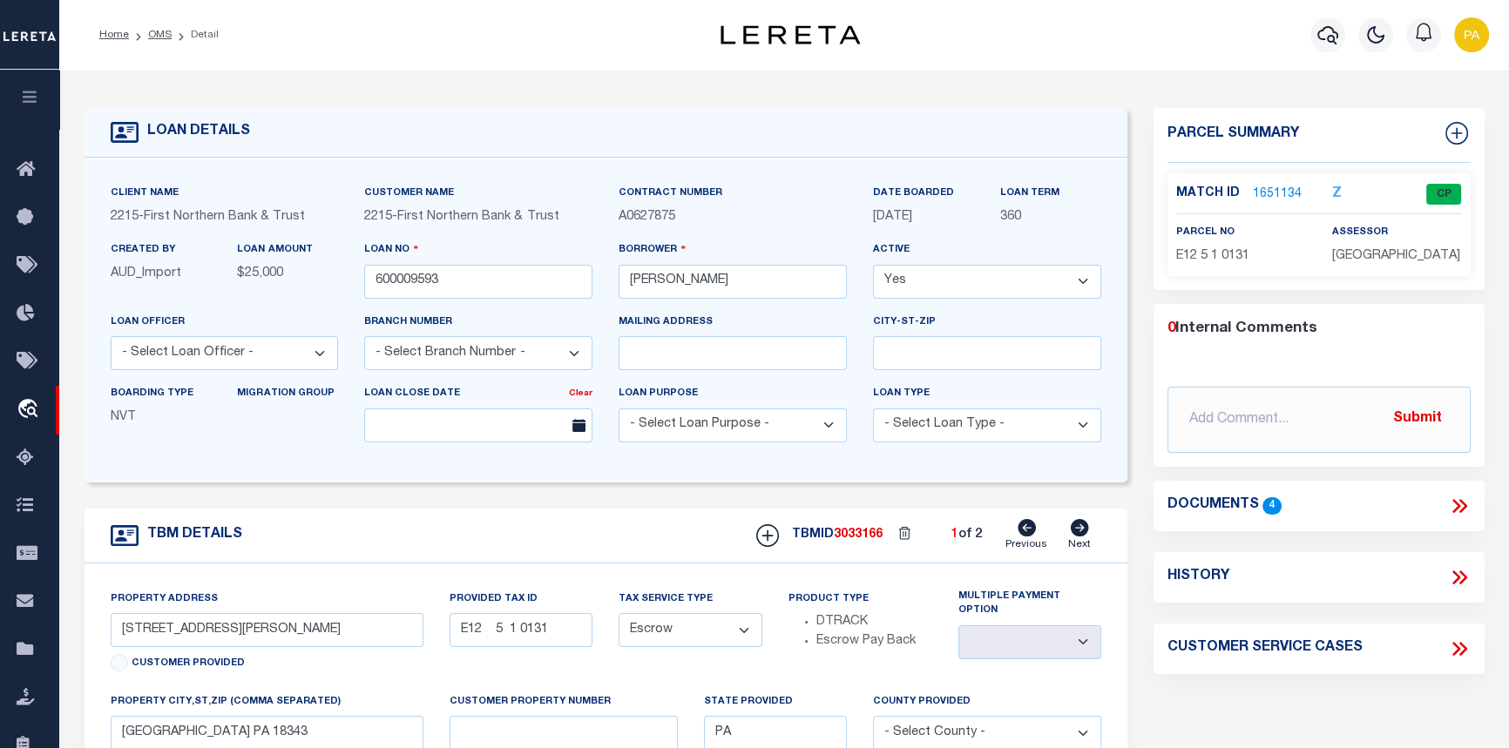
click at [1271, 198] on link "1651134" at bounding box center [1277, 195] width 49 height 18
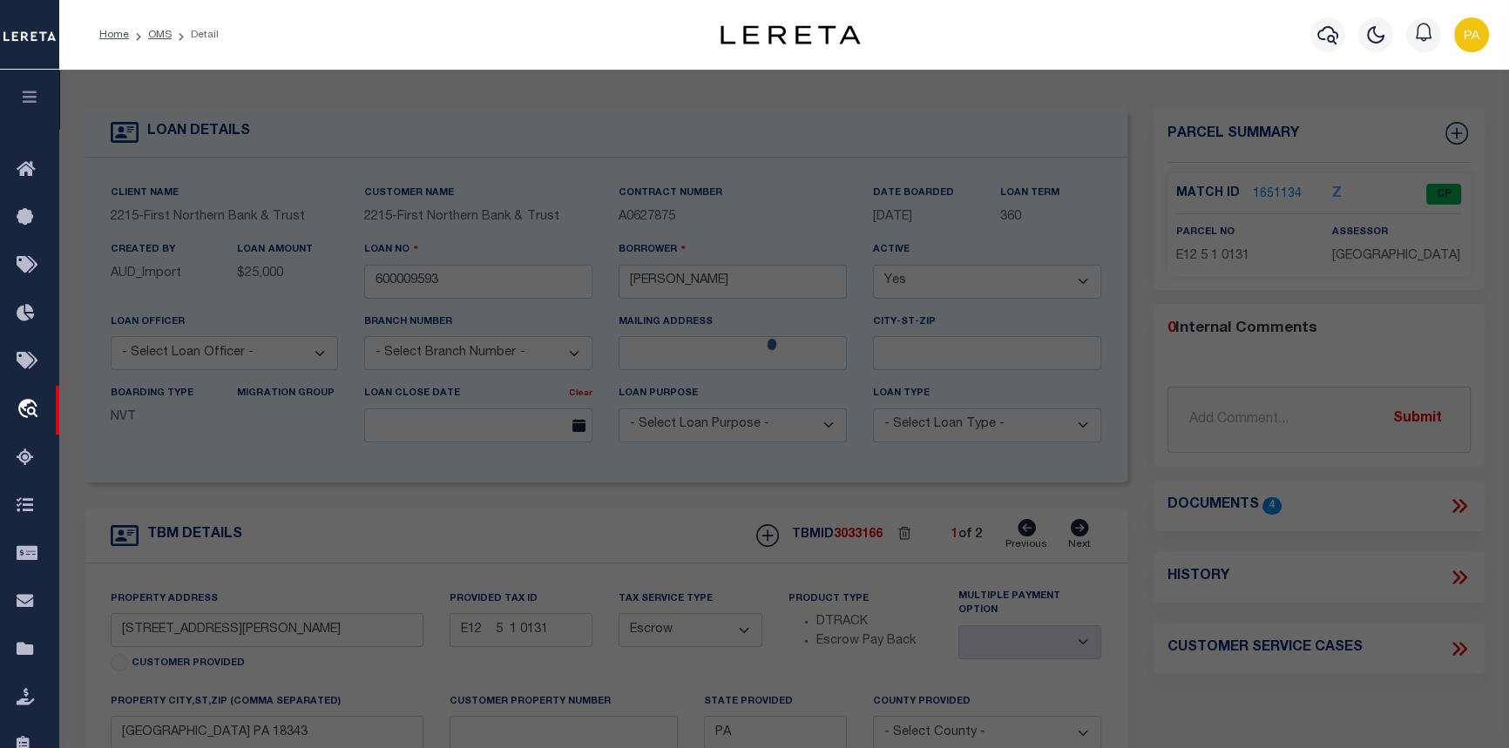
checkbox input "false"
select select "CP"
type input "TEEL TERRY L,"
select select "AGF"
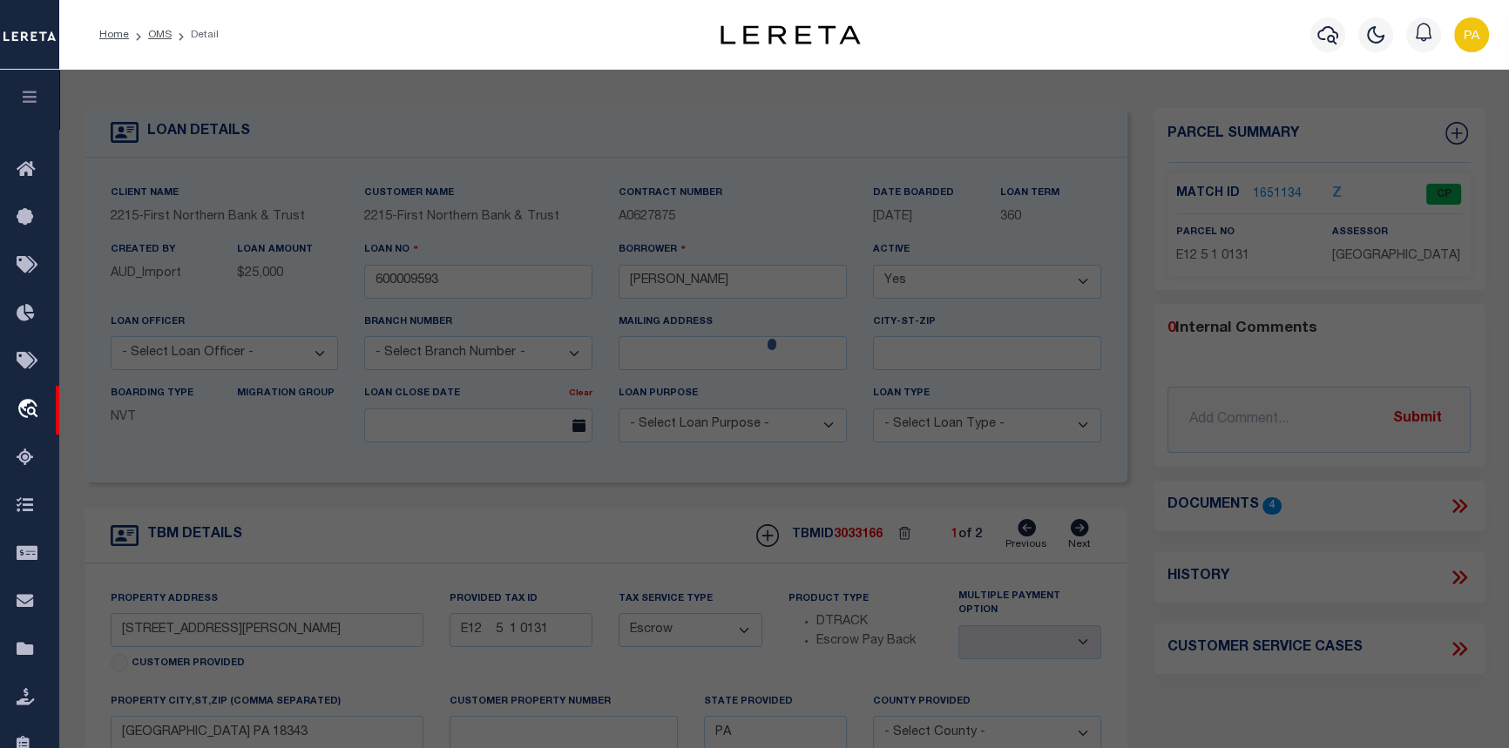
select select "ADD"
type input "827 CAMP MOLL RD"
checkbox input "false"
type input "PA"
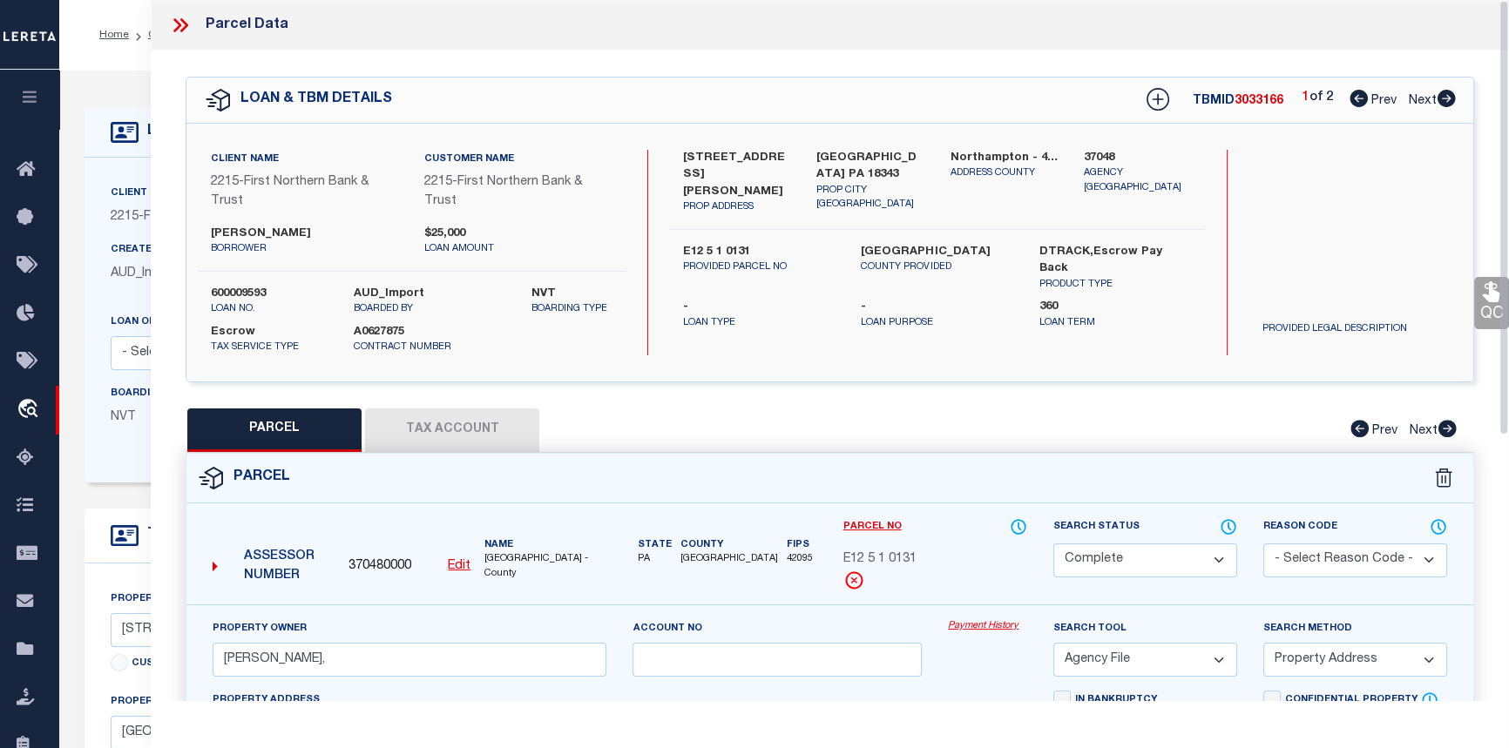
click at [983, 627] on link "Payment History" at bounding box center [987, 626] width 79 height 15
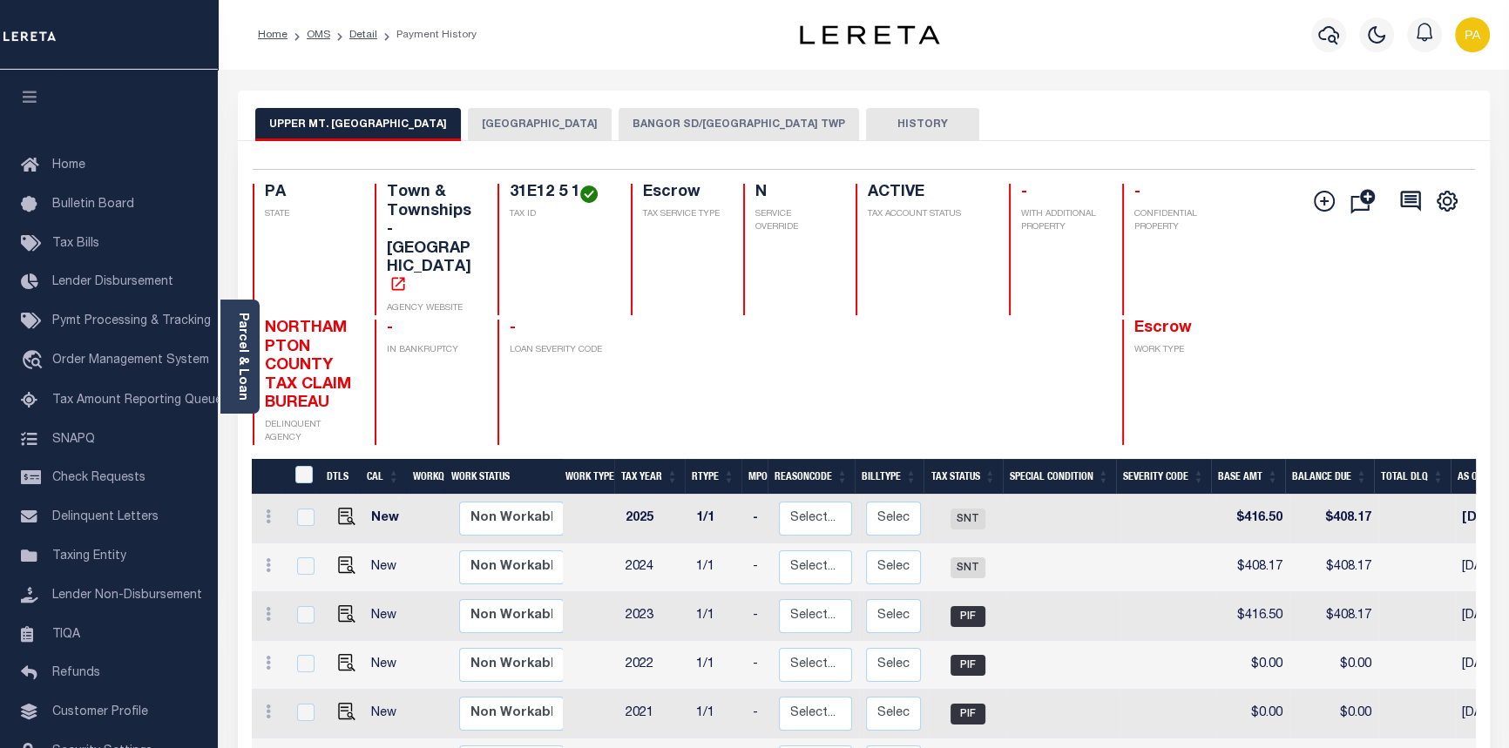
click at [360, 23] on ol "Home OMS Detail Payment History" at bounding box center [367, 35] width 247 height 37
click at [357, 37] on link "Detail" at bounding box center [363, 35] width 28 height 10
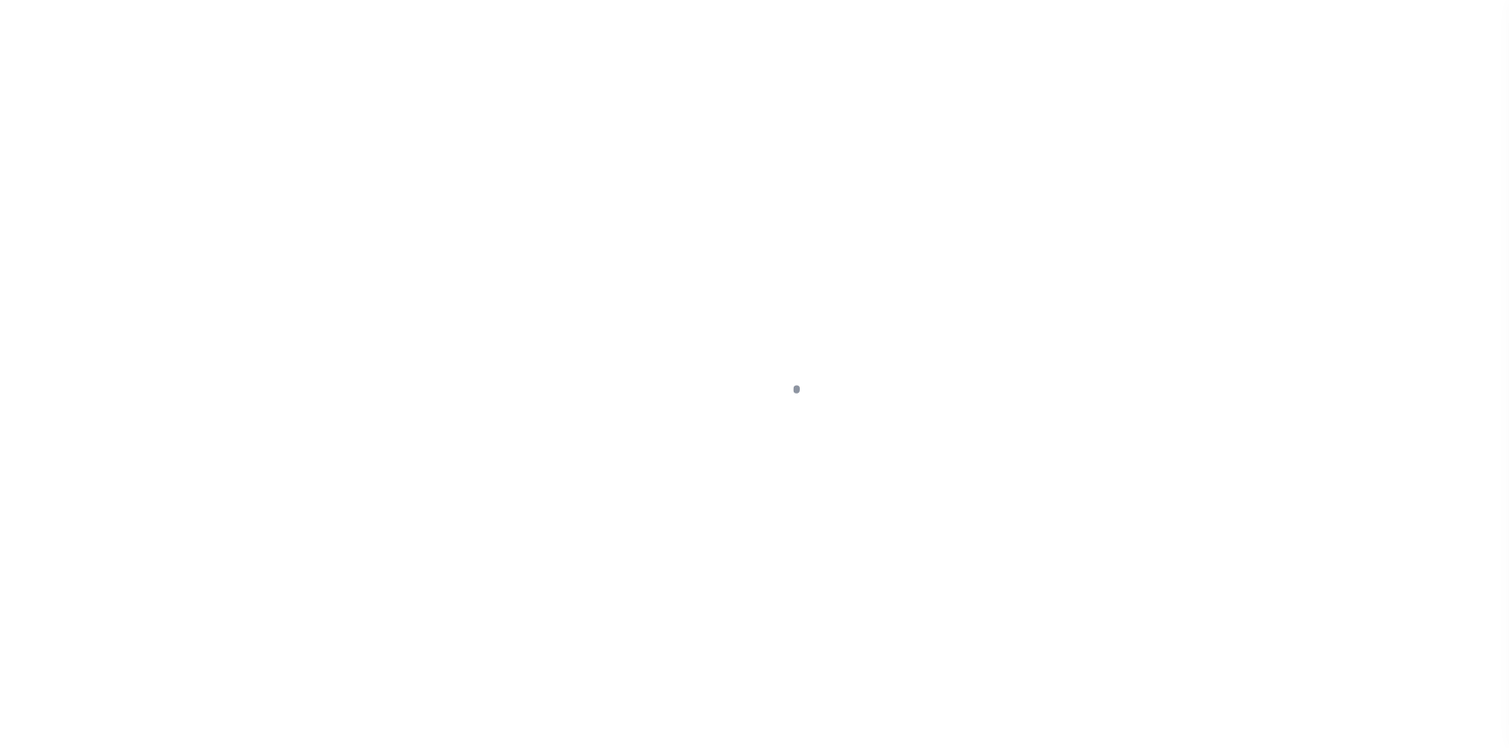
select select "Escrow"
type input "[STREET_ADDRESS][PERSON_NAME]"
type input "E12 5 1 0131"
select select
type input "[GEOGRAPHIC_DATA] PA 18343"
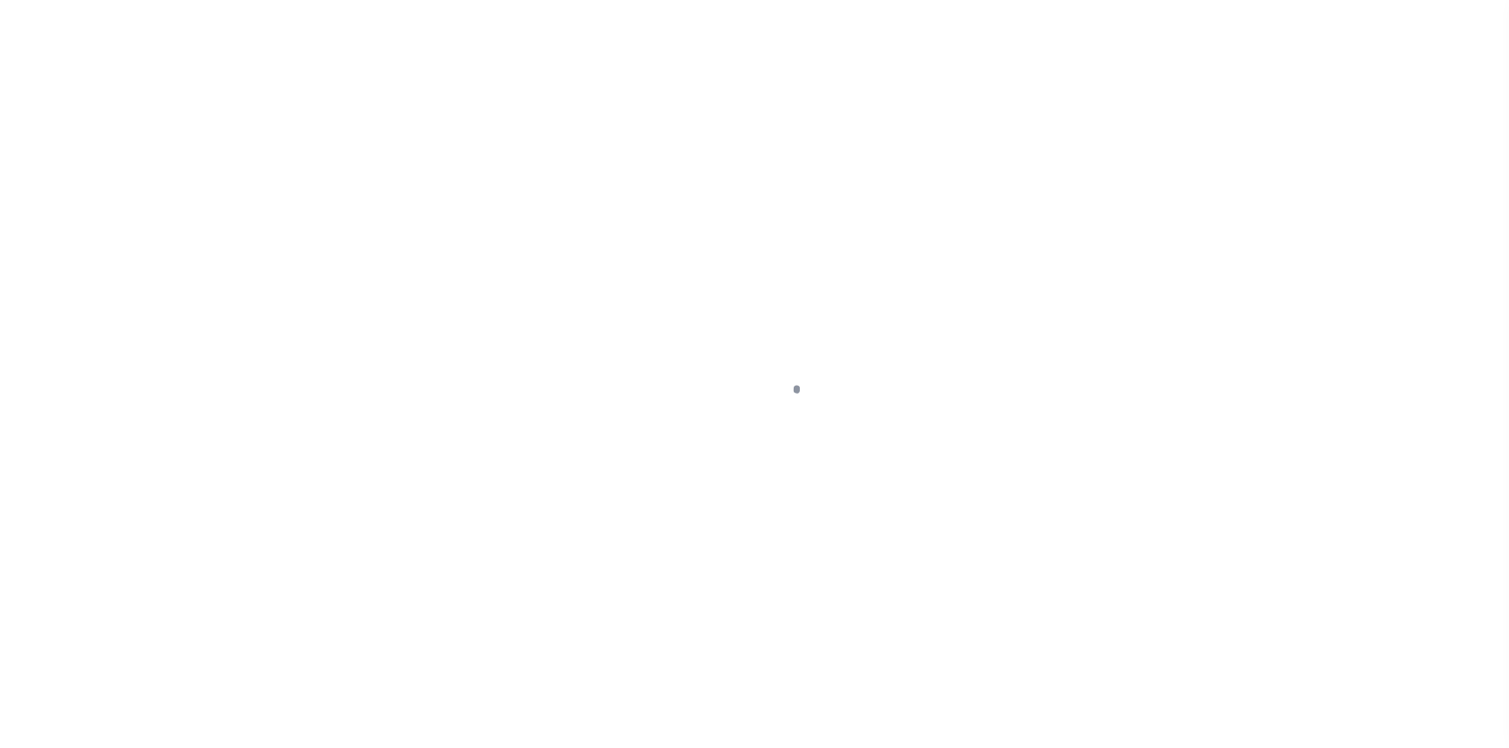
type input "PA"
select select
type textarea "Liability subject to parcel provided"
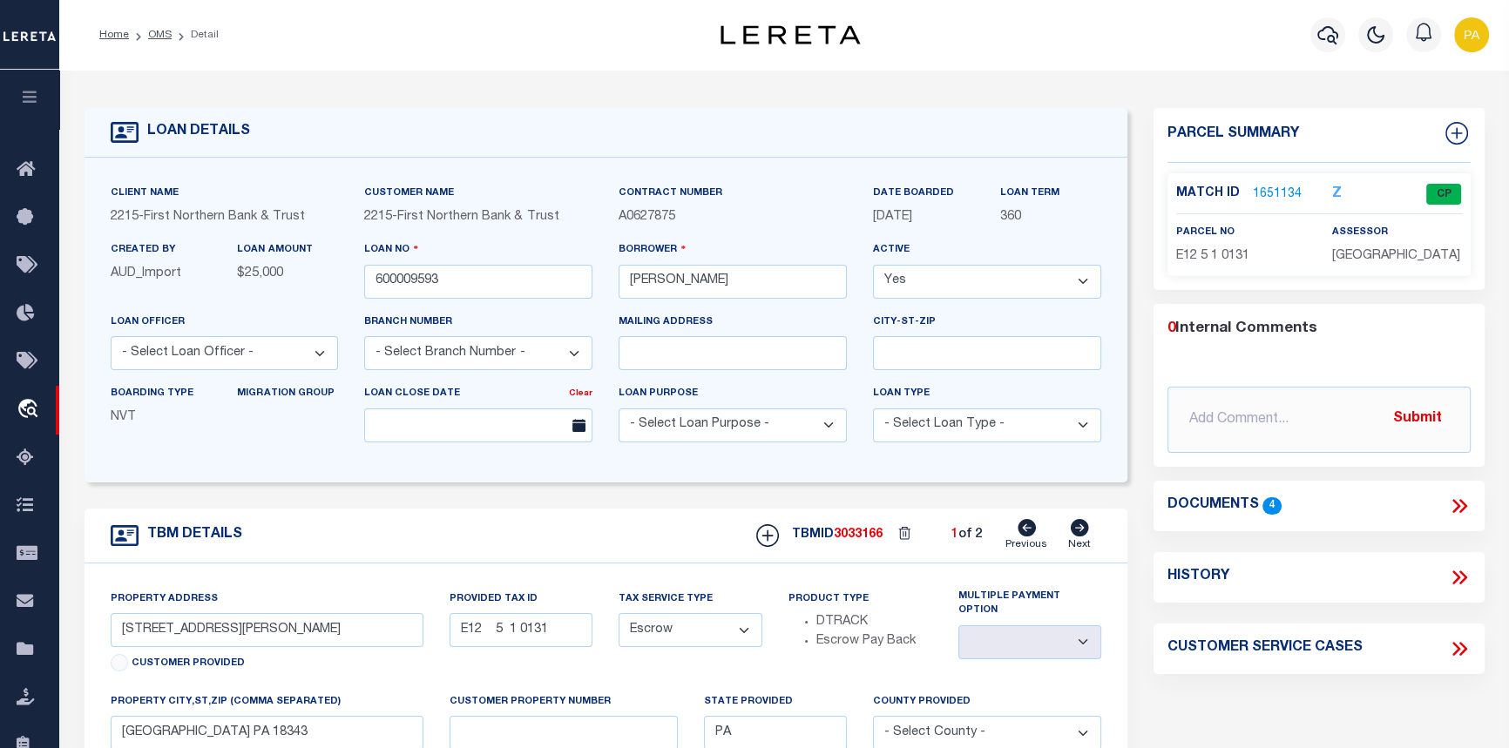
click at [1270, 196] on link "1651134" at bounding box center [1277, 195] width 49 height 18
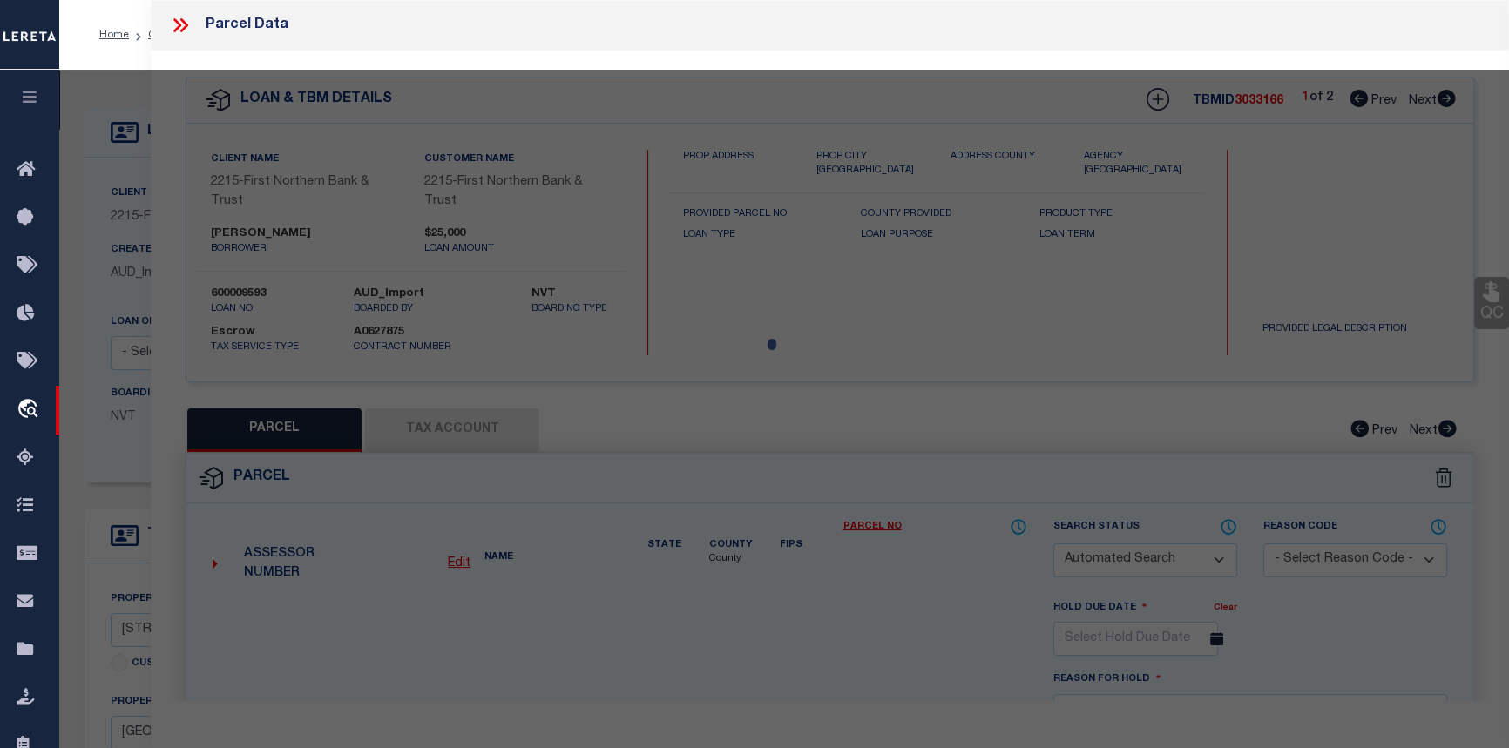
checkbox input "false"
select select "CP"
type input "TEEL TERRY L,"
select select "AGF"
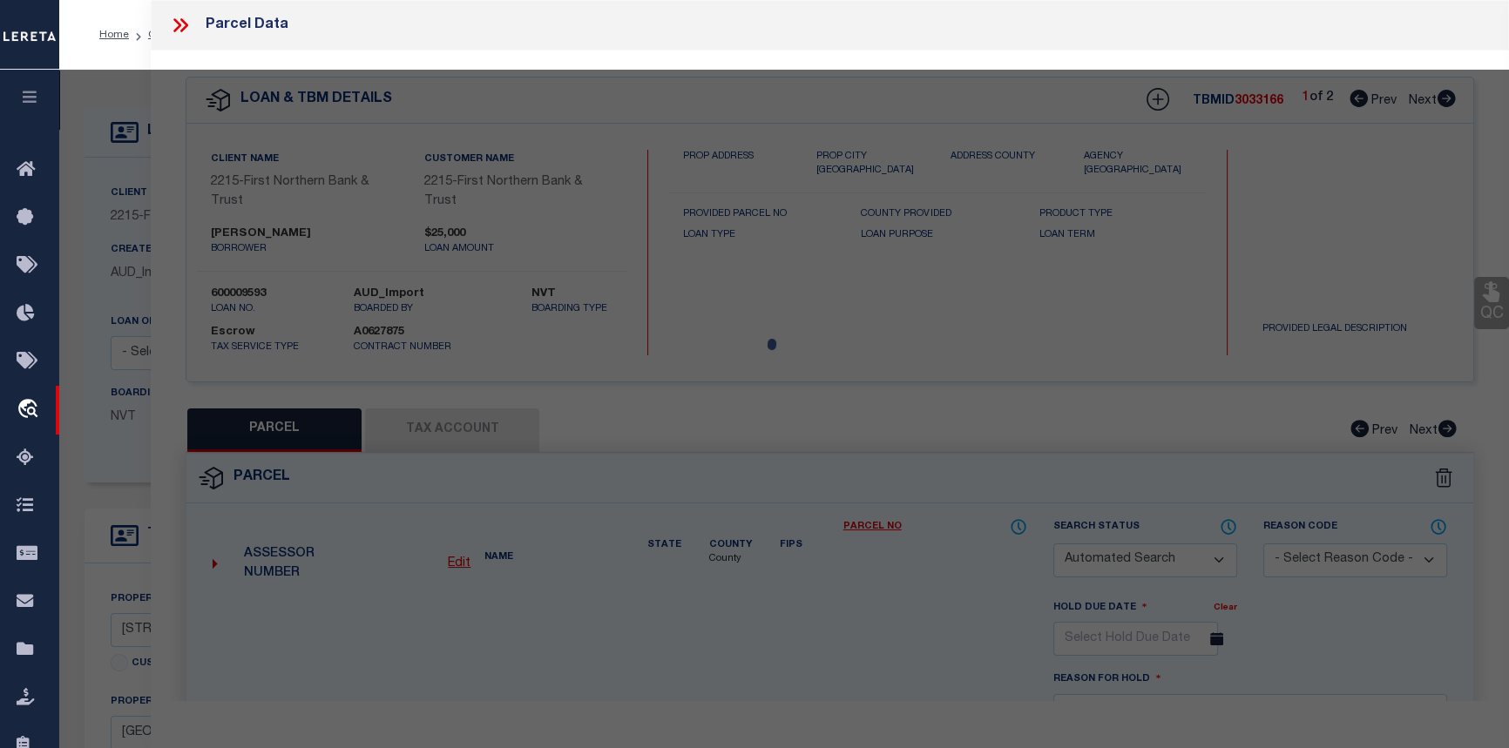
select select "ADD"
type input "827 CAMP MOLL RD"
checkbox input "false"
type input "PA"
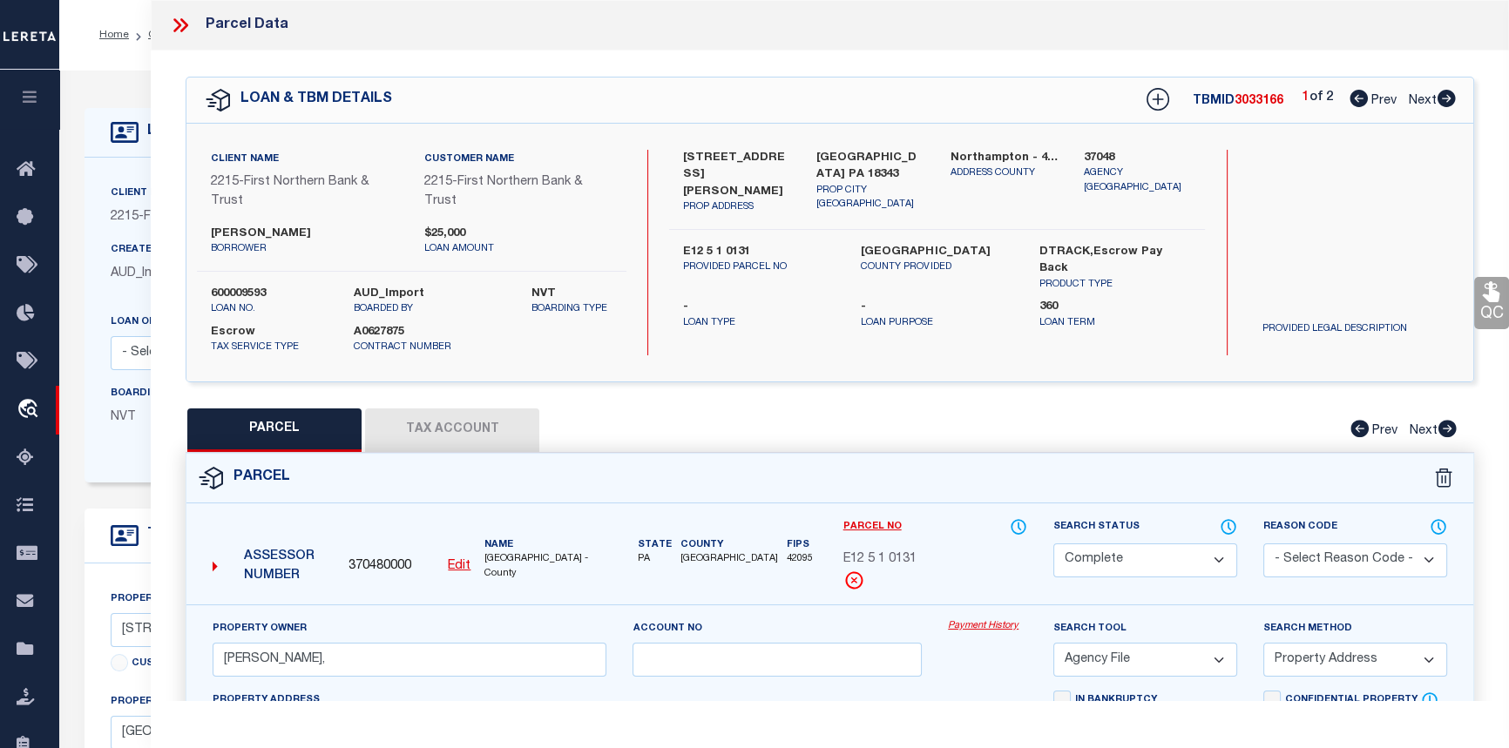
click at [461, 424] on button "Tax Account" at bounding box center [452, 431] width 174 height 44
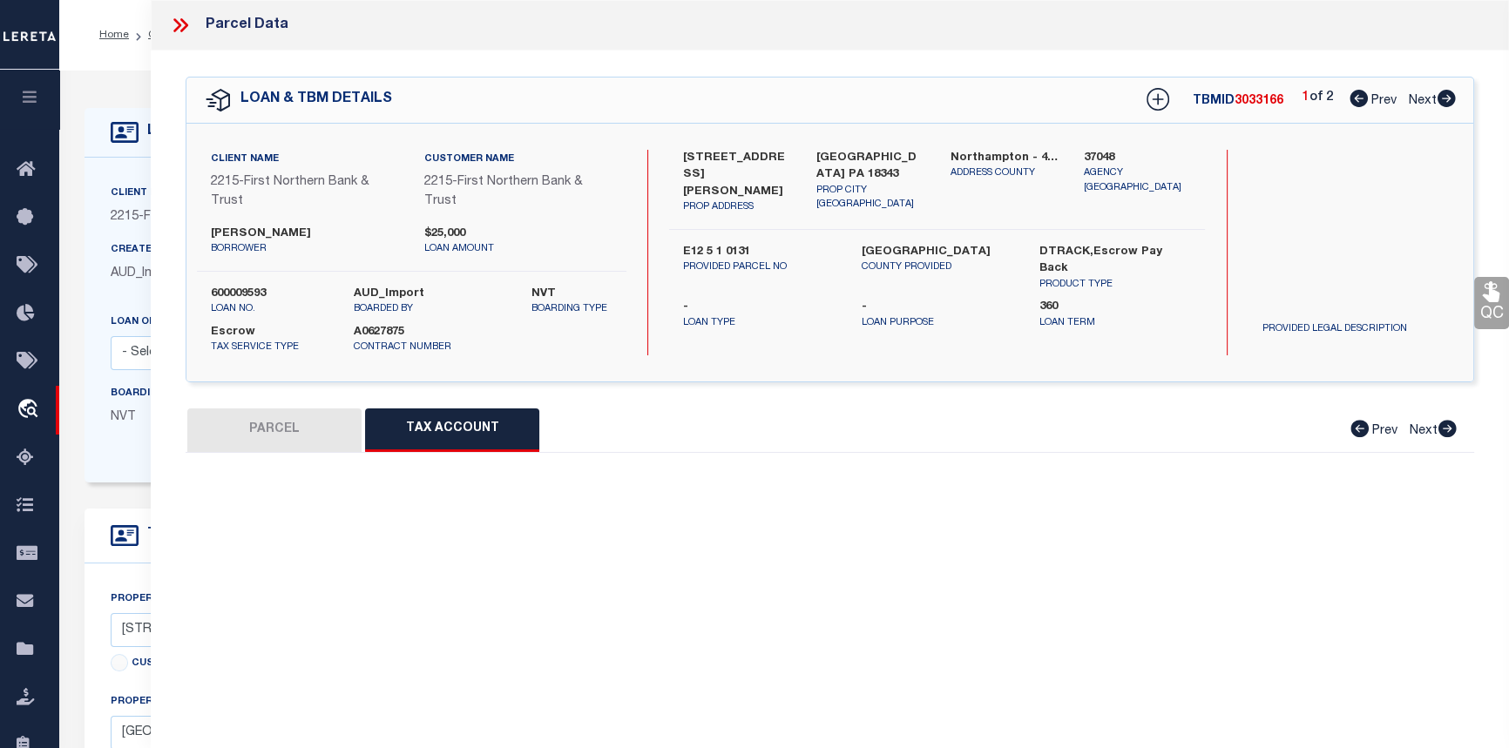
select select "100"
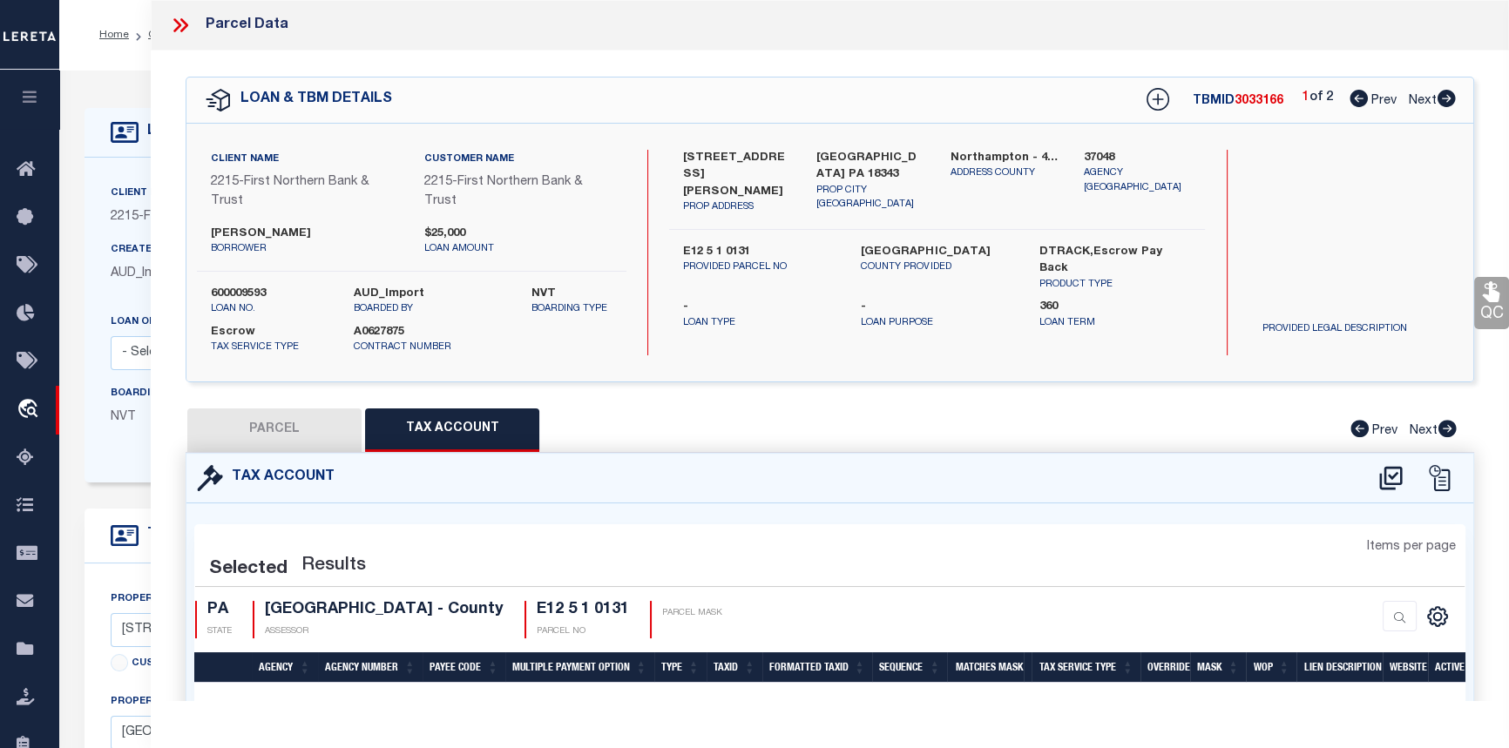
select select "100"
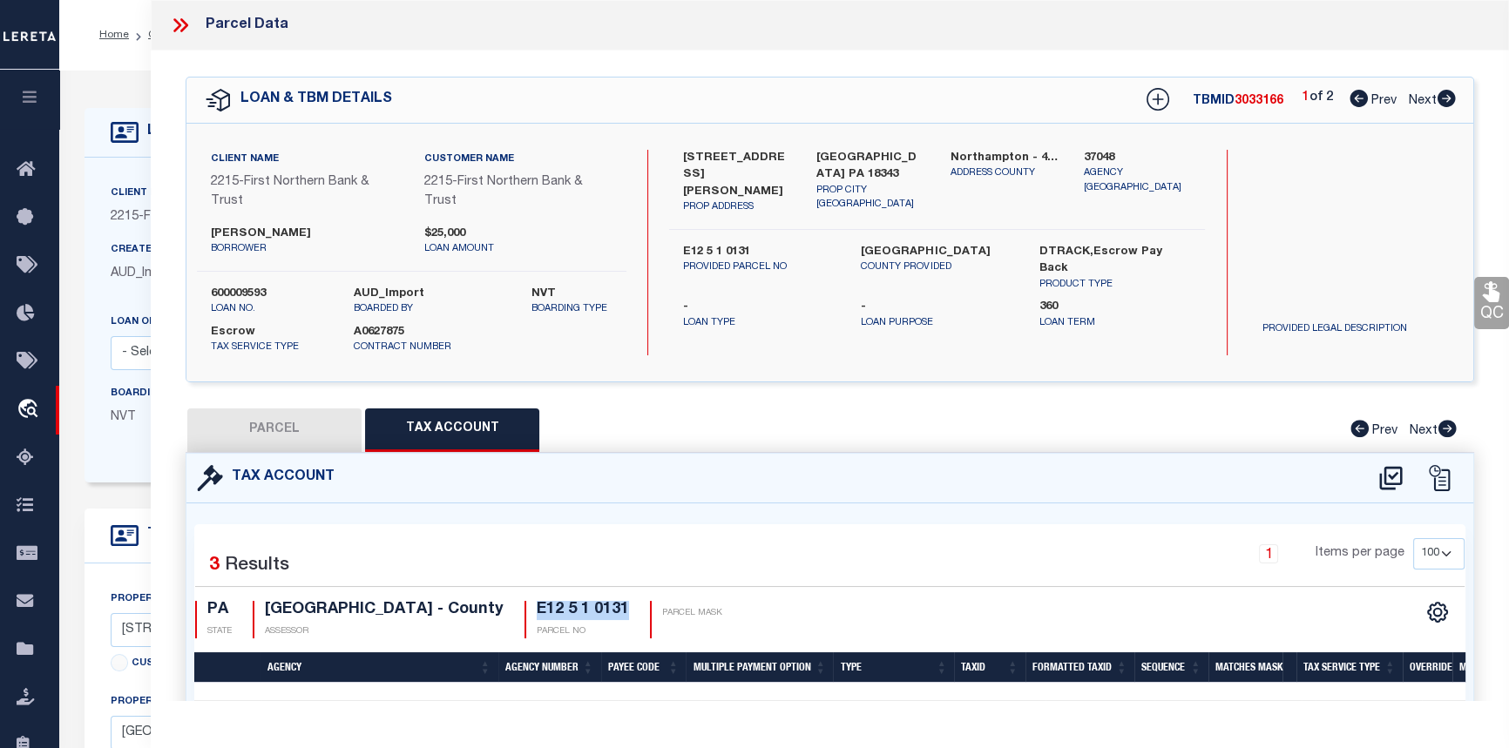
drag, startPoint x: 566, startPoint y: 608, endPoint x: 657, endPoint y: 613, distance: 90.8
click at [629, 613] on h4 "E12 5 1 0131" at bounding box center [583, 610] width 92 height 19
copy h4 "E12 5 1 0131"
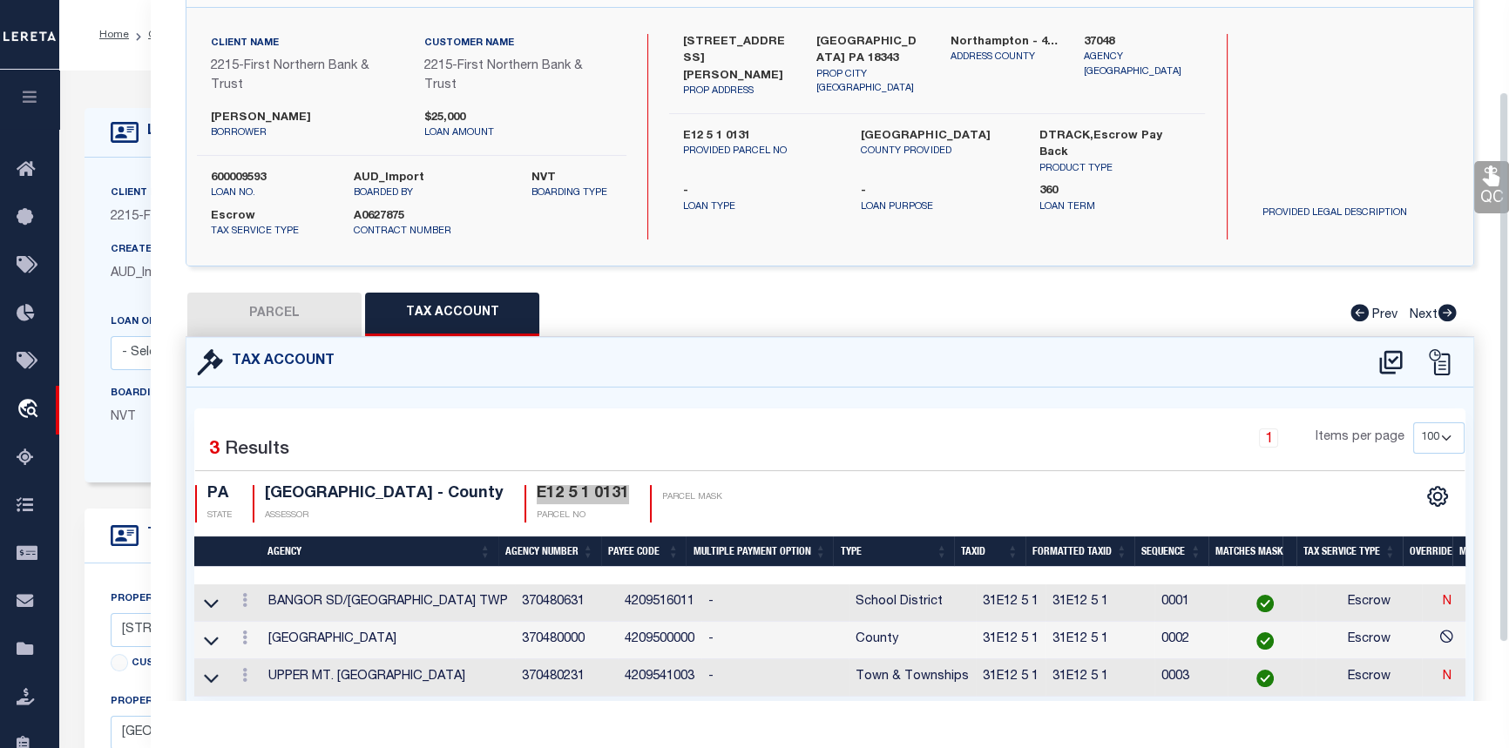
scroll to position [158, 0]
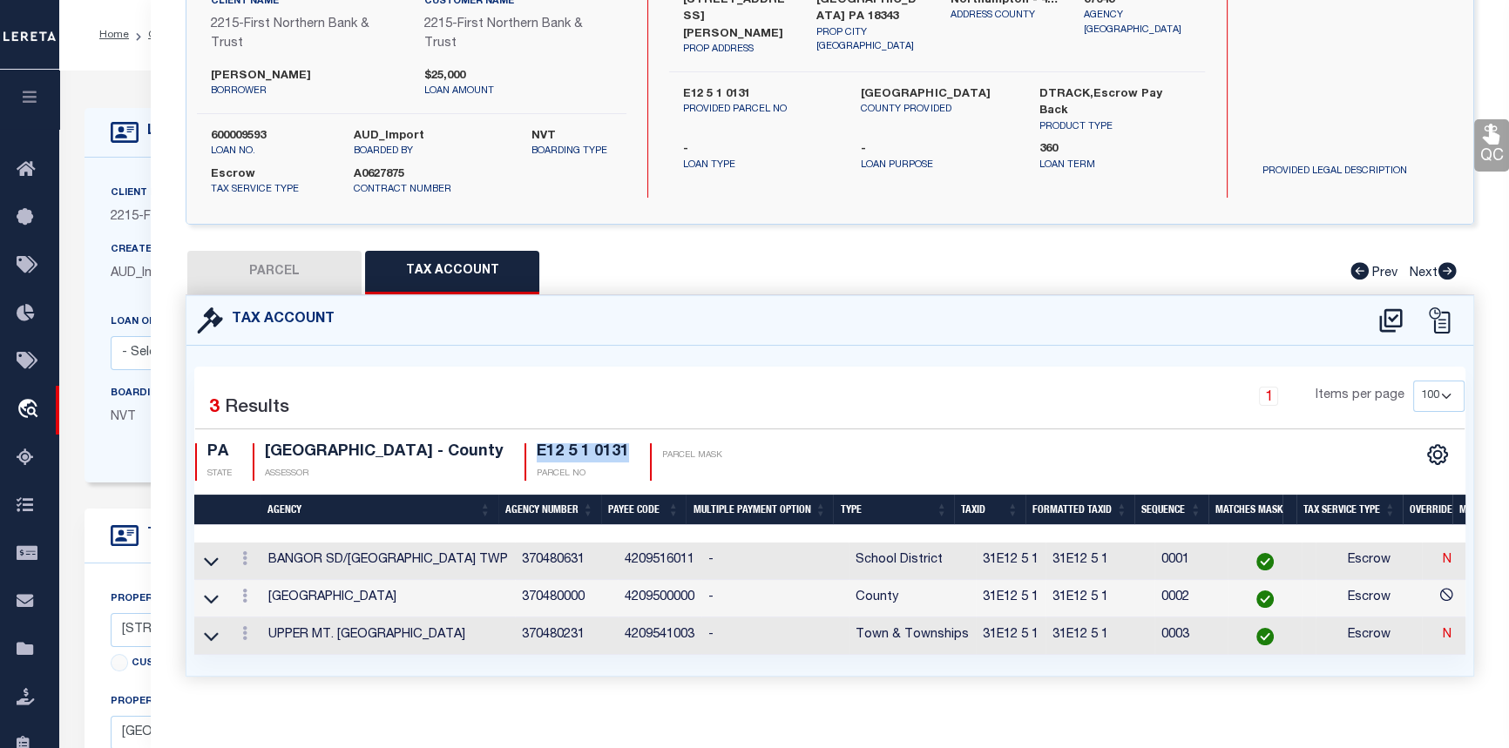
click at [248, 266] on button "PARCEL" at bounding box center [274, 273] width 174 height 44
select select "AS"
select select
checkbox input "false"
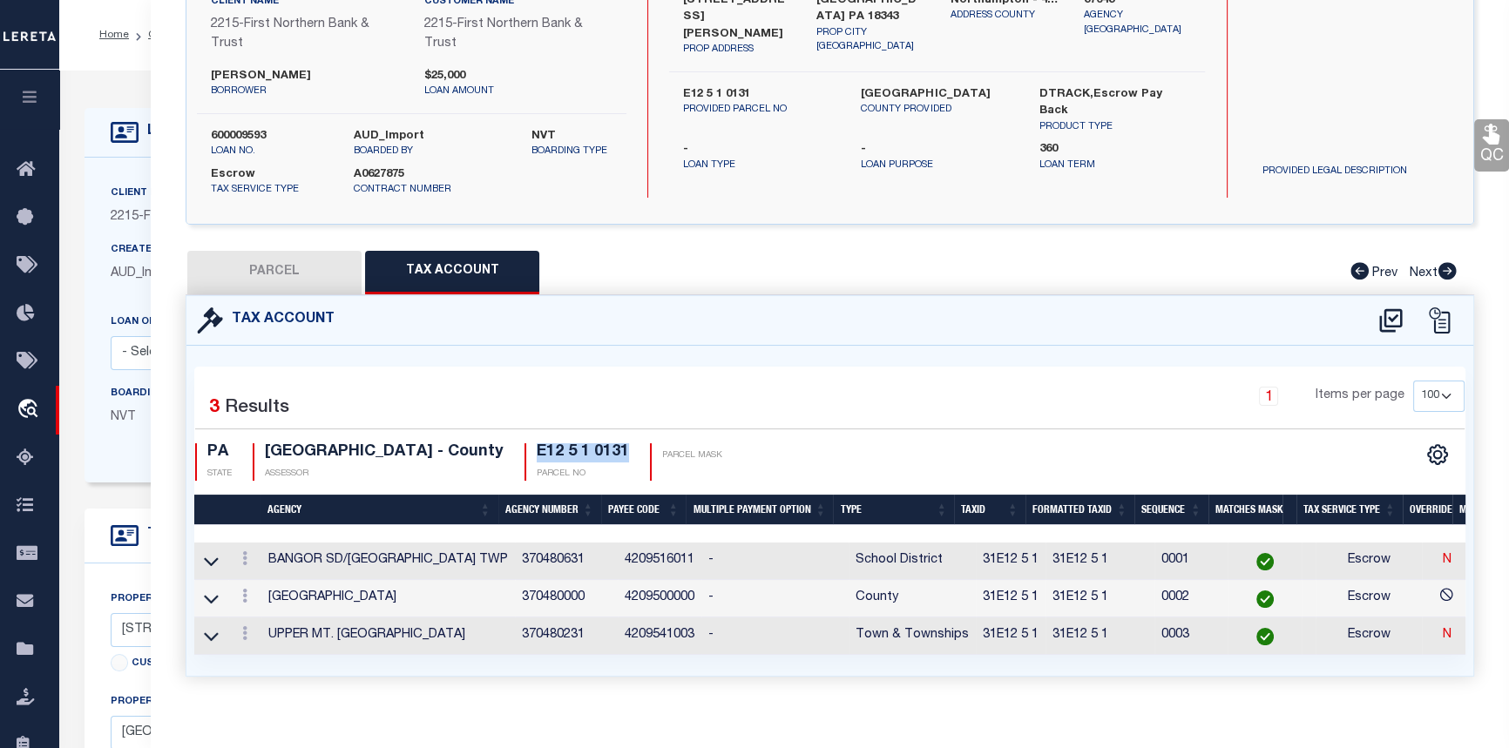
checkbox input "false"
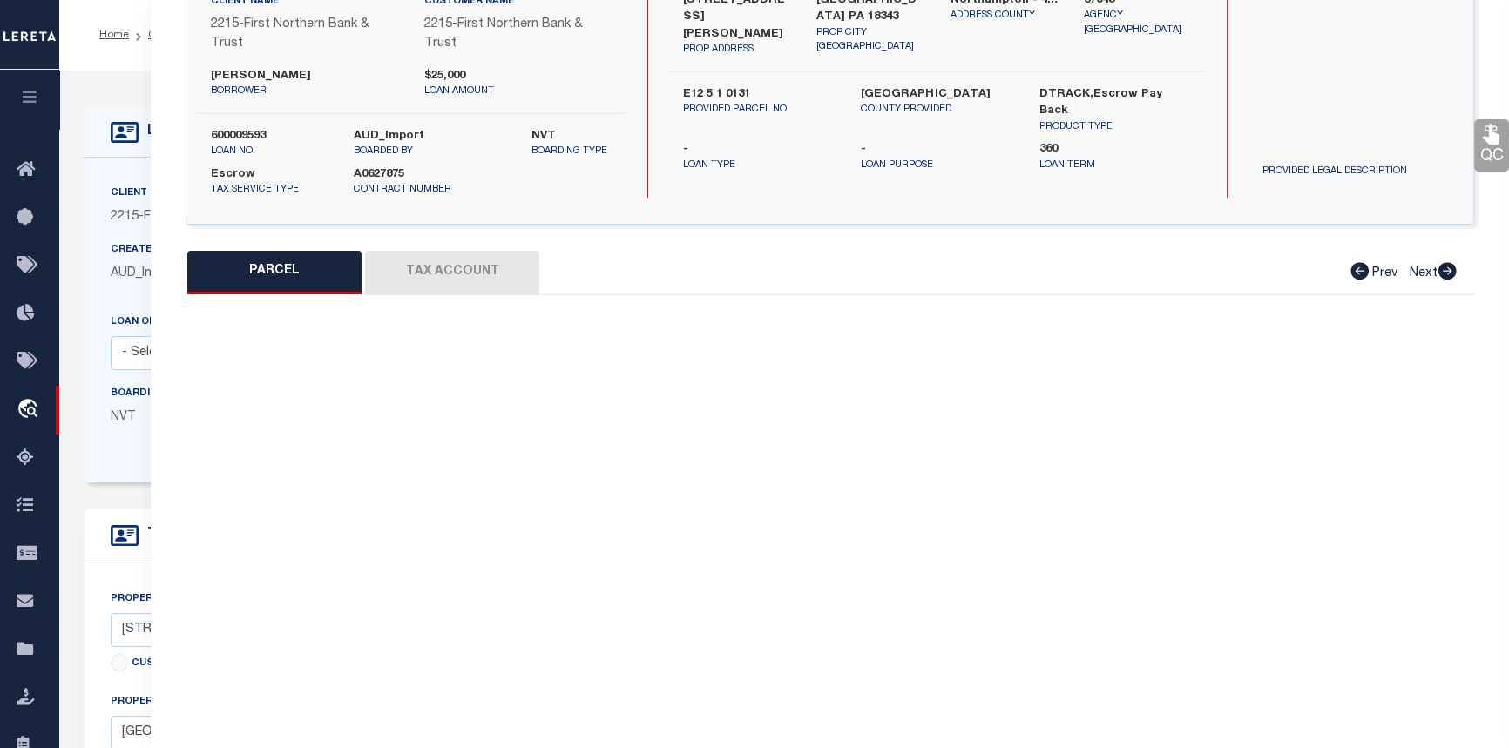
select select "CP"
type input "[PERSON_NAME],"
select select "AGF"
select select "ADD"
type input "[STREET_ADDRESS][PERSON_NAME]"
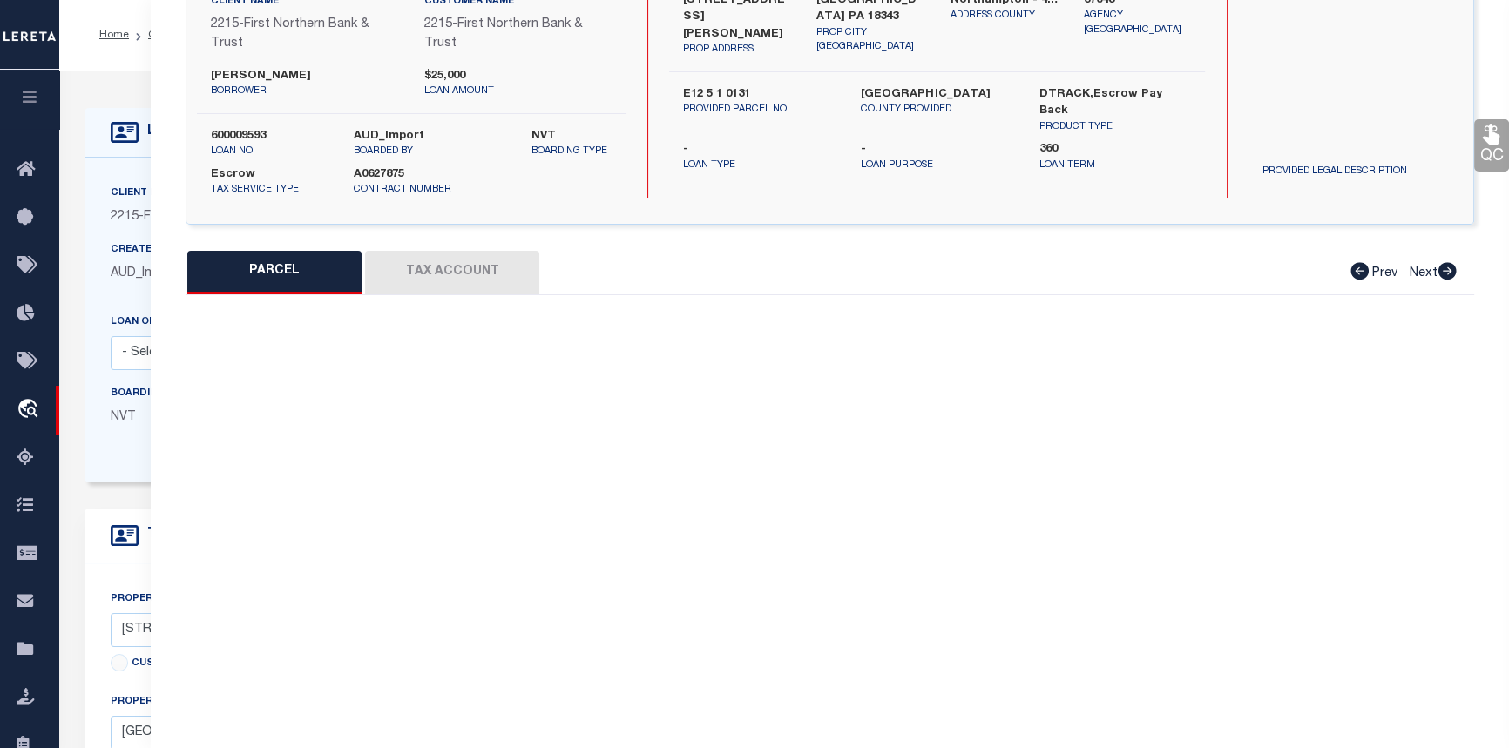
checkbox input "false"
type input "PA"
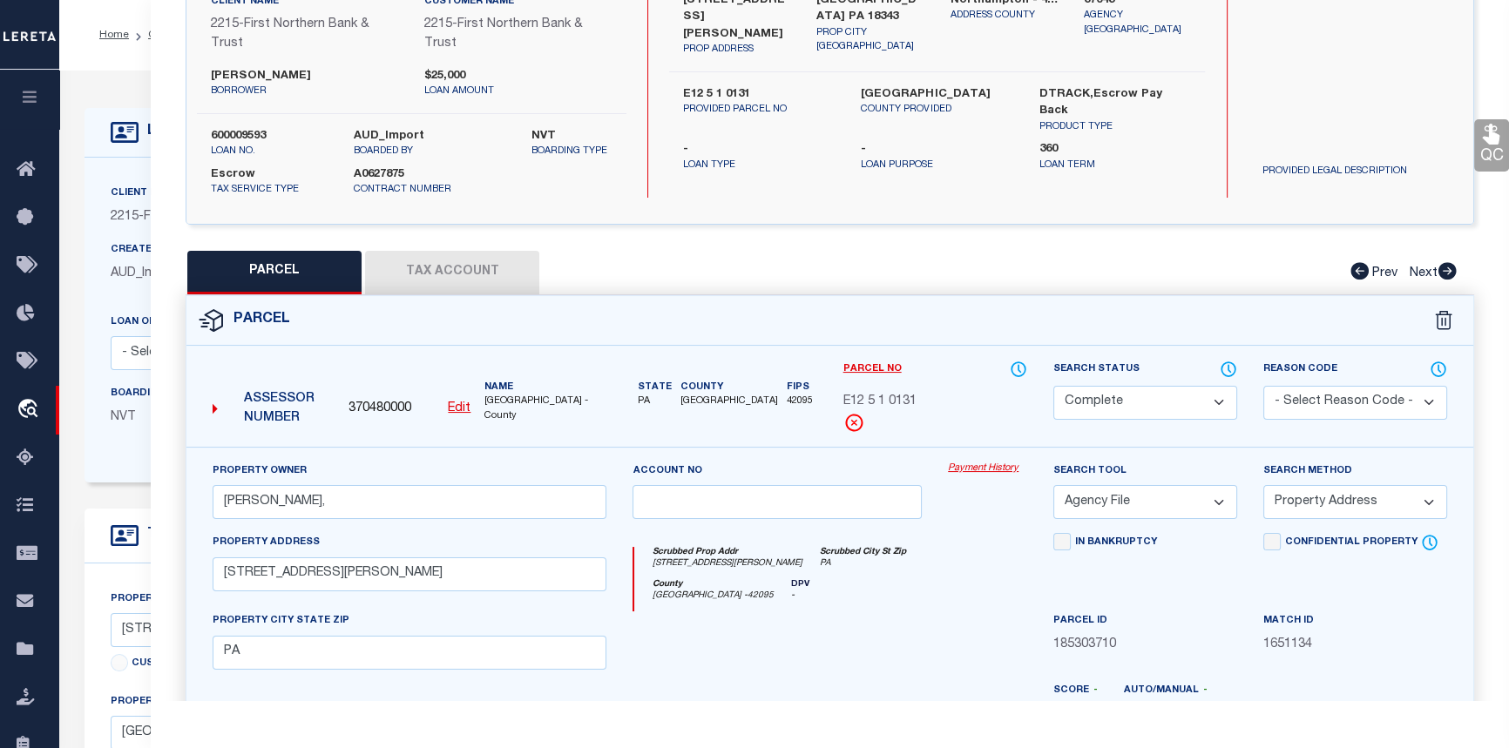
click at [1001, 463] on link "Payment History" at bounding box center [987, 469] width 79 height 15
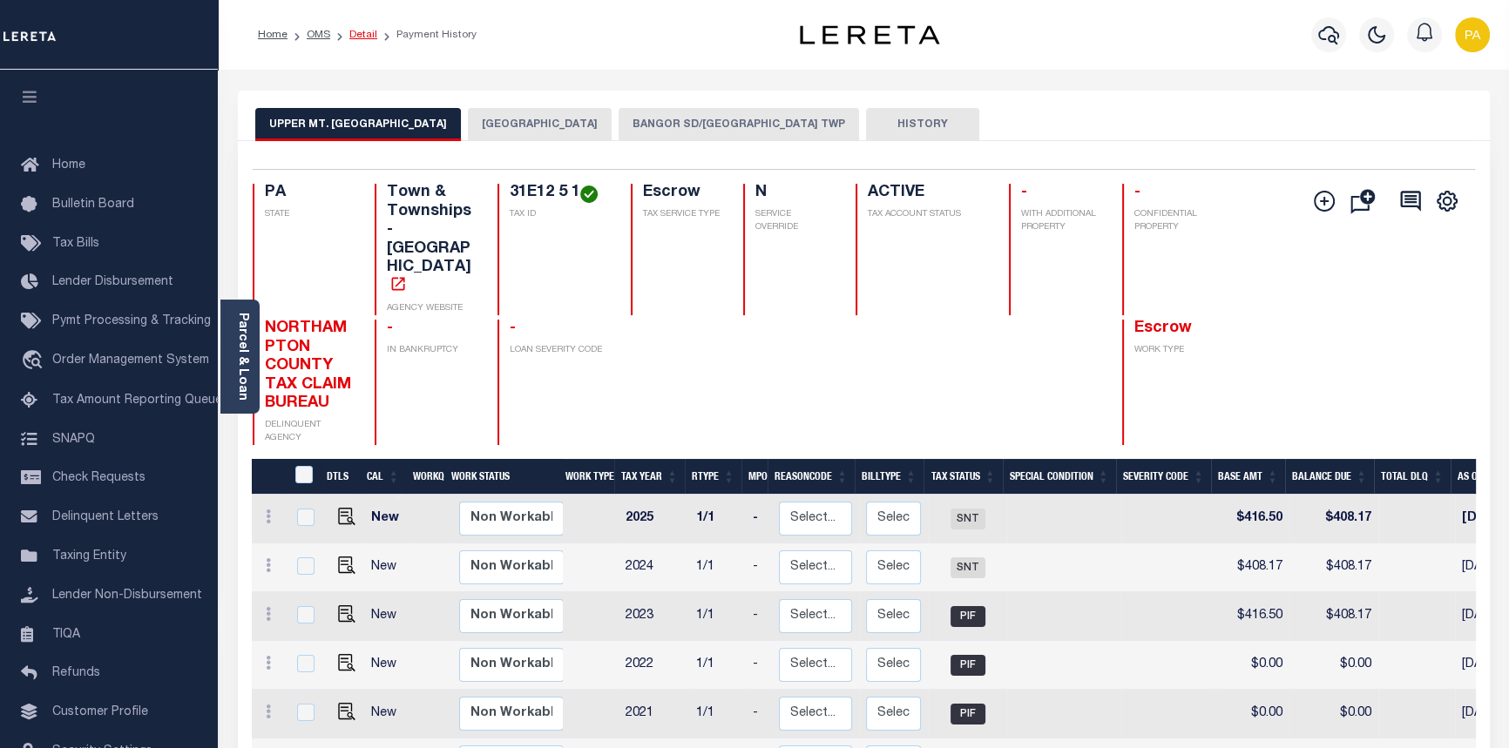
click at [366, 36] on link "Detail" at bounding box center [363, 35] width 28 height 10
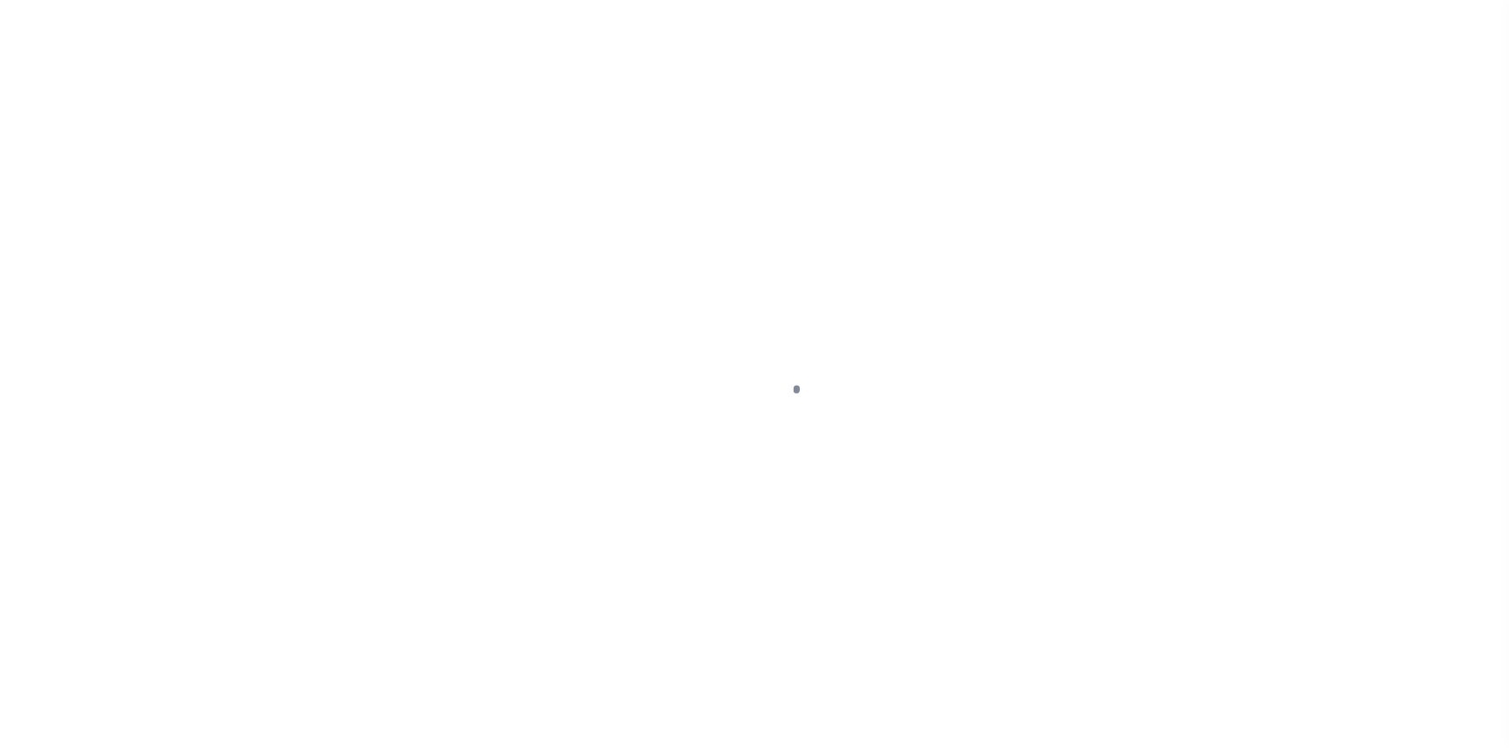
select select "Escrow"
type input "[STREET_ADDRESS][PERSON_NAME]"
type input "E12 5 1 0131"
select select
type input "[GEOGRAPHIC_DATA] PA 18343"
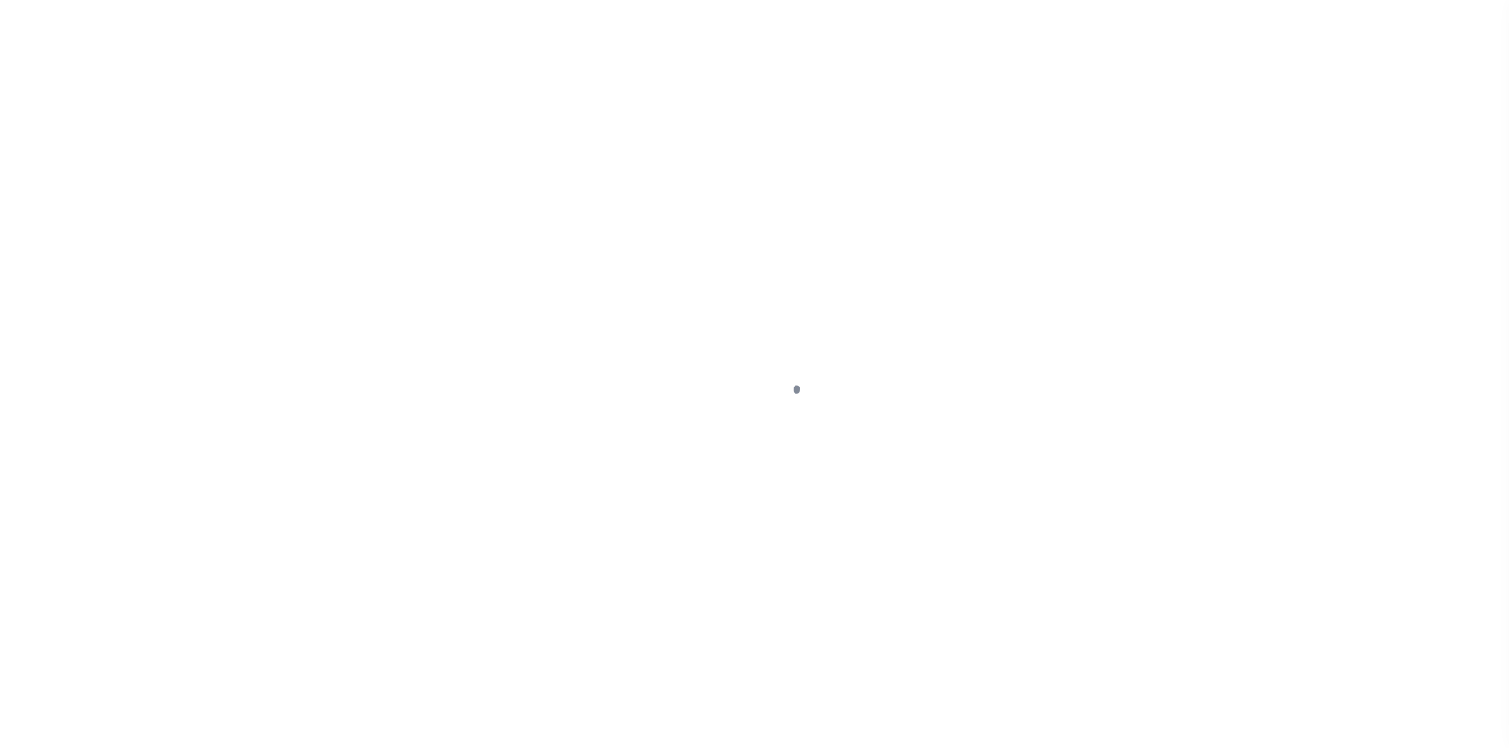
type input "PA"
select select
type textarea "Liability subject to parcel provided"
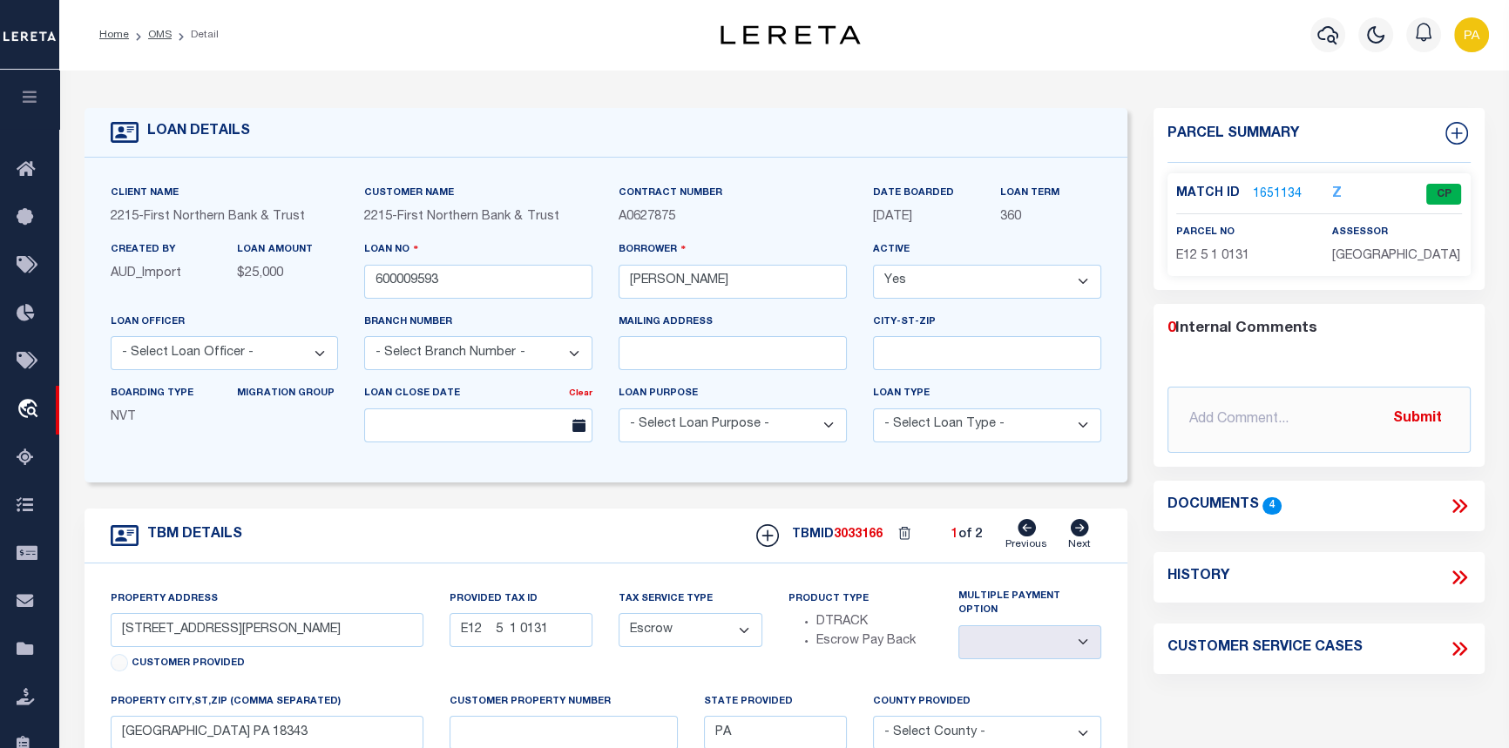
click at [1079, 532] on icon at bounding box center [1080, 527] width 18 height 17
type input "E12 5 1 0131"
select select
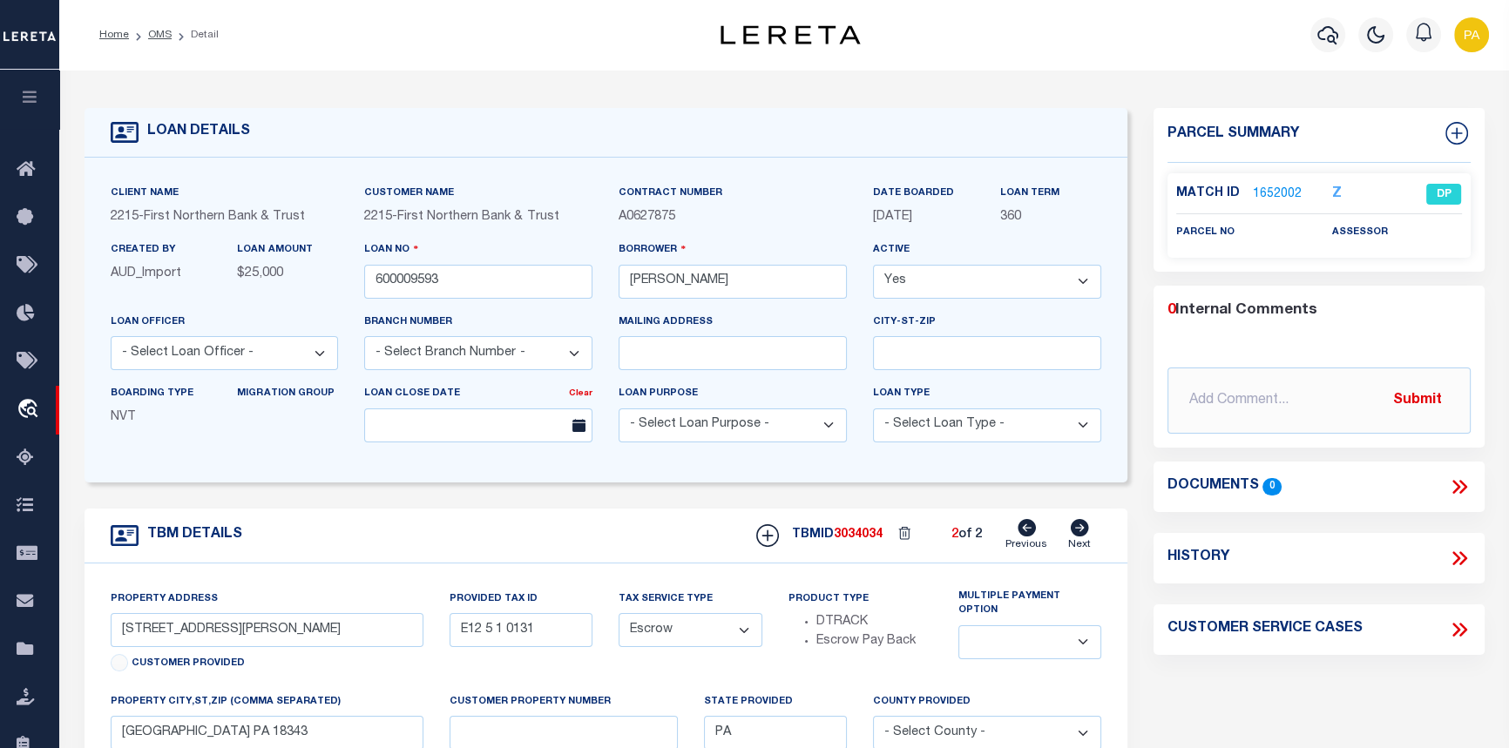
click at [1028, 531] on icon at bounding box center [1027, 527] width 18 height 17
type input "E12 5 1 0131"
select select
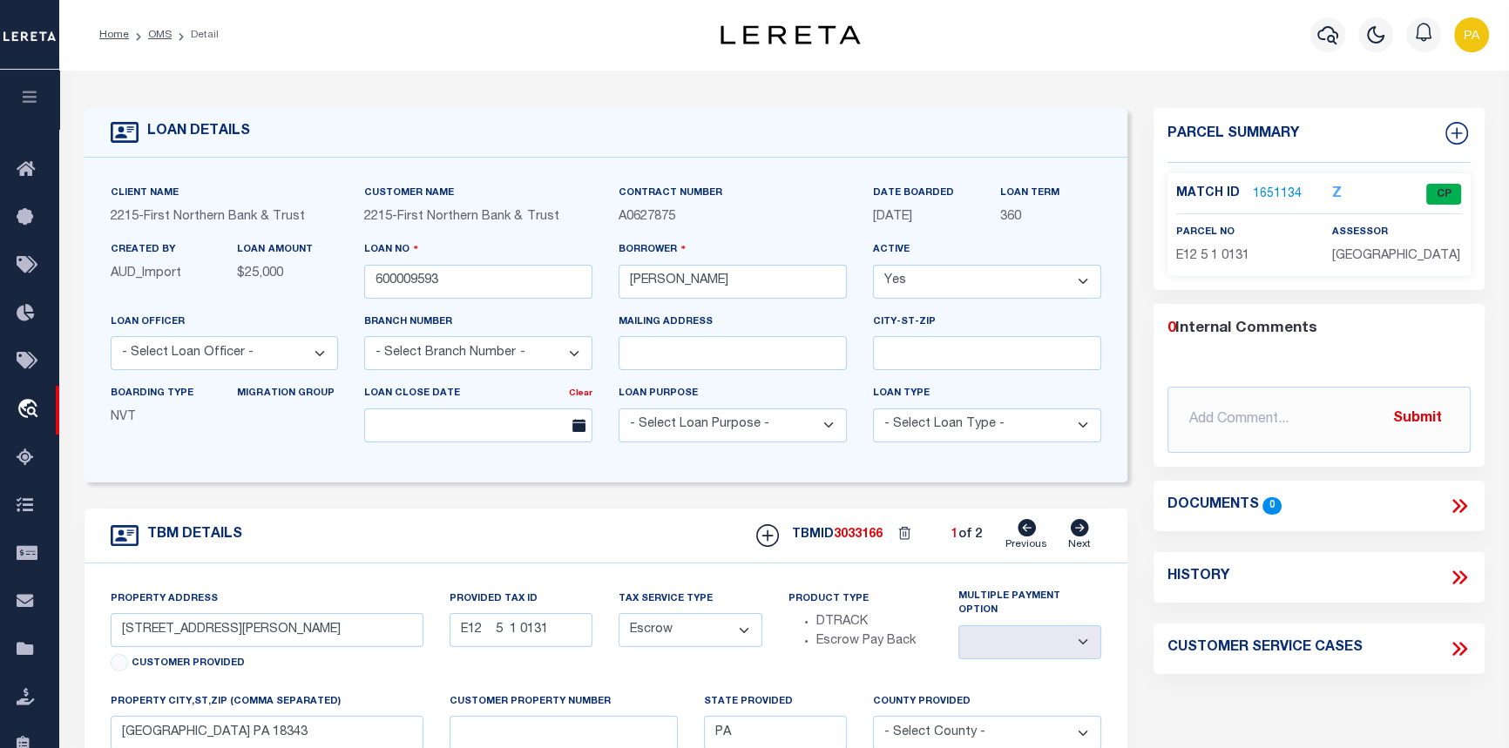
click at [1263, 186] on link "1651134" at bounding box center [1277, 195] width 49 height 18
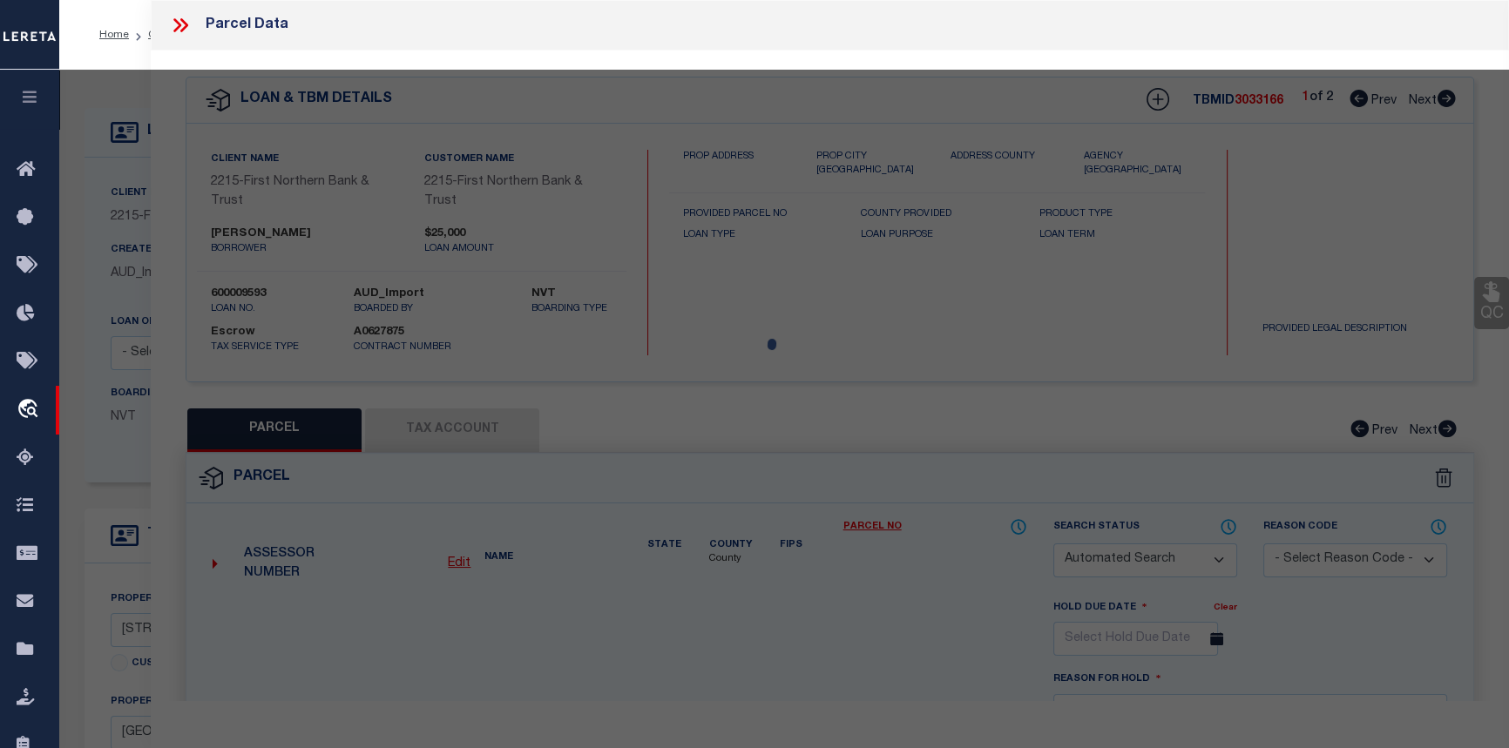
checkbox input "false"
select select "CP"
type input "[PERSON_NAME],"
select select "AGF"
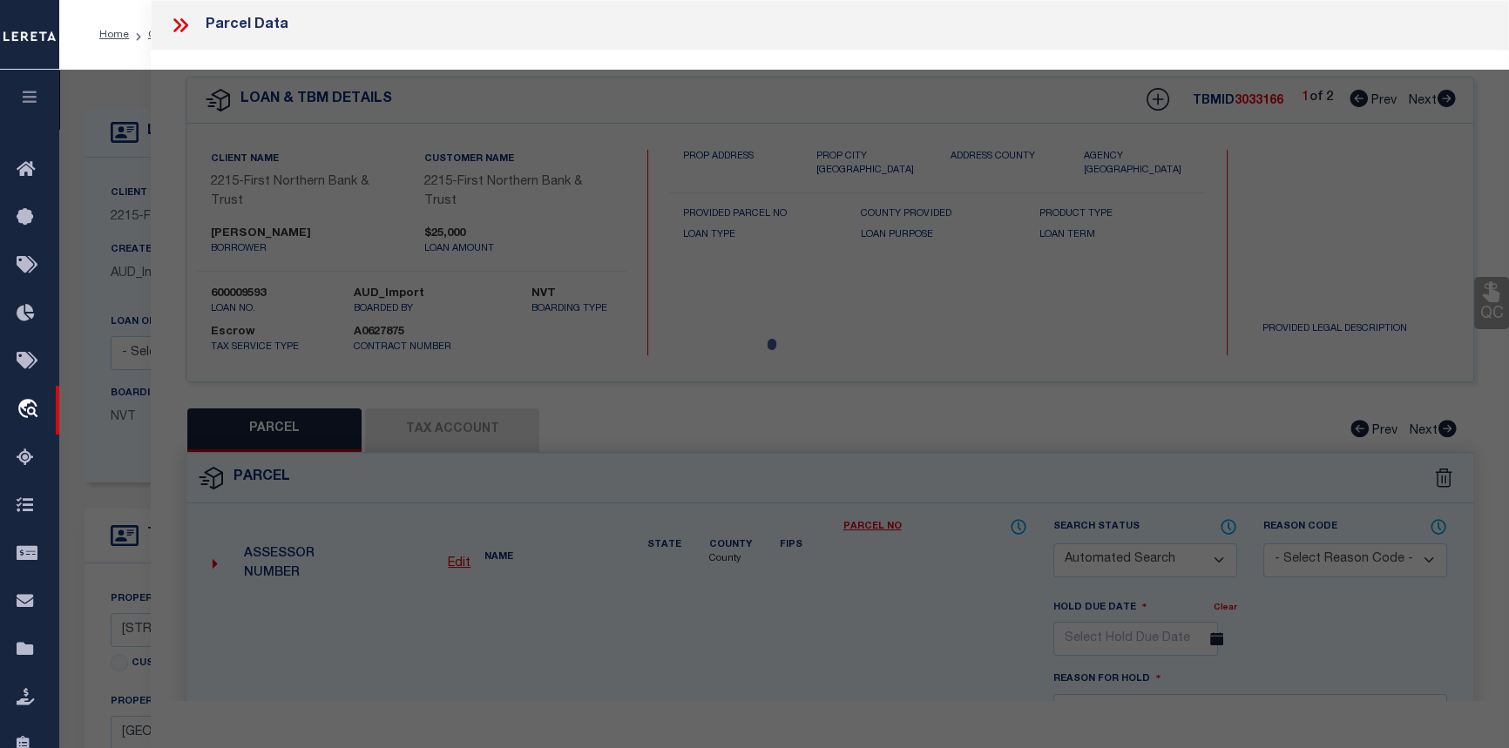
select select "ADD"
type input "827 CAMP MOLL RD"
checkbox input "false"
type input "PA"
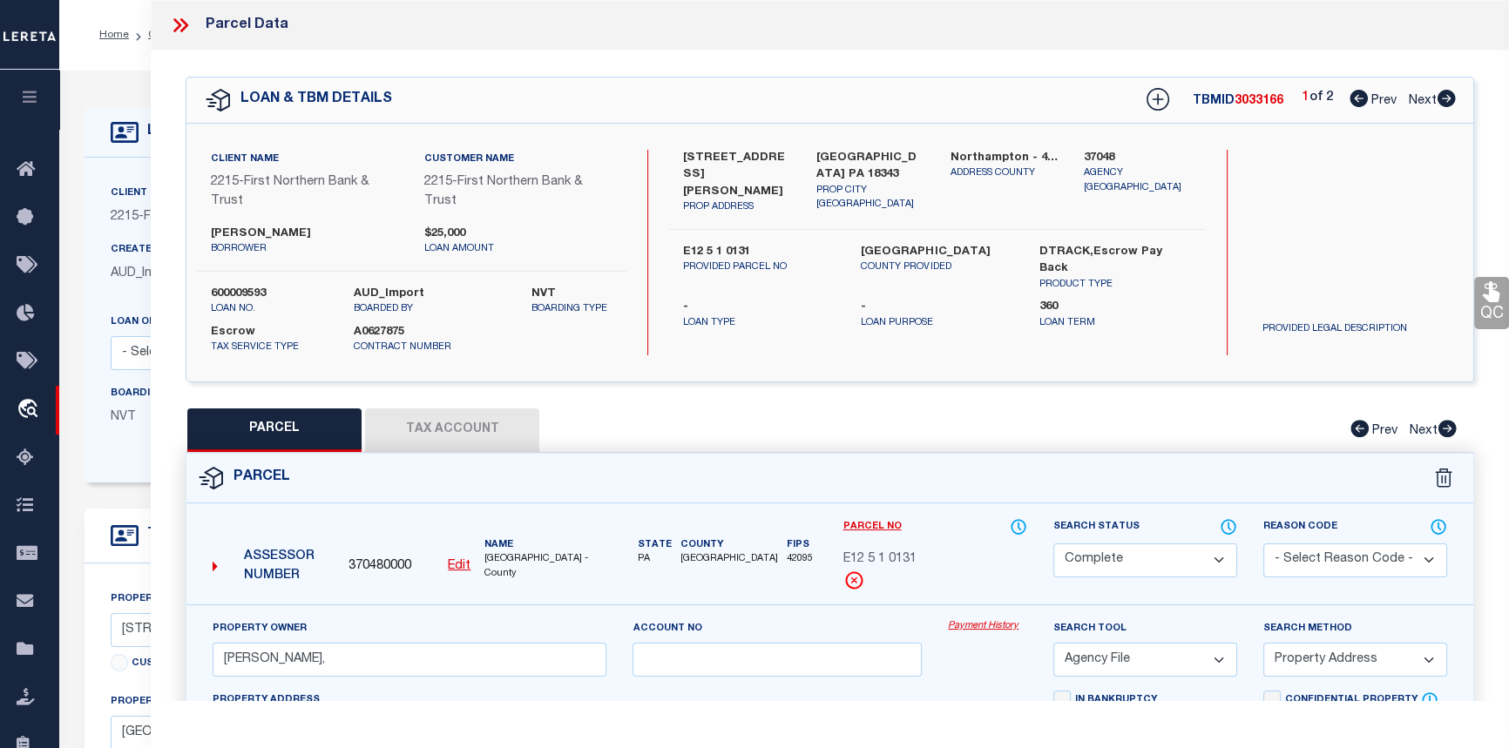
click at [981, 623] on link "Payment History" at bounding box center [987, 626] width 79 height 15
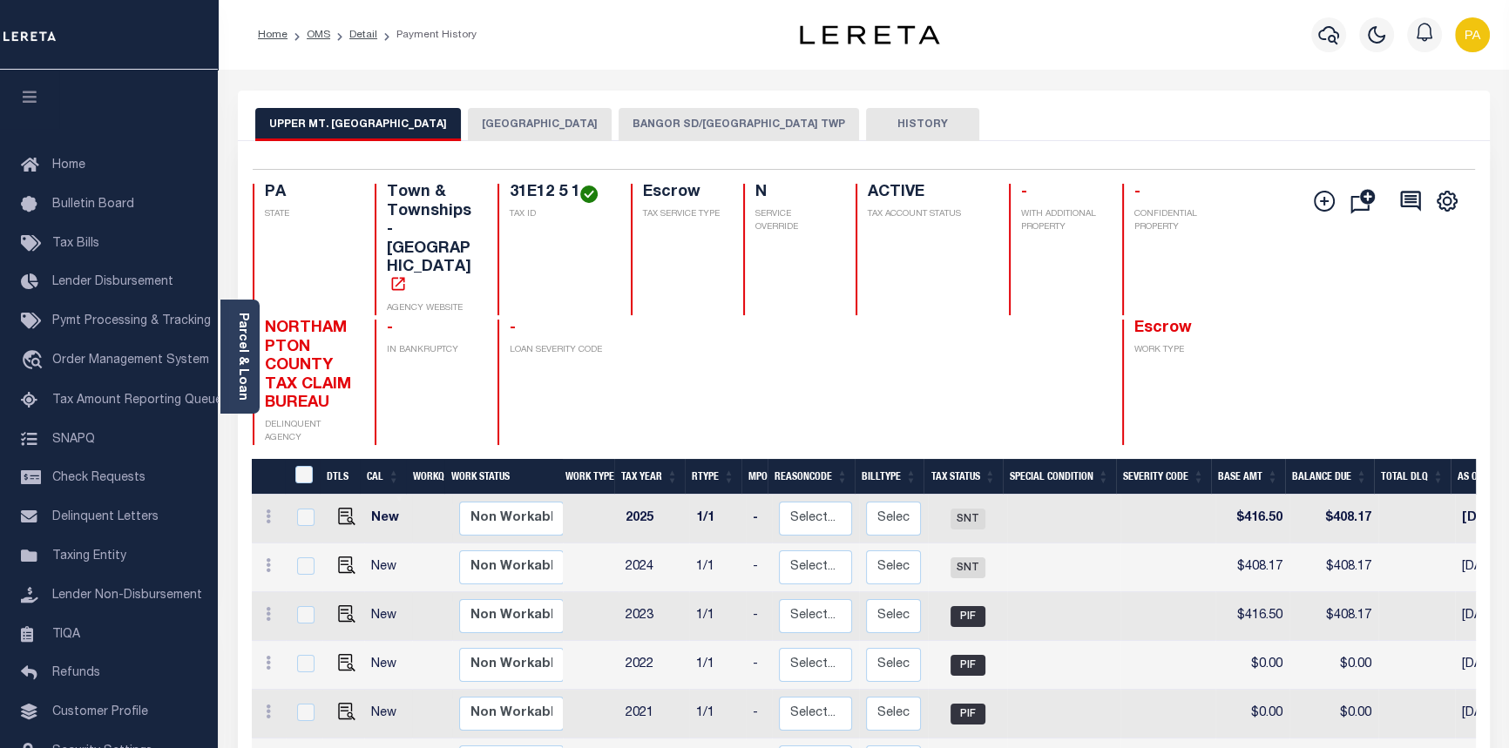
click at [768, 125] on button "BANGOR SD/[GEOGRAPHIC_DATA] TWP" at bounding box center [739, 124] width 240 height 33
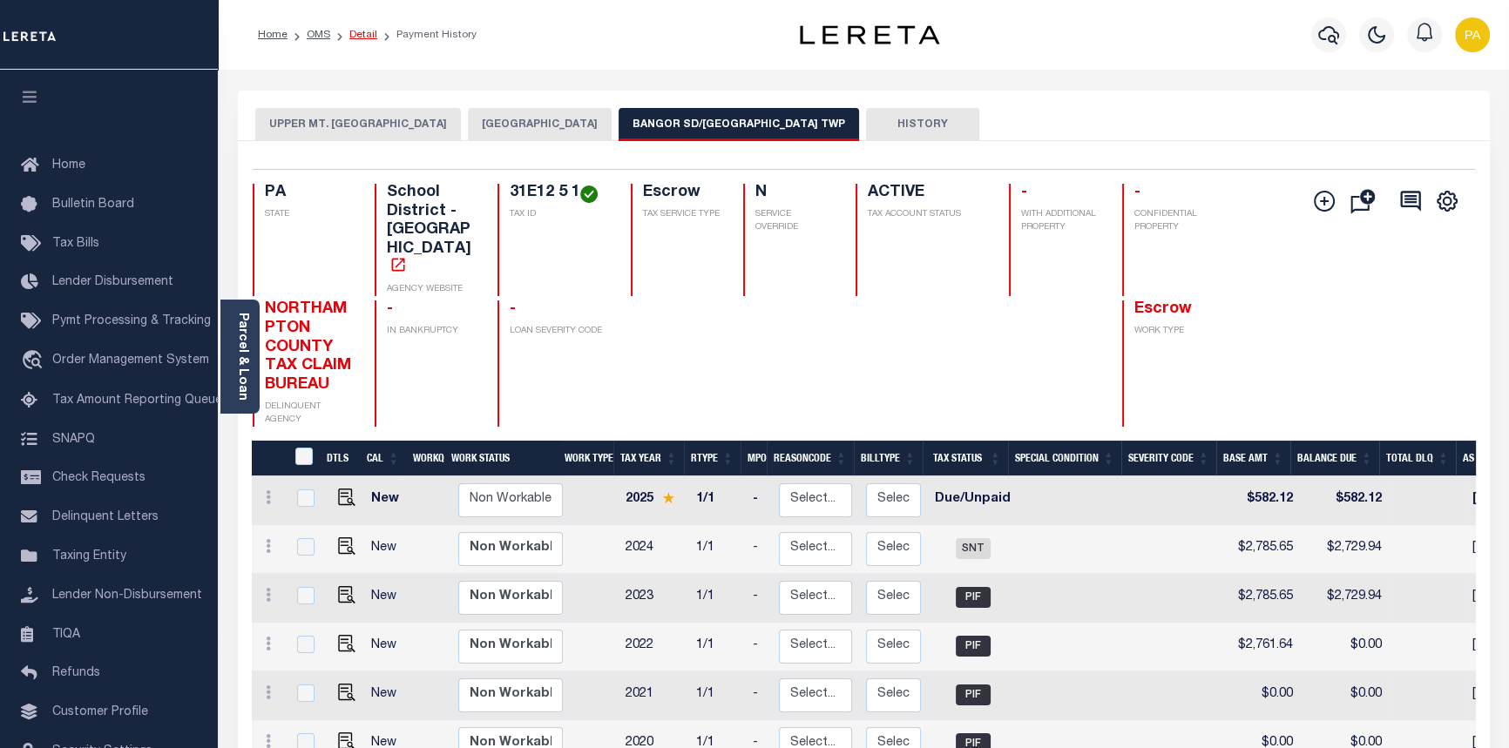
click at [367, 33] on link "Detail" at bounding box center [363, 35] width 28 height 10
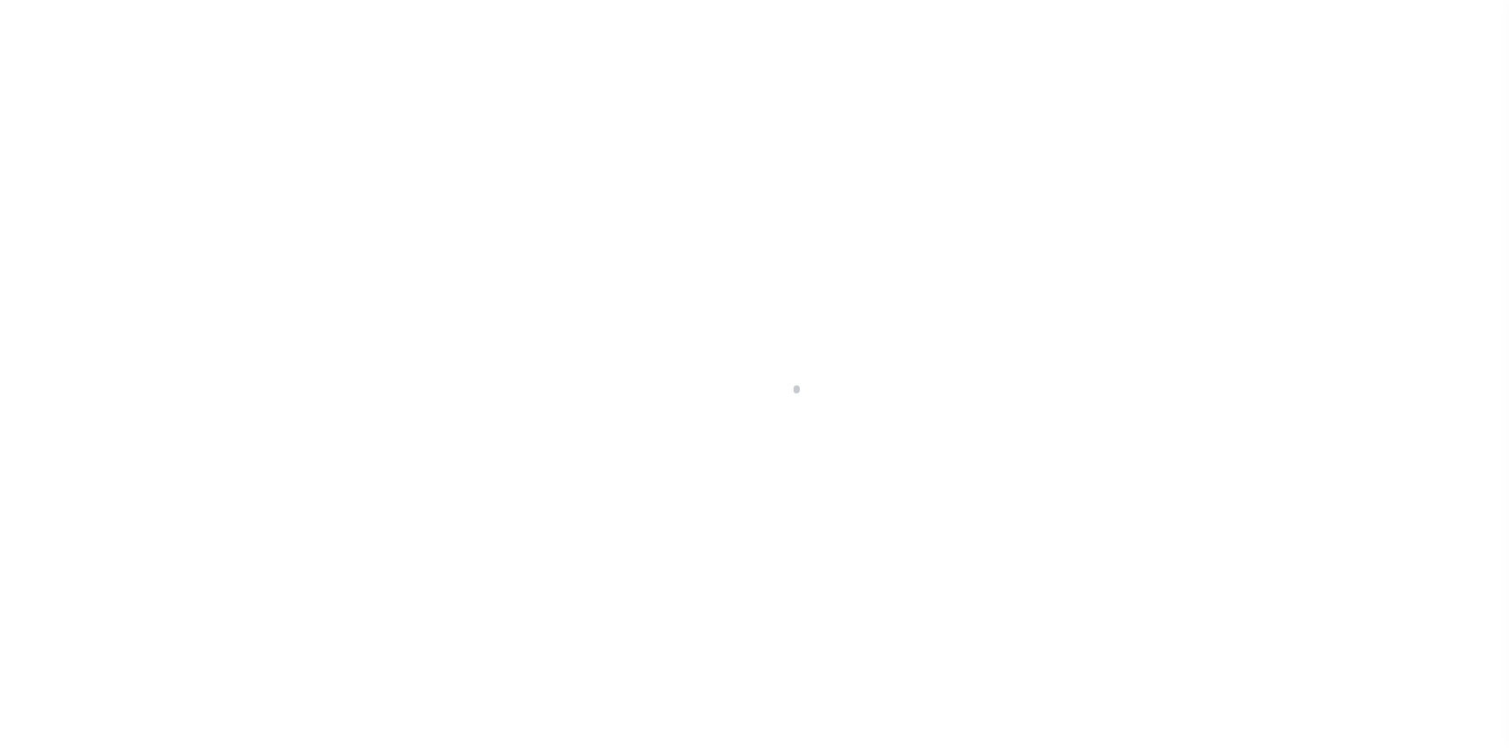
select select "Escrow"
type input "[STREET_ADDRESS][PERSON_NAME]"
type input "E12 5 1 0131"
select select
type input "[GEOGRAPHIC_DATA] PA 18343"
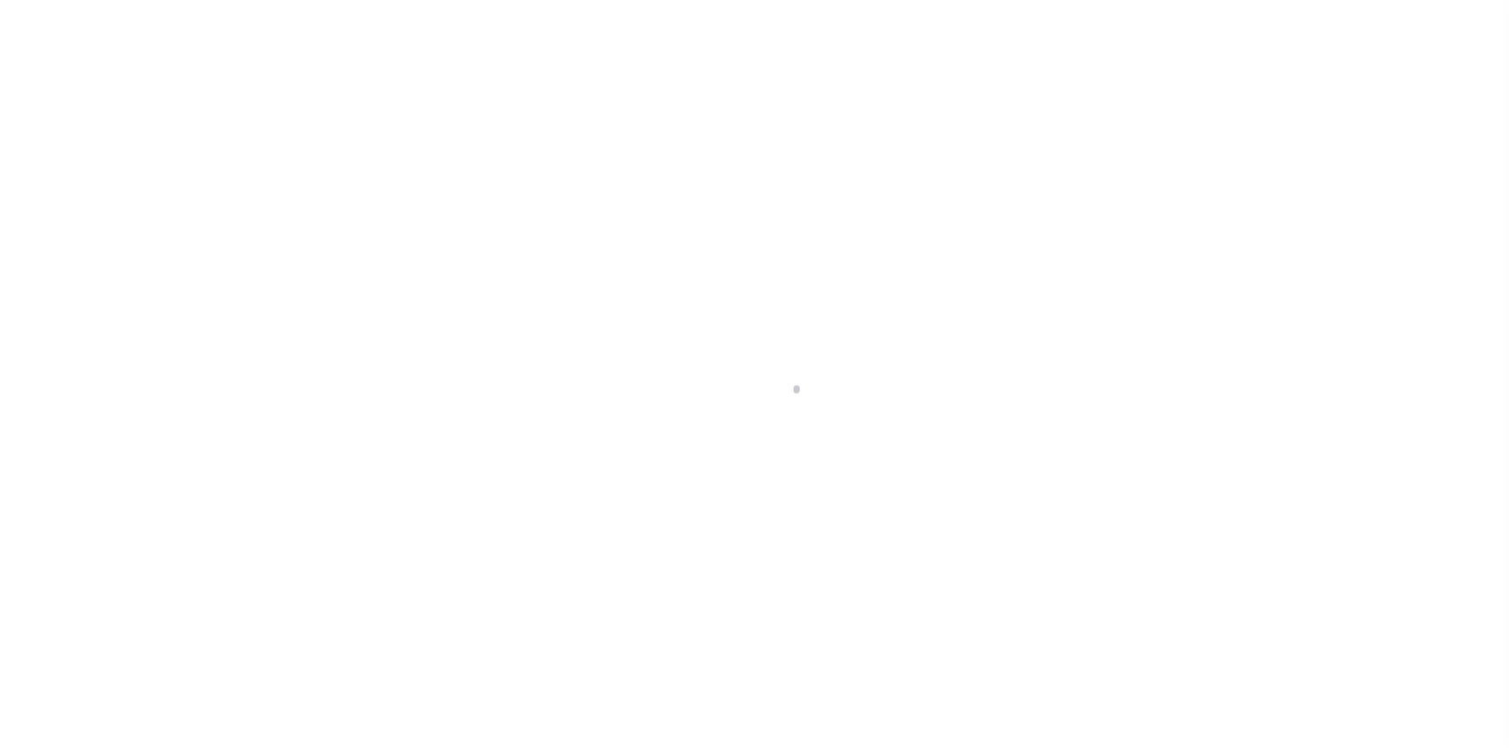
type input "PA"
select select
type textarea "Liability subject to parcel provided"
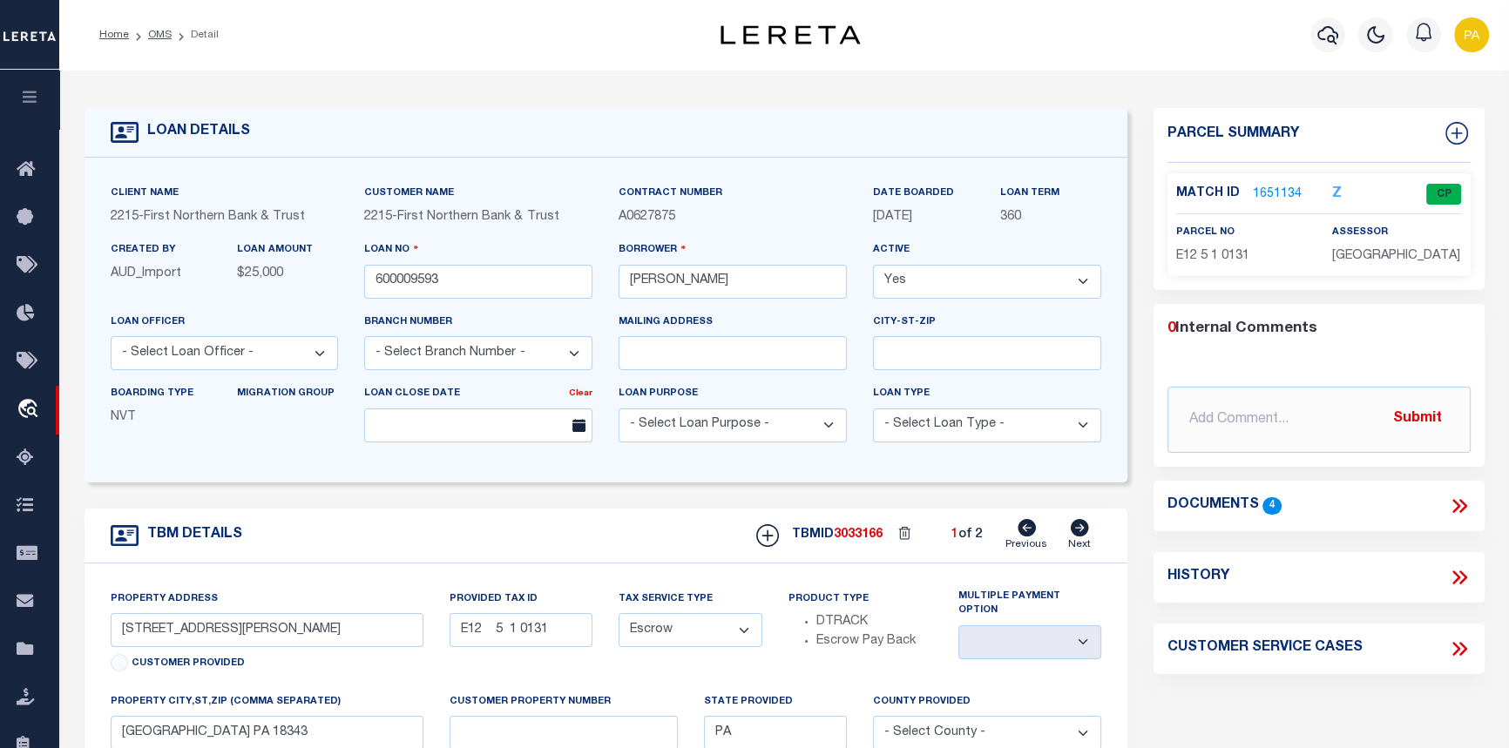
click at [1270, 199] on link "1651134" at bounding box center [1277, 195] width 49 height 18
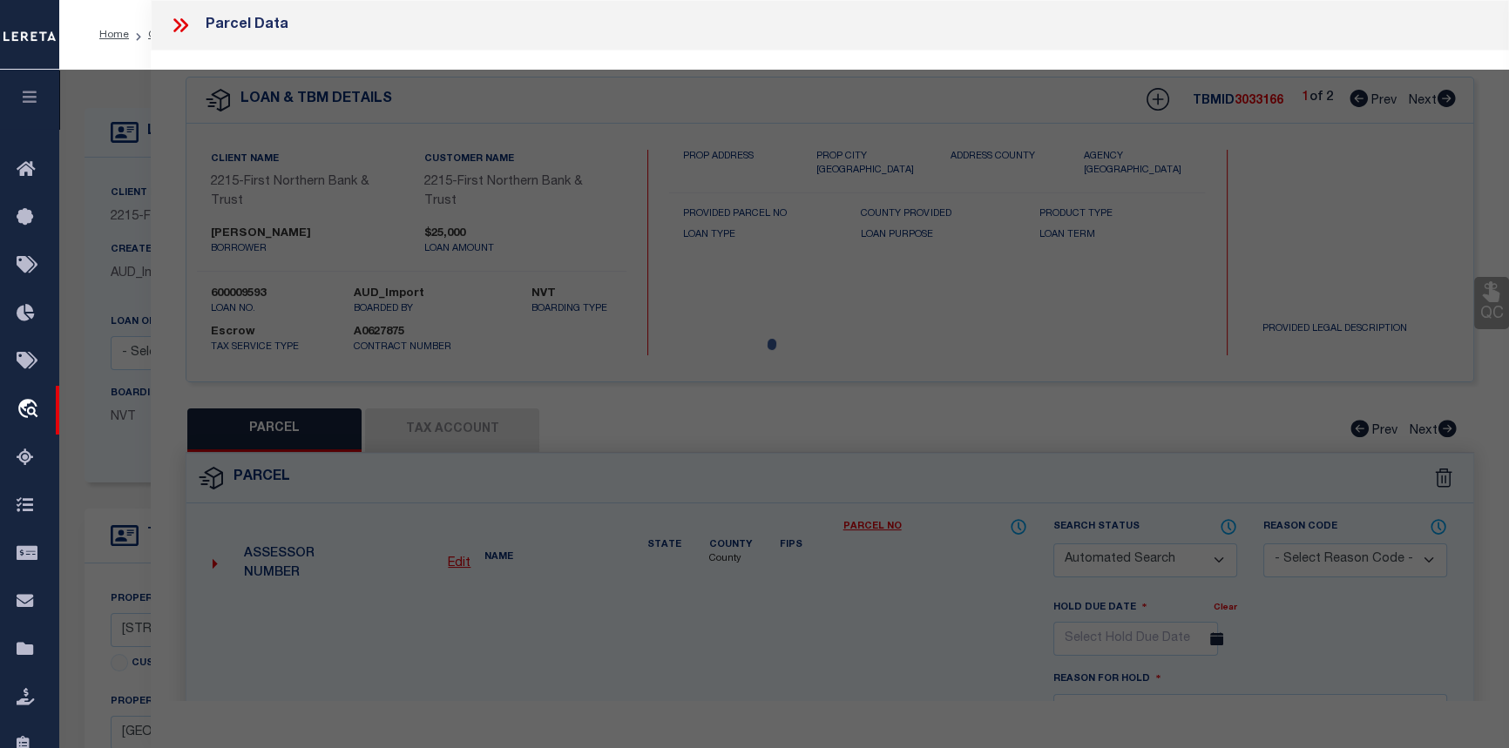
checkbox input "false"
select select "CP"
type input "TEEL TERRY L,"
select select "AGF"
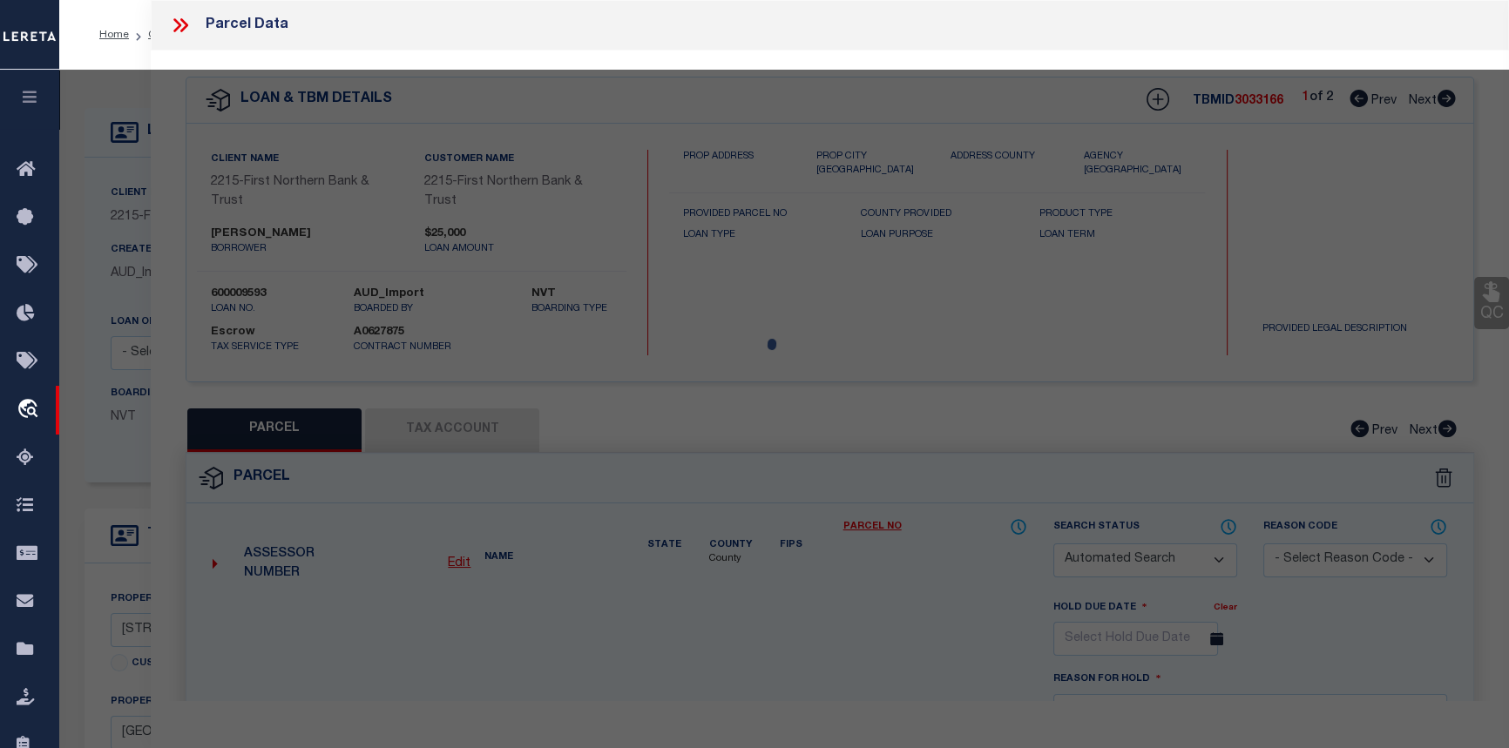
select select "ADD"
type input "827 CAMP MOLL RD"
checkbox input "false"
type input "PA"
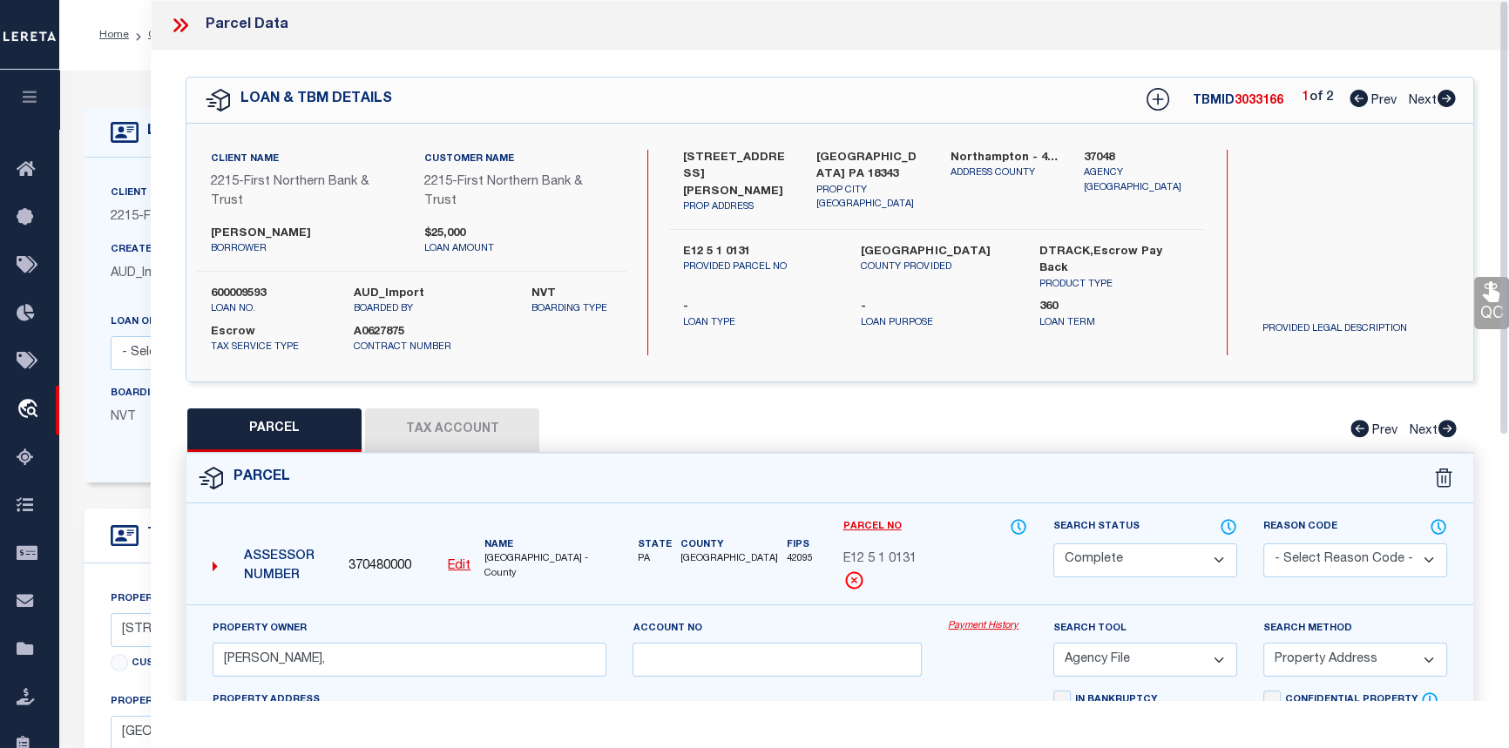
click at [981, 627] on link "Payment History" at bounding box center [987, 626] width 79 height 15
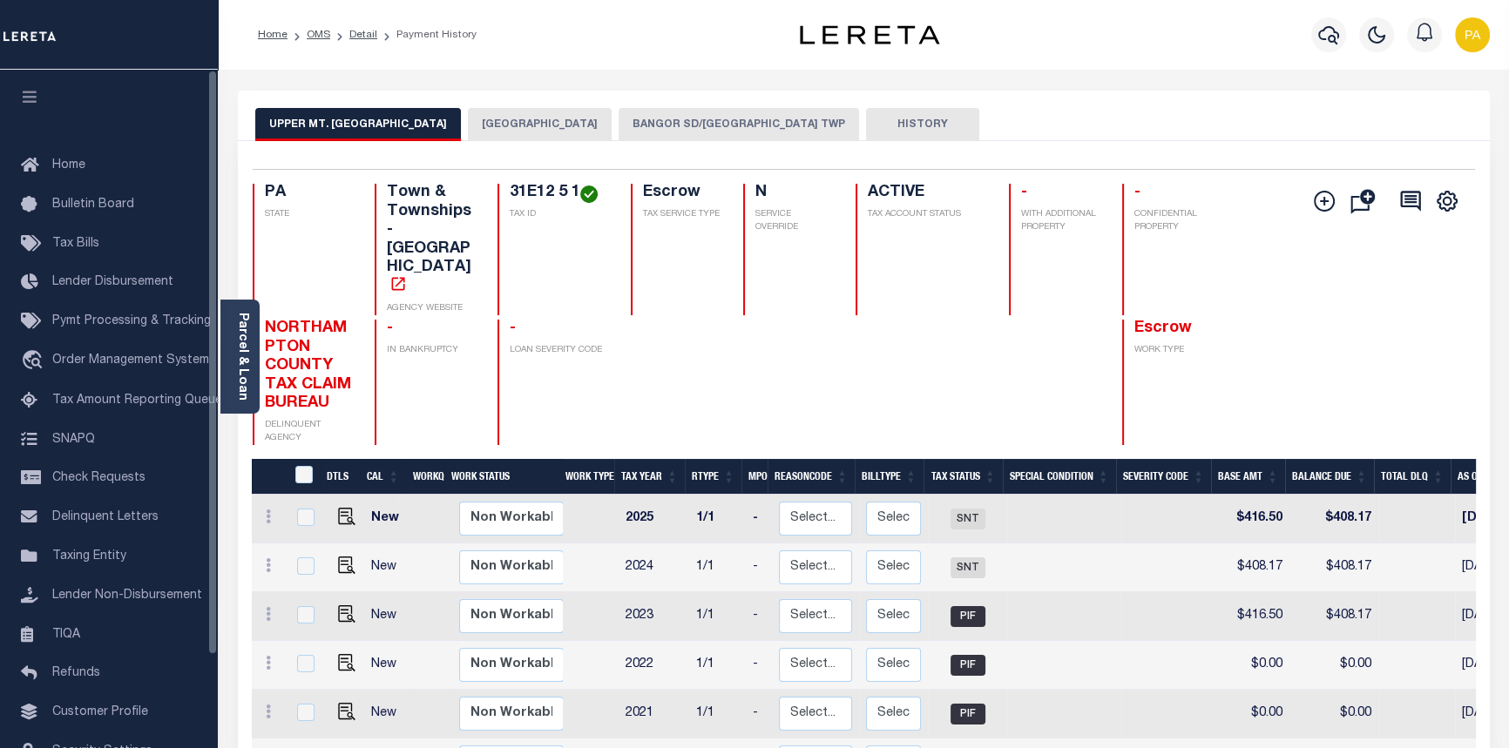
click at [763, 124] on button "BANGOR SD/[GEOGRAPHIC_DATA] TWP" at bounding box center [739, 124] width 240 height 33
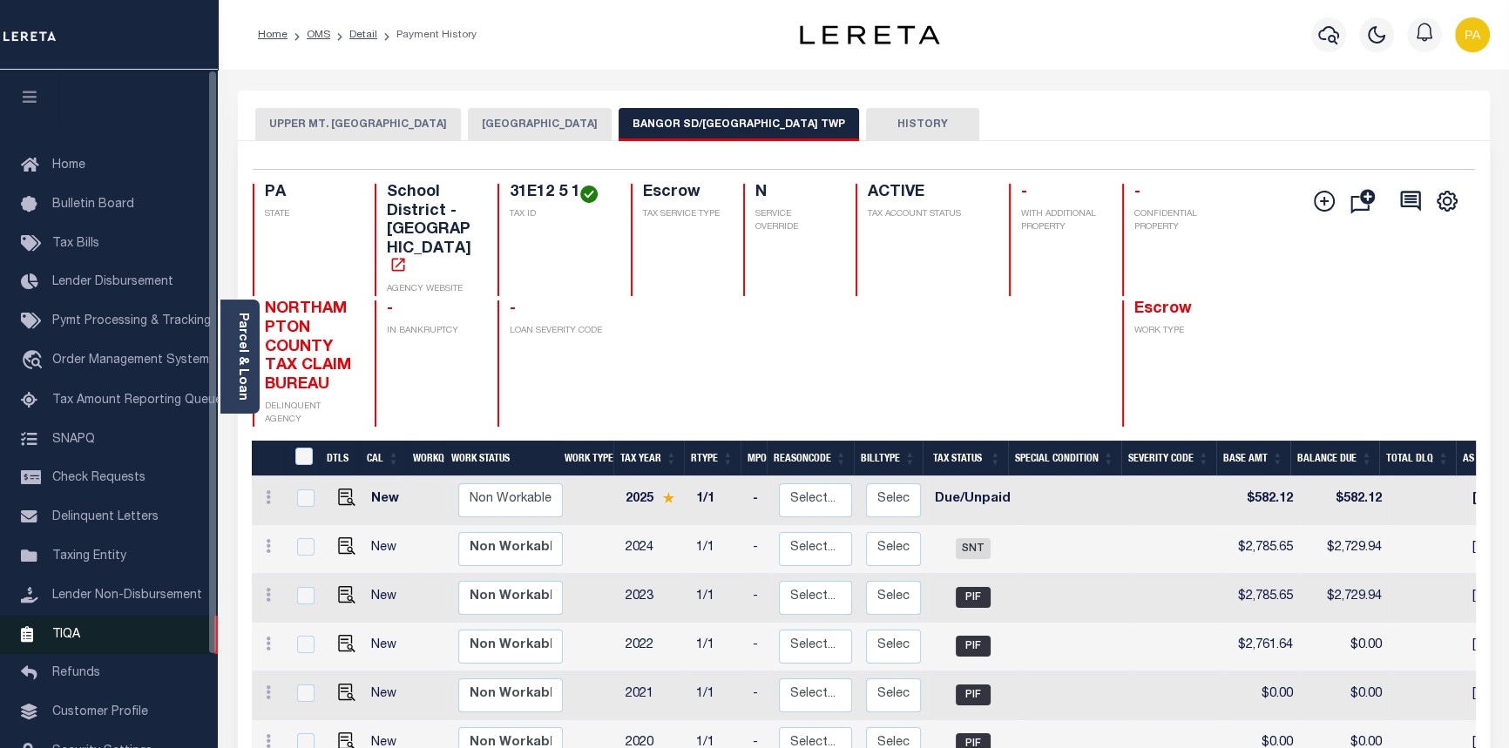
click at [3, 650] on link "TIQA" at bounding box center [109, 635] width 218 height 39
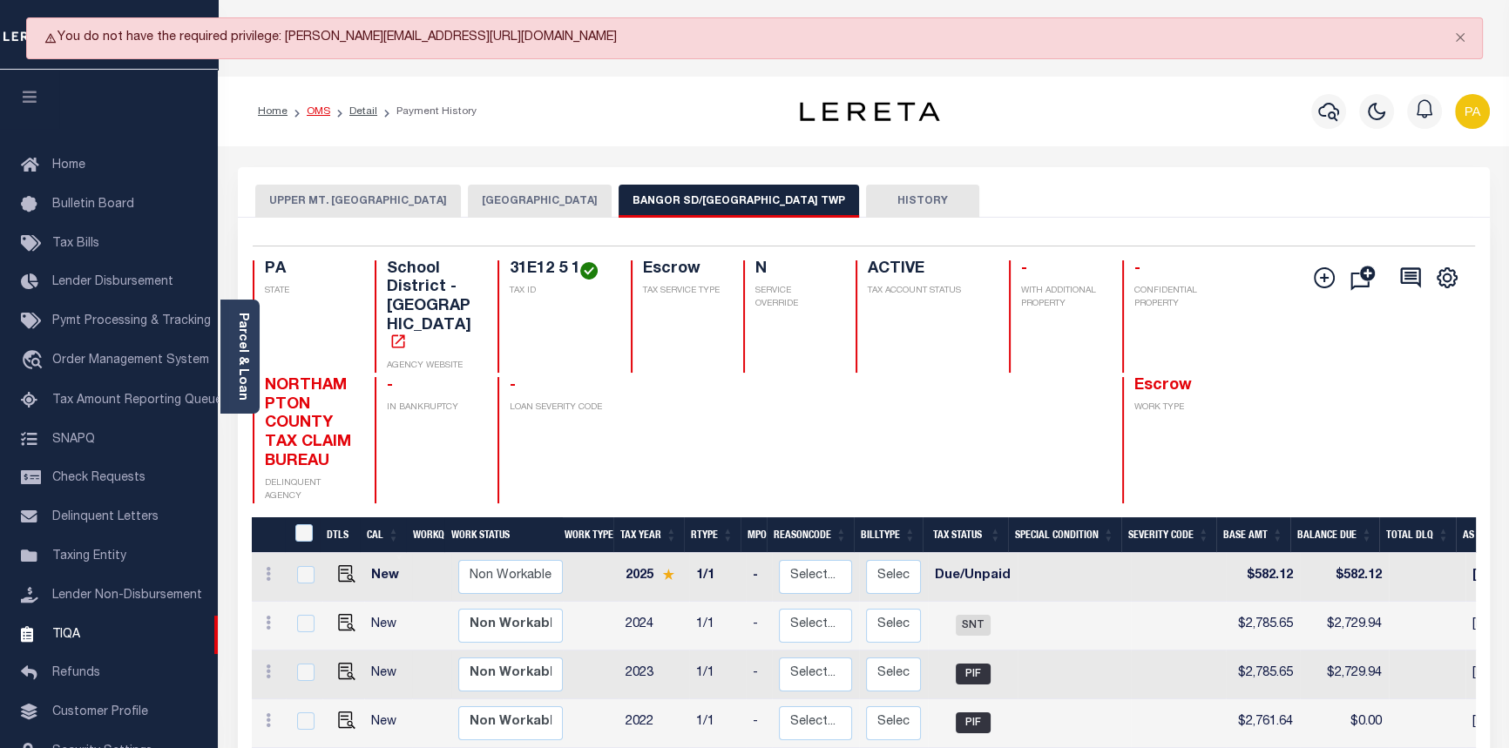
click at [308, 110] on link "OMS" at bounding box center [319, 111] width 24 height 10
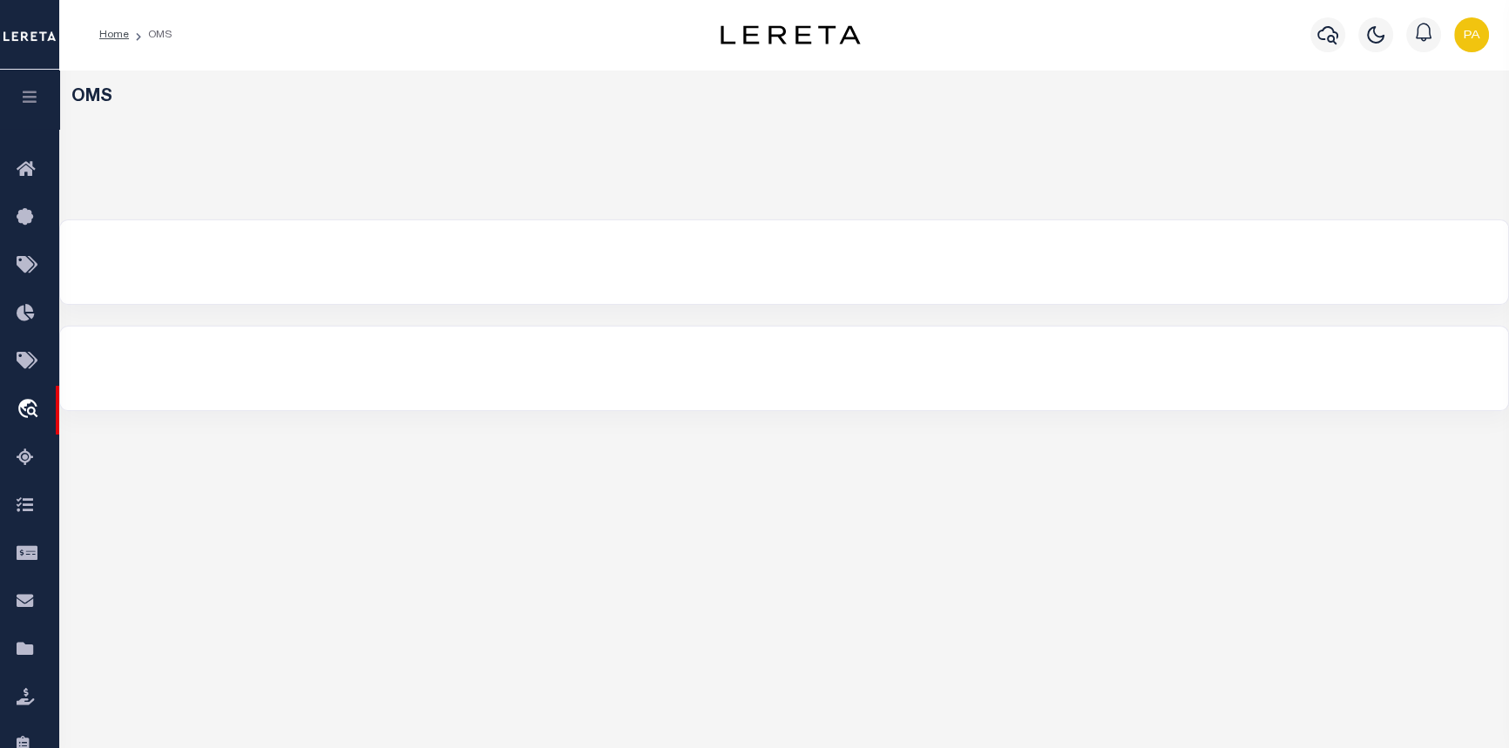
select select "200"
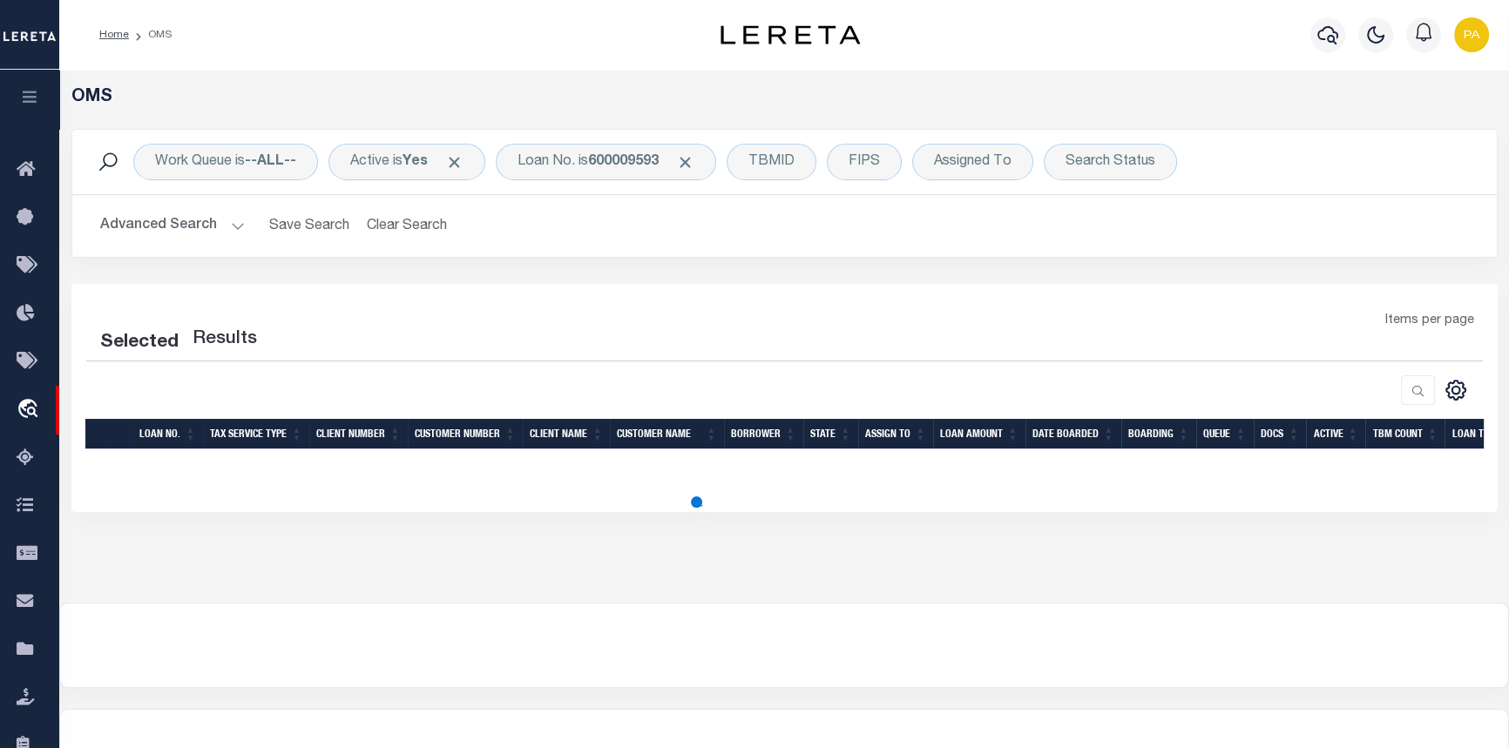
select select "200"
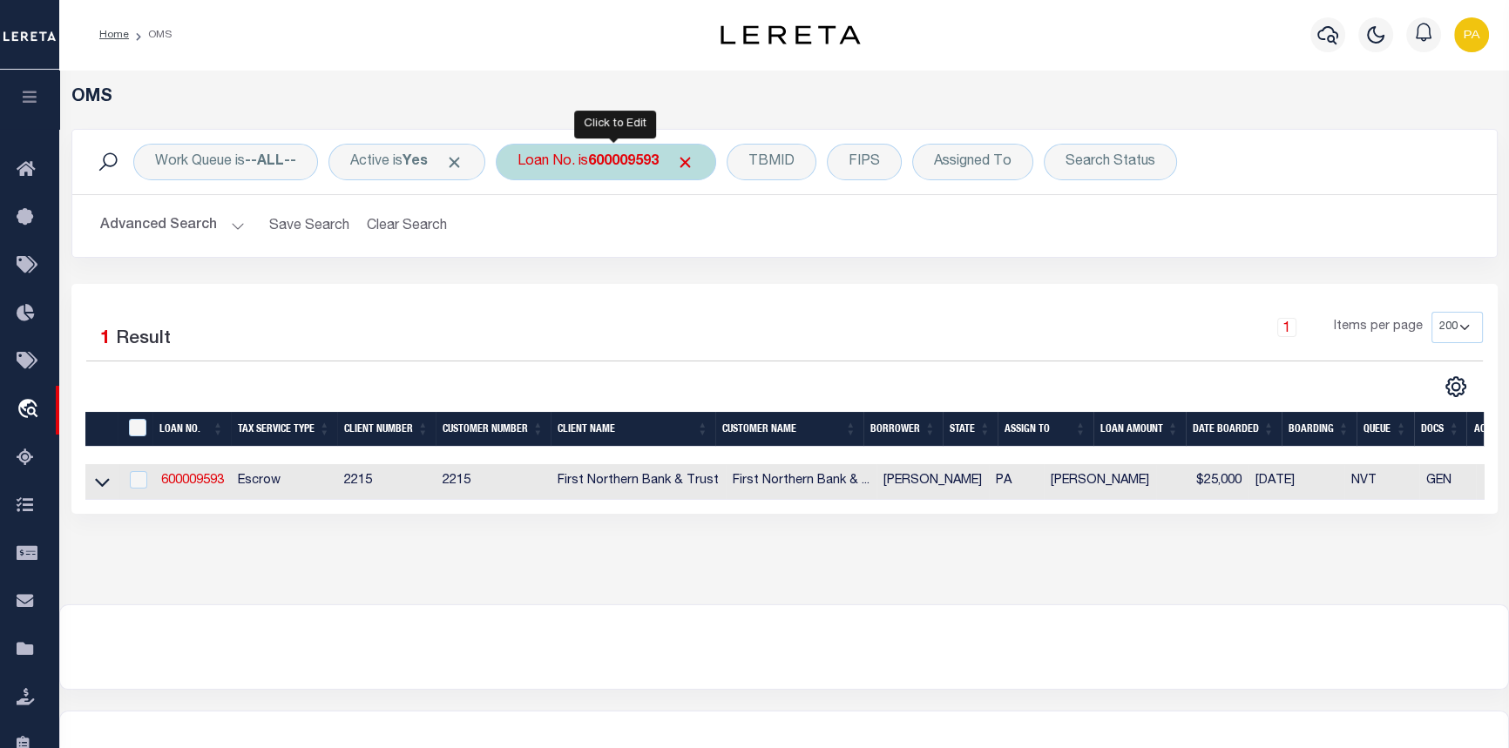
click at [618, 158] on b "600009593" at bounding box center [623, 162] width 71 height 14
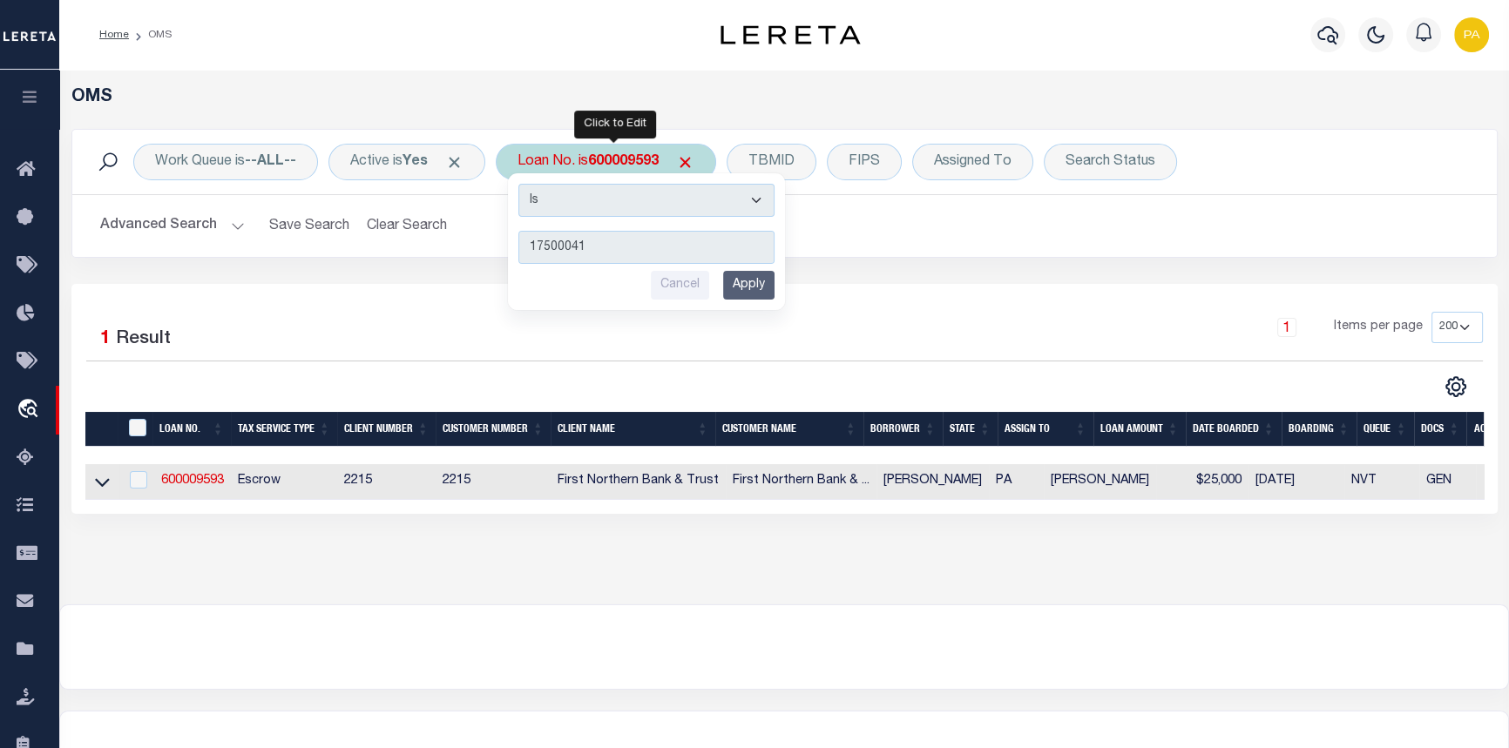
type input "175000418"
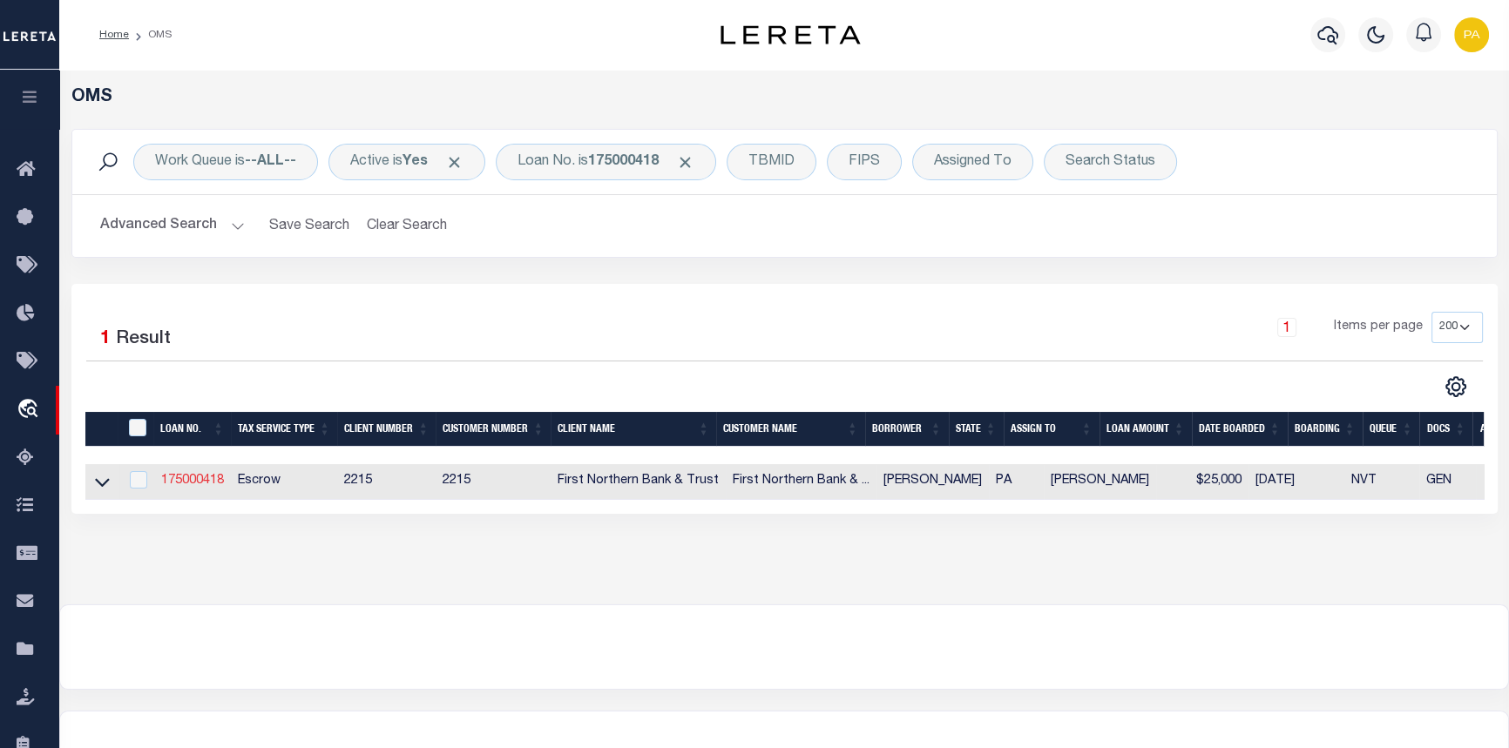
click at [205, 480] on link "175000418" at bounding box center [192, 481] width 63 height 12
type input "175000418"
type input "[PERSON_NAME]"
select select
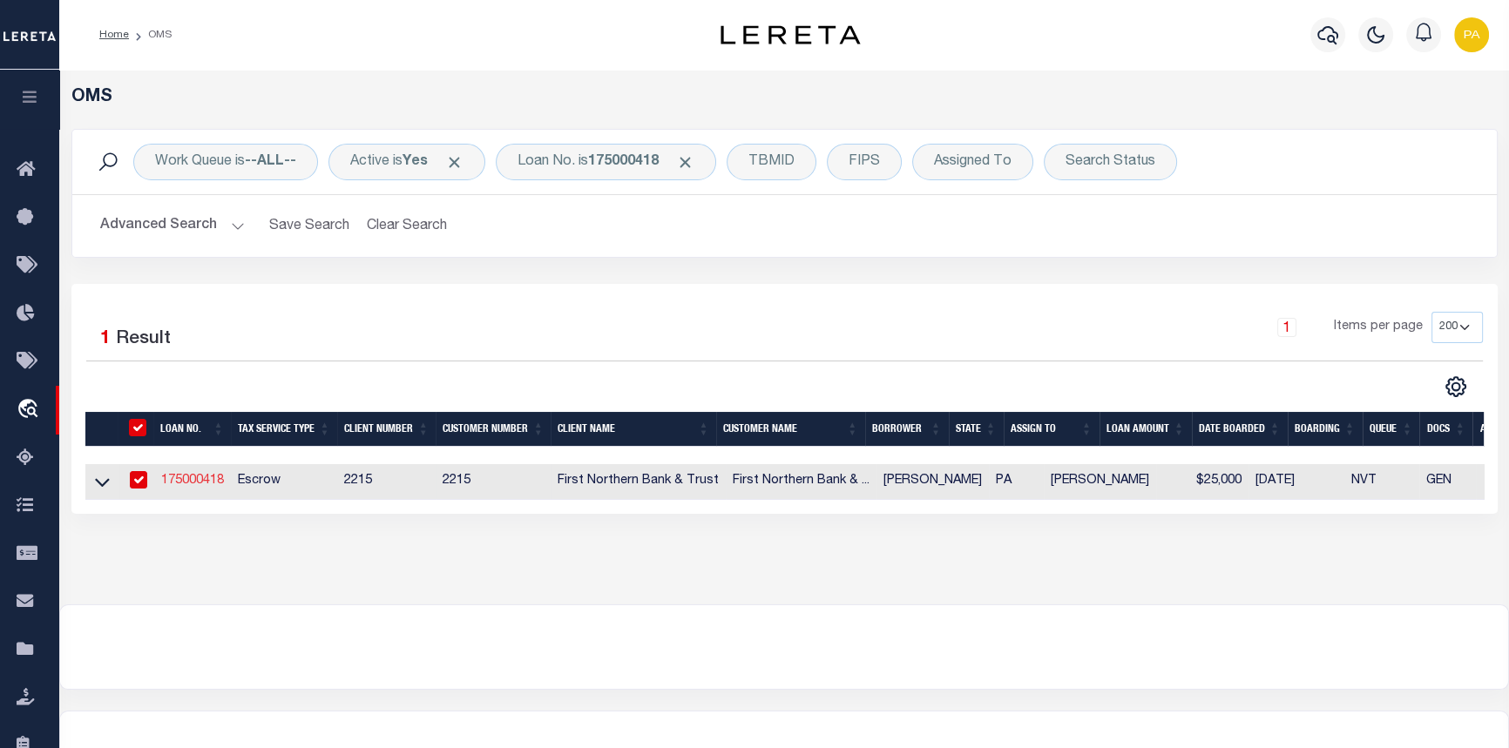
select select "Escrow"
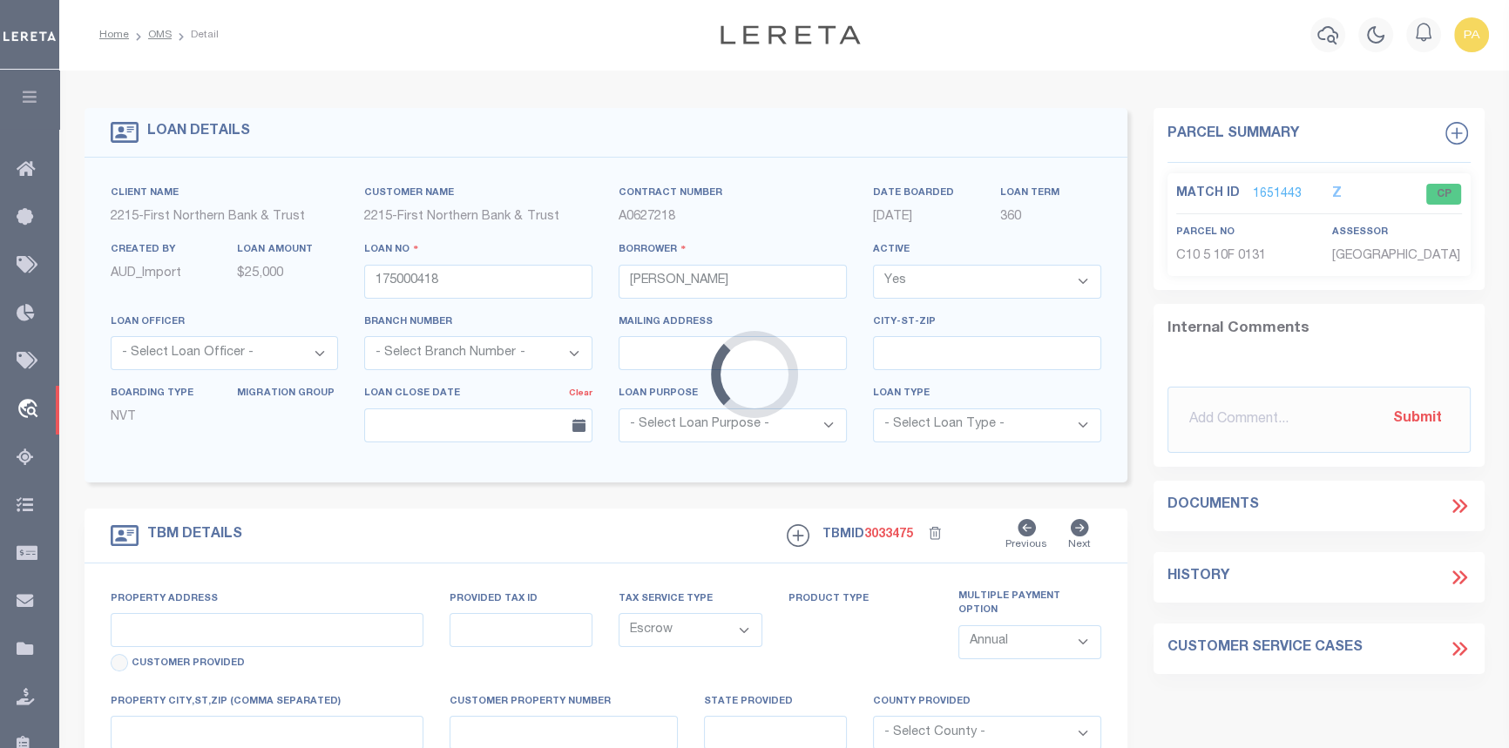
type input "[STREET_ADDRESS]"
type input "31C10 5 10F"
select select
type input "[GEOGRAPHIC_DATA] PA 18013"
type input "PA"
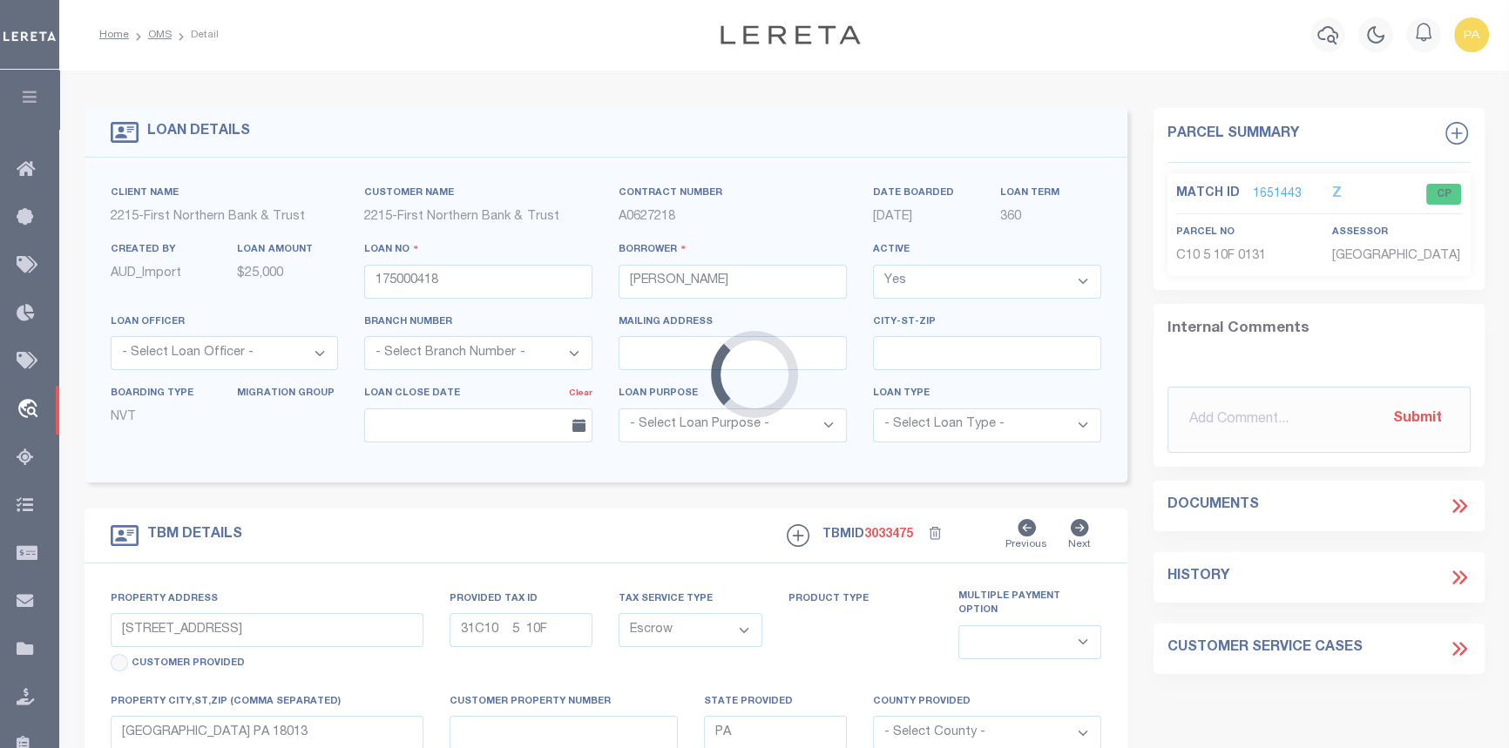
select select
type textarea "Liability subject to parcel provided"
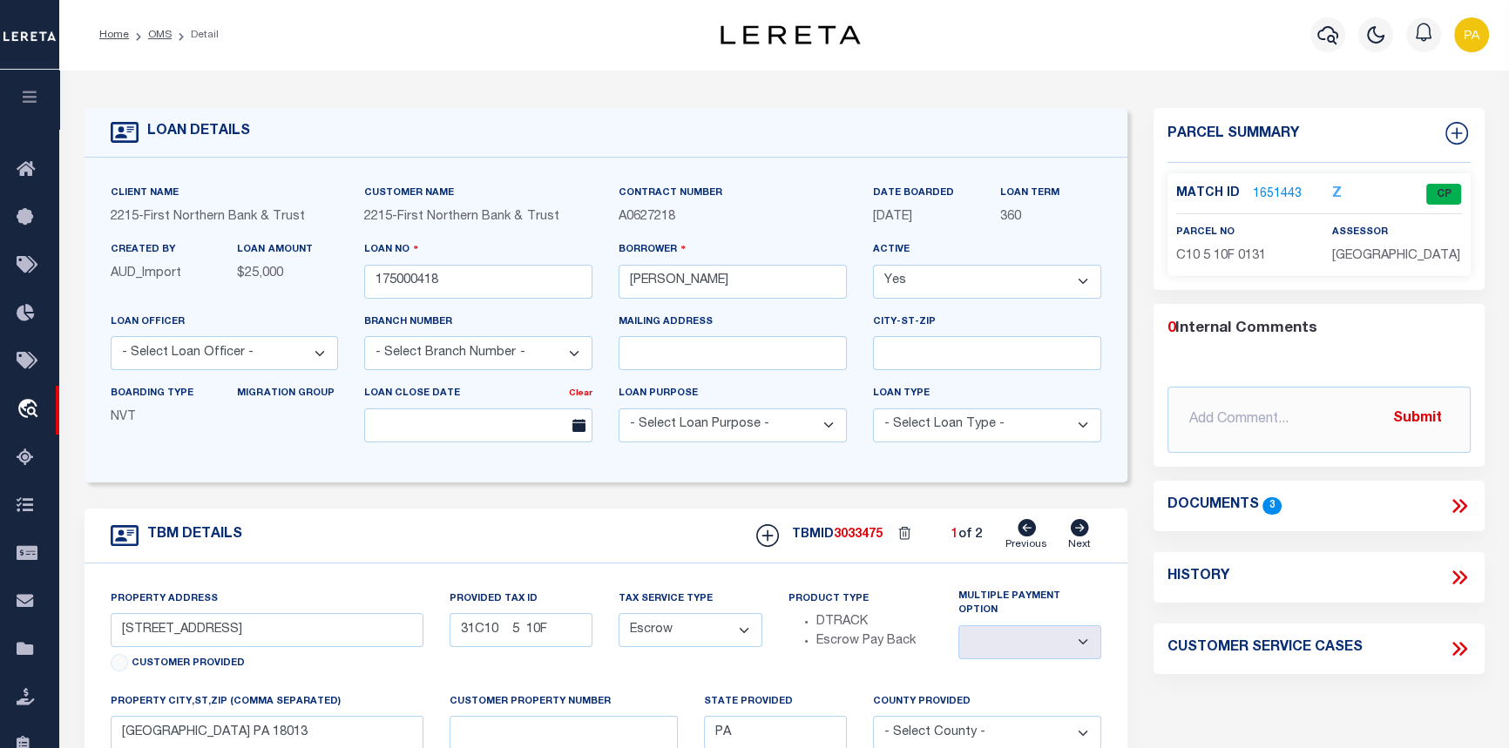
click at [1084, 533] on icon at bounding box center [1080, 527] width 18 height 17
type input "31-C10 5 10F"
select select
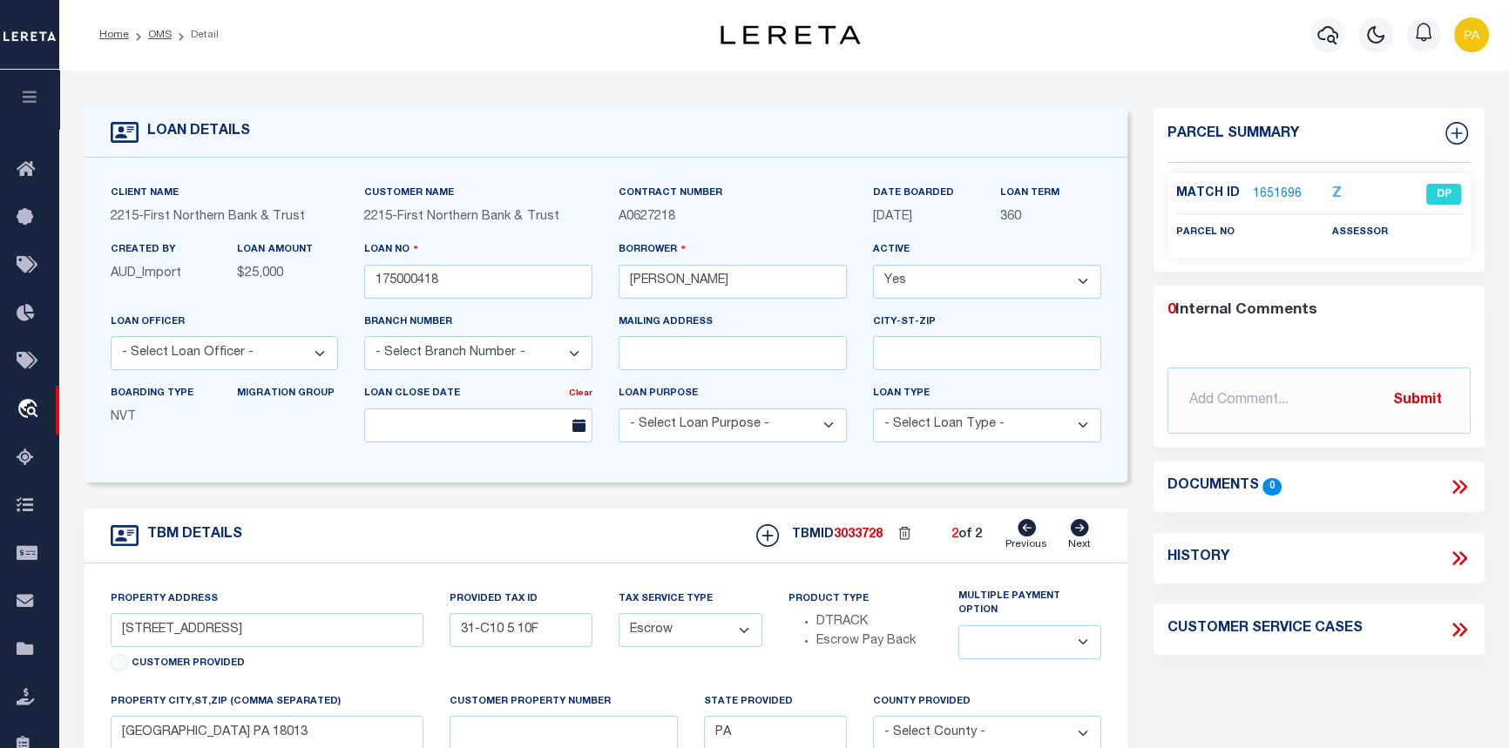
click at [1030, 530] on icon at bounding box center [1027, 527] width 18 height 17
type input "31C10 5 10F"
select select
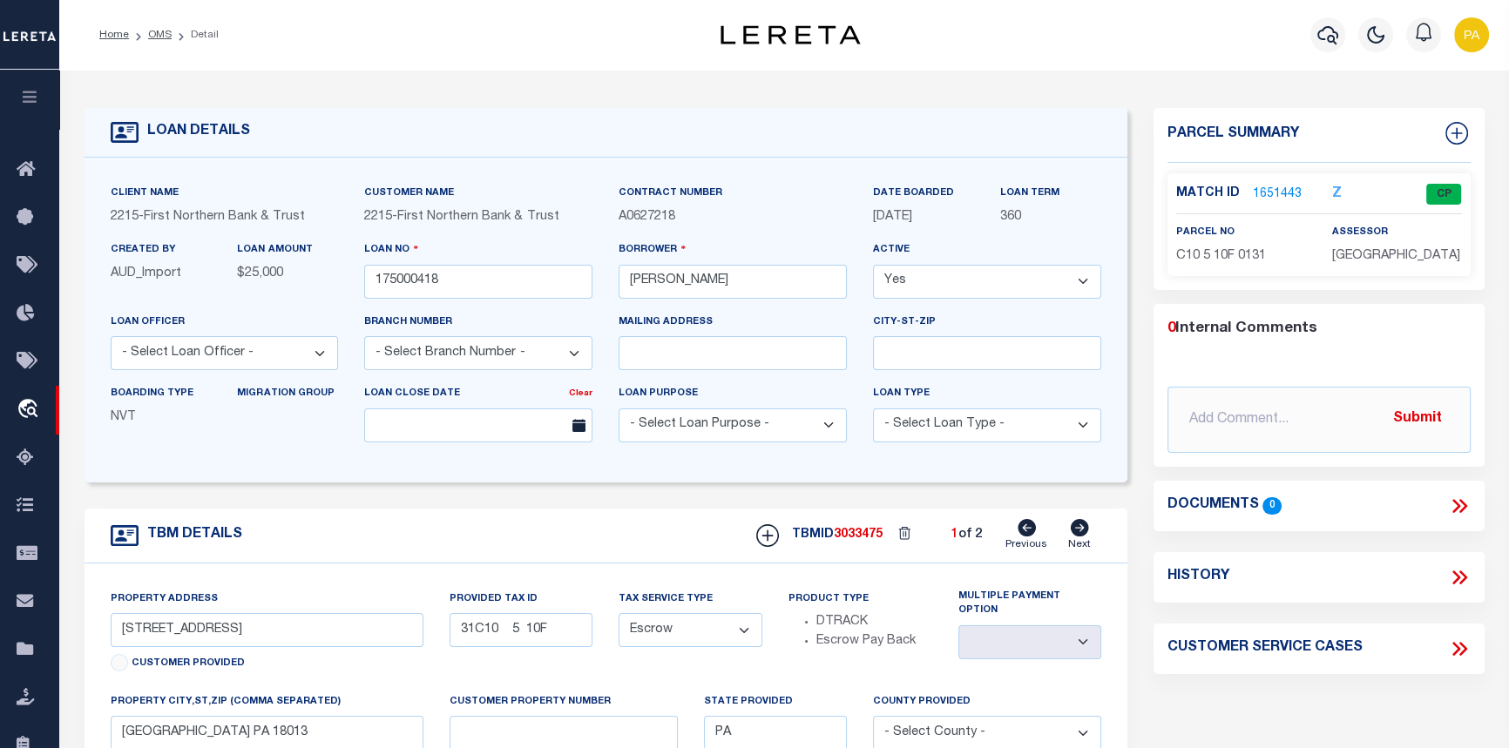
click at [1274, 186] on link "1651443" at bounding box center [1277, 195] width 49 height 18
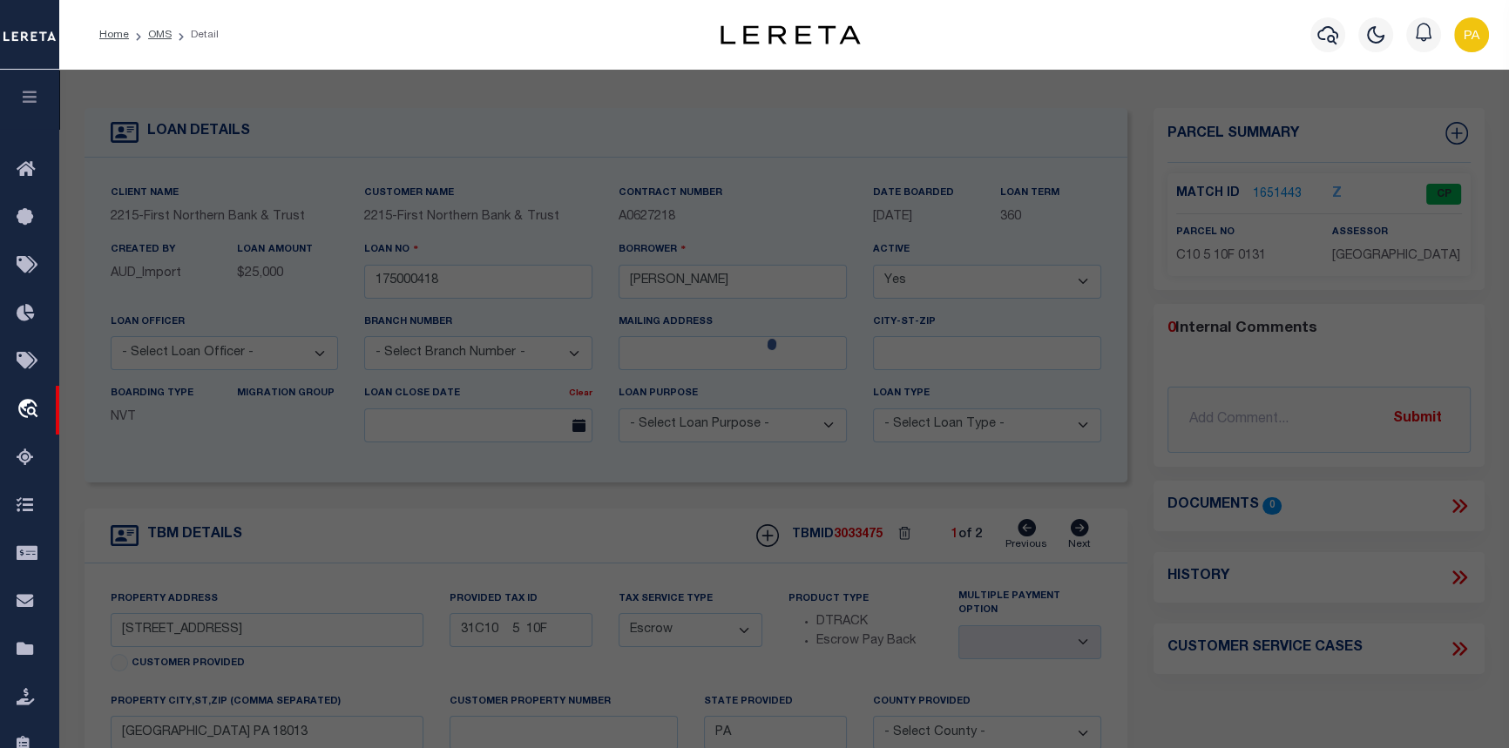
checkbox input "false"
select select "CP"
type input "[PERSON_NAME] & [PERSON_NAME],"
select select "AGF"
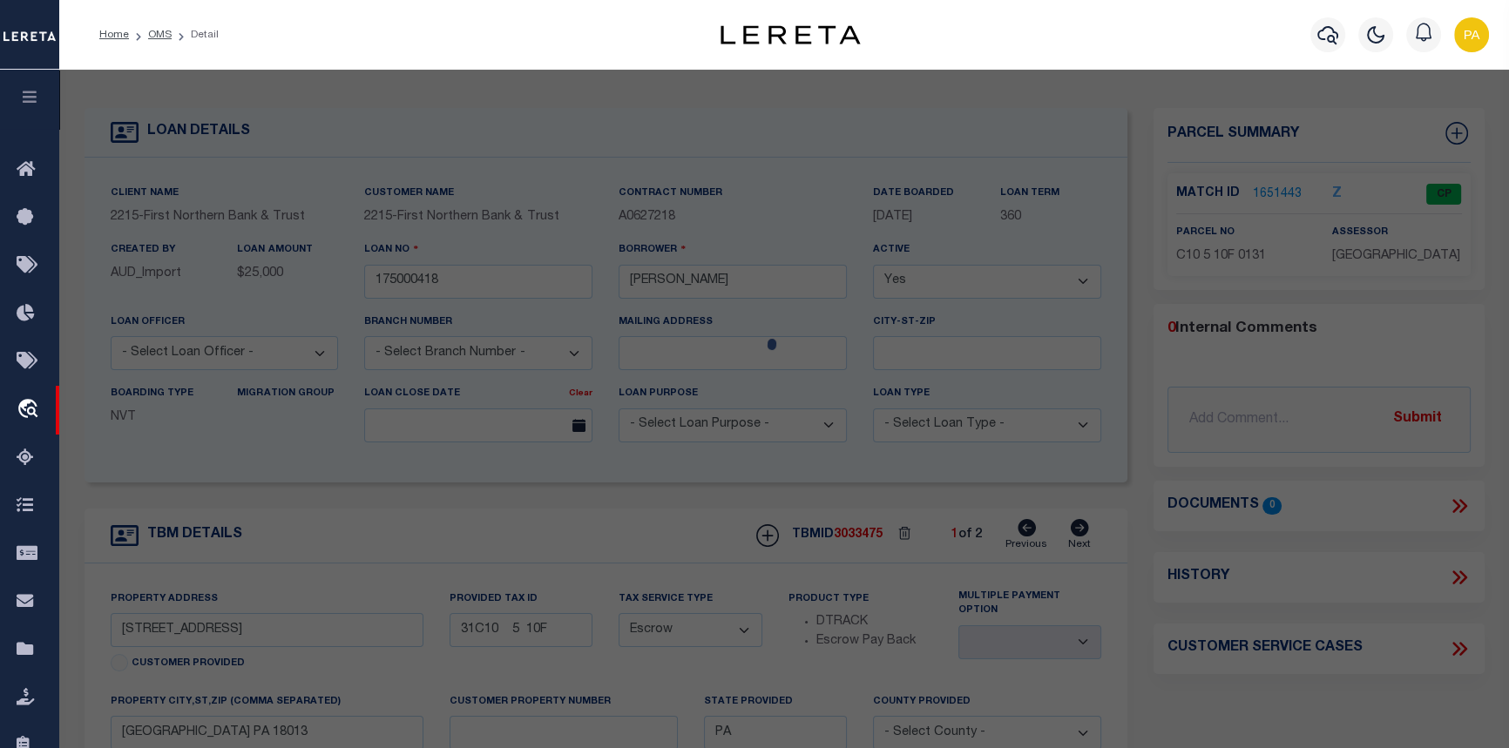
select select "ADD"
type input "[STREET_ADDRESS]"
checkbox input "false"
type input "PA"
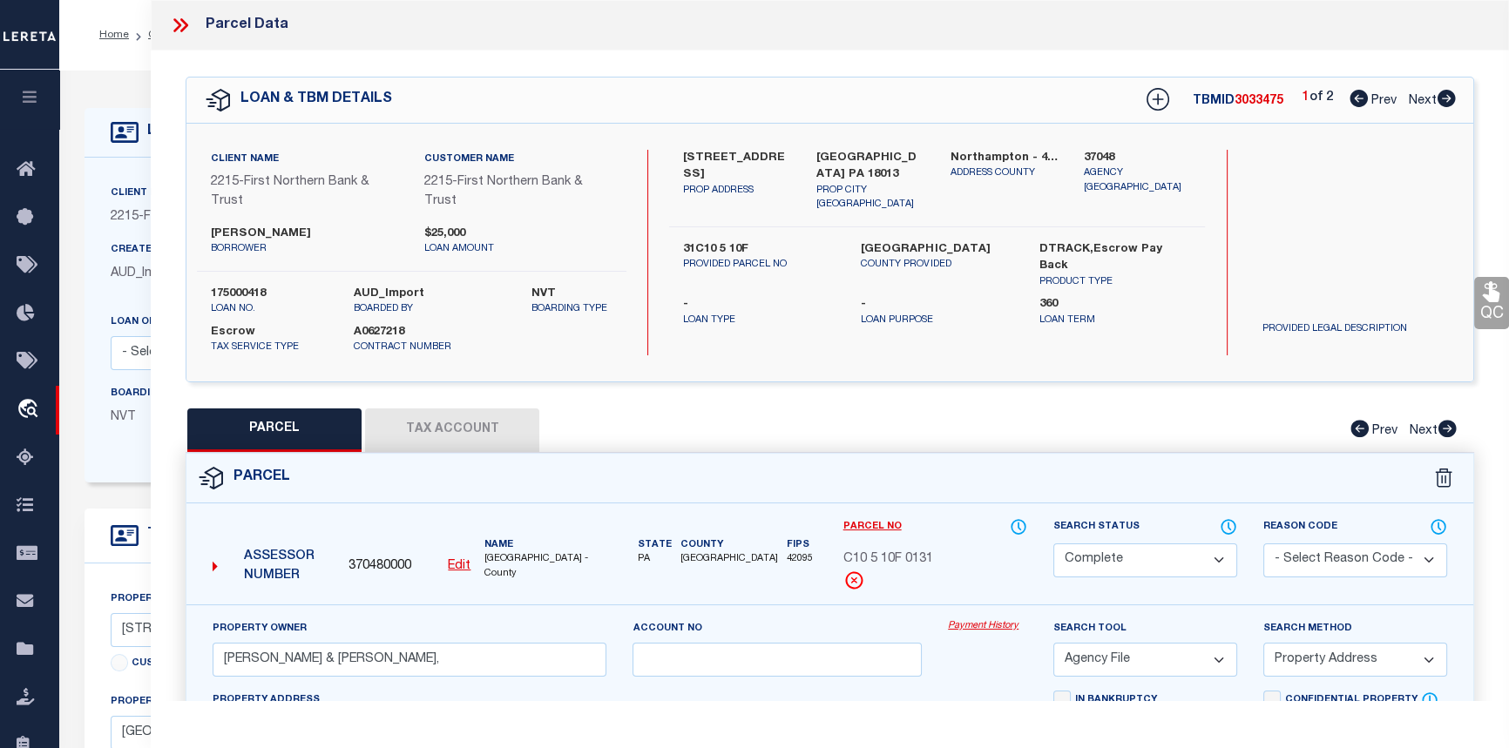
click at [975, 626] on link "Payment History" at bounding box center [987, 626] width 79 height 15
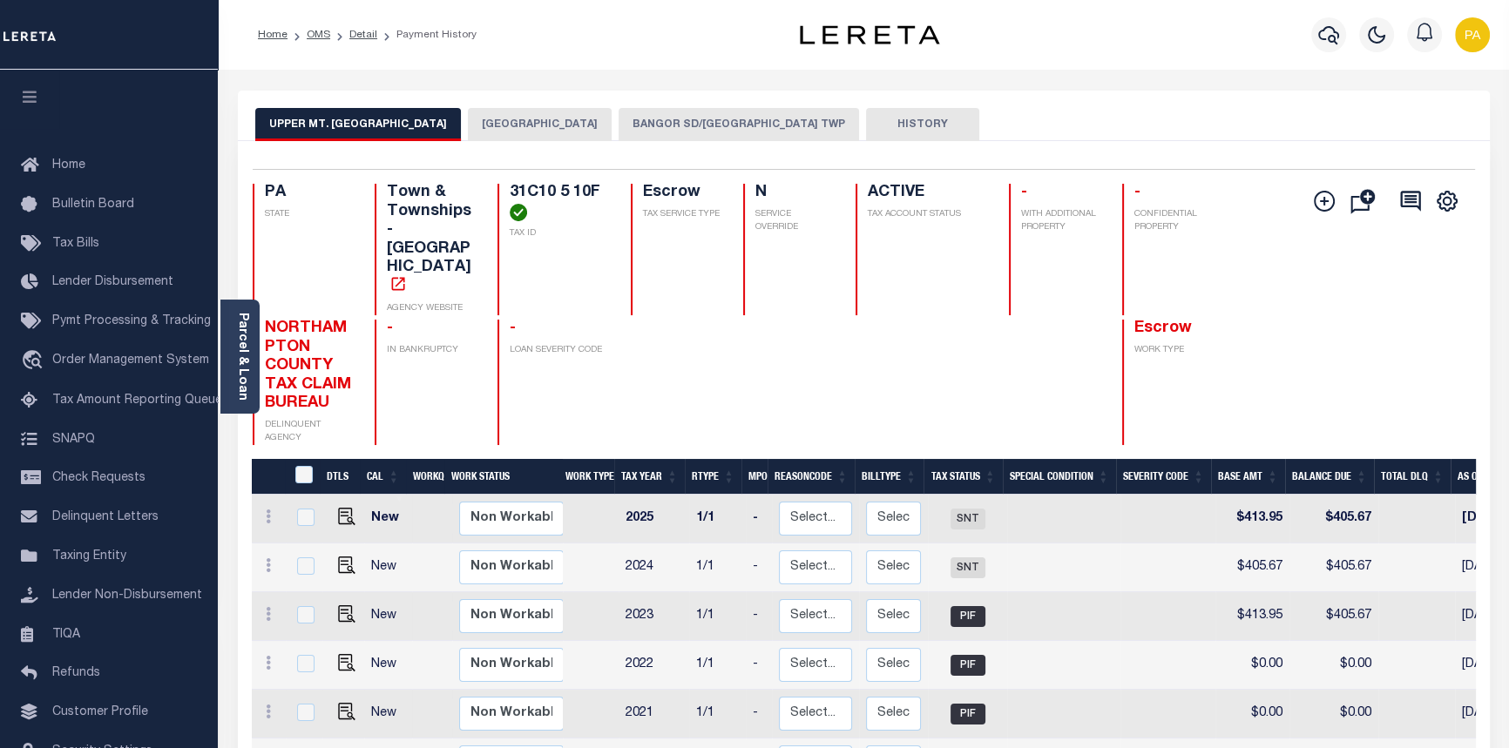
click at [700, 125] on button "BANGOR SD/[GEOGRAPHIC_DATA] TWP" at bounding box center [739, 124] width 240 height 33
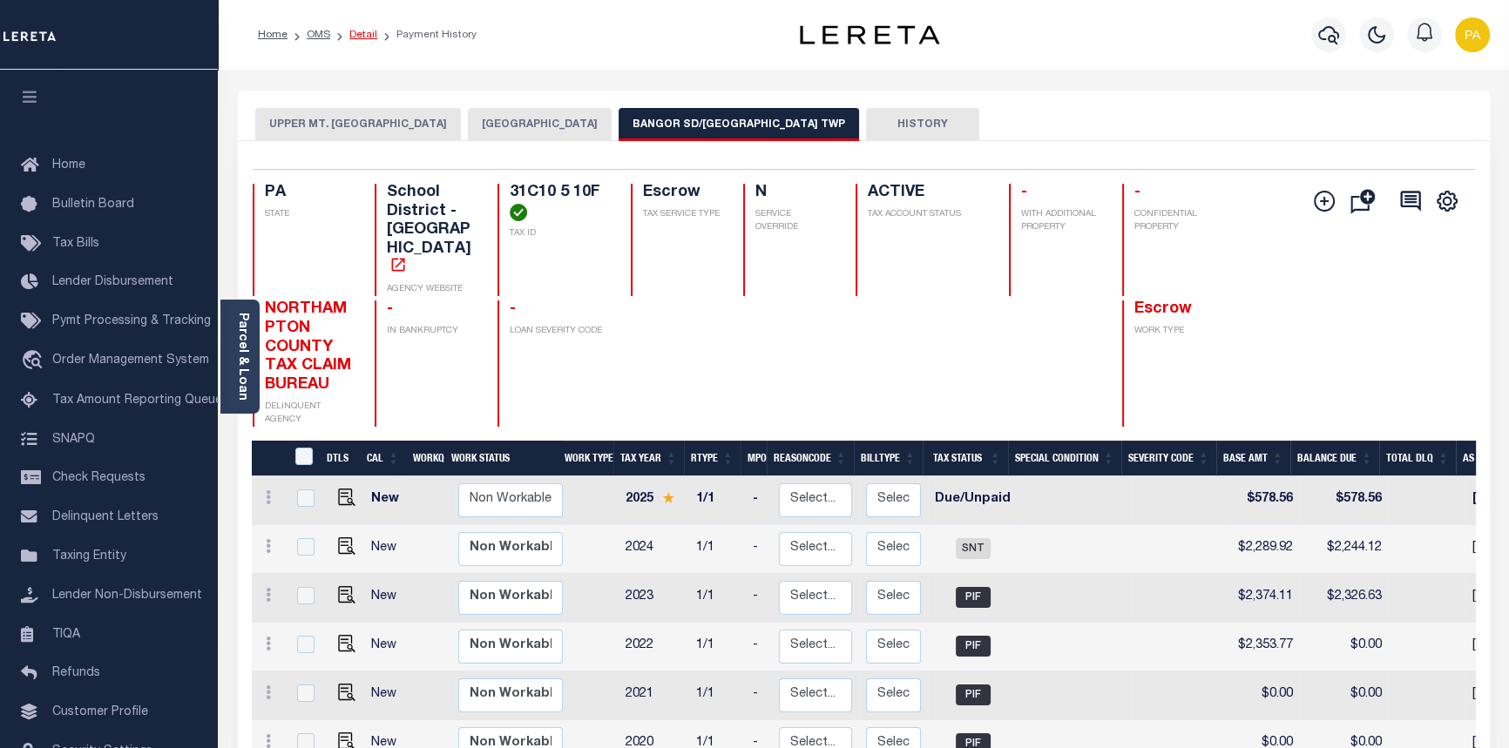
click at [366, 36] on link "Detail" at bounding box center [363, 35] width 28 height 10
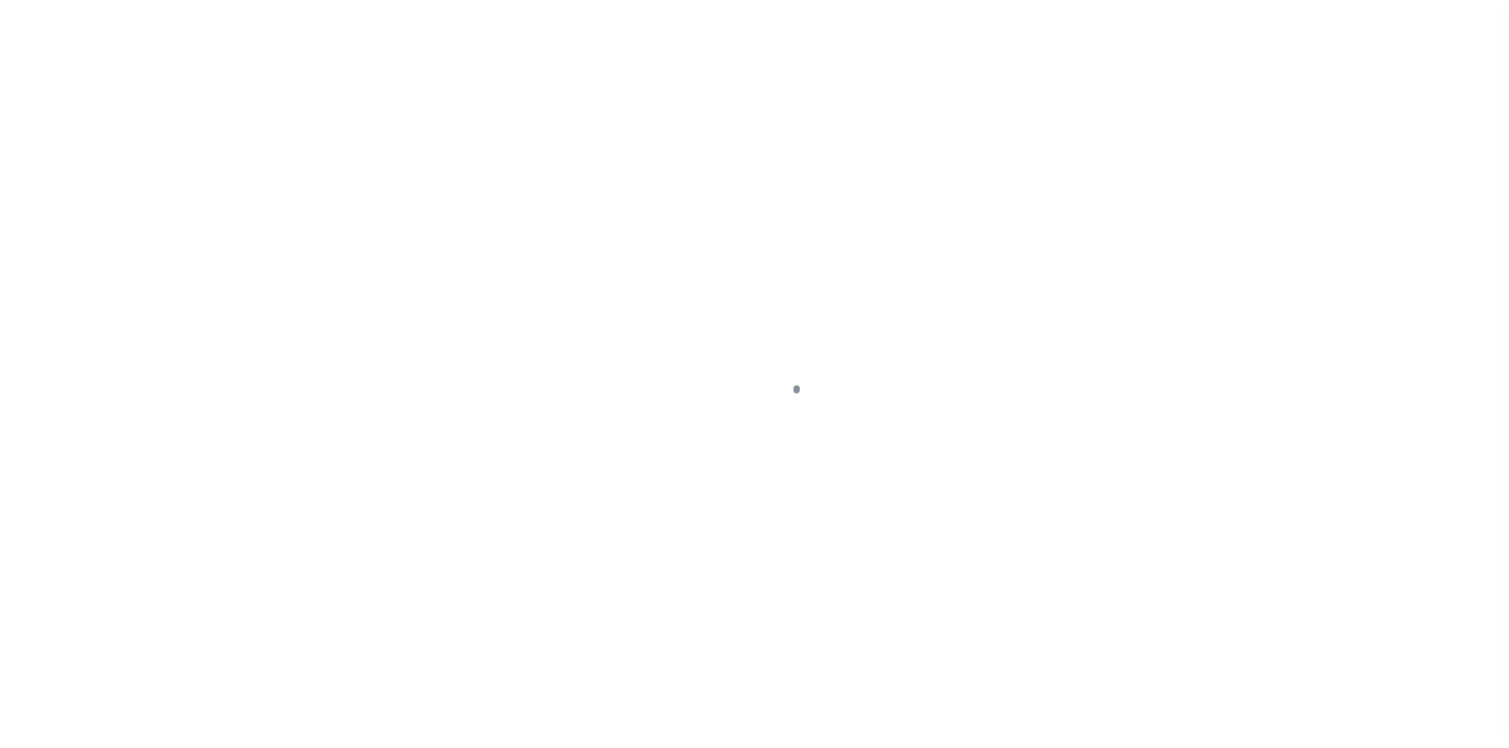
select select "Escrow"
type input "[STREET_ADDRESS]"
type input "31C10 5 10F"
select select
type input "[GEOGRAPHIC_DATA] PA 18013"
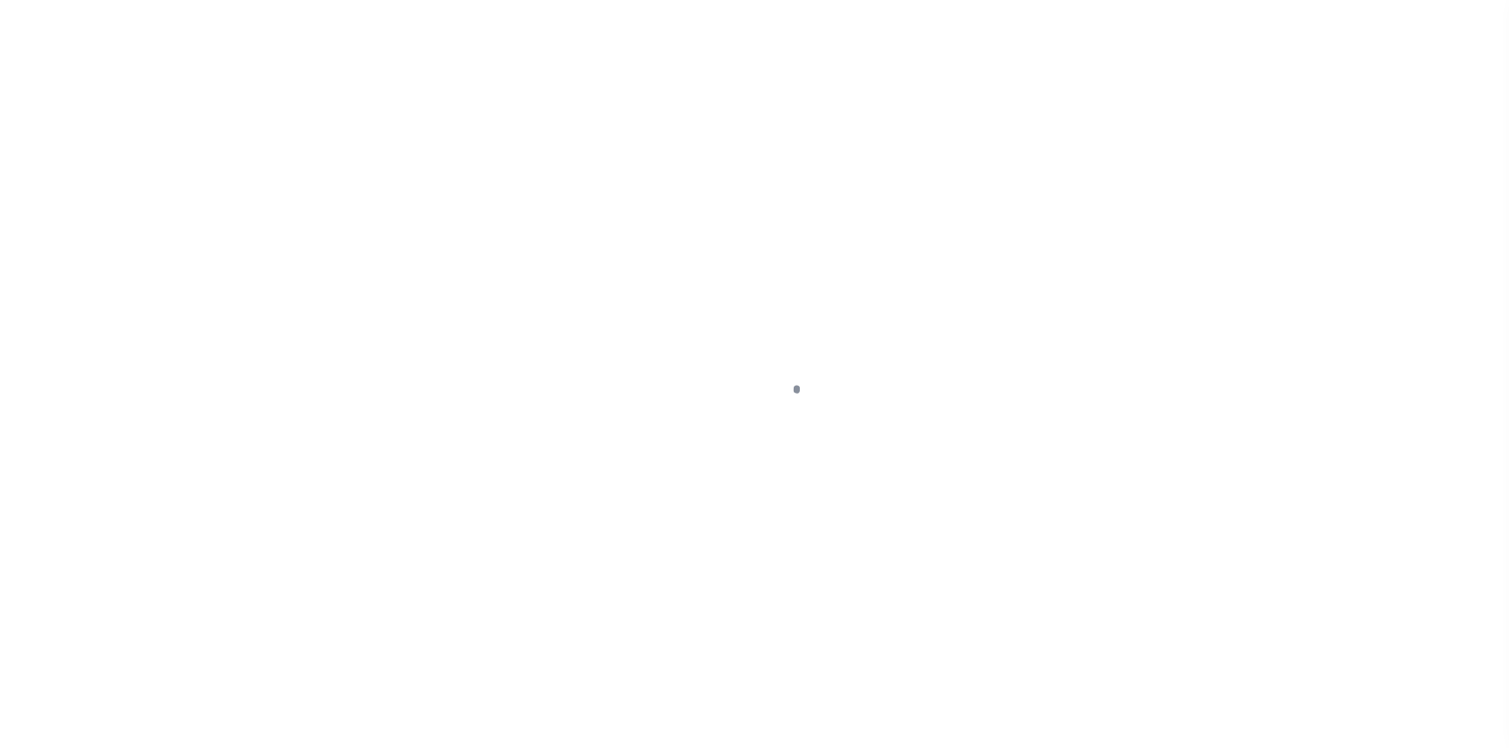
type input "PA"
select select
type textarea "Liability subject to parcel provided"
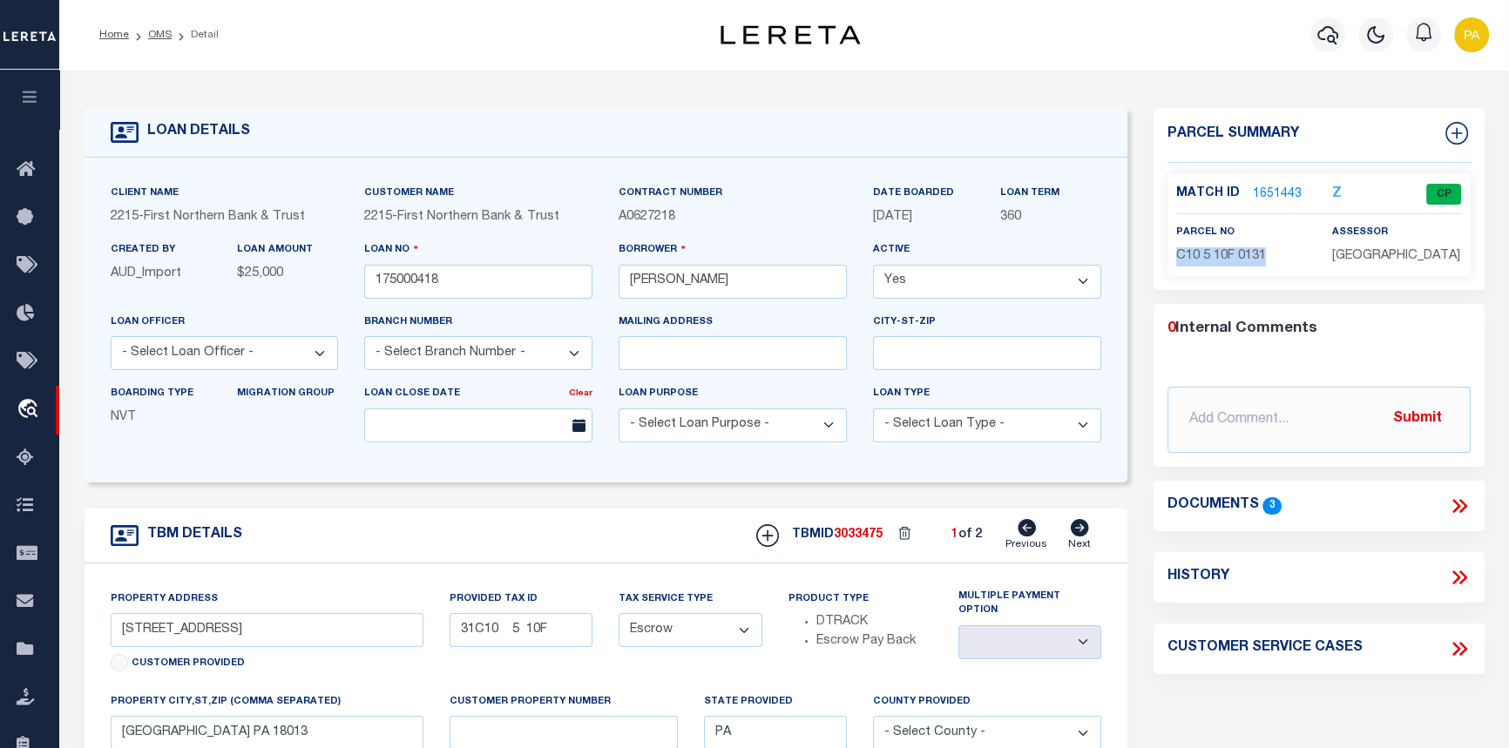
drag, startPoint x: 1175, startPoint y: 254, endPoint x: 1272, endPoint y: 259, distance: 96.8
click at [1272, 259] on div "parcel no C10 5 10F 0131" at bounding box center [1241, 244] width 156 height 43
copy span "C10 5 10F 0131"
click at [1272, 193] on link "1651443" at bounding box center [1277, 195] width 49 height 18
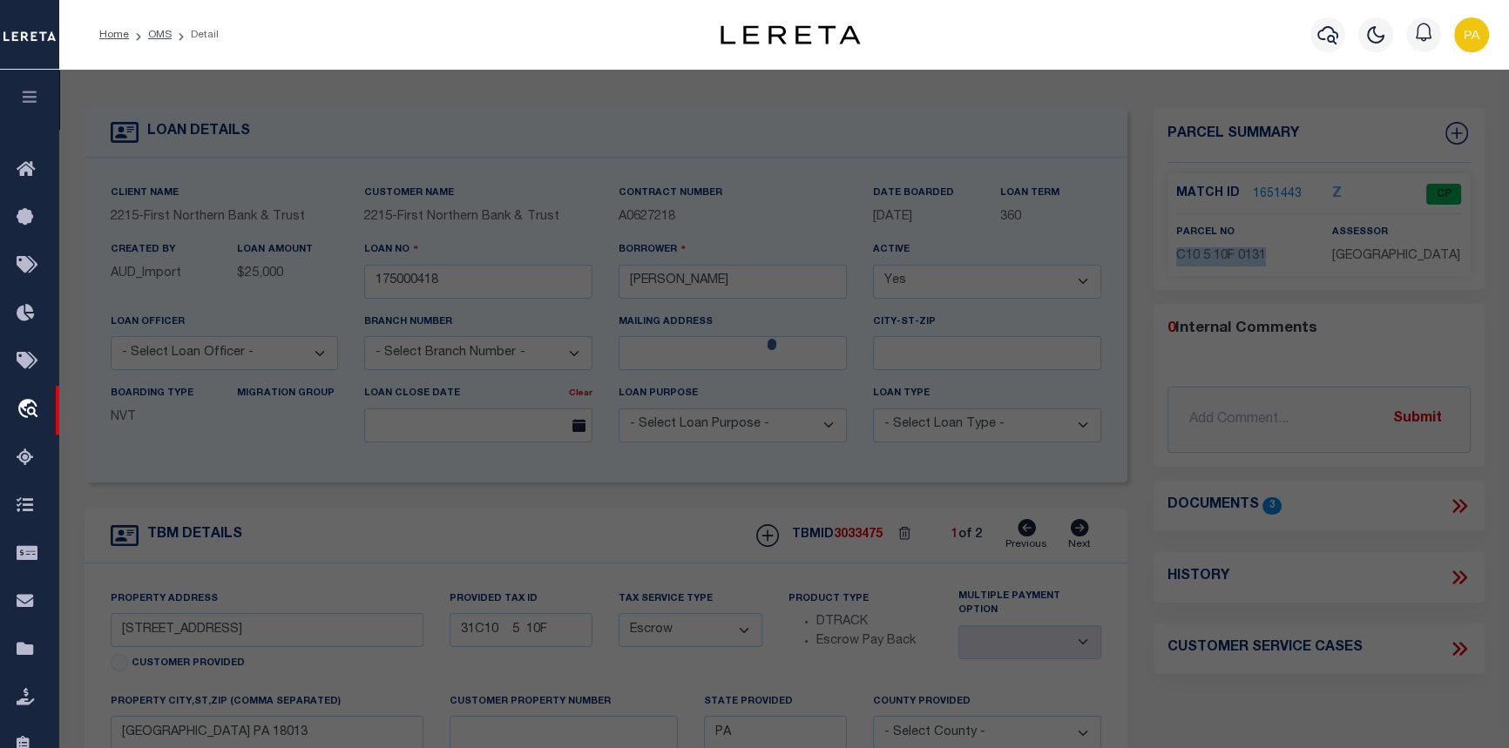
checkbox input "false"
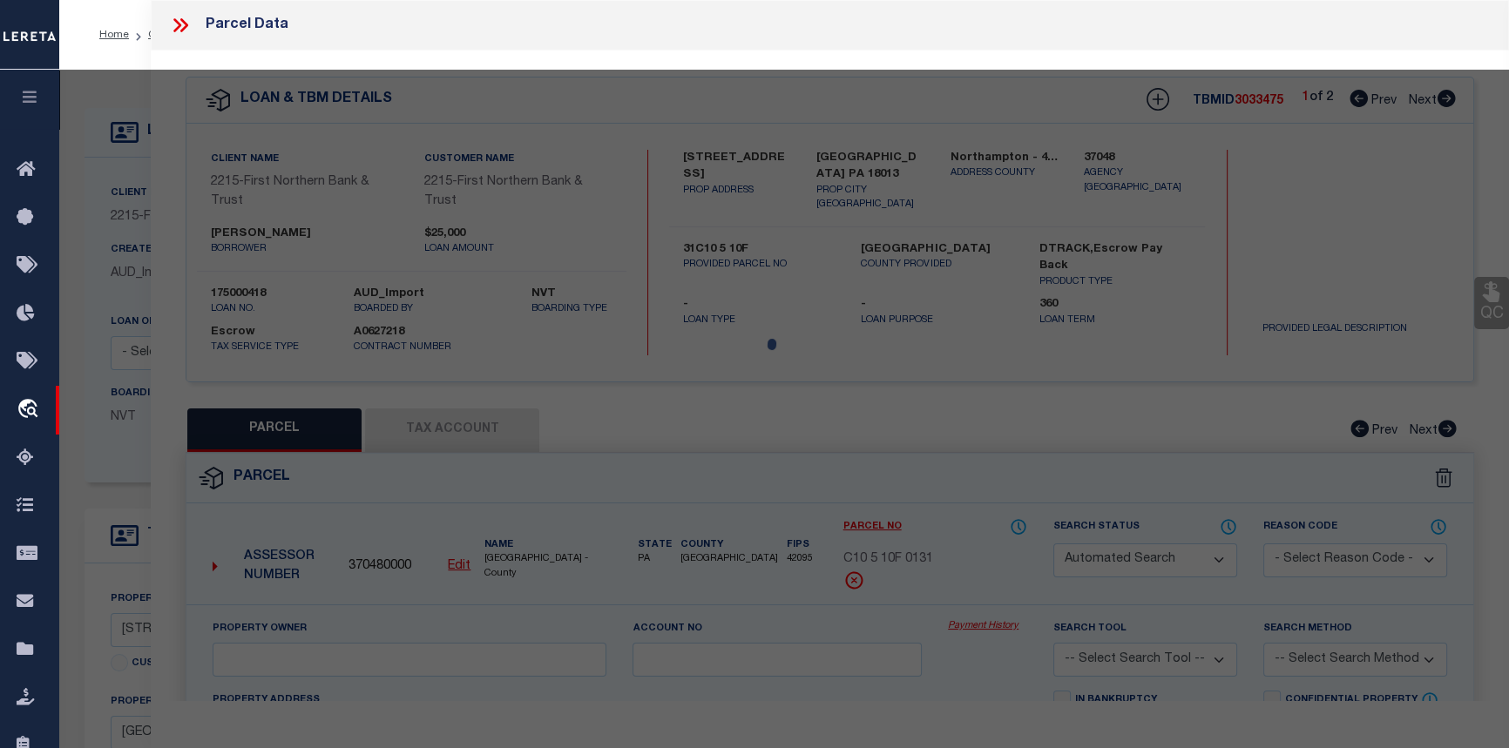
select select "CP"
type input "[PERSON_NAME] & [PERSON_NAME],"
select select "AGF"
select select "ADD"
type input "[STREET_ADDRESS]"
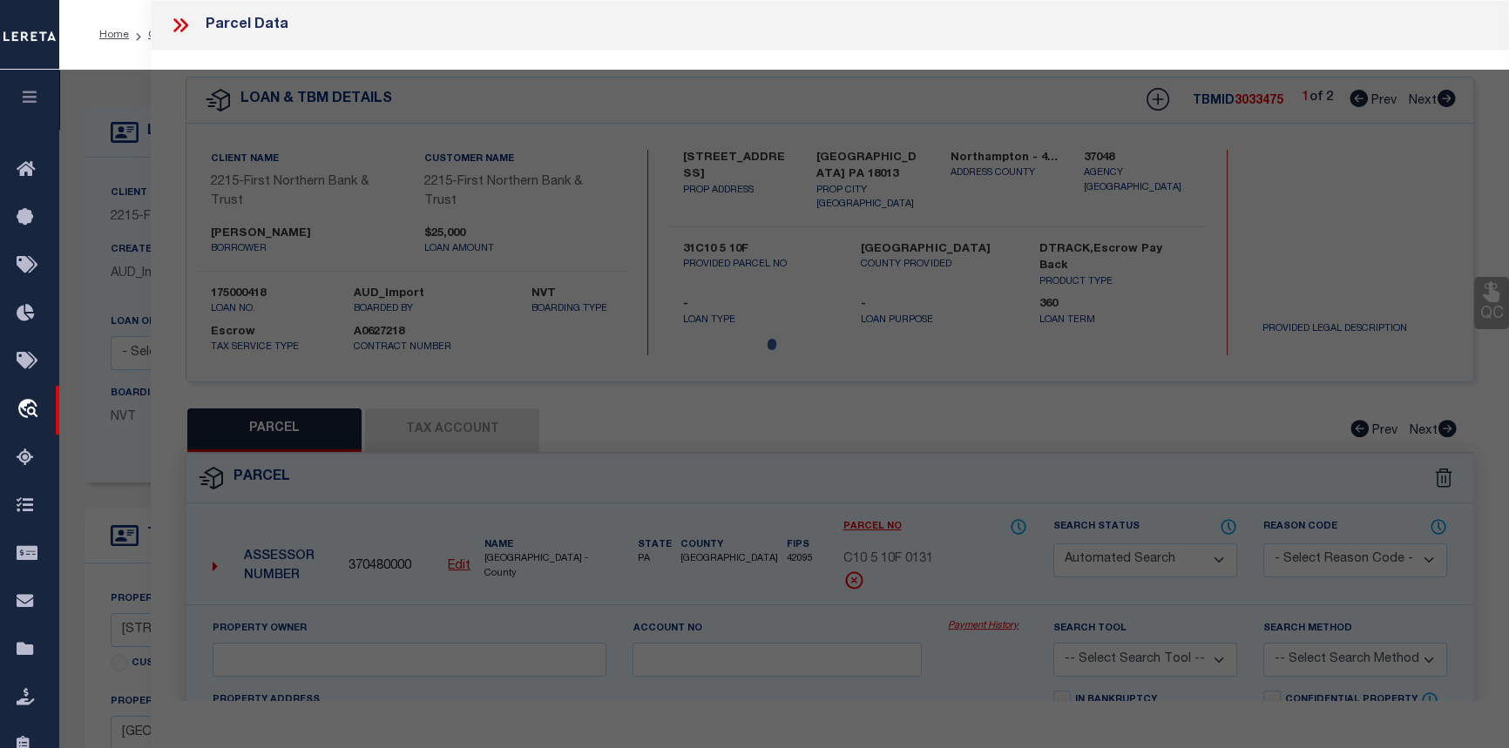
checkbox input "false"
type input "PA"
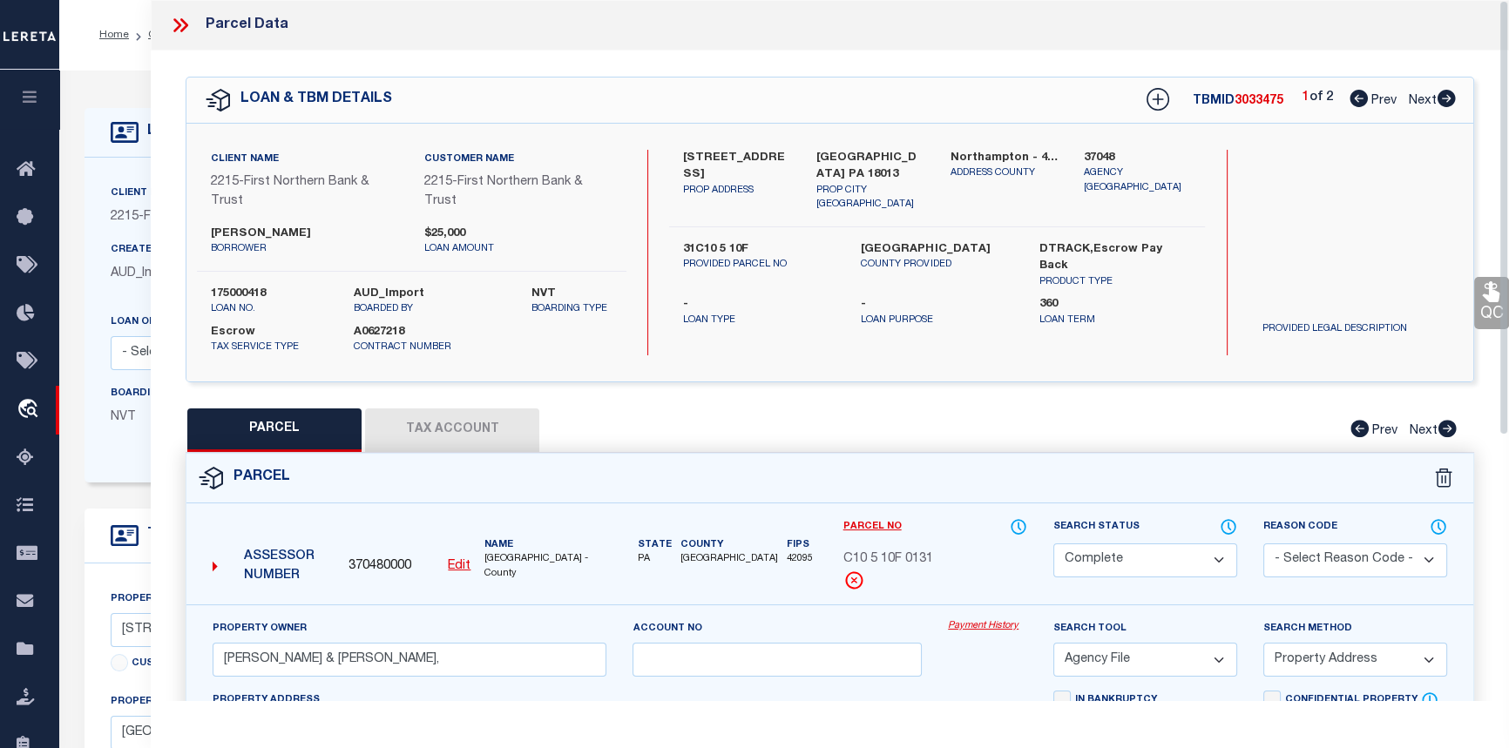
click at [987, 624] on link "Payment History" at bounding box center [987, 626] width 79 height 15
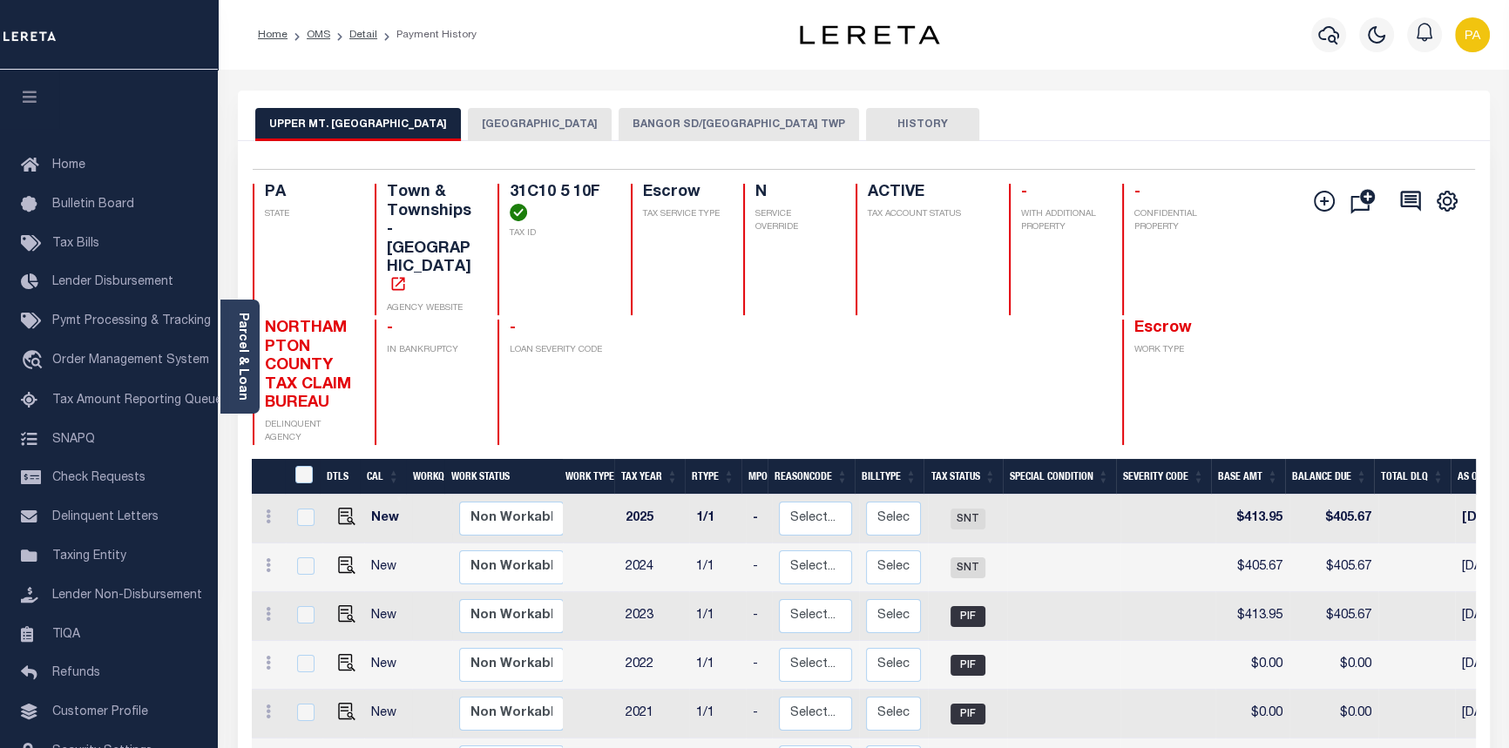
click at [706, 136] on button "BANGOR SD/[GEOGRAPHIC_DATA] TWP" at bounding box center [739, 124] width 240 height 33
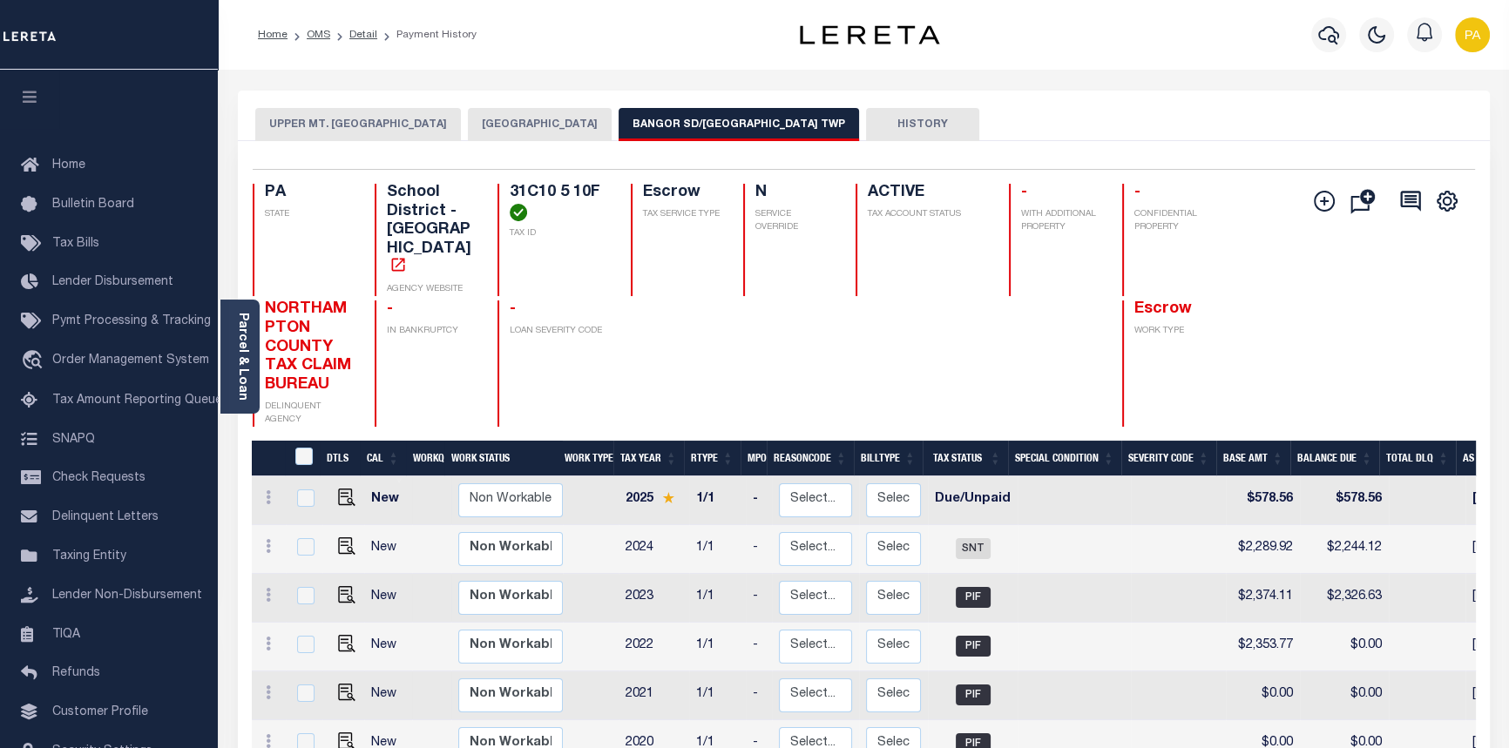
scroll to position [0, 491]
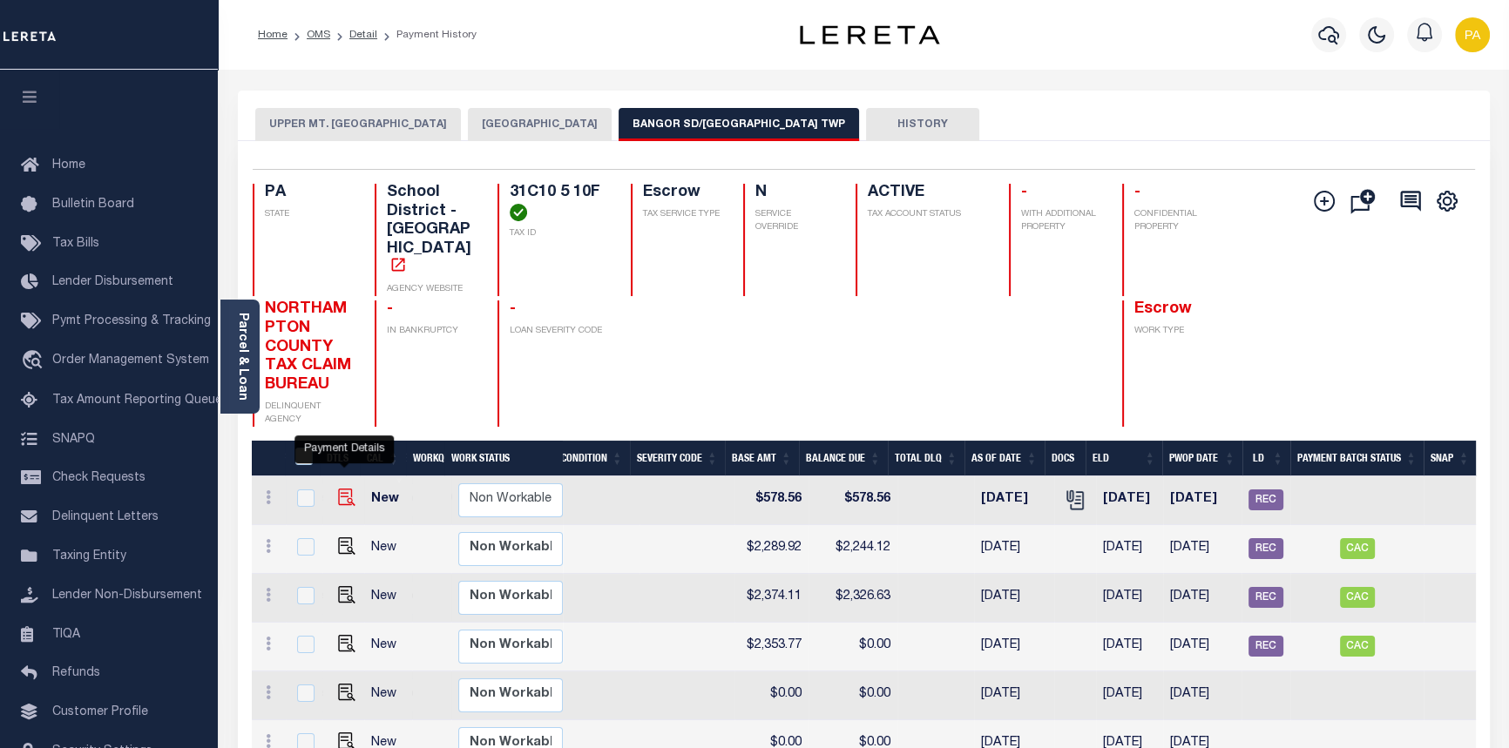
click at [344, 489] on img "" at bounding box center [346, 497] width 17 height 17
checkbox input "true"
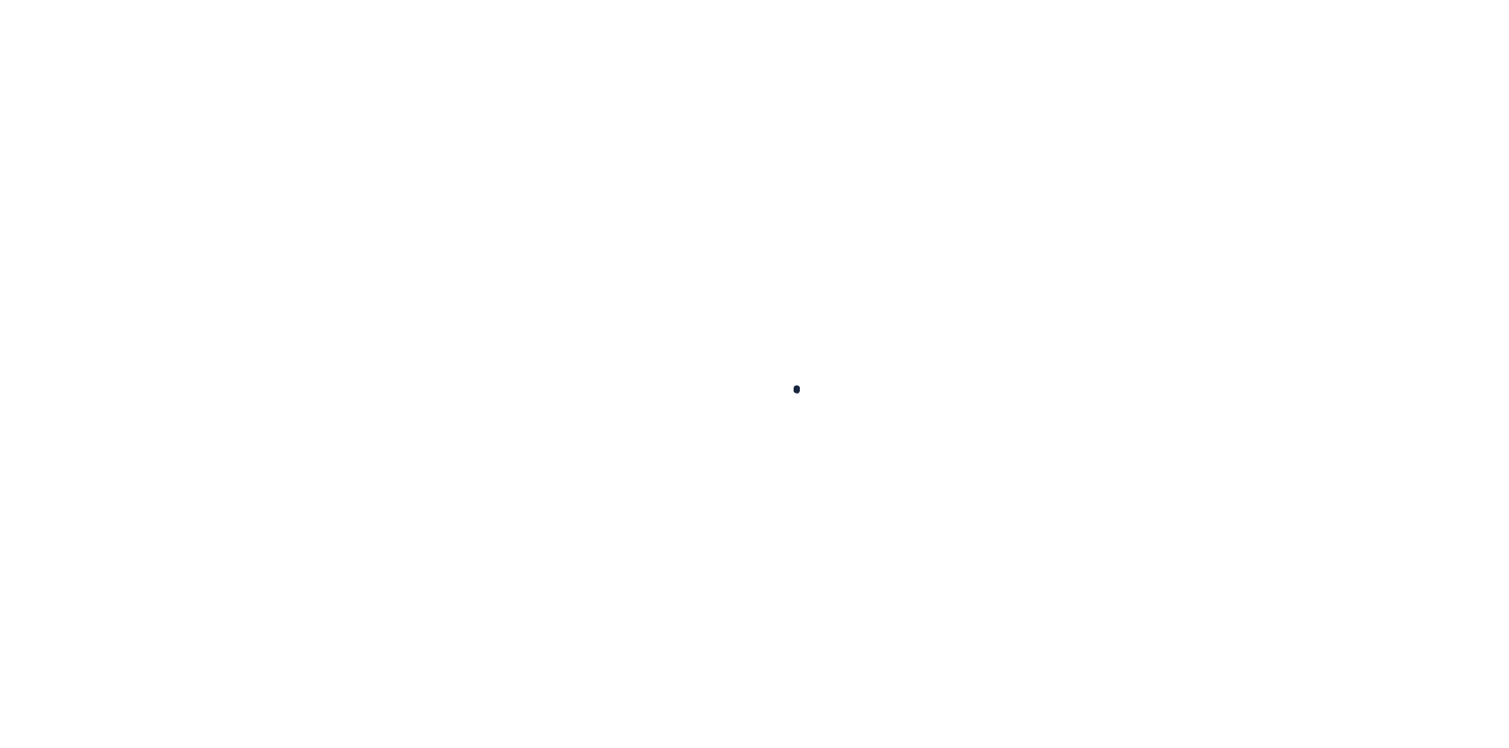
checkbox input "false"
type input "N/A"
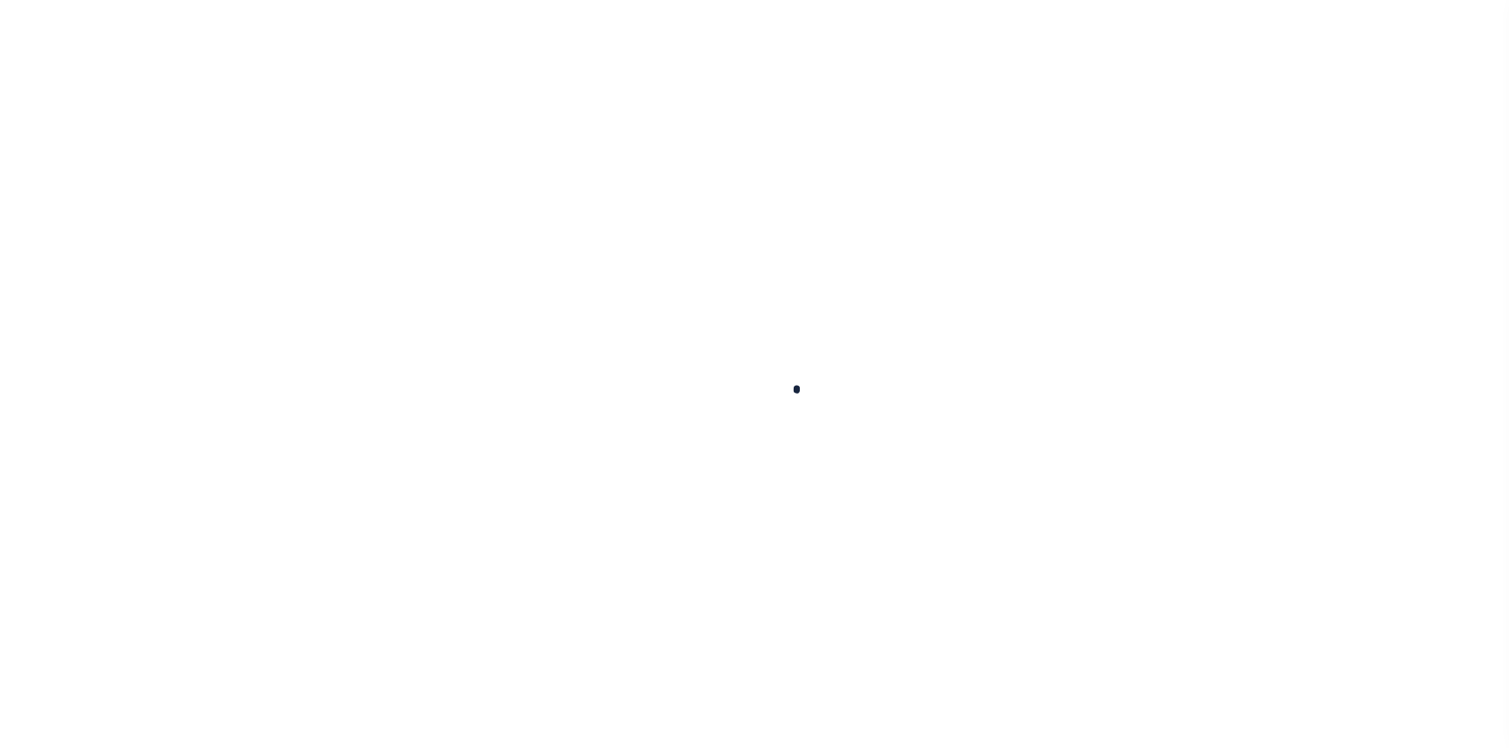
type input "[DATE]"
select select "DUE"
type input "$578.56"
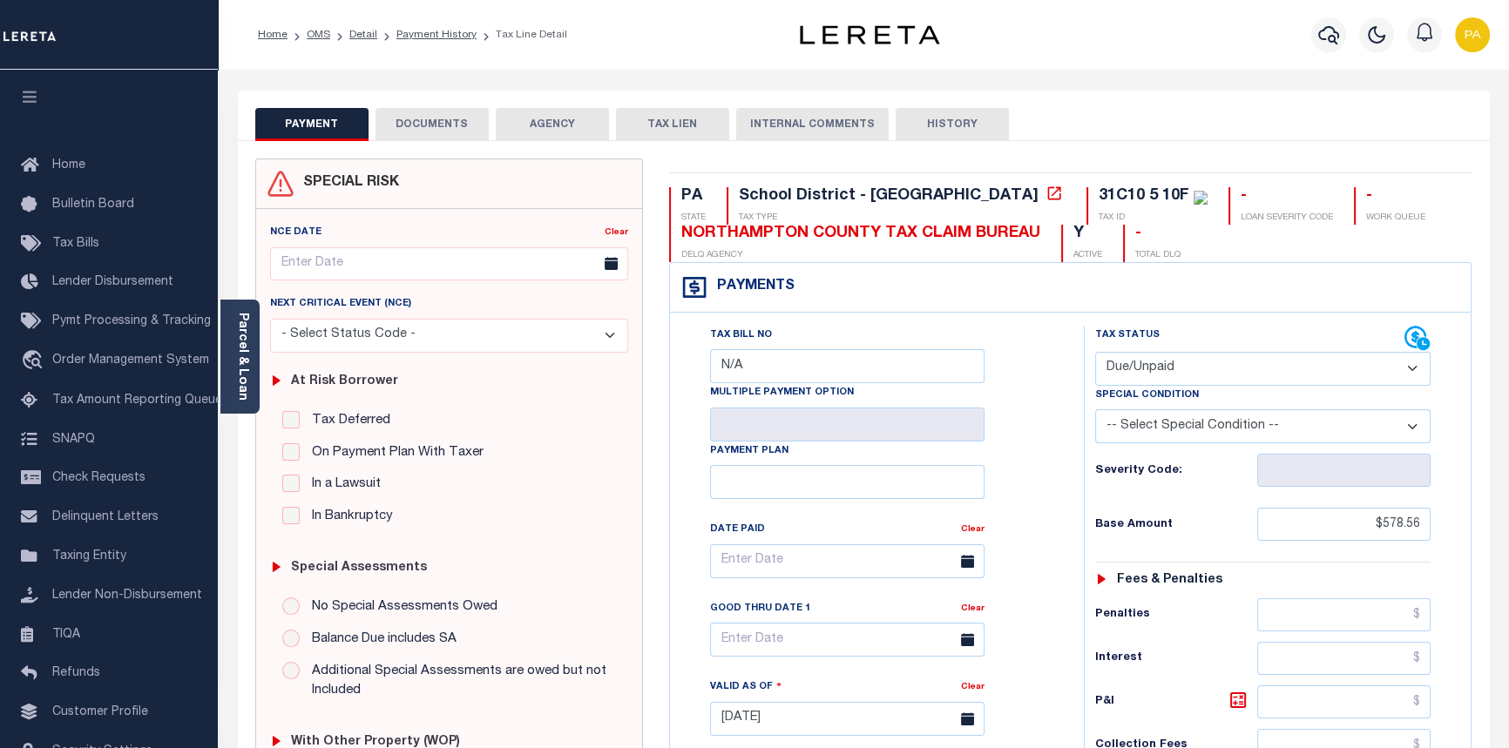
click at [432, 115] on button "DOCUMENTS" at bounding box center [431, 124] width 113 height 33
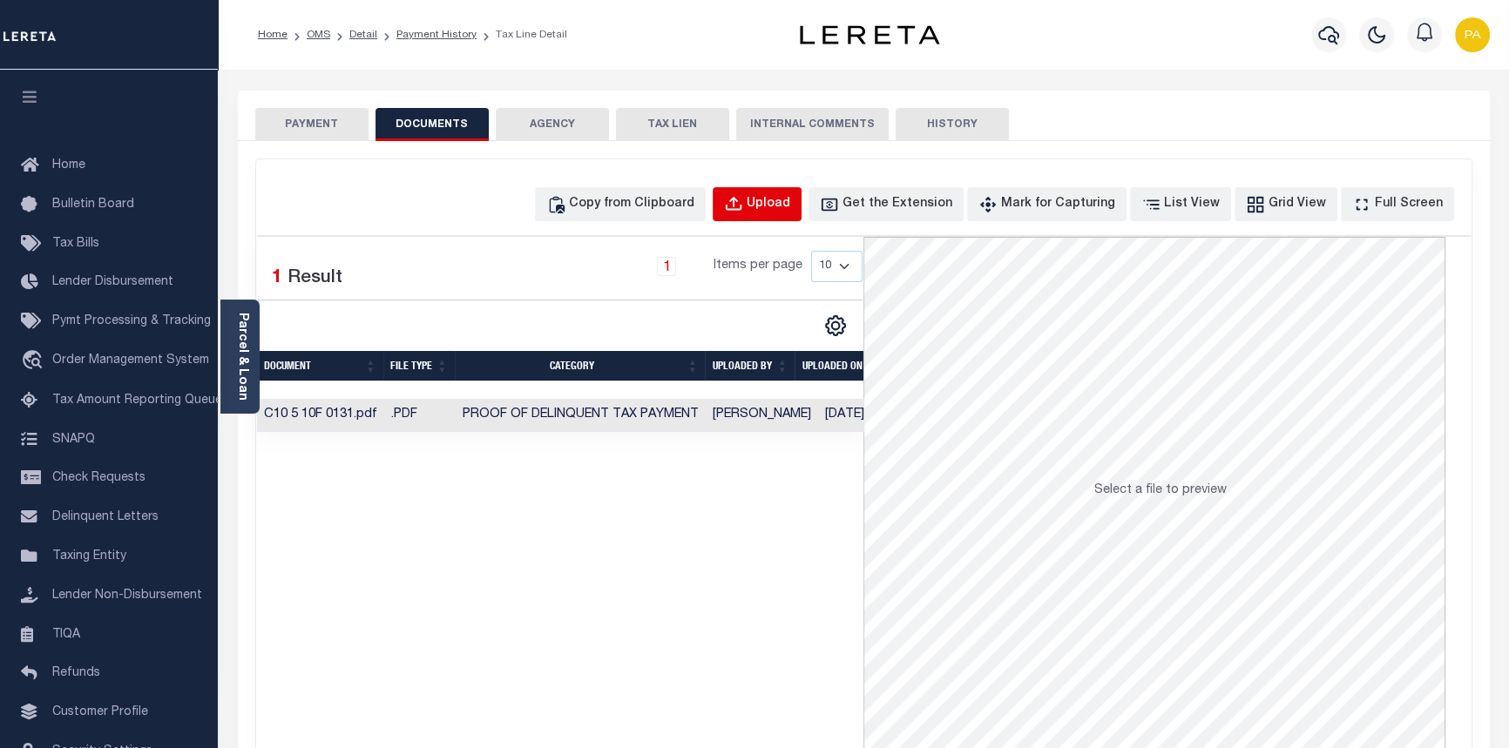
click at [790, 208] on div "Upload" at bounding box center [769, 204] width 44 height 19
select select "POP"
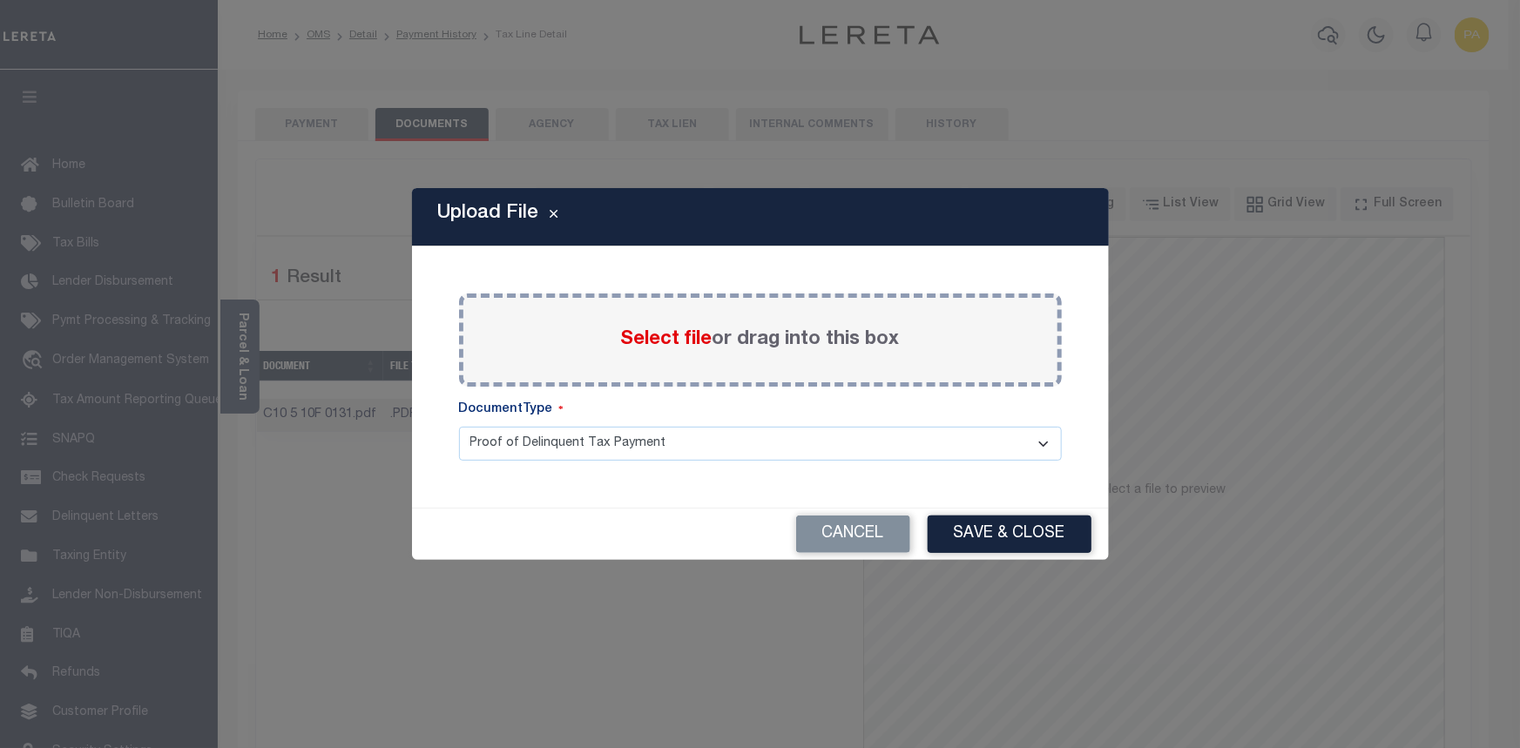
click at [663, 339] on span "Select file" at bounding box center [666, 339] width 91 height 19
click at [0, 0] on input "Select file or drag into this box" at bounding box center [0, 0] width 0 height 0
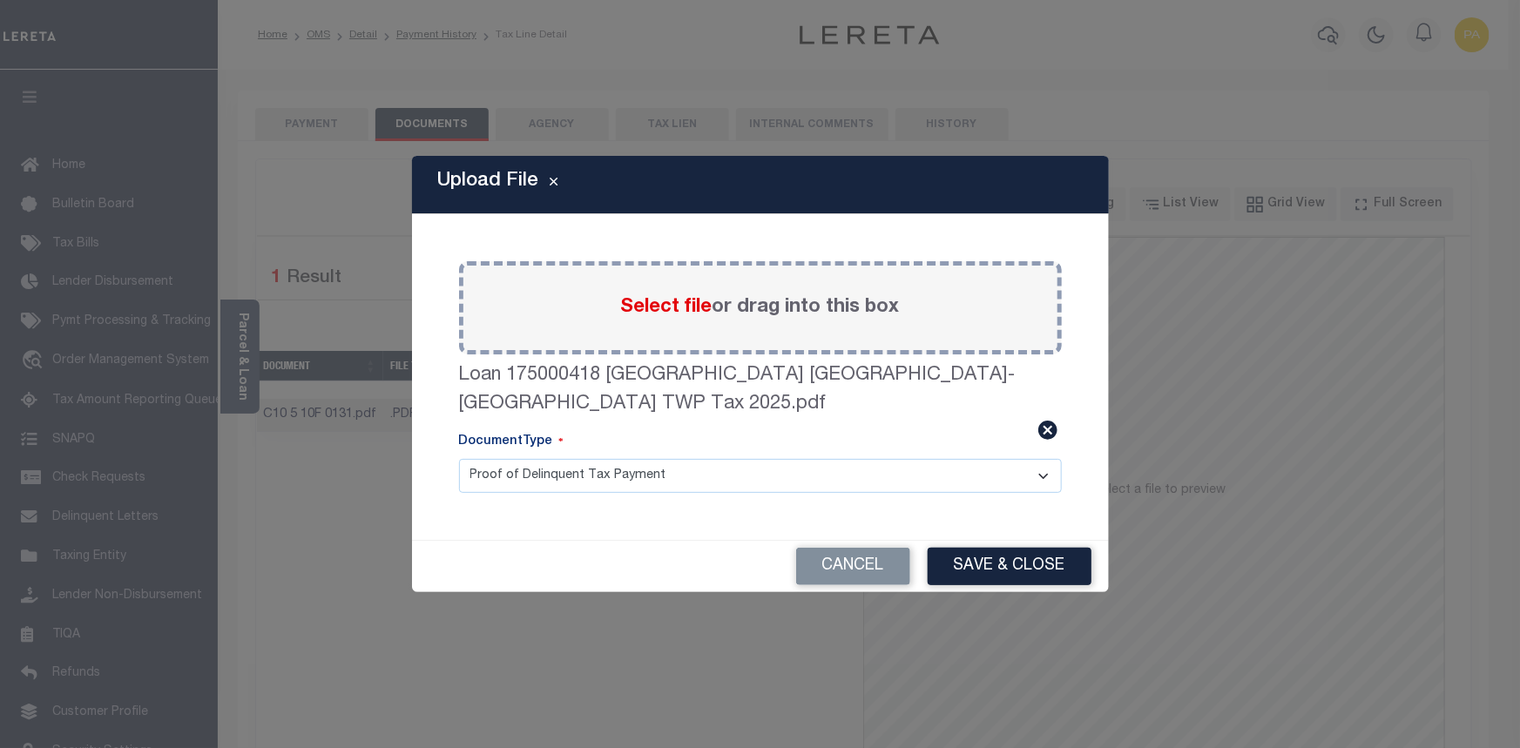
click at [1005, 578] on div "Upload File Paste copied image or file into this box Select file or drag into t…" at bounding box center [760, 374] width 1520 height 748
click at [1002, 563] on button "Save & Close" at bounding box center [1010, 566] width 164 height 37
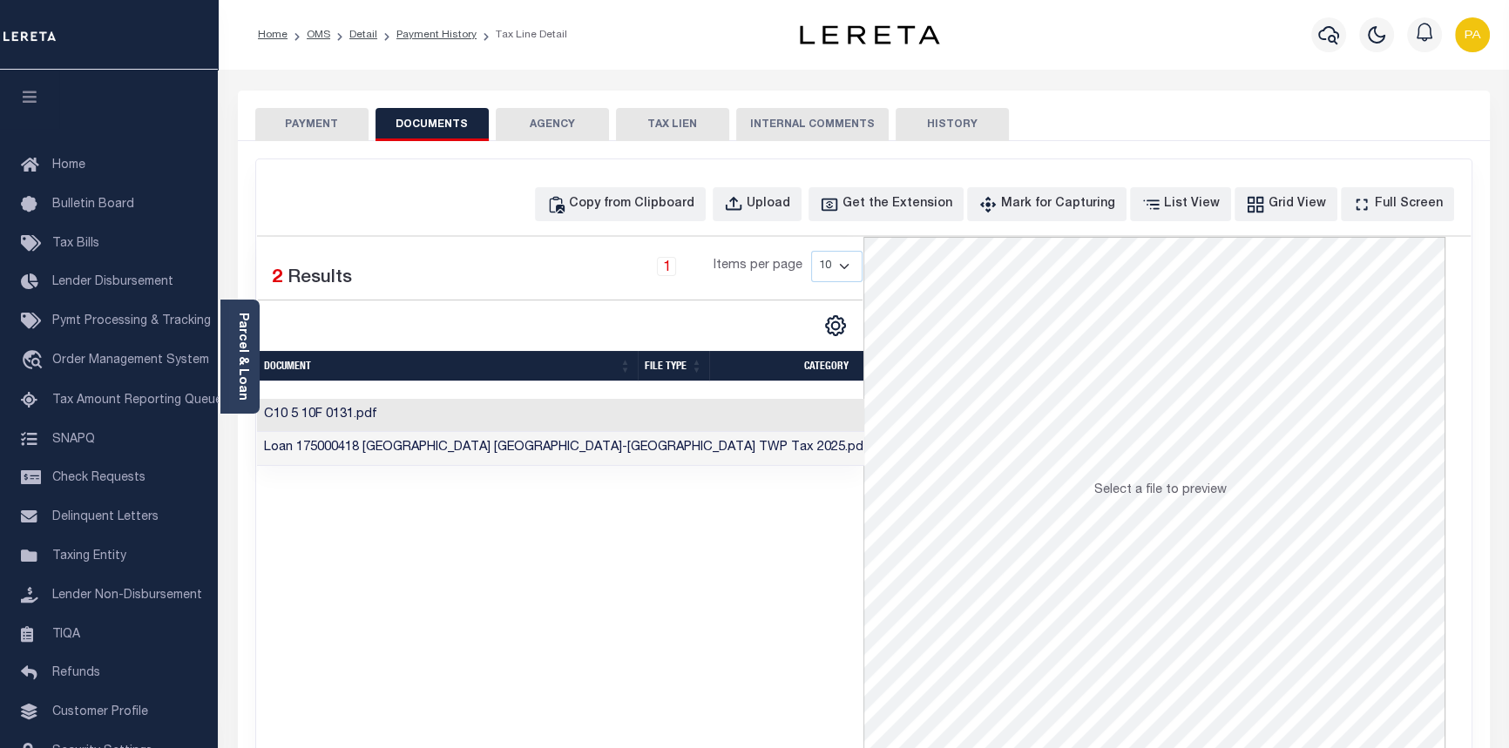
click at [308, 124] on button "PAYMENT" at bounding box center [311, 124] width 113 height 33
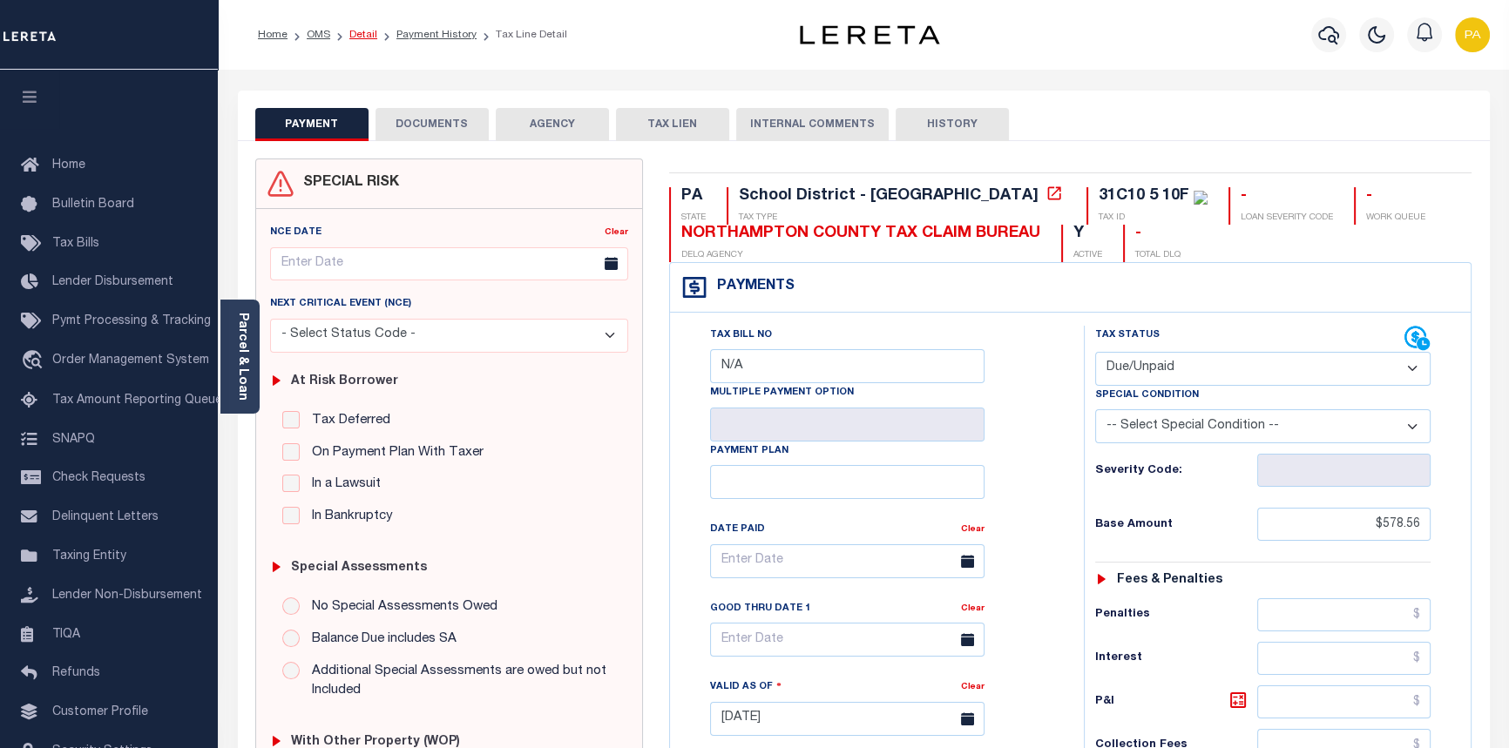
click at [358, 38] on link "Detail" at bounding box center [363, 35] width 28 height 10
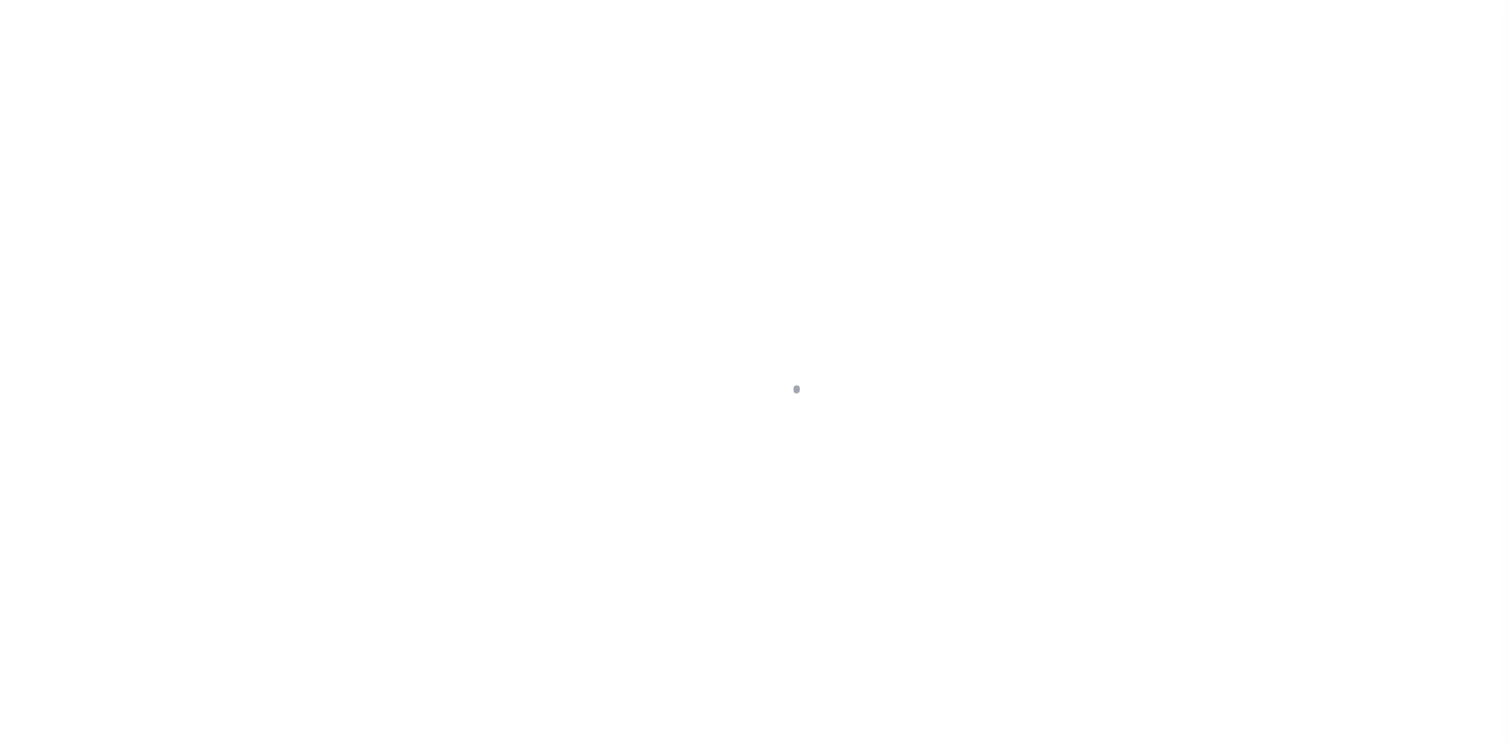
select select "Escrow"
type input "[STREET_ADDRESS]"
type input "31C10 5 10F"
select select
type input "[GEOGRAPHIC_DATA] PA 18013"
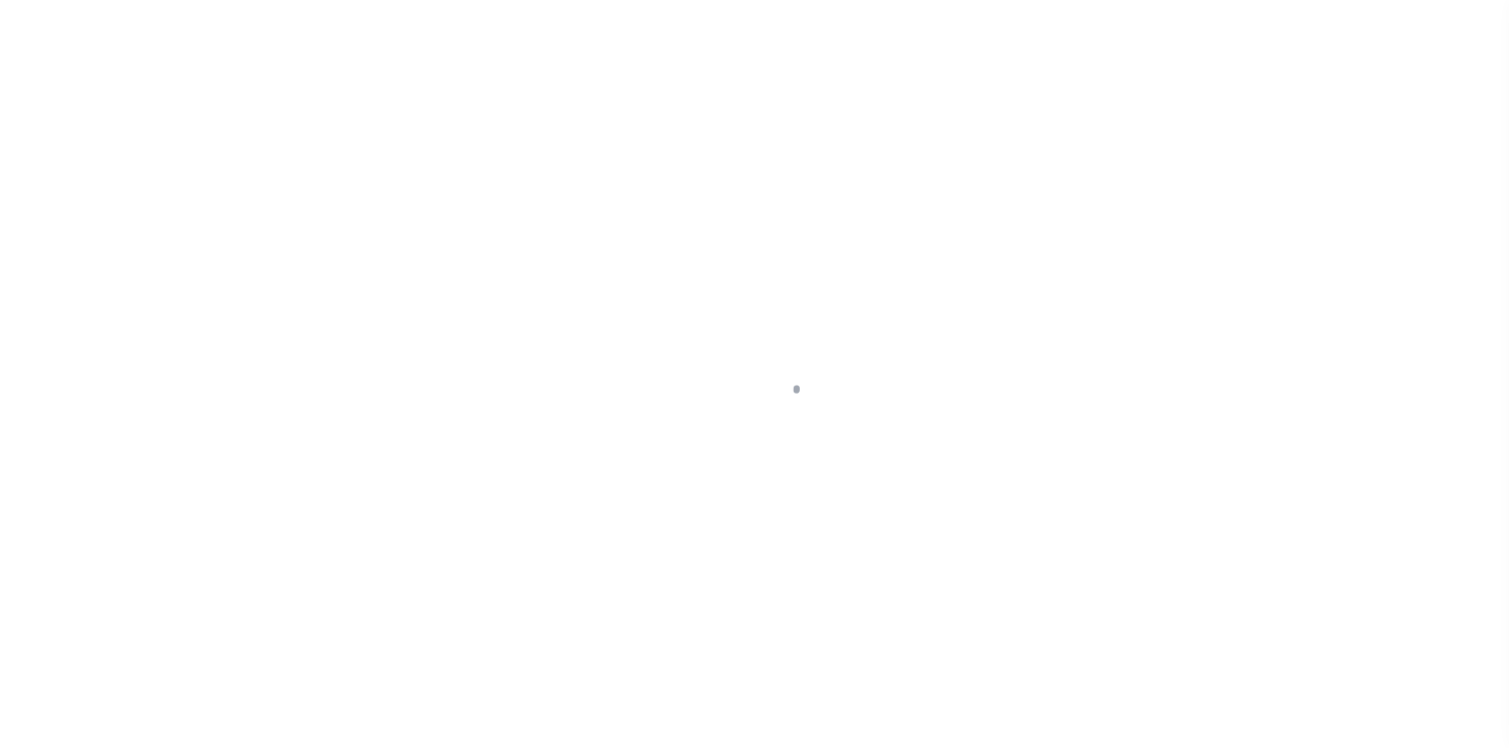
type input "PA"
select select
type textarea "Liability subject to parcel provided"
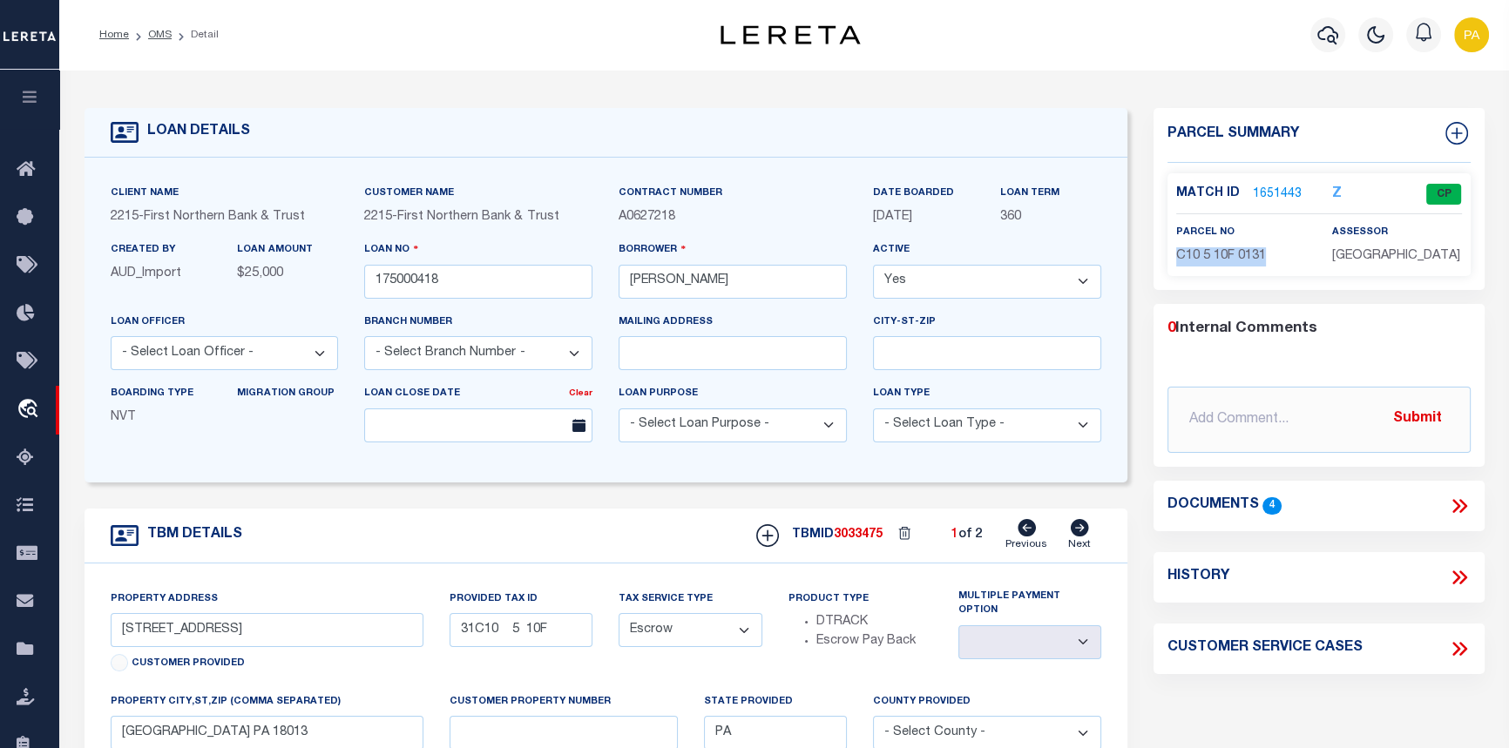
drag, startPoint x: 1275, startPoint y: 256, endPoint x: 1173, endPoint y: 261, distance: 102.1
click at [1173, 261] on div "parcel no C10 5 10F 0131" at bounding box center [1241, 244] width 156 height 43
click at [1272, 187] on link "1651443" at bounding box center [1277, 195] width 49 height 18
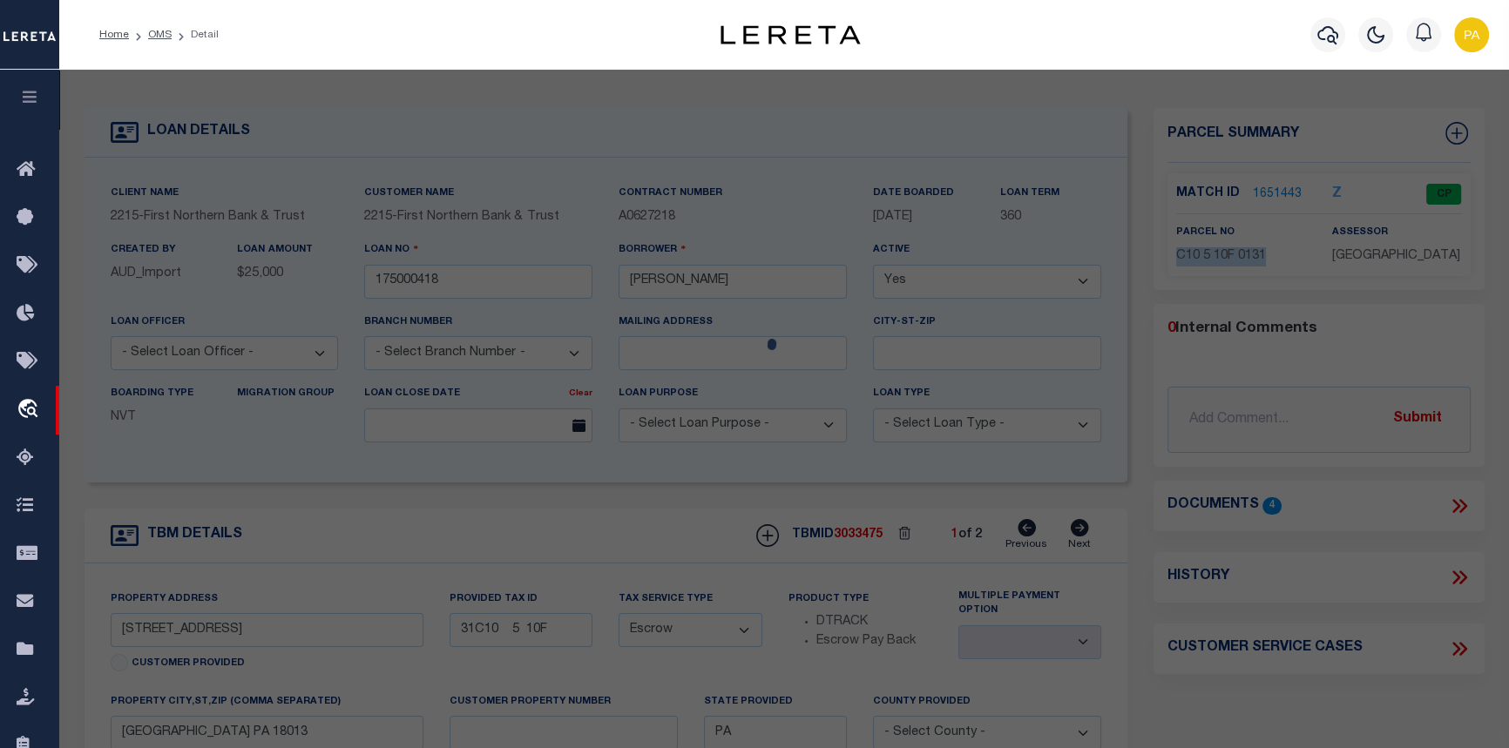
checkbox input "false"
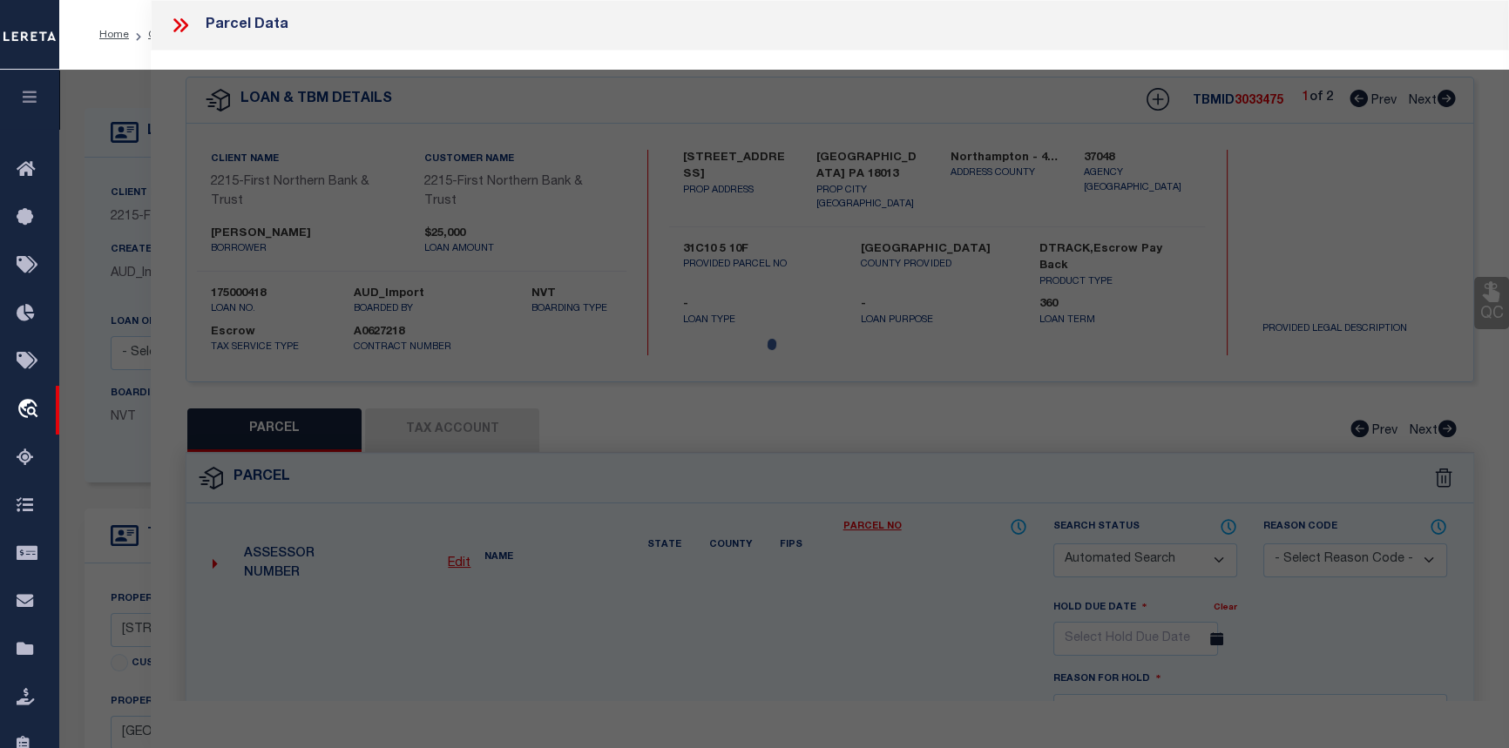
select select "CP"
type input "[PERSON_NAME] & [PERSON_NAME],"
select select "AGF"
select select "ADD"
type input "[STREET_ADDRESS]"
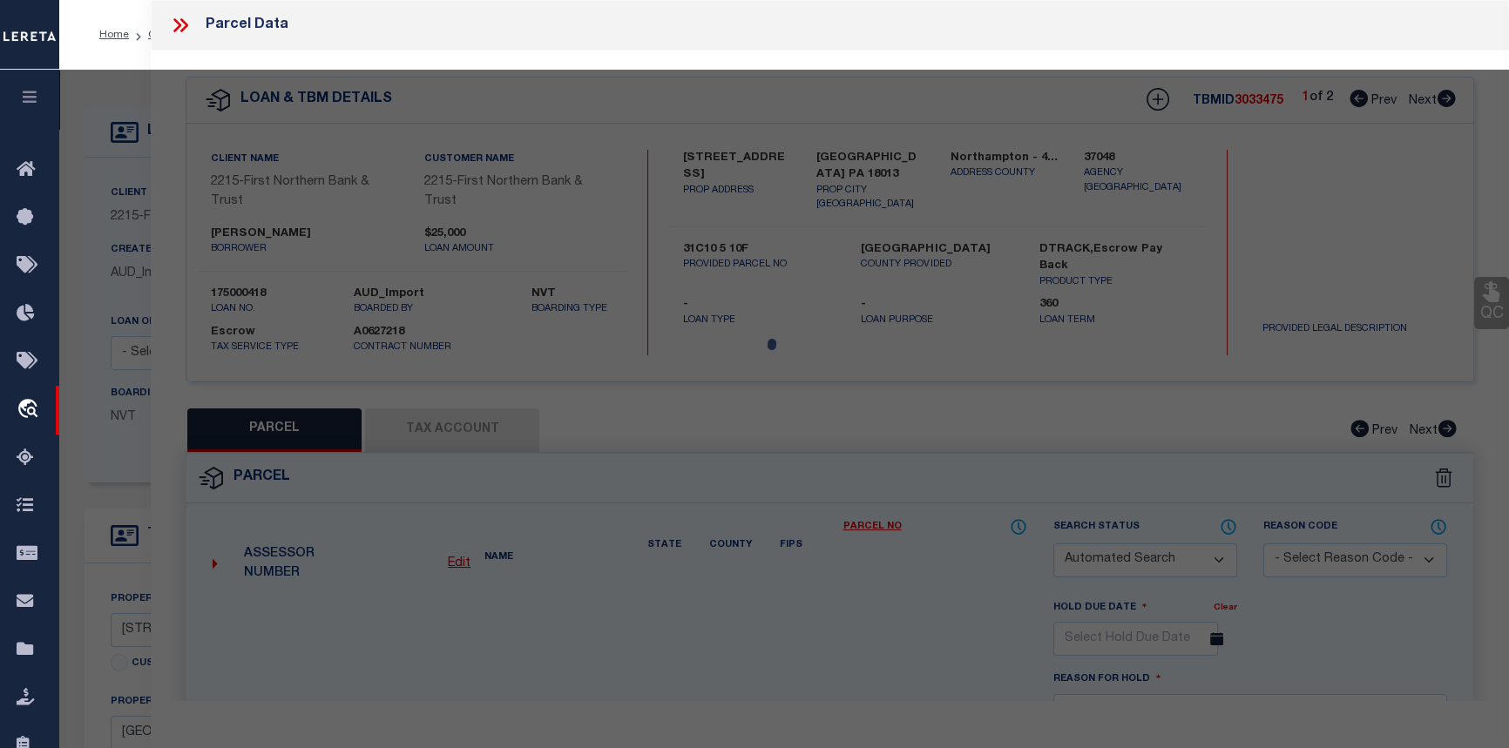
checkbox input "false"
type input "PA"
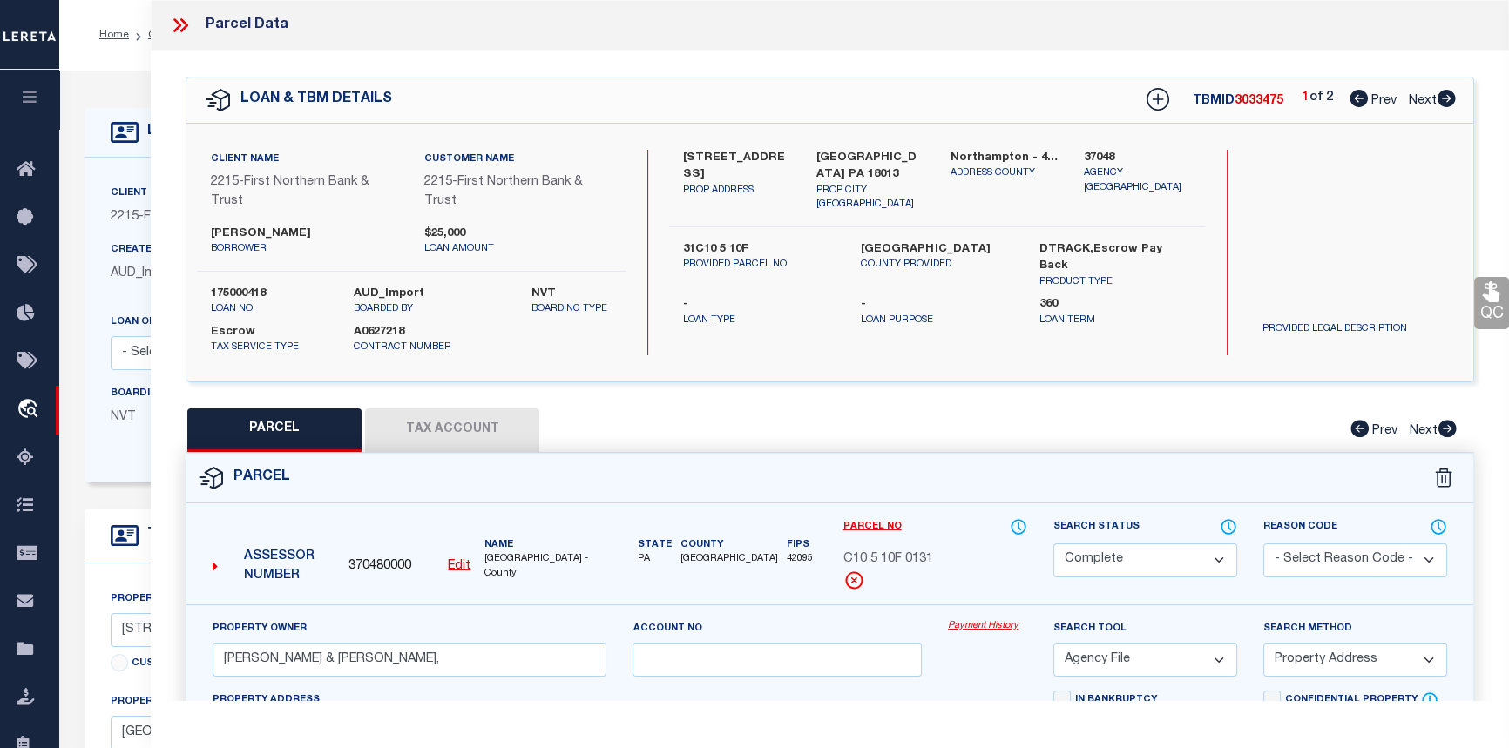
click at [975, 619] on link "Payment History" at bounding box center [987, 626] width 79 height 15
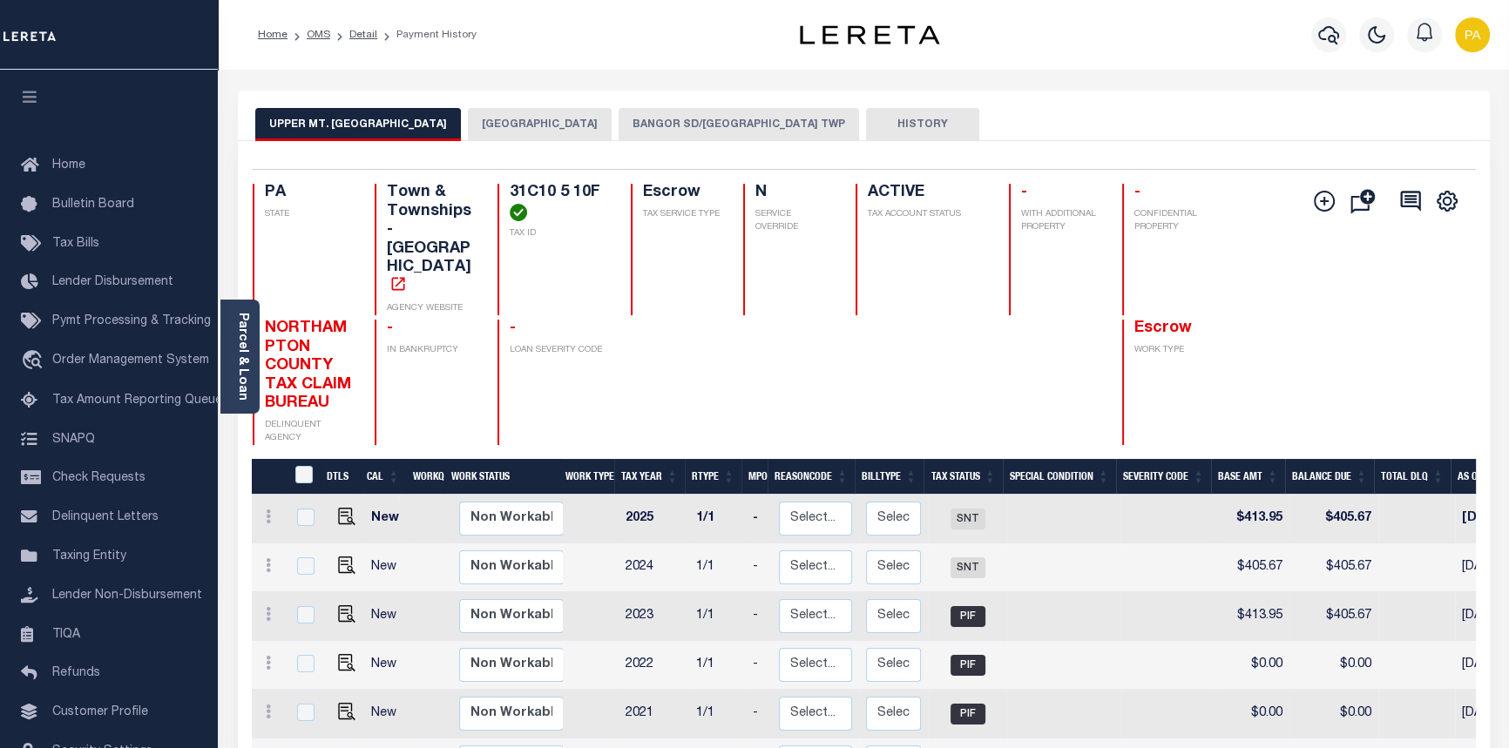
click at [706, 131] on button "BANGOR SD/[GEOGRAPHIC_DATA] TWP" at bounding box center [739, 124] width 240 height 33
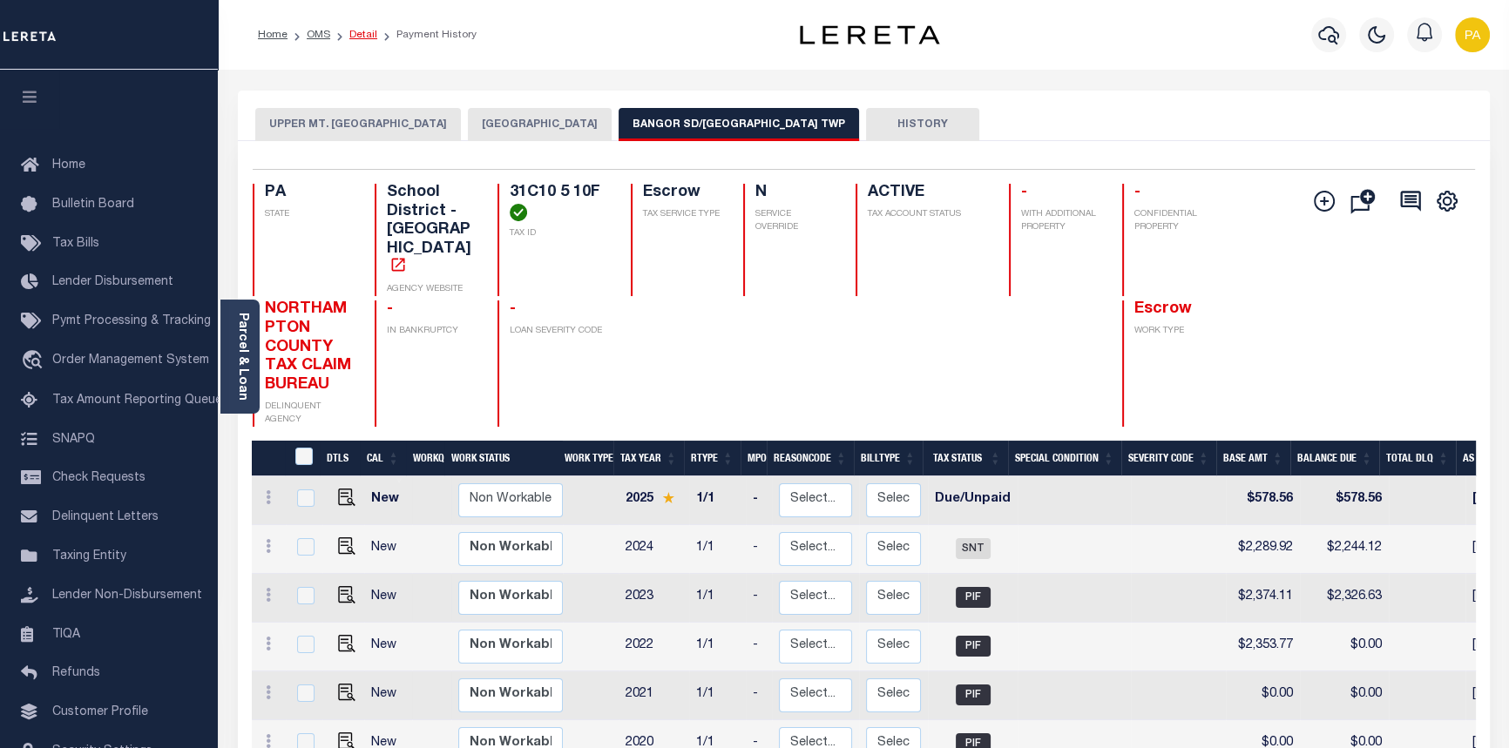
click at [365, 35] on link "Detail" at bounding box center [363, 35] width 28 height 10
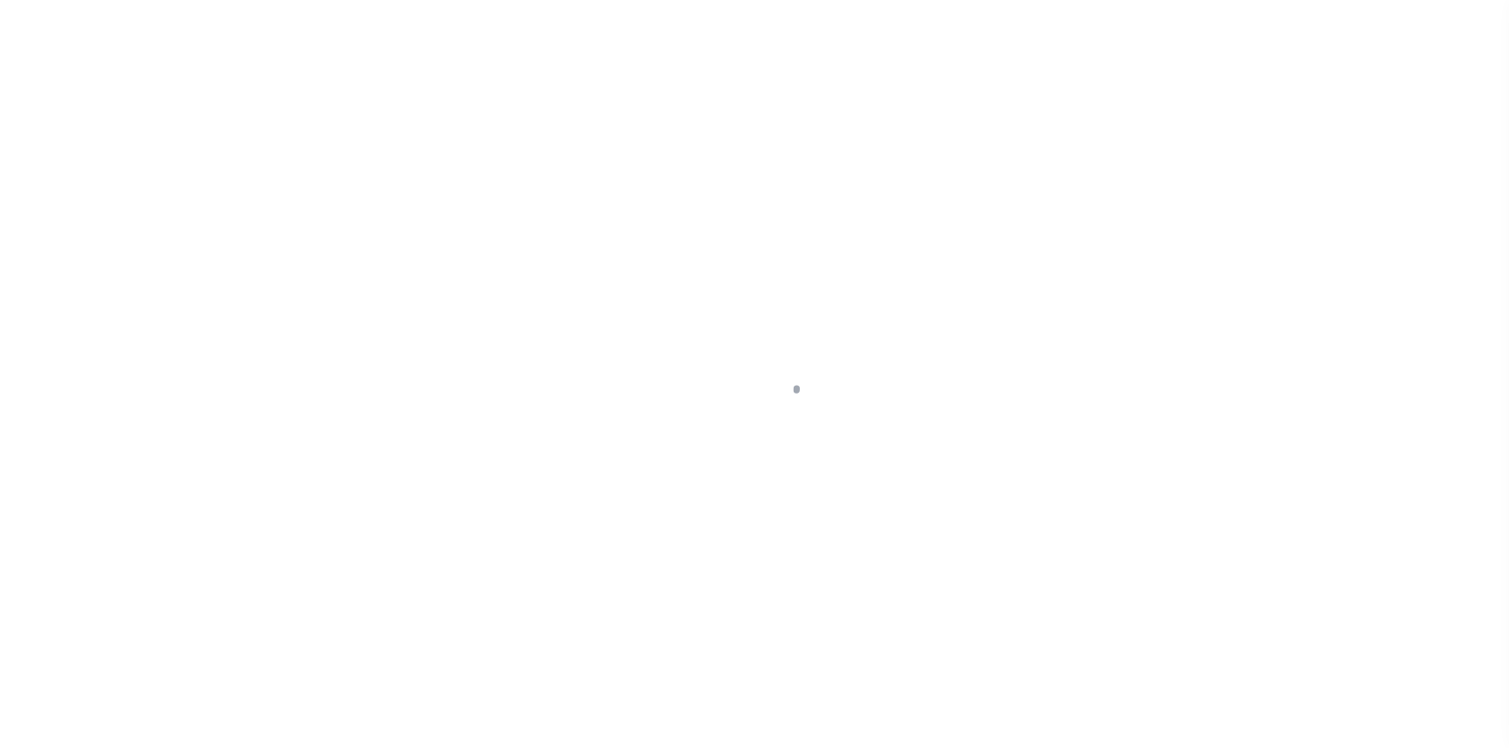
select select "Escrow"
type input "[STREET_ADDRESS]"
type input "31C10 5 10F"
select select
type input "[GEOGRAPHIC_DATA] PA 18013"
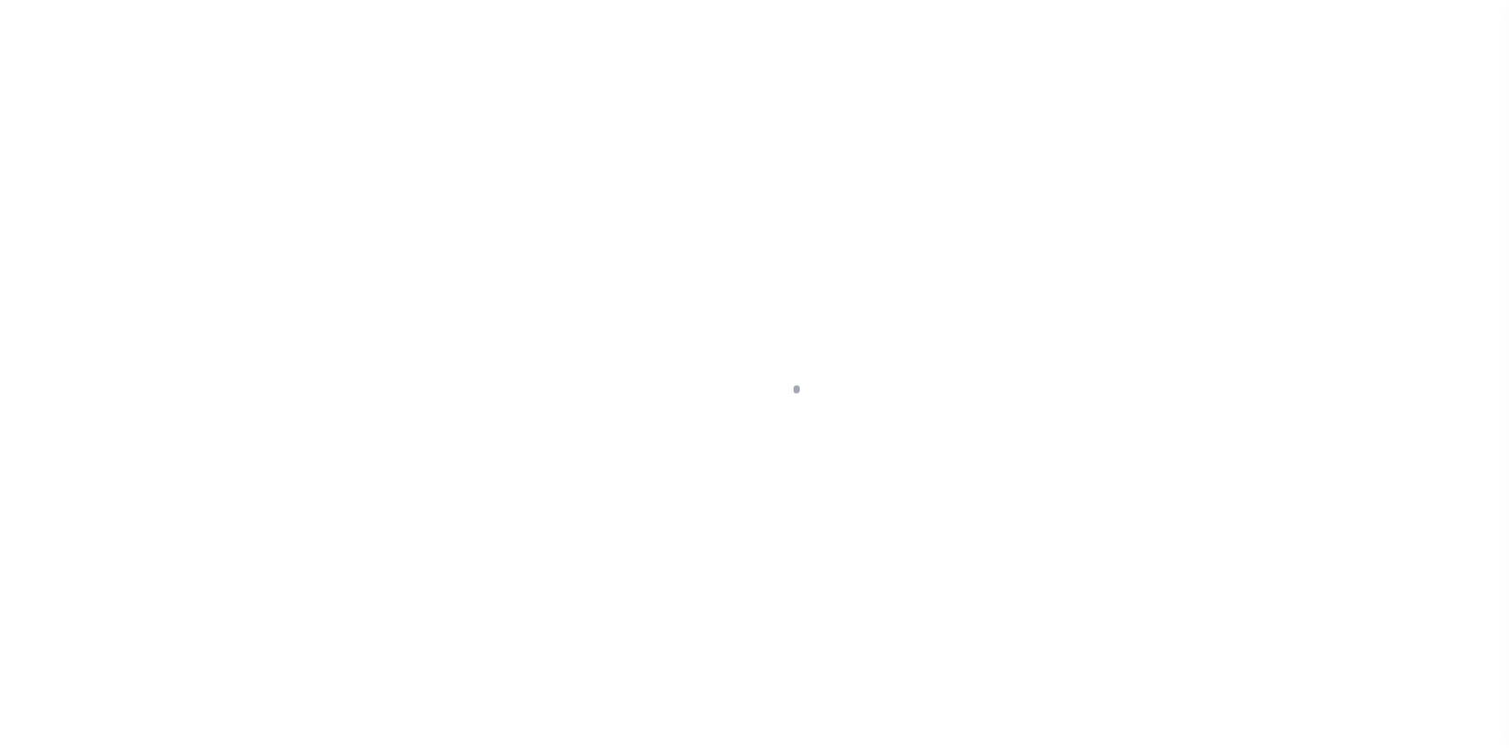
type input "PA"
select select
type textarea "Liability subject to parcel provided"
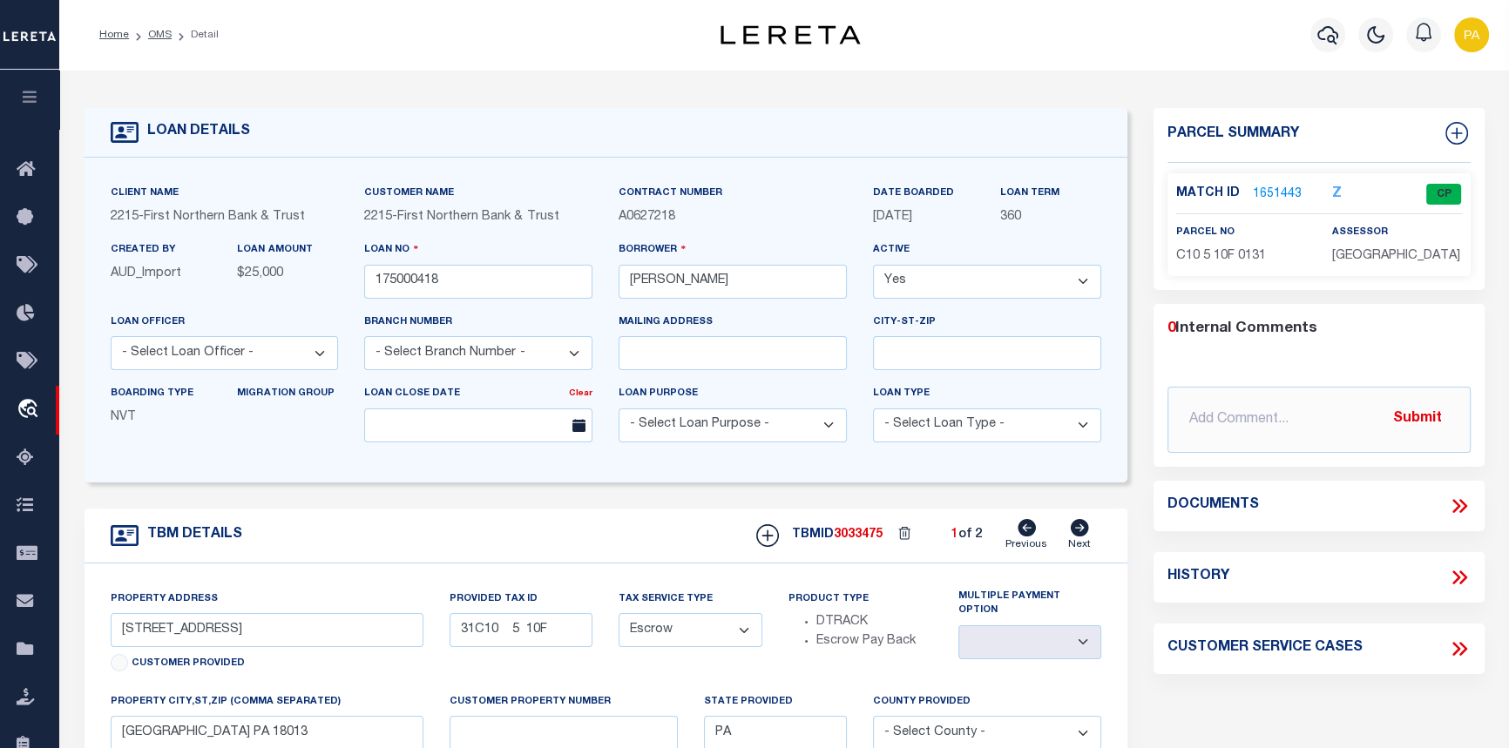
click at [1267, 193] on link "1651443" at bounding box center [1277, 195] width 49 height 18
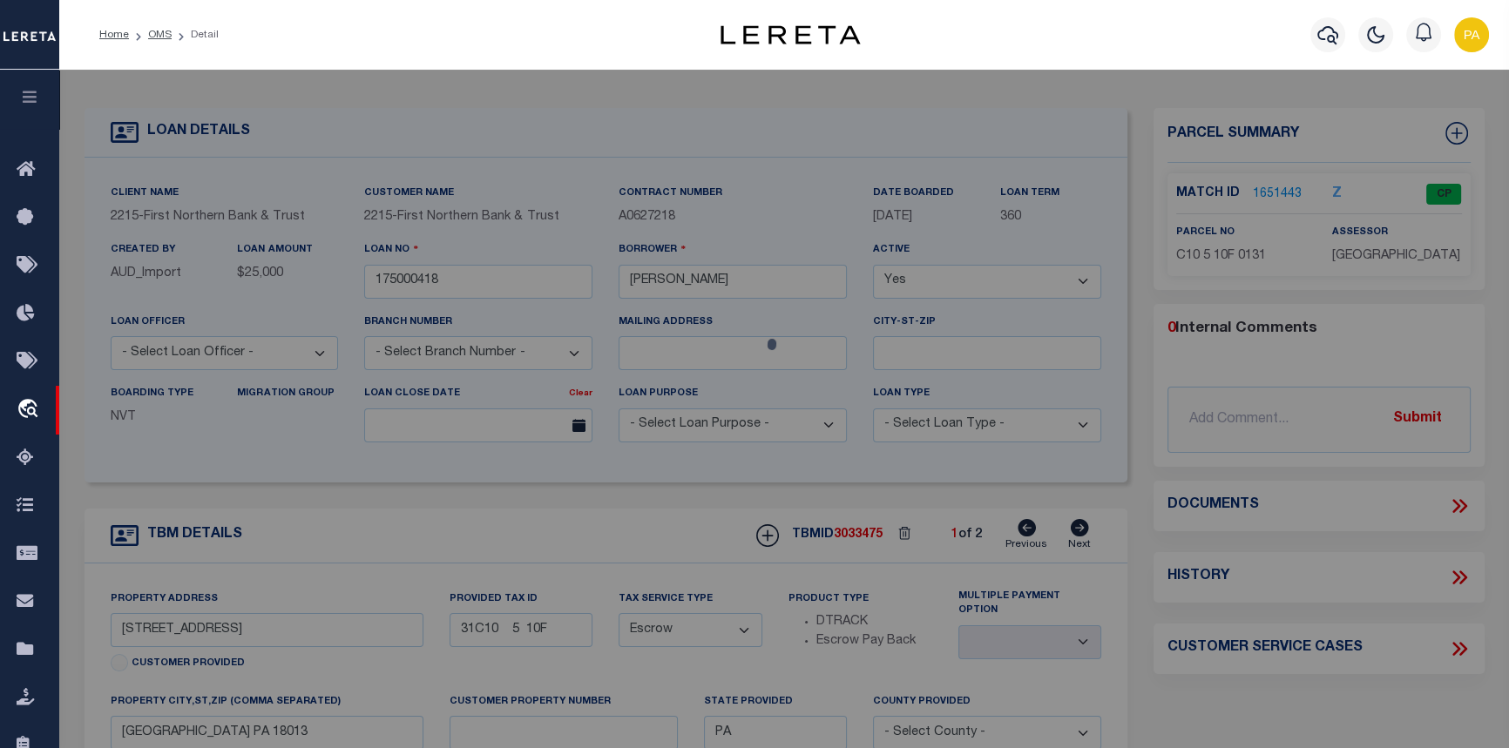
checkbox input "false"
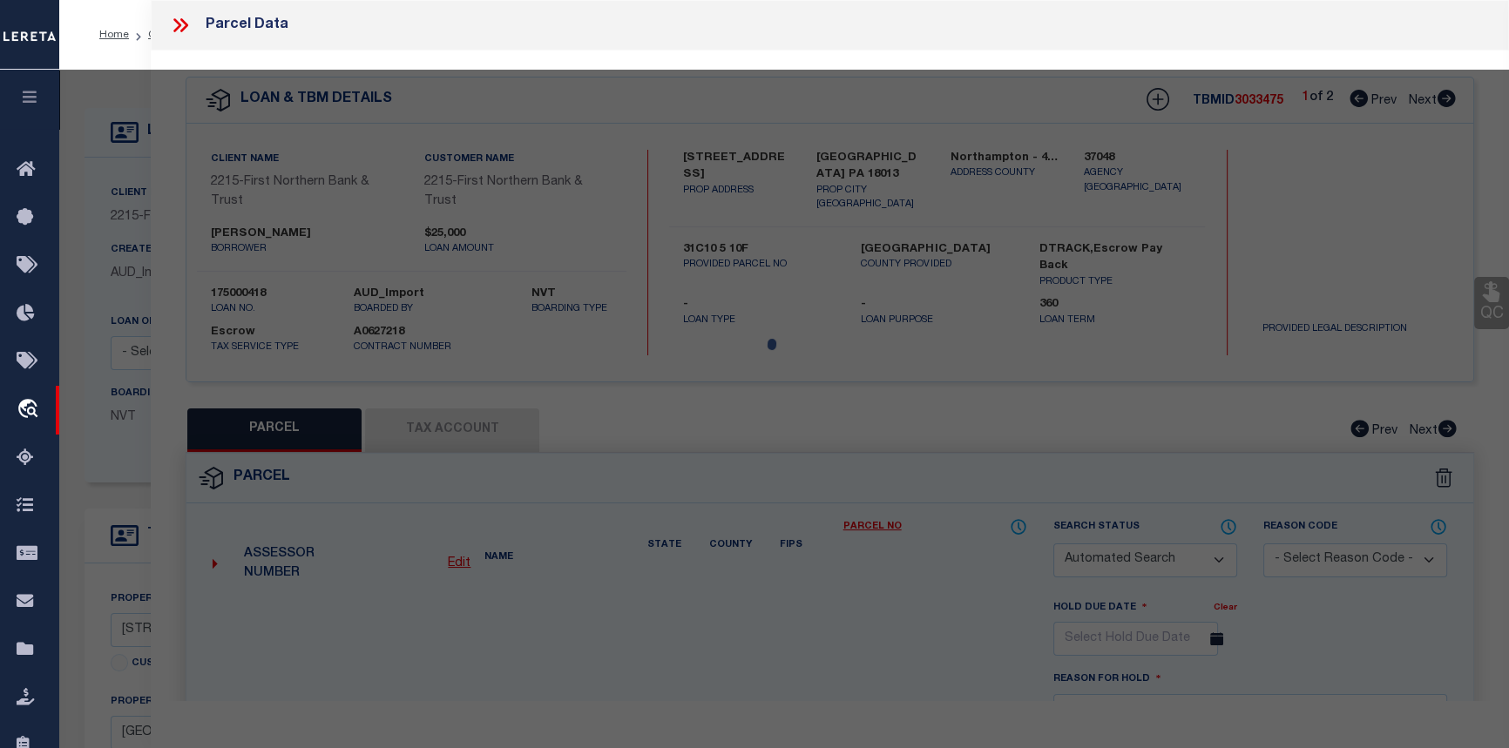
select select "CP"
type input "MOYER BRIAN & LESLIE,"
select select "AGF"
select select "ADD"
type input "181 BLUE MOUNTAIN DR"
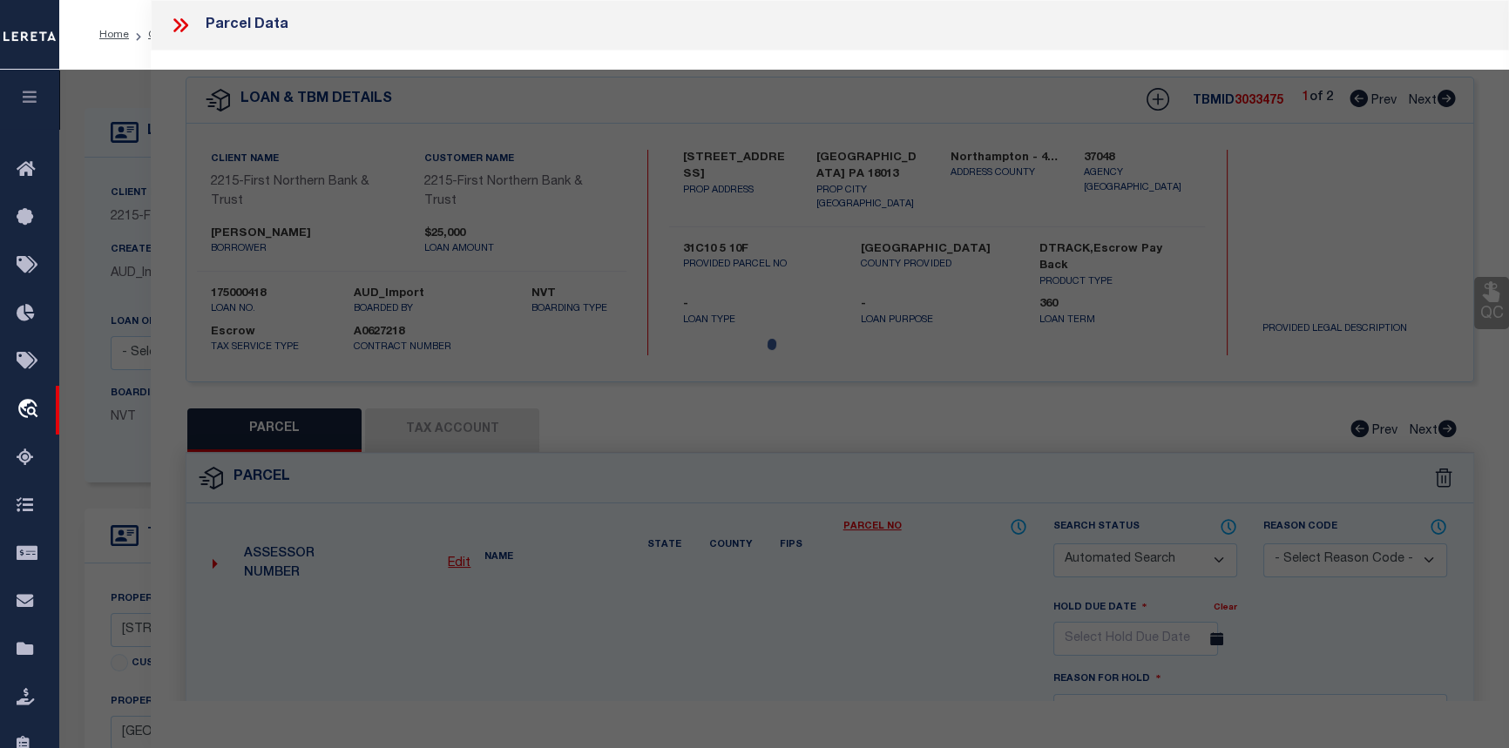
checkbox input "false"
type input "PA"
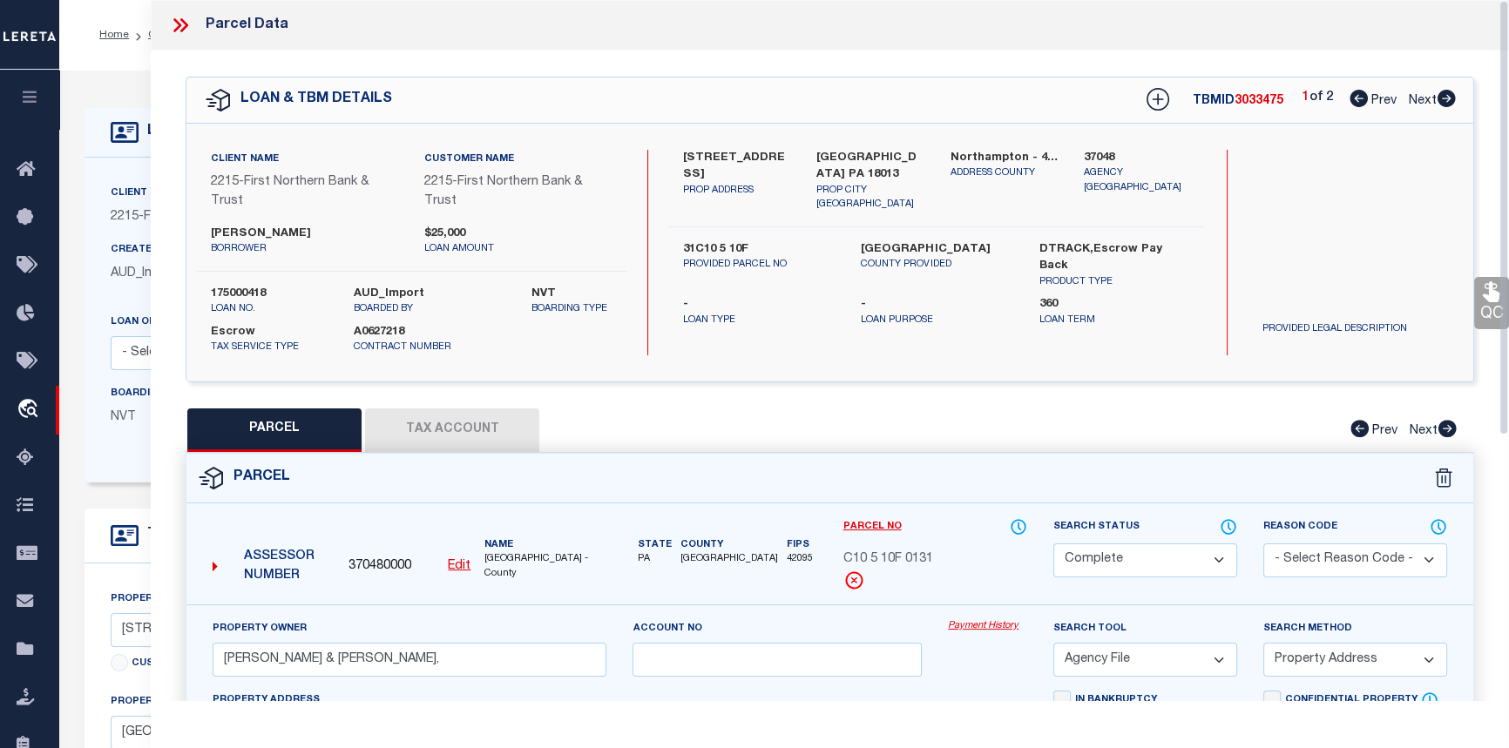
click at [462, 423] on button "Tax Account" at bounding box center [452, 431] width 174 height 44
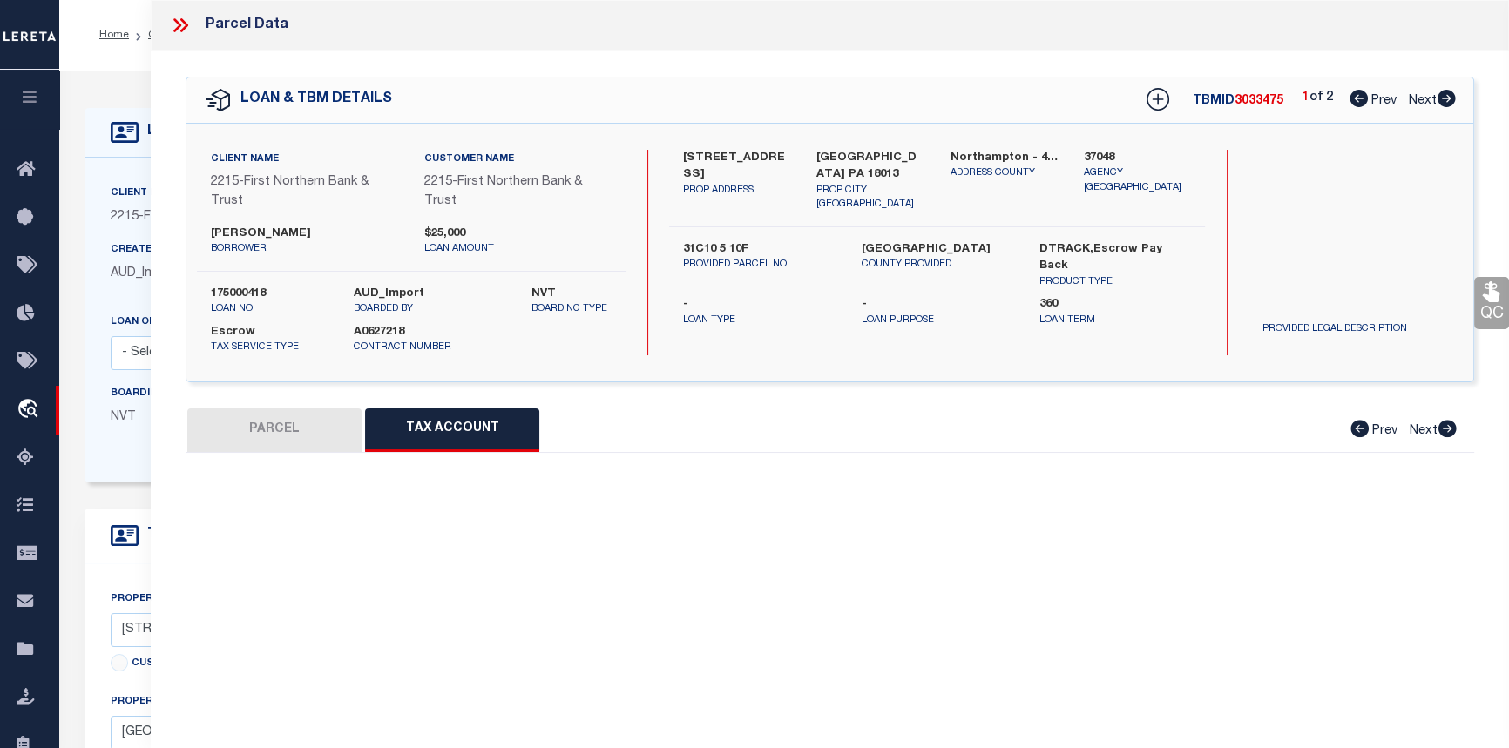
select select "100"
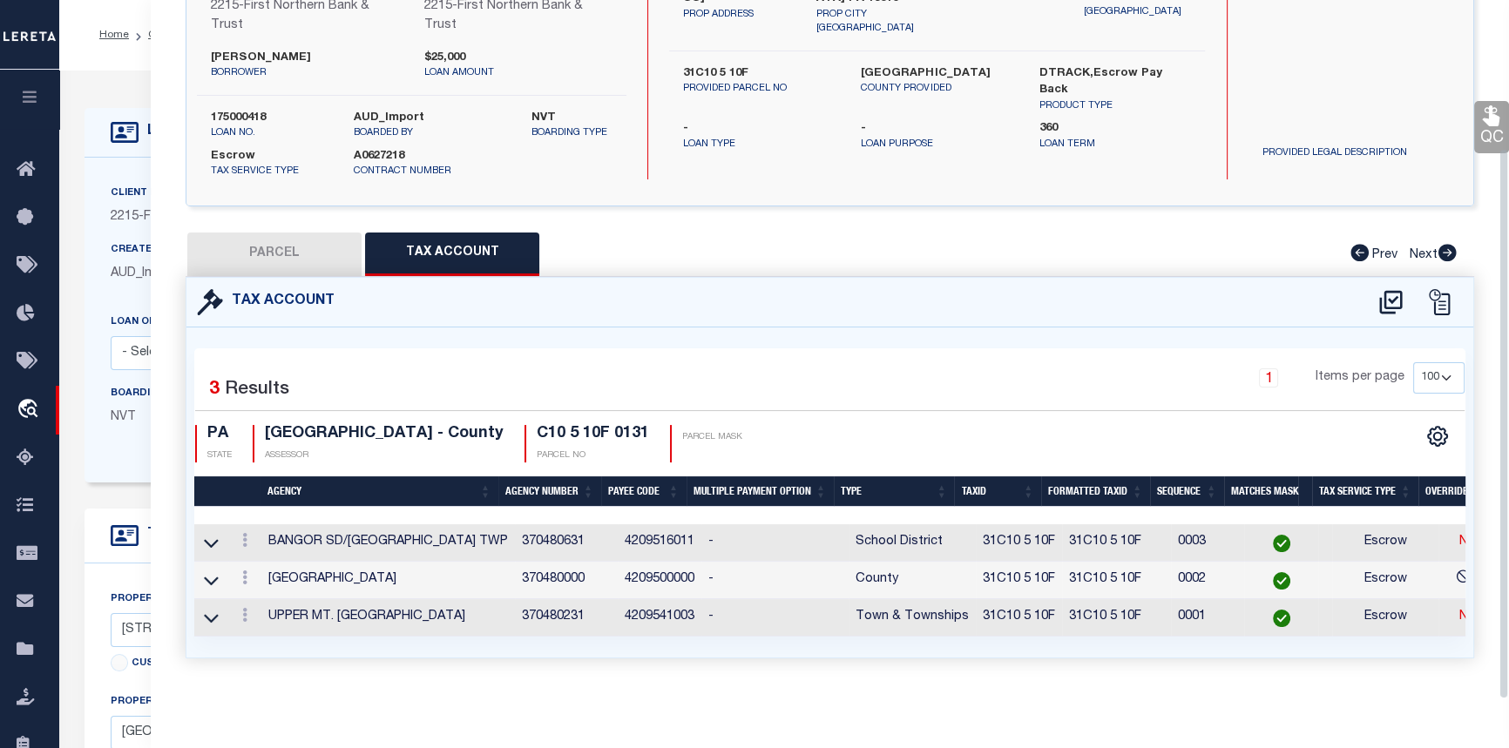
scroll to position [188, 0]
click at [268, 233] on button "PARCEL" at bounding box center [274, 255] width 174 height 44
select select "AS"
select select
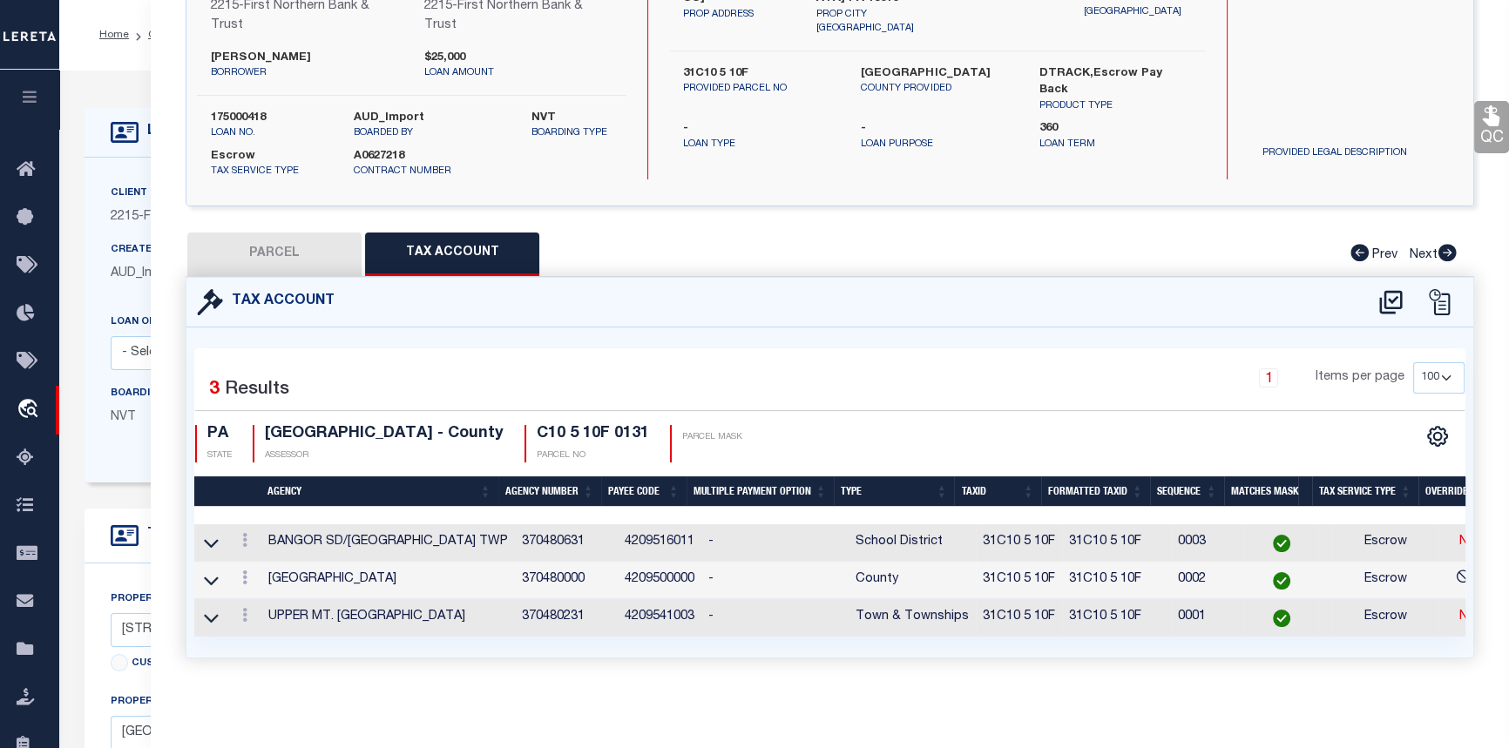
checkbox input "false"
select select "CP"
type input "MOYER BRIAN & LESLIE,"
select select "AGF"
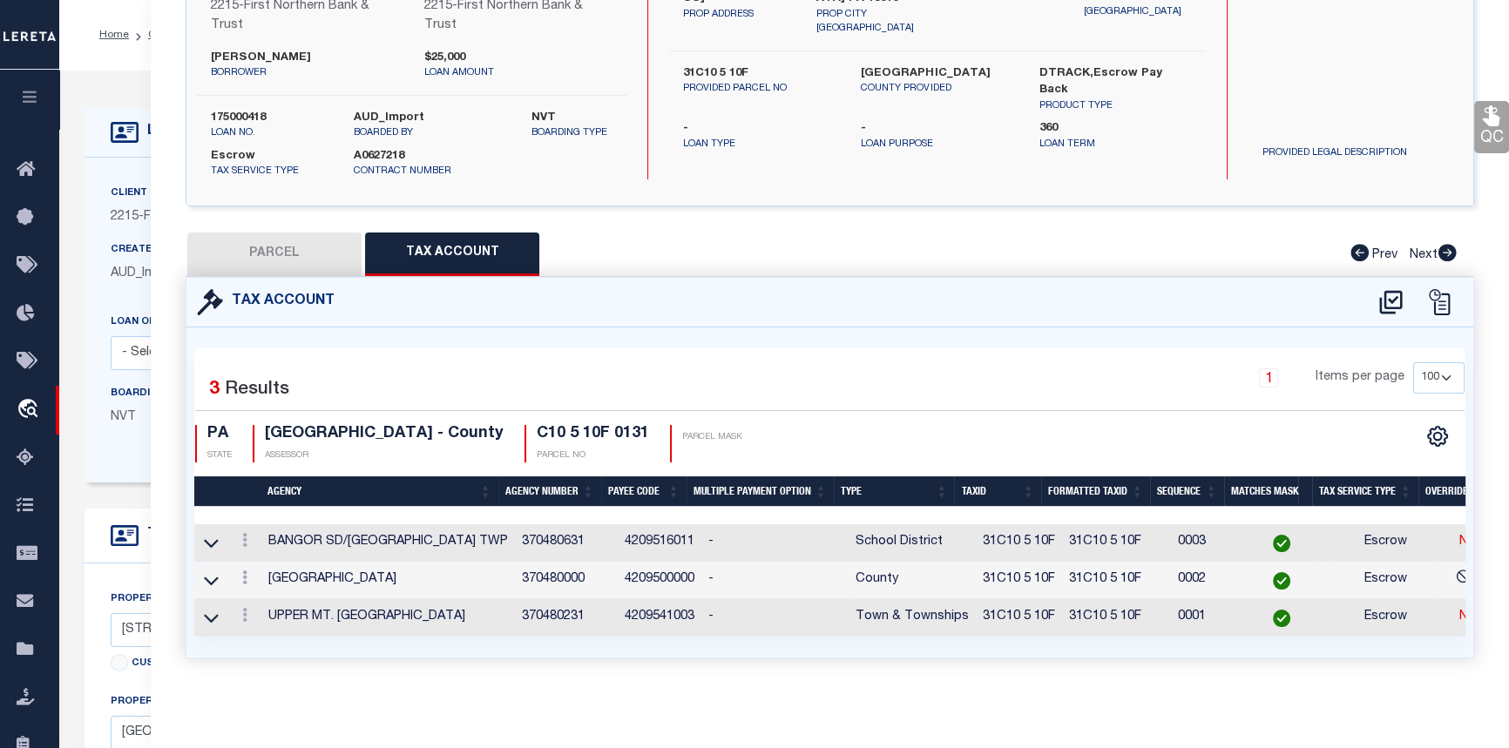
select select "ADD"
type input "181 BLUE MOUNTAIN DR"
checkbox input "false"
type input "PA"
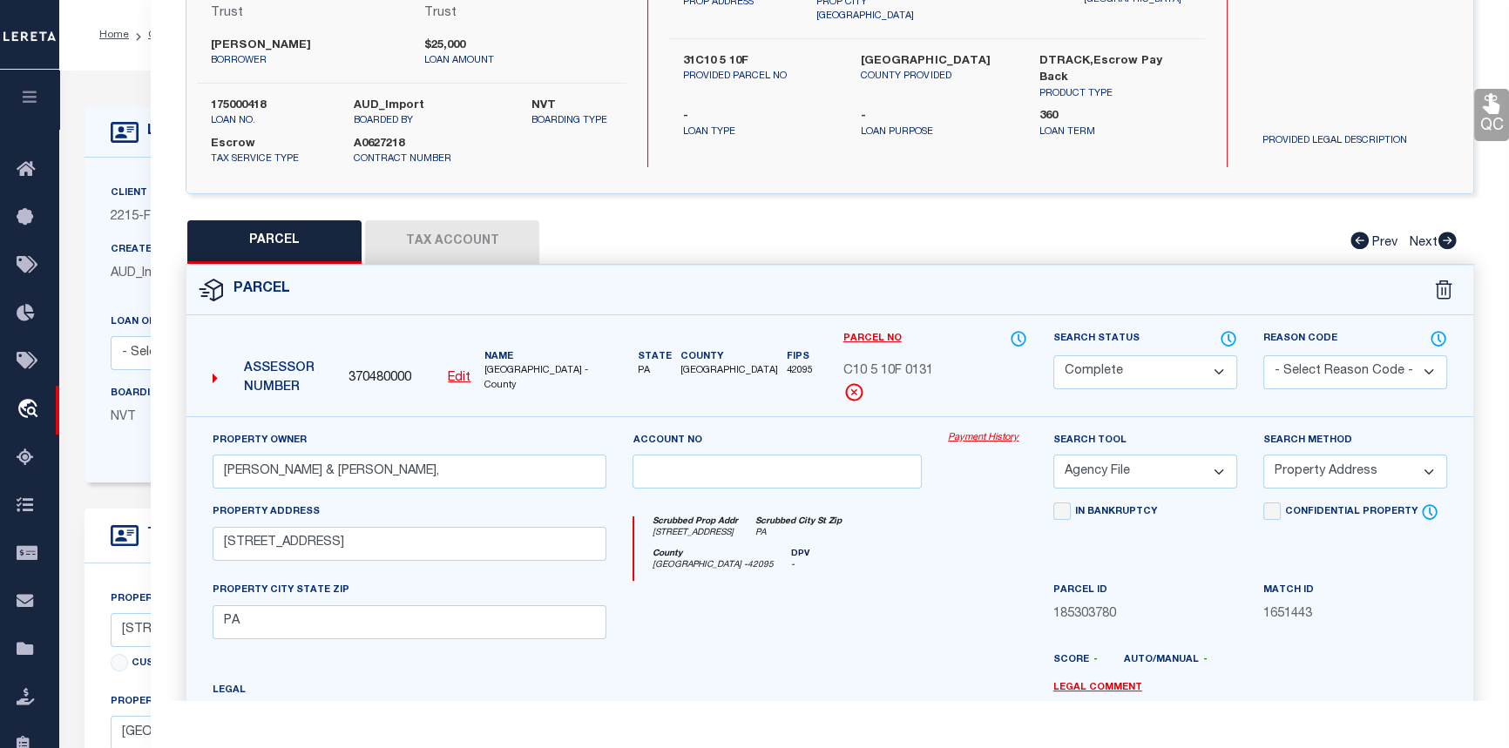
click at [984, 439] on link "Payment History" at bounding box center [987, 438] width 79 height 15
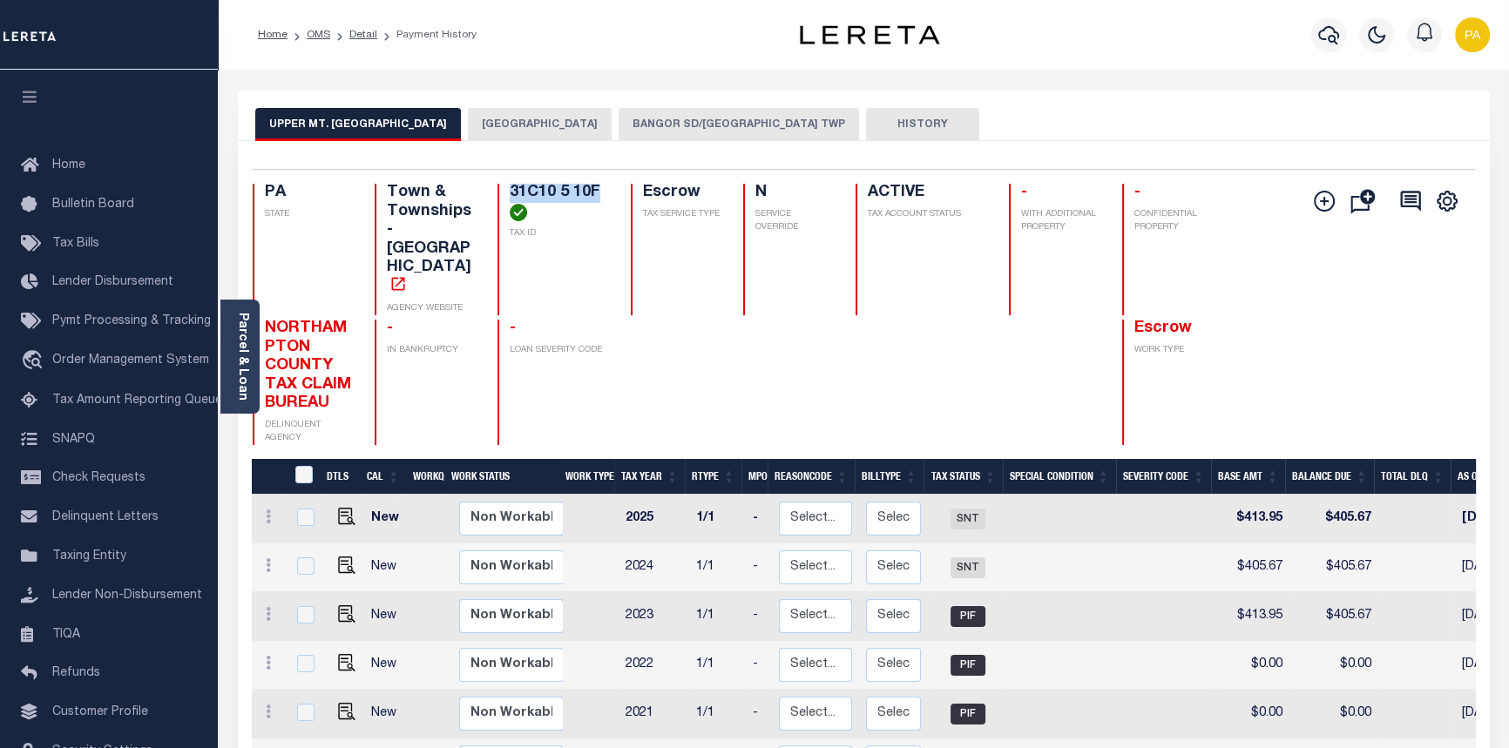
drag, startPoint x: 507, startPoint y: 191, endPoint x: 610, endPoint y: 191, distance: 102.8
click at [610, 191] on div "PA STATE Town & Townships - PA AGENCY WEBSITE 31C10 5 10F TAX ID Escrow TAX SER…" at bounding box center [762, 250] width 1018 height 132
copy h4 "31C10 5 10F"
click at [656, 118] on button "BANGOR SD/[GEOGRAPHIC_DATA] TWP" at bounding box center [739, 124] width 240 height 33
